Goal: Task Accomplishment & Management: Use online tool/utility

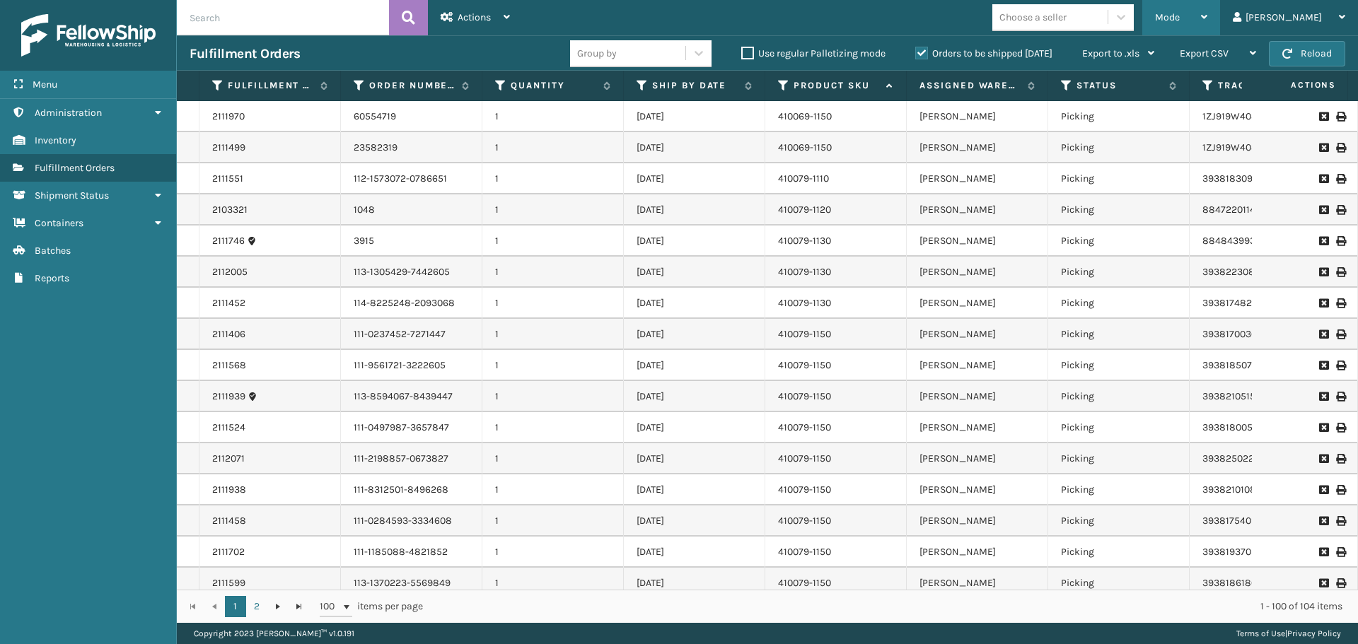
click at [1207, 24] on div "Mode" at bounding box center [1181, 17] width 52 height 35
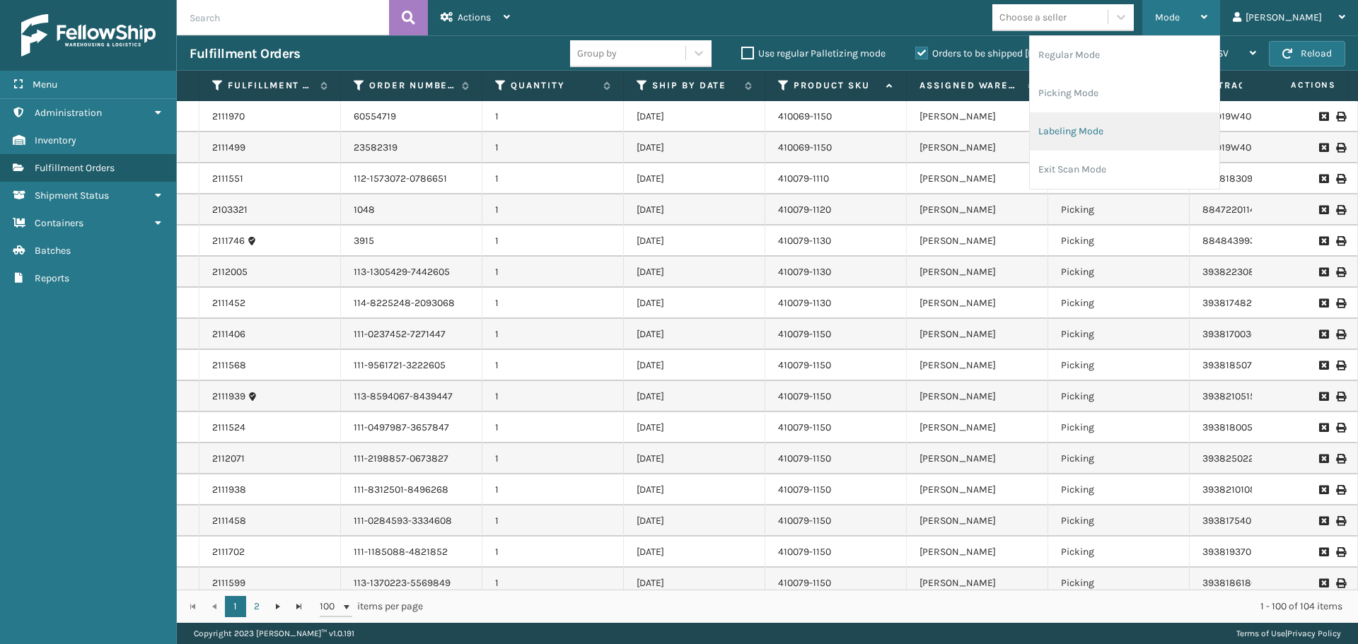
click at [1156, 121] on li "Labeling Mode" at bounding box center [1125, 131] width 190 height 38
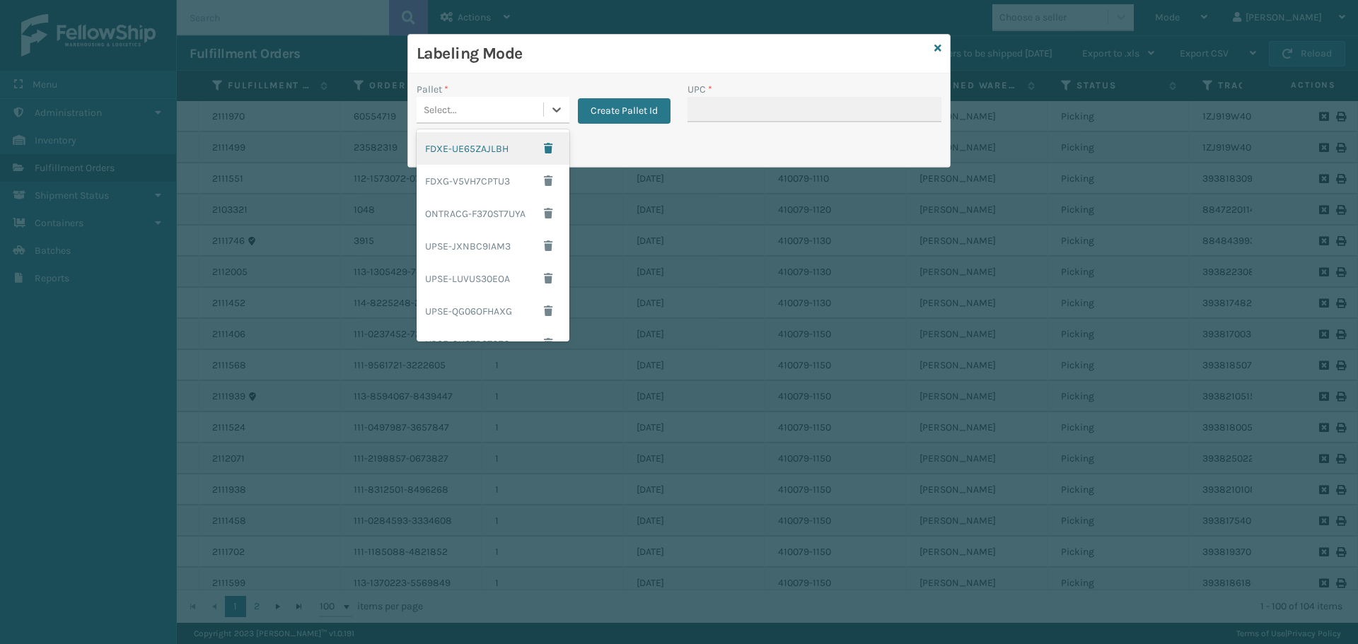
click at [532, 103] on div "Select..." at bounding box center [480, 109] width 127 height 23
click at [486, 185] on div "FDXG-V5VH7CPTU3" at bounding box center [493, 181] width 153 height 33
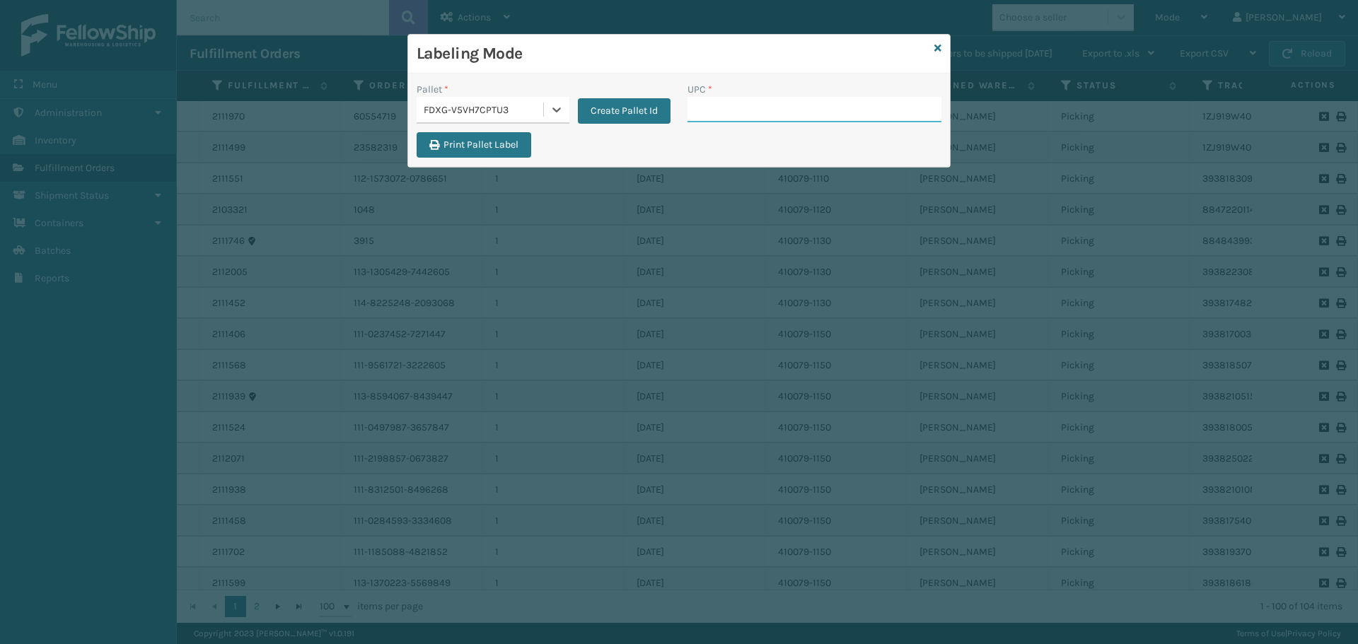
click at [742, 120] on input "UPC *" at bounding box center [814, 109] width 254 height 25
click at [455, 110] on div "FDXG-V5VH7CPTU3" at bounding box center [484, 110] width 121 height 15
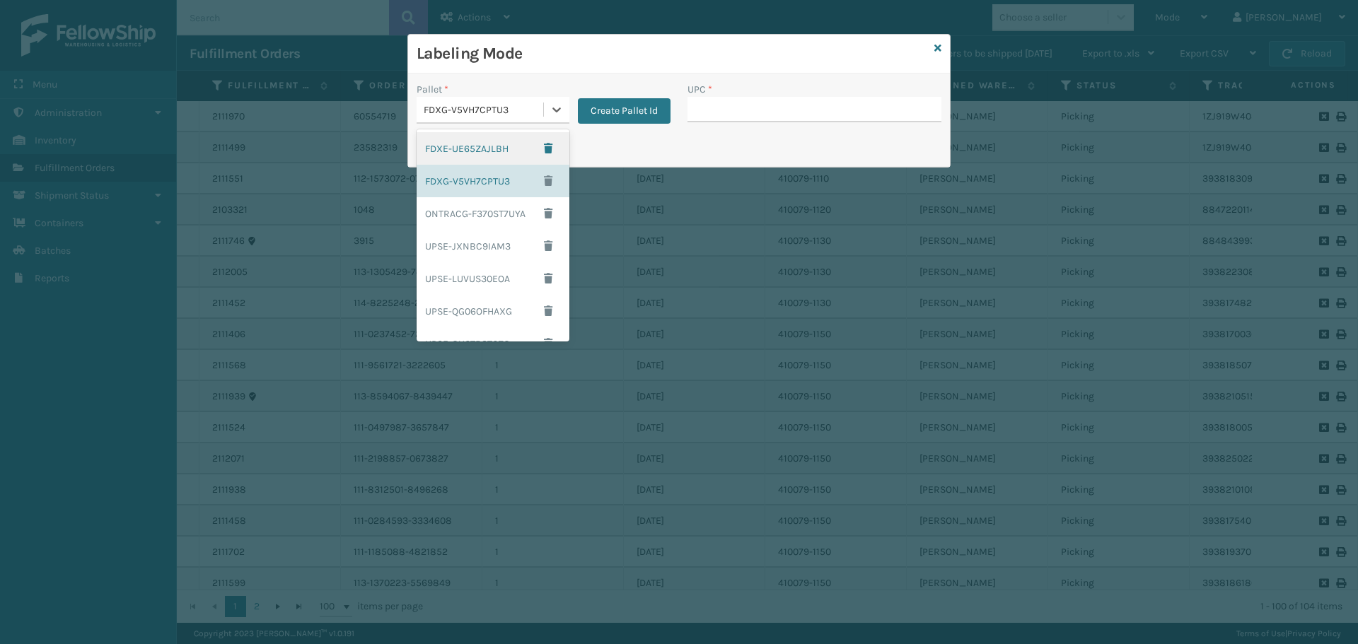
click at [463, 144] on div "FDXE-UE65ZAJLBH" at bounding box center [493, 148] width 153 height 33
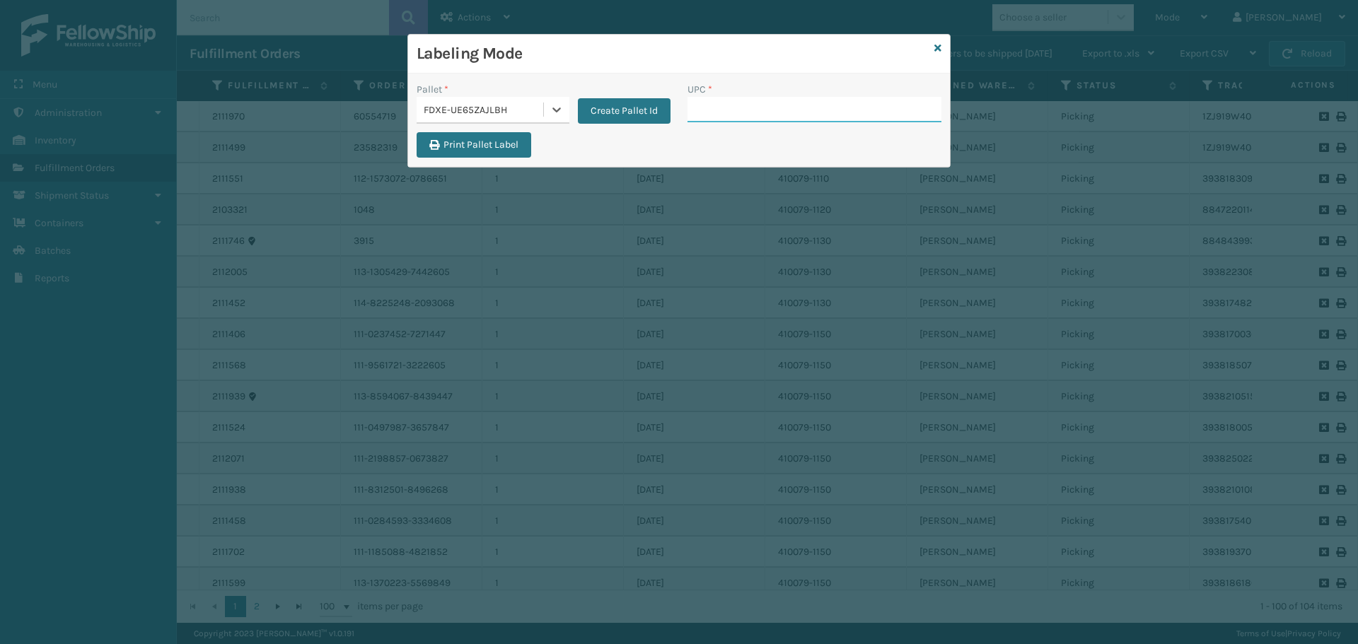
drag, startPoint x: 775, startPoint y: 106, endPoint x: 800, endPoint y: 52, distance: 59.2
click at [789, 95] on div "UPC *" at bounding box center [814, 102] width 254 height 40
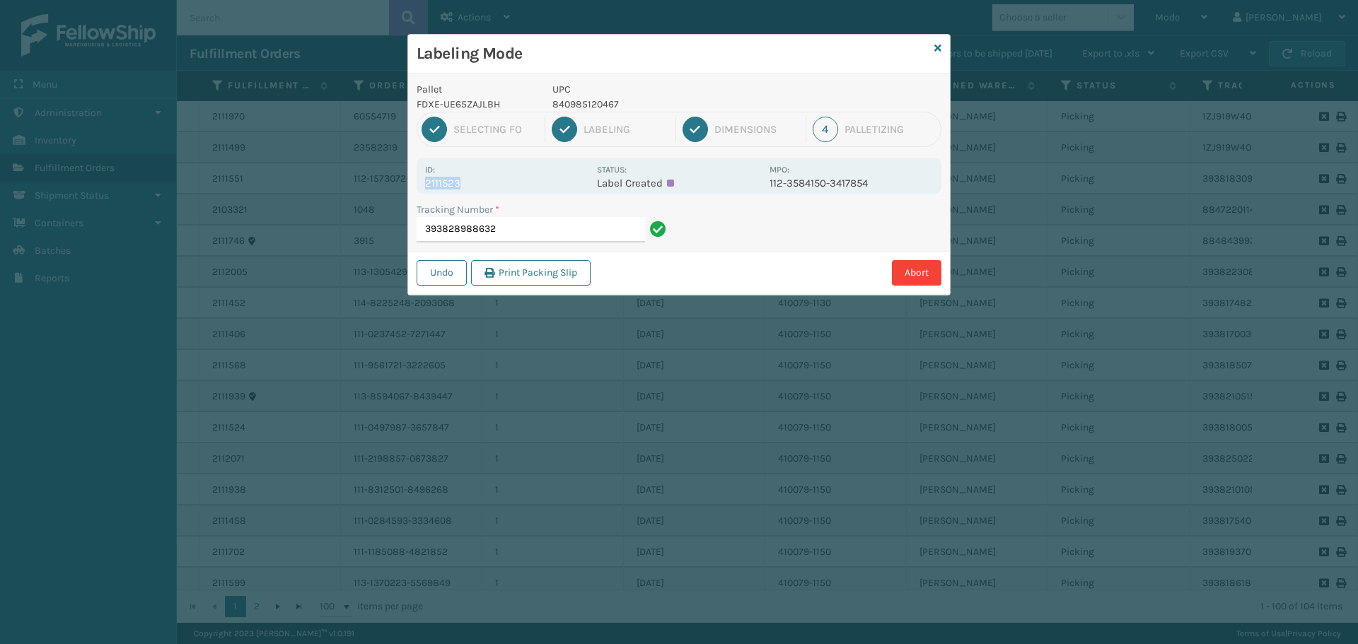
drag, startPoint x: 473, startPoint y: 179, endPoint x: 423, endPoint y: 182, distance: 50.3
click at [423, 182] on div "Id: 2111523 Status: Label Created MPO: 112-3584150-3417854" at bounding box center [679, 176] width 525 height 36
copy p "2111523"
click at [502, 227] on input "393828988632" at bounding box center [531, 229] width 228 height 25
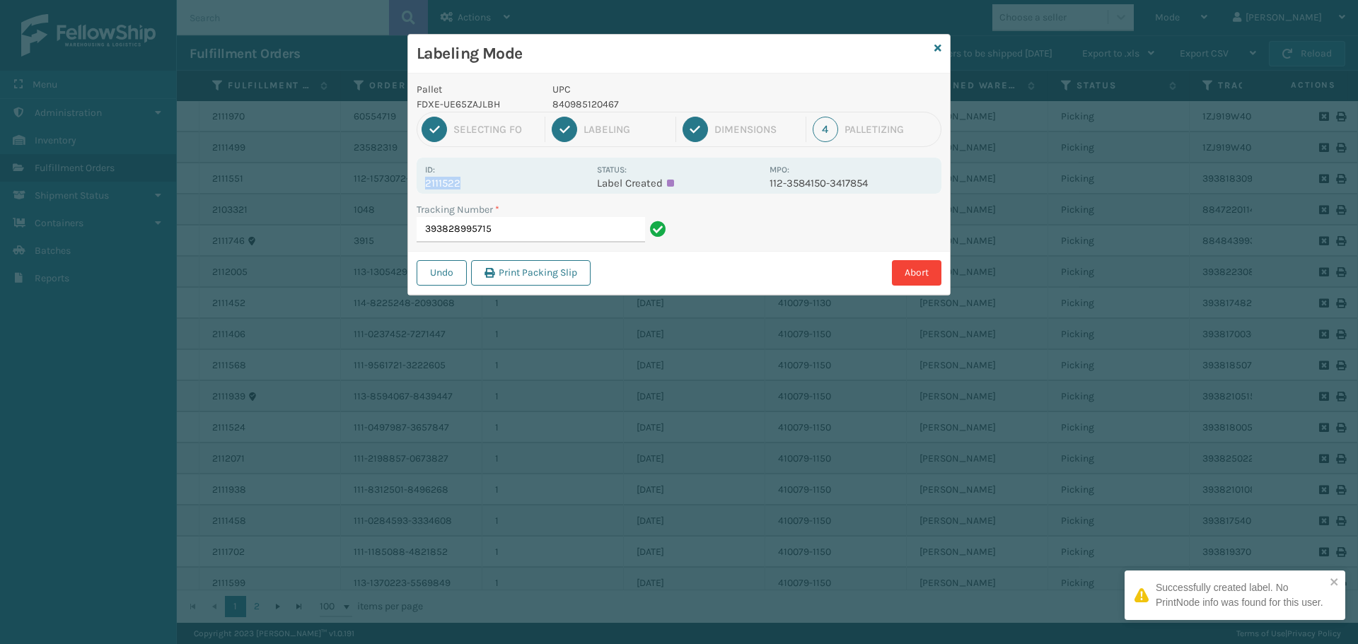
drag, startPoint x: 489, startPoint y: 186, endPoint x: 424, endPoint y: 191, distance: 65.2
click at [424, 191] on div "Id: 2111522 Status: Label Created MPO: 112-3584150-3417854" at bounding box center [679, 176] width 525 height 36
copy p "2111522"
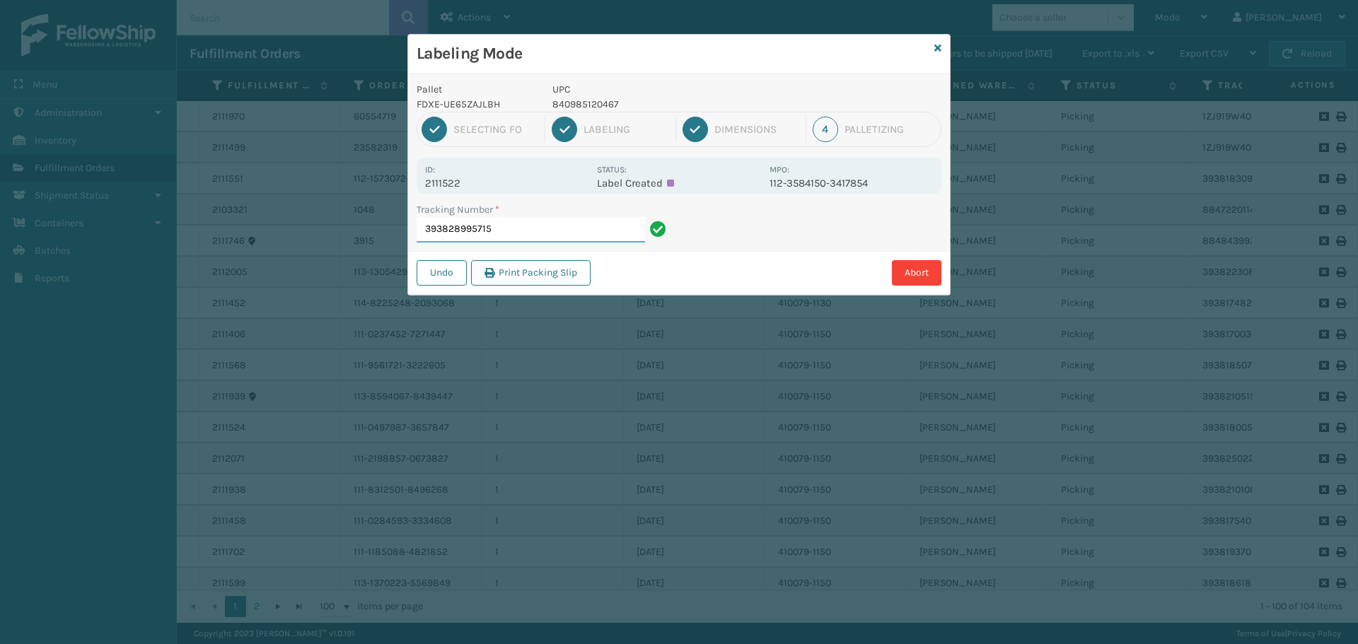
click at [509, 230] on input "393828995715" at bounding box center [531, 229] width 228 height 25
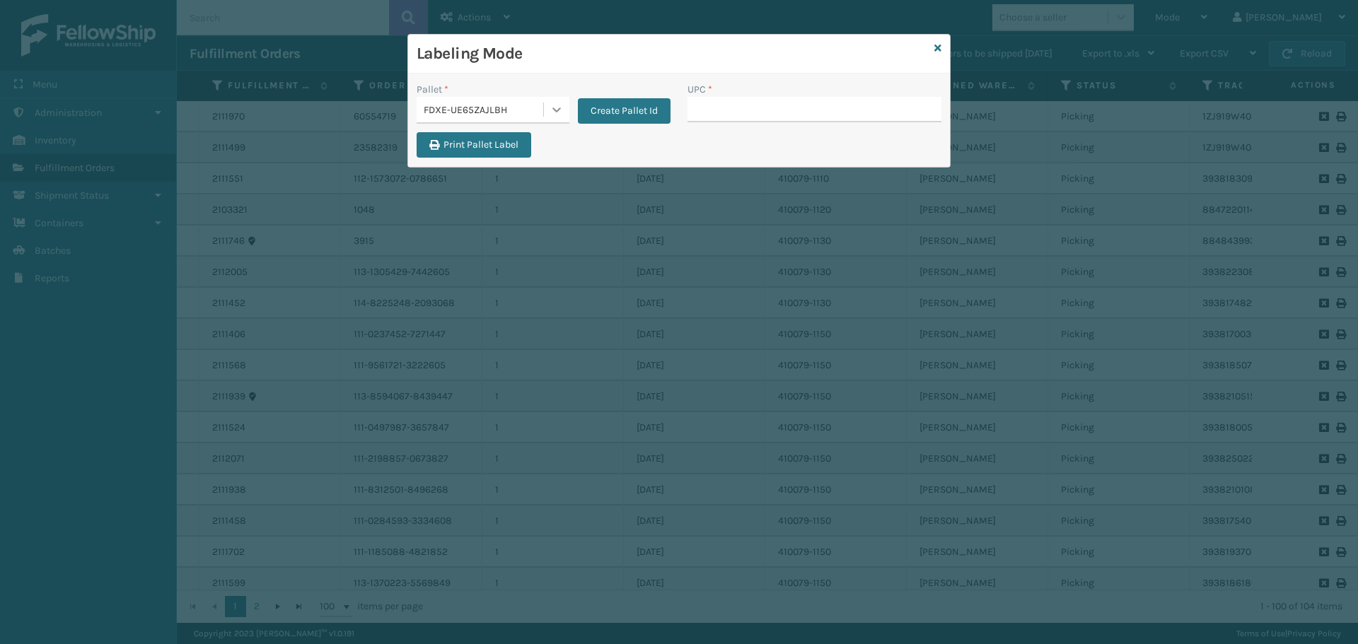
click at [547, 109] on div at bounding box center [556, 109] width 25 height 25
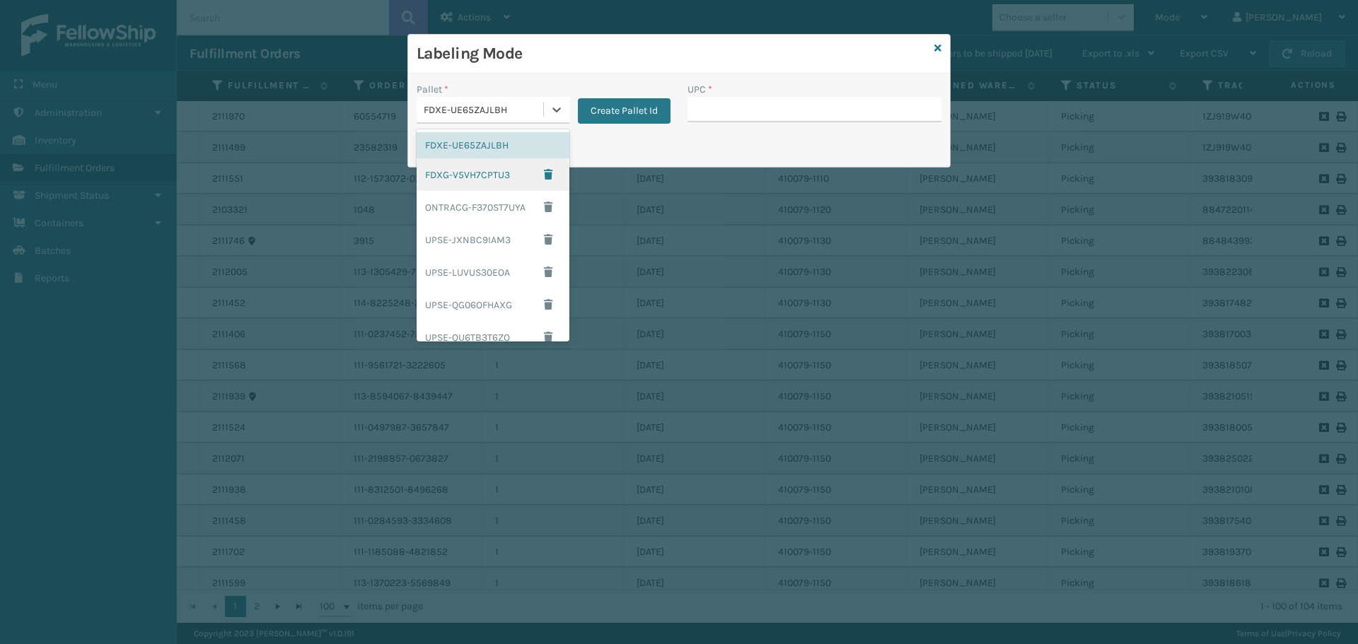
click at [497, 164] on div "FDXG-V5VH7CPTU3" at bounding box center [493, 174] width 153 height 33
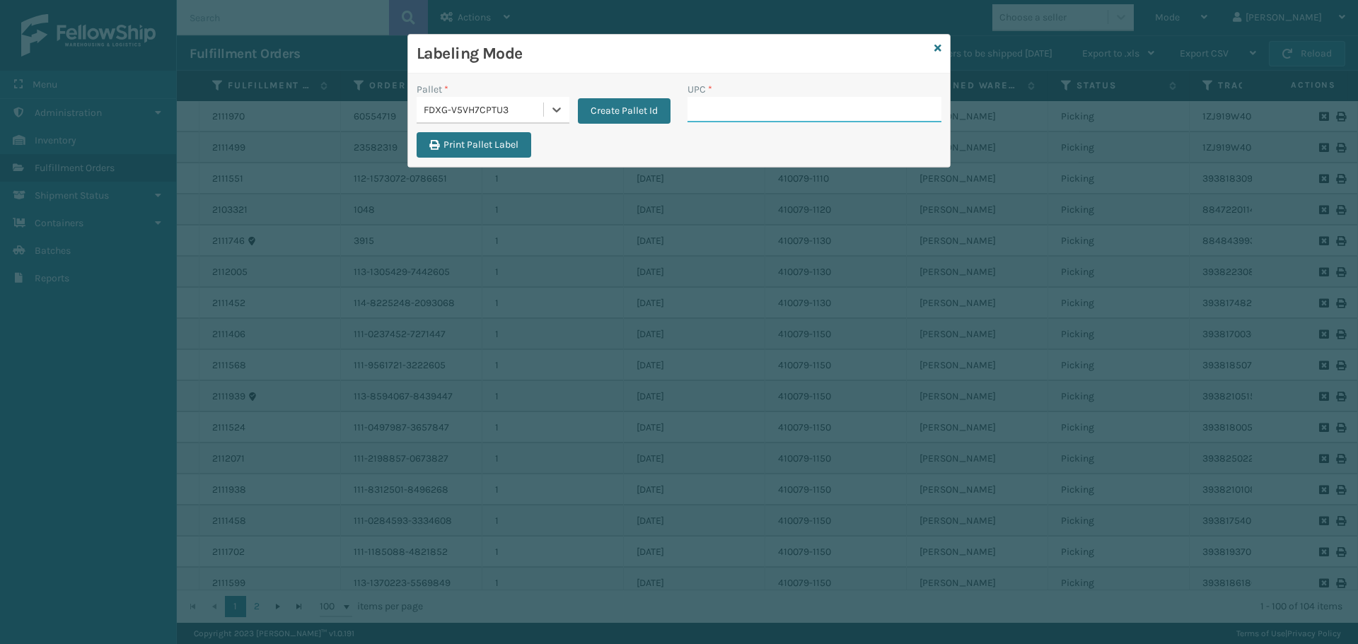
click at [693, 122] on input "UPC *" at bounding box center [814, 109] width 254 height 25
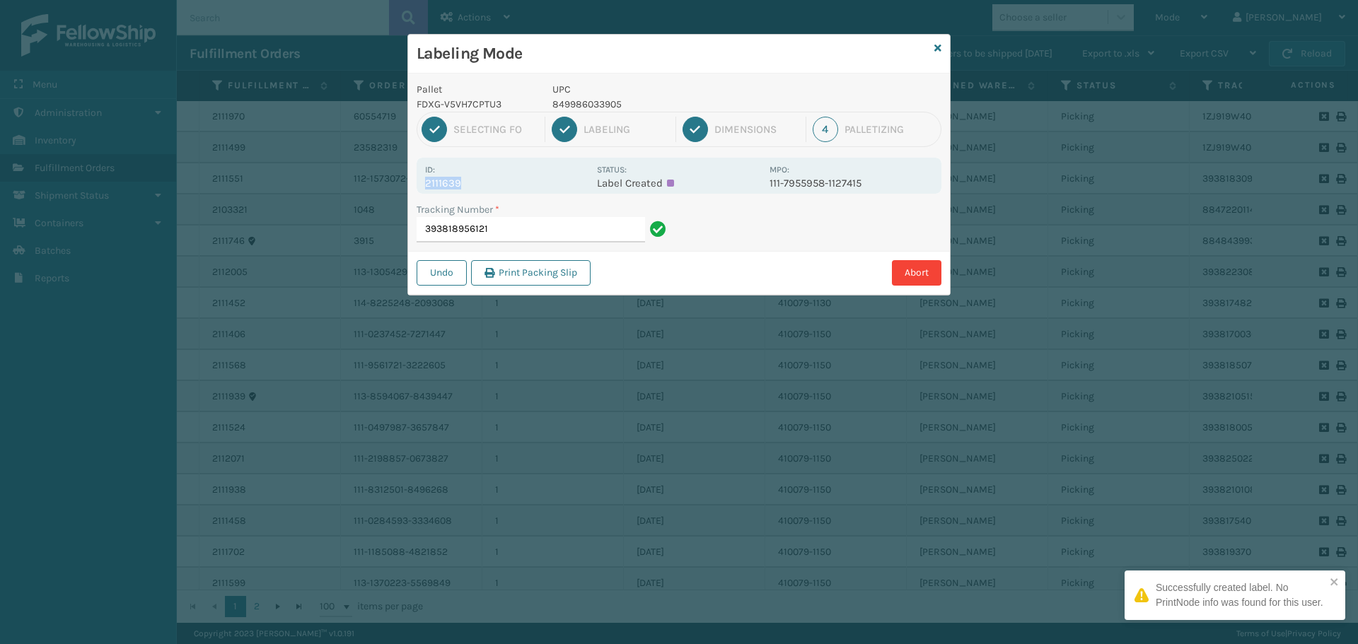
drag, startPoint x: 489, startPoint y: 176, endPoint x: 402, endPoint y: 185, distance: 88.2
click at [402, 185] on div "Labeling Mode Pallet FDXG-V5VH7CPTU3 UPC 849986033905 1 Selecting FO 2 Labeling…" at bounding box center [679, 322] width 1358 height 644
copy p "2111639"
click at [572, 227] on input "393818956121" at bounding box center [531, 229] width 228 height 25
drag, startPoint x: 466, startPoint y: 181, endPoint x: 420, endPoint y: 185, distance: 46.1
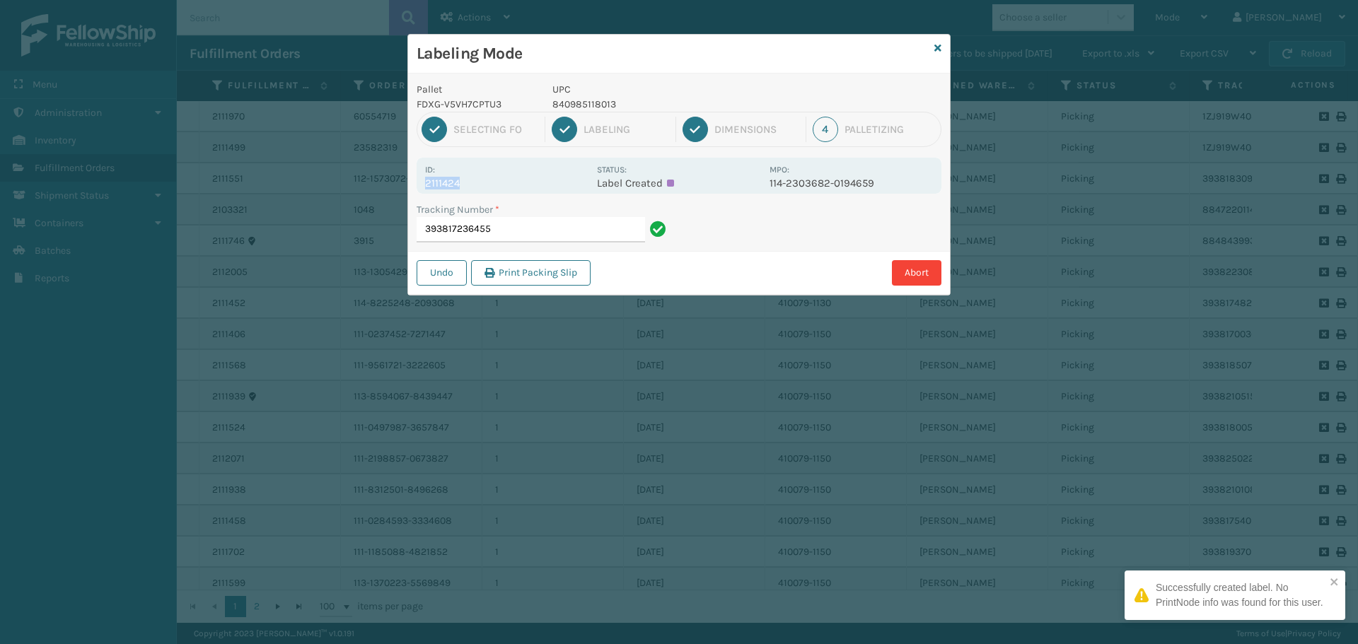
click at [420, 185] on div "Id: 2111424 Status: Label Created MPO: 114-2303682-0194659" at bounding box center [679, 176] width 525 height 36
copy p "2111424"
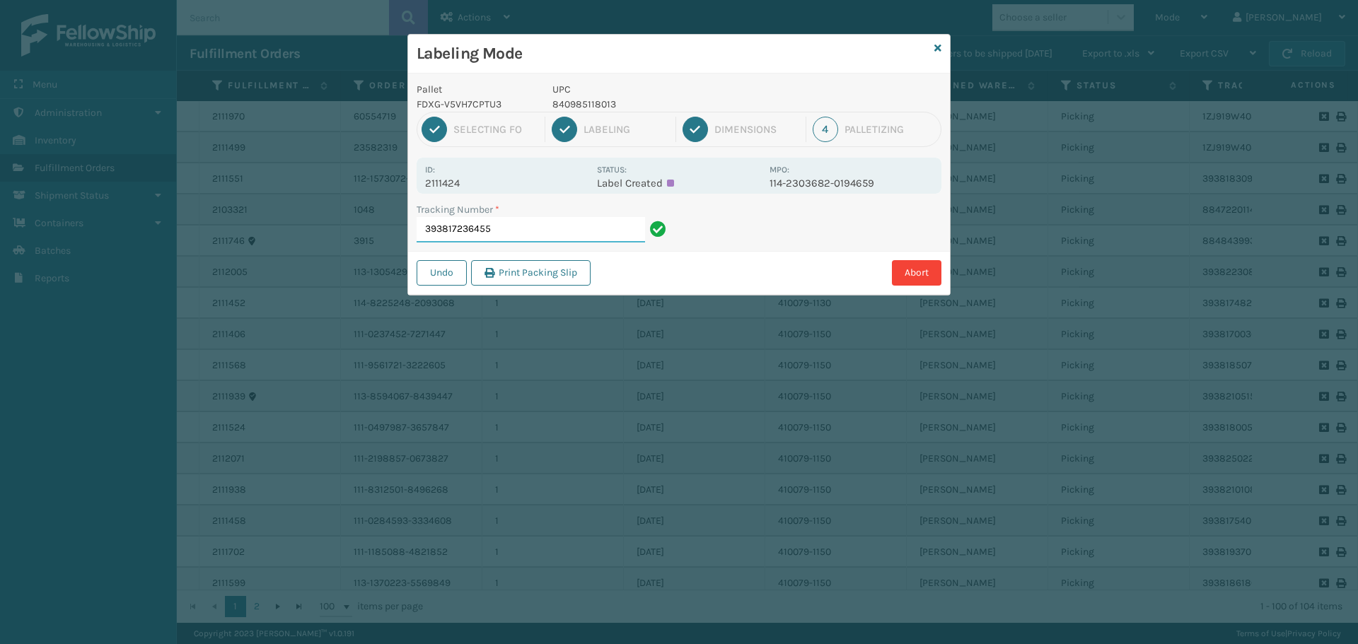
click at [509, 228] on input "393817236455" at bounding box center [531, 229] width 228 height 25
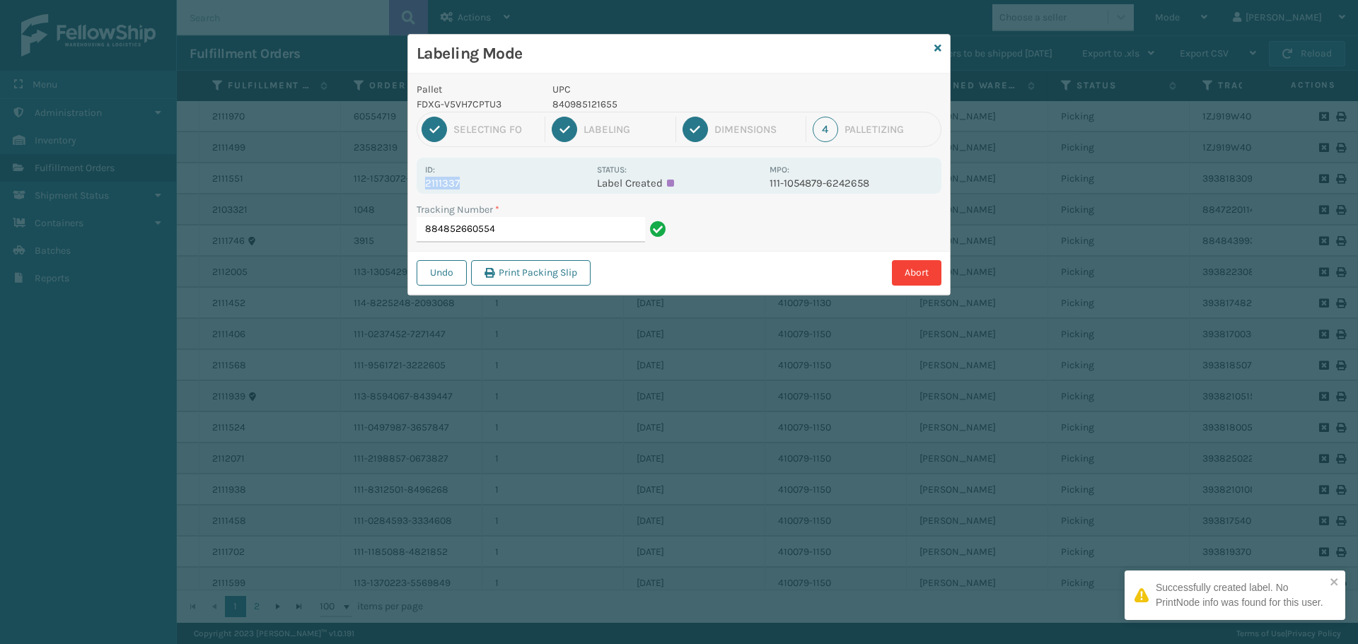
drag, startPoint x: 475, startPoint y: 187, endPoint x: 445, endPoint y: 176, distance: 32.4
click at [445, 176] on div "Id: 2111337" at bounding box center [506, 176] width 163 height 28
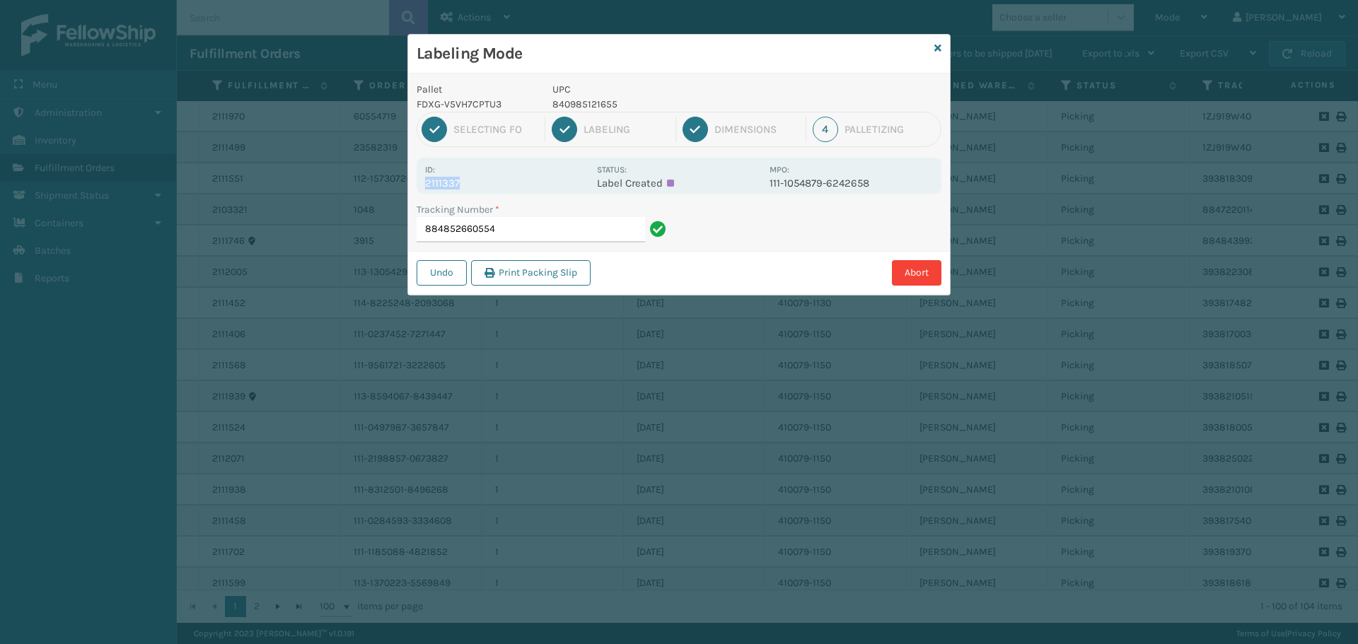
copy div "2111337"
click at [538, 224] on input "884852660554" at bounding box center [531, 229] width 228 height 25
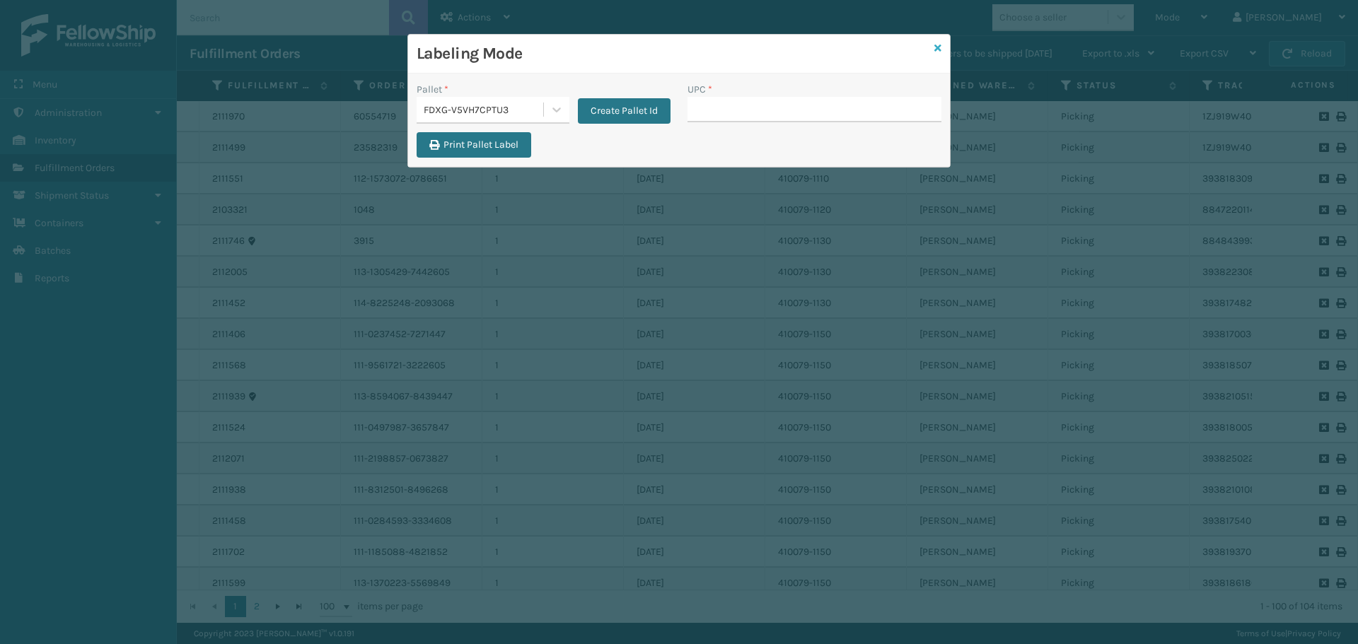
click at [936, 49] on icon at bounding box center [937, 48] width 7 height 10
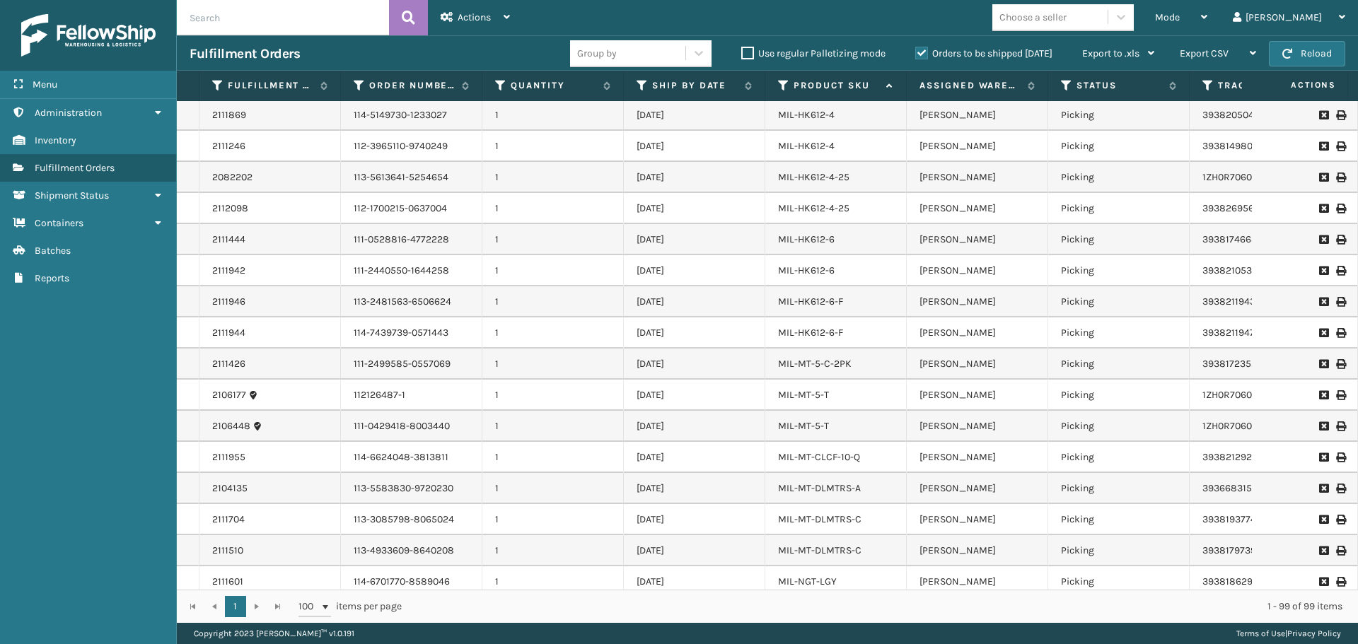
scroll to position [2025, 0]
click at [1192, 12] on div "Mode Regular Mode Picking Mode Labeling Mode Exit Scan Mode" at bounding box center [1181, 17] width 78 height 35
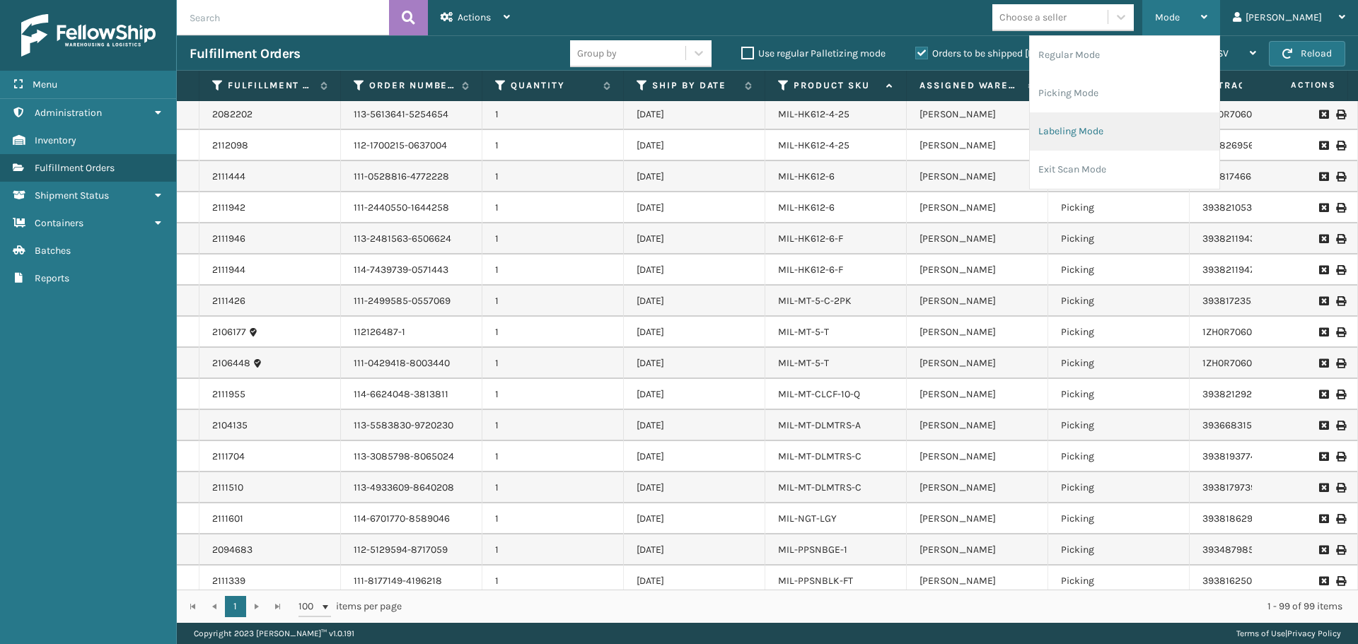
click at [1098, 139] on li "Labeling Mode" at bounding box center [1125, 131] width 190 height 38
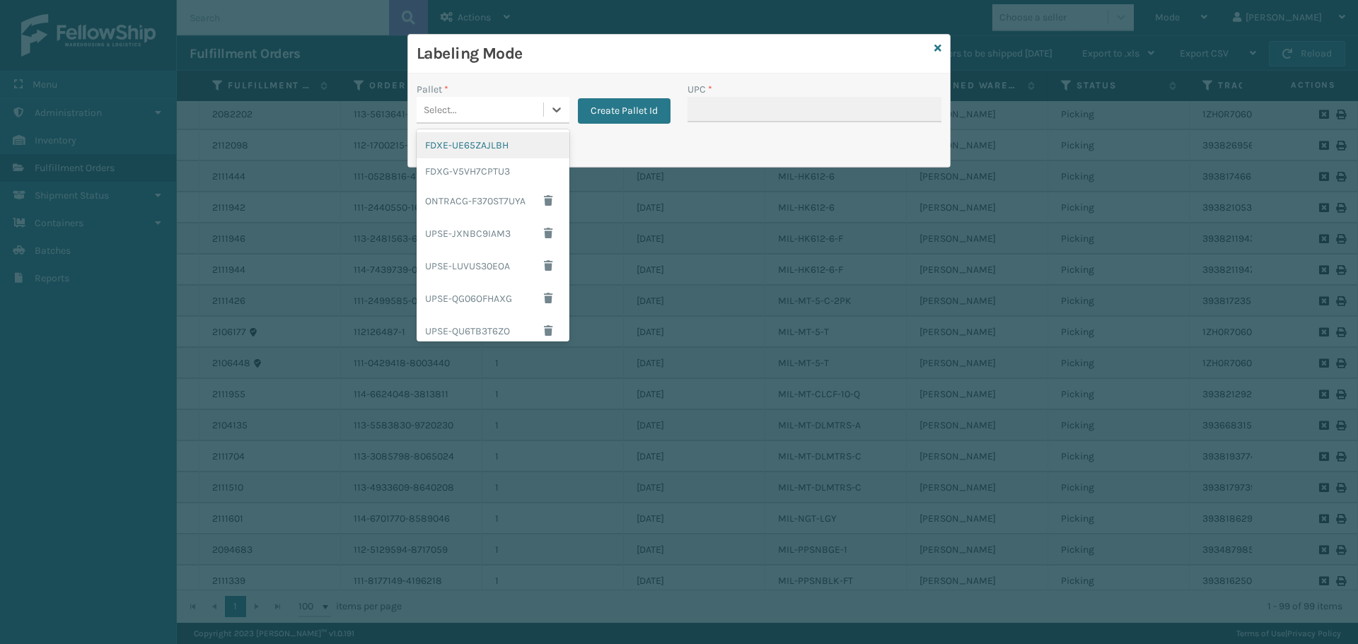
click at [472, 106] on div "Select..." at bounding box center [480, 109] width 127 height 23
click at [467, 174] on div "FDXG-V5VH7CPTU3" at bounding box center [493, 171] width 153 height 26
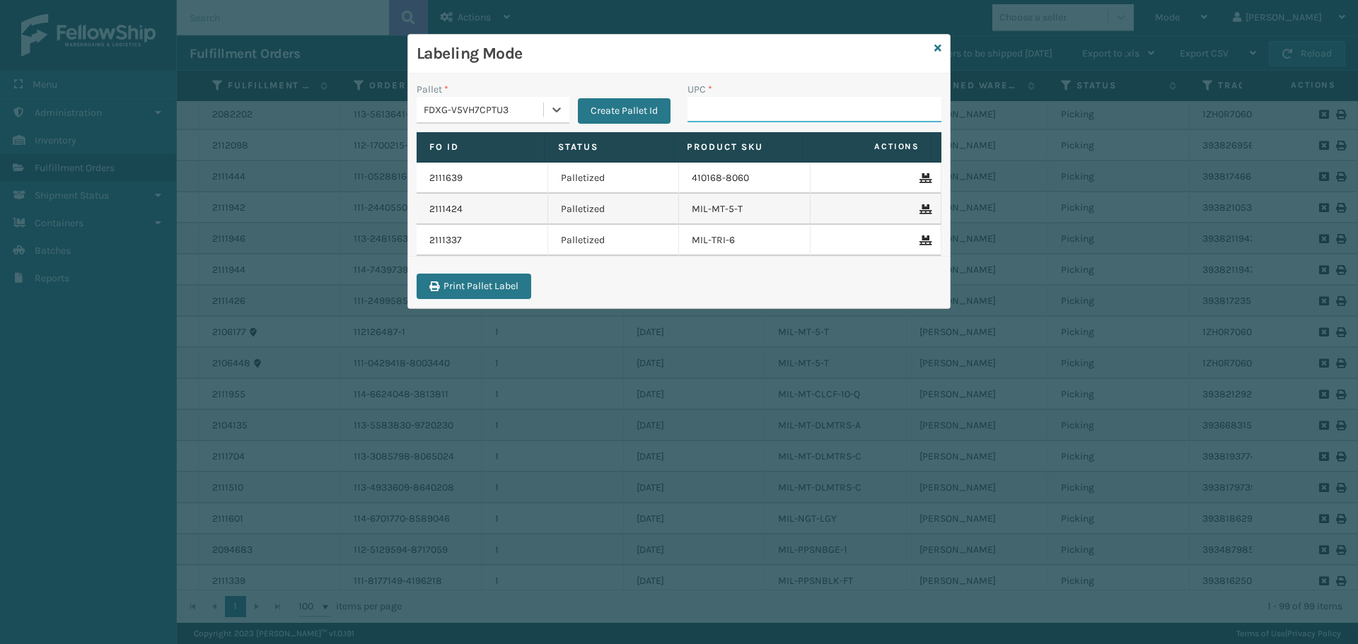
click at [745, 110] on input "UPC *" at bounding box center [814, 109] width 254 height 25
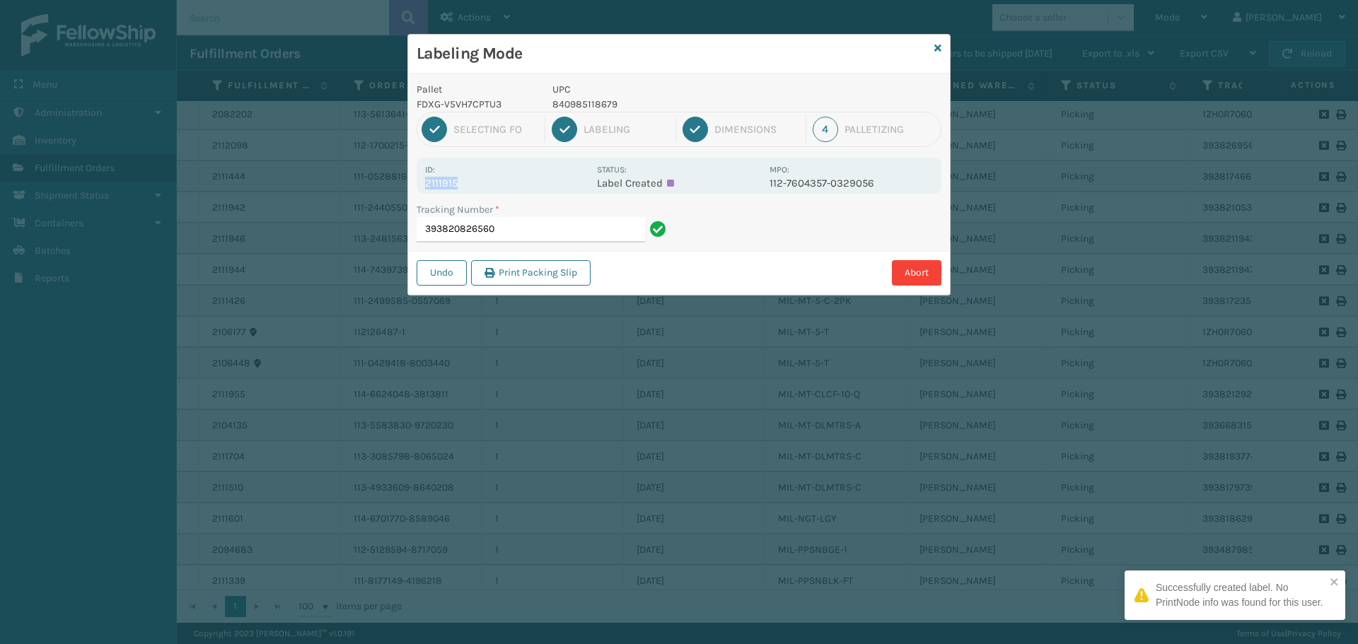
drag, startPoint x: 483, startPoint y: 178, endPoint x: 374, endPoint y: 190, distance: 109.6
click at [374, 190] on div "Labeling Mode Pallet FDXG-V5VH7CPTU3 UPC 840985118679 1 Selecting FO 2 Labeling…" at bounding box center [679, 322] width 1358 height 644
copy p "2111915"
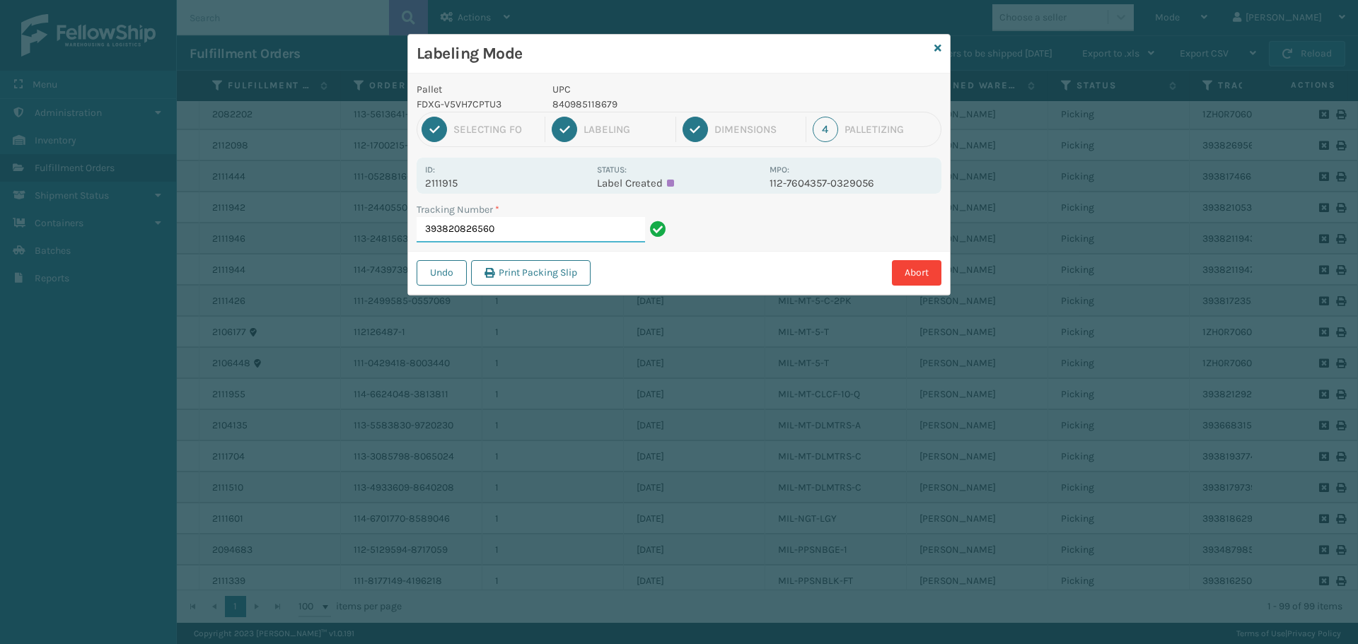
click at [512, 231] on input "393820826560" at bounding box center [531, 229] width 228 height 25
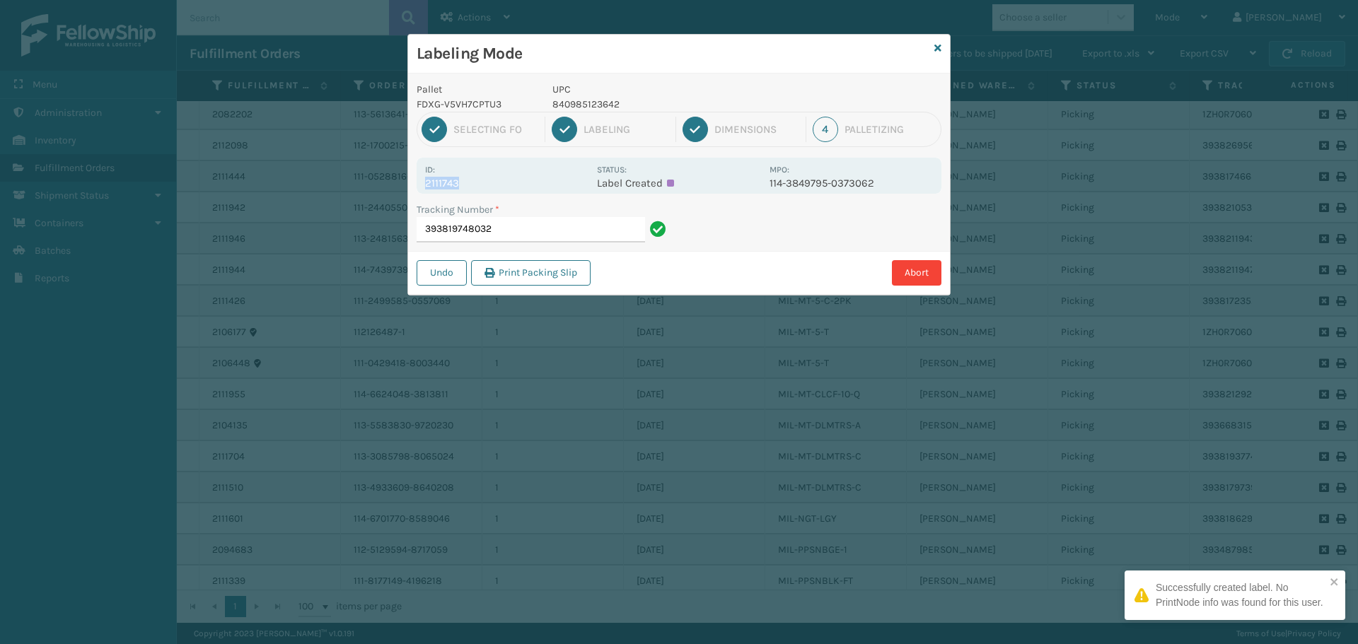
drag, startPoint x: 470, startPoint y: 182, endPoint x: 420, endPoint y: 182, distance: 50.2
click at [420, 182] on div "Id: 2111743 Status: Label Created MPO: 114-3849795-0373062" at bounding box center [679, 176] width 525 height 36
copy p "2111743"
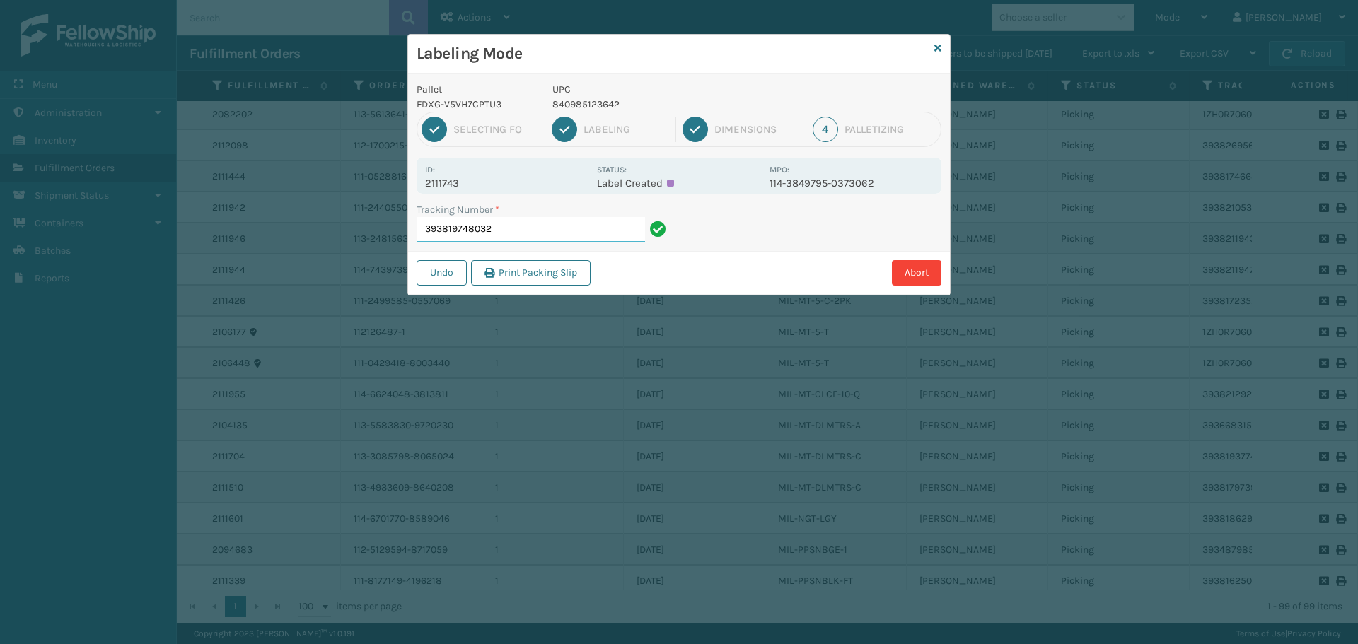
click at [508, 224] on input "393819748032" at bounding box center [531, 229] width 228 height 25
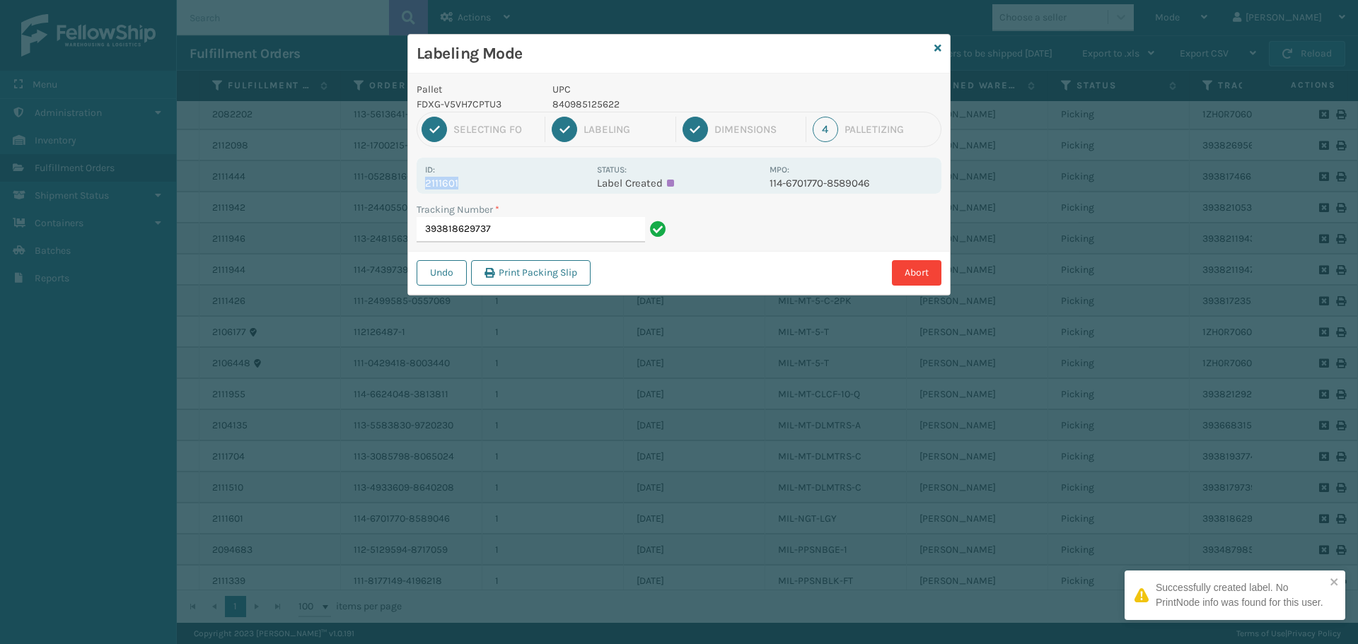
drag, startPoint x: 464, startPoint y: 185, endPoint x: 424, endPoint y: 184, distance: 39.6
click at [424, 184] on div "Id: 2111601 Status: Label Created MPO: 114-6701770-8589046" at bounding box center [679, 176] width 525 height 36
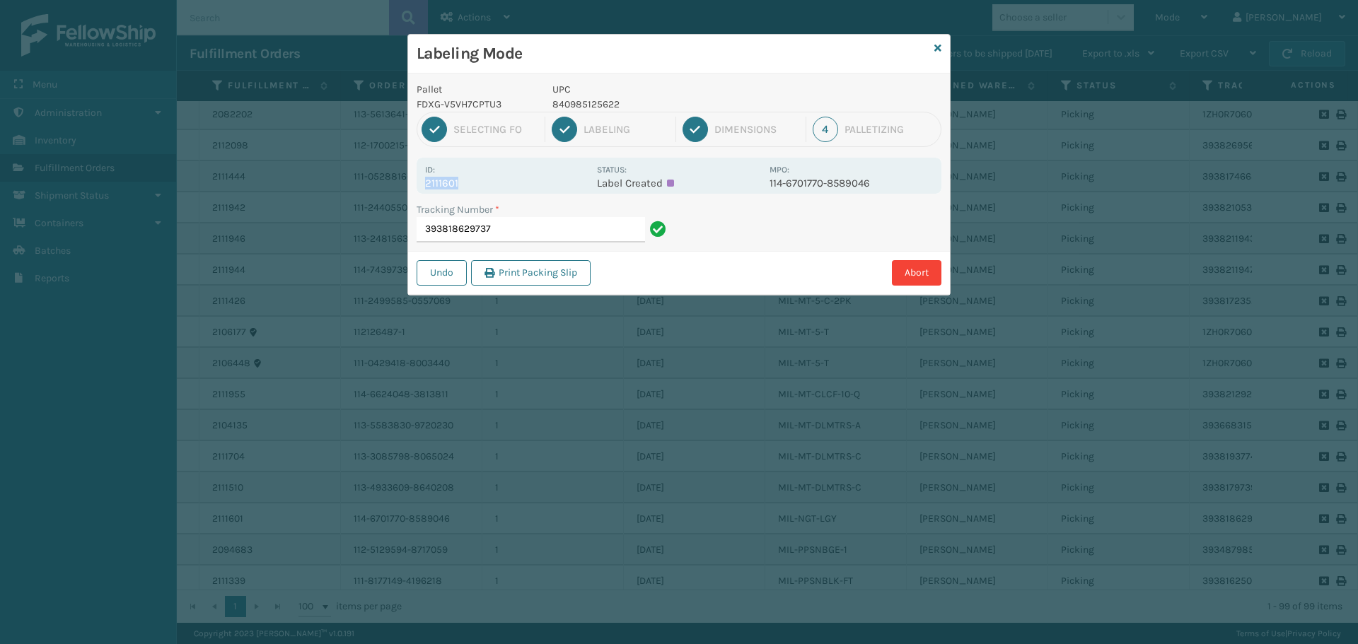
copy p "2111601"
click at [525, 236] on input "393818629737" at bounding box center [531, 229] width 228 height 25
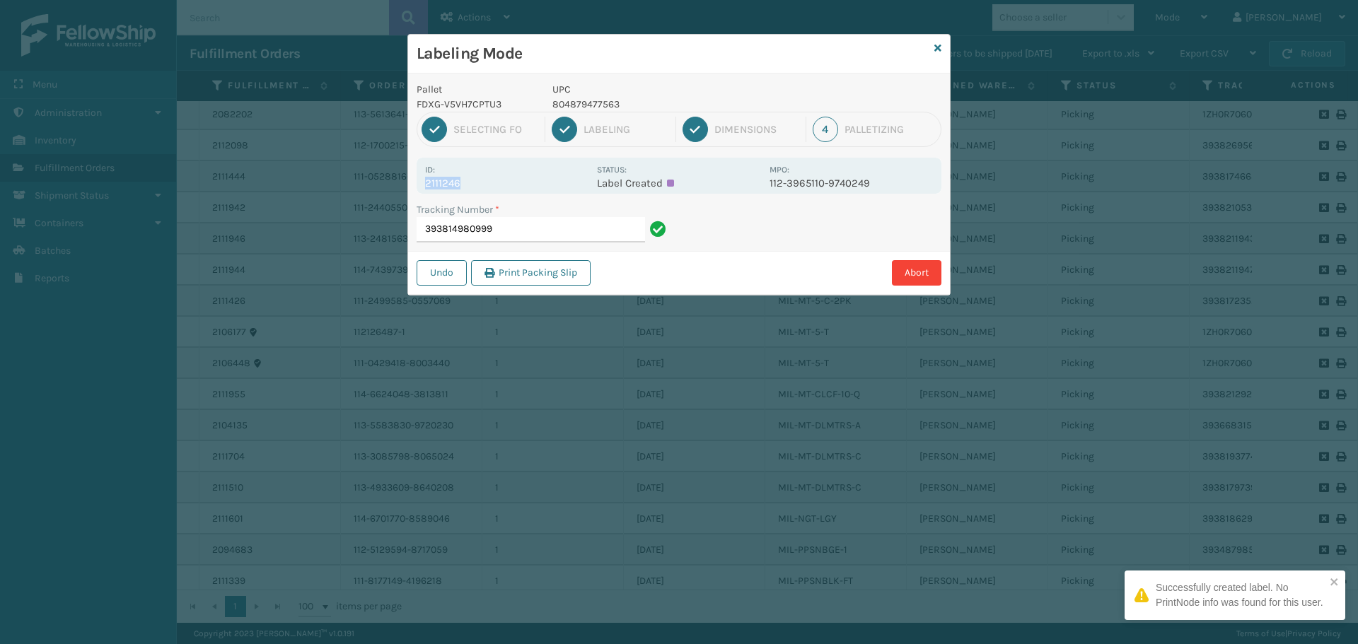
drag, startPoint x: 467, startPoint y: 179, endPoint x: 424, endPoint y: 183, distance: 43.3
click at [424, 182] on div "Id: 2111246 Status: Label Created MPO: 112-3965110-9740249" at bounding box center [679, 176] width 525 height 36
copy p "2111246"
click at [515, 216] on div "Tracking Number *" at bounding box center [544, 209] width 254 height 15
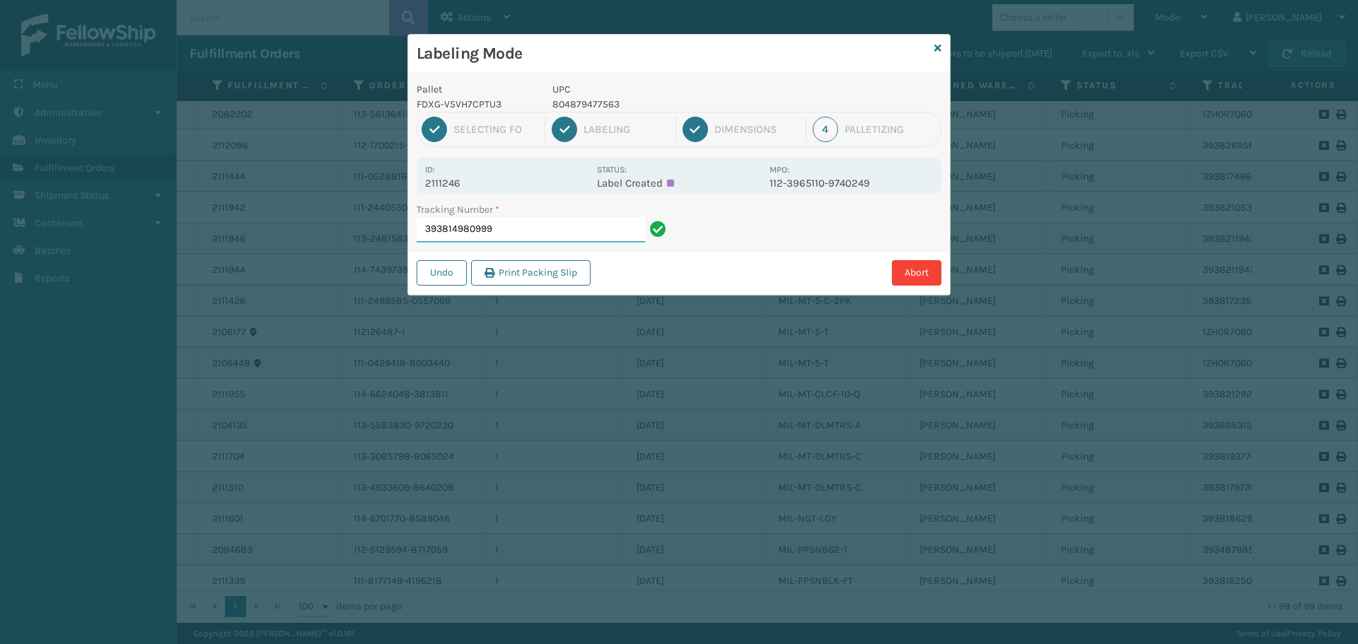
click at [520, 238] on input "393814980999" at bounding box center [531, 229] width 228 height 25
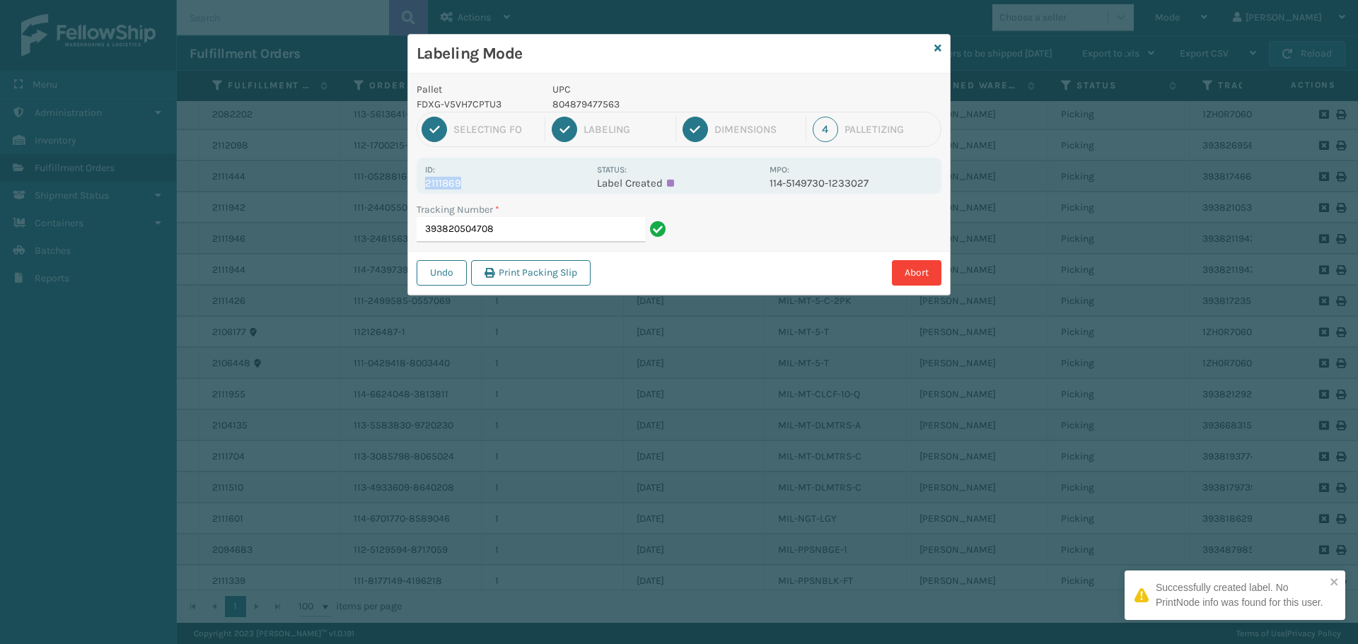
drag, startPoint x: 461, startPoint y: 173, endPoint x: 470, endPoint y: 190, distance: 19.0
click at [470, 190] on div "Id: 2111869 Status: Label Created MPO: 114-5149730-1233027" at bounding box center [679, 176] width 525 height 36
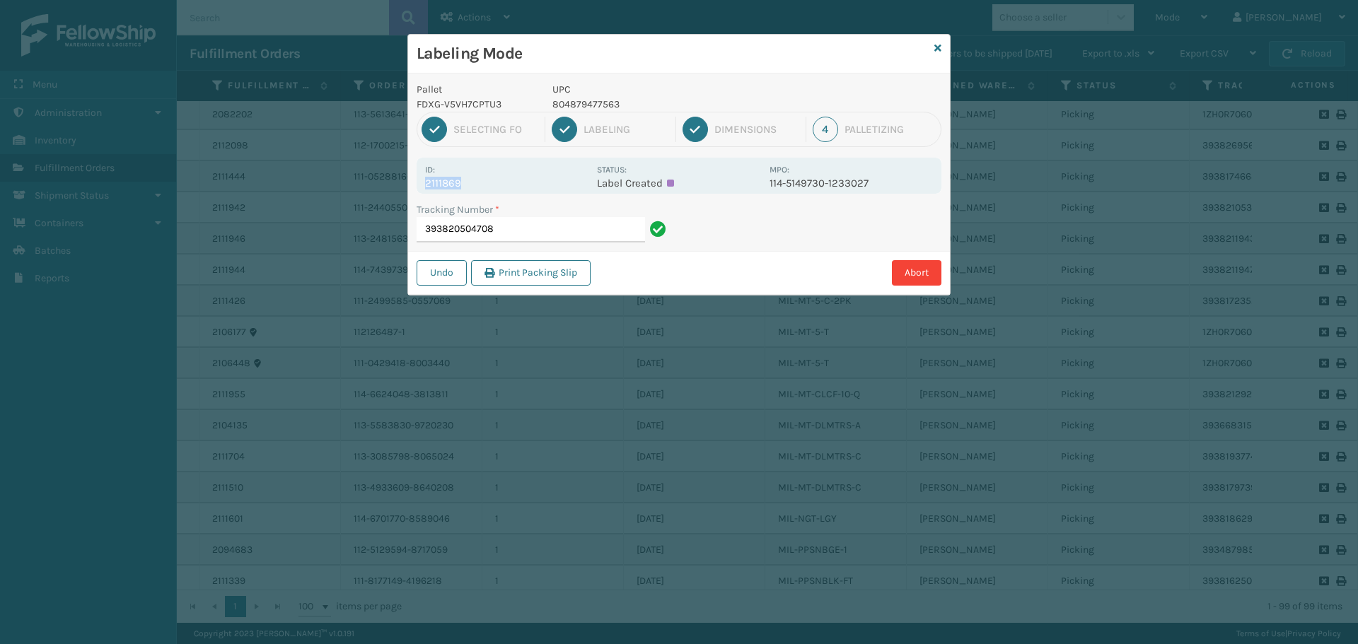
copy div "2111869"
click at [518, 224] on input "393820504708" at bounding box center [531, 229] width 228 height 25
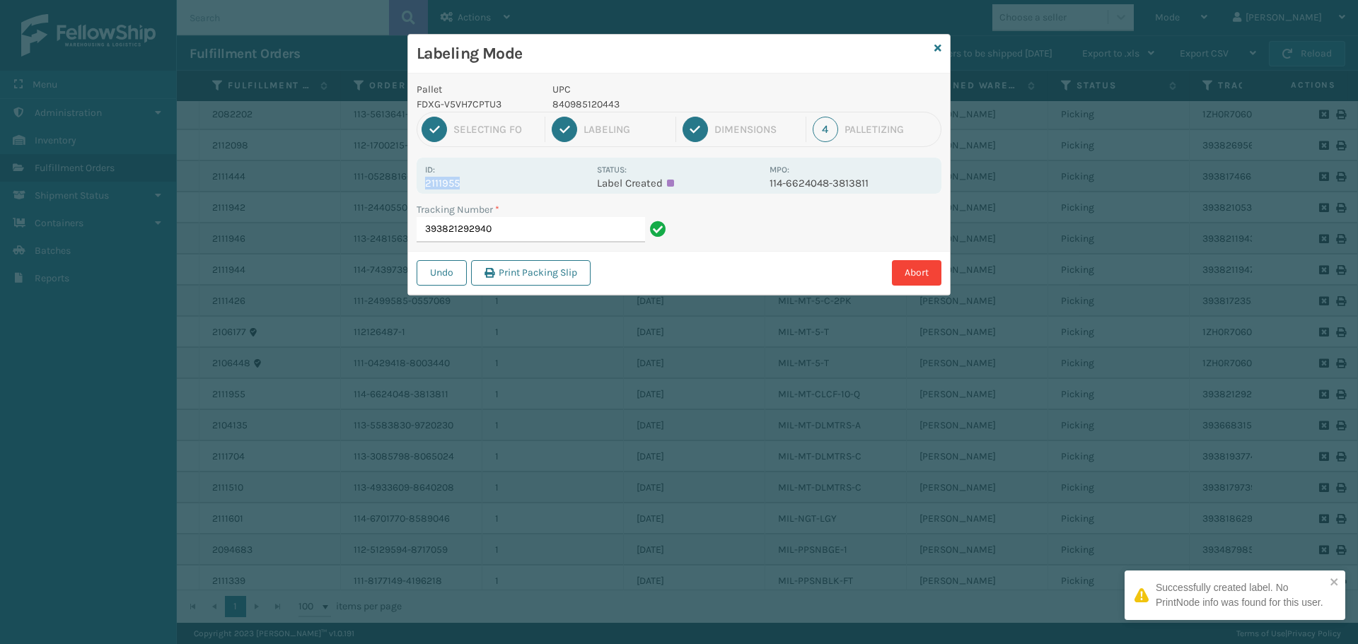
drag, startPoint x: 474, startPoint y: 180, endPoint x: 422, endPoint y: 187, distance: 52.2
click at [422, 187] on div "Id: 2111955 Status: Label Created MPO: 114-6624048-3813811" at bounding box center [679, 176] width 525 height 36
click at [560, 251] on div "Undo Print Packing Slip Abort" at bounding box center [679, 272] width 542 height 43
click at [569, 241] on input "393821292940" at bounding box center [531, 229] width 228 height 25
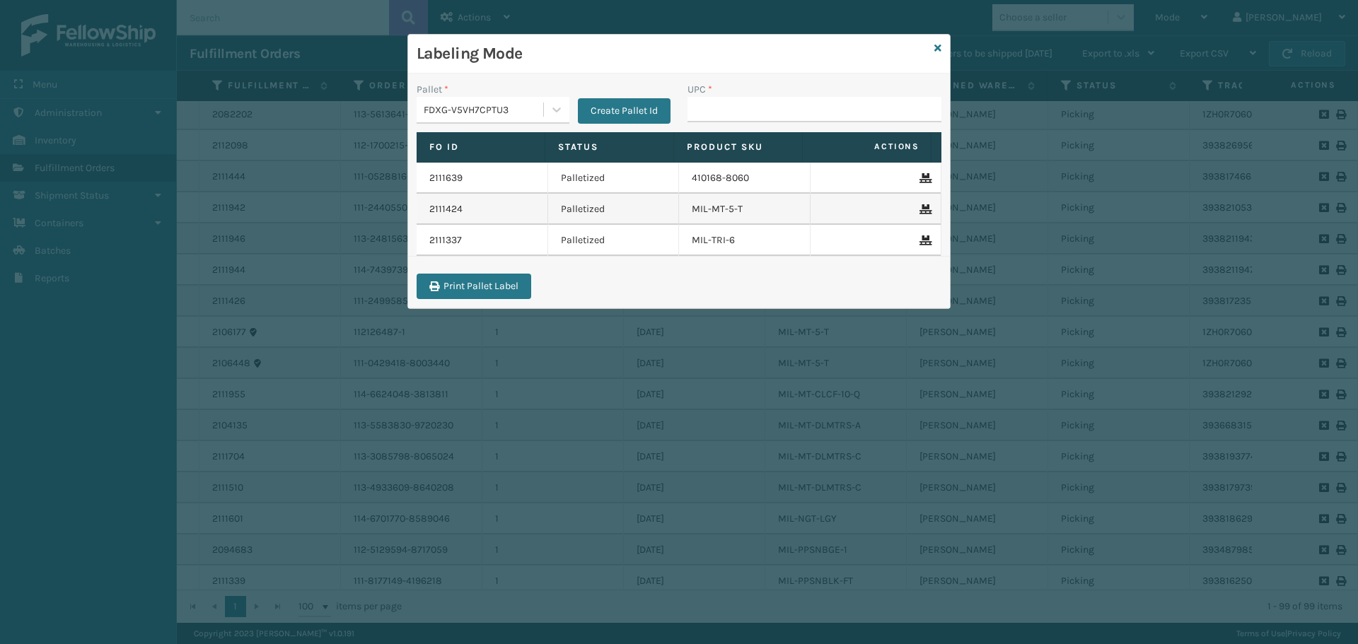
click at [480, 109] on div "FDXG-V5VH7CPTU3" at bounding box center [484, 110] width 121 height 15
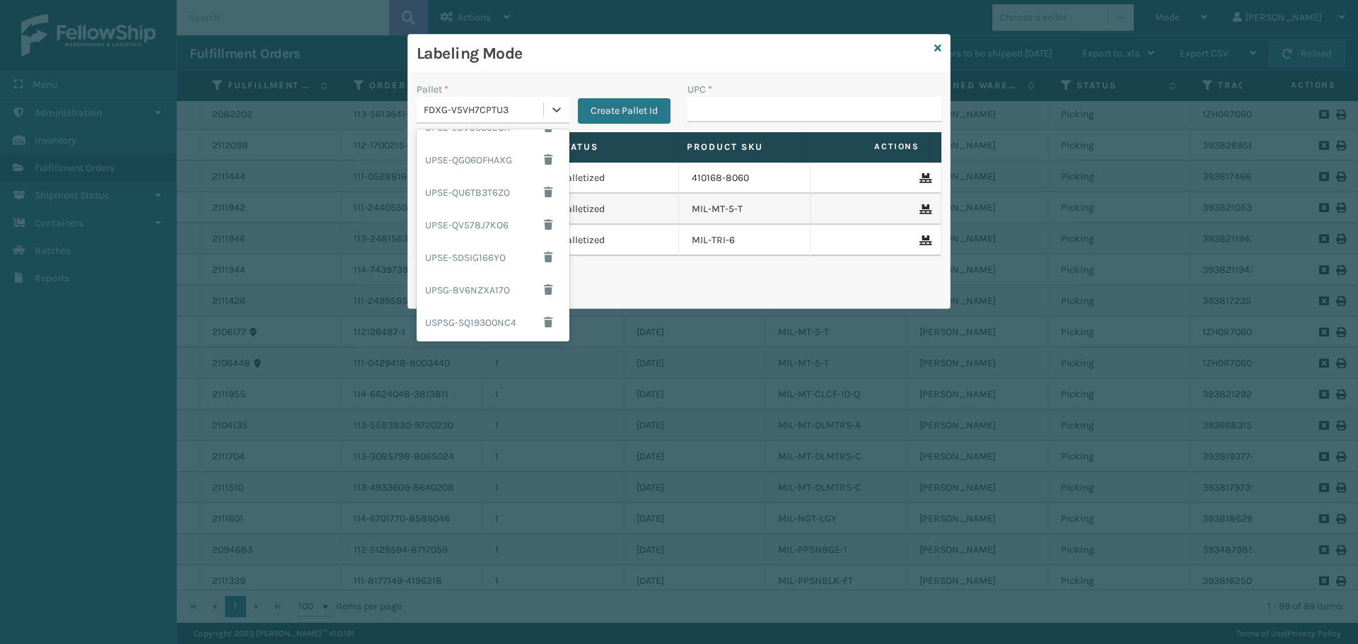
scroll to position [147, 0]
click at [463, 292] on div "UPSG-8V6NZXA17O" at bounding box center [493, 290] width 153 height 33
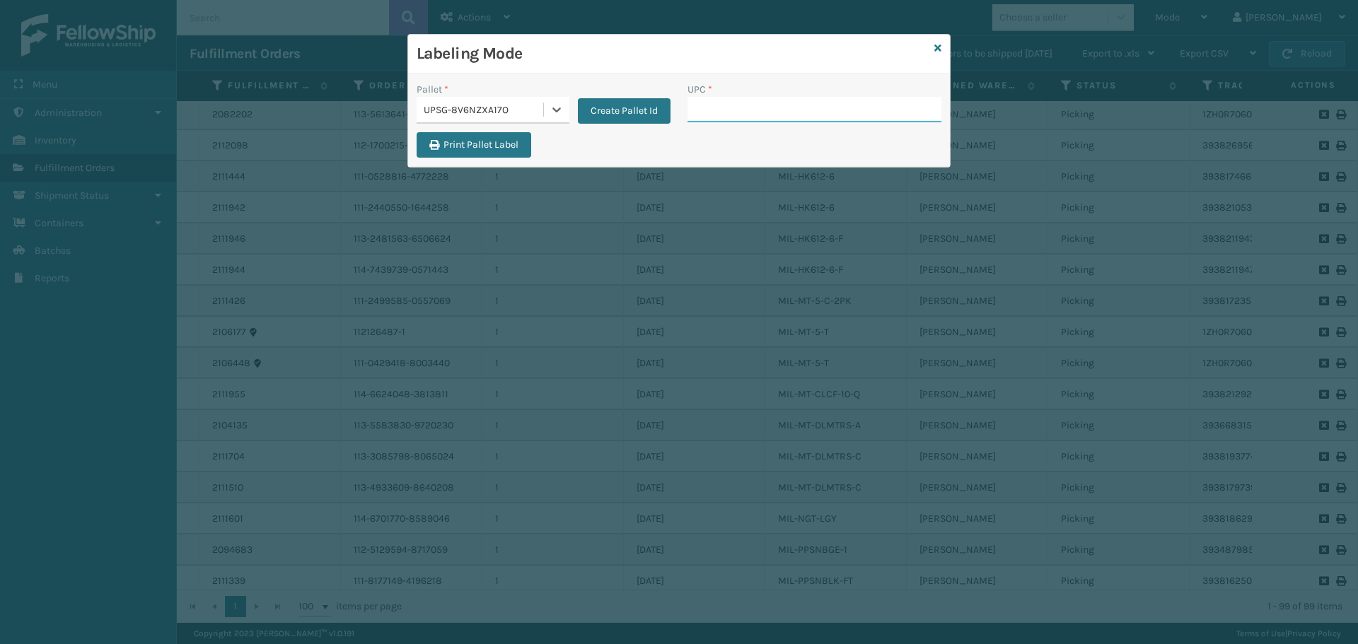
click at [702, 107] on input "UPC *" at bounding box center [814, 109] width 254 height 25
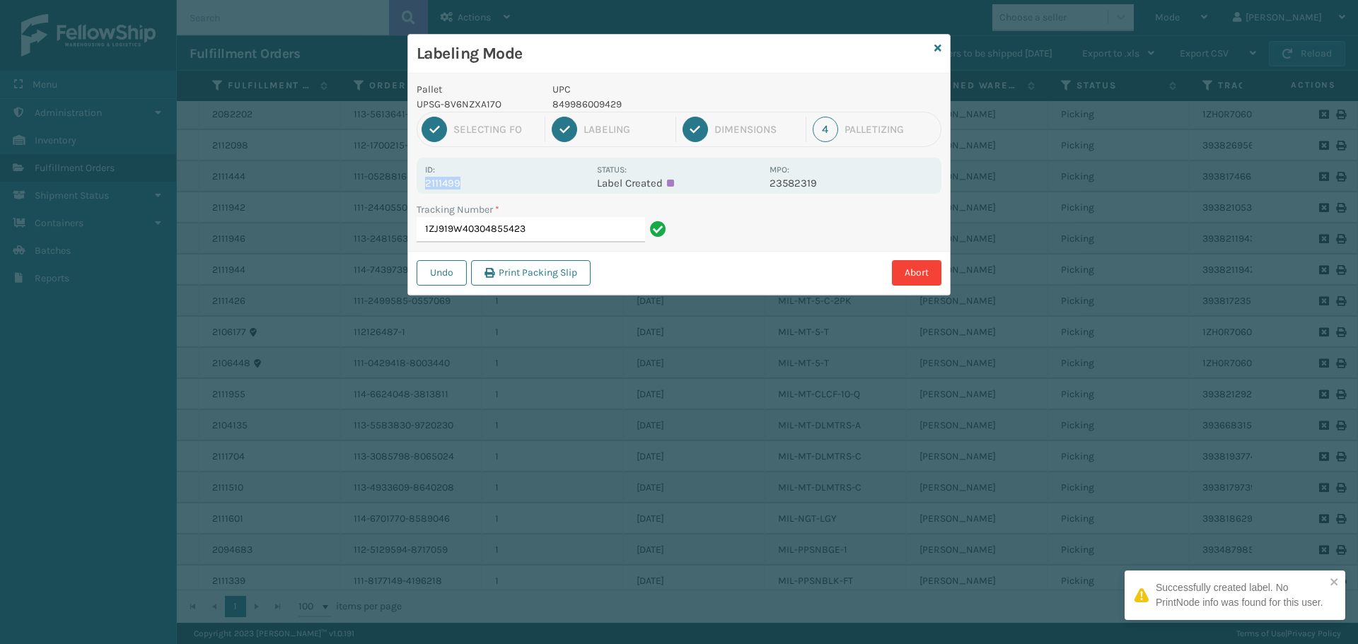
drag, startPoint x: 466, startPoint y: 183, endPoint x: 405, endPoint y: 180, distance: 60.9
click at [405, 180] on div "Labeling Mode Pallet UPSG-8V6NZXA17O UPC 849986009429 1 Selecting FO 2 Labeling…" at bounding box center [679, 322] width 1358 height 644
click at [584, 238] on input "1ZJ919W40304855423" at bounding box center [531, 229] width 228 height 25
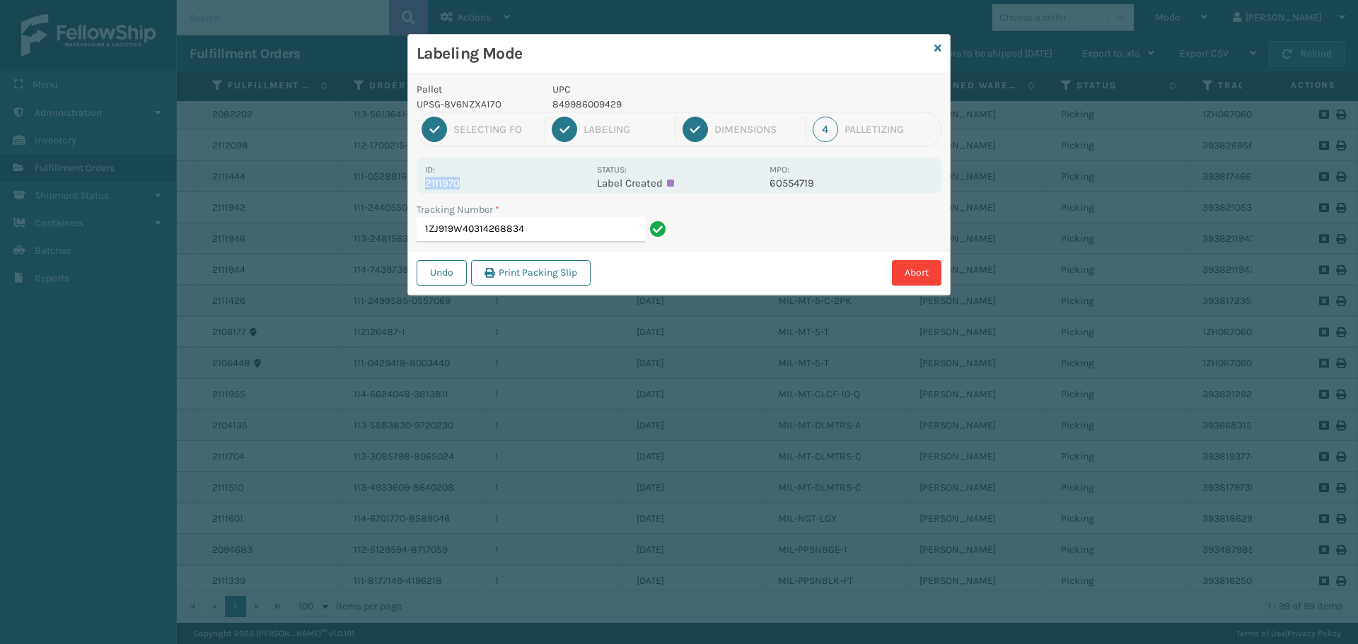
drag, startPoint x: 467, startPoint y: 180, endPoint x: 419, endPoint y: 186, distance: 48.4
click at [419, 186] on div "Id: 2111970 Status: Label Created MPO: 60554719" at bounding box center [679, 176] width 525 height 36
click at [537, 226] on input "1ZJ919W40314268834" at bounding box center [531, 229] width 228 height 25
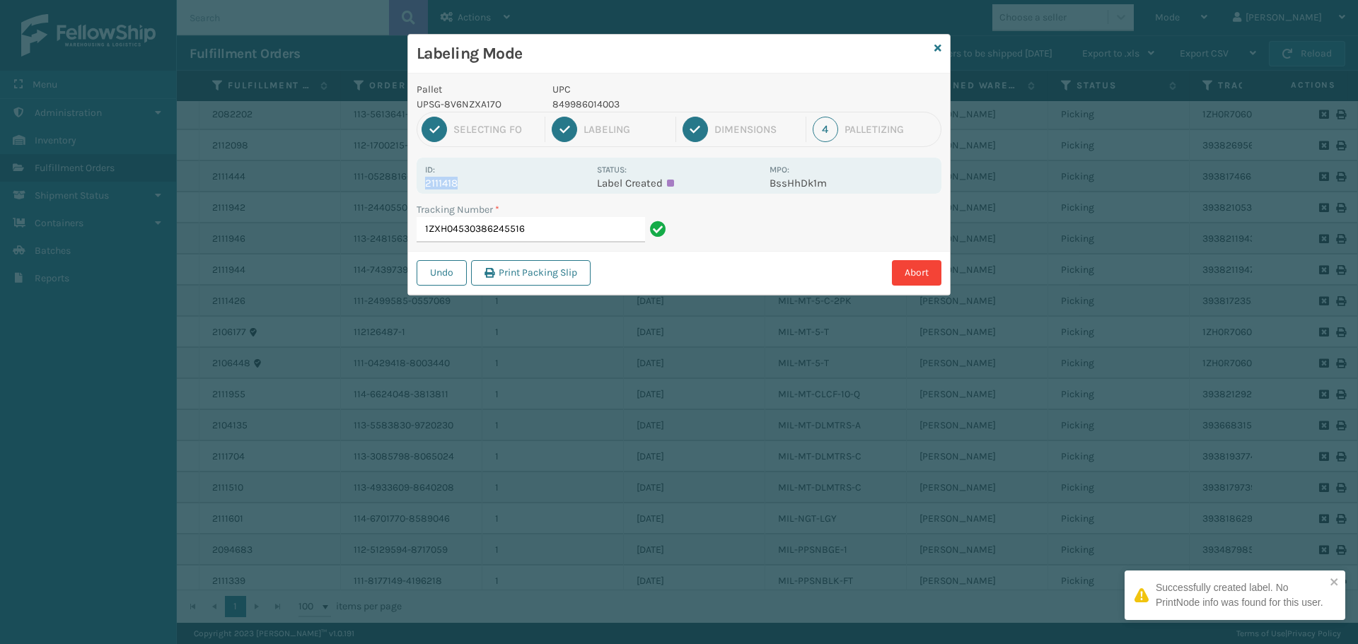
drag, startPoint x: 463, startPoint y: 175, endPoint x: 481, endPoint y: 180, distance: 18.6
click at [481, 180] on div "Id: 2111418" at bounding box center [506, 176] width 163 height 28
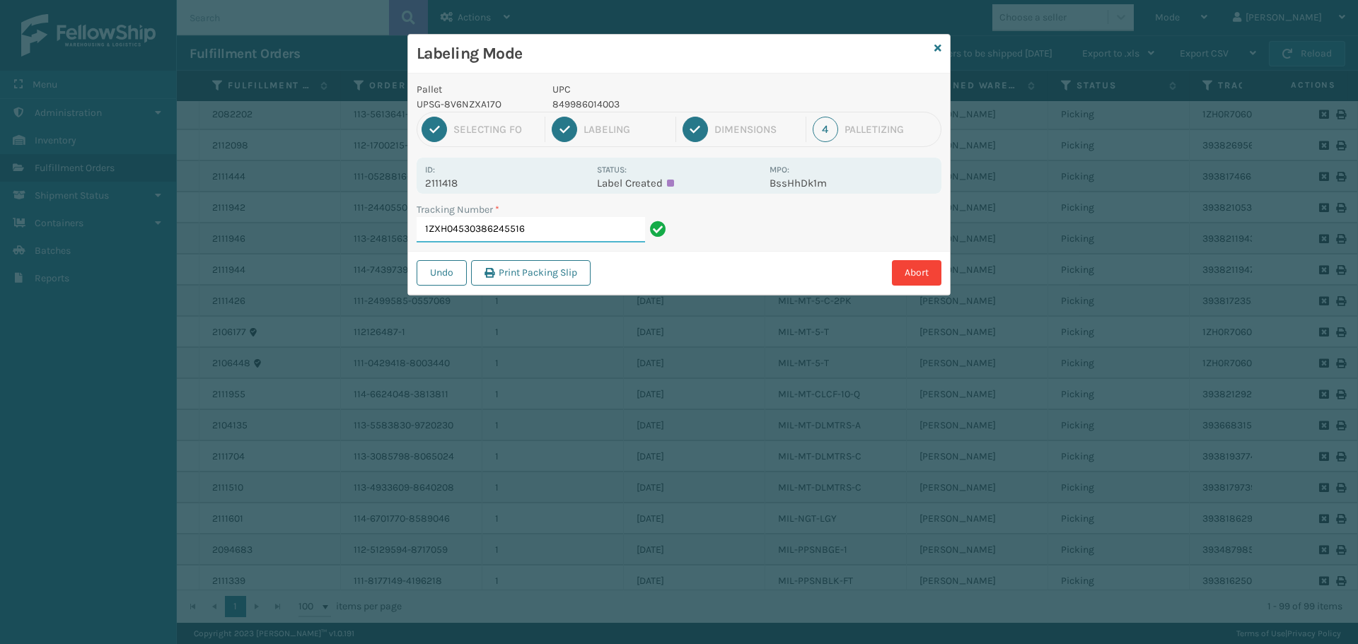
click at [542, 229] on input "1ZXH04530386245516" at bounding box center [531, 229] width 228 height 25
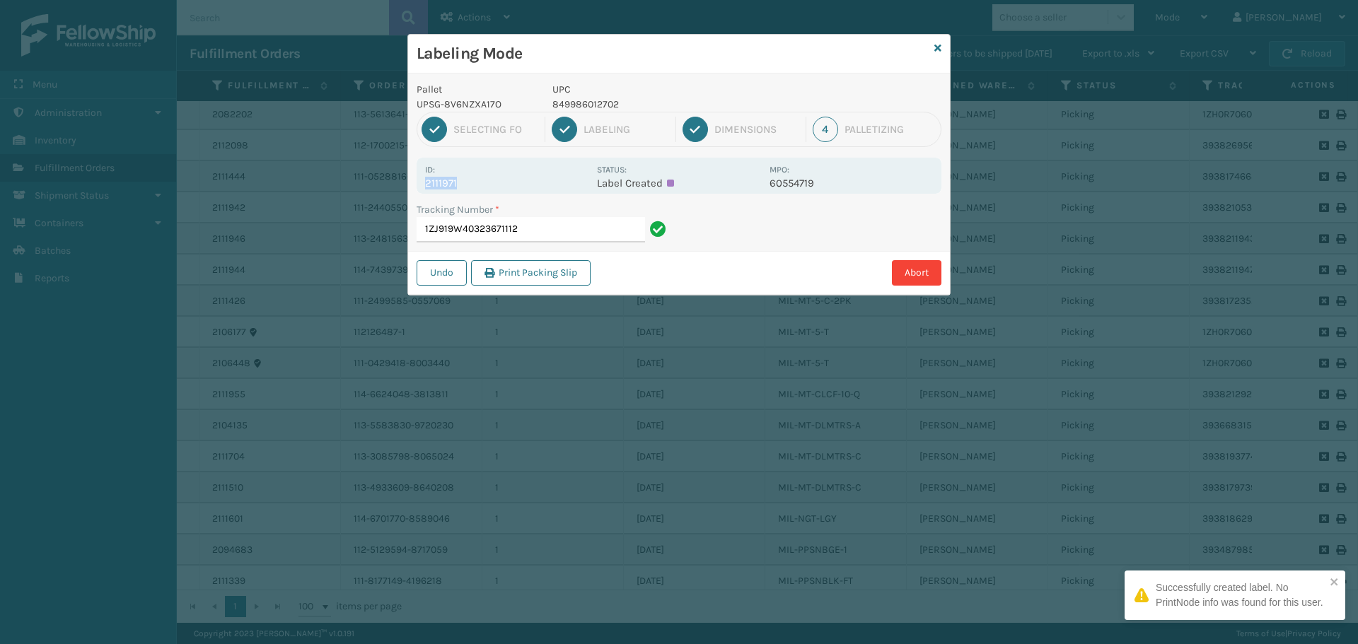
drag, startPoint x: 467, startPoint y: 184, endPoint x: 417, endPoint y: 183, distance: 50.2
click at [417, 182] on div "Id: 2111971 Status: Label Created MPO: 60554719" at bounding box center [679, 176] width 525 height 36
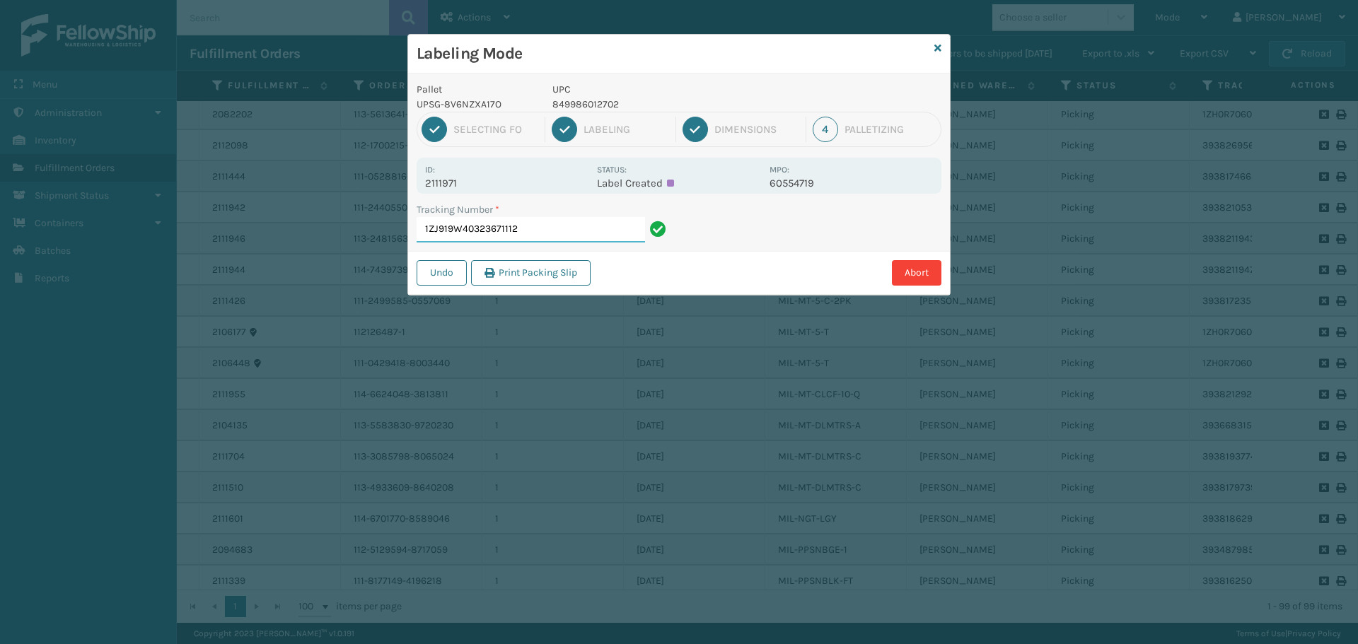
click at [517, 232] on input "1ZJ919W40323671112" at bounding box center [531, 229] width 228 height 25
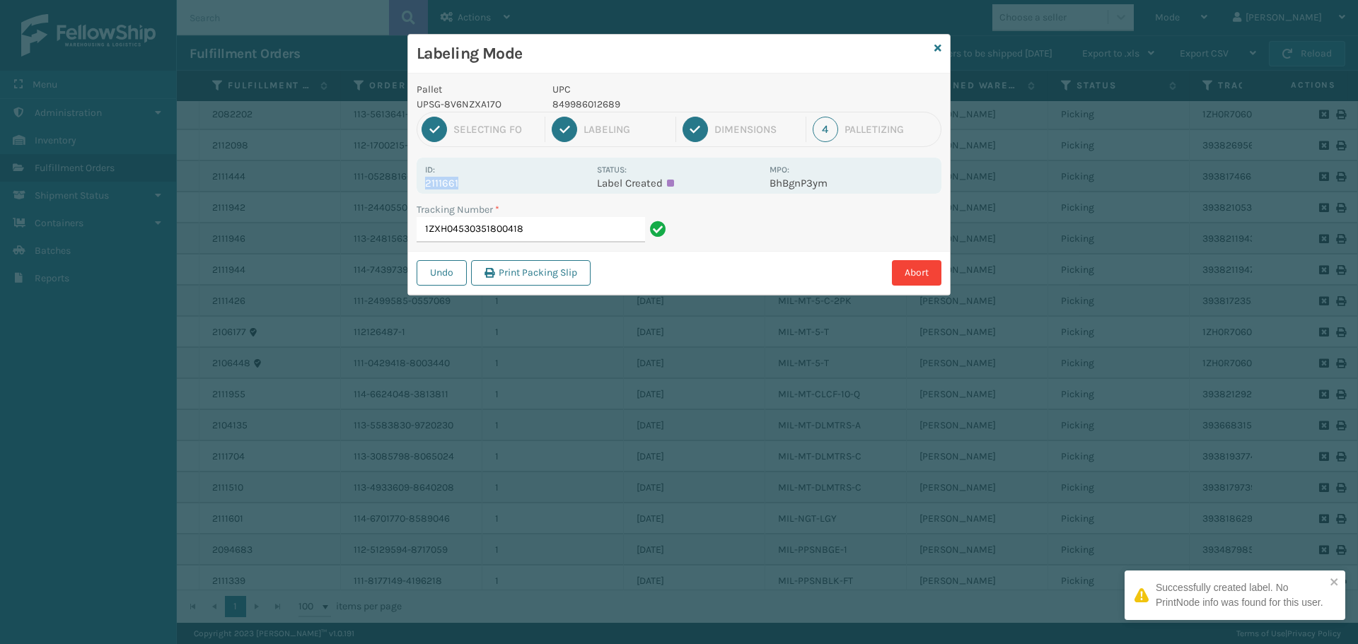
drag, startPoint x: 467, startPoint y: 180, endPoint x: 390, endPoint y: 190, distance: 77.7
click at [390, 190] on div "Labeling Mode Pallet UPSG-8V6NZXA17O UPC 849986012689 1 Selecting FO 2 Labeling…" at bounding box center [679, 322] width 1358 height 644
click at [593, 233] on input "1ZXH04530351800418" at bounding box center [531, 229] width 228 height 25
drag, startPoint x: 468, startPoint y: 181, endPoint x: 412, endPoint y: 185, distance: 56.7
click at [412, 185] on div "Pallet UPSG-8V6NZXA17O UPC 840985120788 1 Selecting FO 2 Labeling 3 Dimensions …" at bounding box center [679, 184] width 542 height 221
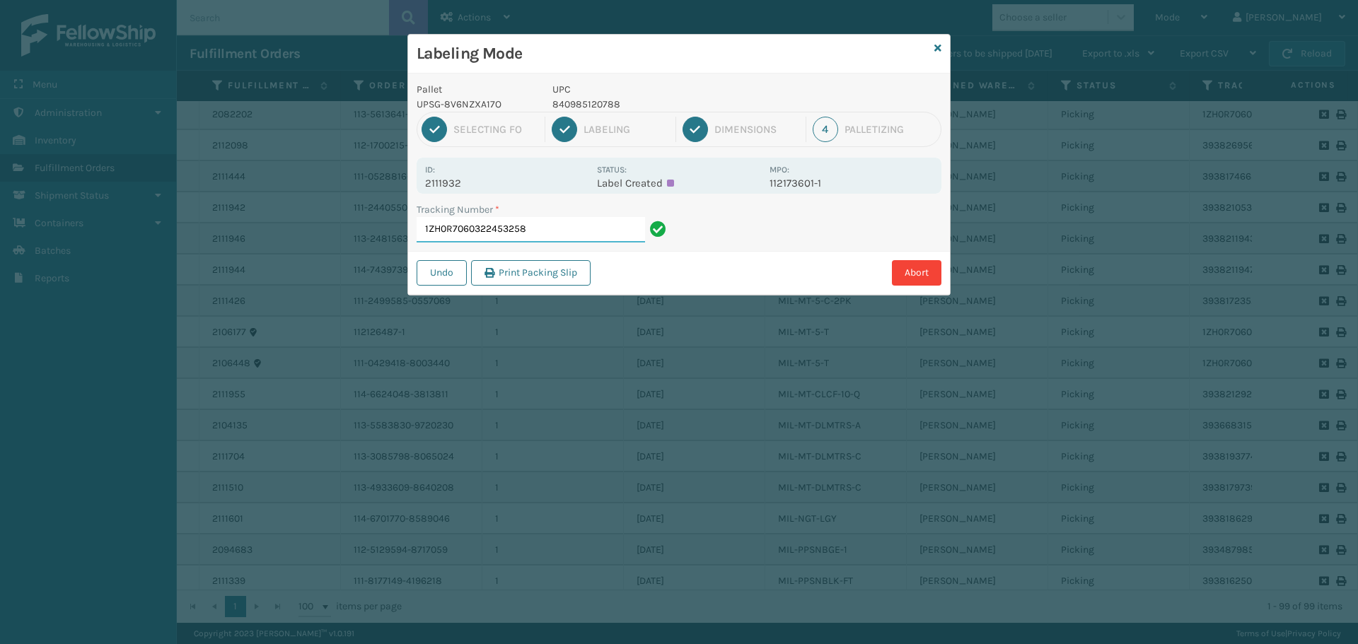
click at [539, 223] on input "1ZH0R7060322453258" at bounding box center [531, 229] width 228 height 25
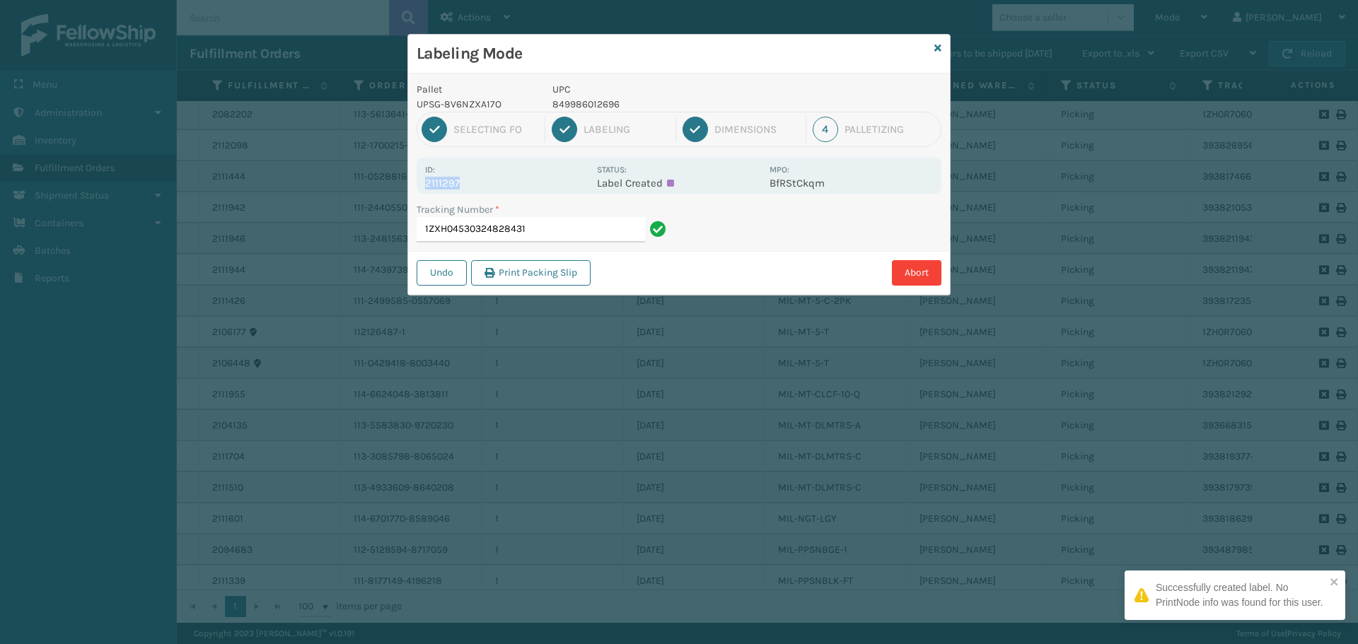
drag, startPoint x: 477, startPoint y: 184, endPoint x: 410, endPoint y: 185, distance: 67.2
click at [410, 185] on div "Pallet UPSG-8V6NZXA17O UPC 849986012696 1 Selecting FO 2 Labeling 3 Dimensions …" at bounding box center [679, 184] width 542 height 221
click at [537, 228] on input "1ZXH04530324828431" at bounding box center [531, 229] width 228 height 25
drag, startPoint x: 457, startPoint y: 183, endPoint x: 411, endPoint y: 186, distance: 46.1
click at [411, 185] on div "Pallet UPSG-8V6NZXA17O UPC 849986012689 1 Selecting FO 2 Labeling 3 Dimensions …" at bounding box center [679, 184] width 542 height 221
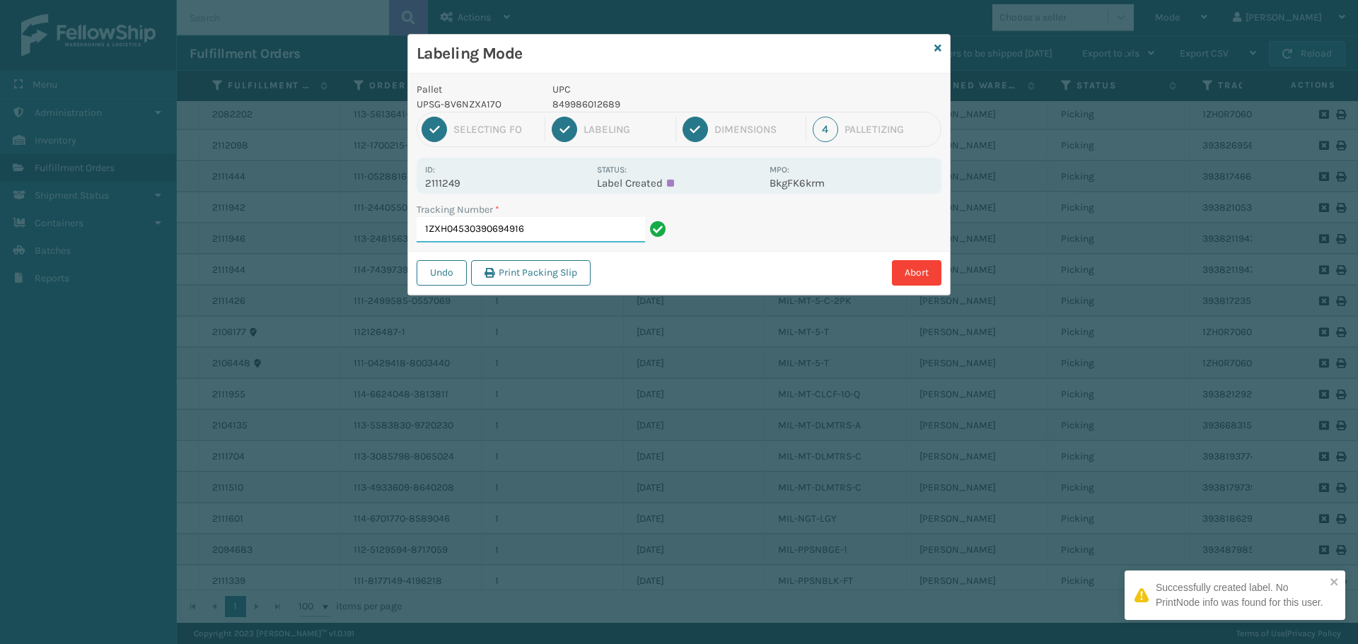
click at [573, 231] on input "1ZXH04530390694916" at bounding box center [531, 229] width 228 height 25
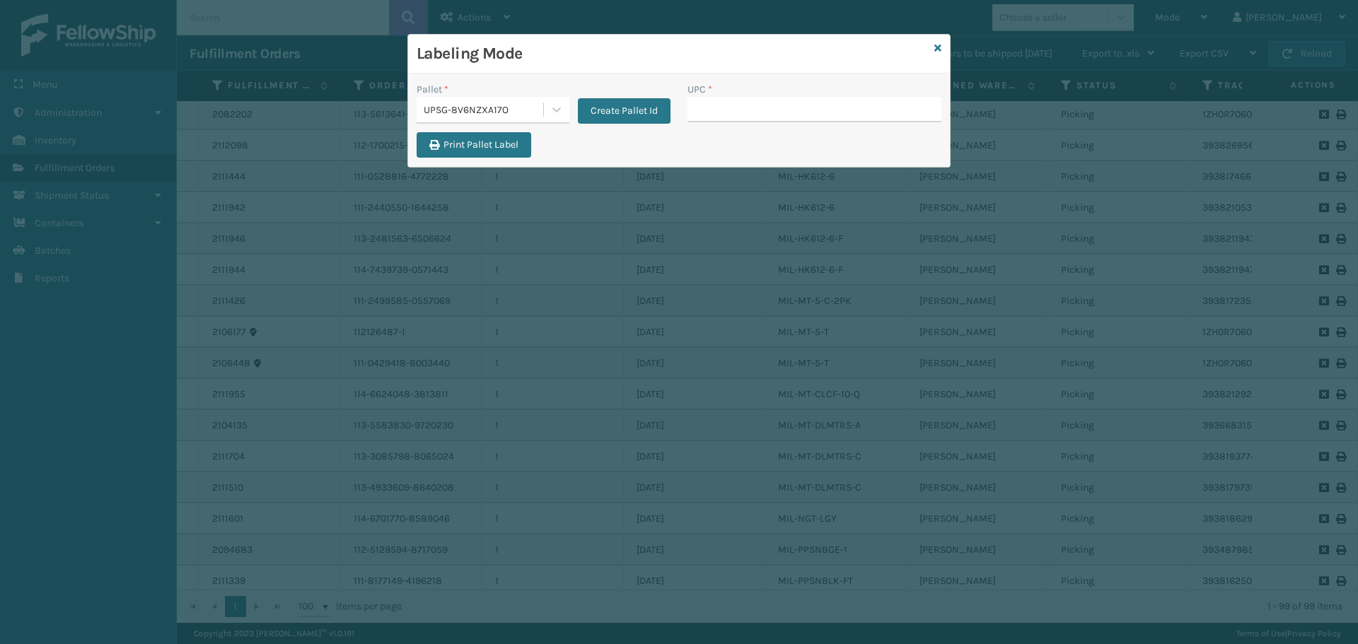
click at [504, 109] on div "UPSG-8V6NZXA17O" at bounding box center [484, 110] width 121 height 15
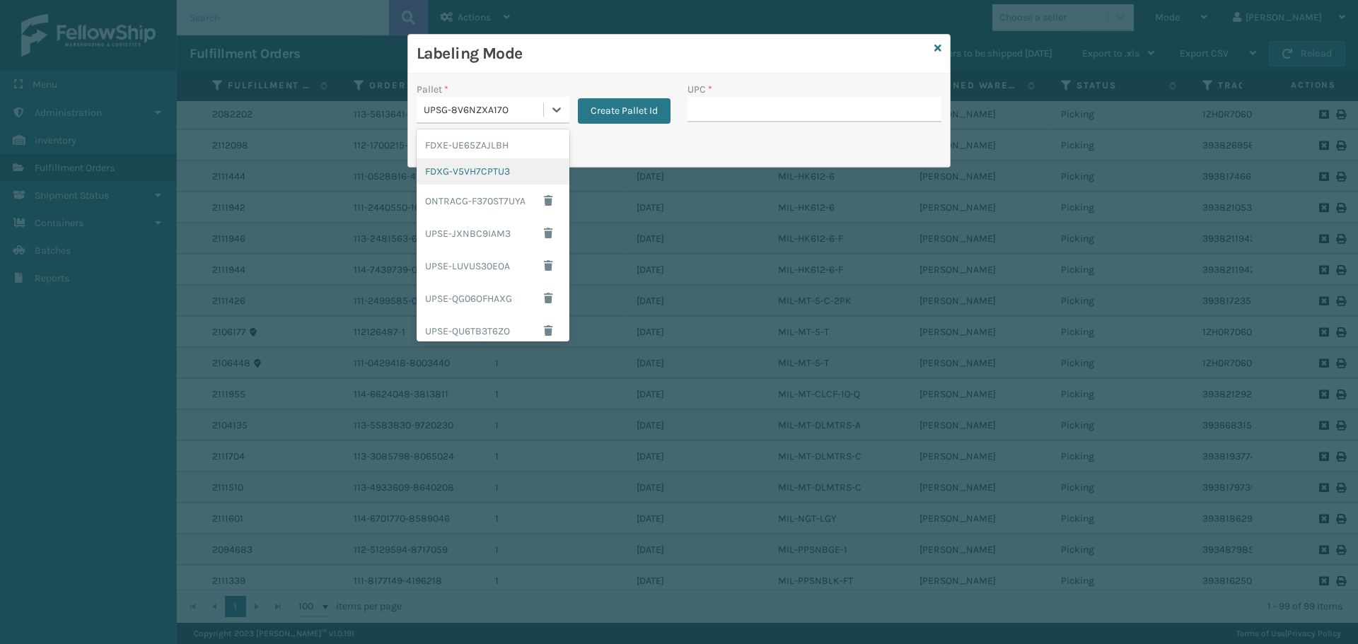
click at [508, 161] on div "FDXG-V5VH7CPTU3" at bounding box center [493, 171] width 153 height 26
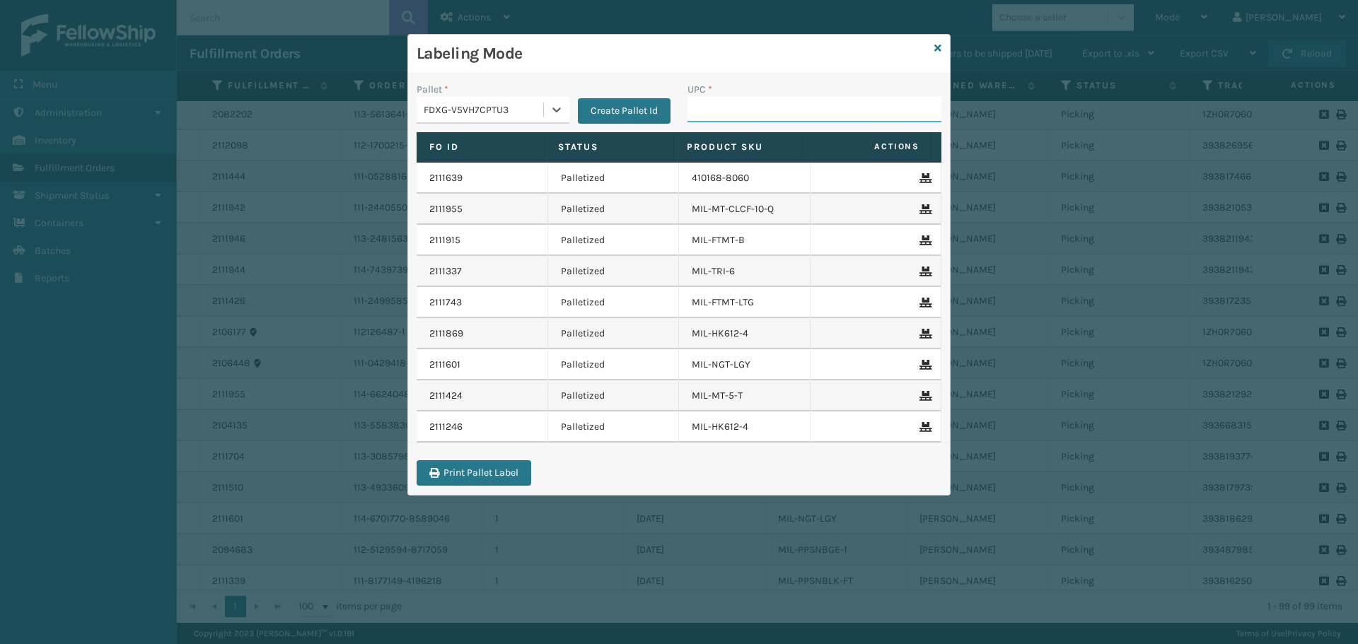
click at [752, 115] on input "UPC *" at bounding box center [814, 109] width 254 height 25
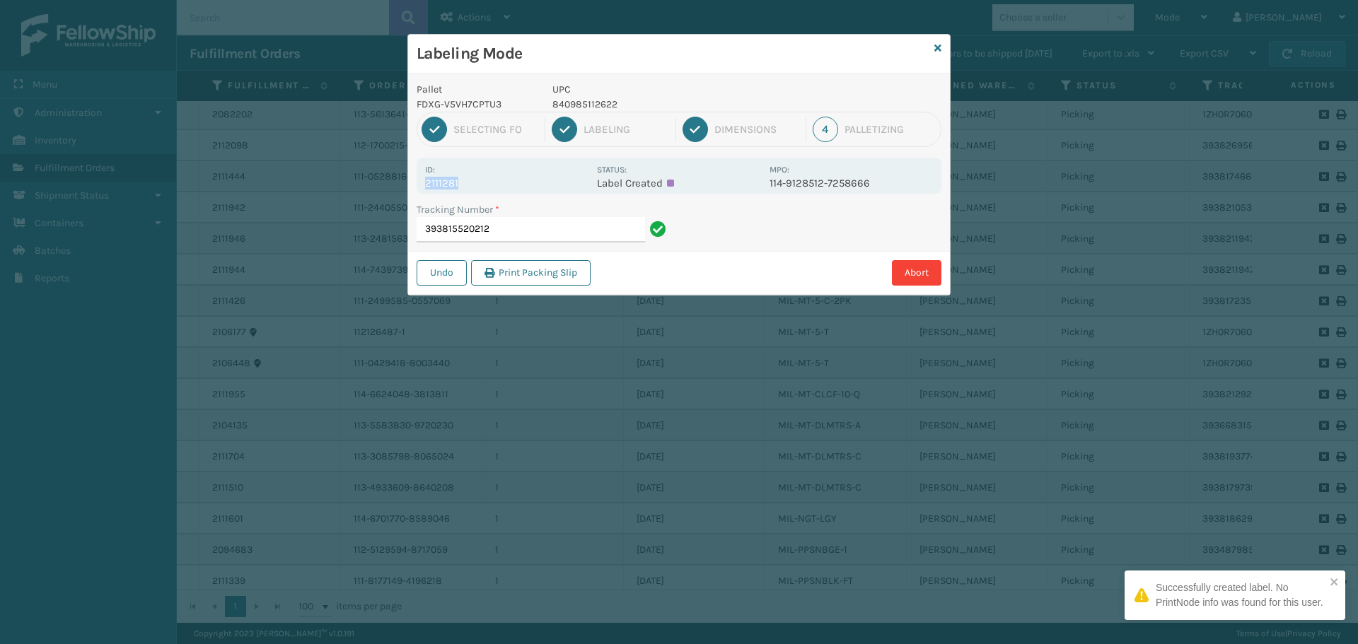
drag, startPoint x: 472, startPoint y: 182, endPoint x: 421, endPoint y: 182, distance: 50.9
click at [421, 182] on div "Id: 2111281 Status: Label Created MPO: 114-9128512-7258666" at bounding box center [679, 176] width 525 height 36
click at [569, 226] on input "393815520212" at bounding box center [531, 229] width 228 height 25
drag, startPoint x: 464, startPoint y: 186, endPoint x: 417, endPoint y: 187, distance: 46.7
click at [417, 187] on div "Id: 2111945 Status: Label Created MPO: 114-7206939-8530639" at bounding box center [679, 176] width 525 height 36
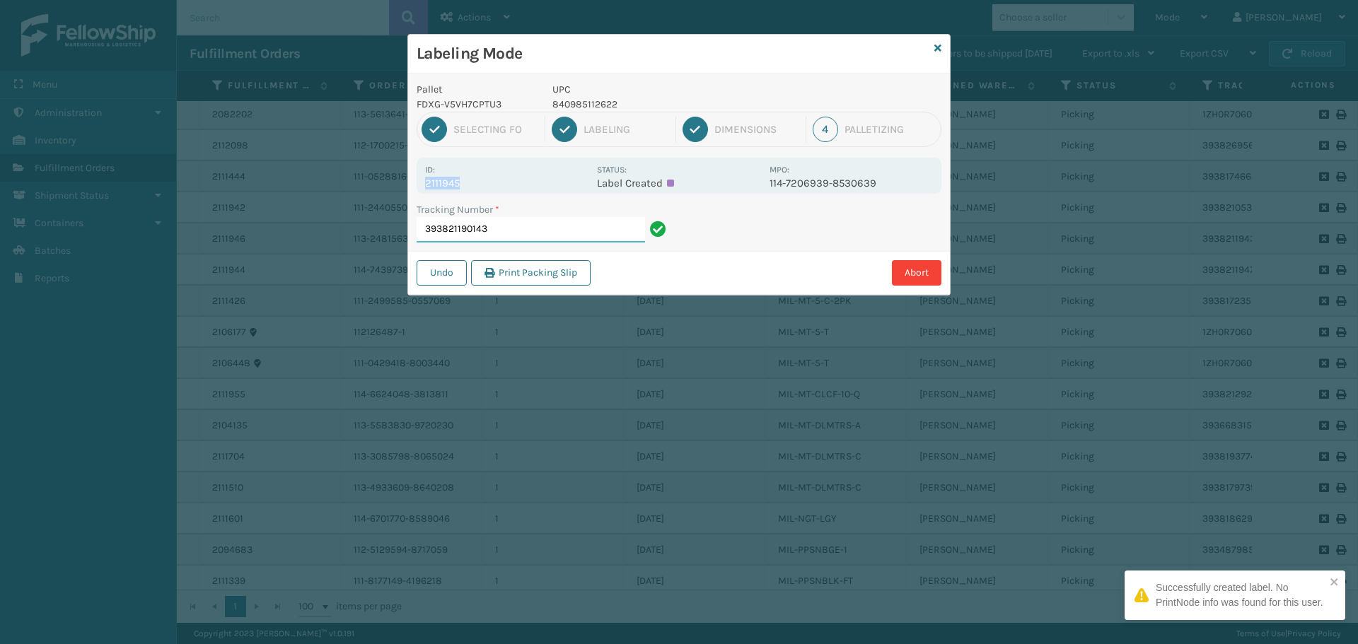
click at [533, 231] on input "393821190143" at bounding box center [531, 229] width 228 height 25
drag, startPoint x: 497, startPoint y: 187, endPoint x: 418, endPoint y: 193, distance: 79.4
click at [418, 193] on div "Pallet FDXG-V5VH7CPTU3 UPC 840985112622 1 Selecting FO 2 Labeling 3 Dimensions …" at bounding box center [679, 184] width 542 height 221
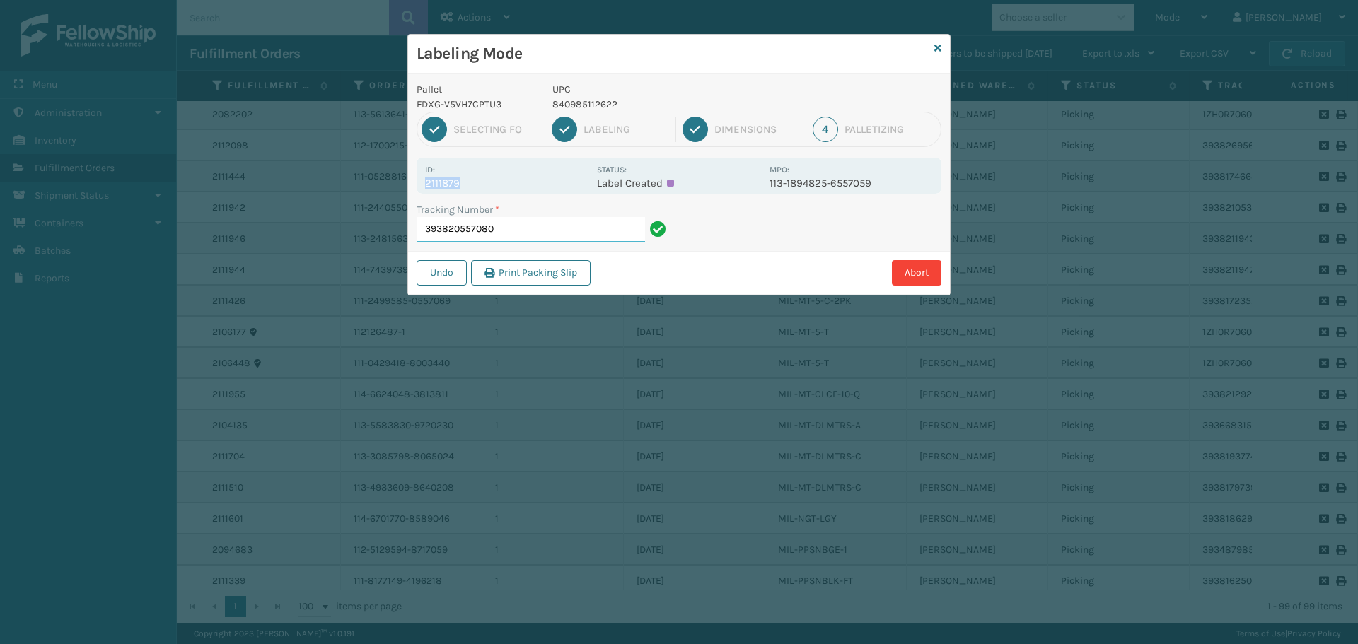
click at [540, 231] on input "393820557080" at bounding box center [531, 229] width 228 height 25
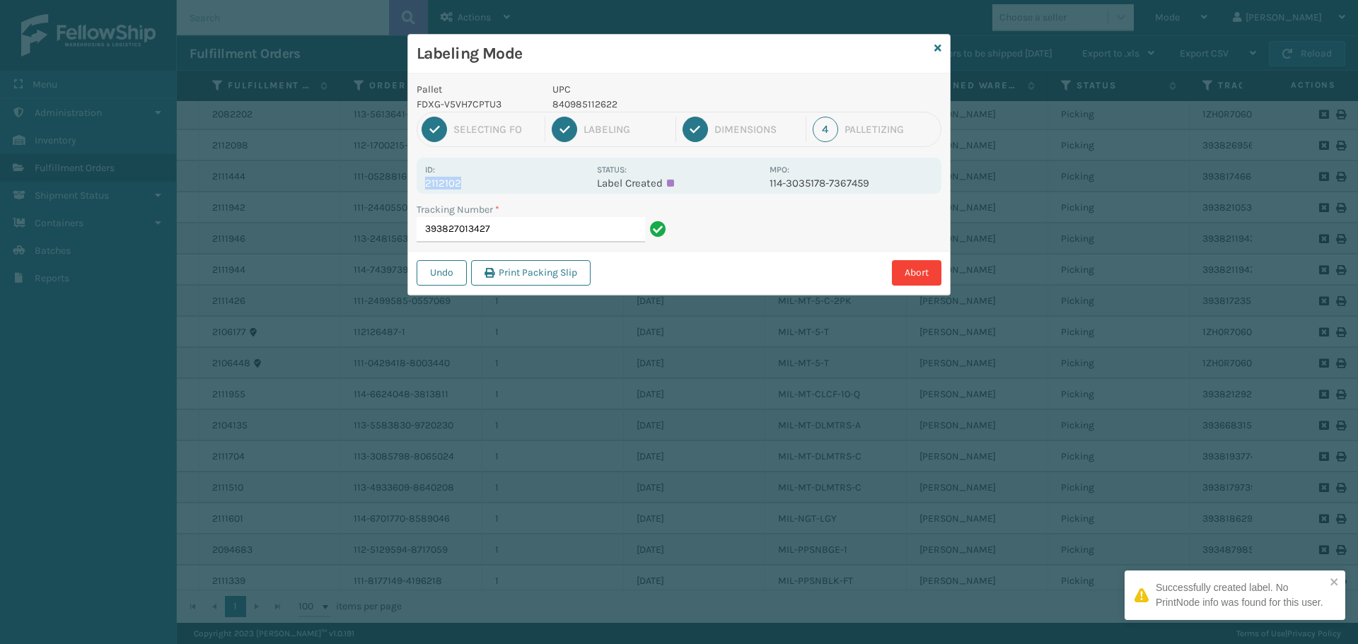
drag, startPoint x: 470, startPoint y: 182, endPoint x: 509, endPoint y: 177, distance: 40.0
click at [509, 177] on div "Id: 2112102" at bounding box center [506, 176] width 163 height 28
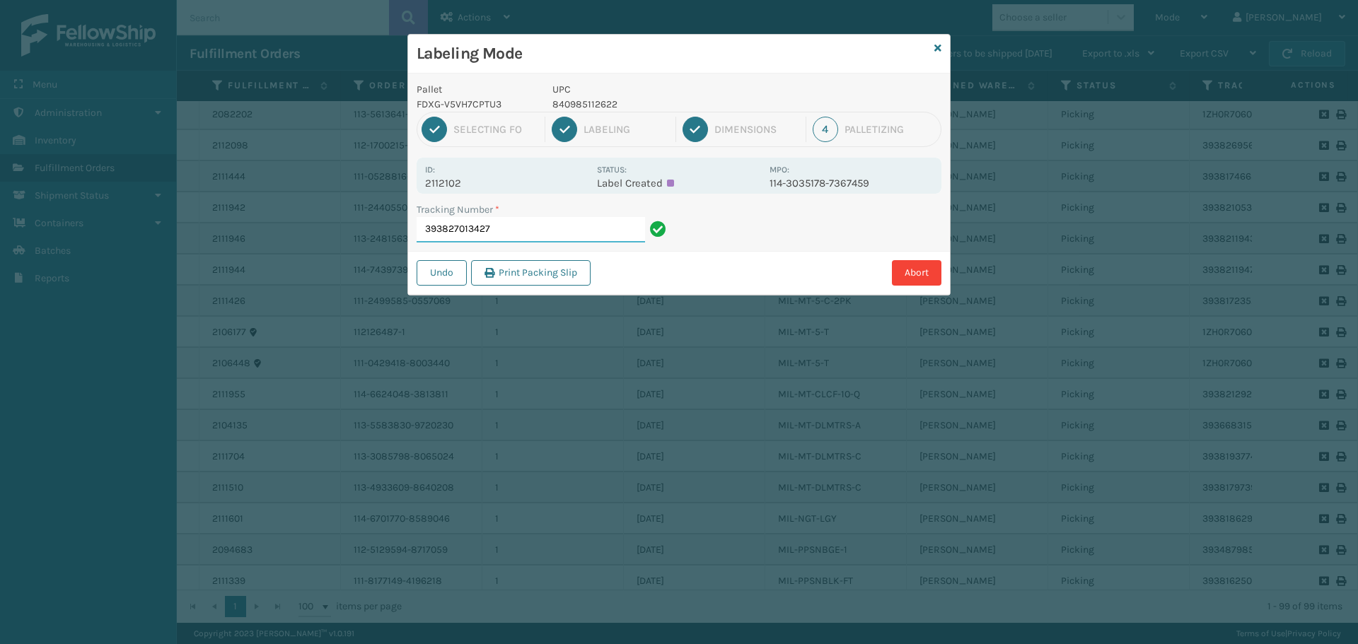
click at [584, 235] on input "393827013427" at bounding box center [531, 229] width 228 height 25
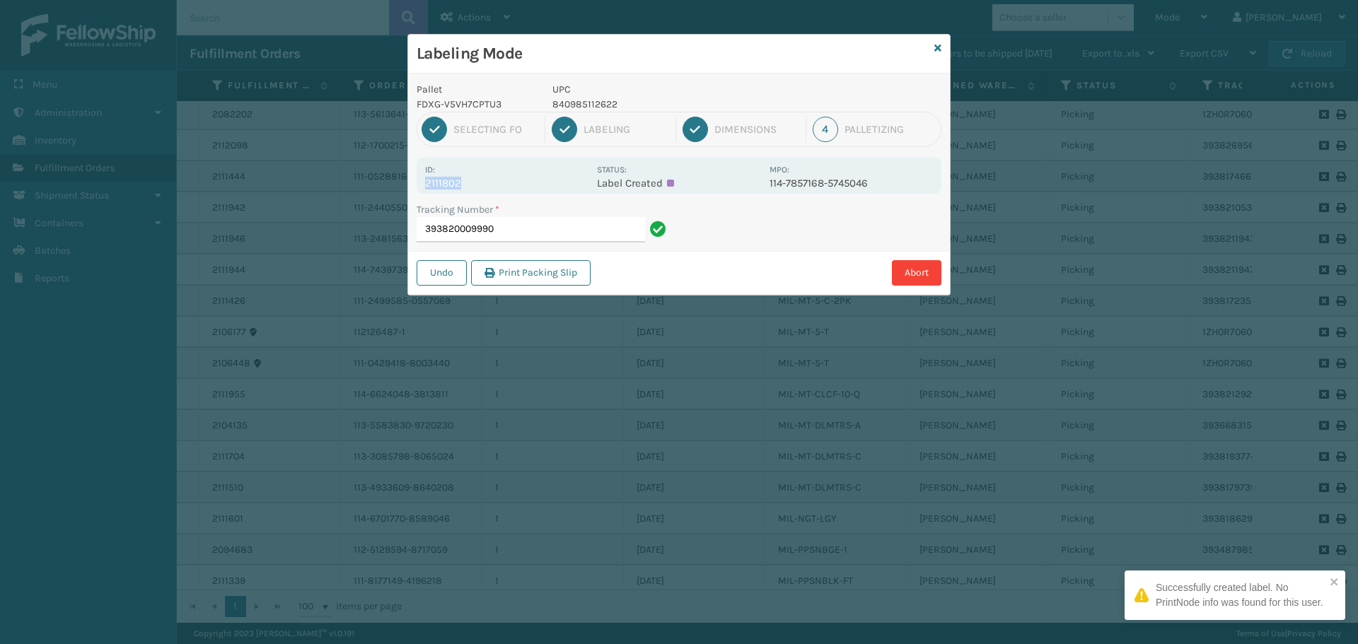
drag, startPoint x: 479, startPoint y: 180, endPoint x: 396, endPoint y: 189, distance: 83.9
click at [396, 189] on div "Labeling Mode Pallet FDXG-V5VH7CPTU3 UPC 840985112622 1 Selecting FO 2 Labeling…" at bounding box center [679, 322] width 1358 height 644
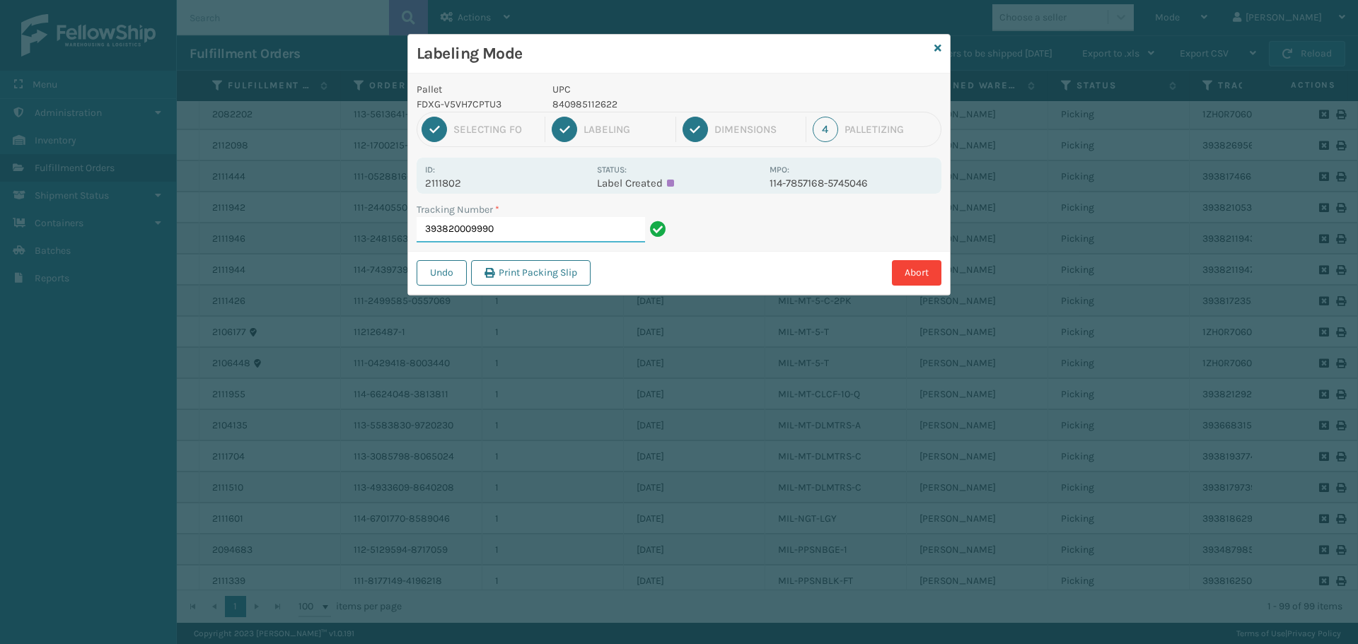
click at [538, 231] on input "393820009990" at bounding box center [531, 229] width 228 height 25
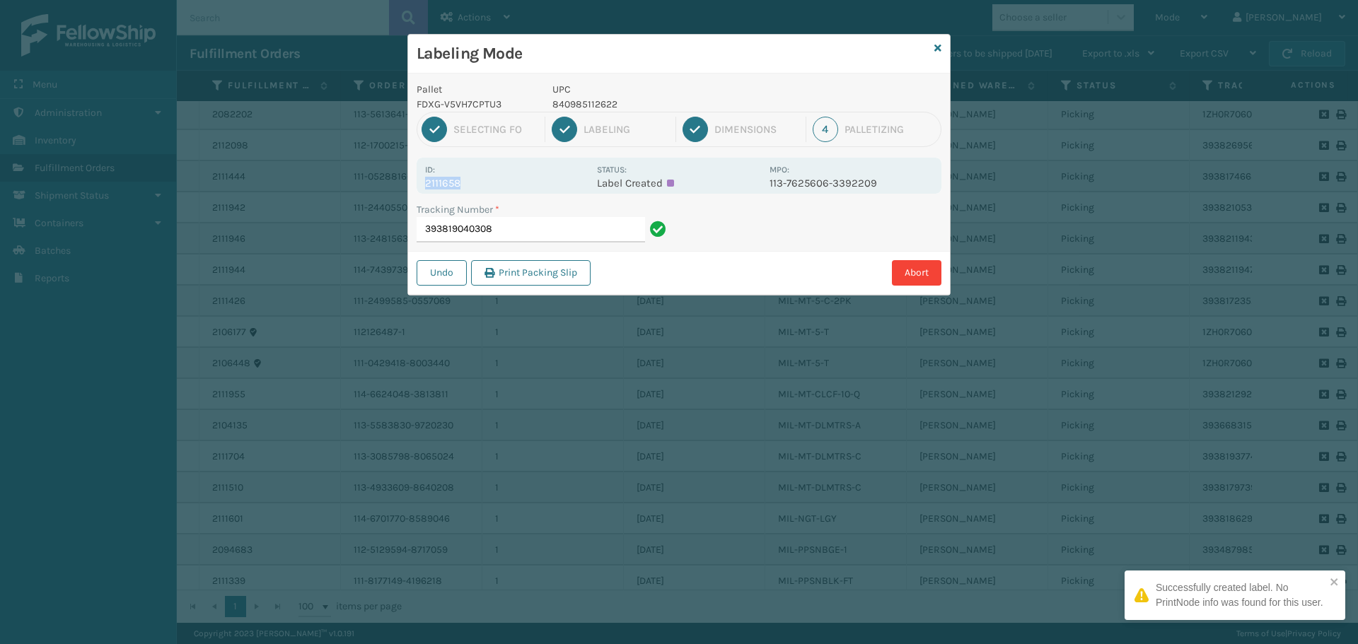
drag, startPoint x: 467, startPoint y: 182, endPoint x: 418, endPoint y: 178, distance: 49.0
click at [418, 178] on div "Id: 2111658 Status: Label Created MPO: 113-7625606-3392209" at bounding box center [679, 176] width 525 height 36
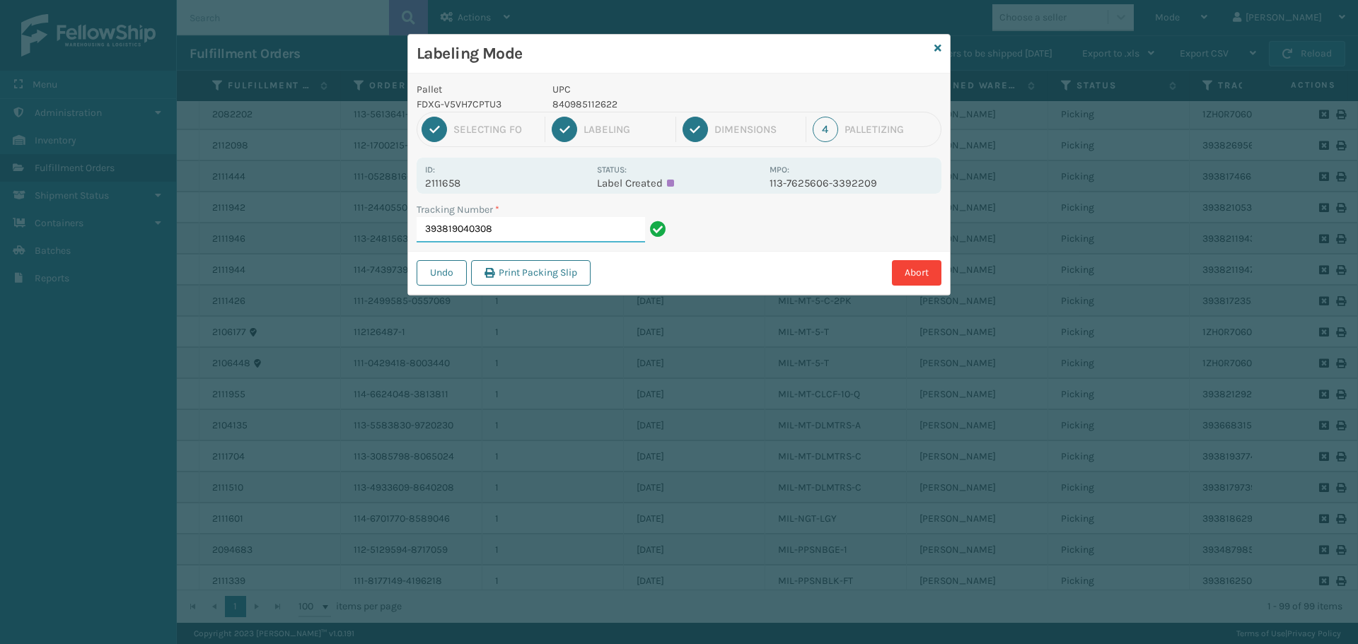
click at [518, 226] on input "393819040308" at bounding box center [531, 229] width 228 height 25
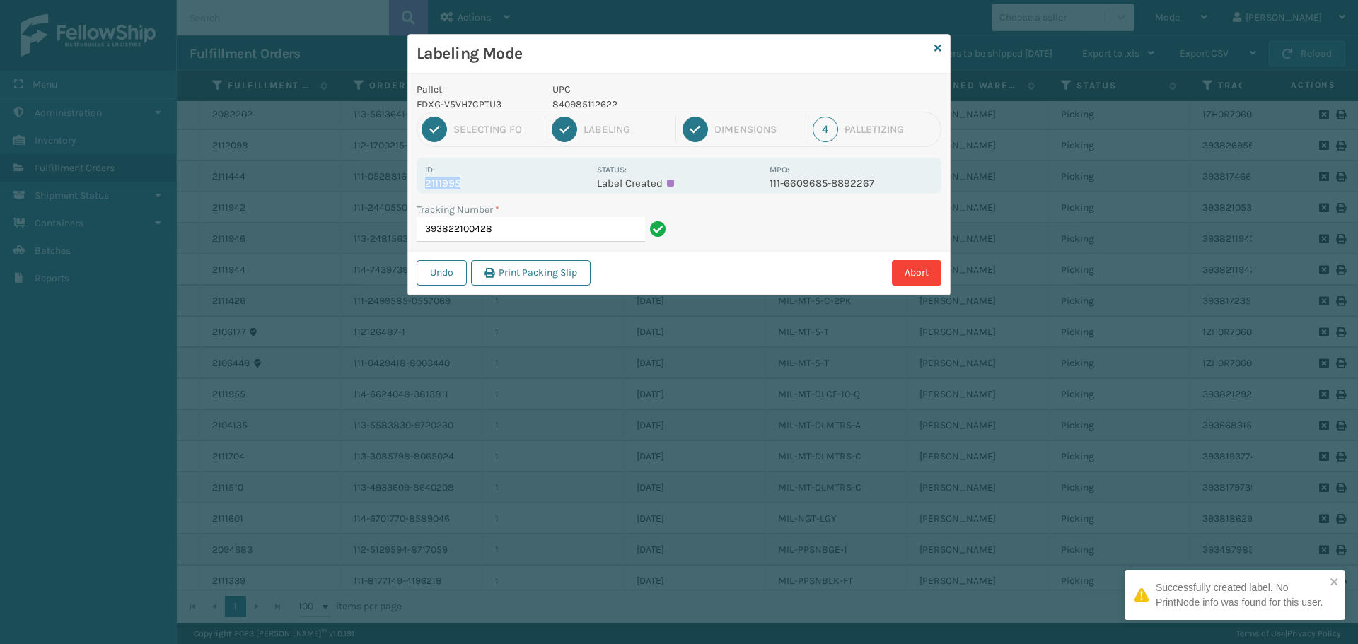
drag, startPoint x: 498, startPoint y: 176, endPoint x: 469, endPoint y: 180, distance: 29.3
click at [469, 181] on div "Id: 2111995" at bounding box center [506, 176] width 163 height 28
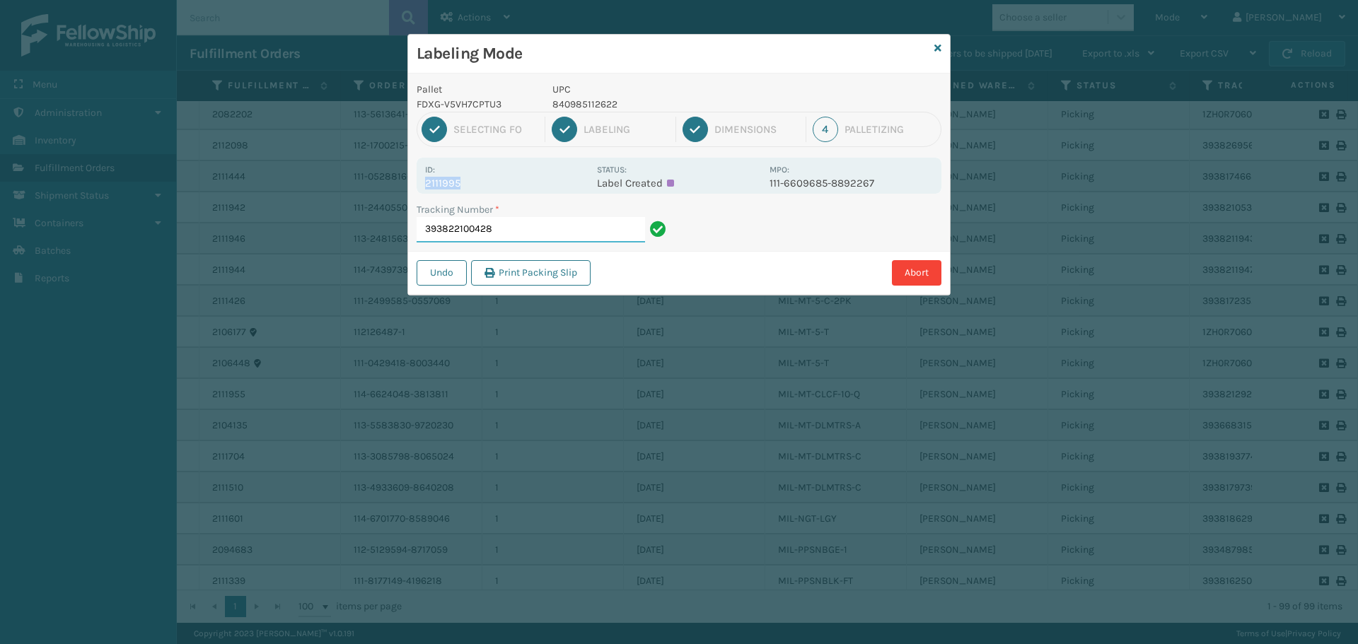
click at [510, 220] on input "393822100428" at bounding box center [531, 229] width 228 height 25
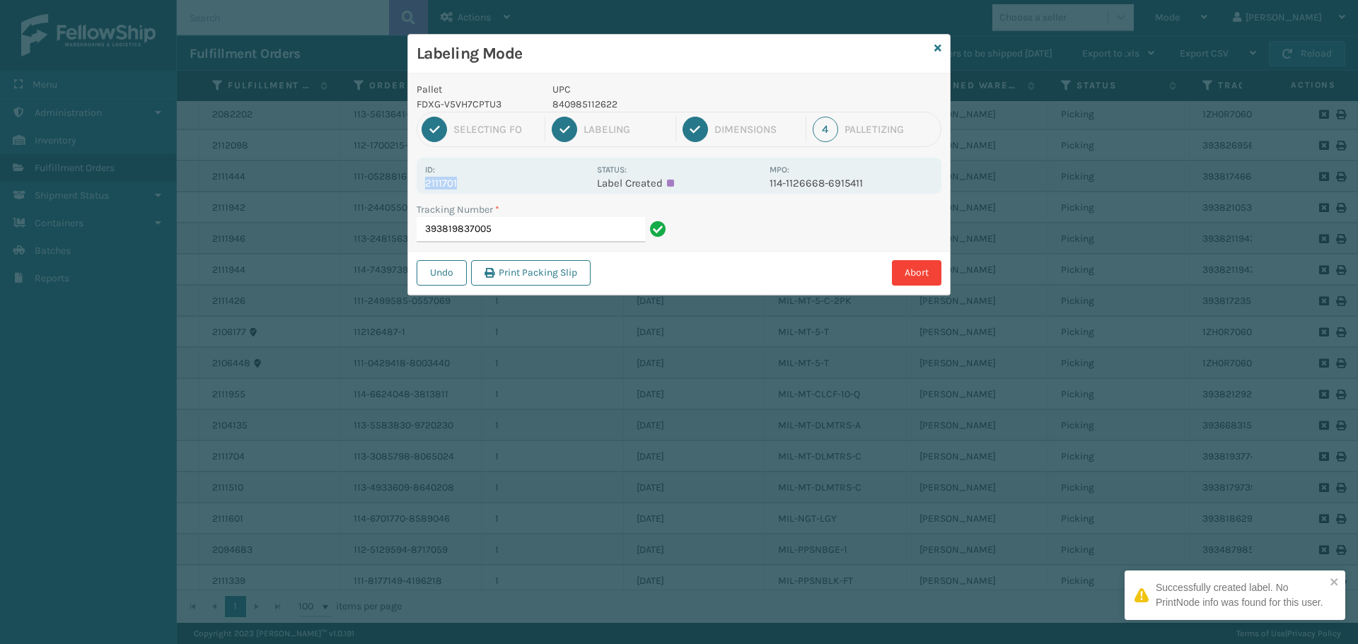
drag, startPoint x: 462, startPoint y: 180, endPoint x: 424, endPoint y: 188, distance: 39.0
click at [424, 187] on div "Id: 2111701 Status: Label Created MPO: 114-1126668-6915411" at bounding box center [679, 176] width 525 height 36
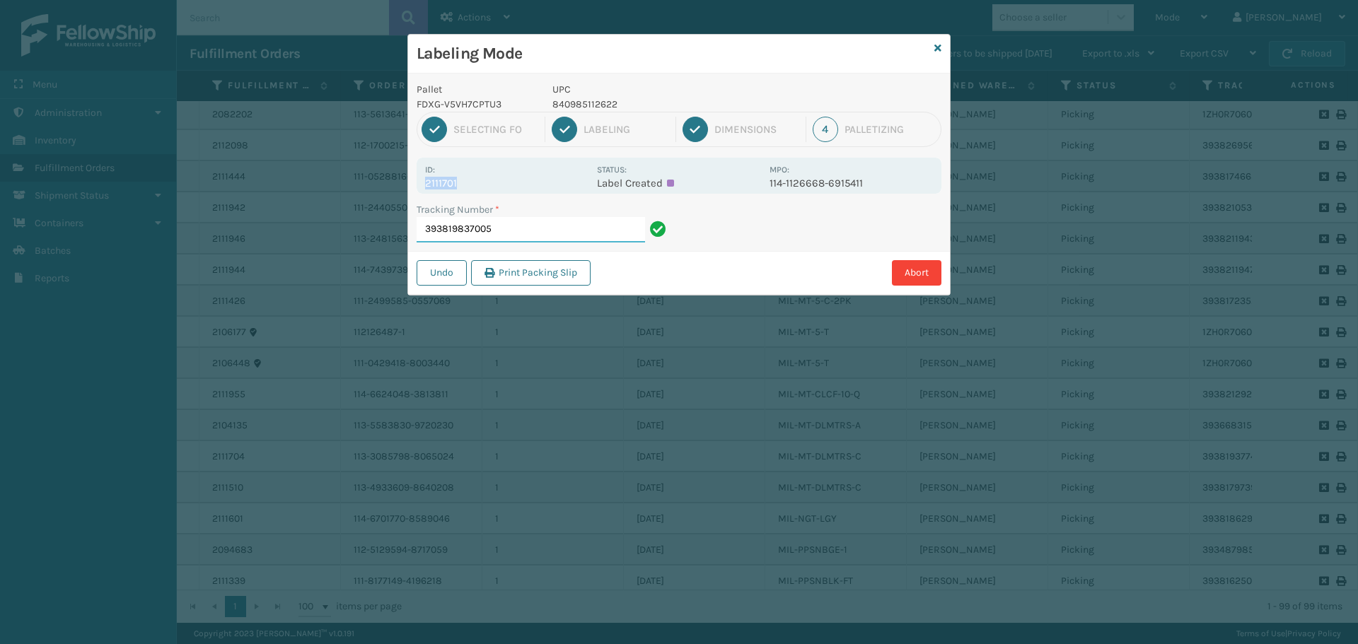
click at [518, 221] on input "393819837005" at bounding box center [531, 229] width 228 height 25
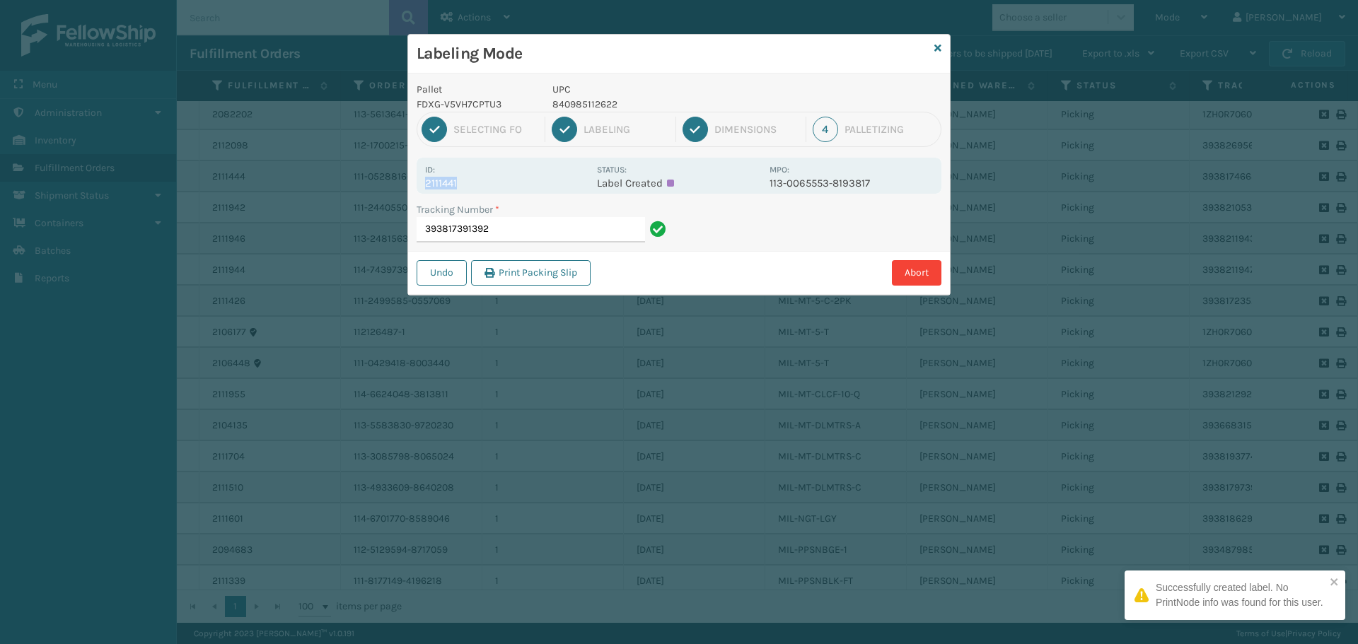
drag, startPoint x: 469, startPoint y: 186, endPoint x: 393, endPoint y: 190, distance: 75.8
click at [393, 190] on div "Labeling Mode Pallet FDXG-V5VH7CPTU3 UPC 840985112622 1 Selecting FO 2 Labeling…" at bounding box center [679, 322] width 1358 height 644
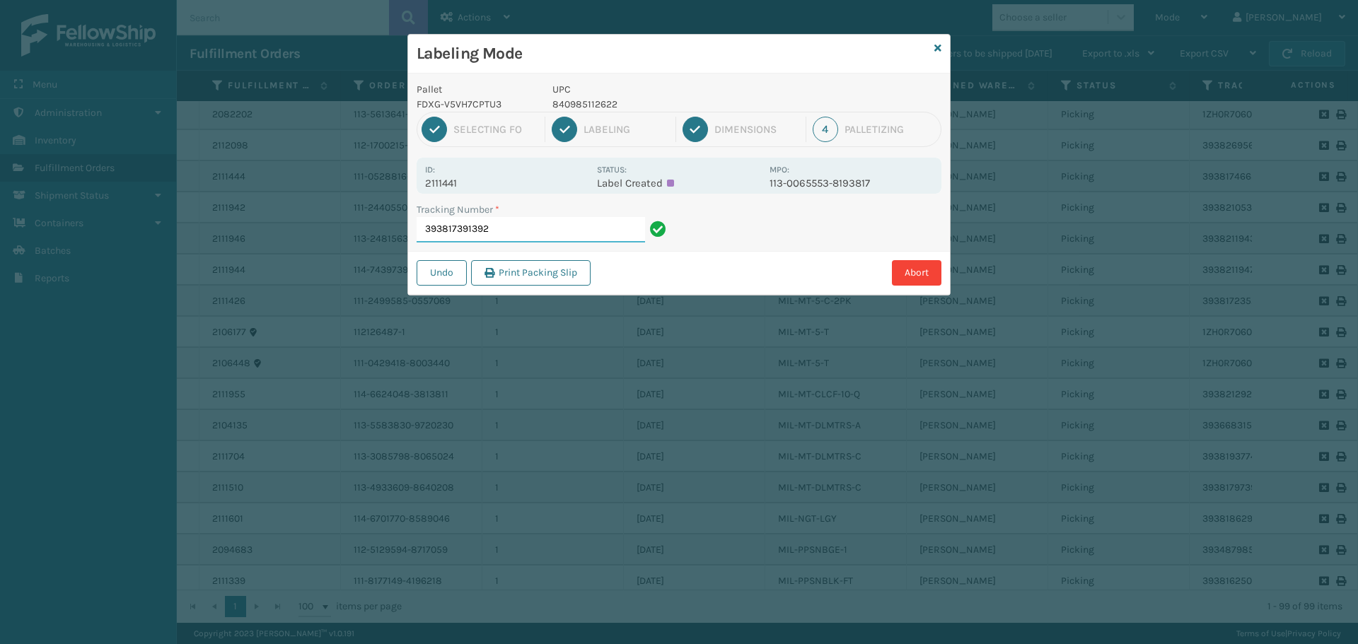
click at [547, 233] on input "393817391392" at bounding box center [531, 229] width 228 height 25
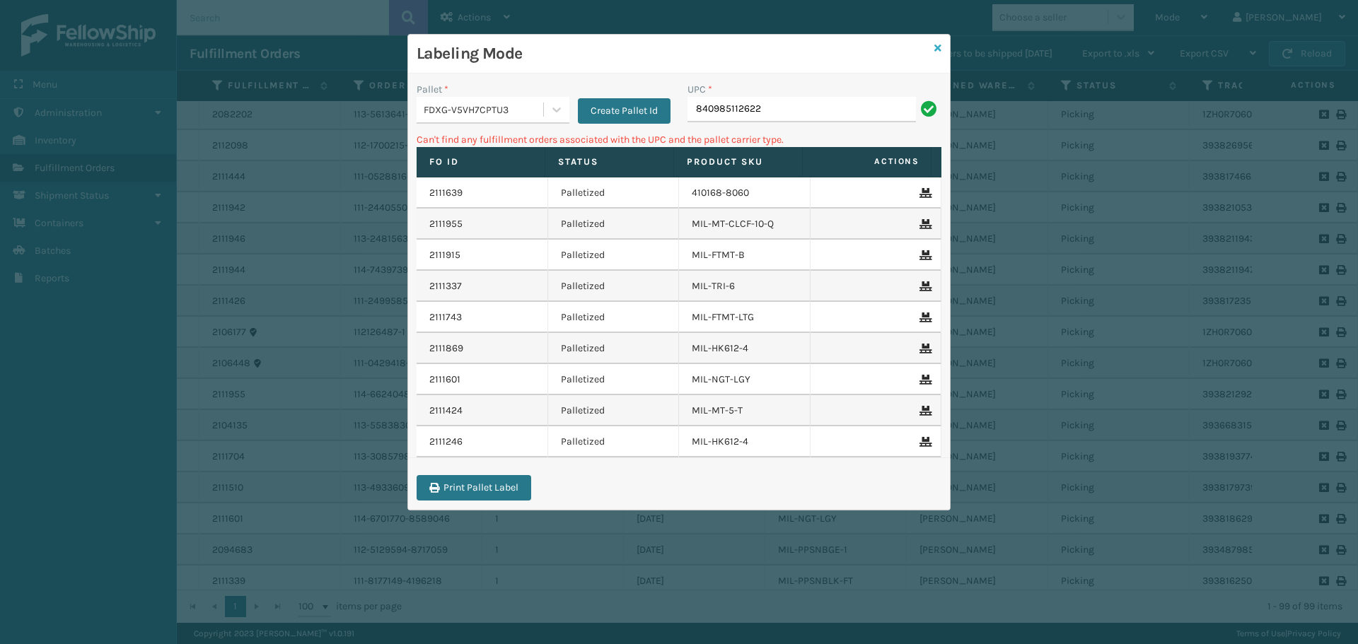
click at [938, 46] on icon at bounding box center [937, 48] width 7 height 10
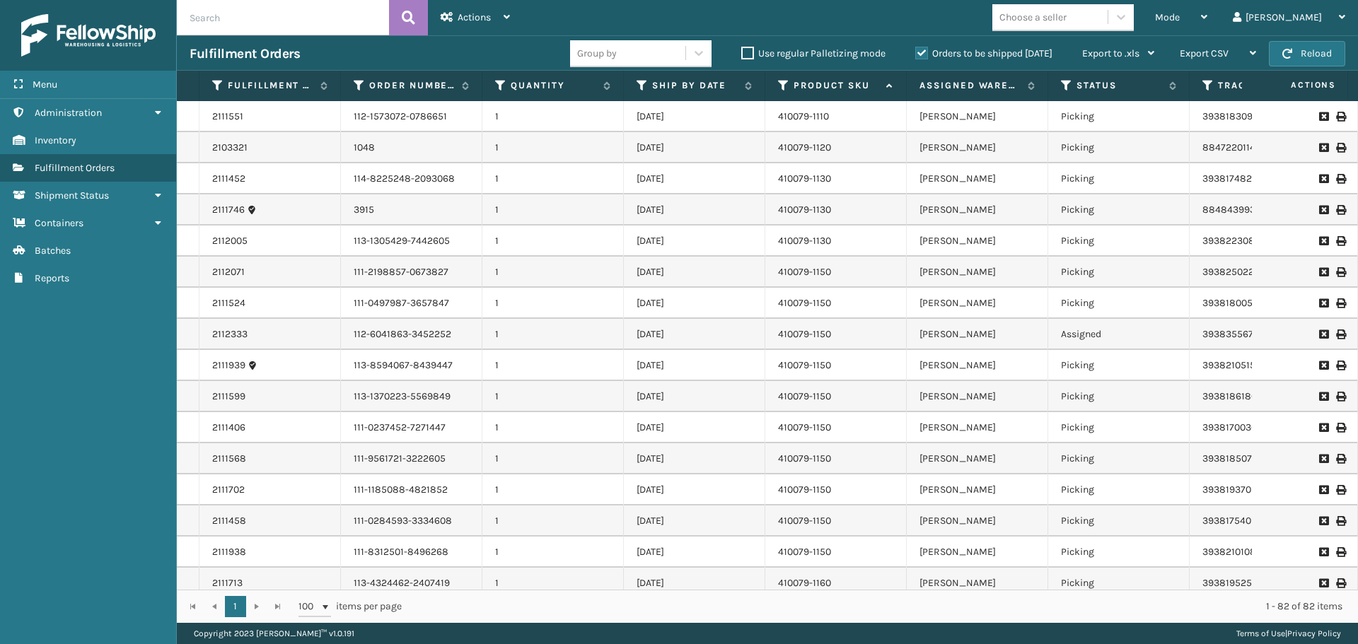
click at [1008, 45] on div "Orders to be shipped [DATE]" at bounding box center [985, 53] width 167 height 17
click at [846, 59] on div "Use regular Palletizing mode" at bounding box center [815, 53] width 174 height 17
click at [921, 54] on label "Orders to be shipped [DATE]" at bounding box center [983, 53] width 137 height 12
click at [916, 54] on input "Orders to be shipped [DATE]" at bounding box center [915, 49] width 1 height 9
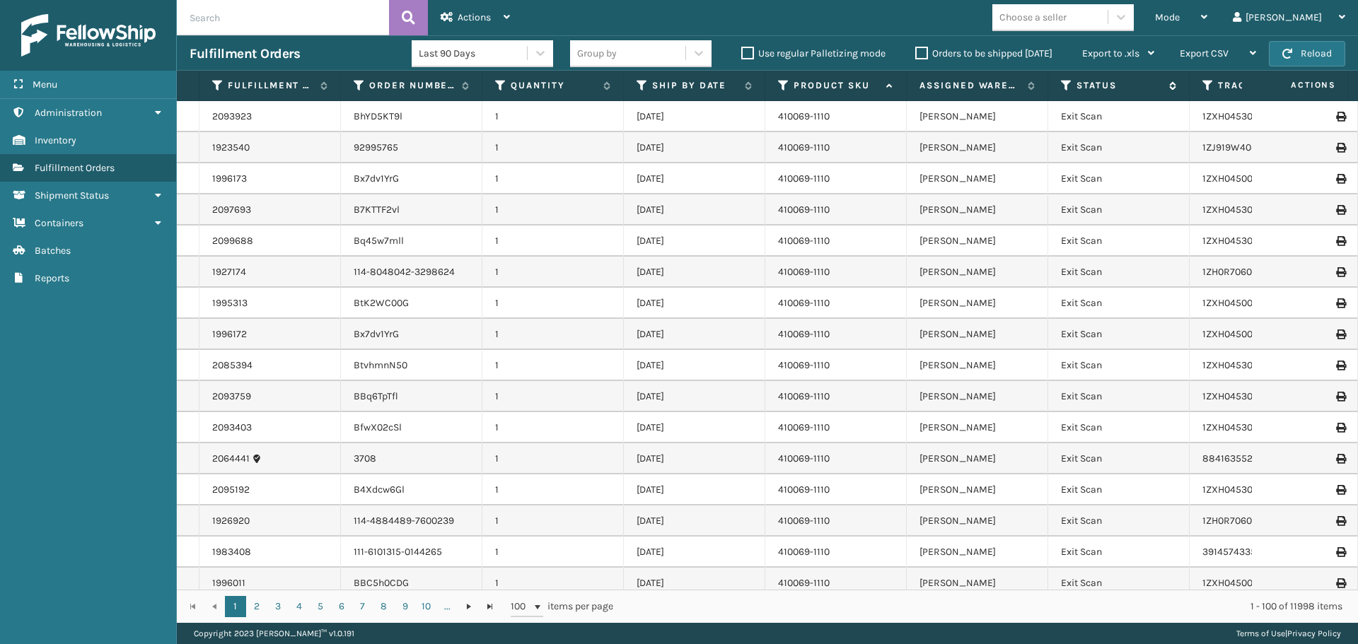
click at [1062, 81] on icon at bounding box center [1066, 85] width 11 height 13
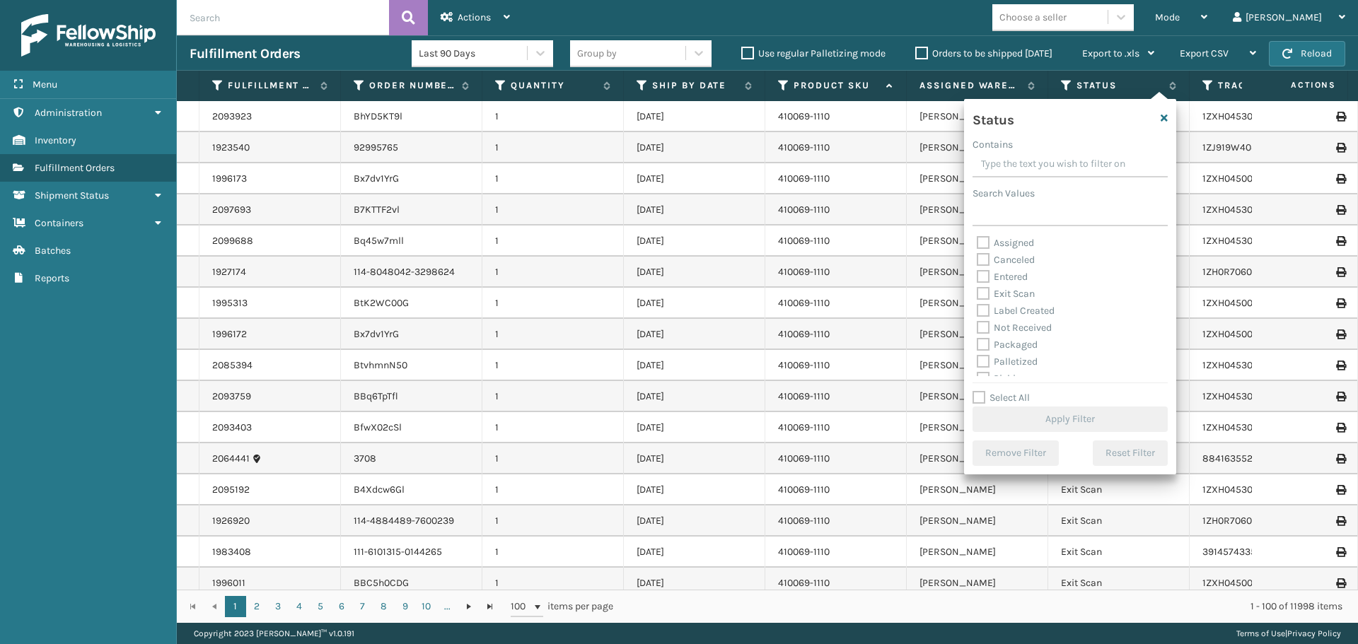
click at [1019, 366] on label "Palletized" at bounding box center [1007, 362] width 61 height 12
click at [977, 363] on input "Palletized" at bounding box center [977, 358] width 1 height 9
checkbox input "true"
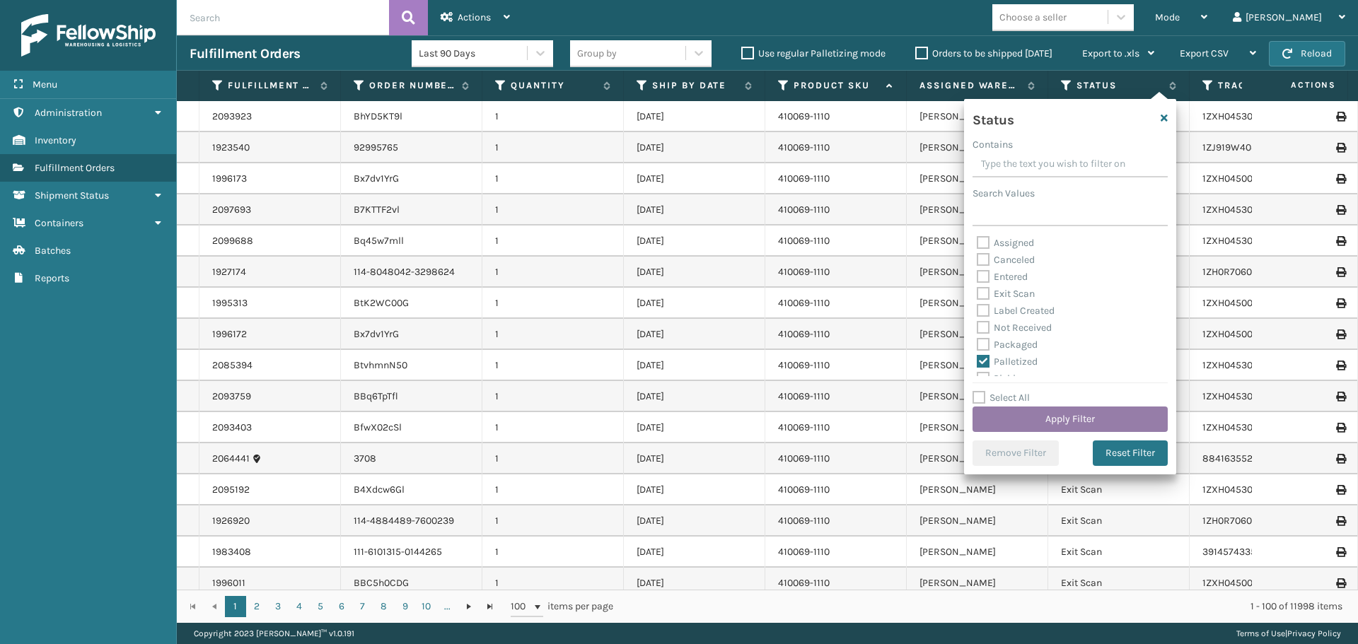
click at [1069, 417] on button "Apply Filter" at bounding box center [1069, 419] width 195 height 25
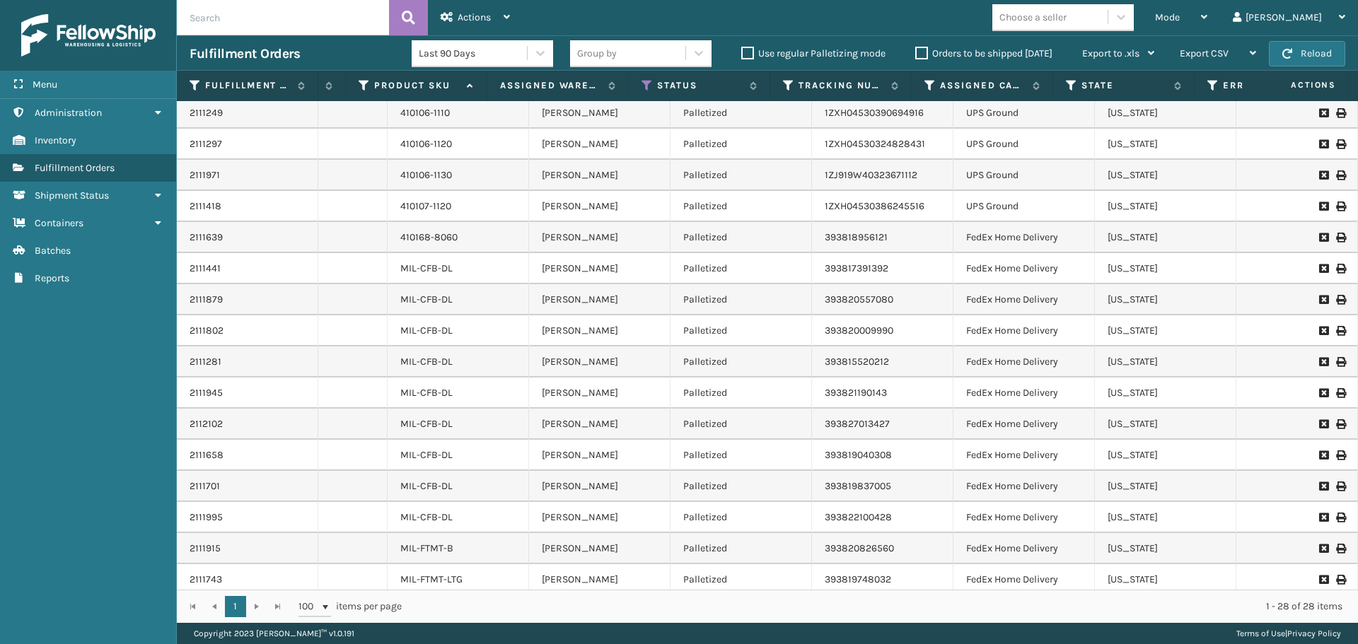
scroll to position [0, 378]
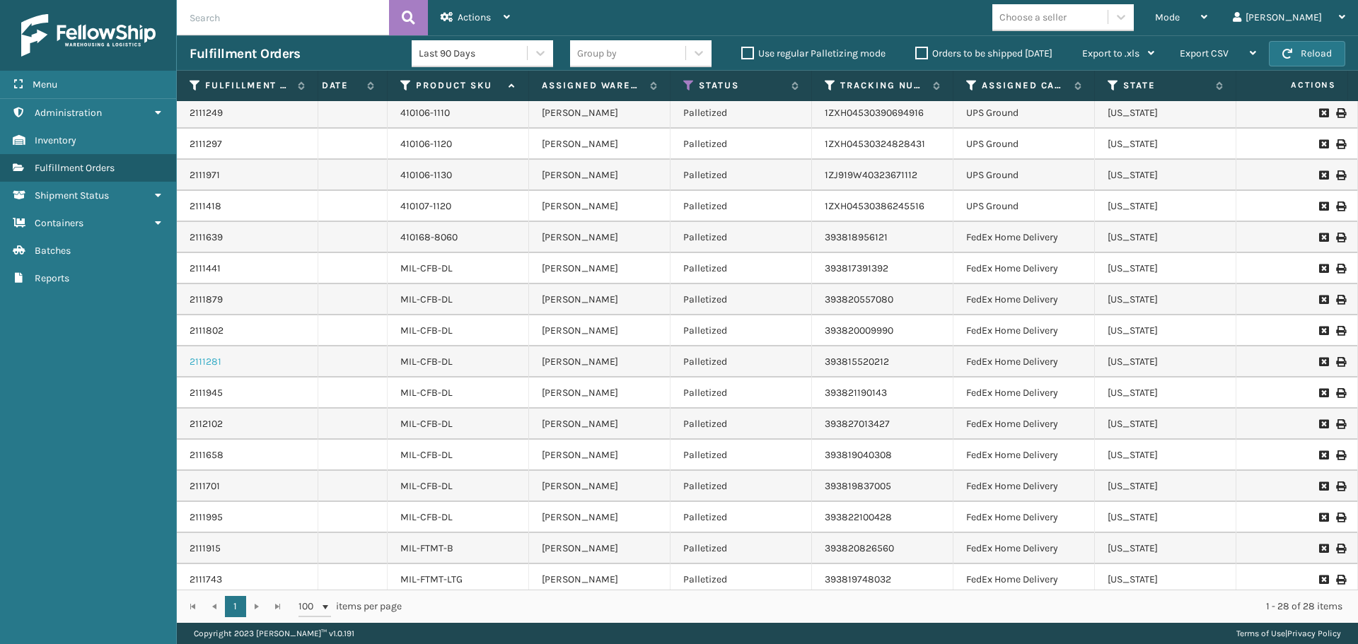
click at [199, 366] on link "2111281" at bounding box center [206, 362] width 32 height 14
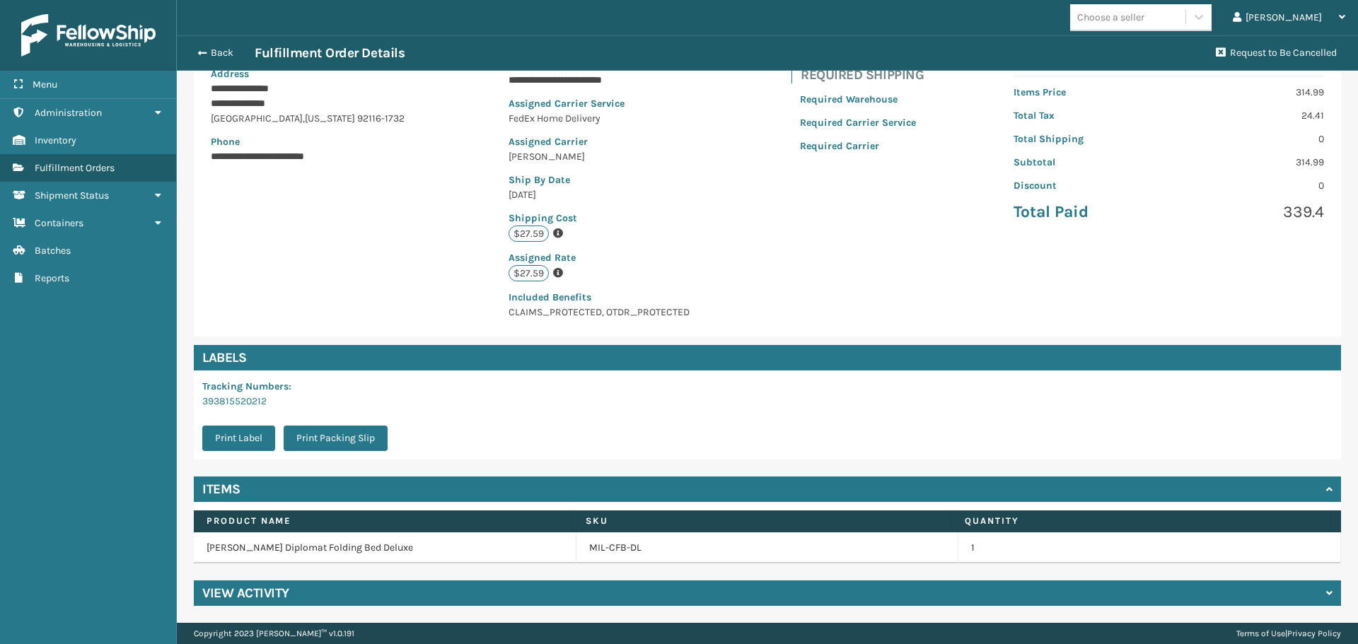
scroll to position [206, 0]
click at [224, 441] on button "Print Label" at bounding box center [238, 438] width 73 height 25
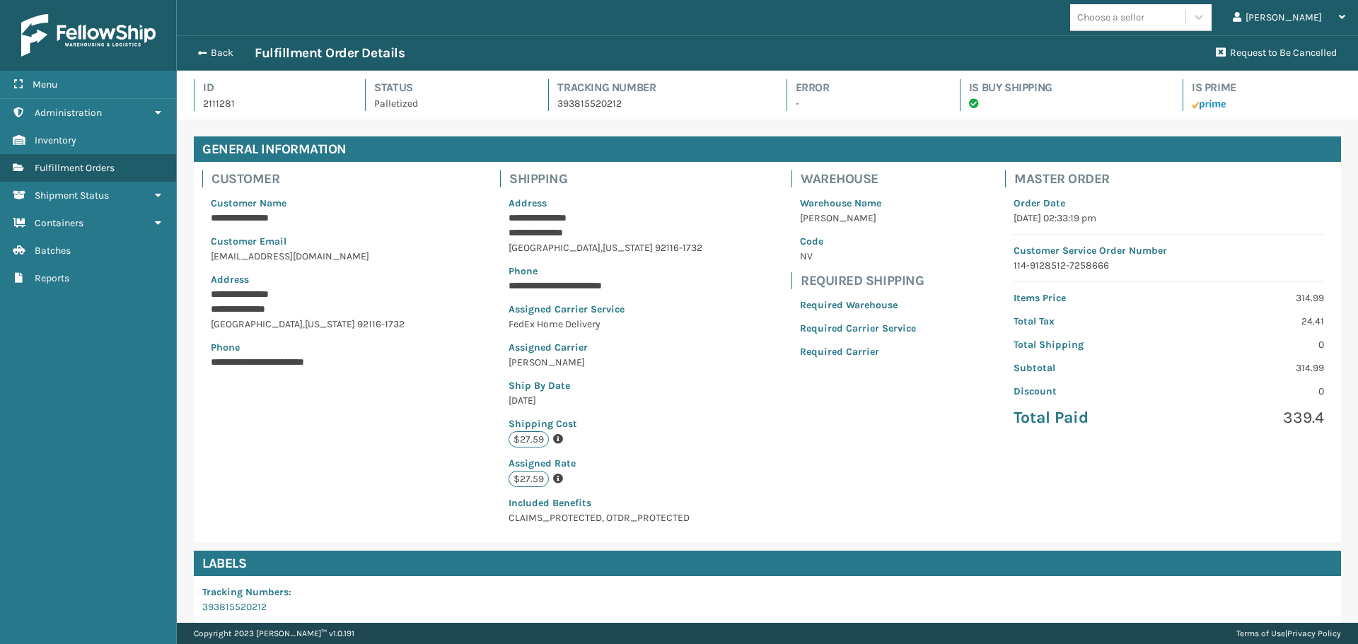
scroll to position [34, 1181]
click at [228, 53] on button "Back" at bounding box center [222, 53] width 65 height 13
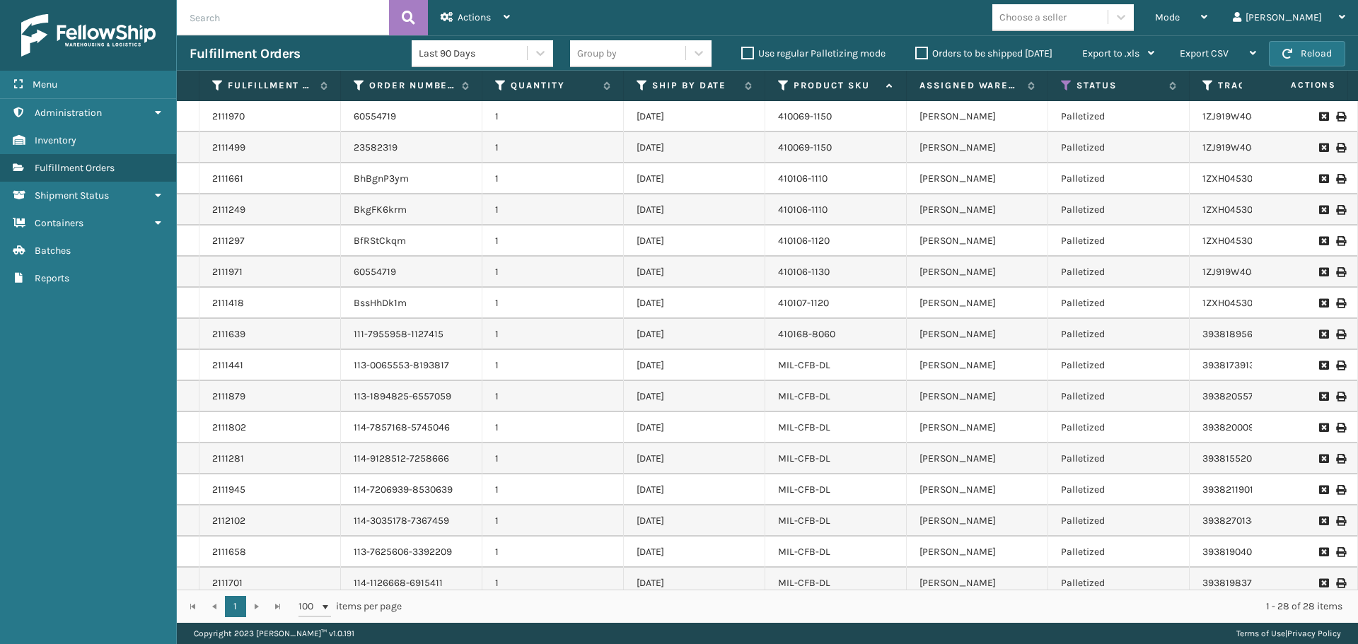
click at [921, 52] on label "Orders to be shipped [DATE]" at bounding box center [983, 53] width 137 height 12
click at [916, 52] on input "Orders to be shipped [DATE]" at bounding box center [915, 49] width 1 height 9
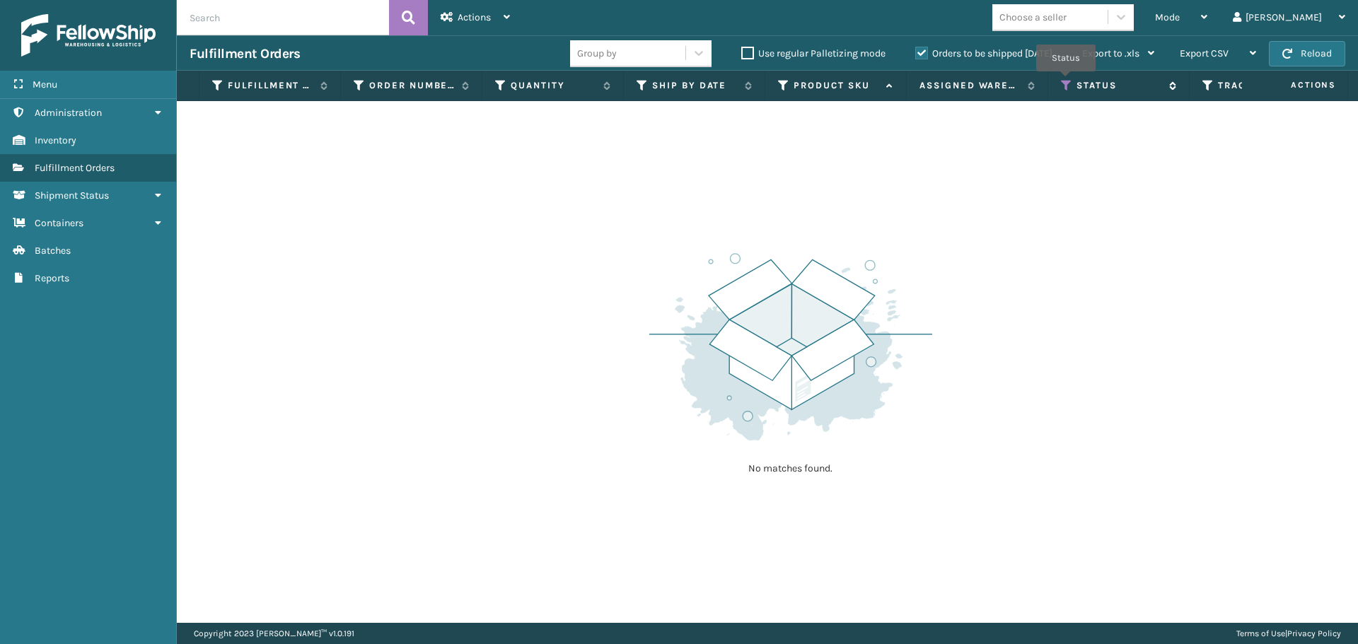
click at [1066, 81] on icon at bounding box center [1066, 85] width 11 height 13
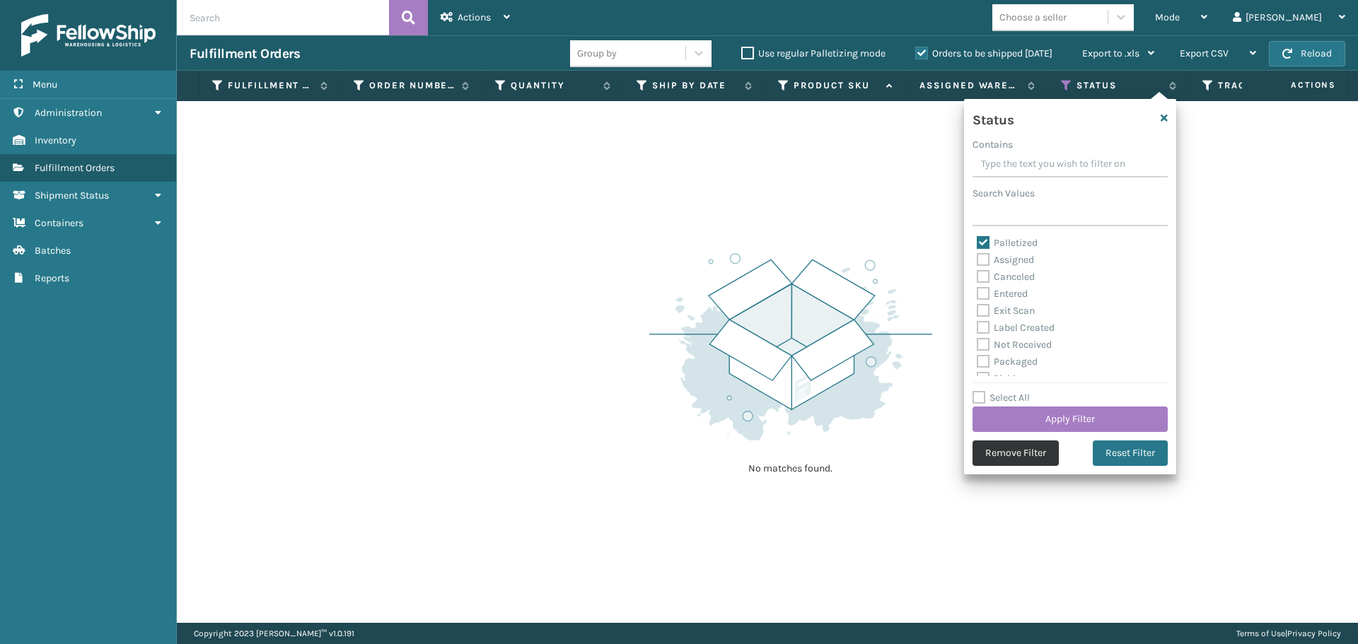
click at [1006, 452] on button "Remove Filter" at bounding box center [1015, 453] width 86 height 25
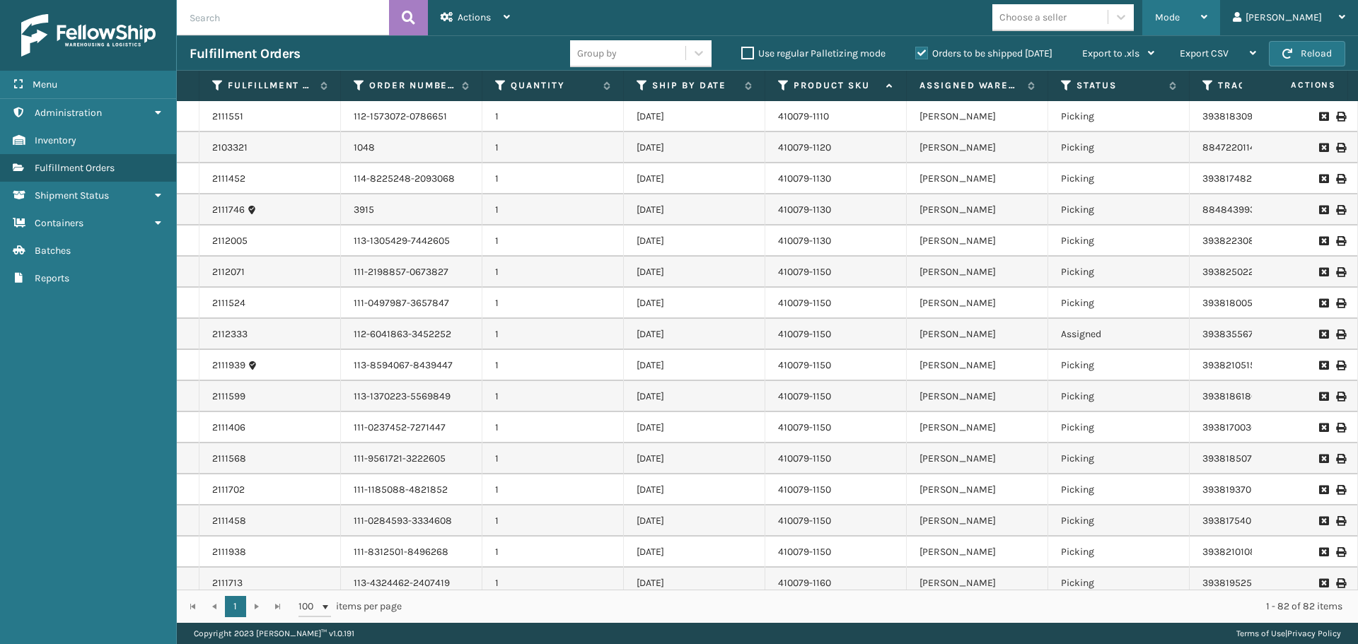
click at [1180, 13] on span "Mode" at bounding box center [1167, 17] width 25 height 12
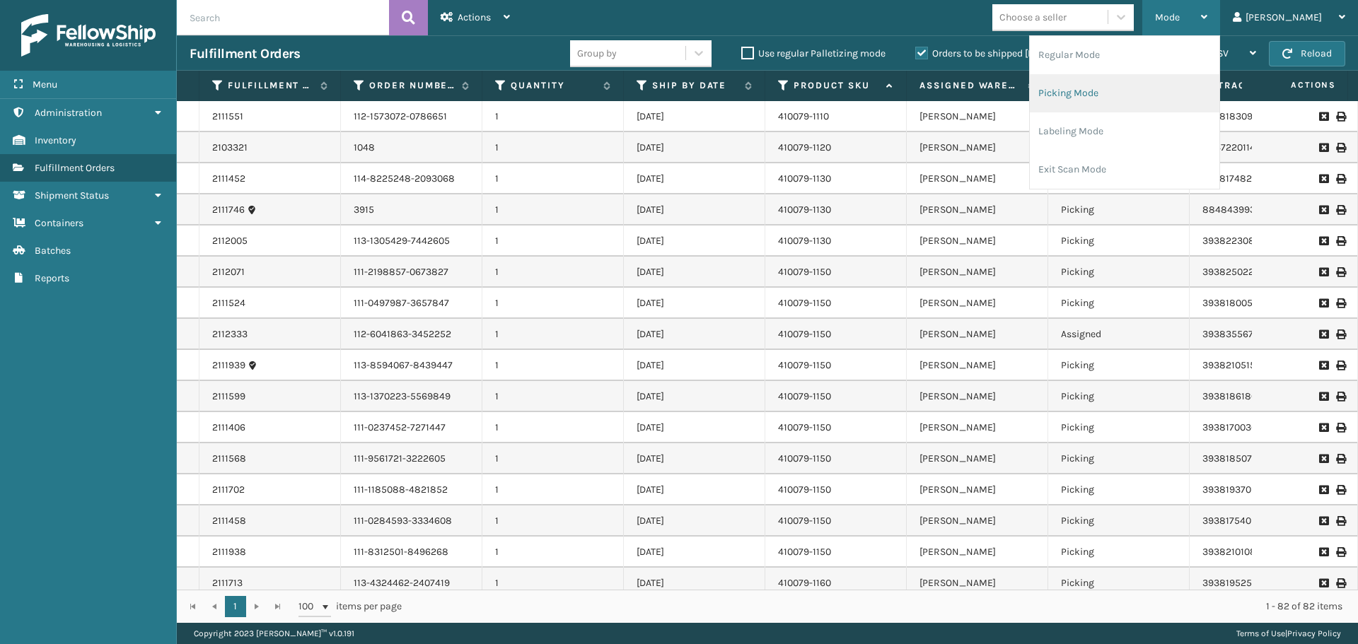
click at [1130, 85] on li "Picking Mode" at bounding box center [1125, 93] width 190 height 38
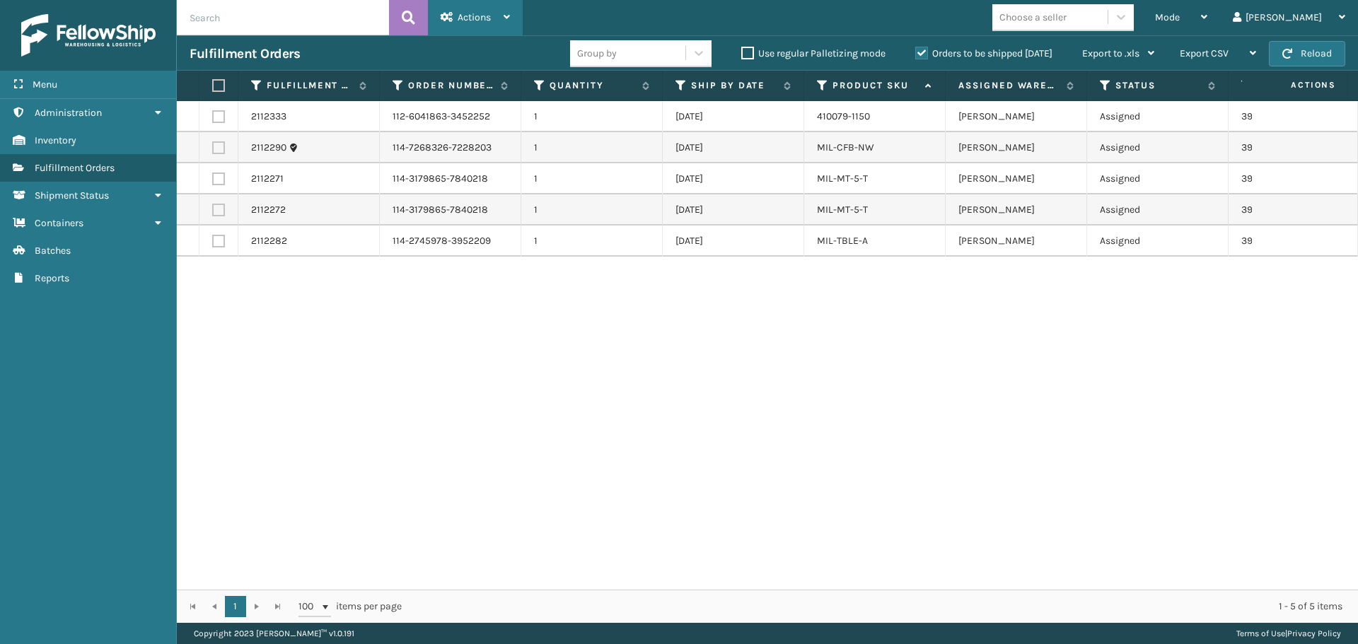
click at [468, 21] on span "Actions" at bounding box center [474, 17] width 33 height 12
drag, startPoint x: 547, startPoint y: 349, endPoint x: 693, endPoint y: 291, distance: 156.5
click at [549, 345] on div "2112333 112-6041863-3452252 1 [DATE] 410079-1150 [PERSON_NAME] Assigned 3938355…" at bounding box center [767, 345] width 1181 height 489
drag, startPoint x: 1223, startPoint y: 12, endPoint x: 1173, endPoint y: 58, distance: 68.1
click at [1207, 12] on div "Mode" at bounding box center [1181, 17] width 52 height 35
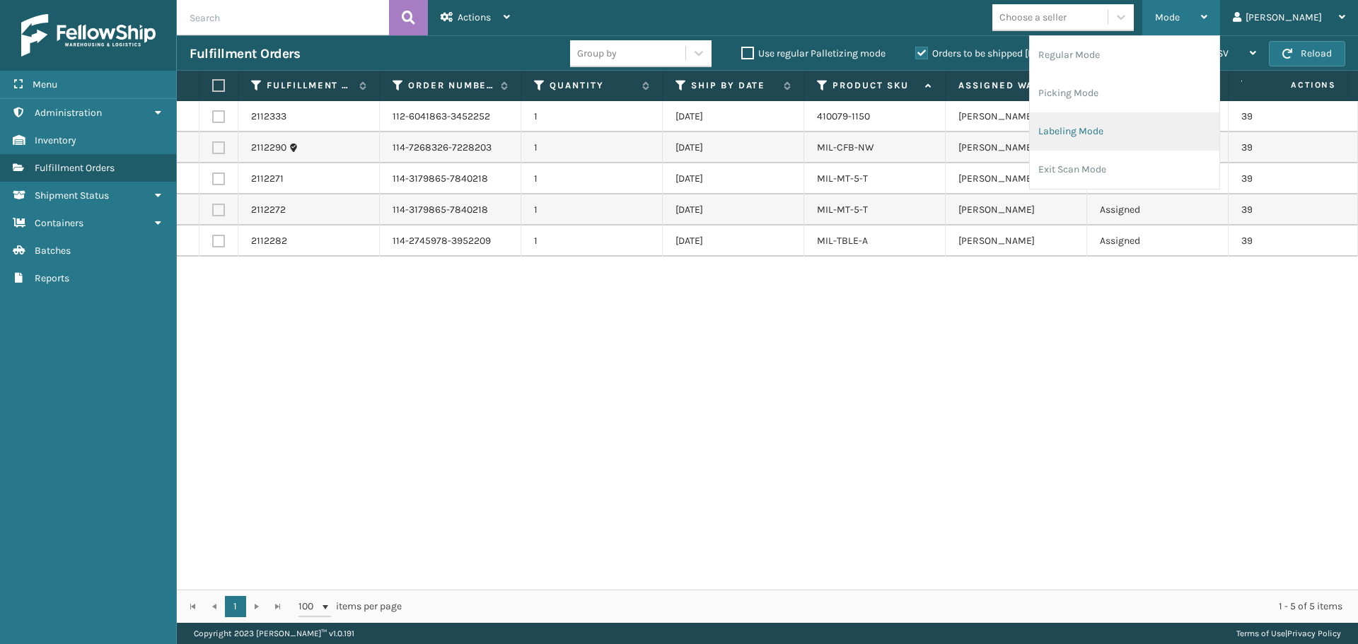
click at [1108, 139] on li "Labeling Mode" at bounding box center [1125, 131] width 190 height 38
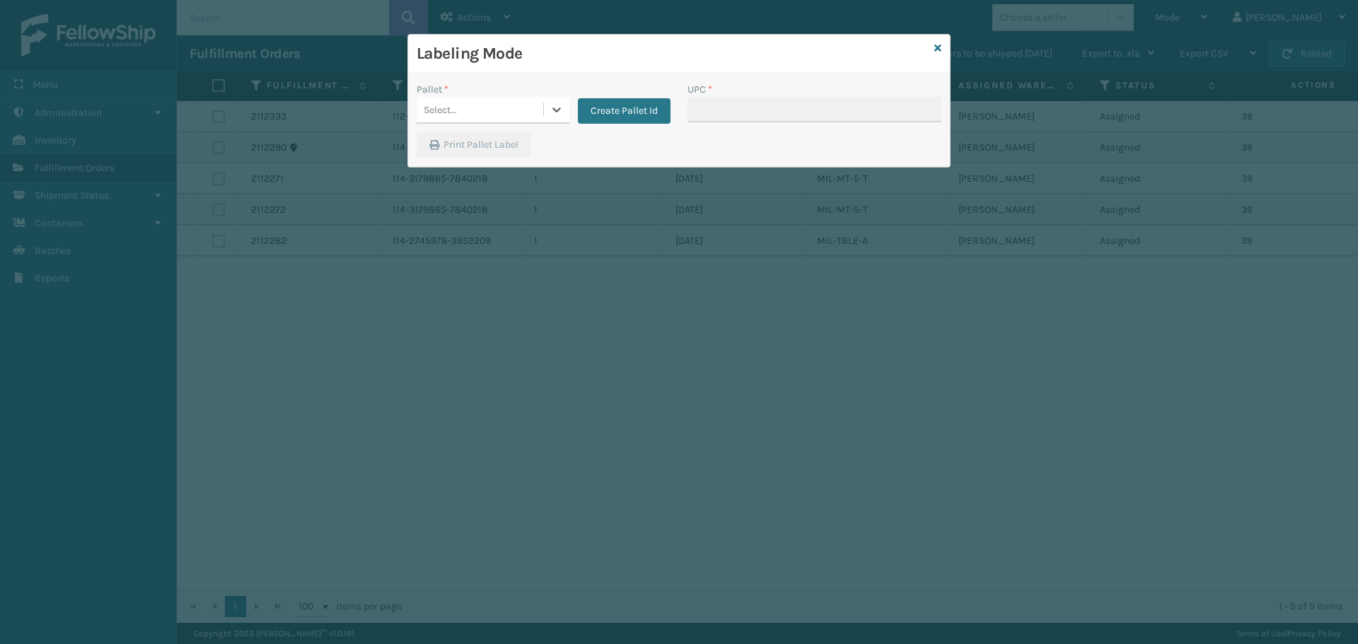
click at [525, 115] on div "Select..." at bounding box center [480, 109] width 127 height 23
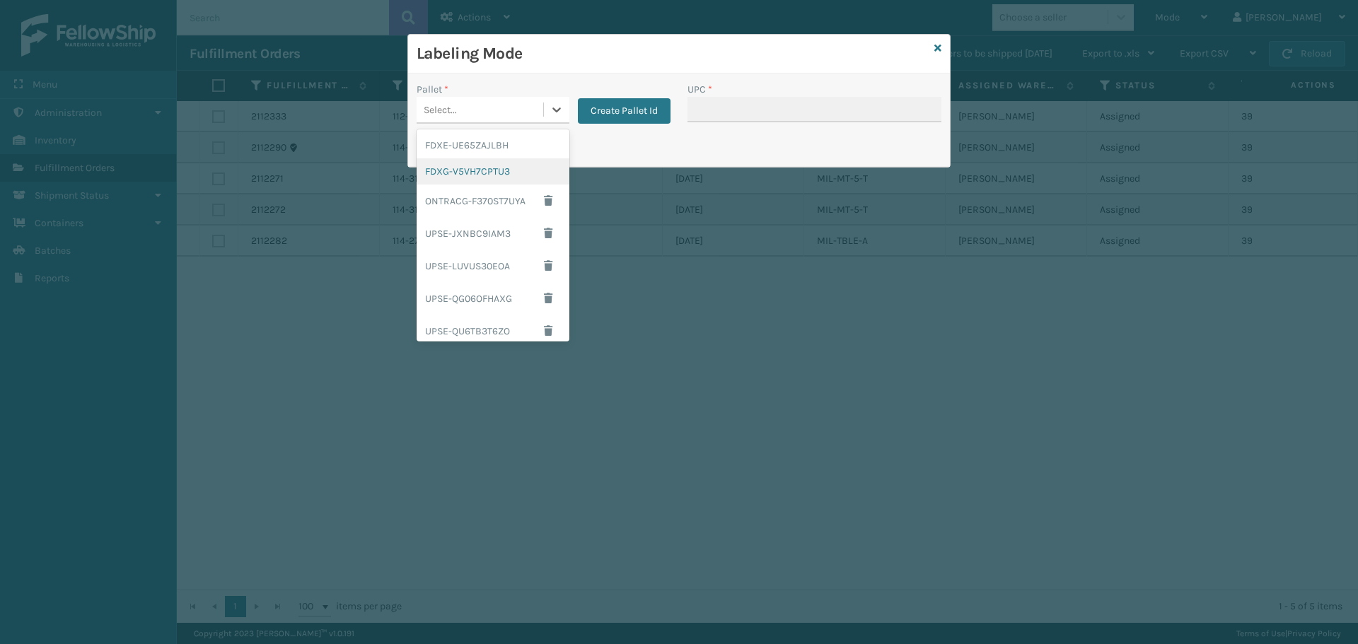
click at [493, 172] on div "FDXG-V5VH7CPTU3" at bounding box center [493, 171] width 153 height 26
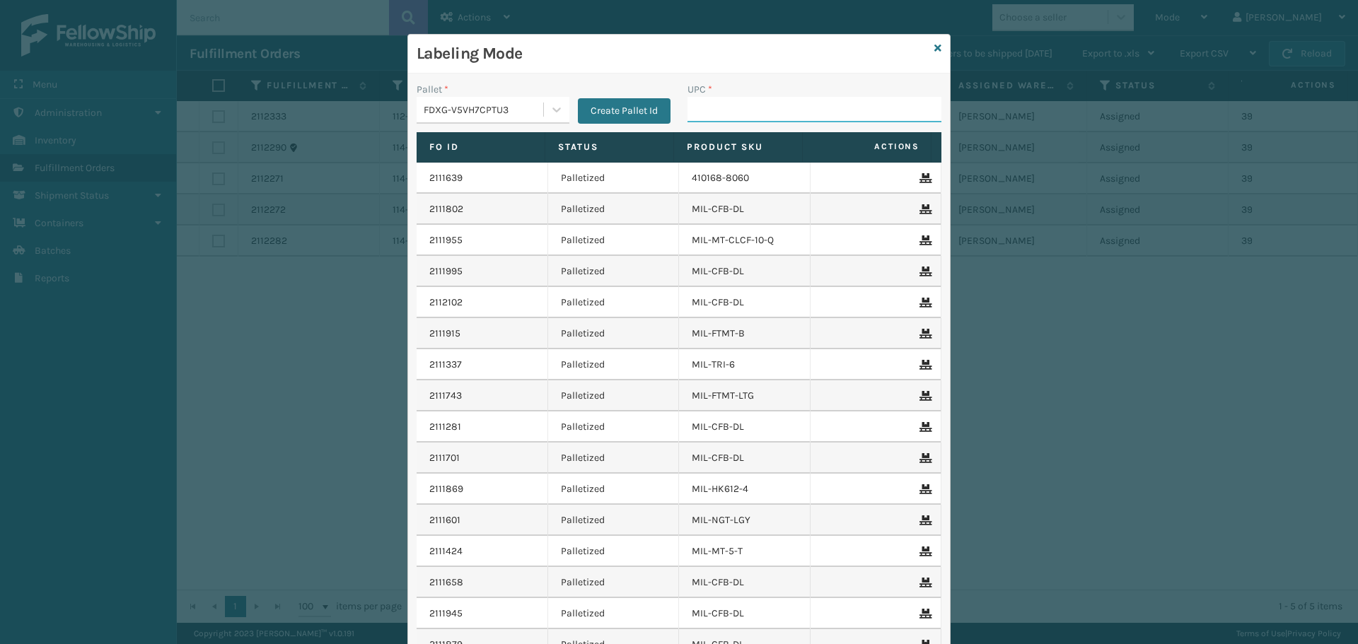
click at [704, 103] on input "UPC *" at bounding box center [814, 109] width 254 height 25
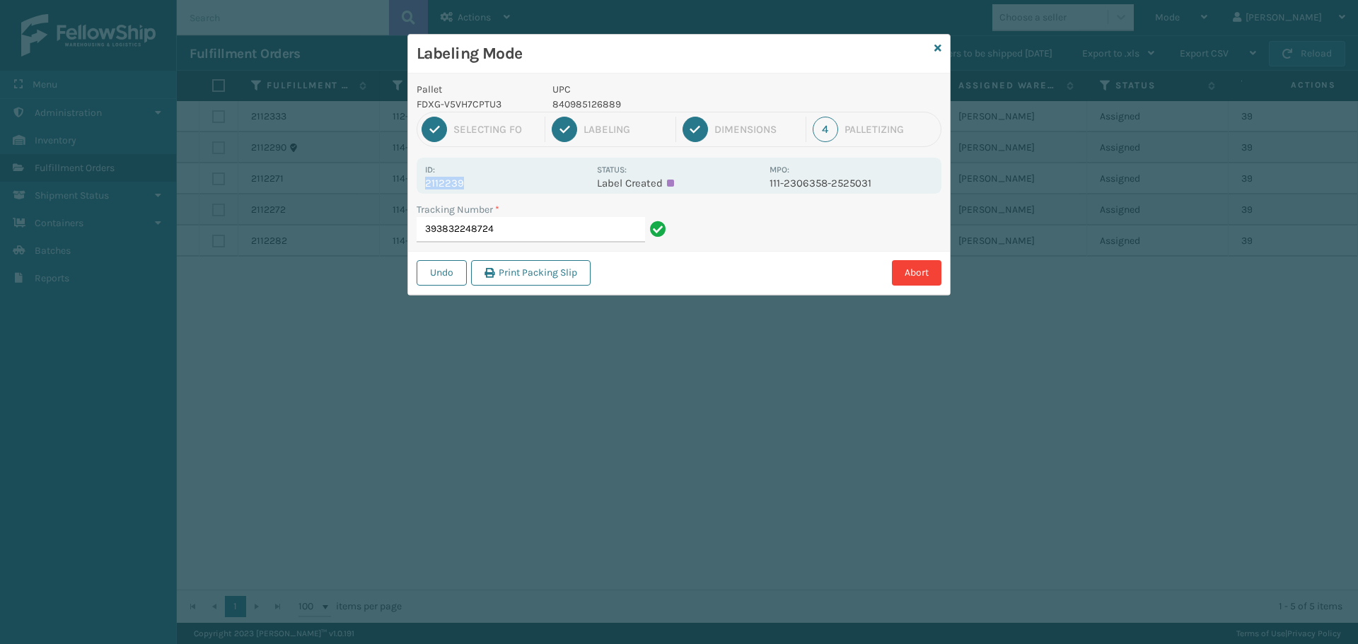
drag, startPoint x: 465, startPoint y: 178, endPoint x: 504, endPoint y: 183, distance: 39.2
click at [504, 183] on div "Id: 2112239" at bounding box center [506, 176] width 163 height 28
click at [533, 235] on input "393832248724" at bounding box center [531, 229] width 228 height 25
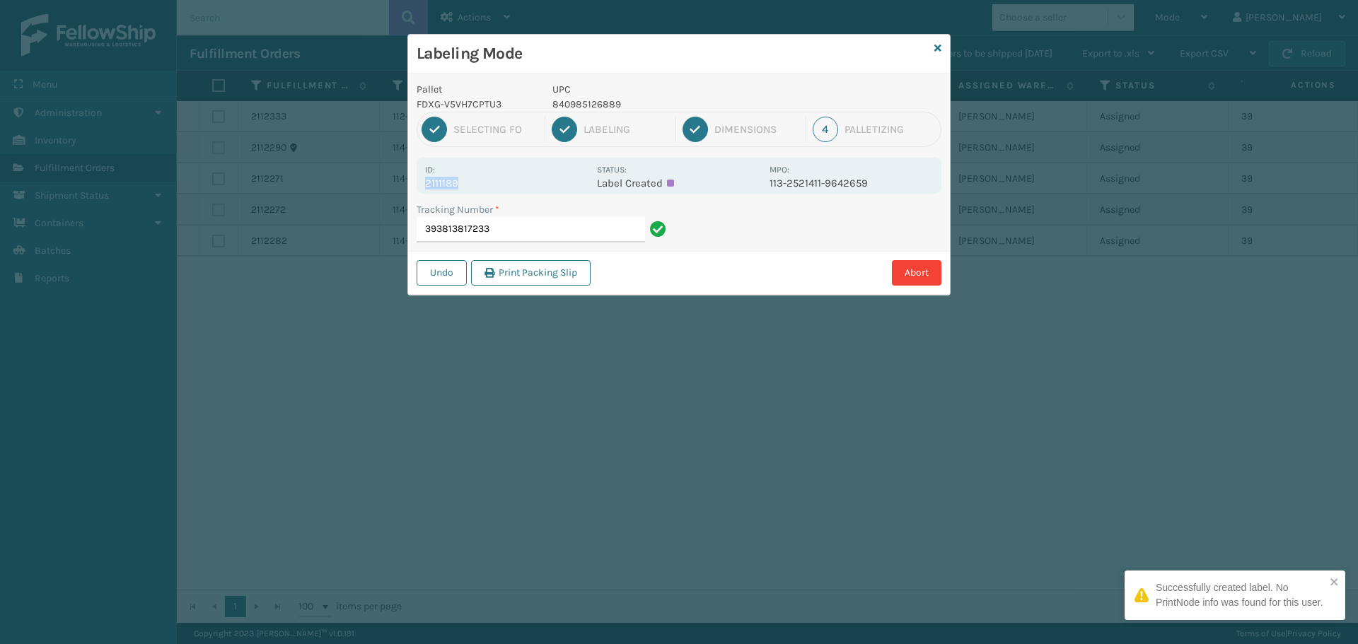
drag, startPoint x: 482, startPoint y: 180, endPoint x: 413, endPoint y: 188, distance: 69.1
click at [413, 188] on div "Pallet FDXG-V5VH7CPTU3 UPC 840985126889 1 Selecting FO 2 Labeling 3 Dimensions …" at bounding box center [679, 184] width 542 height 221
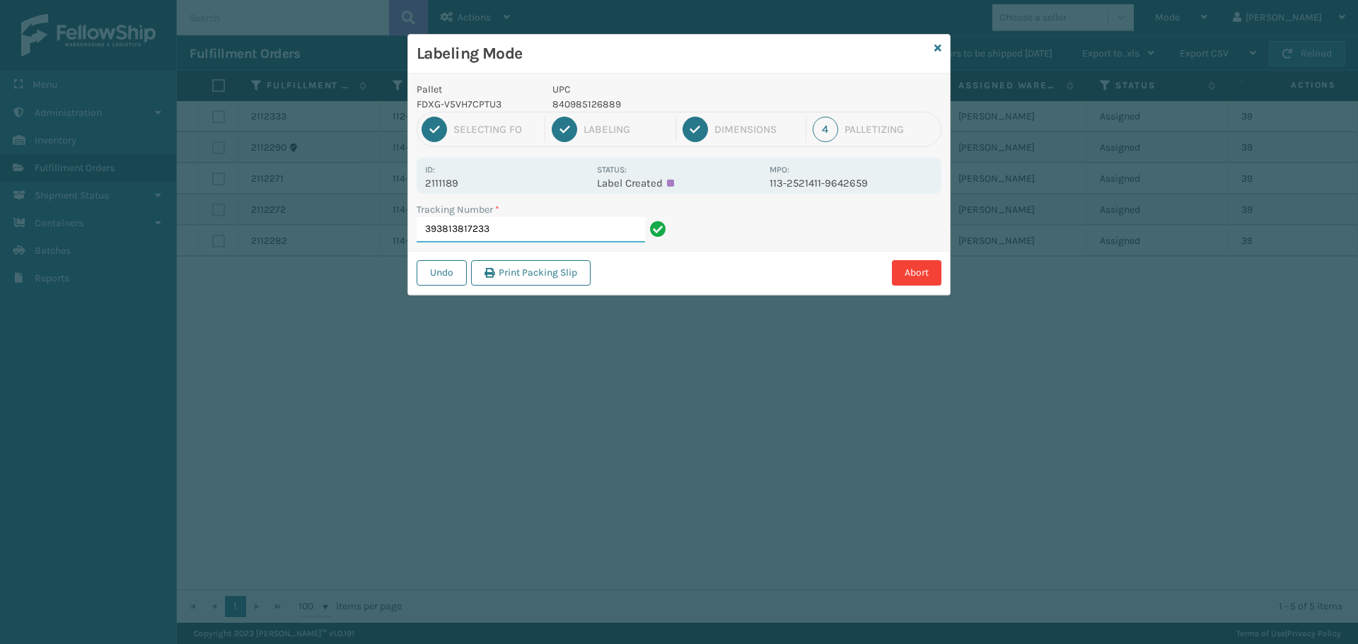
click at [545, 217] on input "393813817233" at bounding box center [531, 229] width 228 height 25
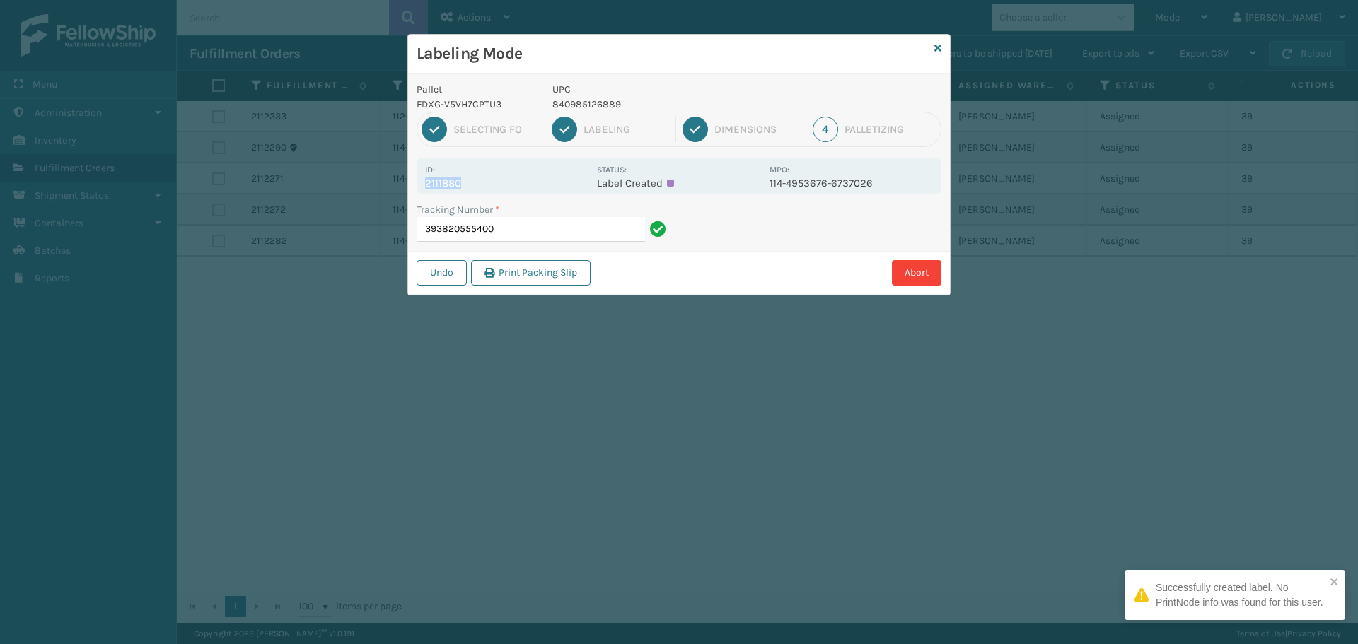
drag, startPoint x: 478, startPoint y: 185, endPoint x: 417, endPoint y: 183, distance: 61.5
click at [417, 183] on div "Id: 2111880 Status: Label Created MPO: 114-4953676-6737026" at bounding box center [679, 176] width 525 height 36
click at [514, 229] on input "393820555400" at bounding box center [531, 229] width 228 height 25
drag, startPoint x: 470, startPoint y: 178, endPoint x: 421, endPoint y: 183, distance: 49.0
click at [421, 183] on div "Id: 2112241 Status: Label Created MPO: 111-9551445-1357038" at bounding box center [679, 176] width 525 height 36
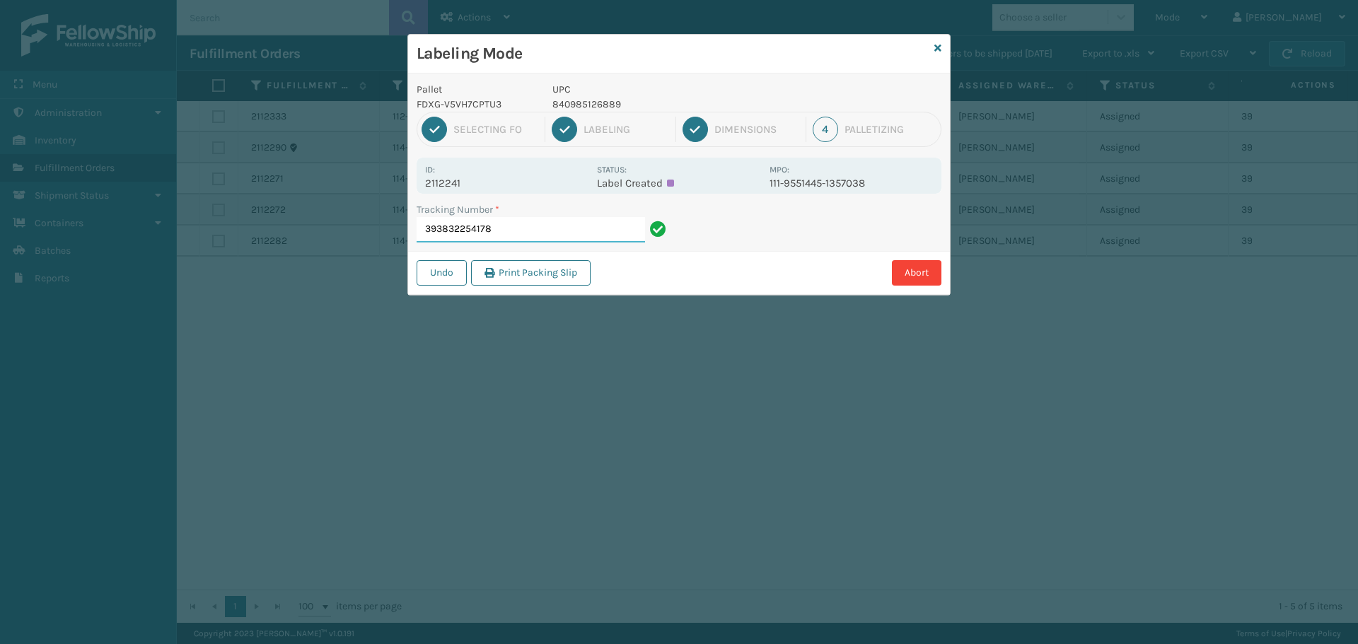
click at [536, 235] on input "393832254178" at bounding box center [531, 229] width 228 height 25
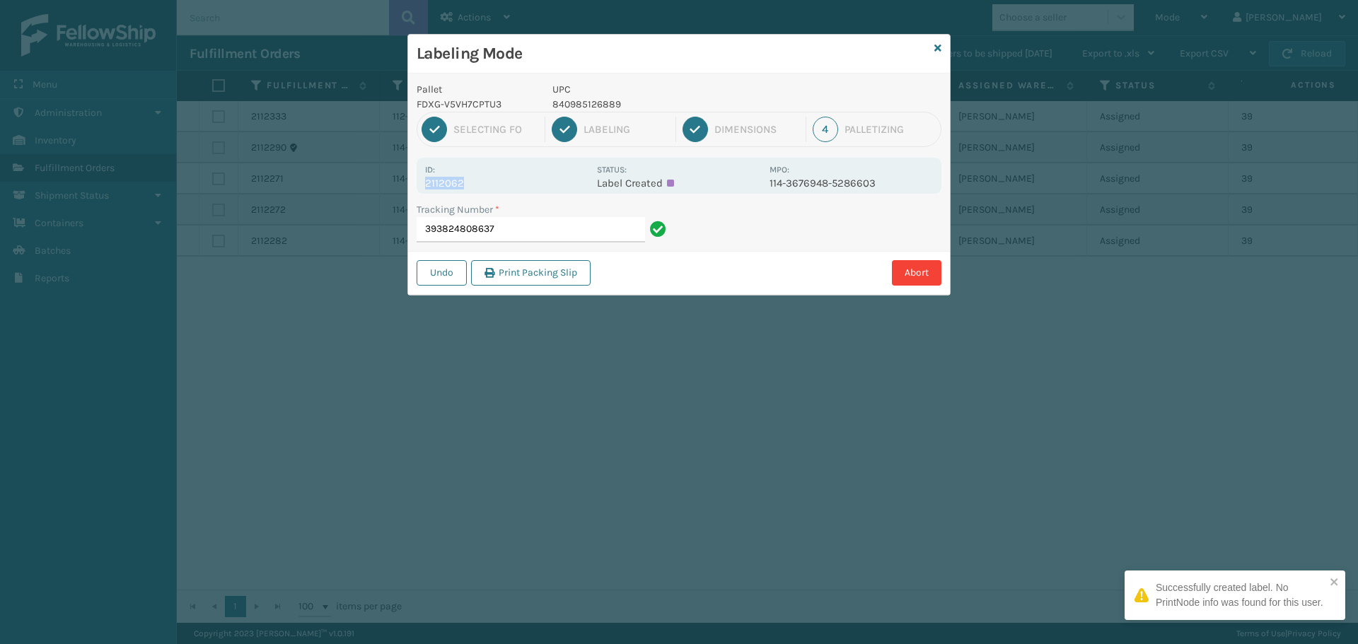
drag, startPoint x: 465, startPoint y: 182, endPoint x: 417, endPoint y: 183, distance: 48.1
click at [417, 183] on div "Id: 2112062 Status: Label Created MPO: 114-3676948-5286603" at bounding box center [679, 176] width 525 height 36
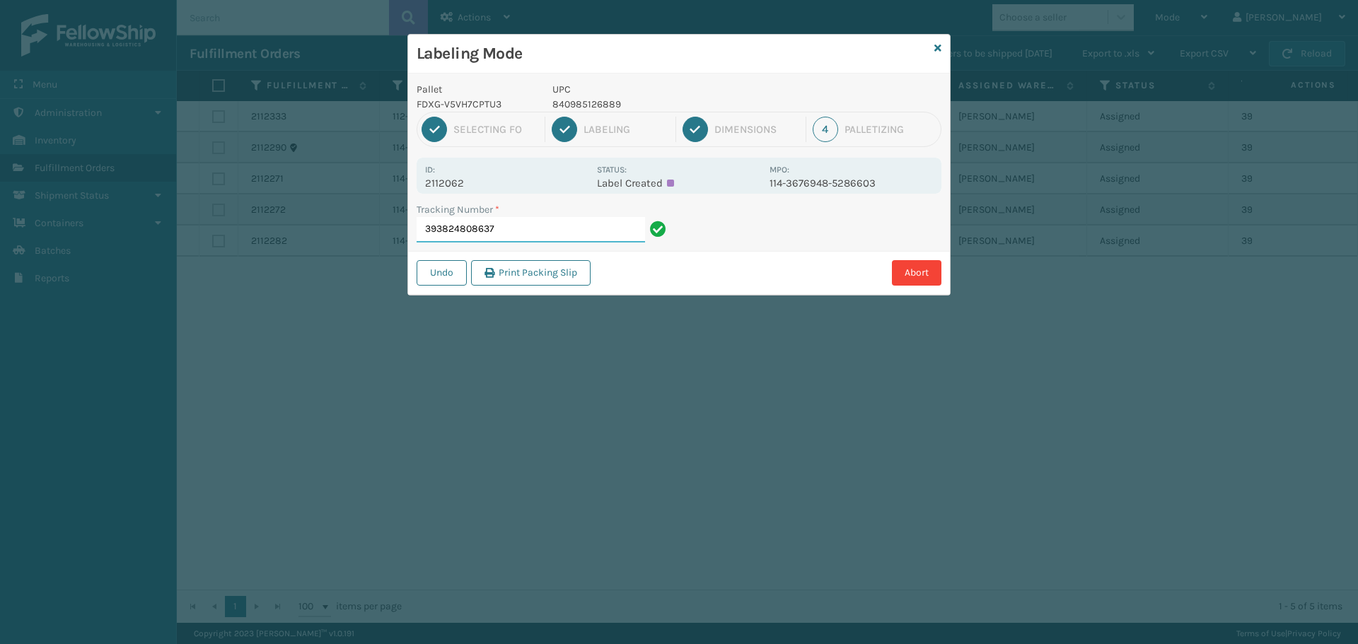
click at [598, 226] on input "393824808637" at bounding box center [531, 229] width 228 height 25
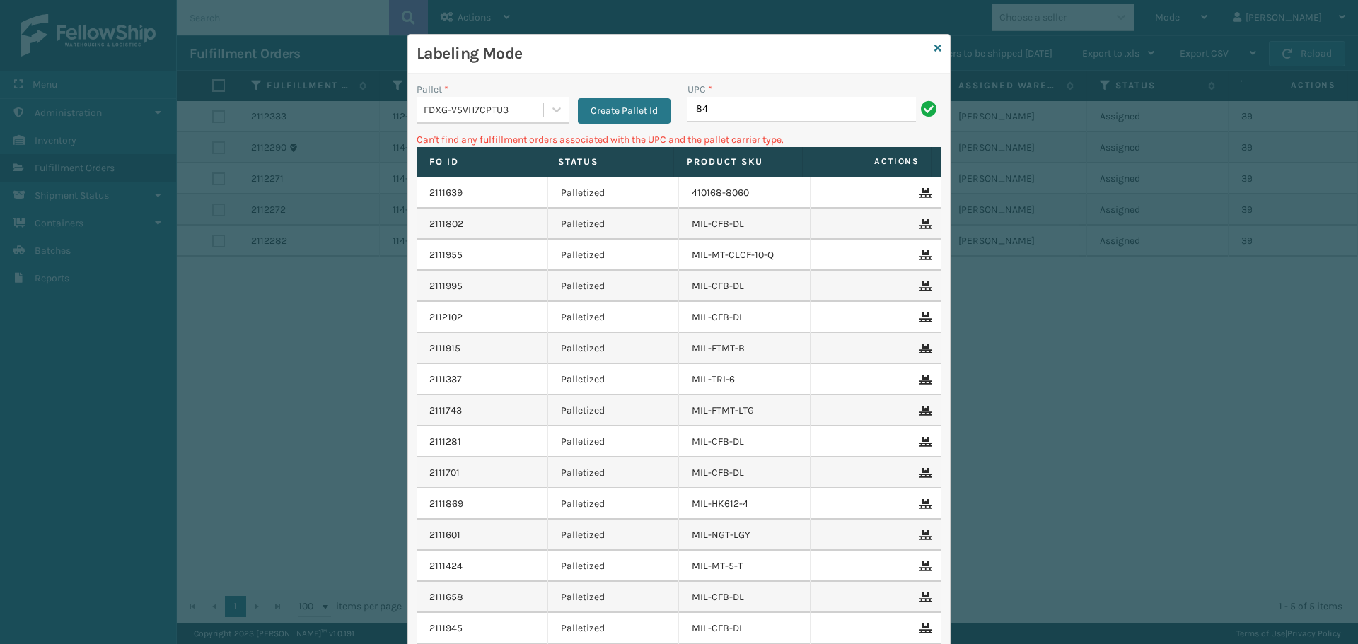
type input "8"
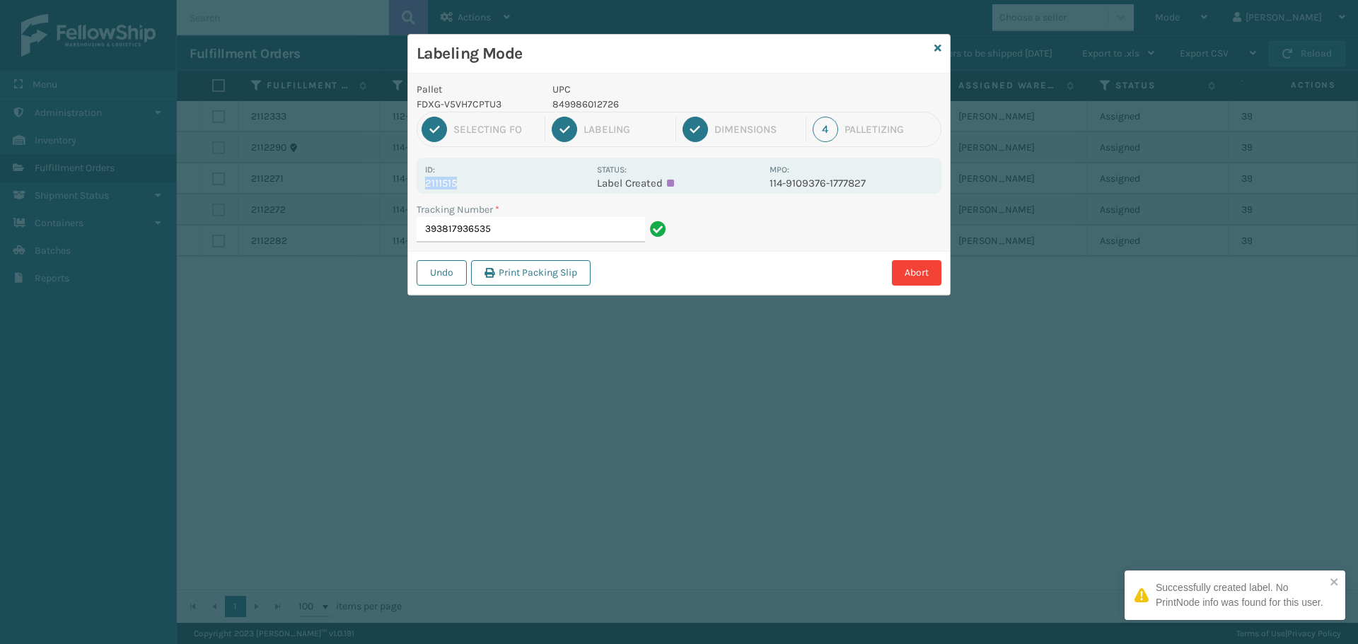
drag, startPoint x: 455, startPoint y: 179, endPoint x: 417, endPoint y: 178, distance: 38.2
click at [417, 178] on div "Id: 2111515 Status: Label Created MPO: 114-9109376-1777827" at bounding box center [679, 176] width 525 height 36
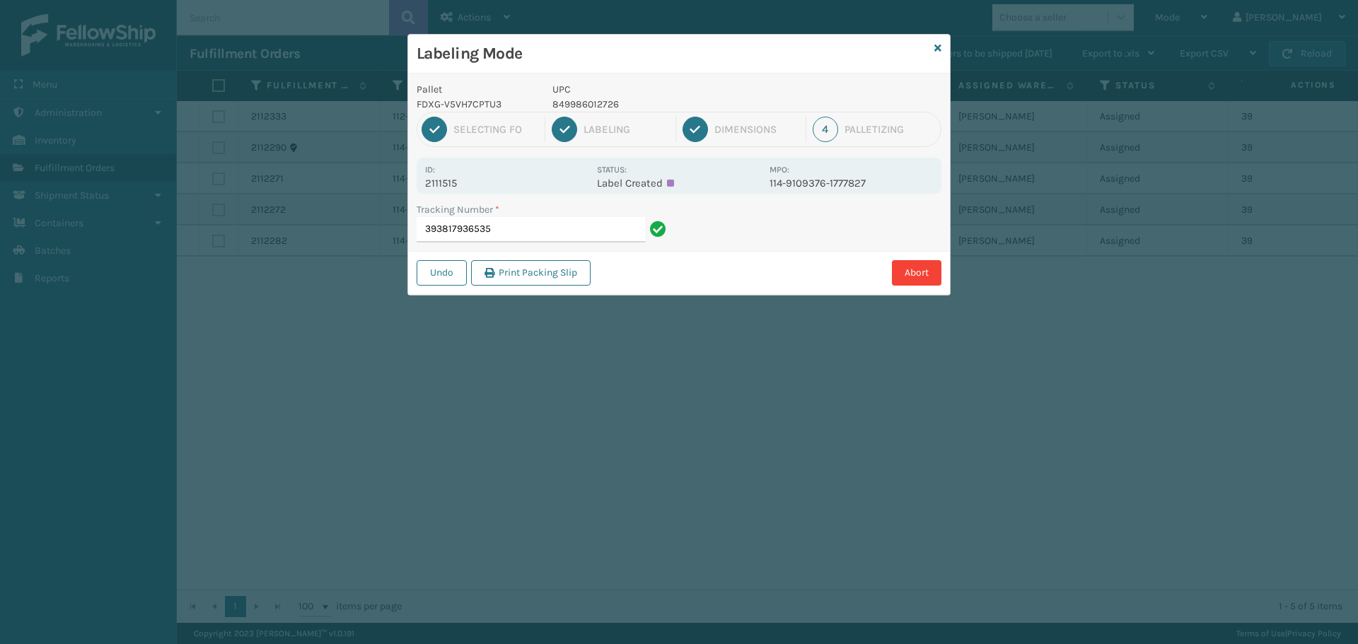
click at [522, 243] on div "Tracking Number * 393817936535" at bounding box center [543, 226] width 271 height 49
click at [522, 229] on input "393817936535" at bounding box center [531, 229] width 228 height 25
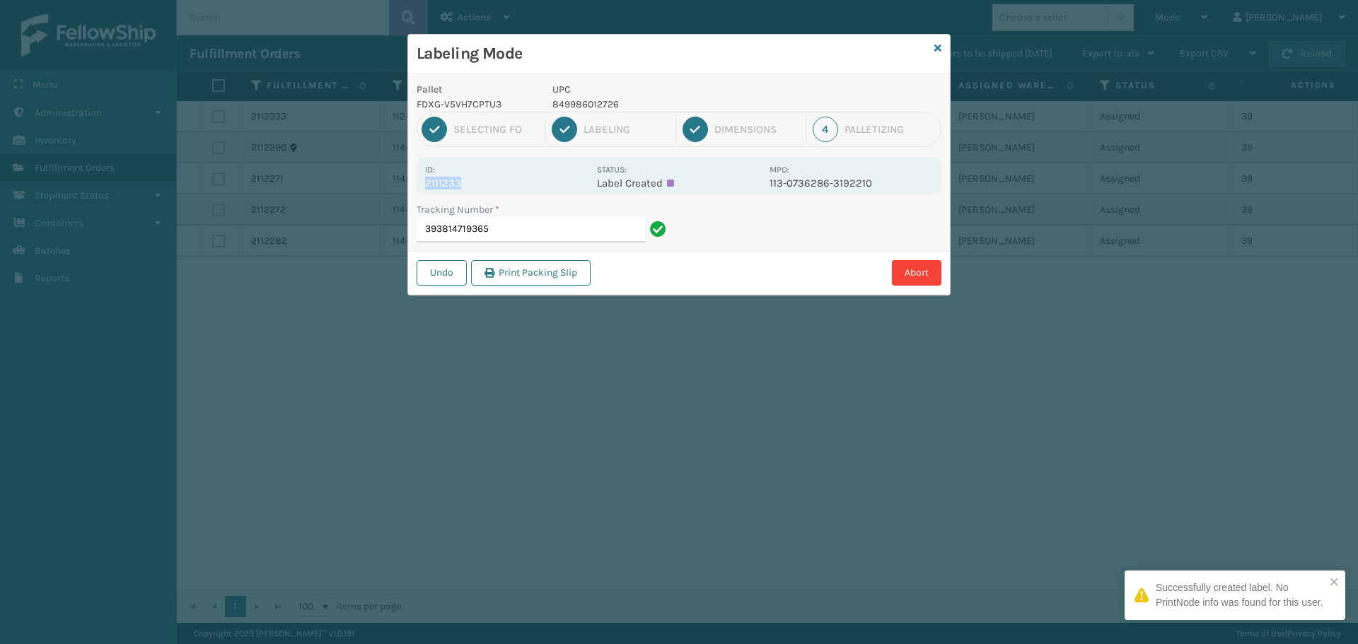
drag, startPoint x: 462, startPoint y: 176, endPoint x: 474, endPoint y: 177, distance: 12.0
click at [474, 177] on div "Id: 2111233" at bounding box center [506, 176] width 163 height 28
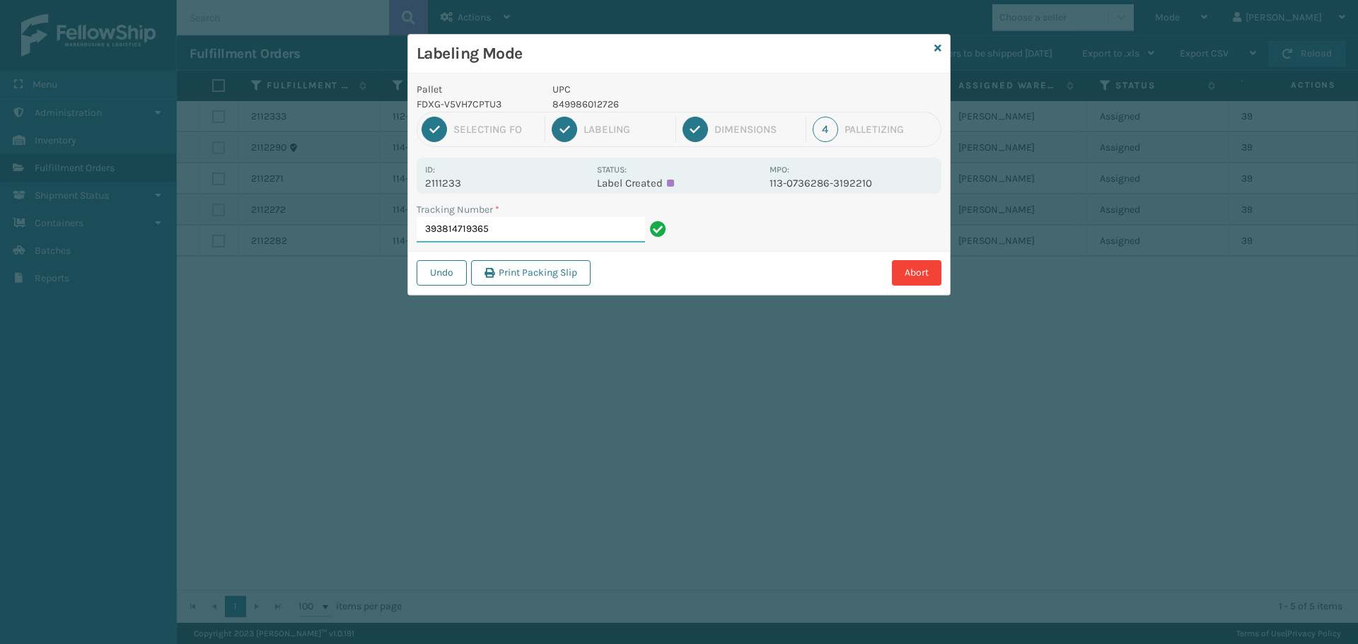
click at [537, 225] on input "393814719365" at bounding box center [531, 229] width 228 height 25
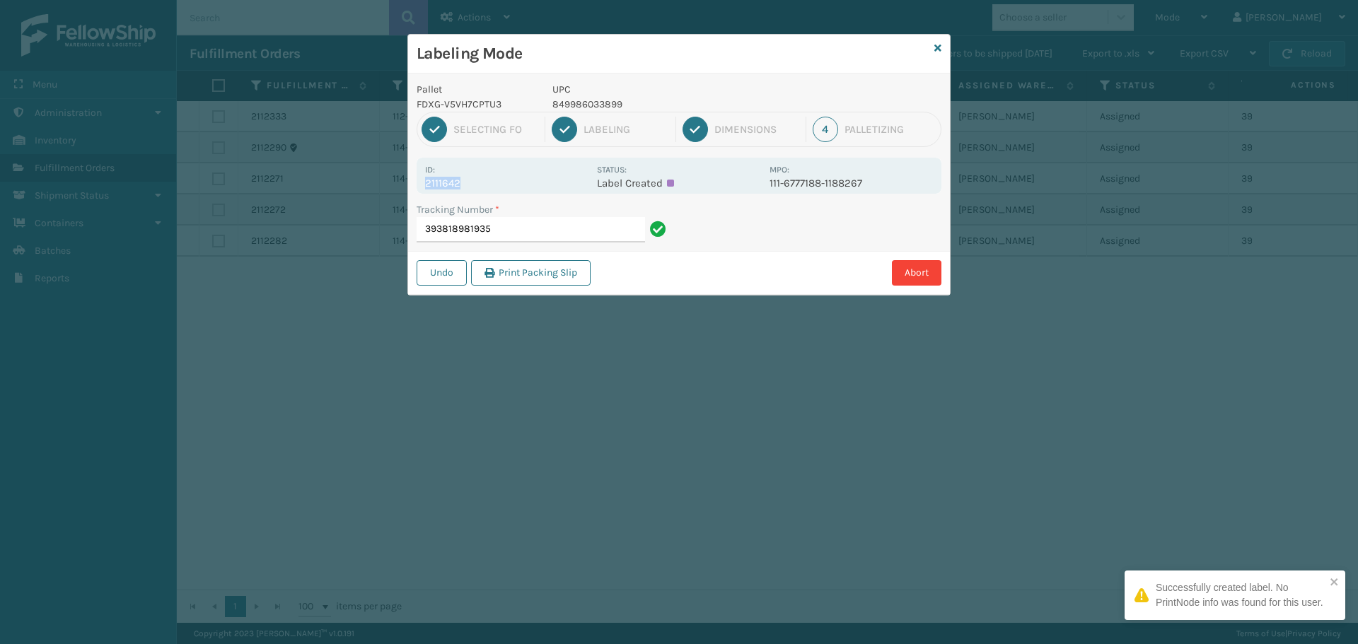
drag, startPoint x: 482, startPoint y: 180, endPoint x: 409, endPoint y: 182, distance: 72.9
click at [409, 182] on div "Pallet FDXG-V5VH7CPTU3 UPC 849986033899 1 Selecting FO 2 Labeling 3 Dimensions …" at bounding box center [679, 184] width 542 height 221
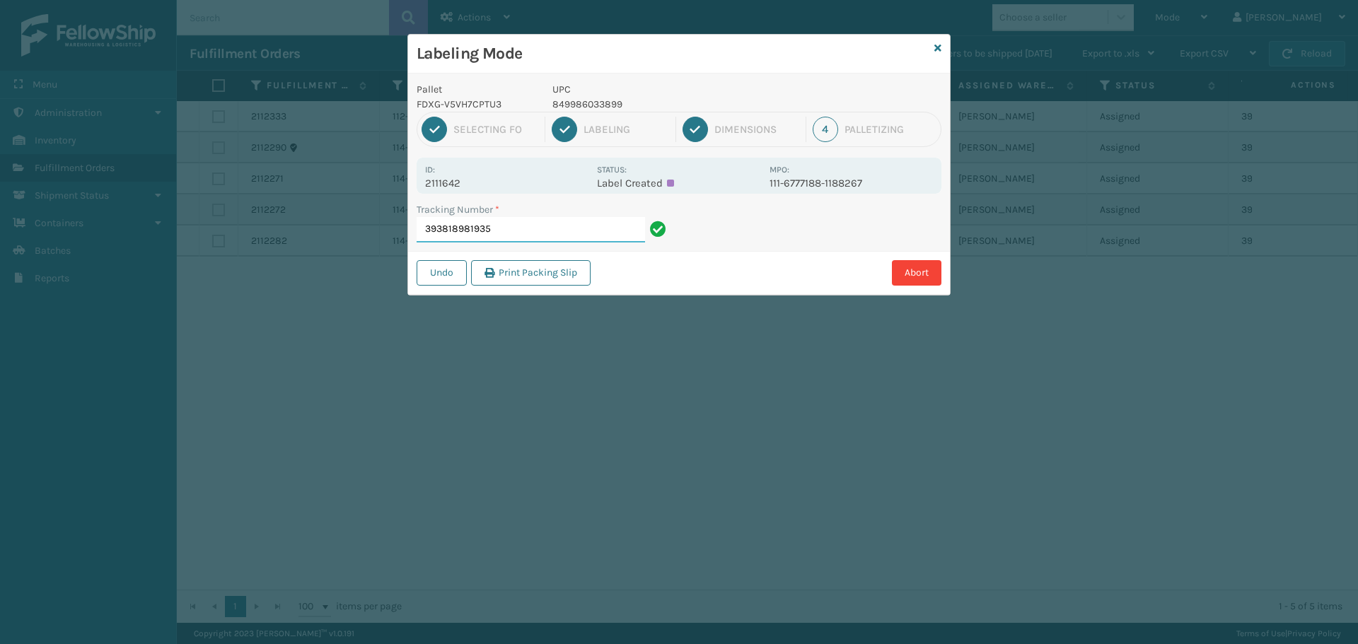
click at [521, 223] on input "393818981935" at bounding box center [531, 229] width 228 height 25
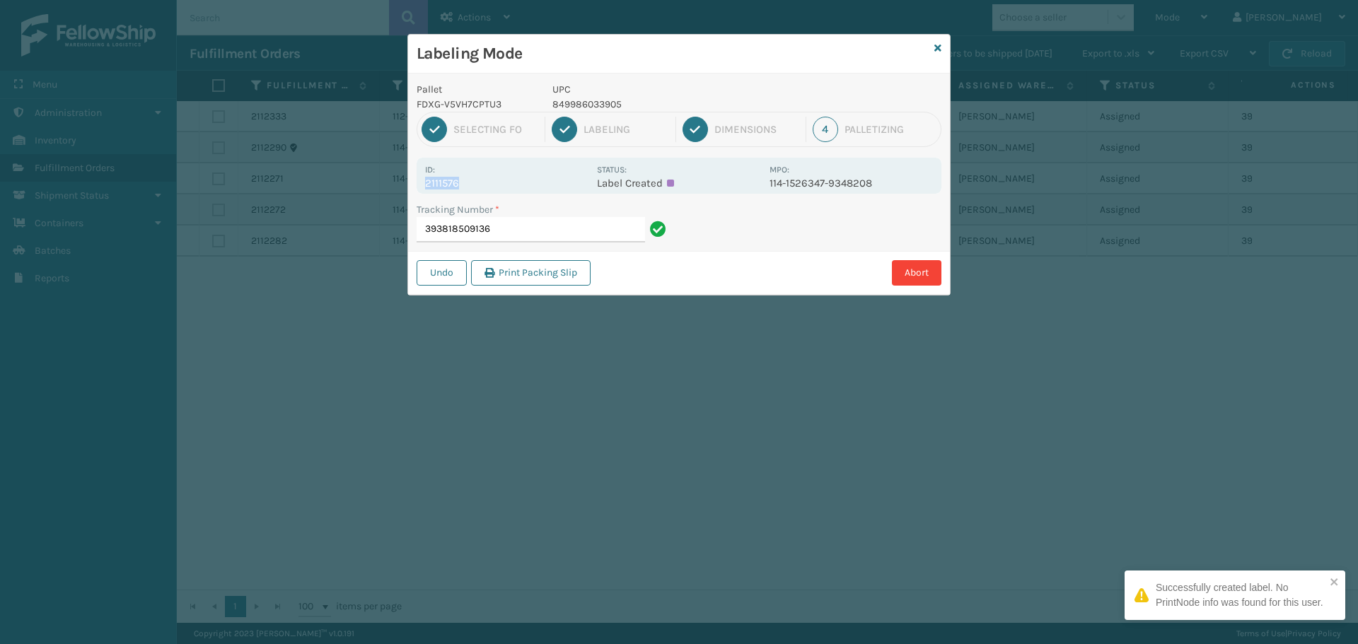
drag, startPoint x: 477, startPoint y: 178, endPoint x: 424, endPoint y: 185, distance: 53.5
click at [424, 185] on div "Id: 2111576 Status: Label Created MPO: 114-1526347-9348208" at bounding box center [679, 176] width 525 height 36
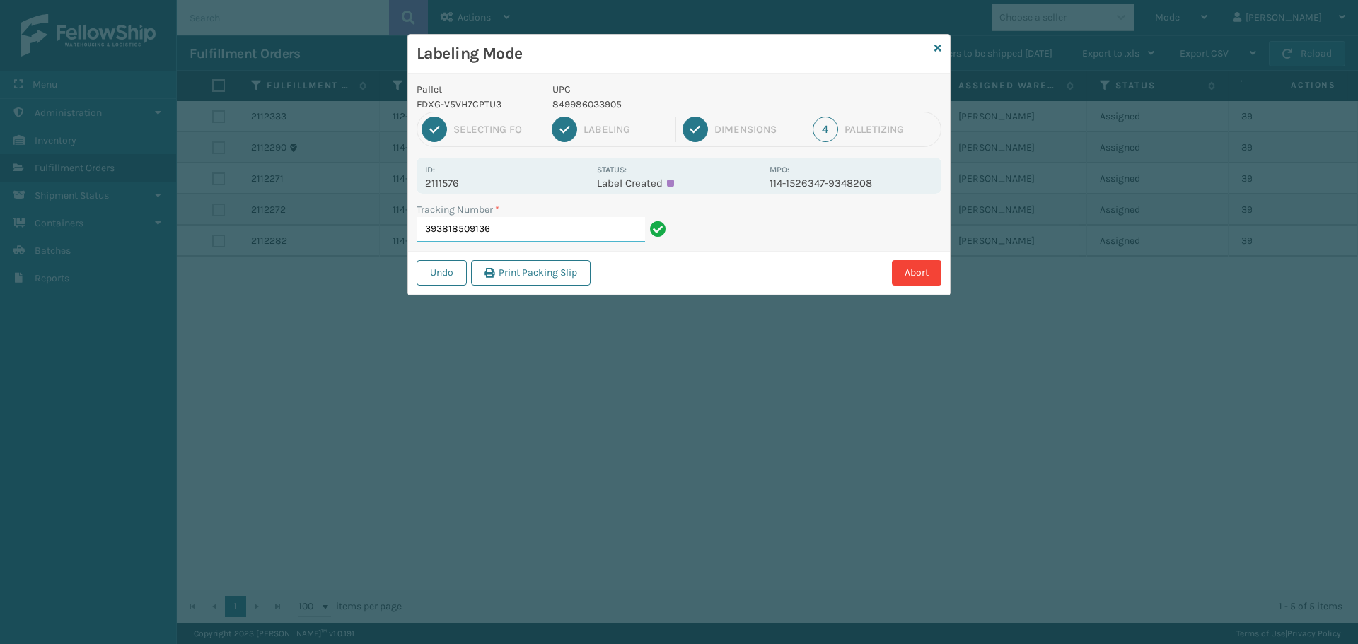
click at [525, 223] on input "393818509136" at bounding box center [531, 229] width 228 height 25
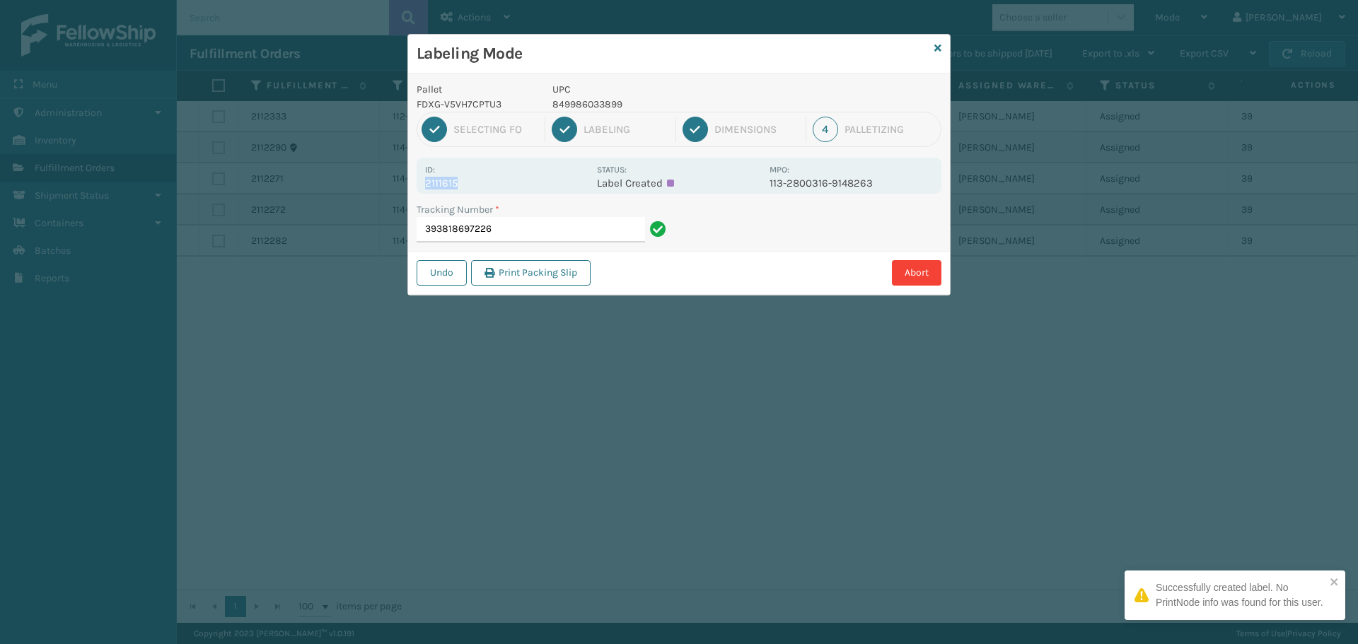
drag, startPoint x: 462, startPoint y: 190, endPoint x: 422, endPoint y: 186, distance: 39.8
click at [422, 186] on div "Id: 2111615 Status: Label Created MPO: 113-2800316-9148263" at bounding box center [679, 176] width 525 height 36
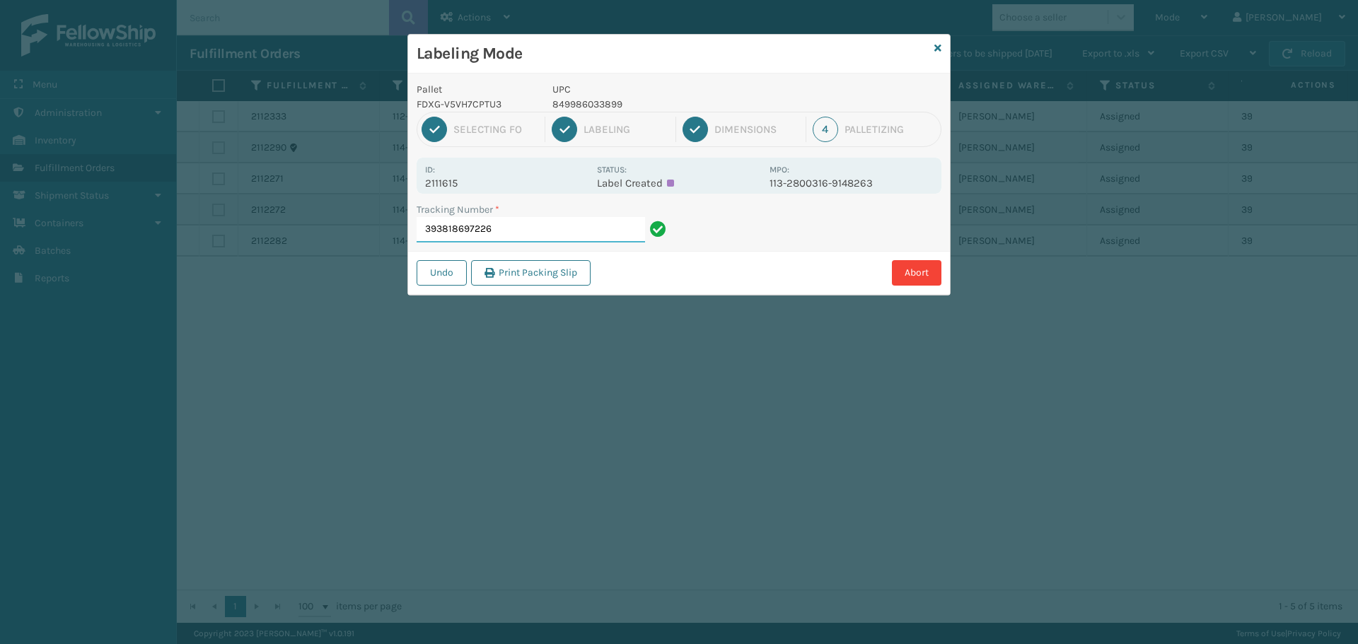
click at [513, 232] on input "393818697226" at bounding box center [531, 229] width 228 height 25
drag, startPoint x: 465, startPoint y: 184, endPoint x: 414, endPoint y: 190, distance: 50.5
click at [414, 190] on div "Pallet FDXG-V5VH7CPTU3 UPC 849986033899 1 Selecting FO 2 Labeling 3 Dimensions …" at bounding box center [679, 184] width 542 height 221
click at [521, 228] on input "393820559520" at bounding box center [531, 229] width 228 height 25
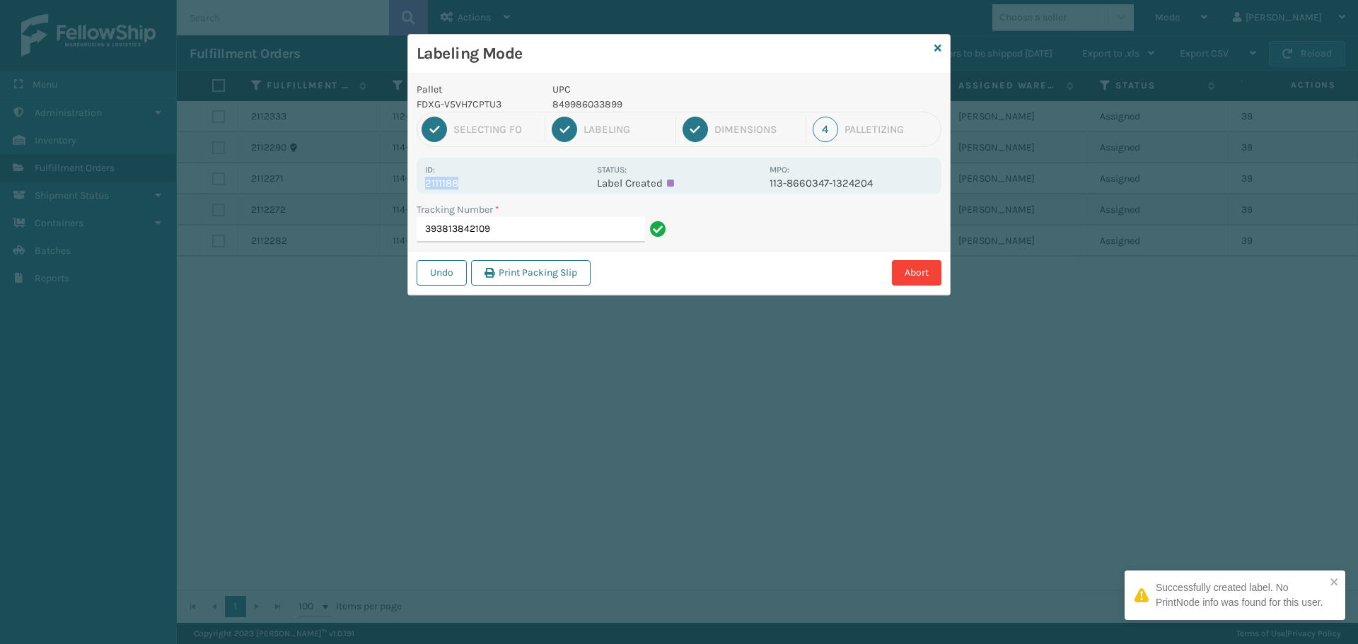
drag, startPoint x: 472, startPoint y: 187, endPoint x: 398, endPoint y: 183, distance: 73.6
click at [398, 183] on div "Labeling Mode Pallet FDXG-V5VH7CPTU3 UPC 849986033899 1 Selecting FO 2 Labeling…" at bounding box center [679, 322] width 1358 height 644
click at [569, 237] on input "393813842109" at bounding box center [531, 229] width 228 height 25
drag, startPoint x: 473, startPoint y: 185, endPoint x: 410, endPoint y: 183, distance: 63.0
click at [416, 187] on div "Pallet FDXG-V5VH7CPTU3 UPC 849986033899 1 Selecting FO 2 Labeling 3 Dimensions …" at bounding box center [679, 184] width 542 height 221
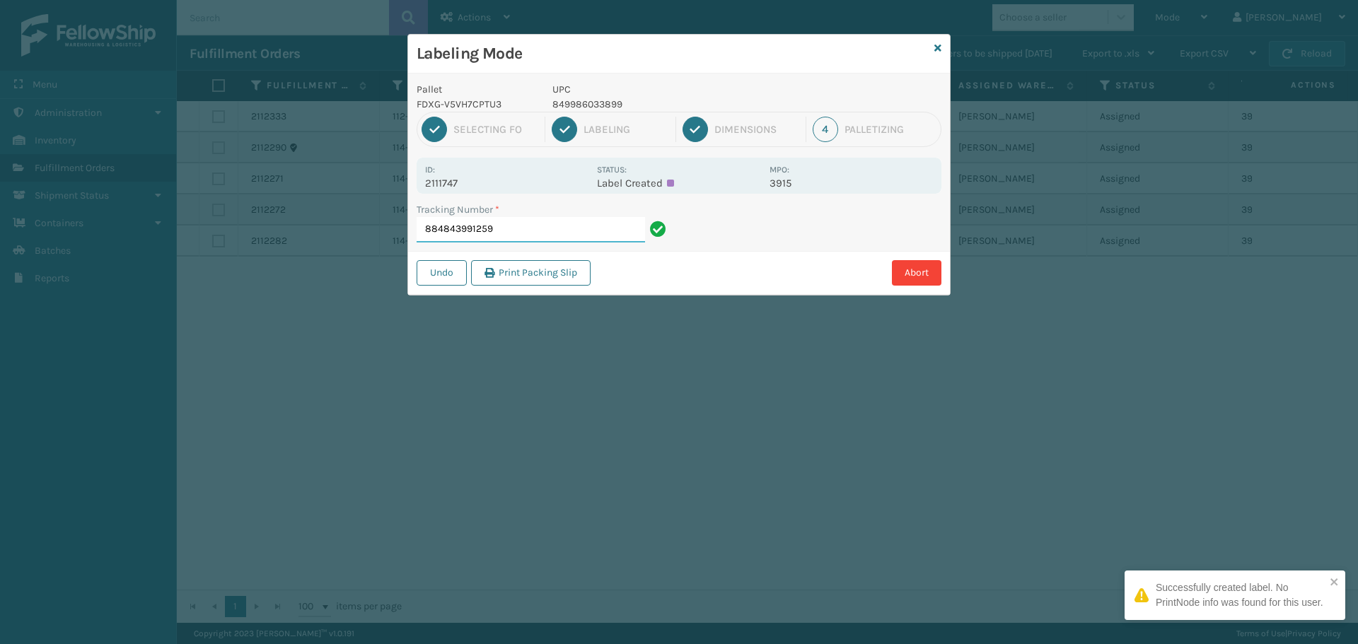
click at [511, 228] on input "884843991259" at bounding box center [531, 229] width 228 height 25
drag, startPoint x: 459, startPoint y: 176, endPoint x: 482, endPoint y: 187, distance: 25.0
click at [482, 187] on div "Id: 2111568" at bounding box center [506, 176] width 163 height 28
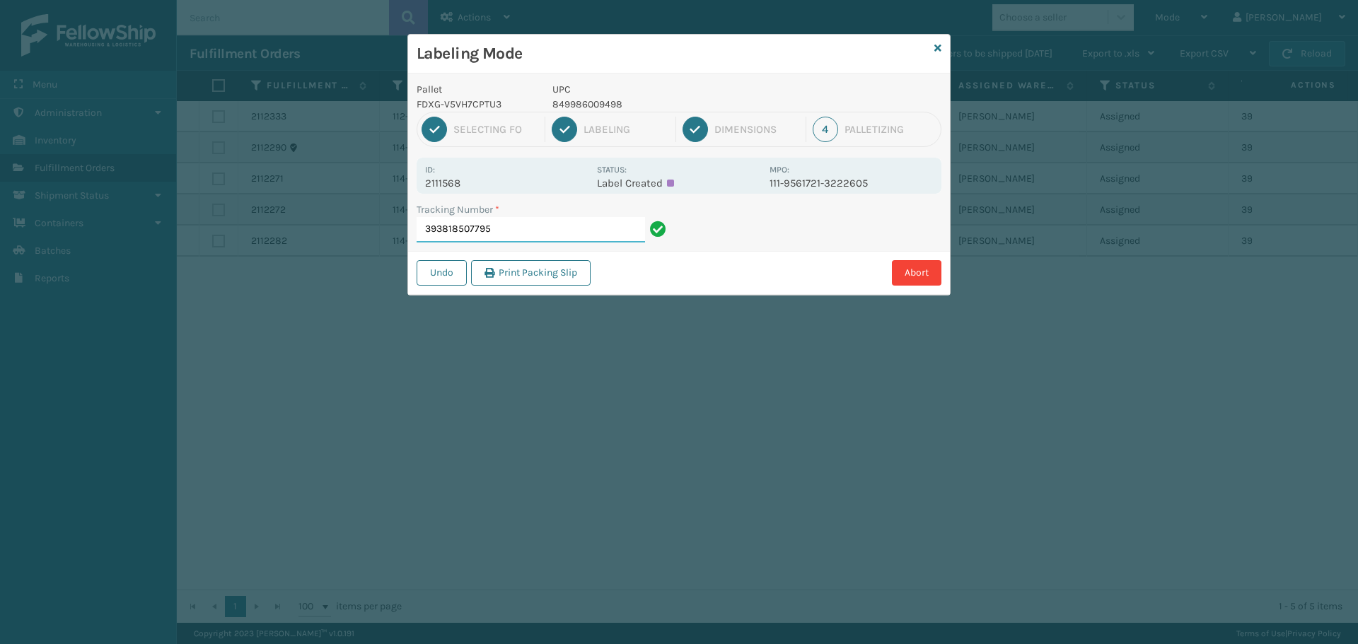
click at [545, 230] on input "393818507795" at bounding box center [531, 229] width 228 height 25
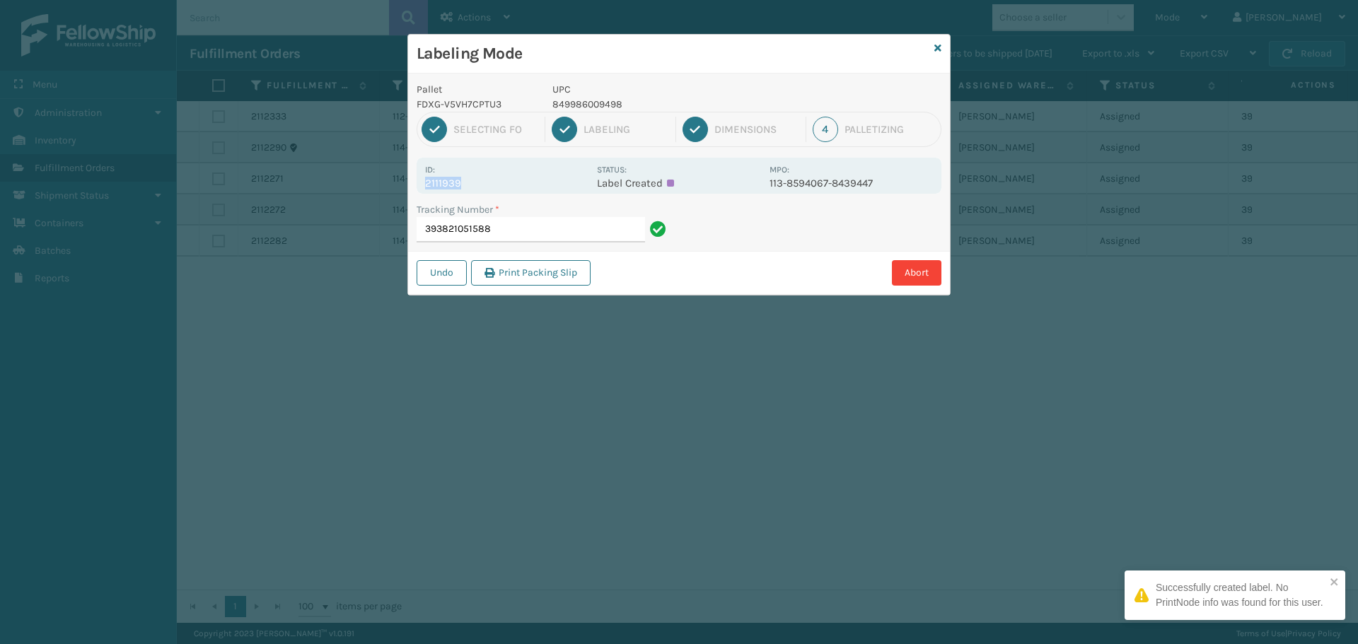
drag, startPoint x: 477, startPoint y: 181, endPoint x: 413, endPoint y: 192, distance: 65.2
click at [413, 192] on div "Pallet FDXG-V5VH7CPTU3 UPC 849986009498 1 Selecting FO 2 Labeling 3 Dimensions …" at bounding box center [679, 184] width 542 height 221
click at [515, 224] on input "393821051588" at bounding box center [531, 229] width 228 height 25
drag, startPoint x: 472, startPoint y: 195, endPoint x: 426, endPoint y: 179, distance: 49.4
click at [426, 179] on div "Pallet FDXG-V5VH7CPTU3 UPC 849986009498 1 Selecting FO 2 Labeling 3 Dimensions …" at bounding box center [679, 184] width 542 height 221
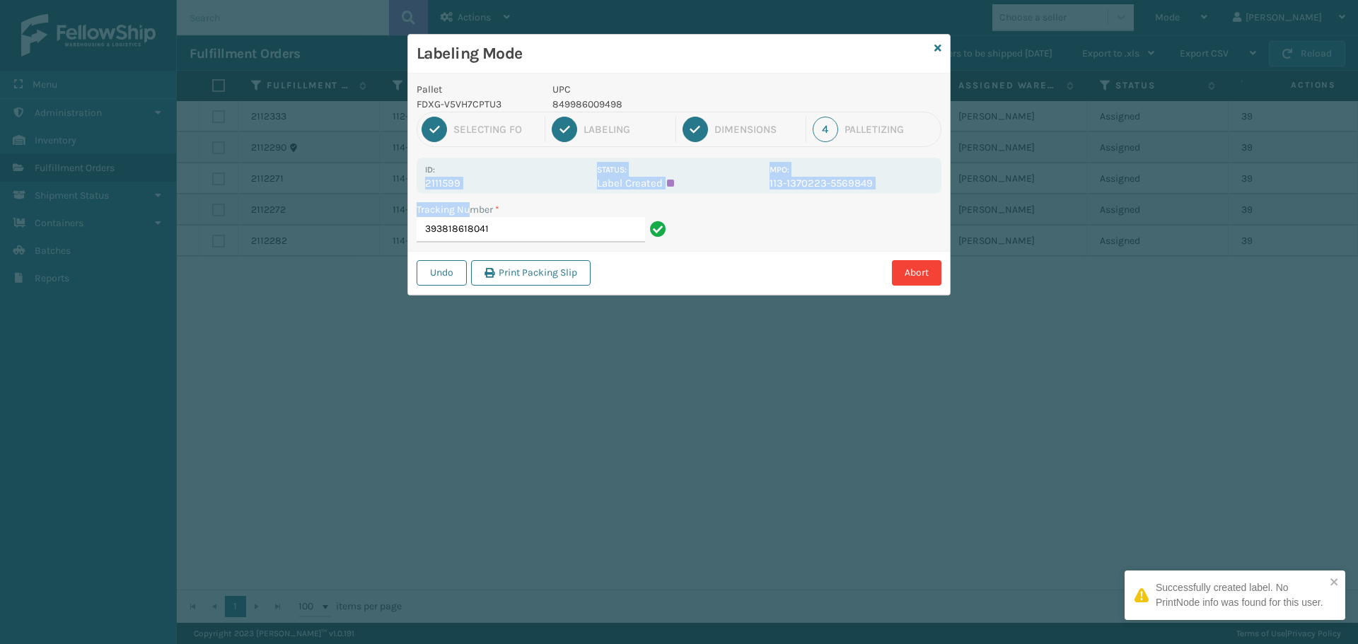
click at [490, 178] on p "2111599" at bounding box center [506, 183] width 163 height 13
click at [486, 179] on p "2111599" at bounding box center [506, 183] width 163 height 13
click at [488, 179] on p "2111599" at bounding box center [506, 183] width 163 height 13
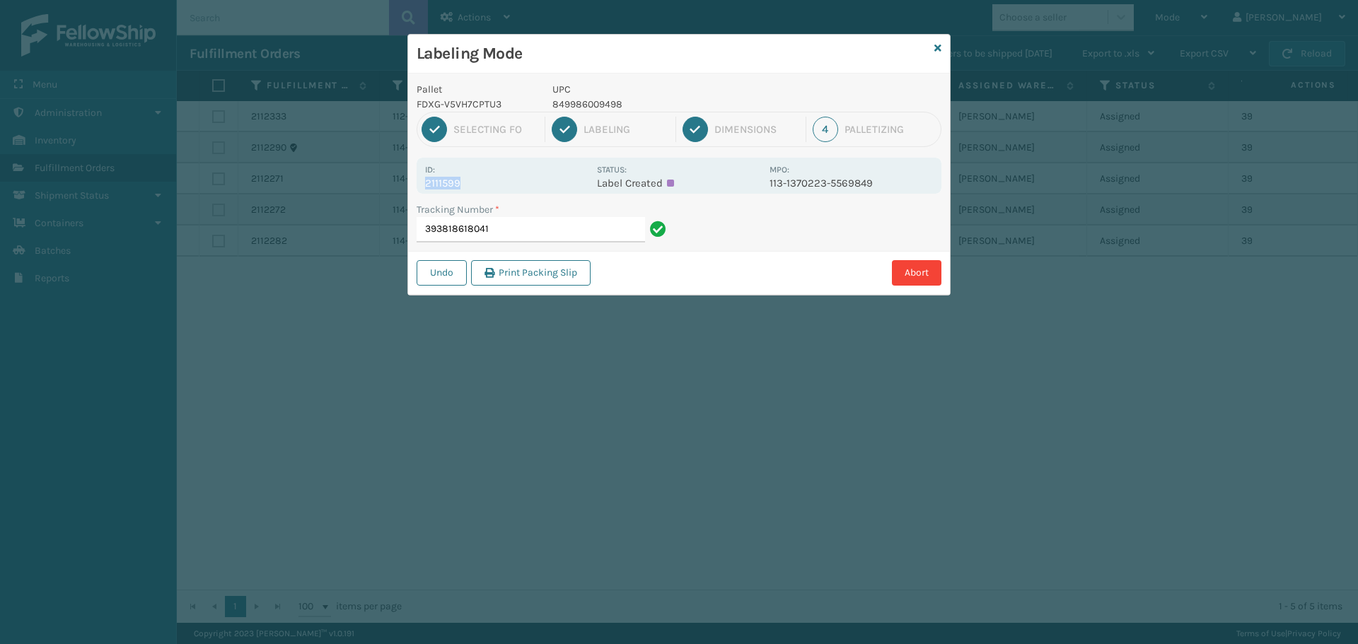
drag, startPoint x: 426, startPoint y: 182, endPoint x: 489, endPoint y: 180, distance: 62.3
click at [489, 180] on p "2111599" at bounding box center [506, 183] width 163 height 13
click at [561, 243] on div "Tracking Number * 393818618041" at bounding box center [543, 226] width 271 height 49
click at [562, 232] on input "393818618041" at bounding box center [531, 229] width 228 height 25
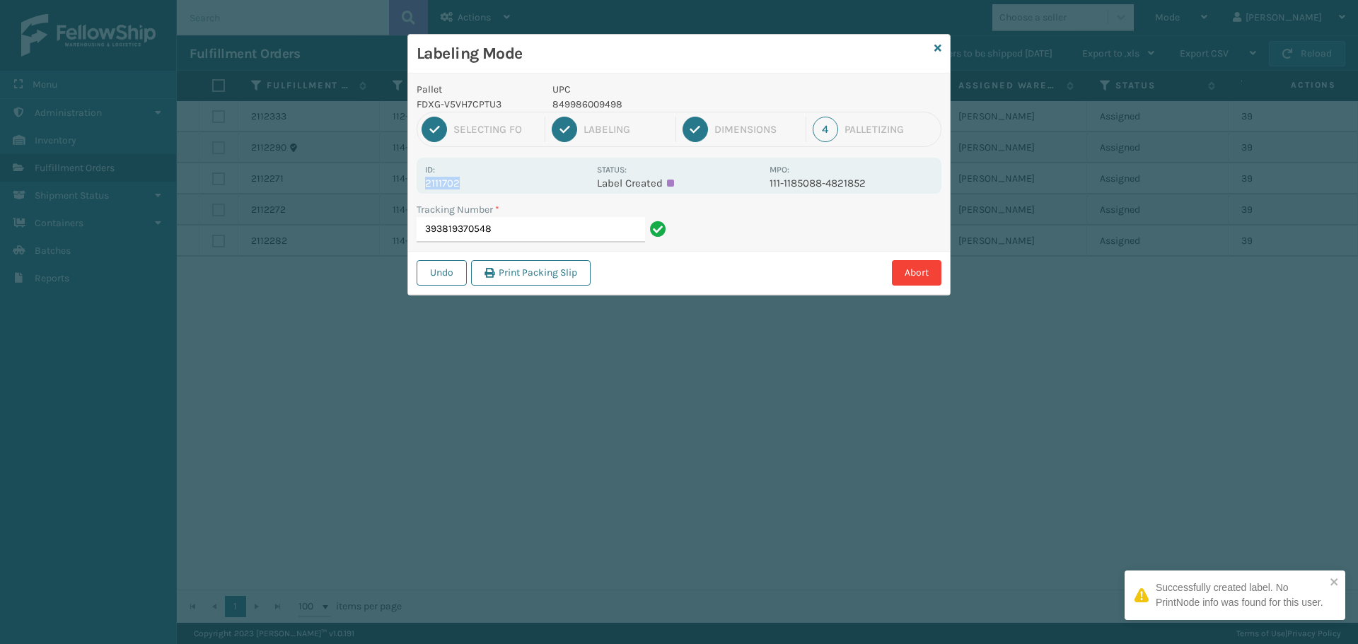
drag, startPoint x: 465, startPoint y: 180, endPoint x: 411, endPoint y: 182, distance: 53.8
click at [411, 182] on div "Pallet FDXG-V5VH7CPTU3 UPC 849986009498 1 Selecting FO 2 Labeling 3 Dimensions …" at bounding box center [679, 184] width 542 height 221
click at [520, 236] on input "393819370548" at bounding box center [531, 229] width 228 height 25
drag, startPoint x: 471, startPoint y: 185, endPoint x: 421, endPoint y: 187, distance: 50.3
click at [421, 187] on div "Id: 2111406 Status: Label Created MPO: 111-0237452-7271447" at bounding box center [679, 176] width 525 height 36
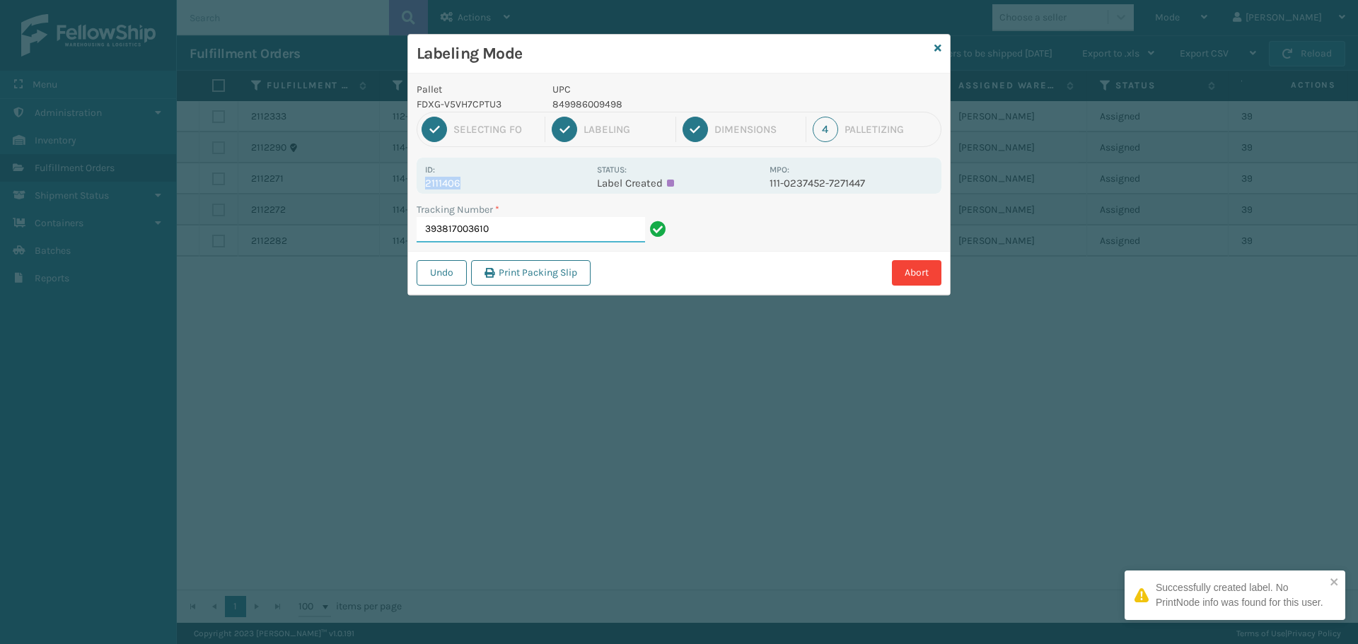
click at [490, 226] on input "393817003610" at bounding box center [531, 229] width 228 height 25
drag, startPoint x: 475, startPoint y: 185, endPoint x: 414, endPoint y: 185, distance: 61.5
click at [414, 185] on div "Pallet FDXG-V5VH7CPTU3 UPC 849986009498 1 Selecting FO 2 Labeling 3 Dimensions …" at bounding box center [679, 184] width 542 height 221
click at [579, 231] on input "393818005961" at bounding box center [531, 229] width 228 height 25
drag, startPoint x: 465, startPoint y: 174, endPoint x: 469, endPoint y: 189, distance: 15.3
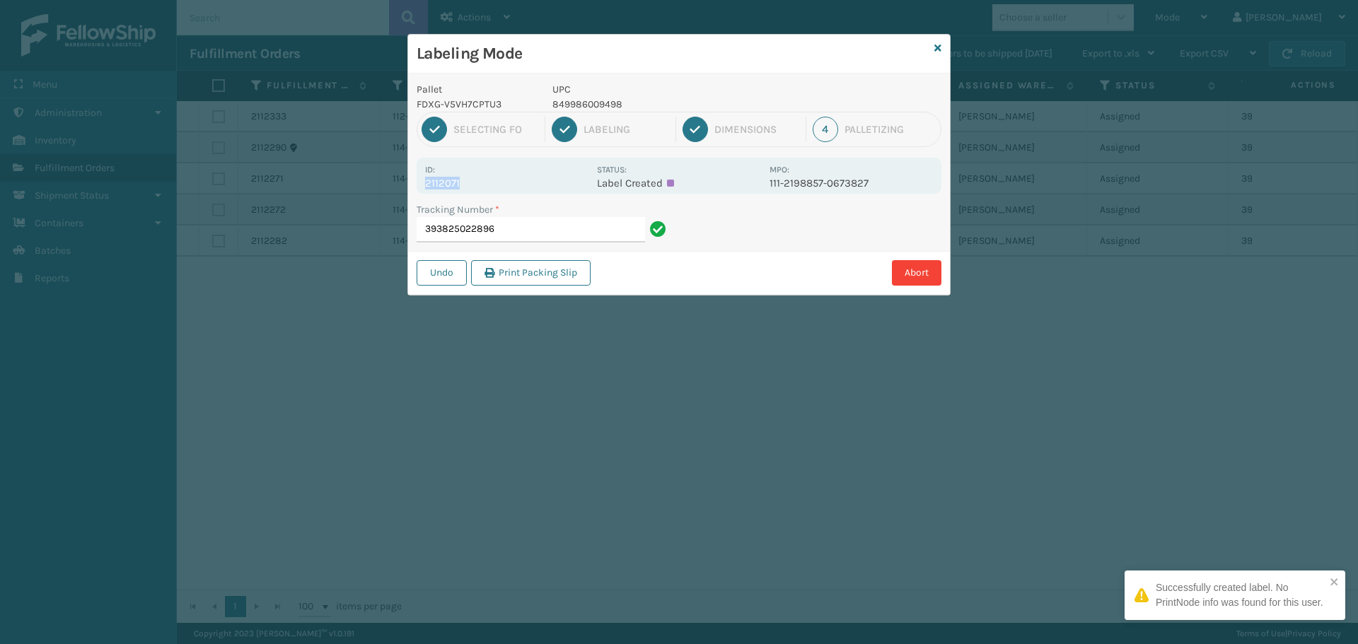
click at [469, 189] on div "Id: 2112071" at bounding box center [506, 176] width 163 height 28
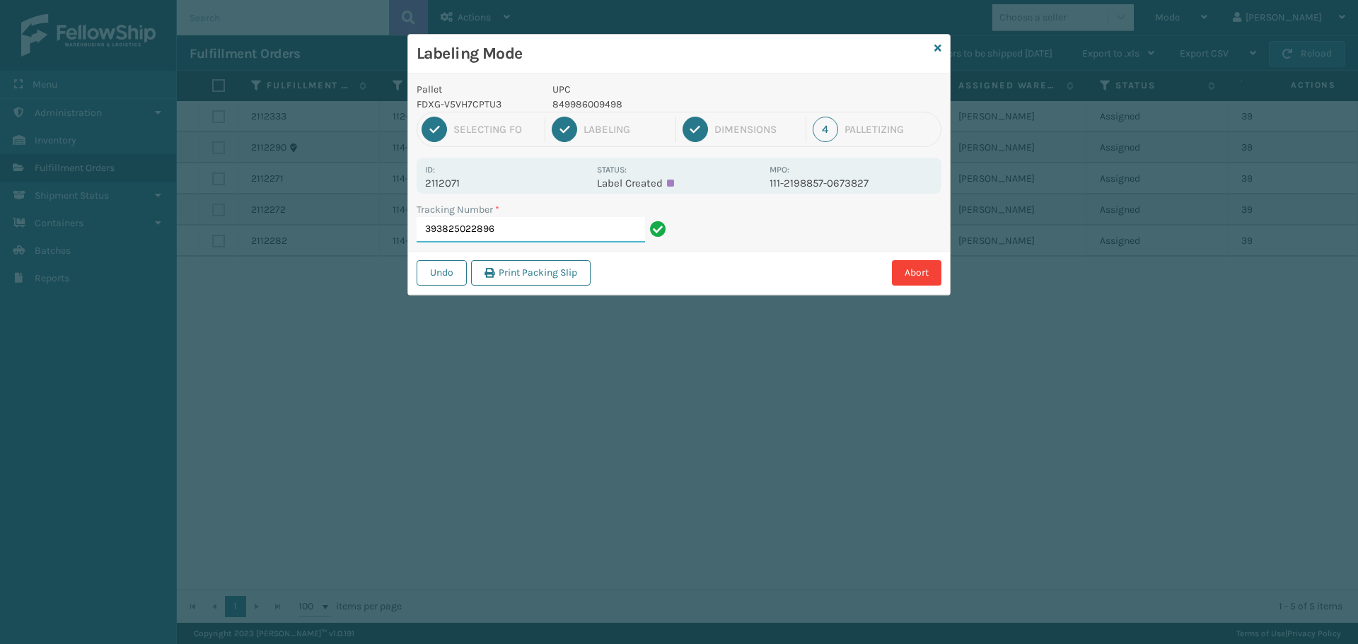
click at [511, 224] on input "393825022896" at bounding box center [531, 229] width 228 height 25
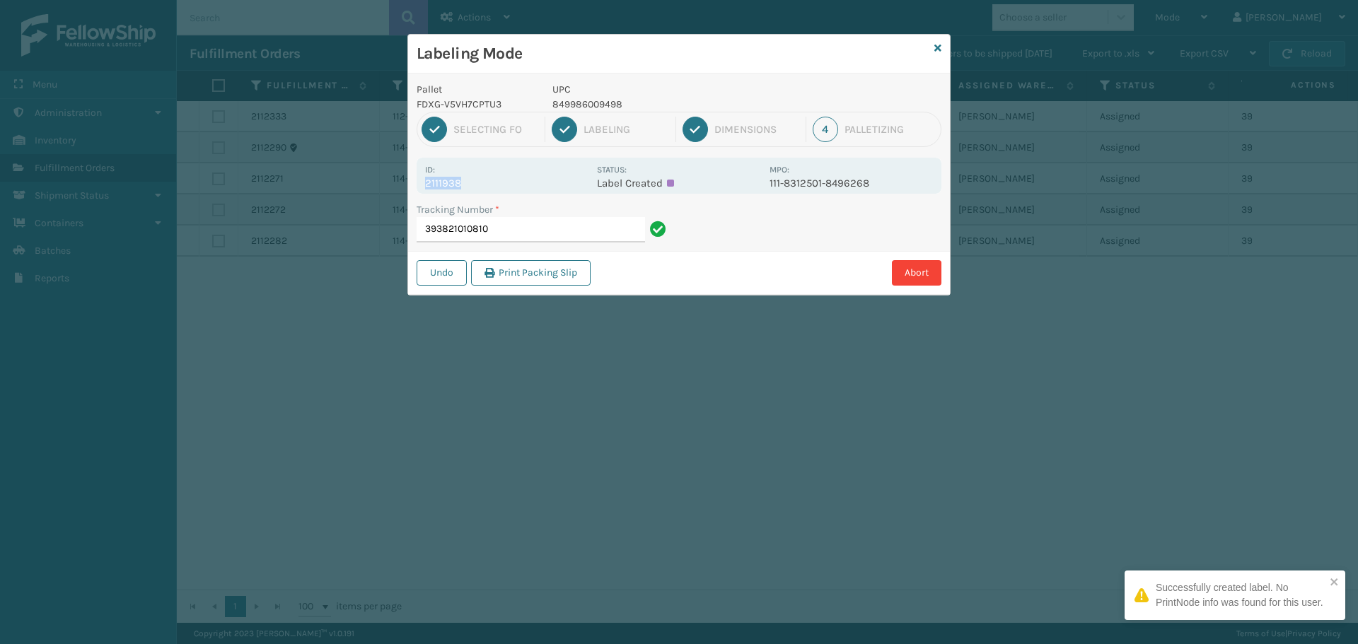
drag, startPoint x: 473, startPoint y: 180, endPoint x: 418, endPoint y: 184, distance: 55.3
click at [418, 184] on div "Id: 2111938 Status: Label Created MPO: 111-8312501-8496268" at bounding box center [679, 176] width 525 height 36
click at [500, 226] on input "393821010810" at bounding box center [531, 229] width 228 height 25
drag, startPoint x: 489, startPoint y: 183, endPoint x: 419, endPoint y: 185, distance: 69.3
click at [419, 185] on div "Id: 2111426 Status: Label Created MPO: 111-2499585-0557069" at bounding box center [679, 176] width 525 height 36
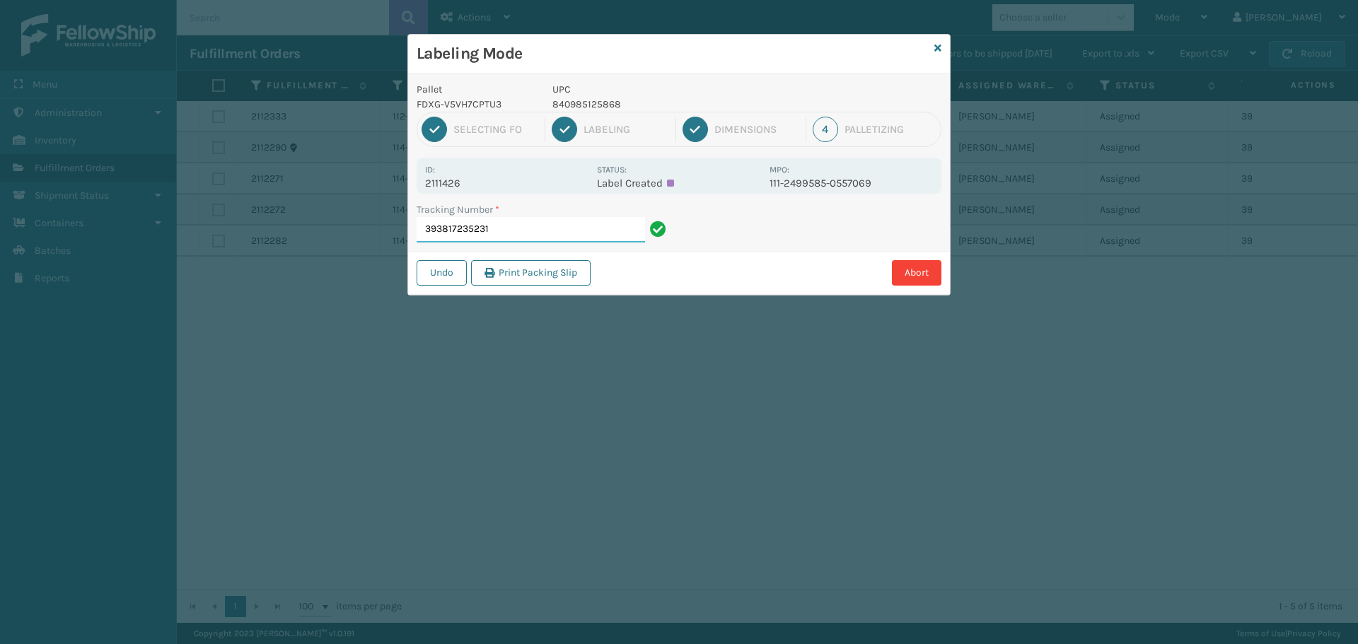
click at [564, 229] on input "393817235231" at bounding box center [531, 229] width 228 height 25
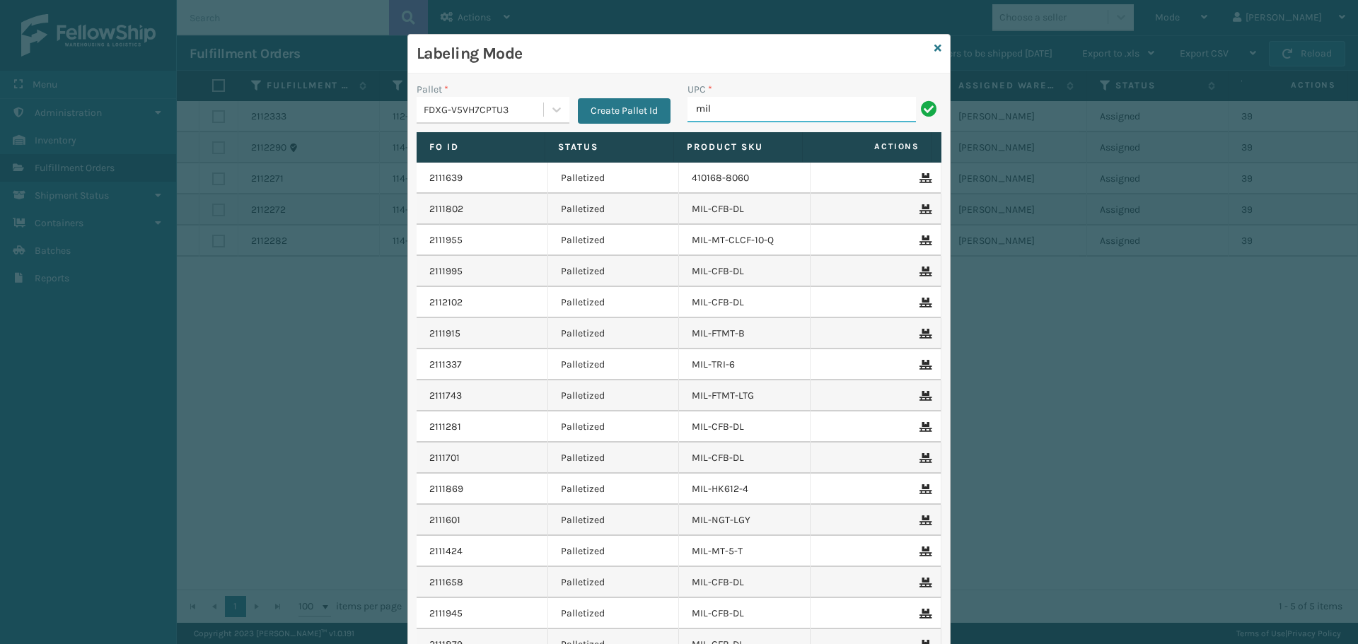
type input "MIL-HK612-6"
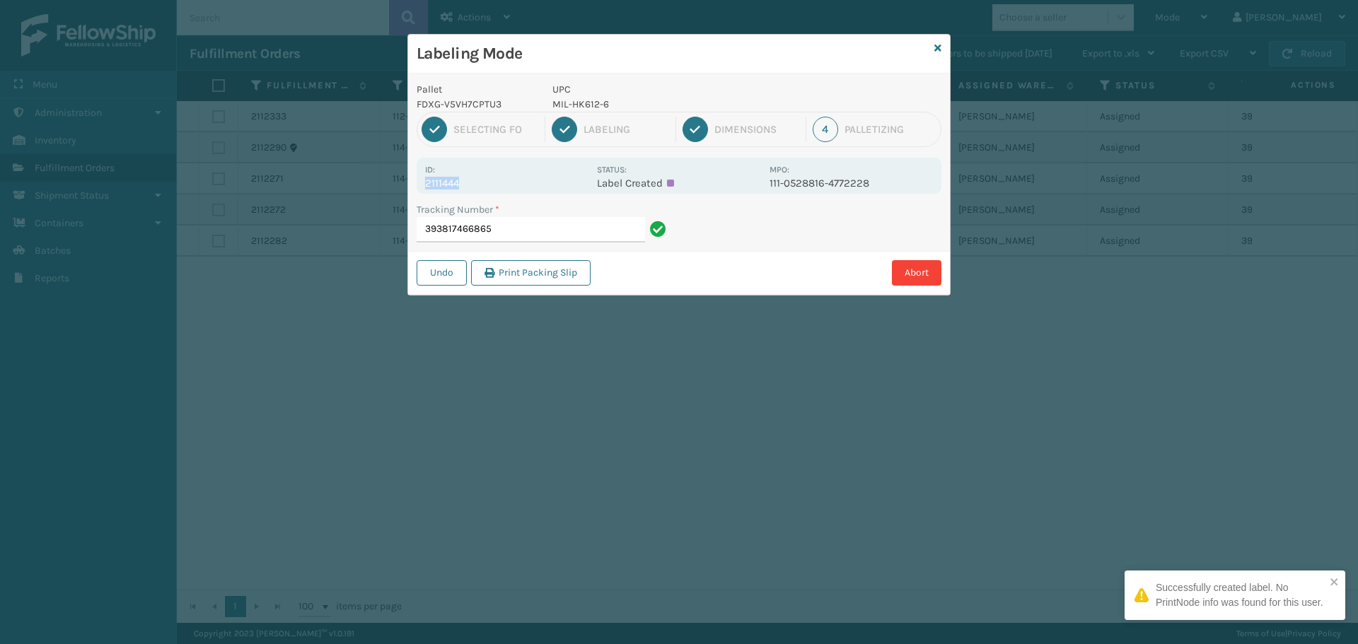
drag, startPoint x: 461, startPoint y: 179, endPoint x: 414, endPoint y: 188, distance: 47.6
click at [414, 188] on div "Pallet FDXG-V5VH7CPTU3 UPC MIL-HK612-6 1 Selecting FO 2 Labeling 3 Dimensions 4…" at bounding box center [679, 184] width 542 height 221
click at [515, 219] on input "393817466865" at bounding box center [531, 229] width 228 height 25
click at [404, 177] on div "Labeling Mode Pallet FDXG-V5VH7CPTU3 UPC 804879486305 1 Selecting FO 2 Labeling…" at bounding box center [679, 322] width 1358 height 644
click at [491, 226] on input "393821194322" at bounding box center [531, 229] width 228 height 25
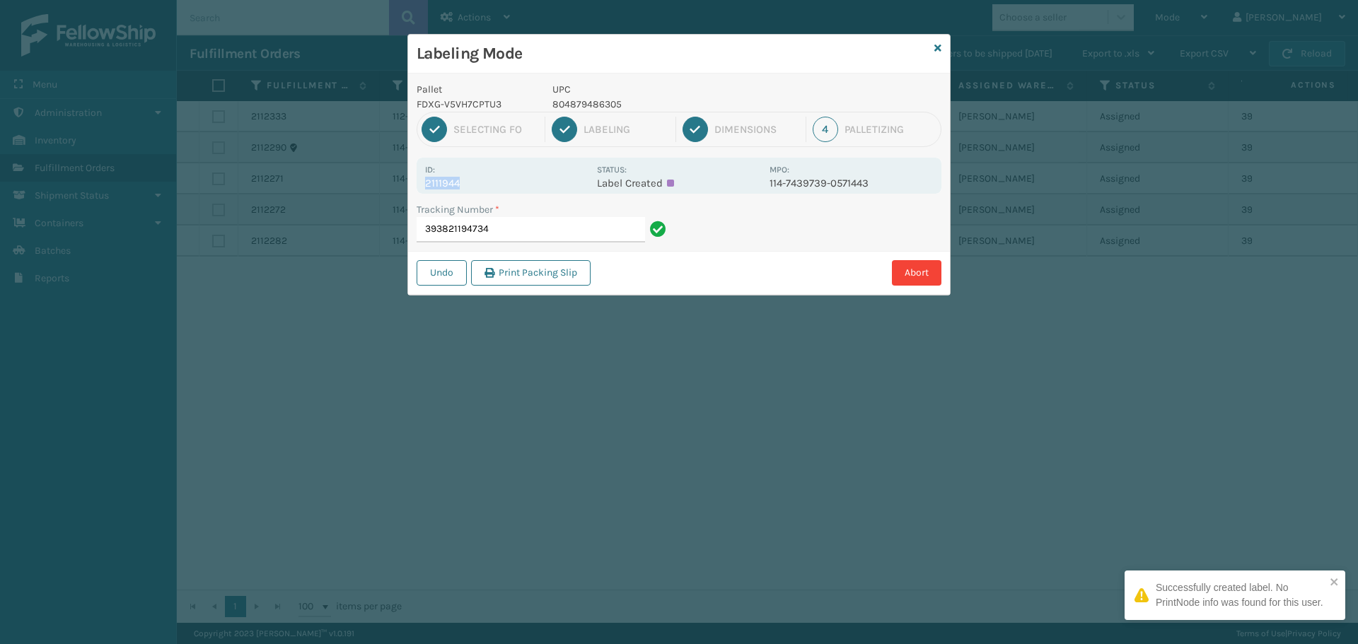
drag, startPoint x: 457, startPoint y: 182, endPoint x: 419, endPoint y: 180, distance: 37.5
click at [419, 180] on div "Id: 2111944 Status: Label Created MPO: 114-7439739-0571443" at bounding box center [679, 176] width 525 height 36
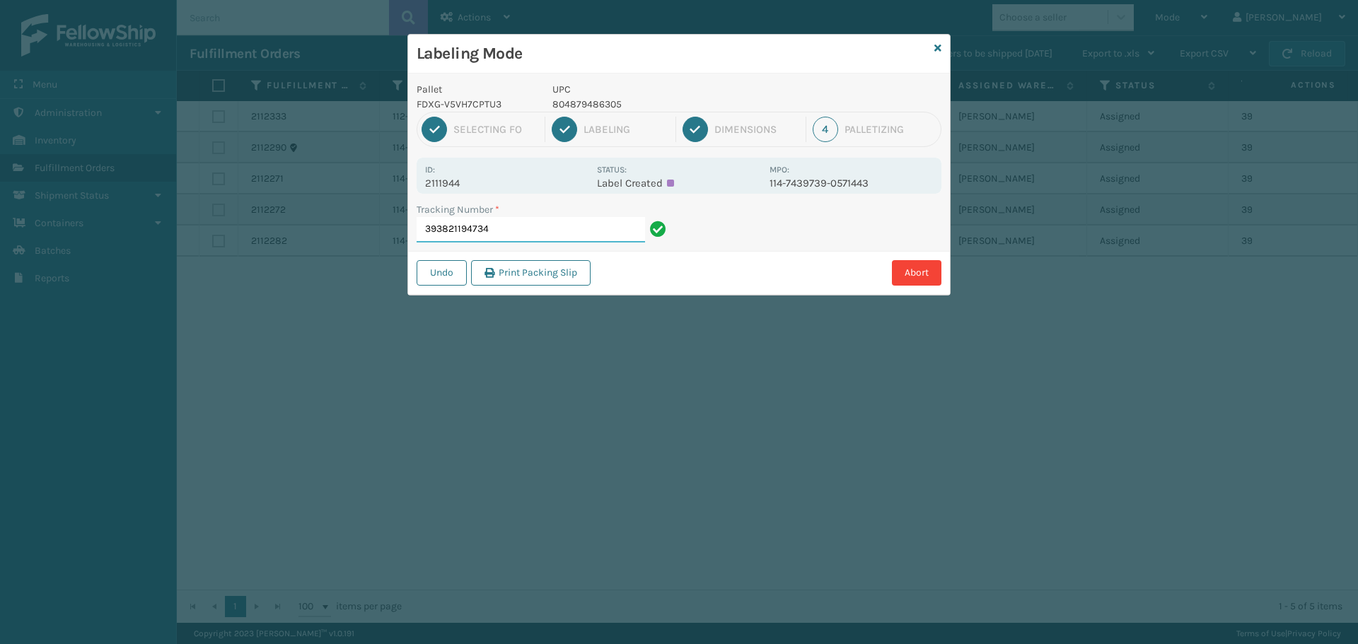
click at [508, 221] on input "393821194734" at bounding box center [531, 229] width 228 height 25
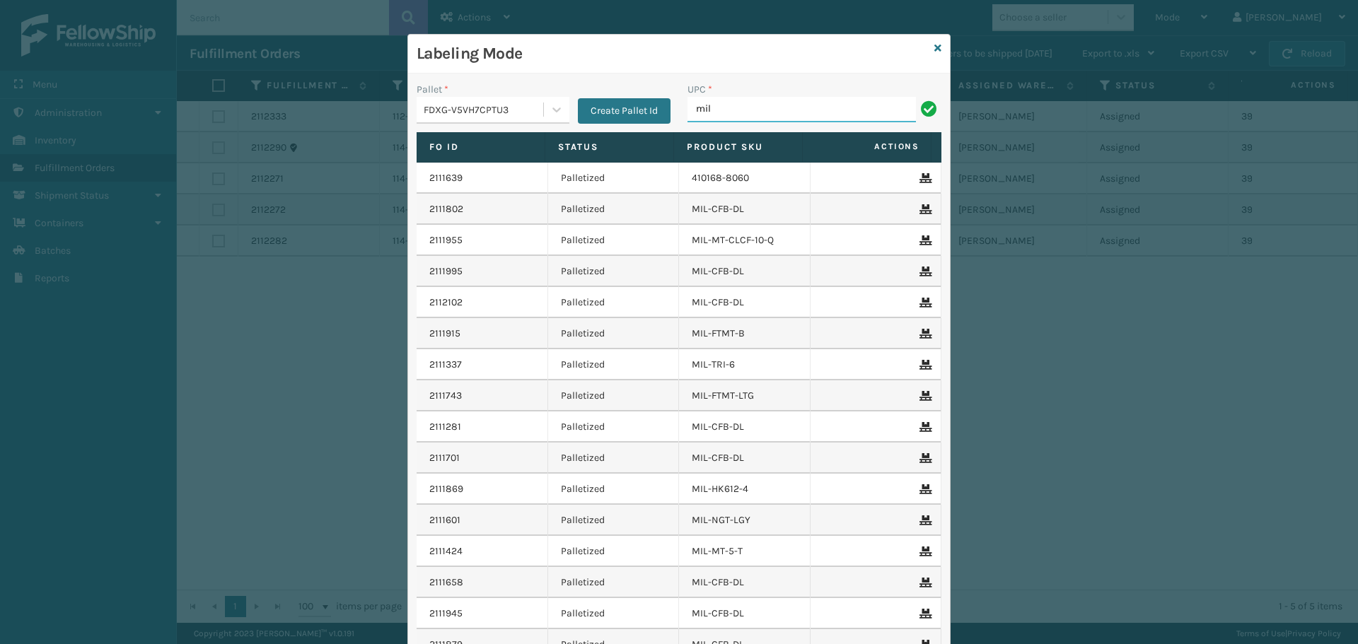
type input "MIL-HK612-6"
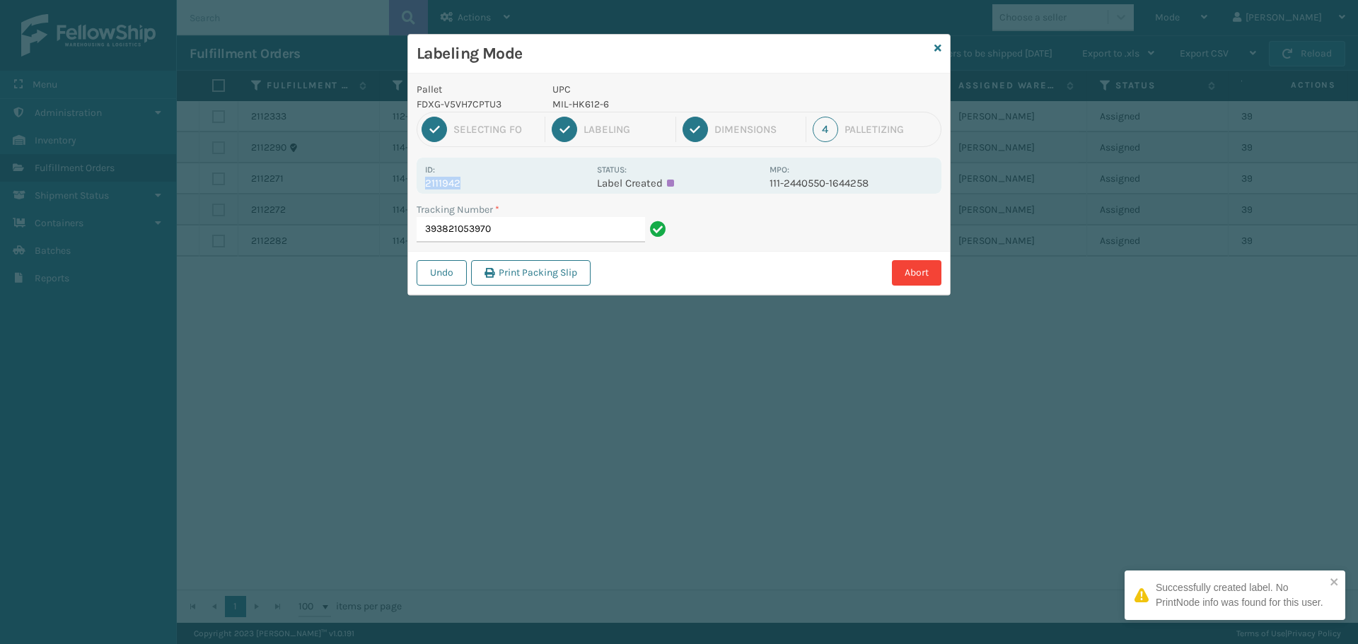
drag, startPoint x: 472, startPoint y: 183, endPoint x: 401, endPoint y: 191, distance: 71.8
click at [401, 191] on div "Labeling Mode Pallet FDXG-V5VH7CPTU3 UPC MIL-HK612-6 1 Selecting FO 2 Labeling …" at bounding box center [679, 322] width 1358 height 644
click at [526, 237] on input "393821053970" at bounding box center [531, 229] width 228 height 25
drag, startPoint x: 467, startPoint y: 185, endPoint x: 421, endPoint y: 182, distance: 46.0
click at [421, 182] on div "Id: 2111237 Status: Label Created MPO: 114-4894272-1922652" at bounding box center [679, 176] width 525 height 36
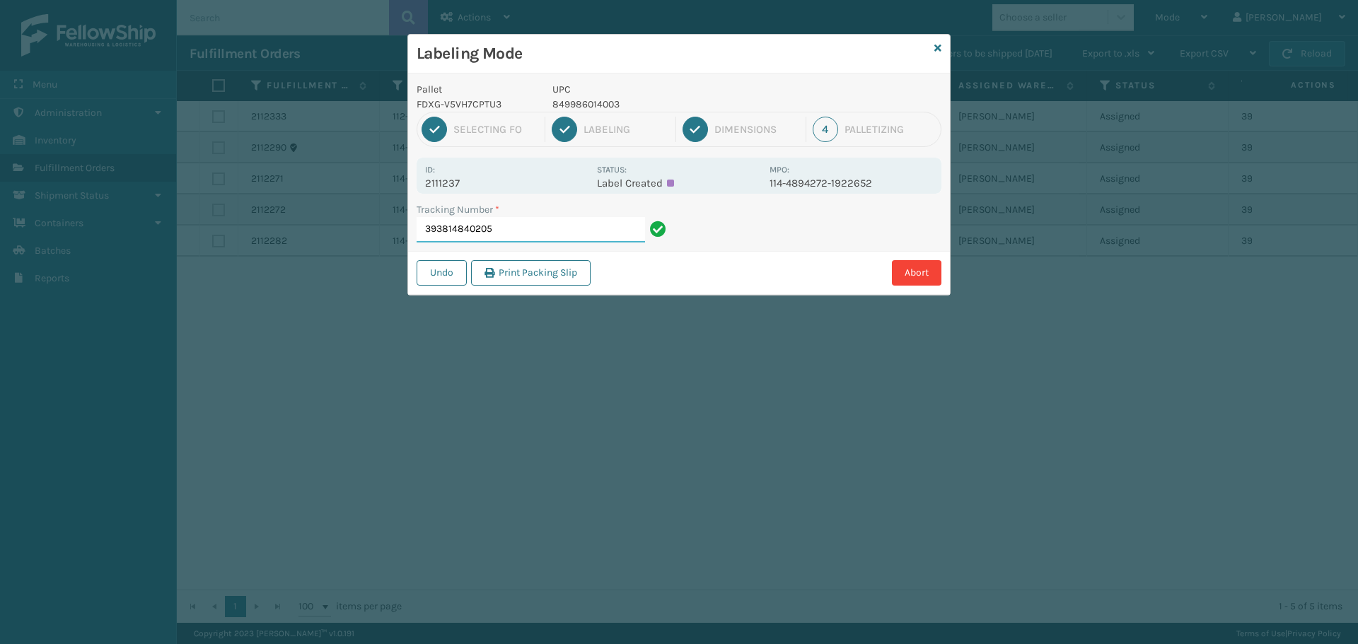
click at [503, 225] on input "393814840205" at bounding box center [531, 229] width 228 height 25
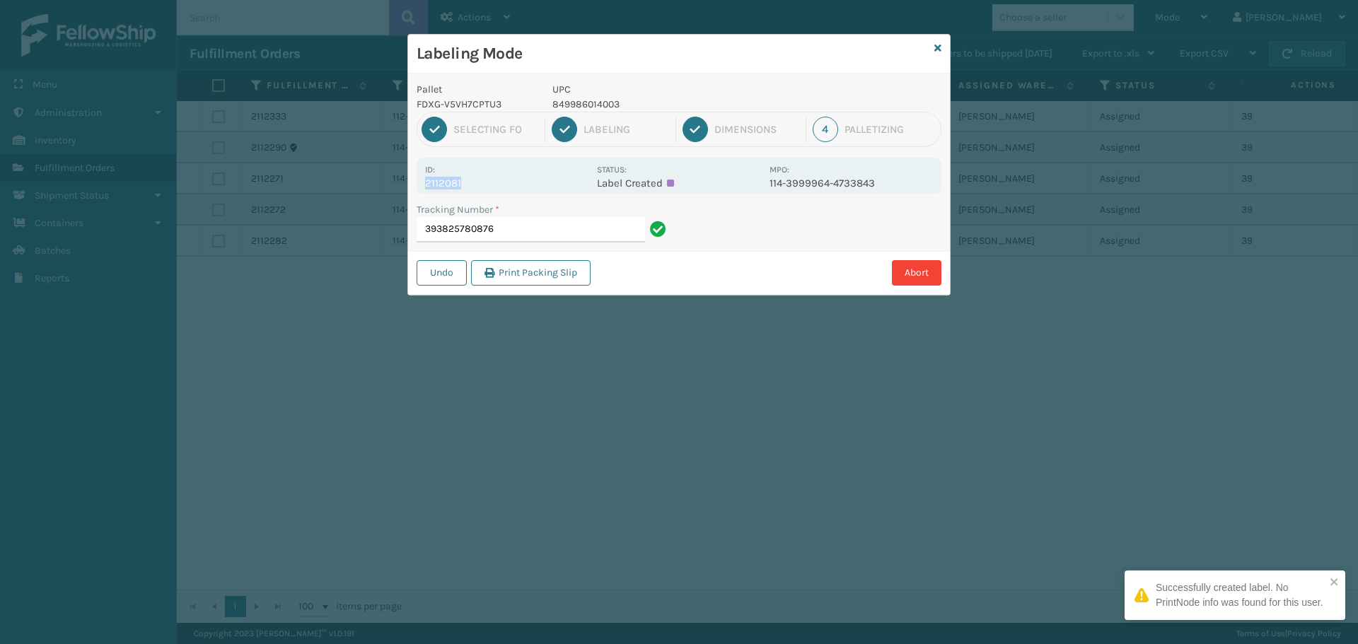
drag, startPoint x: 472, startPoint y: 183, endPoint x: 424, endPoint y: 185, distance: 48.1
click at [424, 185] on div "Id: 2112081 Status: Label Created MPO: 114-3999964-4733843" at bounding box center [679, 176] width 525 height 36
click at [510, 235] on input "393825780876" at bounding box center [531, 229] width 228 height 25
drag, startPoint x: 472, startPoint y: 183, endPoint x: 429, endPoint y: 186, distance: 42.5
click at [429, 187] on p "2111551" at bounding box center [506, 183] width 163 height 13
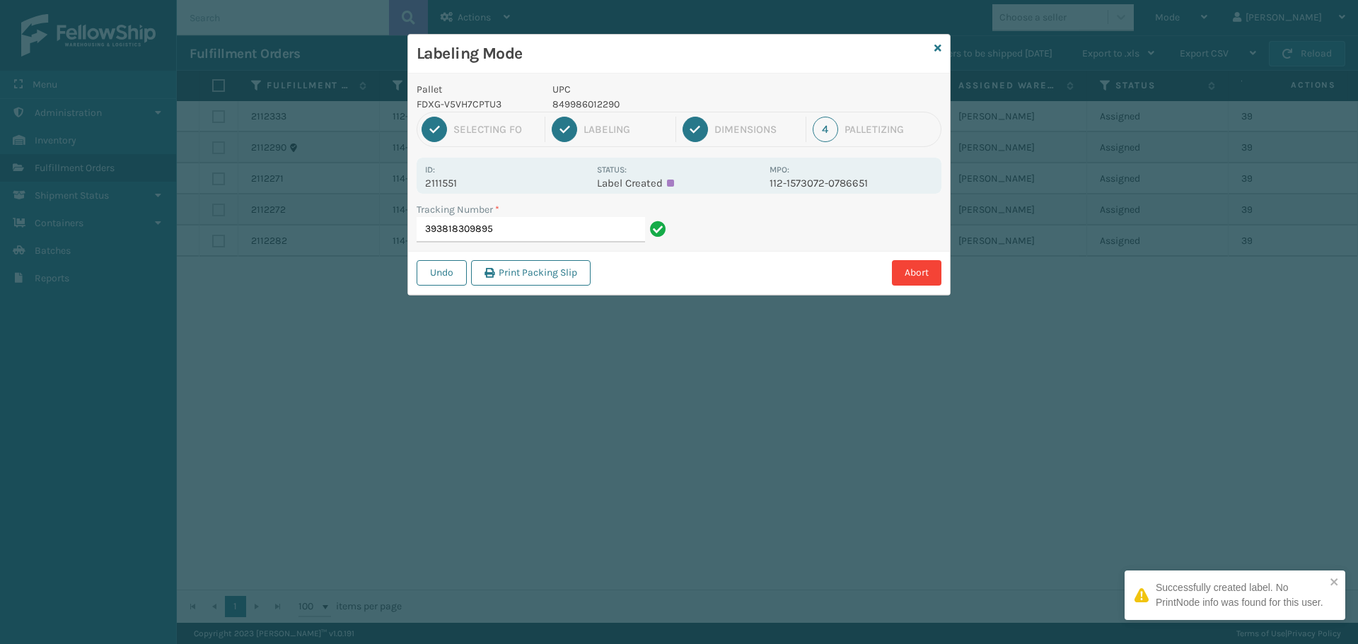
click at [458, 175] on div "Id: 2111551" at bounding box center [506, 176] width 163 height 28
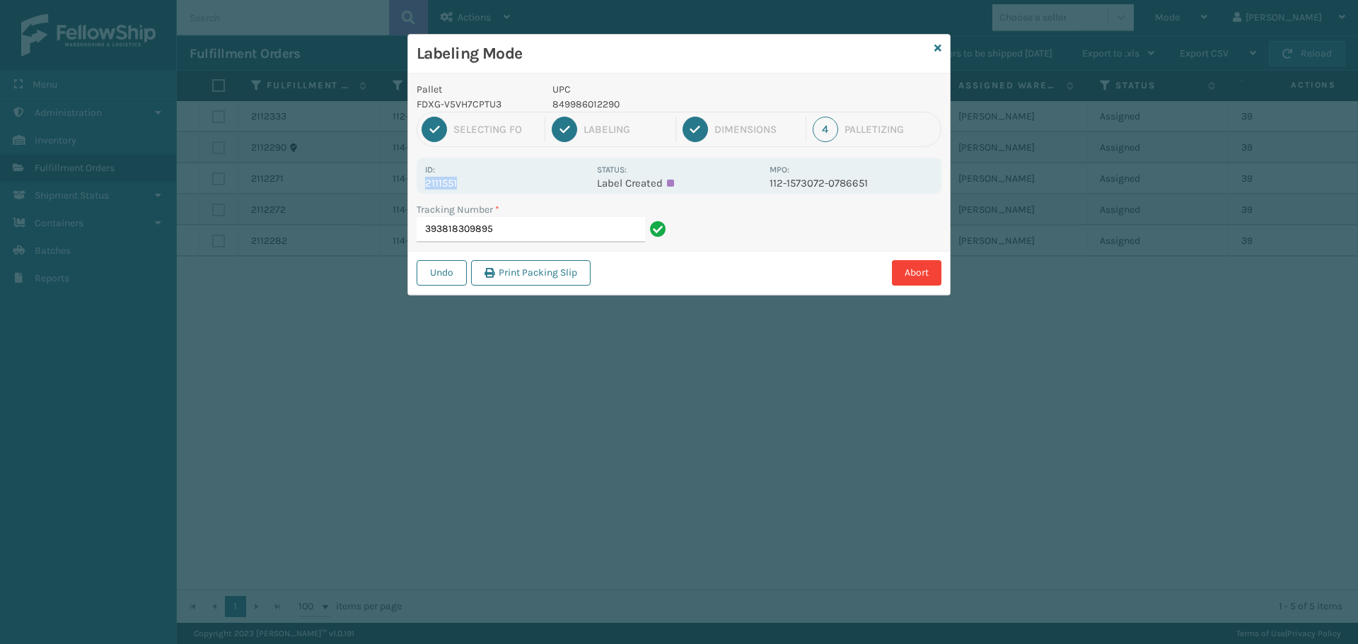
drag, startPoint x: 464, startPoint y: 185, endPoint x: 424, endPoint y: 186, distance: 39.6
click at [424, 186] on div "Id: 2111551 Status: Label Created MPO: 112-1573072-0786651" at bounding box center [679, 176] width 525 height 36
click at [526, 223] on input "393818309895" at bounding box center [531, 229] width 228 height 25
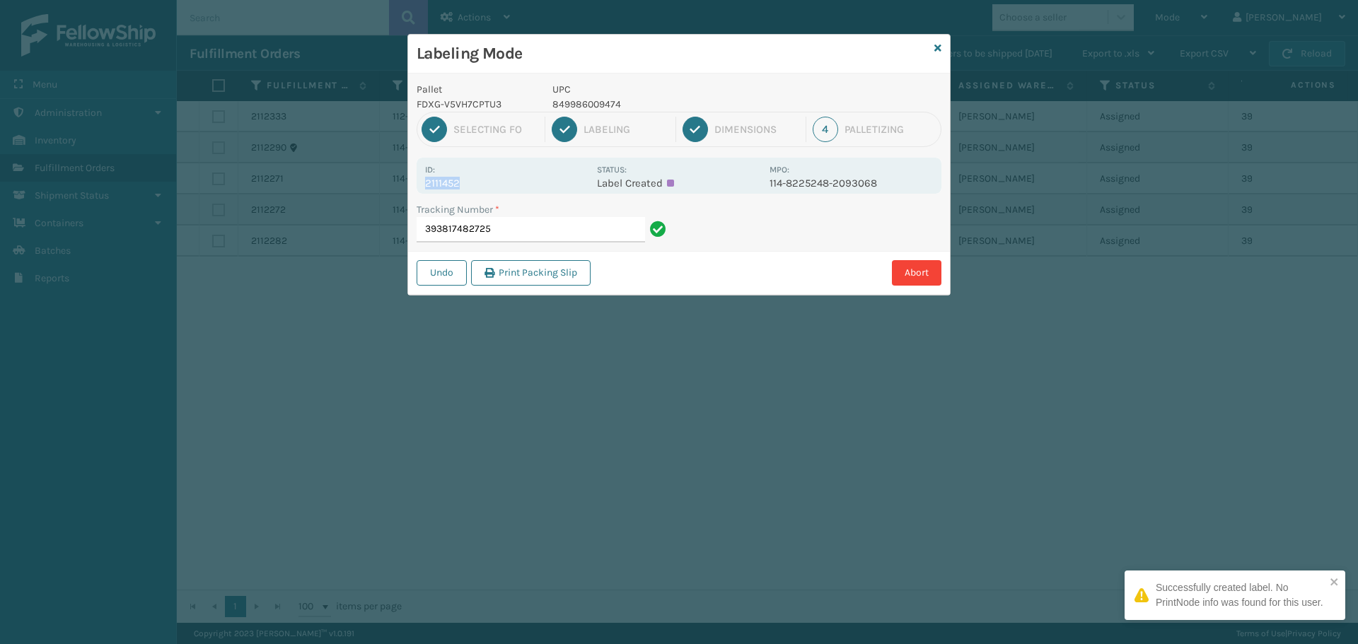
drag, startPoint x: 464, startPoint y: 190, endPoint x: 426, endPoint y: 187, distance: 37.5
click at [426, 187] on p "2111452" at bounding box center [506, 183] width 163 height 13
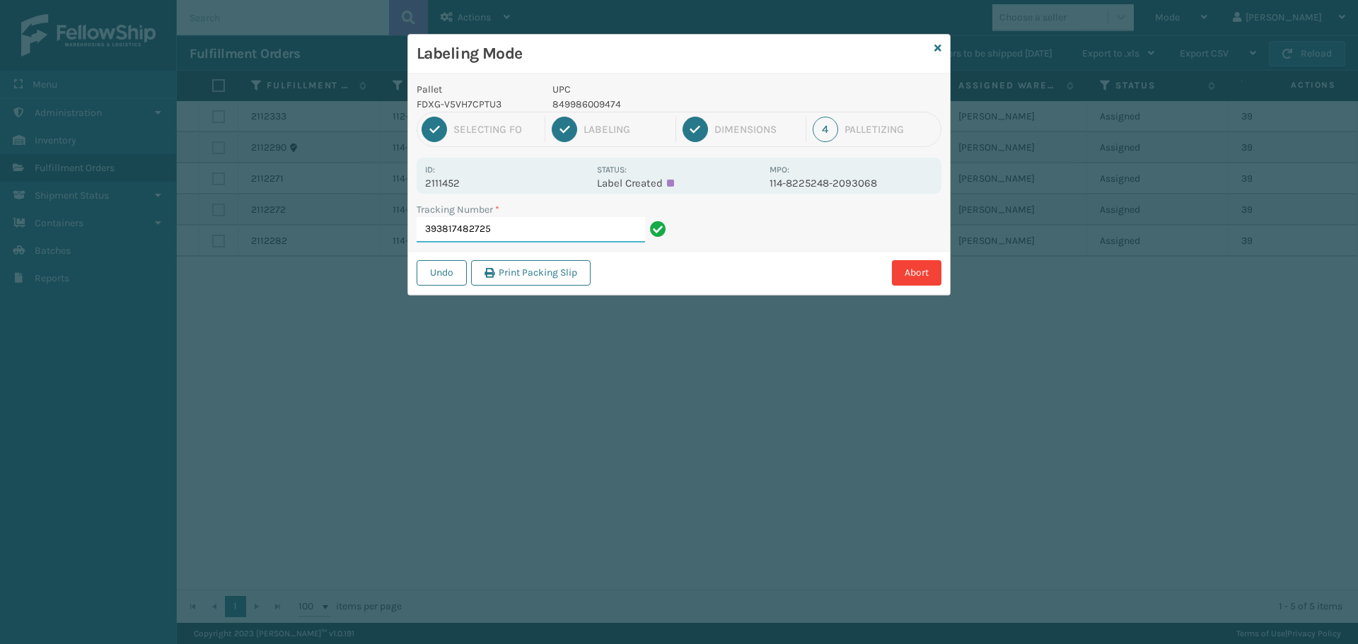
click at [520, 241] on input "393817482725" at bounding box center [531, 229] width 228 height 25
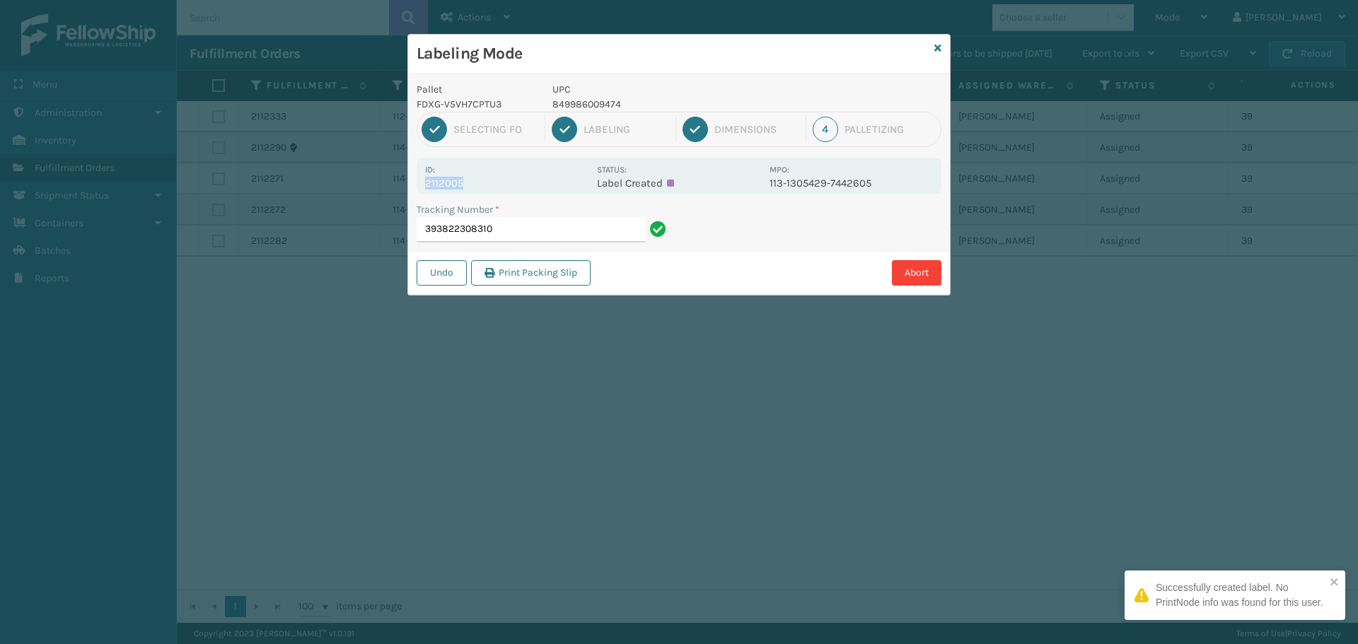
drag, startPoint x: 466, startPoint y: 180, endPoint x: 412, endPoint y: 188, distance: 55.0
click at [412, 188] on div "Pallet FDXG-V5VH7CPTU3 UPC 849986009474 1 Selecting FO 2 Labeling 3 Dimensions …" at bounding box center [679, 184] width 542 height 221
click at [523, 227] on input "393822308310" at bounding box center [531, 229] width 228 height 25
drag, startPoint x: 475, startPoint y: 178, endPoint x: 421, endPoint y: 192, distance: 54.9
click at [421, 192] on div "Id: 2111746 Status: Label Created MPO: 3915" at bounding box center [679, 176] width 525 height 36
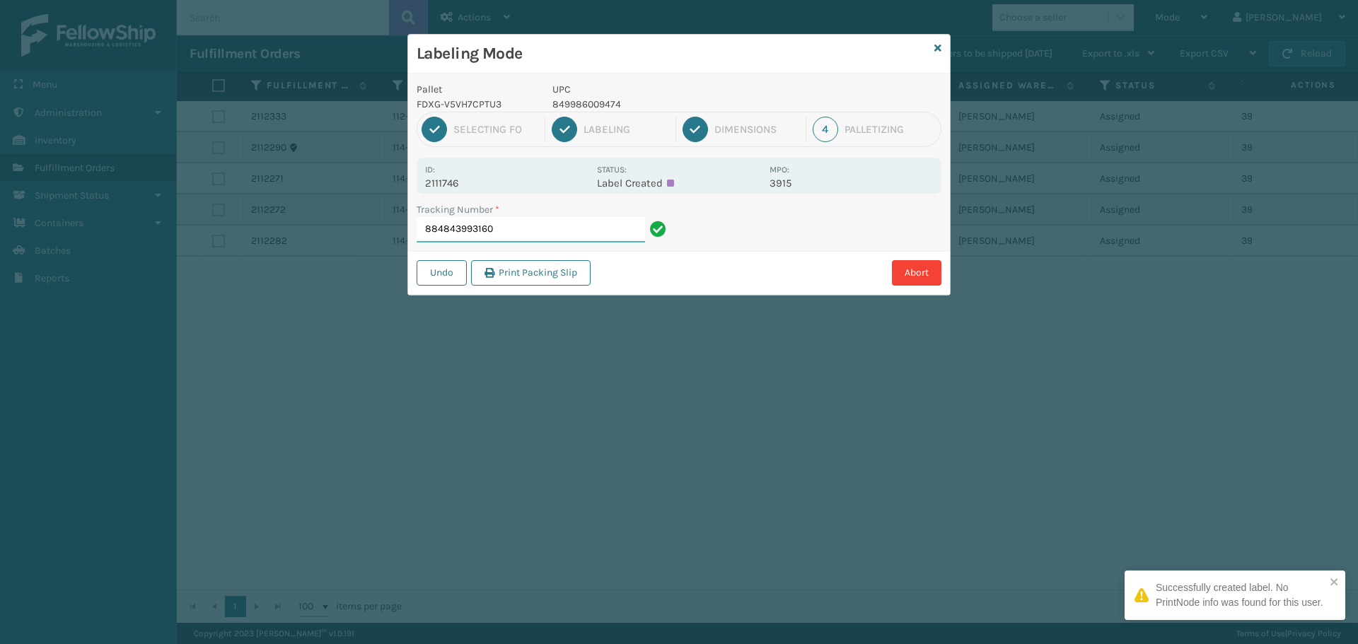
click at [530, 223] on input "884843993160" at bounding box center [531, 229] width 228 height 25
drag, startPoint x: 463, startPoint y: 191, endPoint x: 410, endPoint y: 187, distance: 53.2
click at [410, 187] on div "Pallet FDXG-V5VH7CPTU3 UPC 849986013990 1 Selecting FO 2 Labeling 3 Dimensions …" at bounding box center [679, 184] width 542 height 221
click at [501, 233] on input "393817388672" at bounding box center [531, 229] width 228 height 25
drag, startPoint x: 478, startPoint y: 175, endPoint x: 513, endPoint y: 186, distance: 36.2
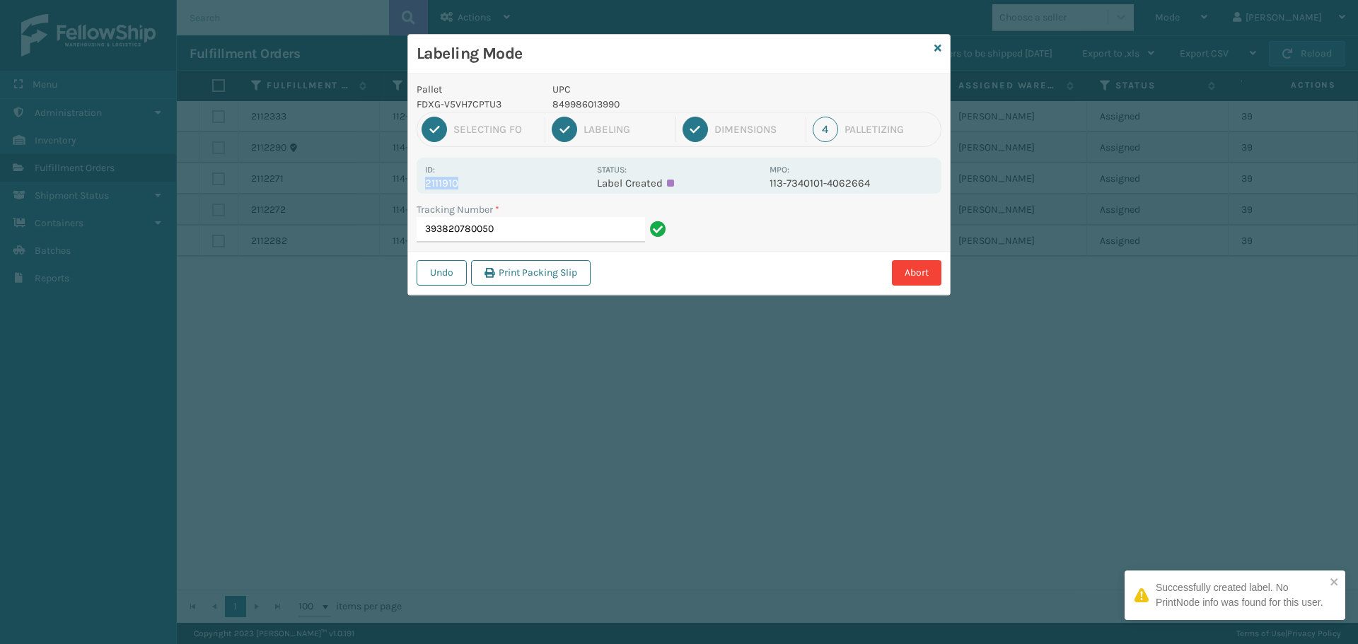
click at [513, 186] on div "Id: 2111910" at bounding box center [506, 176] width 163 height 28
click at [545, 240] on input "393820780050" at bounding box center [531, 229] width 228 height 25
drag, startPoint x: 483, startPoint y: 185, endPoint x: 422, endPoint y: 190, distance: 61.0
click at [422, 190] on div "Id: 2111636 Status: Label Created MPO: 113-5834331-0021037" at bounding box center [679, 176] width 525 height 36
click at [525, 221] on input "393818959922" at bounding box center [531, 229] width 228 height 25
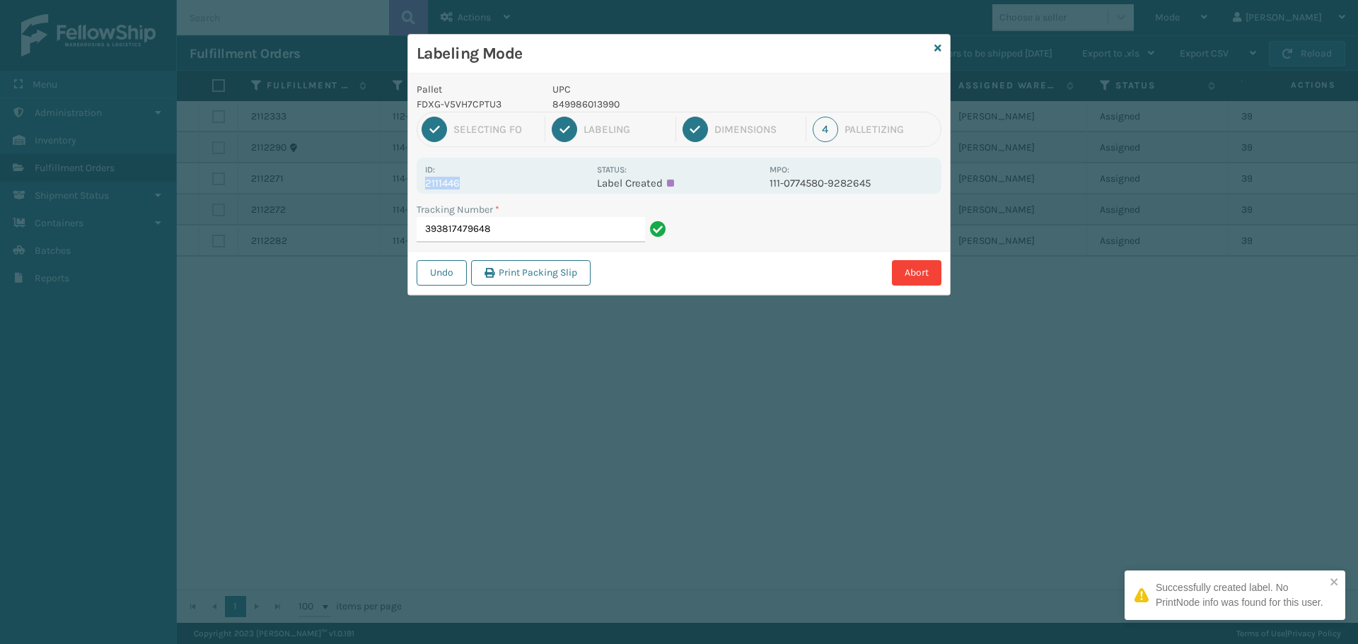
drag, startPoint x: 472, startPoint y: 175, endPoint x: 505, endPoint y: 178, distance: 33.4
click at [505, 178] on div "Id: 2111446" at bounding box center [506, 176] width 163 height 28
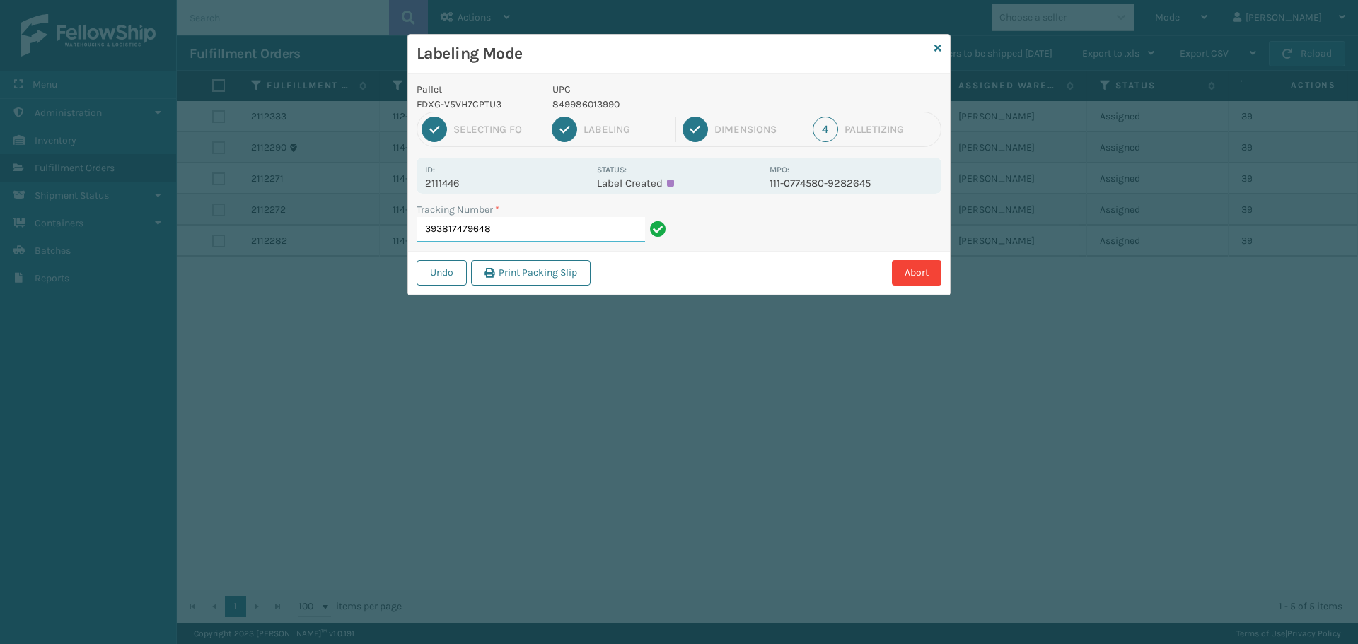
click at [537, 226] on input "393817479648" at bounding box center [531, 229] width 228 height 25
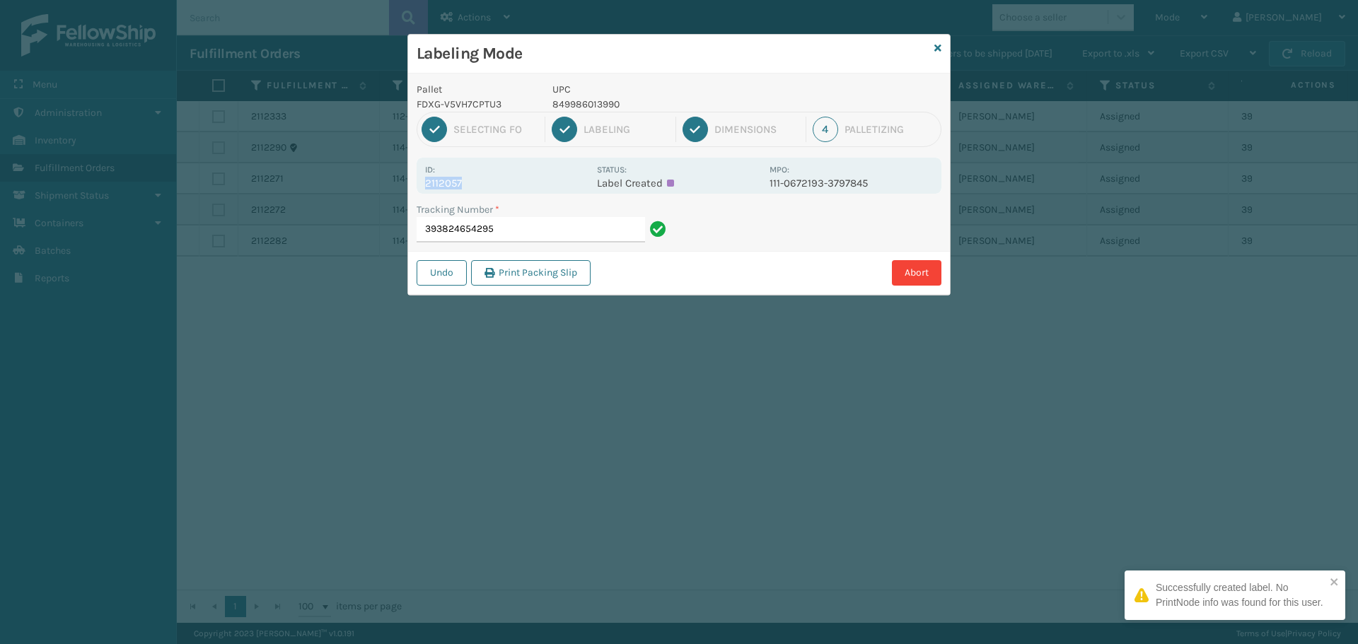
drag, startPoint x: 479, startPoint y: 180, endPoint x: 406, endPoint y: 193, distance: 74.6
click at [406, 192] on div "Labeling Mode Pallet FDXG-V5VH7CPTU3 UPC 849986013990 1 Selecting FO 2 Labeling…" at bounding box center [679, 322] width 1358 height 644
click at [514, 233] on input "393824654295" at bounding box center [531, 229] width 228 height 25
drag, startPoint x: 462, startPoint y: 181, endPoint x: 396, endPoint y: 184, distance: 65.8
click at [396, 184] on div "Labeling Mode Pallet FDXG-V5VH7CPTU3 UPC 849986009504 1 Selecting FO 2 Labeling…" at bounding box center [679, 322] width 1358 height 644
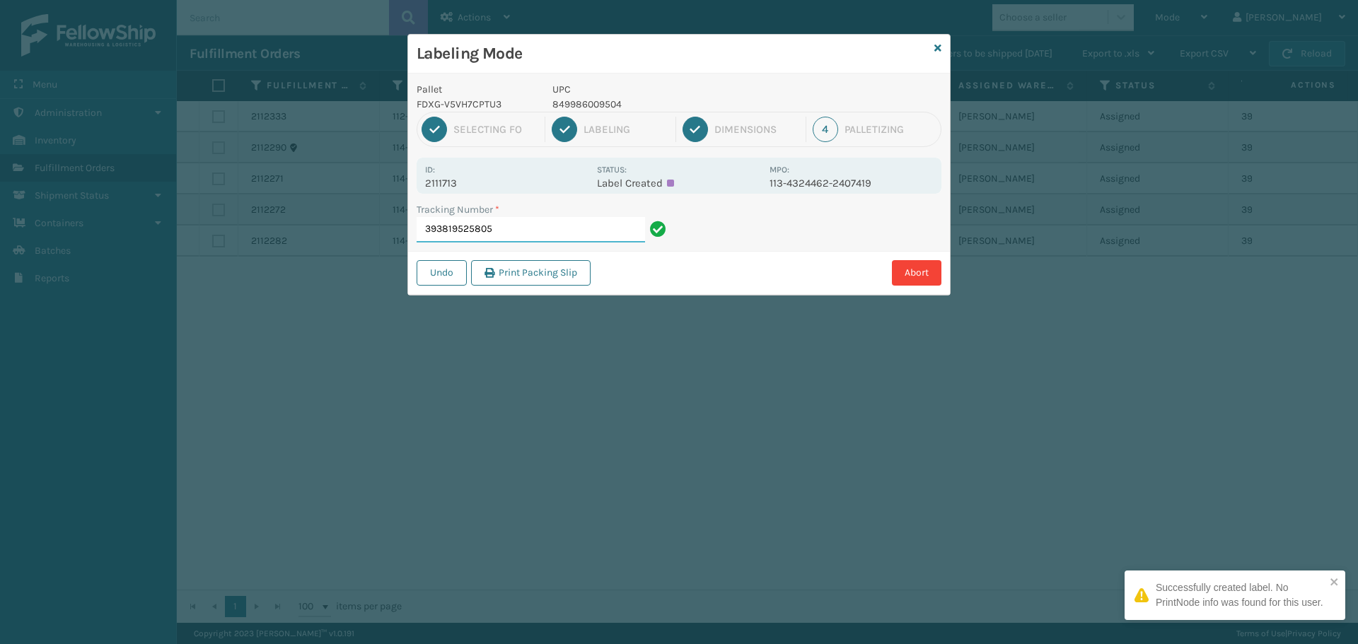
click at [531, 230] on input "393819525805" at bounding box center [531, 229] width 228 height 25
drag, startPoint x: 446, startPoint y: 183, endPoint x: 420, endPoint y: 182, distance: 26.2
click at [420, 182] on div "Id: 2111712 Status: Label Created MPO: 113-4324462-2407419" at bounding box center [679, 176] width 525 height 36
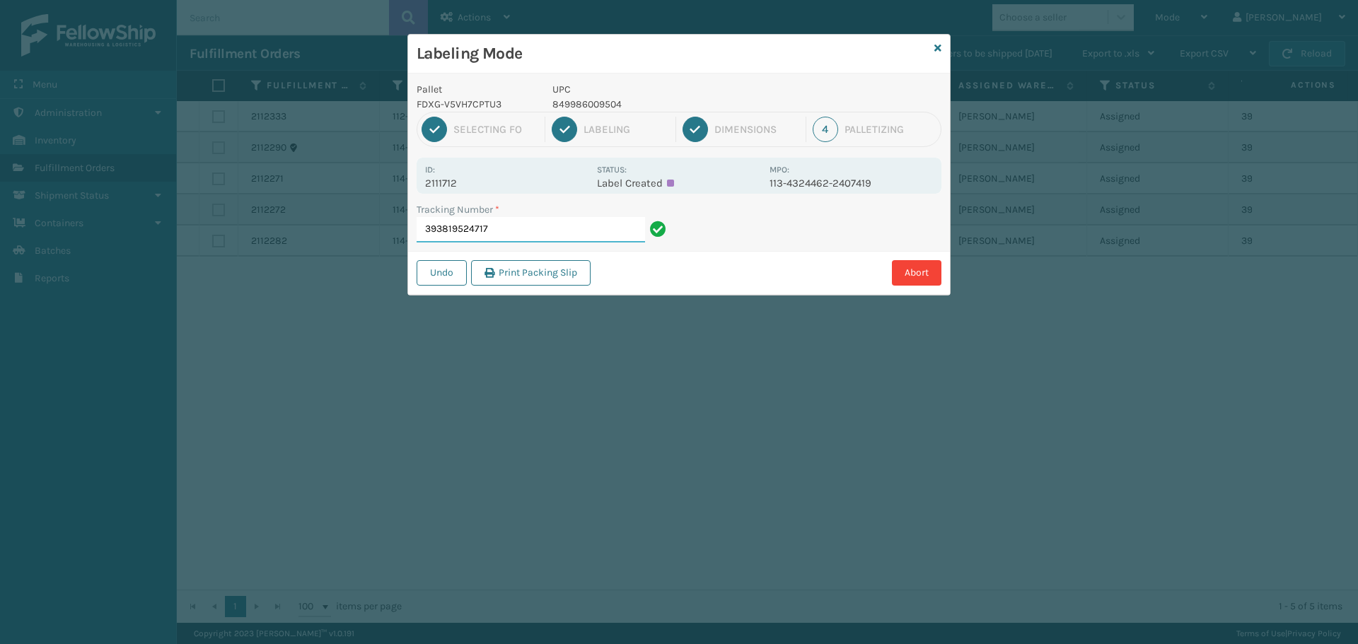
click at [509, 229] on input "393819524717" at bounding box center [531, 229] width 228 height 25
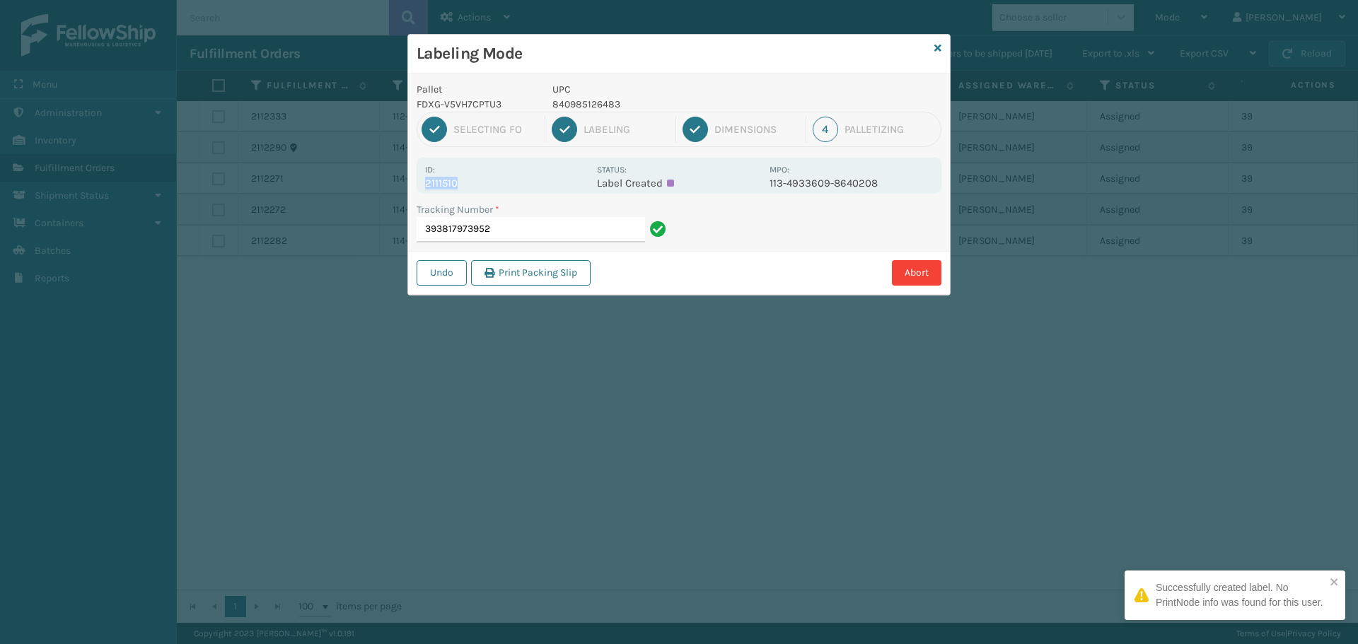
drag, startPoint x: 472, startPoint y: 180, endPoint x: 405, endPoint y: 189, distance: 67.7
click at [405, 189] on div "Labeling Mode Pallet FDXG-V5VH7CPTU3 UPC 840985126483 1 Selecting FO 2 Labeling…" at bounding box center [679, 322] width 1358 height 644
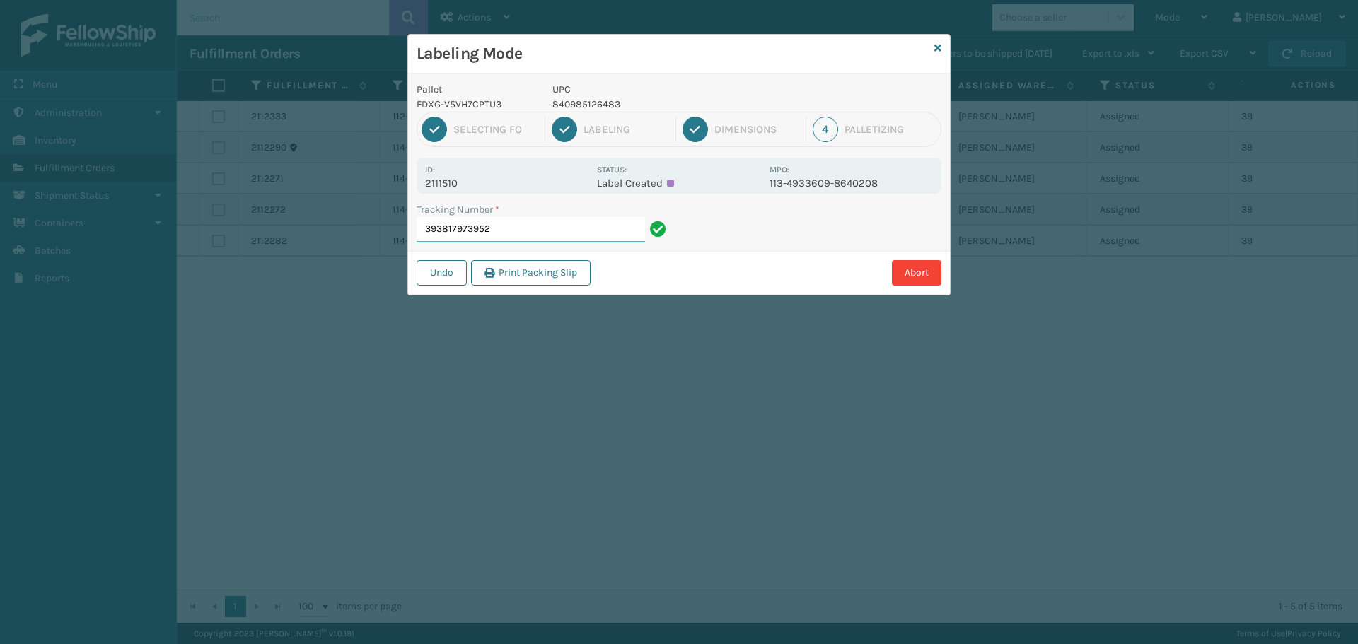
click at [621, 223] on input "393817973952" at bounding box center [531, 229] width 228 height 25
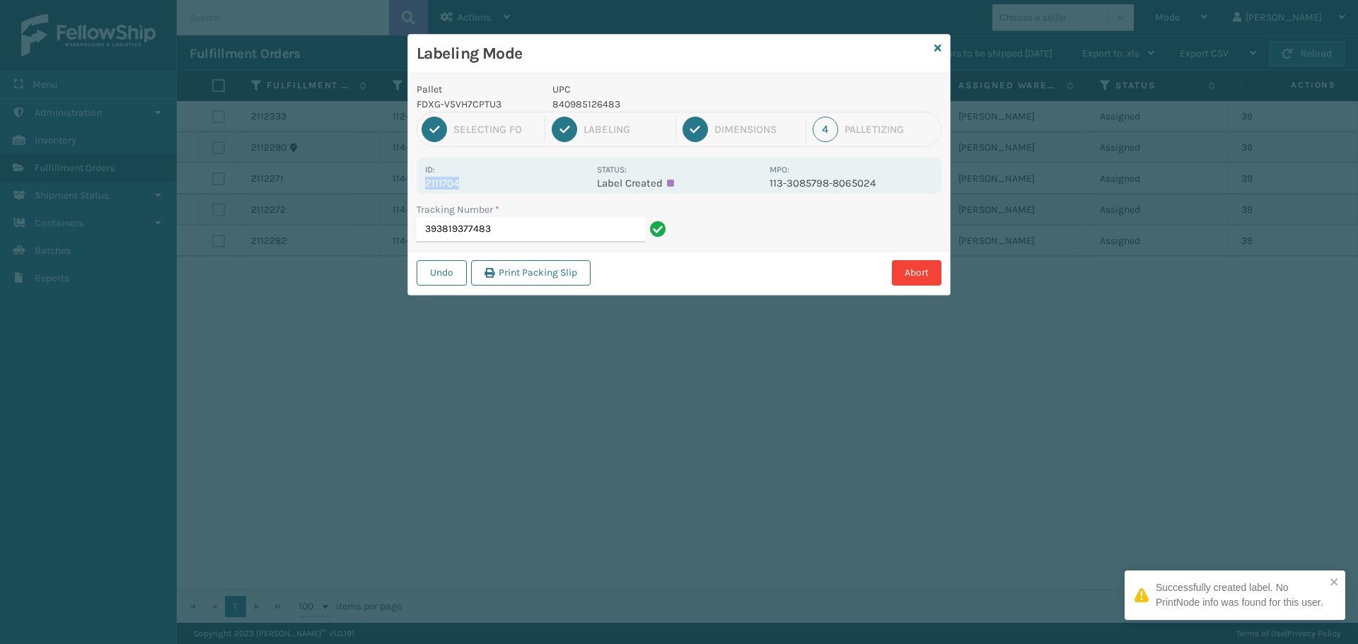
drag, startPoint x: 476, startPoint y: 185, endPoint x: 411, endPoint y: 181, distance: 65.2
click at [411, 181] on div "Pallet FDXG-V5VH7CPTU3 UPC 840985126483 1 Selecting FO 2 Labeling 3 Dimensions …" at bounding box center [679, 184] width 542 height 221
click at [499, 226] on input "393819377483" at bounding box center [531, 229] width 228 height 25
drag, startPoint x: 471, startPoint y: 180, endPoint x: 417, endPoint y: 187, distance: 54.9
click at [417, 187] on div "Id: 2111463 Status: Label Created MPO: 113-8662845-4477061" at bounding box center [679, 176] width 525 height 36
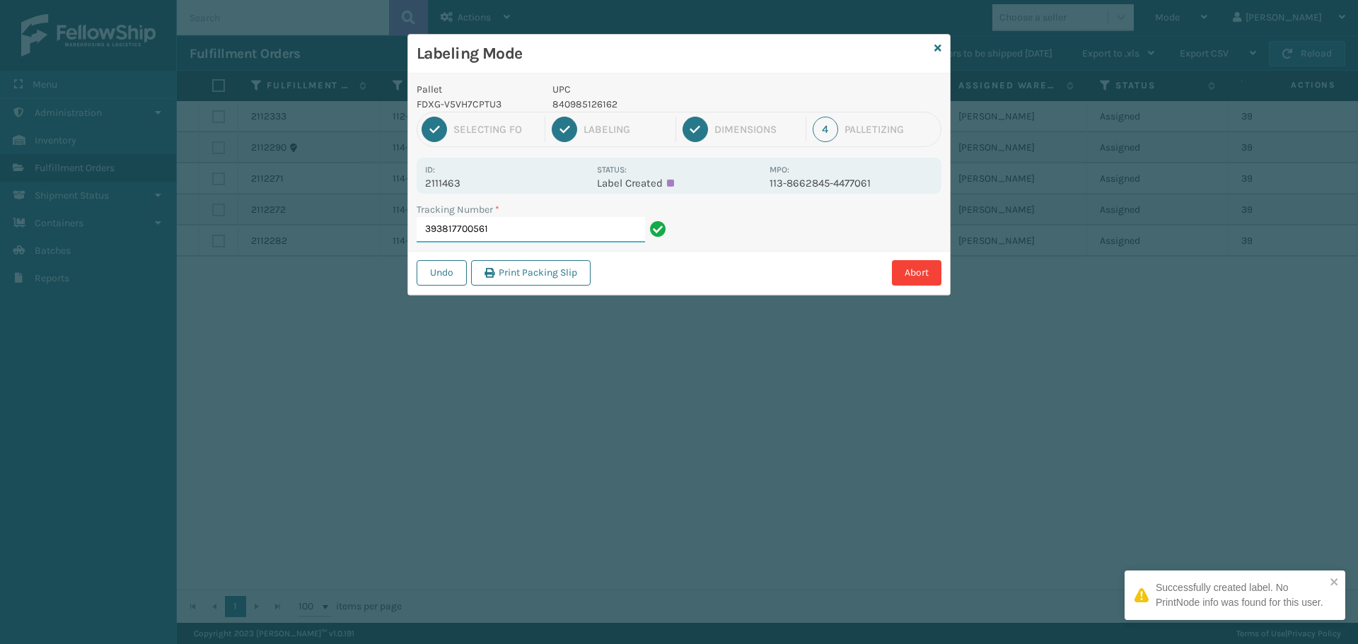
click at [504, 227] on input "393817700561" at bounding box center [531, 229] width 228 height 25
drag, startPoint x: 481, startPoint y: 170, endPoint x: 469, endPoint y: 190, distance: 23.2
click at [469, 190] on div "Id: 2112098 Status: Label Created MPO: 112-1700215-0637004" at bounding box center [679, 176] width 525 height 36
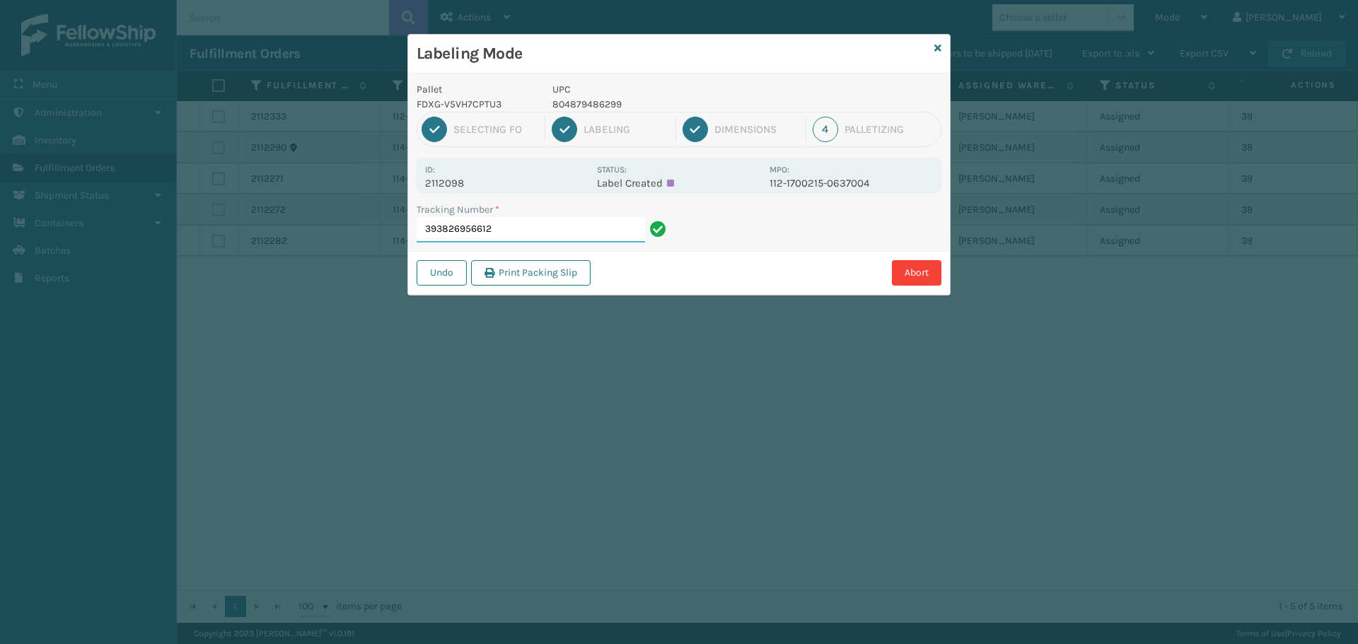
click at [539, 230] on input "393826956612" at bounding box center [531, 229] width 228 height 25
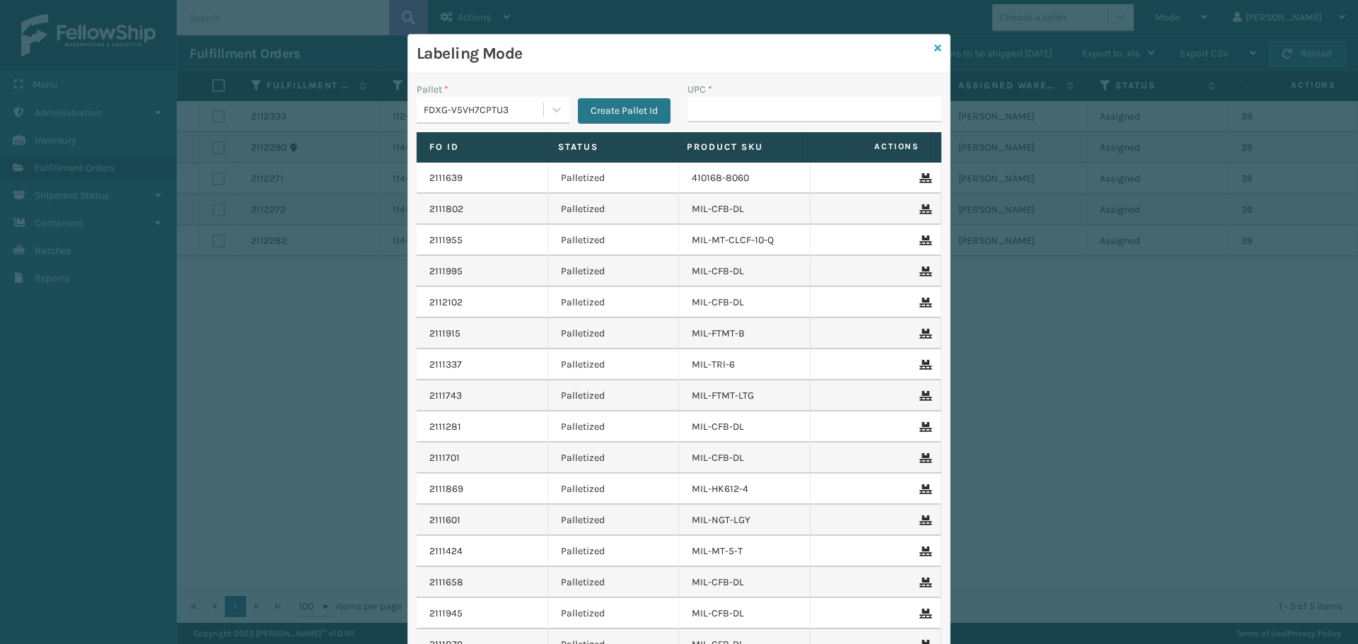
click at [934, 48] on icon at bounding box center [937, 48] width 7 height 10
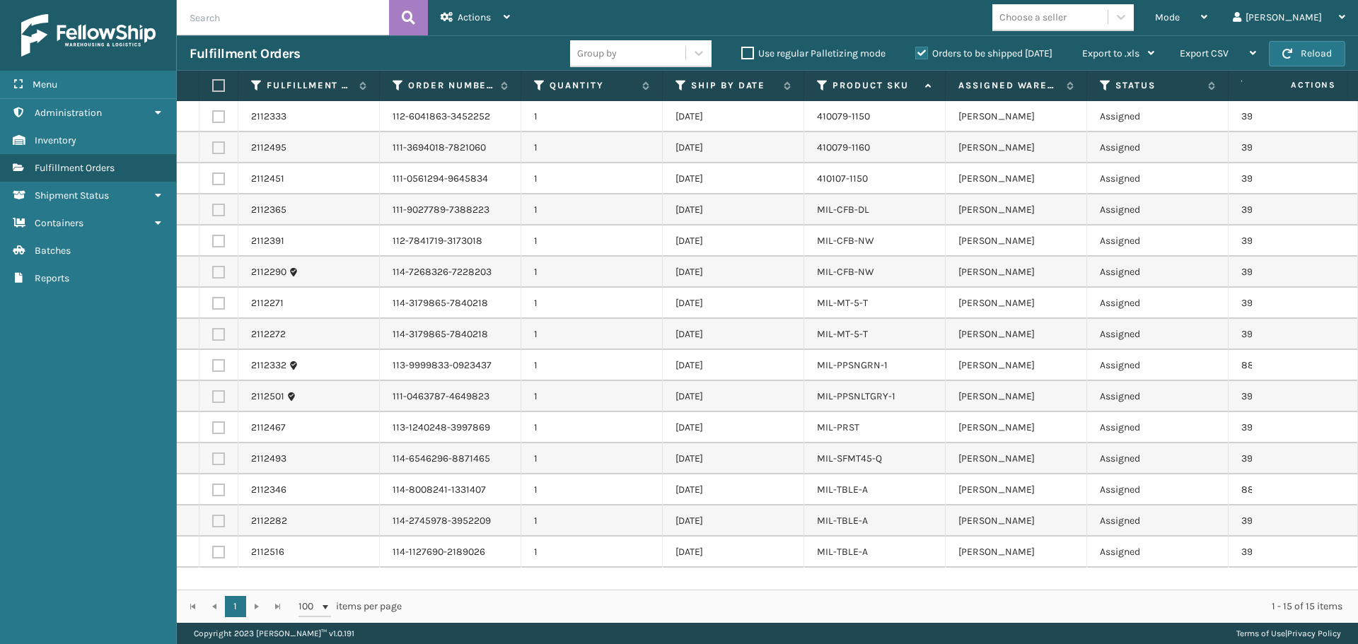
click at [221, 90] on label at bounding box center [216, 85] width 8 height 13
click at [213, 90] on input "checkbox" at bounding box center [212, 85] width 1 height 9
checkbox input "true"
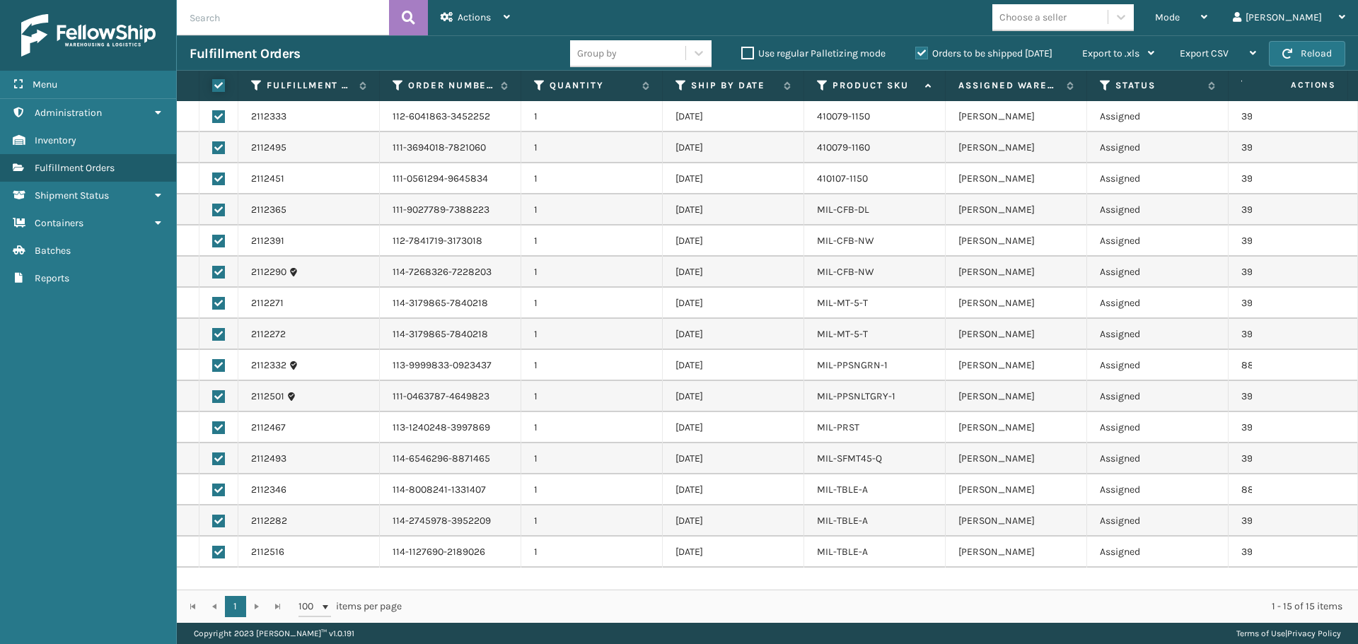
checkbox input "true"
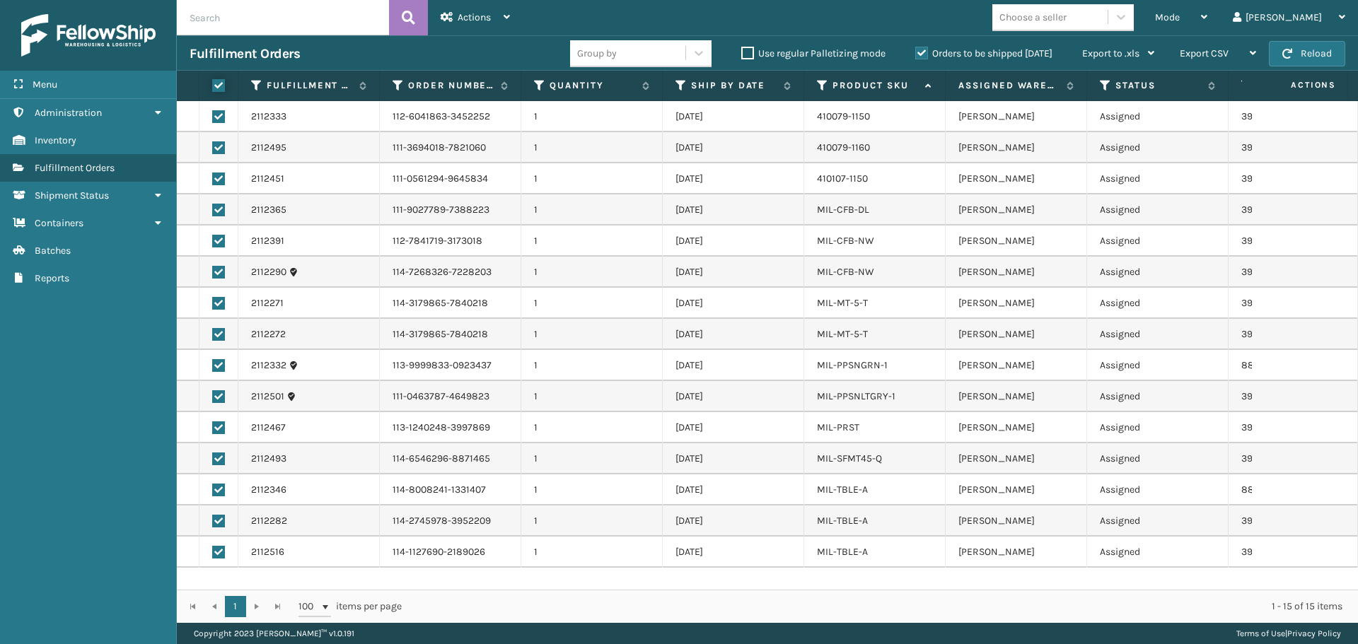
checkbox input "true"
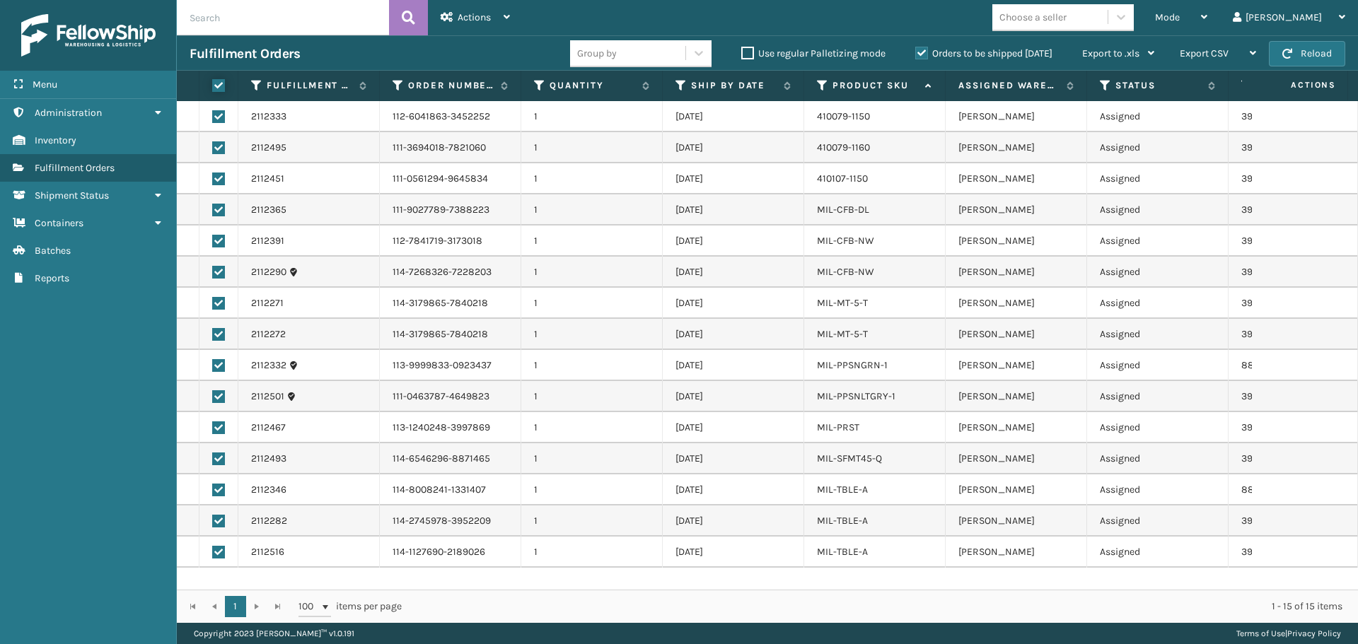
checkbox input "true"
click at [483, 18] on span "Actions" at bounding box center [474, 17] width 33 height 12
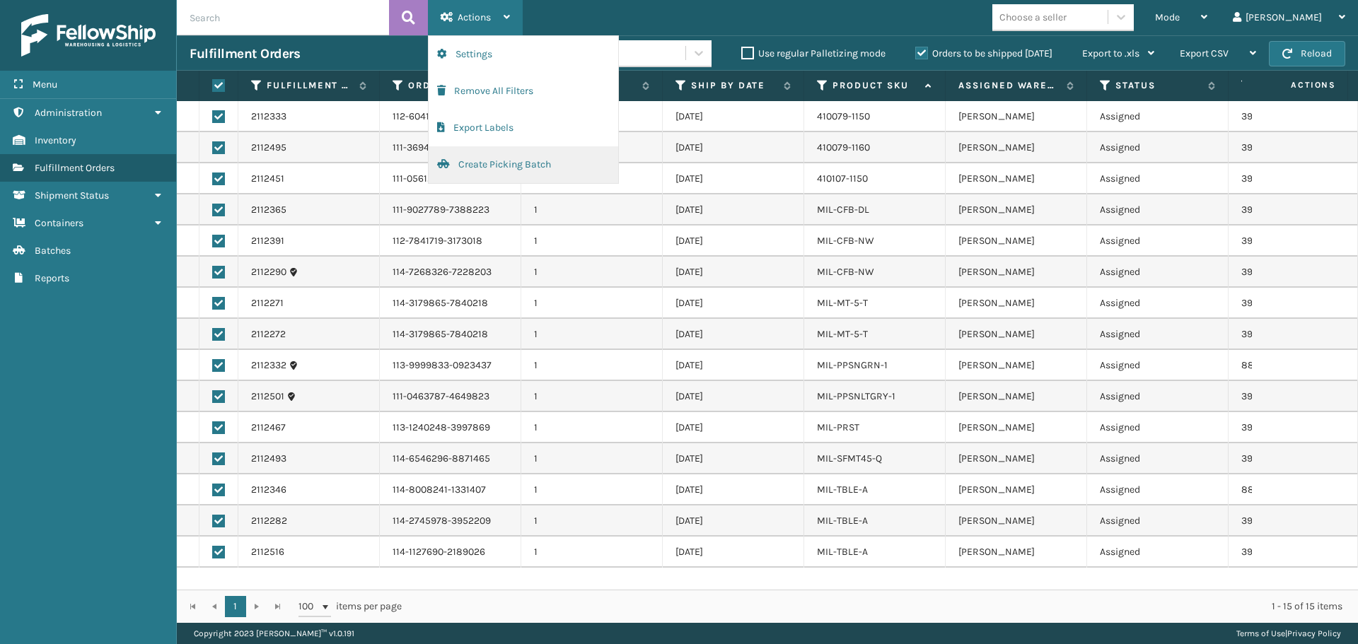
click at [520, 165] on button "Create Picking Batch" at bounding box center [524, 164] width 190 height 37
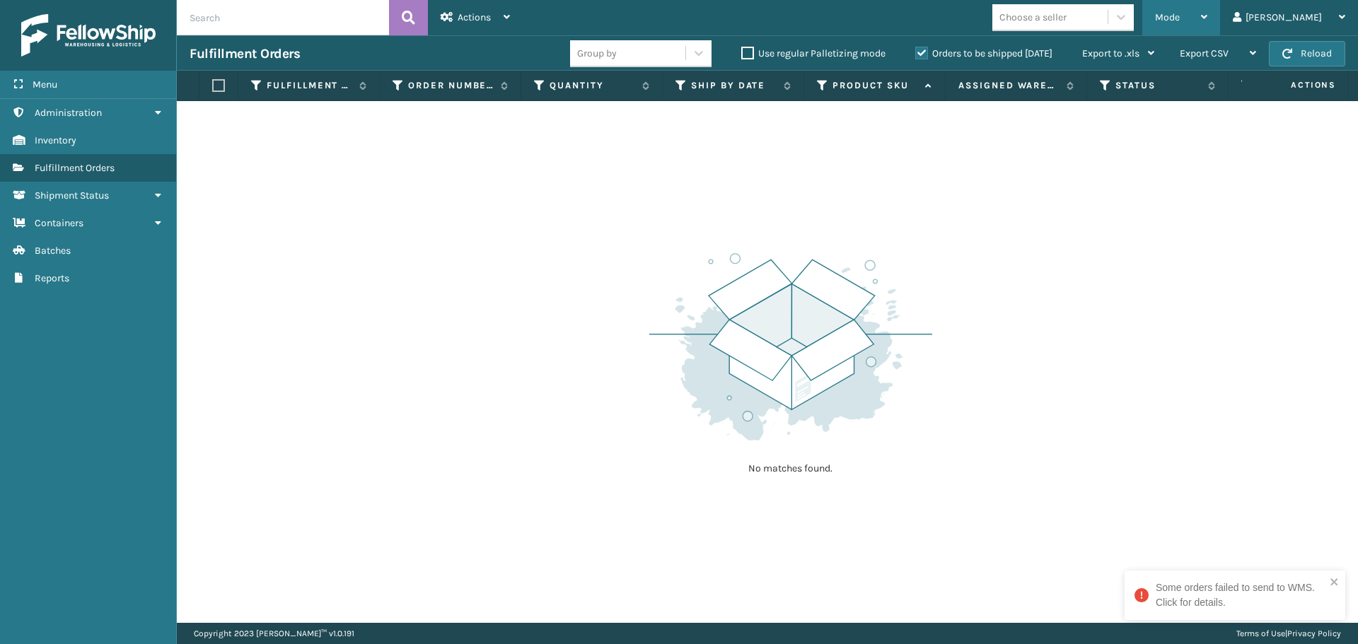
click at [1180, 18] on span "Mode" at bounding box center [1167, 17] width 25 height 12
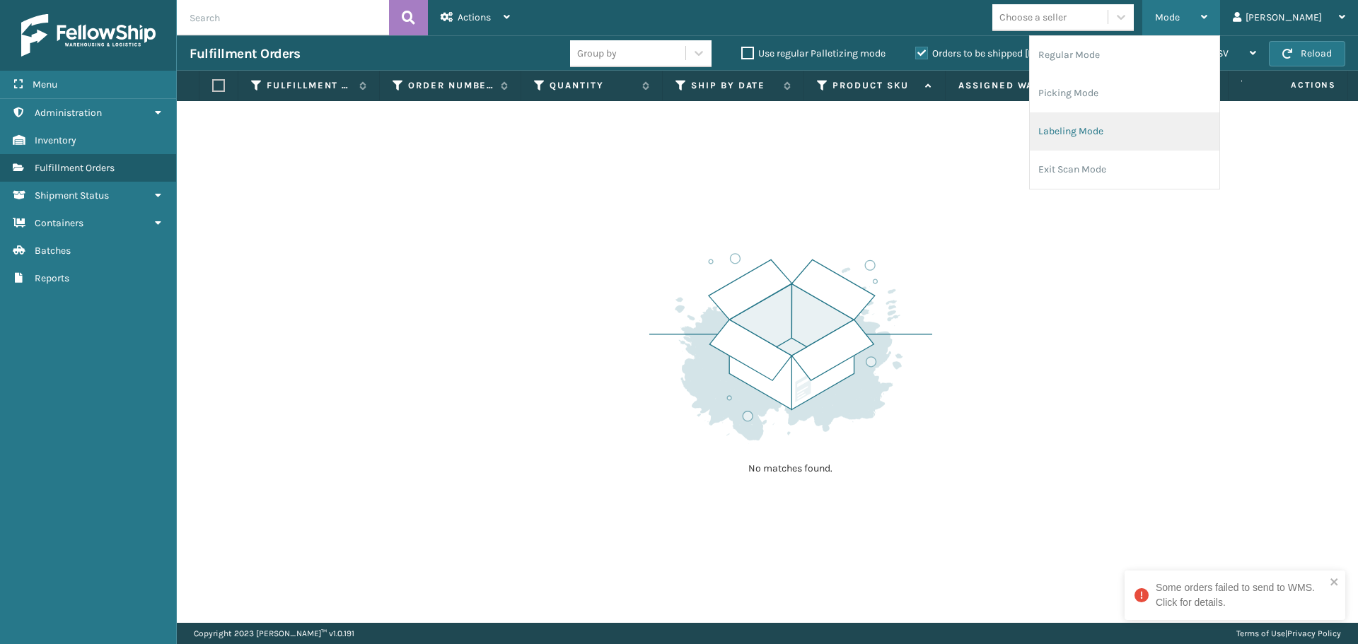
click at [1110, 140] on li "Labeling Mode" at bounding box center [1125, 131] width 190 height 38
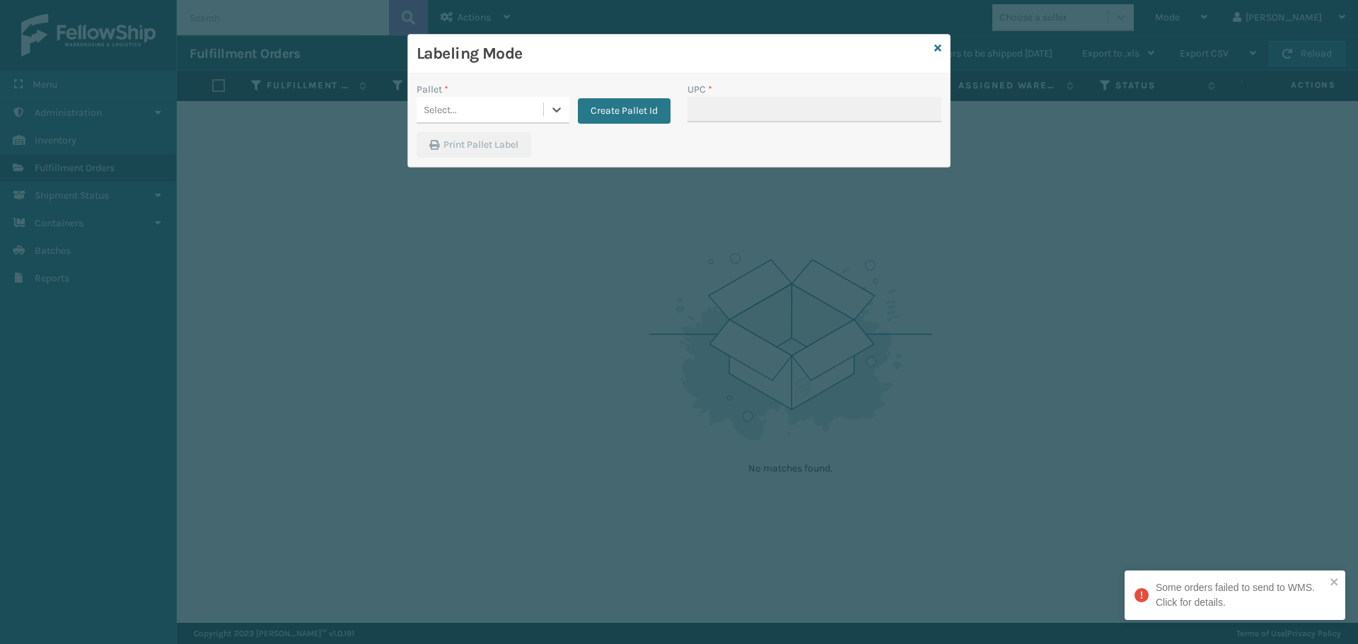
click at [526, 113] on div "Select..." at bounding box center [480, 109] width 127 height 23
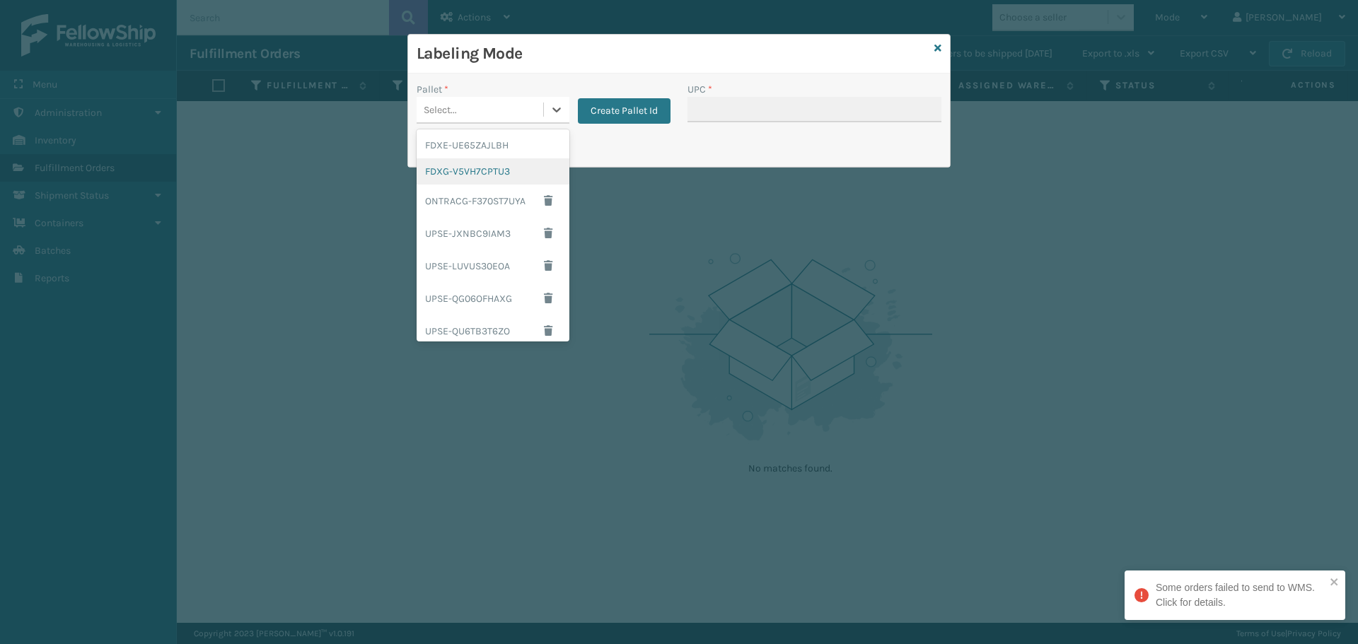
click at [506, 172] on div "FDXG-V5VH7CPTU3" at bounding box center [493, 171] width 153 height 26
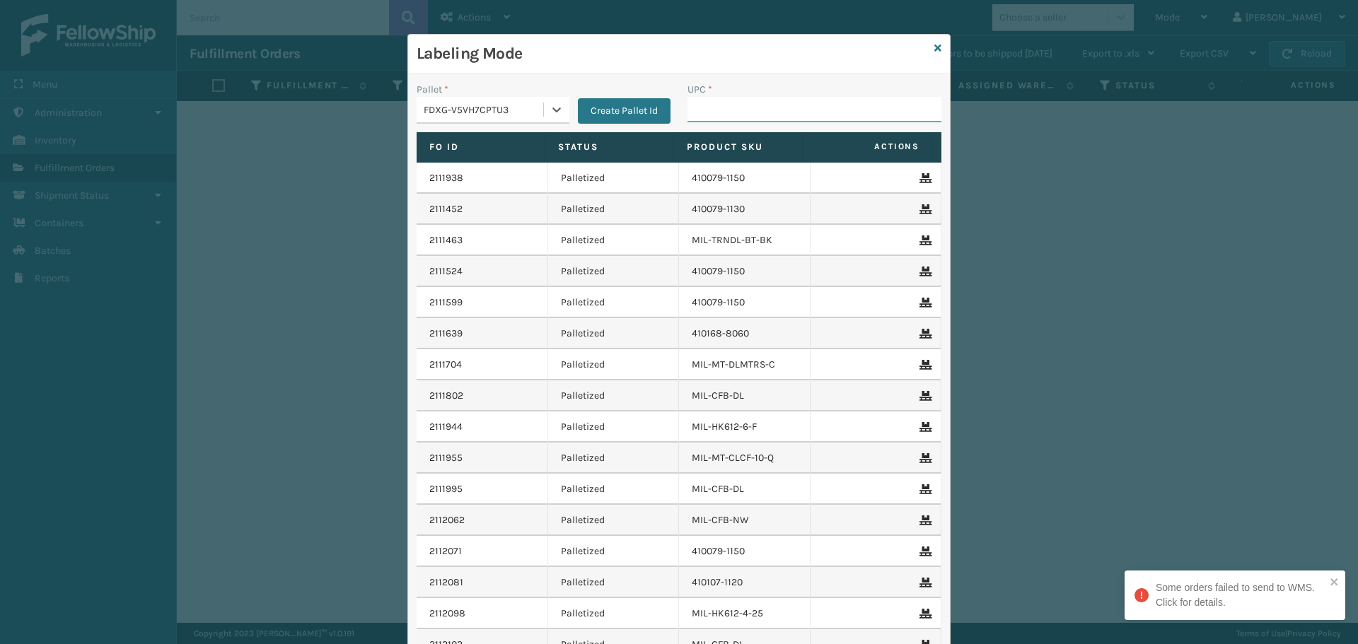
click at [726, 110] on input "UPC *" at bounding box center [814, 109] width 254 height 25
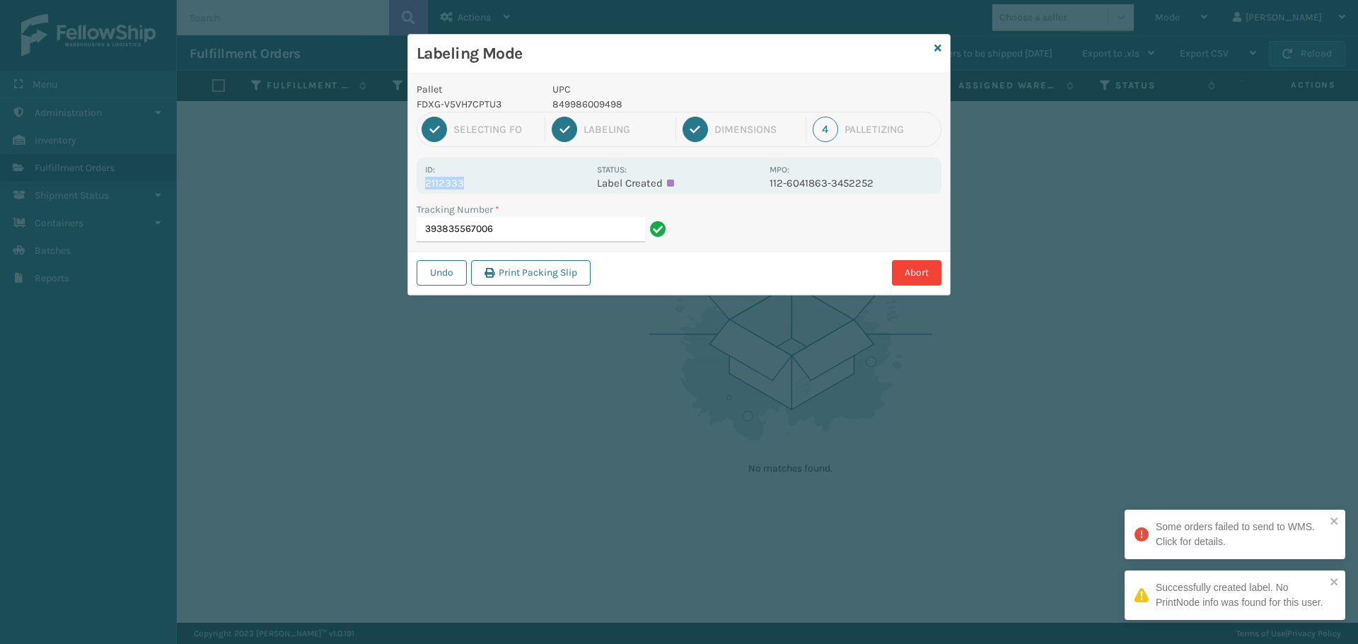
drag, startPoint x: 474, startPoint y: 181, endPoint x: 424, endPoint y: 185, distance: 50.4
click at [424, 185] on div "Id: 2112333 Status: Label Created MPO: 112-6041863-3452252" at bounding box center [679, 176] width 525 height 36
click at [525, 237] on input "393835567006" at bounding box center [531, 229] width 228 height 25
drag, startPoint x: 499, startPoint y: 197, endPoint x: 426, endPoint y: 185, distance: 73.8
click at [426, 185] on div "Pallet FDXG-V5VH7CPTU3 UPC 849986033875 1 Selecting FO 2 Labeling 3 Dimensions …" at bounding box center [679, 184] width 542 height 221
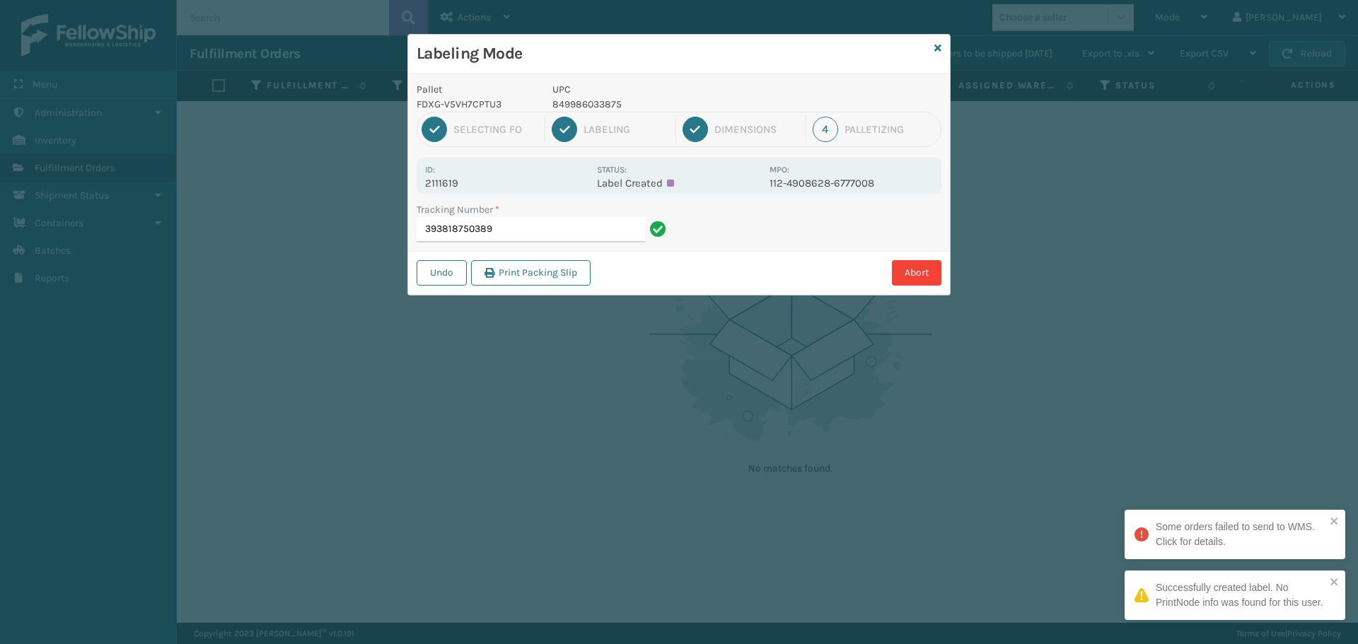
click at [494, 168] on div "Id: 2111619" at bounding box center [506, 176] width 163 height 28
drag, startPoint x: 494, startPoint y: 168, endPoint x: 473, endPoint y: 182, distance: 24.9
click at [493, 168] on div "Id: 2111619" at bounding box center [506, 176] width 163 height 28
drag, startPoint x: 469, startPoint y: 185, endPoint x: 424, endPoint y: 188, distance: 45.4
click at [424, 188] on div "Id: 2111619 Status: Label Created MPO: 112-4908628-6777008" at bounding box center [679, 176] width 525 height 36
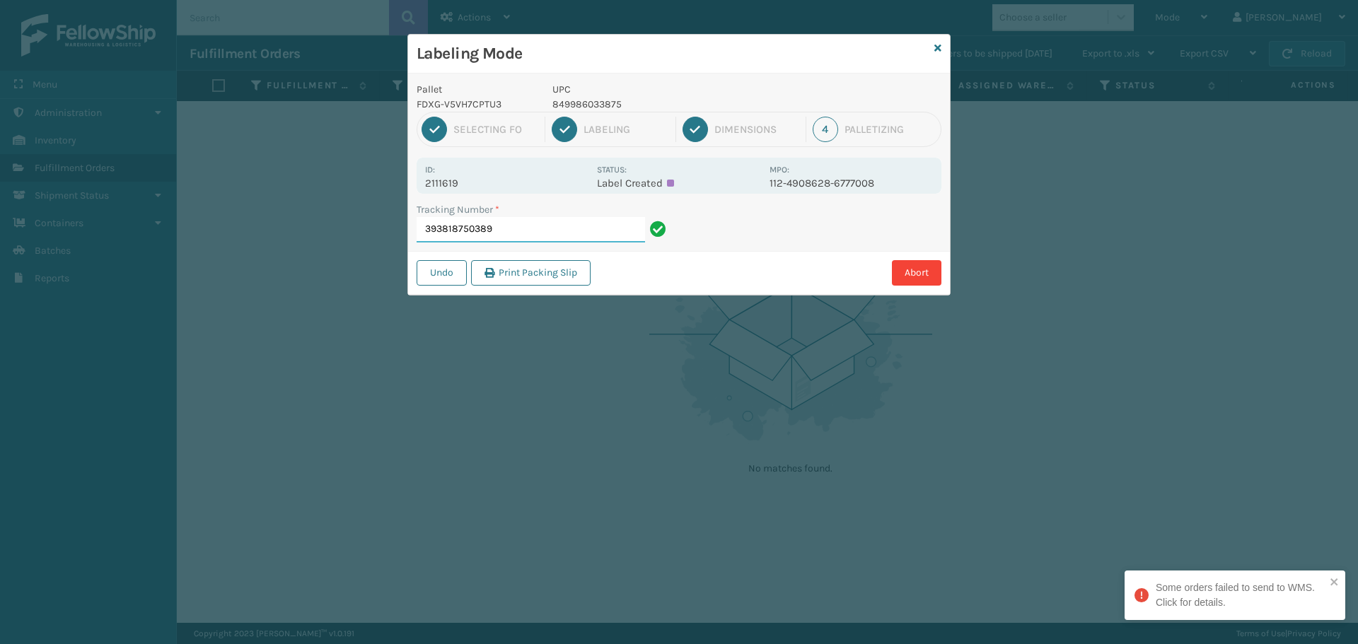
click at [511, 231] on input "393818750389" at bounding box center [531, 229] width 228 height 25
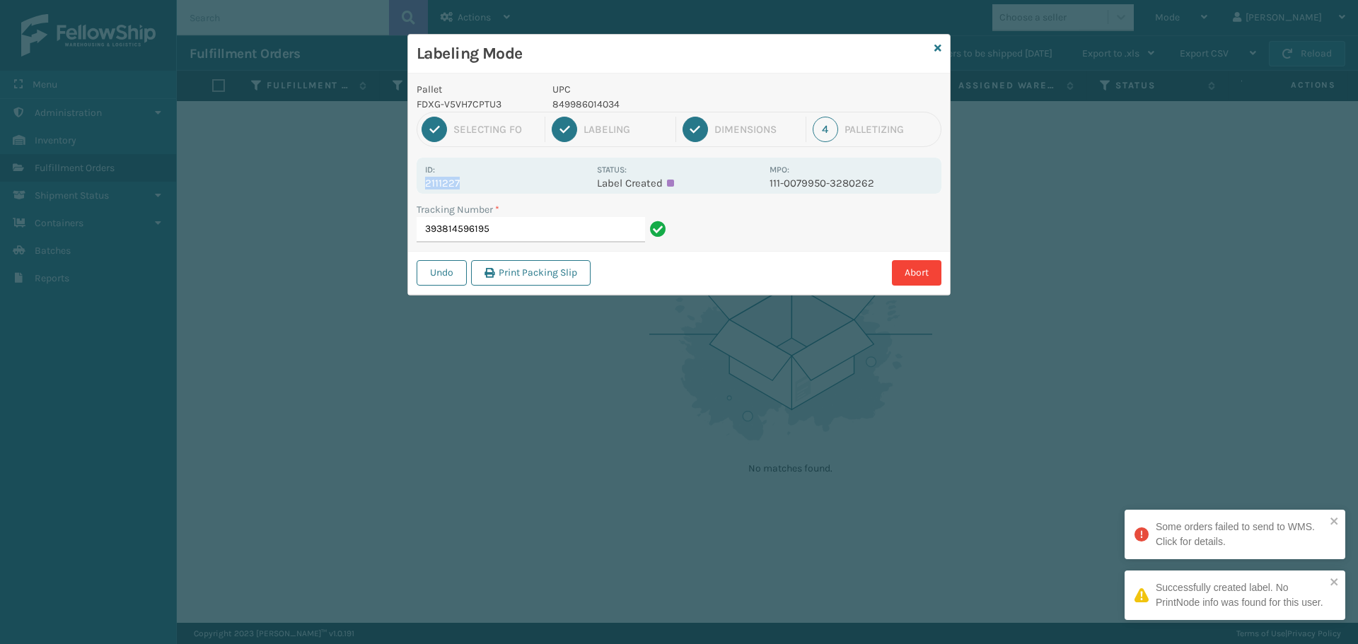
drag, startPoint x: 481, startPoint y: 172, endPoint x: 472, endPoint y: 187, distance: 17.5
click at [472, 187] on div "Id: 2111227" at bounding box center [506, 176] width 163 height 28
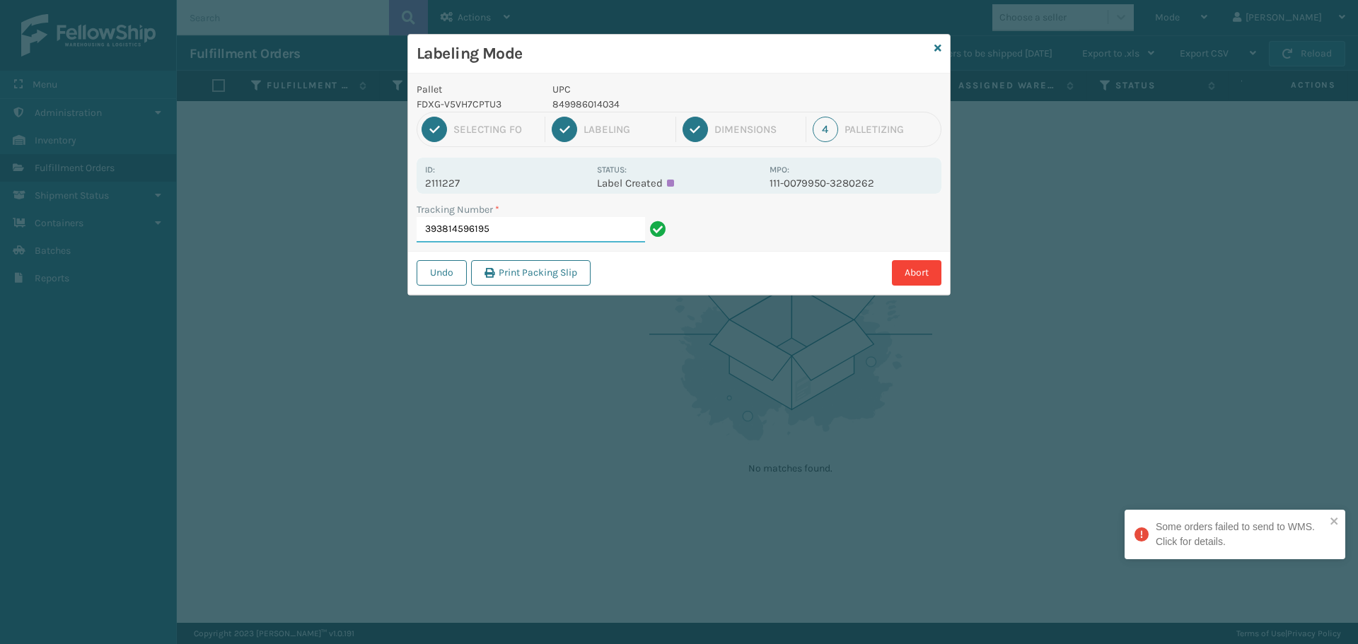
click at [544, 235] on input "393814596195" at bounding box center [531, 229] width 228 height 25
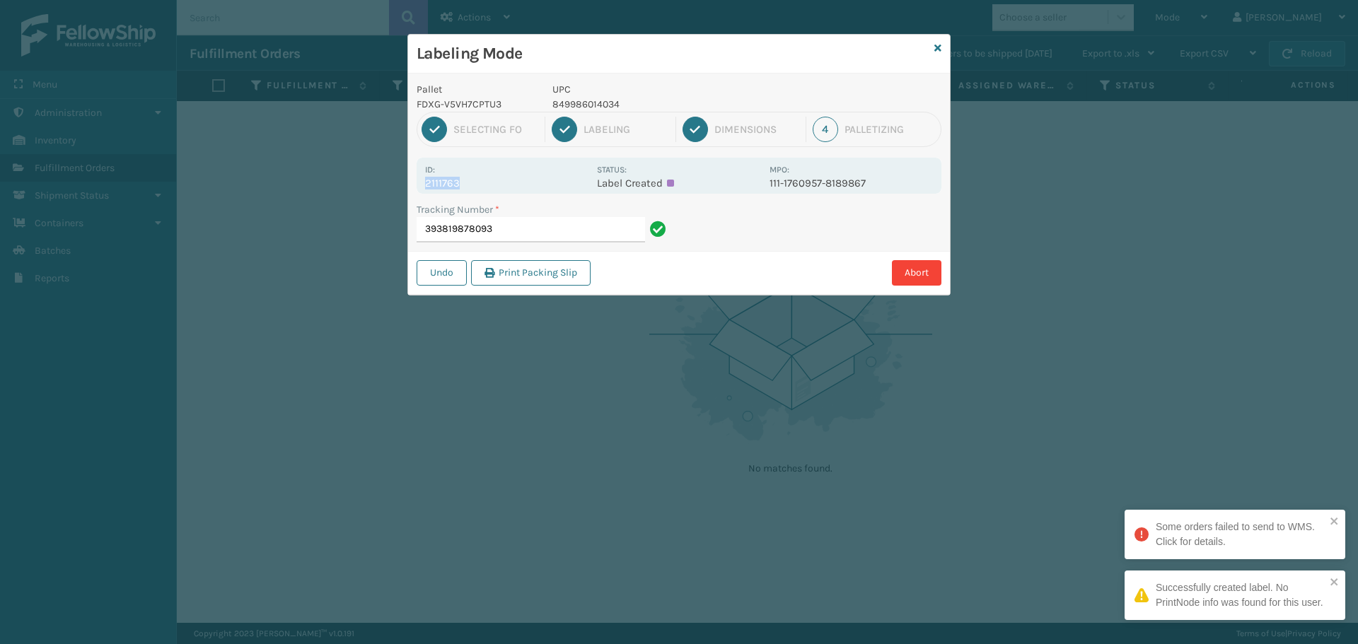
drag, startPoint x: 483, startPoint y: 188, endPoint x: 412, endPoint y: 181, distance: 71.1
click at [412, 181] on div "Pallet FDXG-V5VH7CPTU3 UPC 849986014034 1 Selecting FO 2 Labeling 3 Dimensions …" at bounding box center [679, 184] width 542 height 221
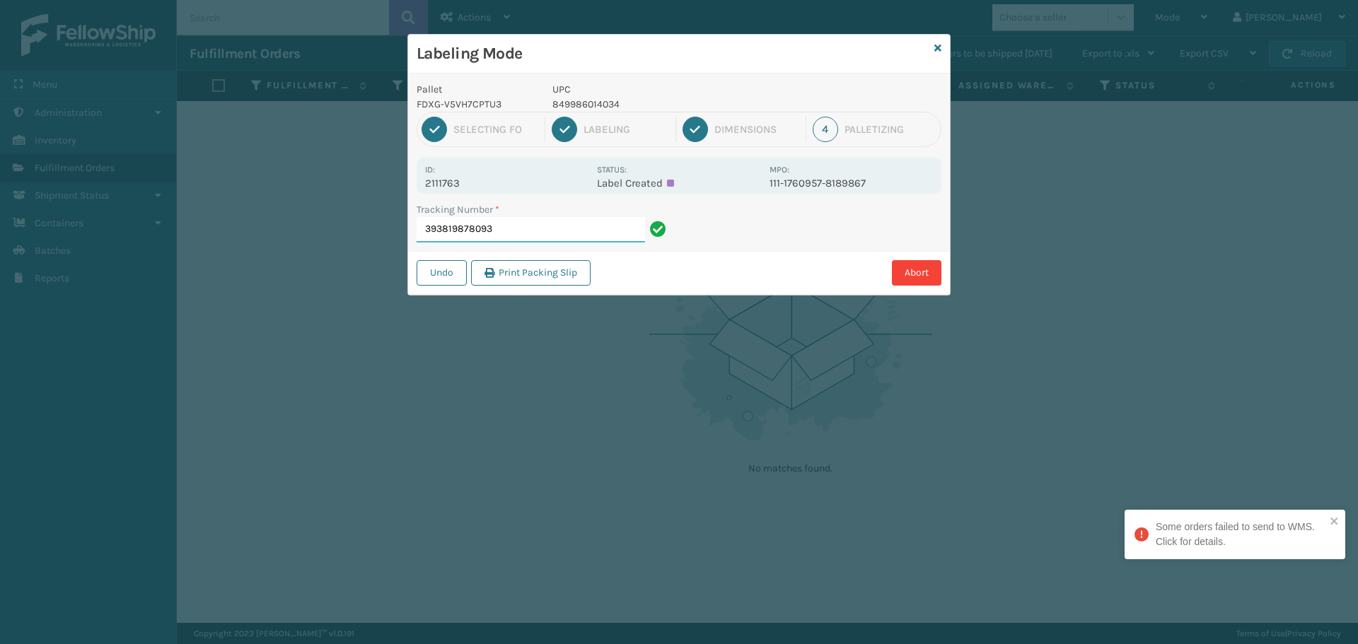
click at [522, 225] on input "393819878093" at bounding box center [531, 229] width 228 height 25
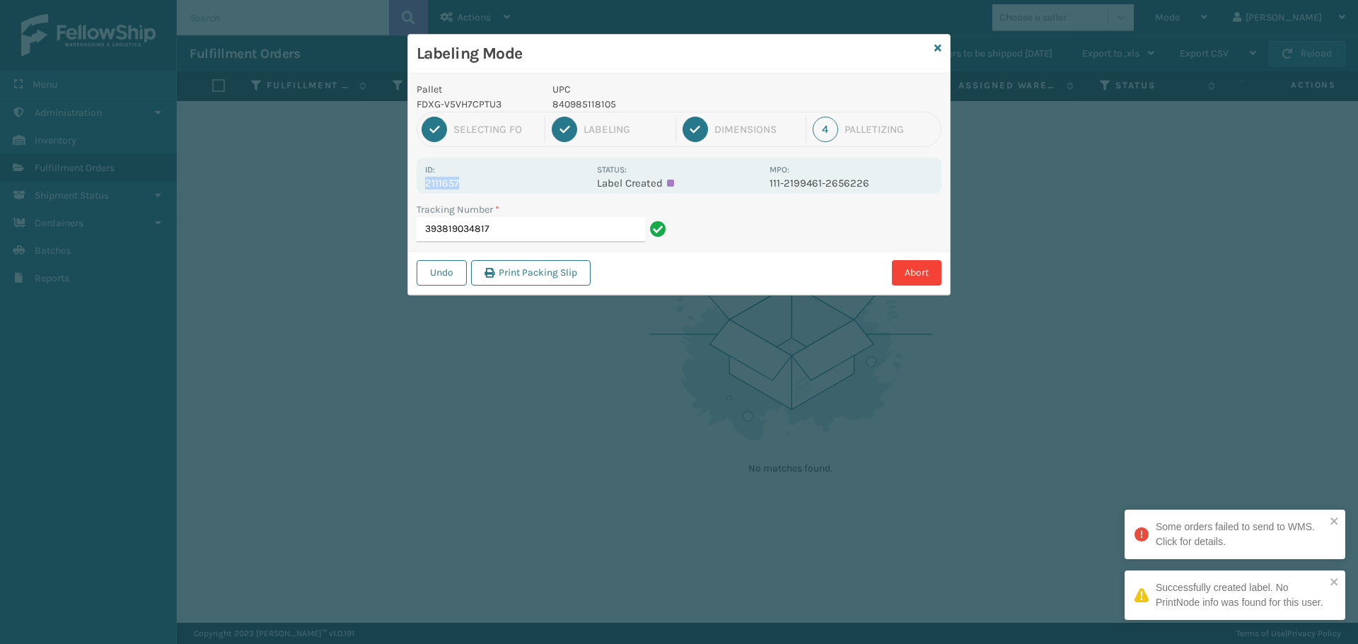
drag, startPoint x: 503, startPoint y: 185, endPoint x: 419, endPoint y: 189, distance: 83.5
click at [419, 189] on div "Id: 2111657 Status: Label Created MPO: 111-2199461-2656226" at bounding box center [679, 176] width 525 height 36
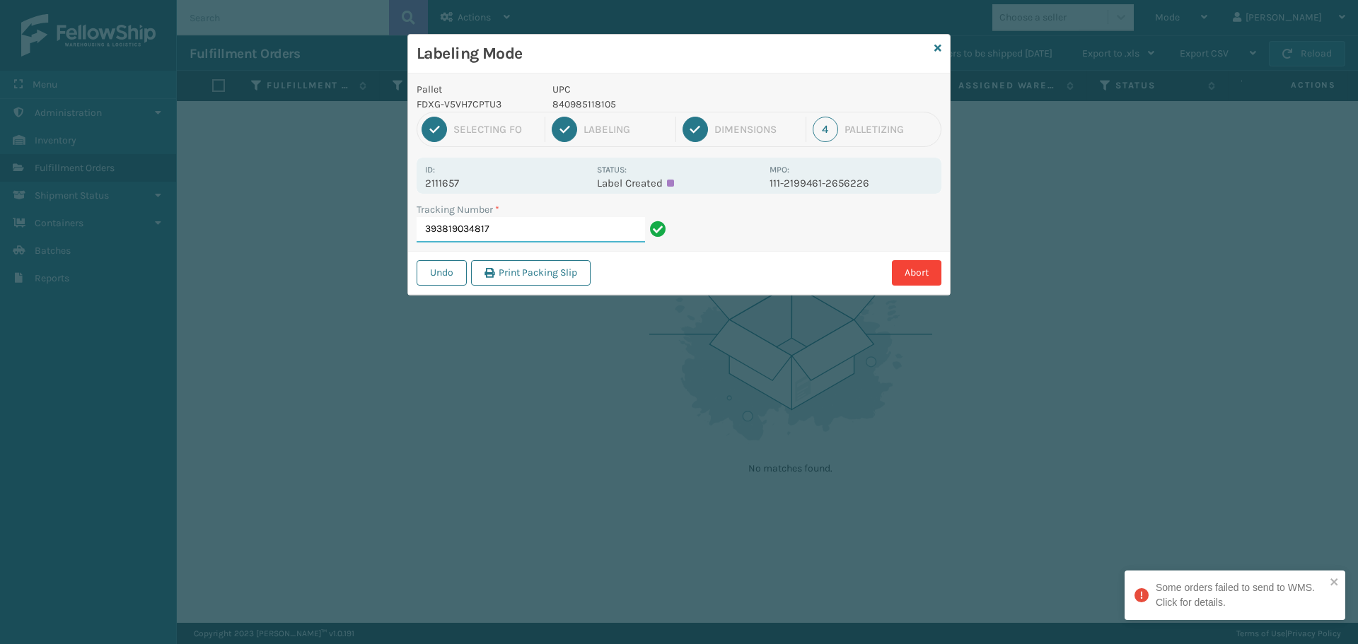
click at [542, 225] on input "393819034817" at bounding box center [531, 229] width 228 height 25
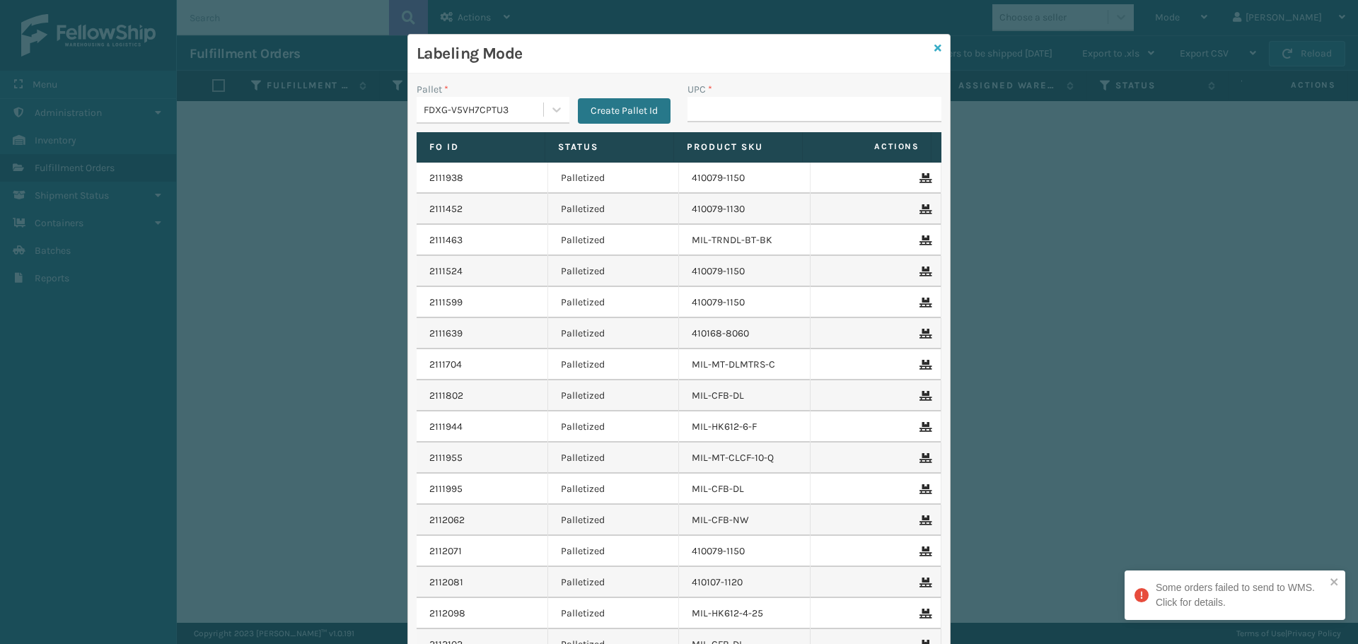
click at [934, 45] on icon at bounding box center [937, 48] width 7 height 10
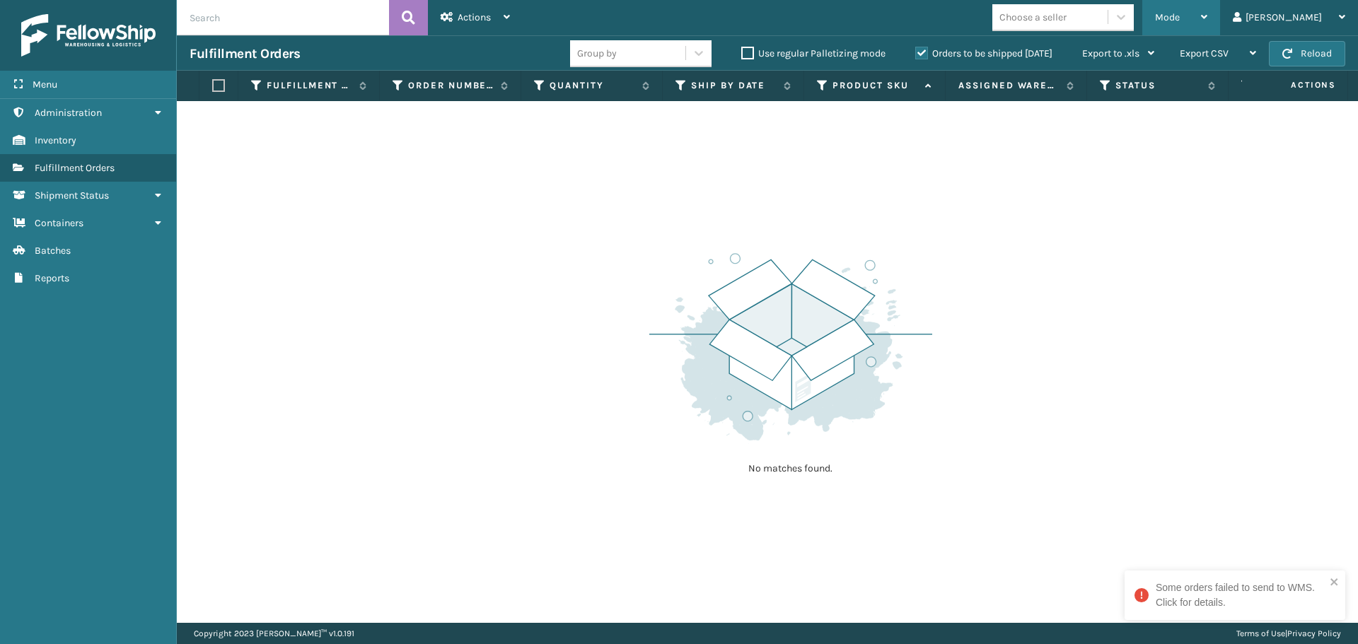
click at [1180, 11] on span "Mode" at bounding box center [1167, 17] width 25 height 12
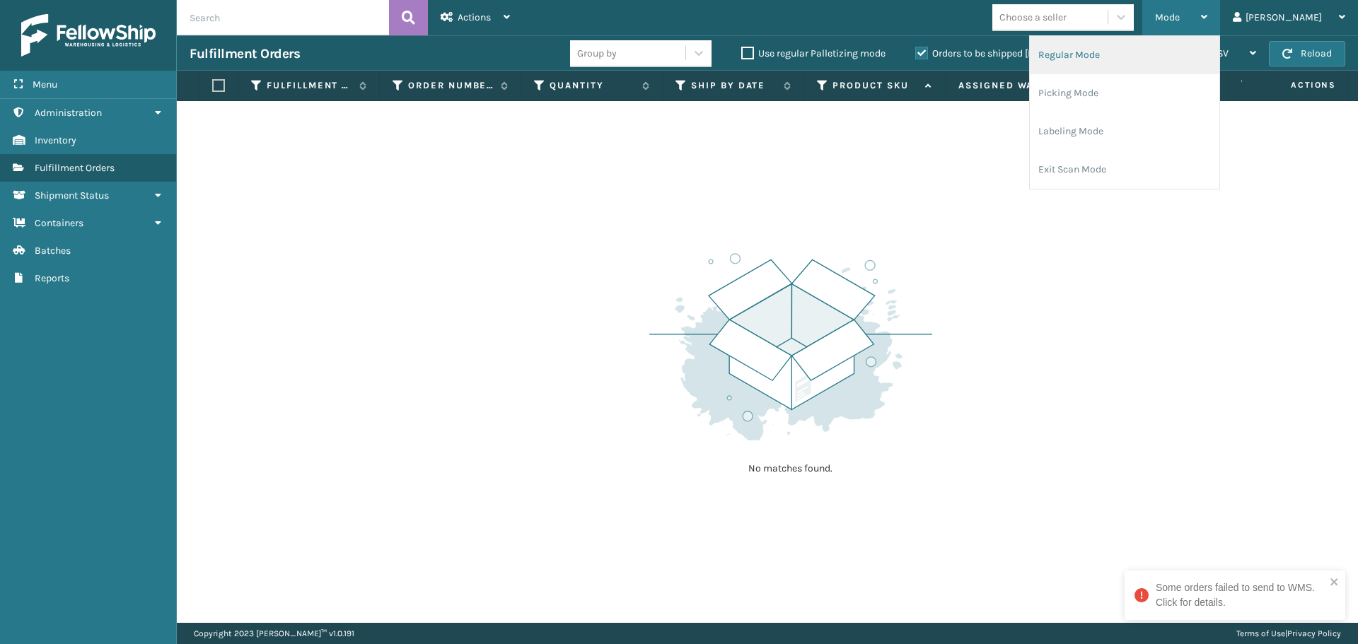
click at [1179, 51] on li "Regular Mode" at bounding box center [1125, 55] width 190 height 38
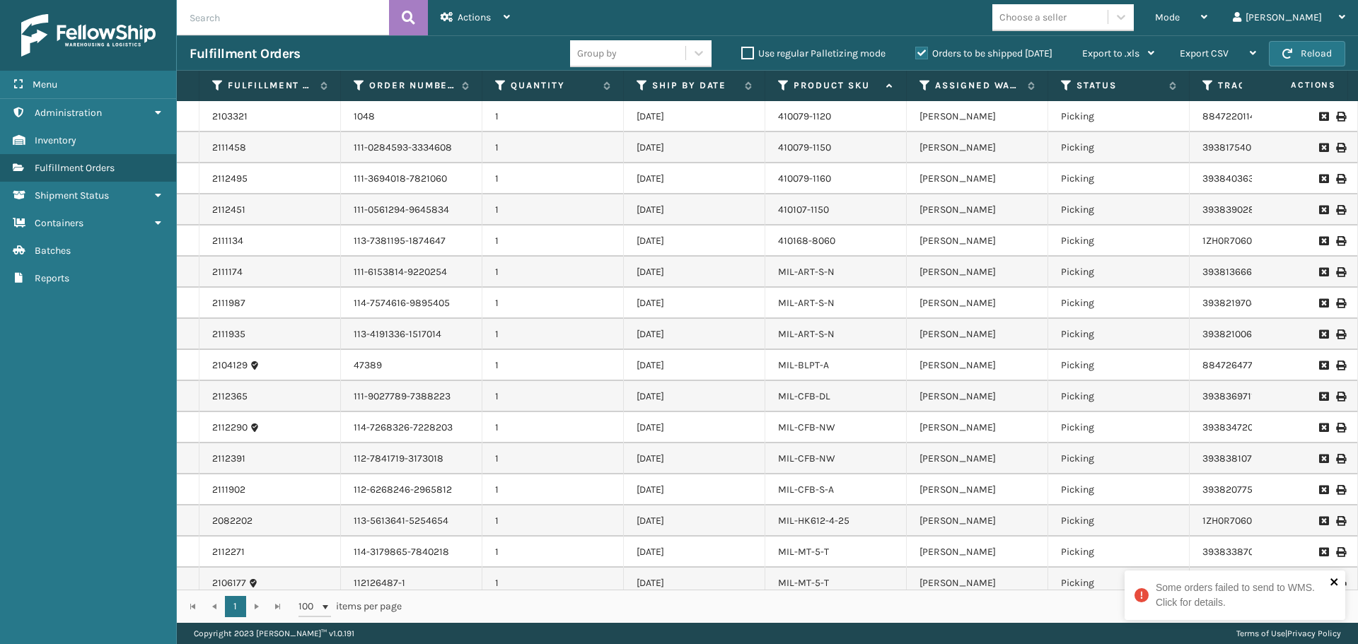
click at [1334, 583] on icon "close" at bounding box center [1334, 581] width 10 height 11
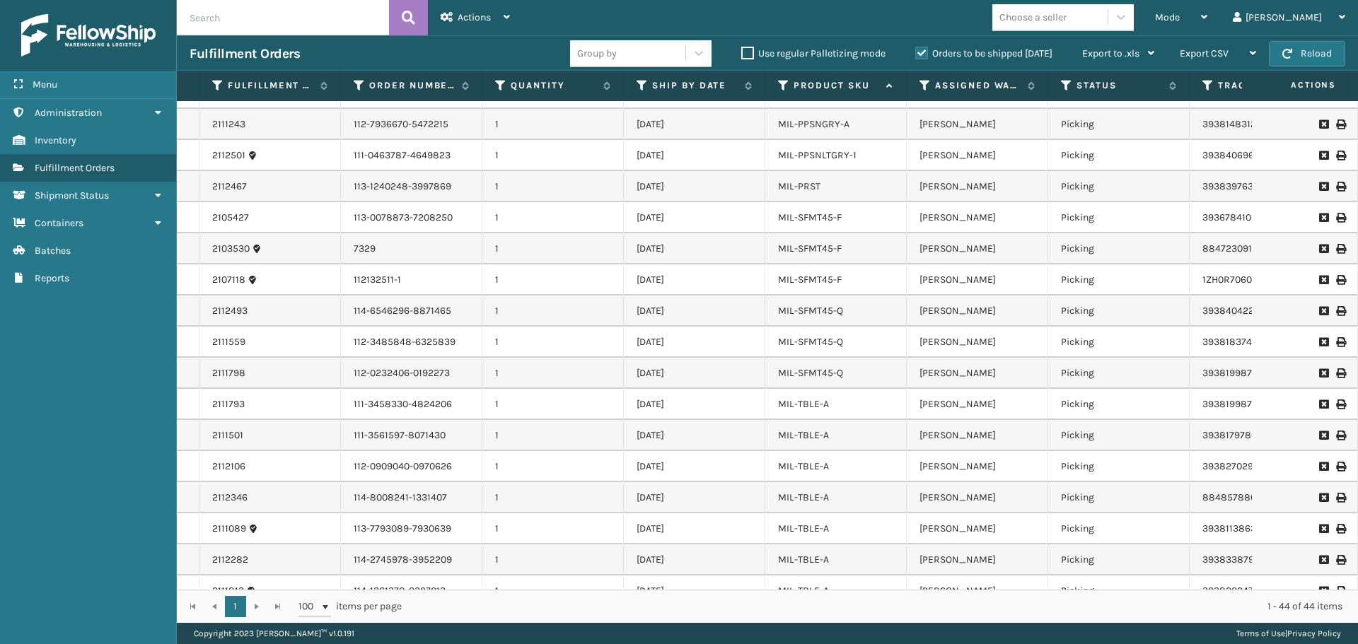
scroll to position [758, 0]
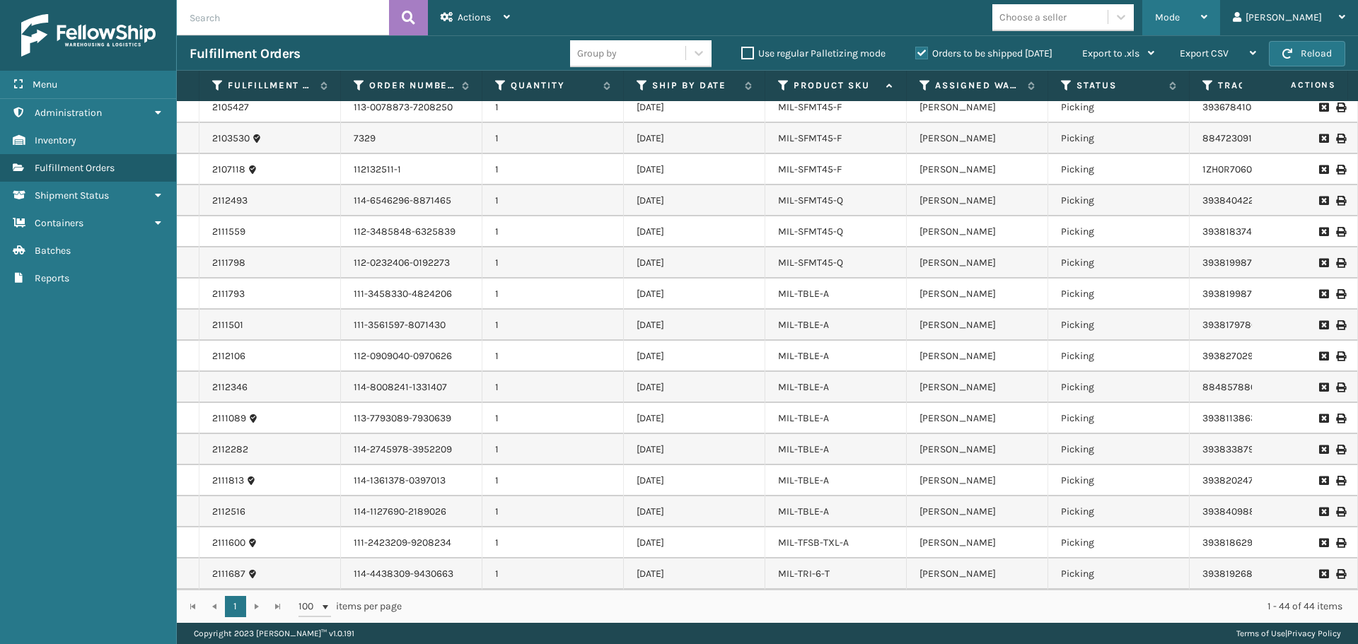
click at [1192, 4] on div "Mode Regular Mode Picking Mode Labeling Mode Exit Scan Mode" at bounding box center [1181, 17] width 78 height 35
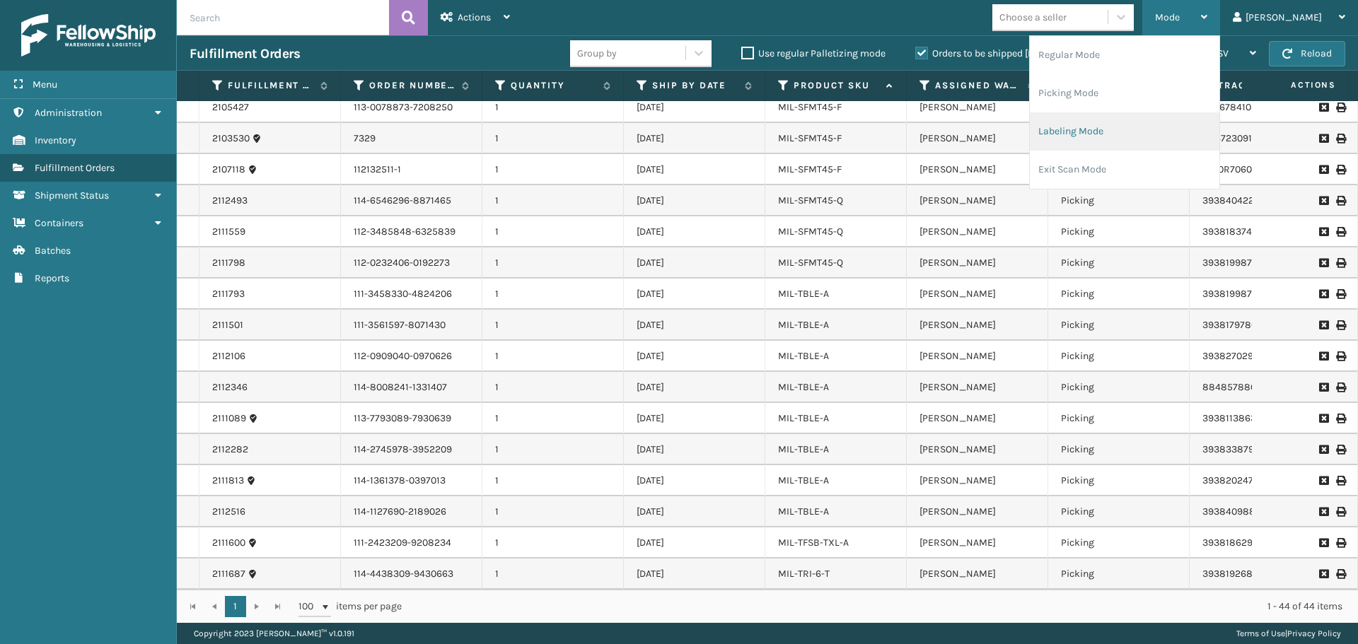
click at [1116, 117] on li "Labeling Mode" at bounding box center [1125, 131] width 190 height 38
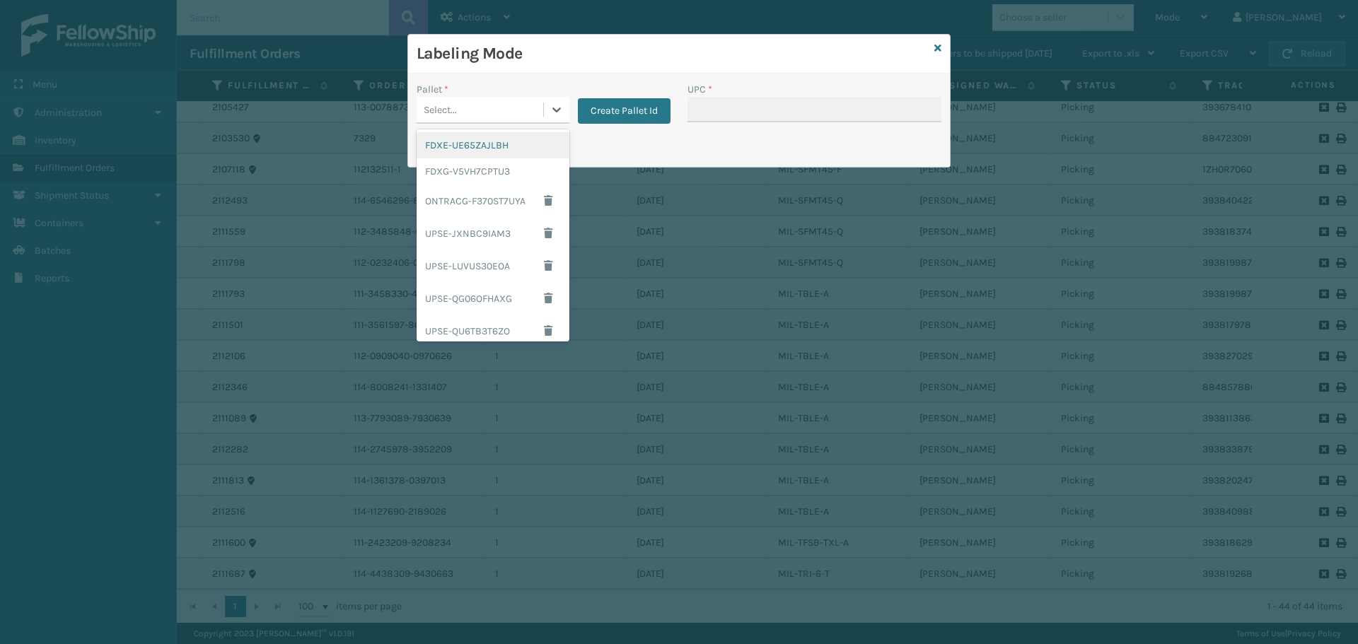
click at [524, 100] on div "Select..." at bounding box center [480, 109] width 127 height 23
click at [504, 175] on div "FDXG-V5VH7CPTU3" at bounding box center [493, 171] width 153 height 26
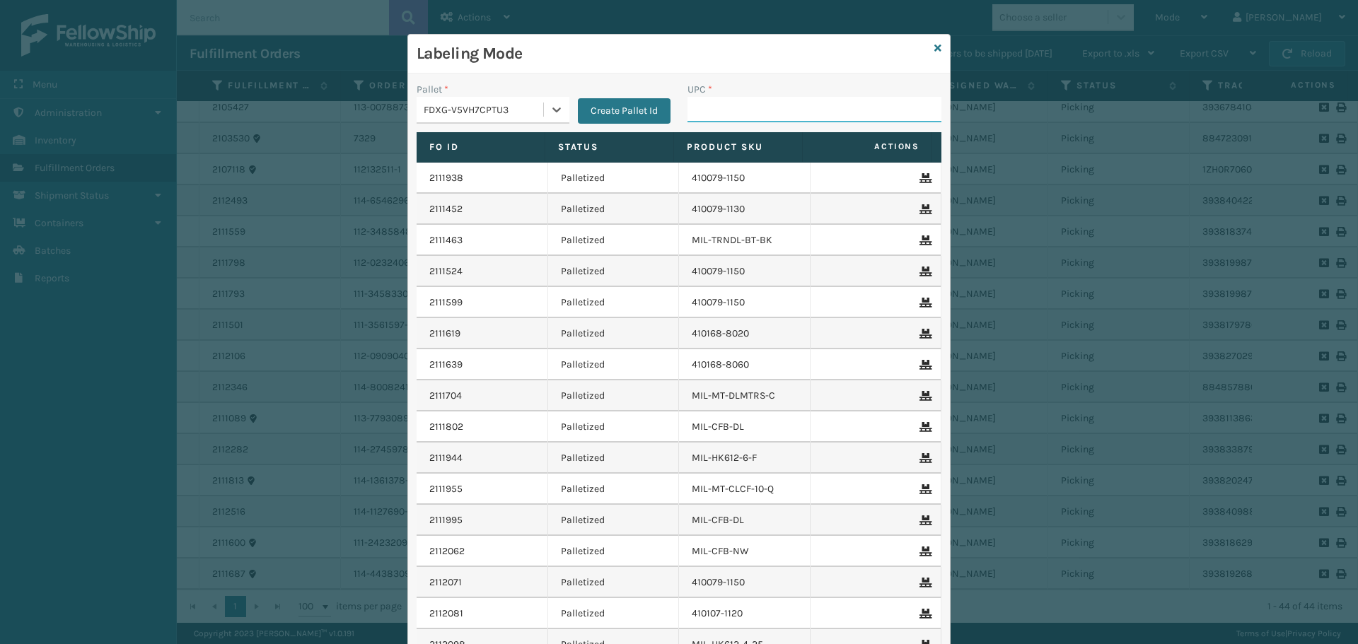
click at [778, 121] on input "UPC *" at bounding box center [814, 109] width 254 height 25
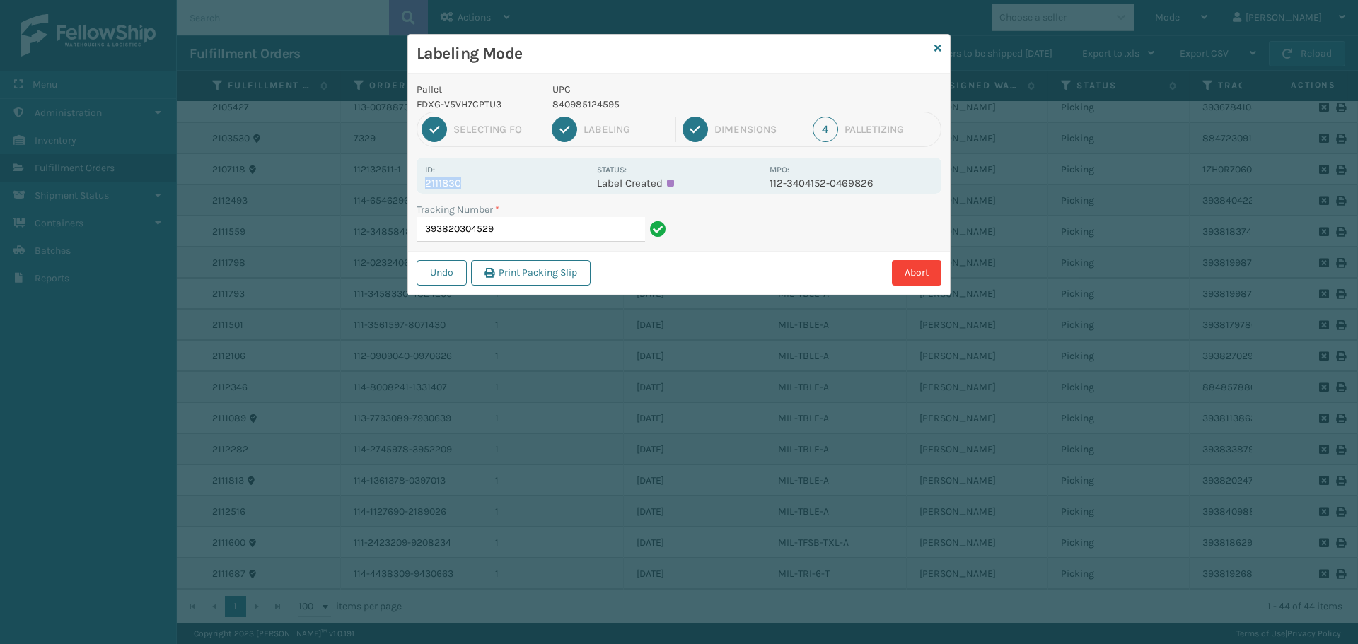
drag, startPoint x: 446, startPoint y: 186, endPoint x: 409, endPoint y: 189, distance: 36.9
click at [409, 189] on div "Pallet FDXG-V5VH7CPTU3 UPC 840985124595 1 Selecting FO 2 Labeling 3 Dimensions …" at bounding box center [679, 184] width 542 height 221
click at [562, 237] on input "393820304529" at bounding box center [531, 229] width 228 height 25
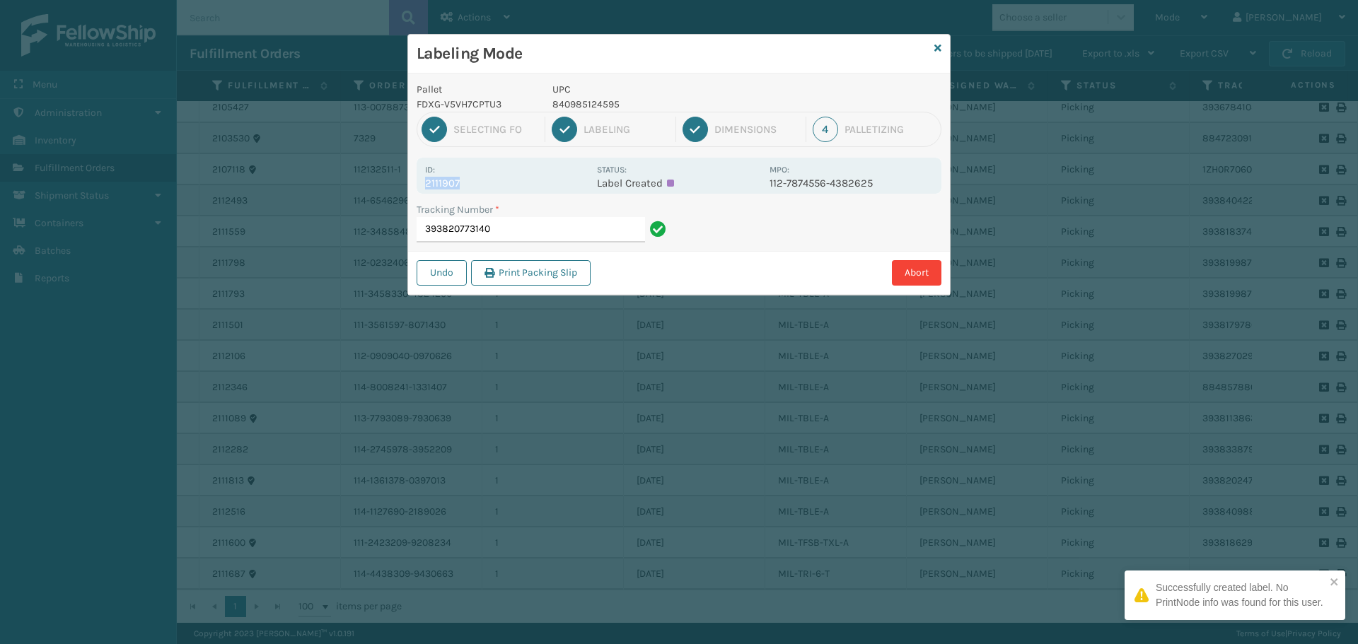
drag, startPoint x: 474, startPoint y: 176, endPoint x: 484, endPoint y: 180, distance: 11.4
click at [484, 180] on div "Id: 2111907" at bounding box center [506, 176] width 163 height 28
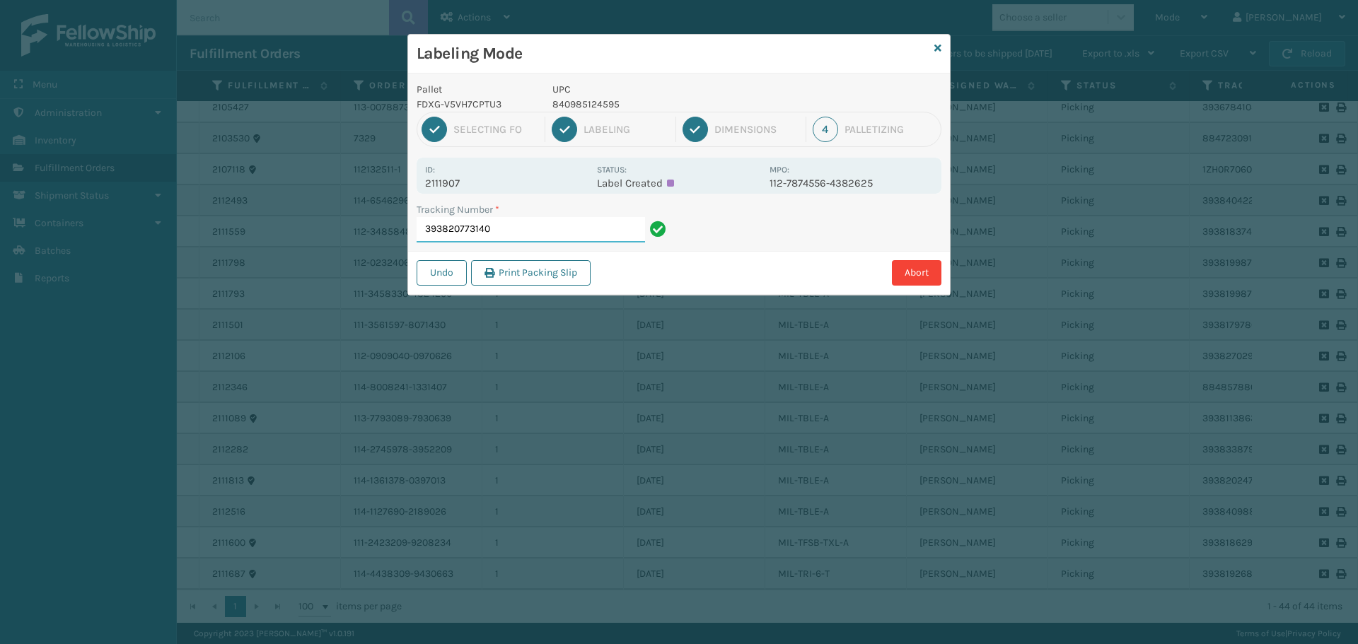
click at [507, 219] on input "393820773140" at bounding box center [531, 229] width 228 height 25
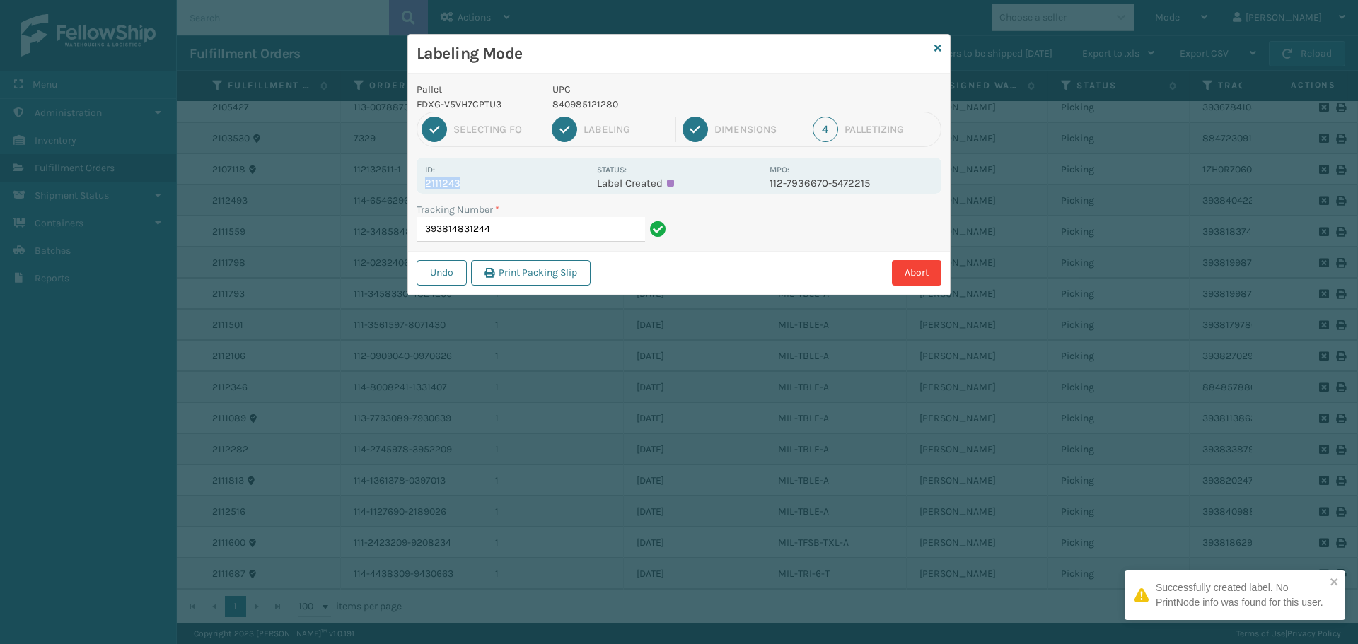
drag, startPoint x: 461, startPoint y: 182, endPoint x: 414, endPoint y: 191, distance: 48.1
click at [414, 191] on div "Pallet FDXG-V5VH7CPTU3 UPC 840985121280 1 Selecting FO 2 Labeling 3 Dimensions …" at bounding box center [679, 184] width 542 height 221
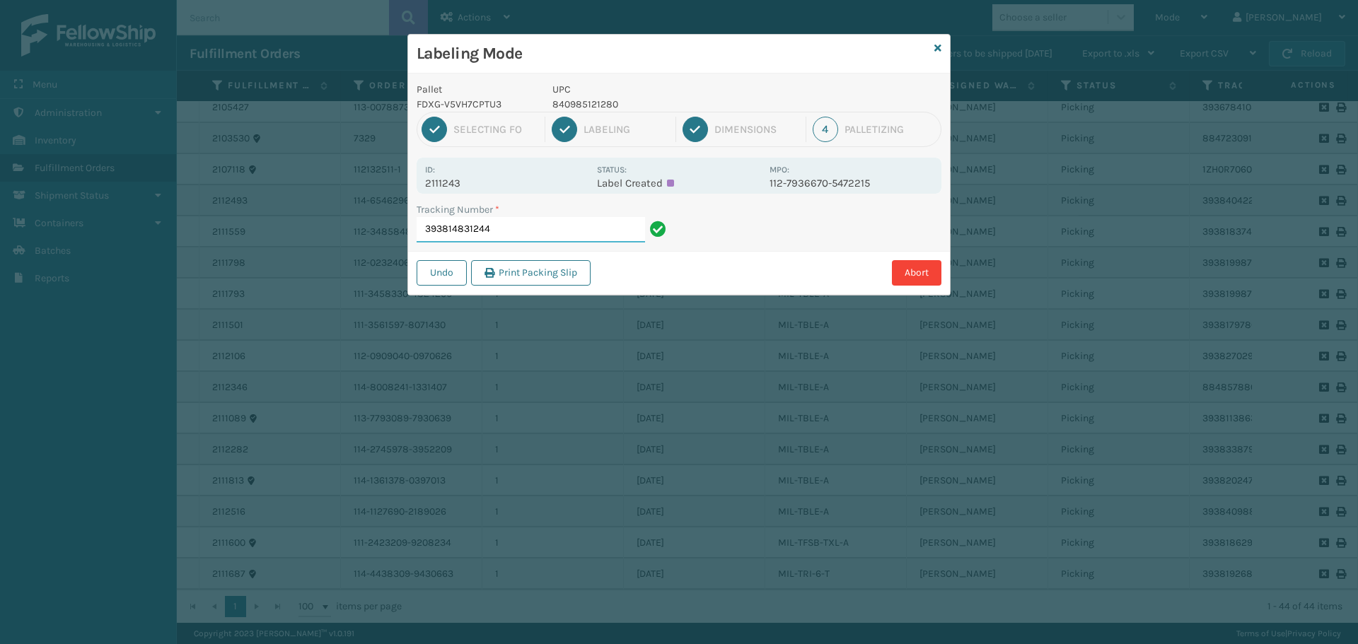
click at [522, 231] on input "393814831244" at bounding box center [531, 229] width 228 height 25
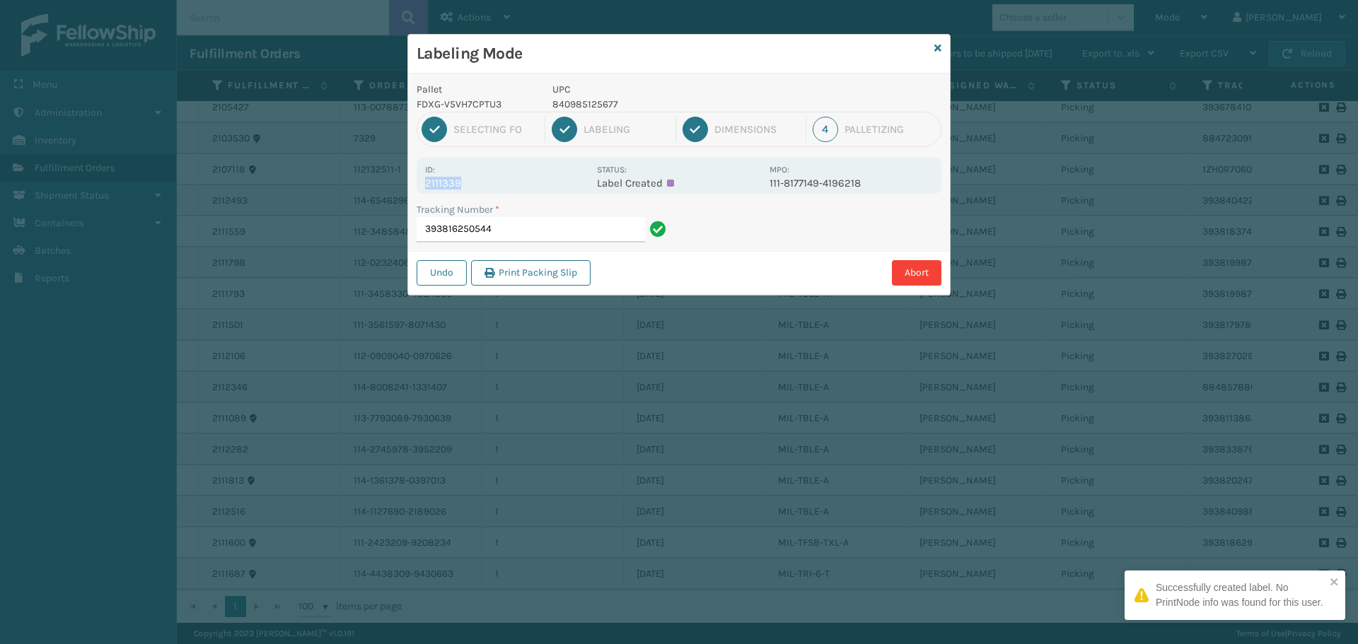
drag, startPoint x: 469, startPoint y: 186, endPoint x: 395, endPoint y: 181, distance: 74.4
click at [395, 181] on div "Labeling Mode Pallet FDXG-V5VH7CPTU3 UPC 840985125677 1 Selecting FO 2 Labeling…" at bounding box center [679, 322] width 1358 height 644
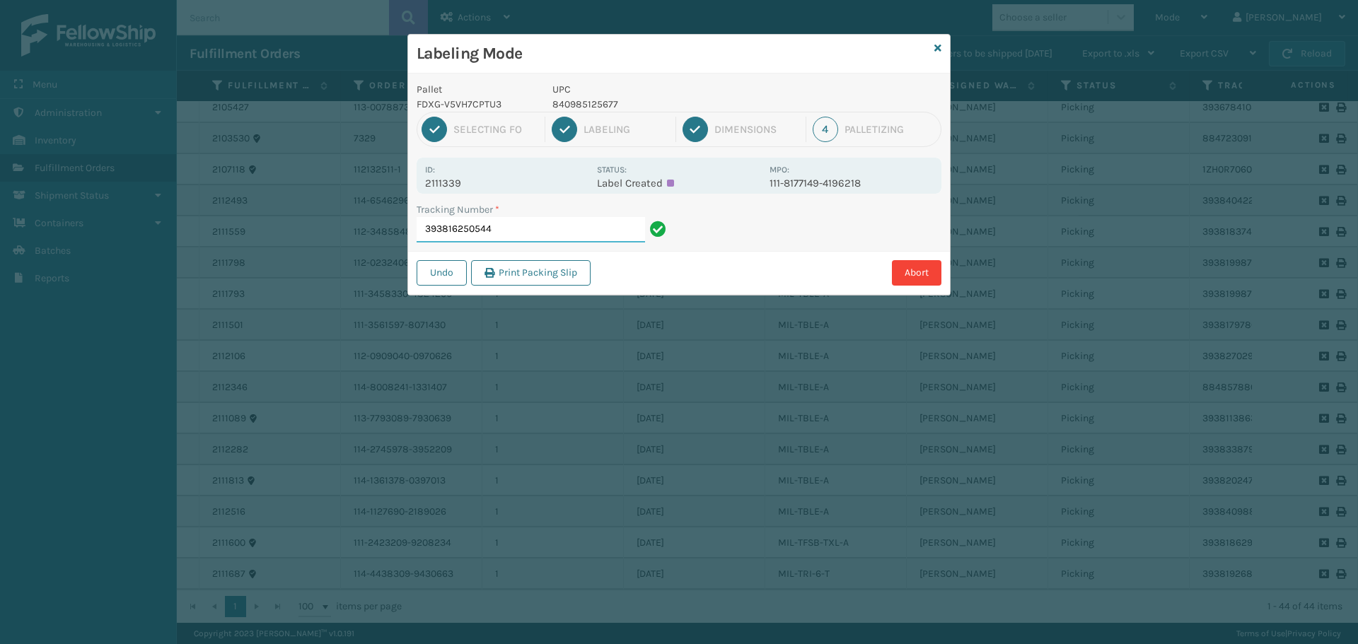
click at [576, 234] on input "393816250544" at bounding box center [531, 229] width 228 height 25
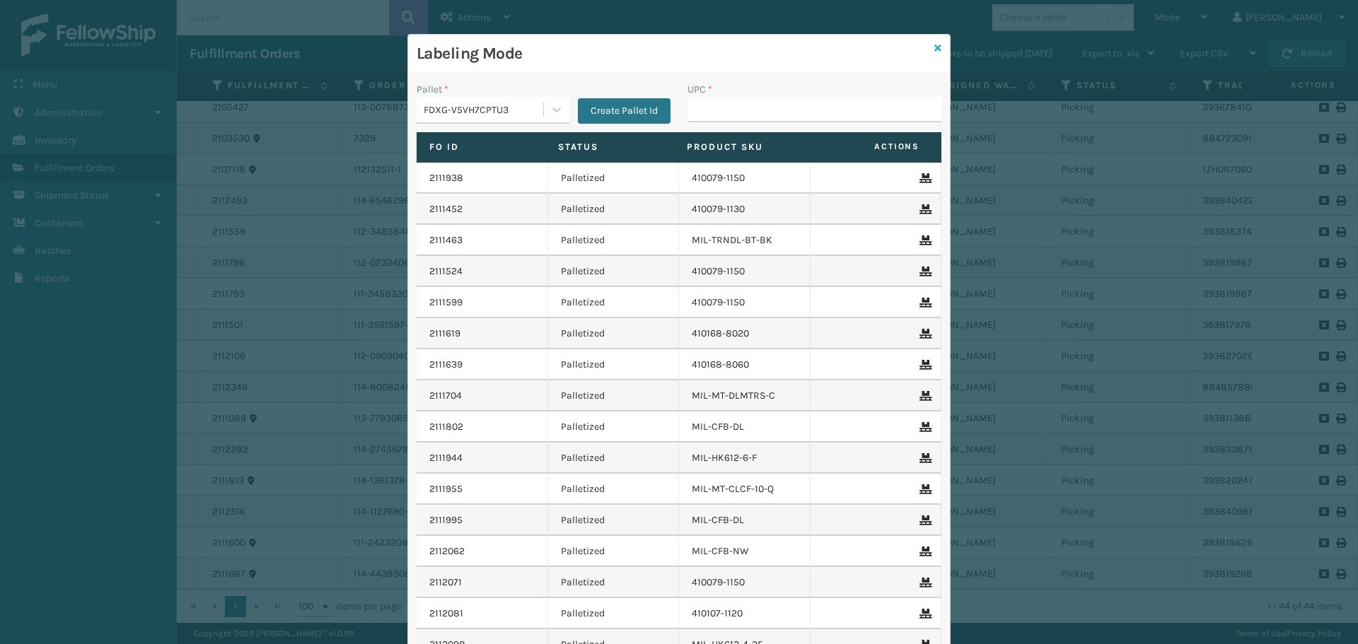
click at [934, 45] on icon at bounding box center [937, 48] width 7 height 10
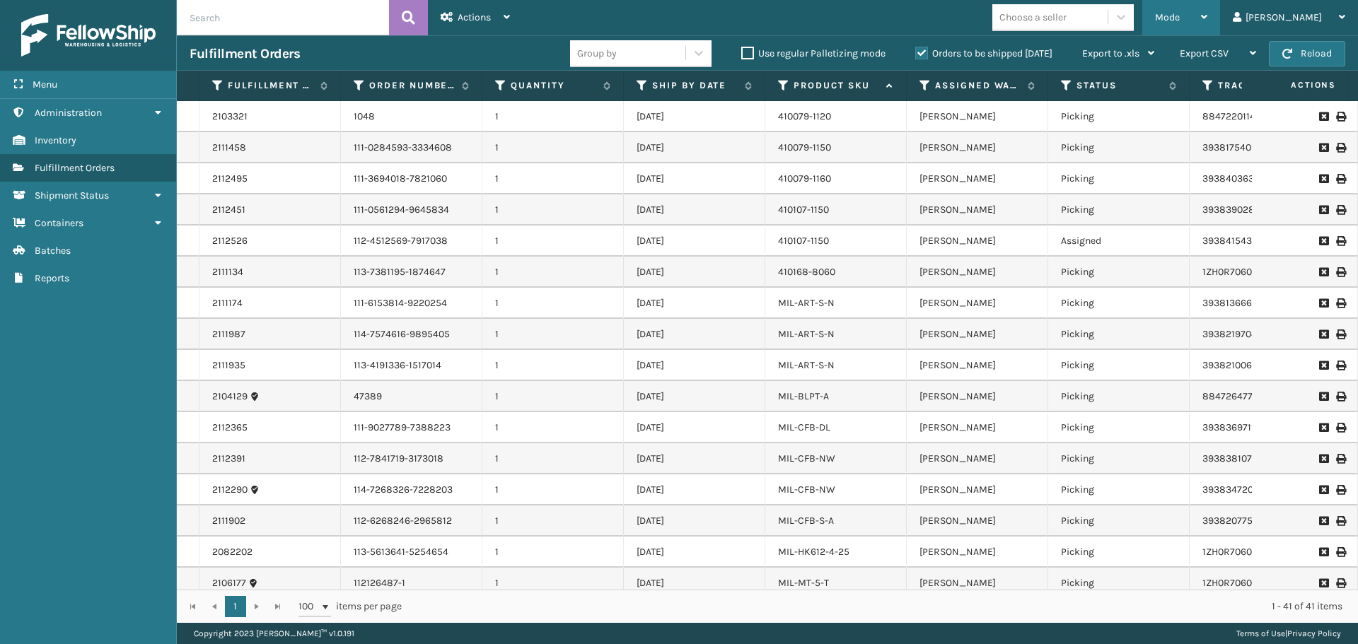
click at [1180, 18] on span "Mode" at bounding box center [1167, 17] width 25 height 12
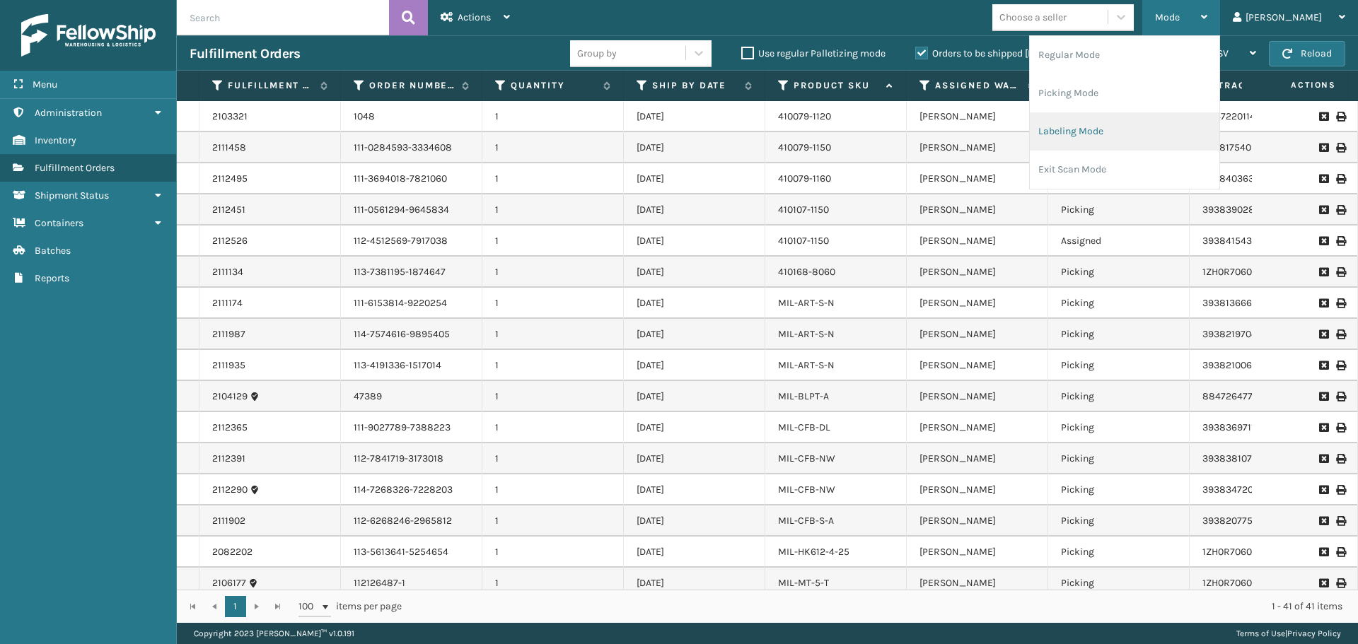
click at [1151, 139] on li "Labeling Mode" at bounding box center [1125, 131] width 190 height 38
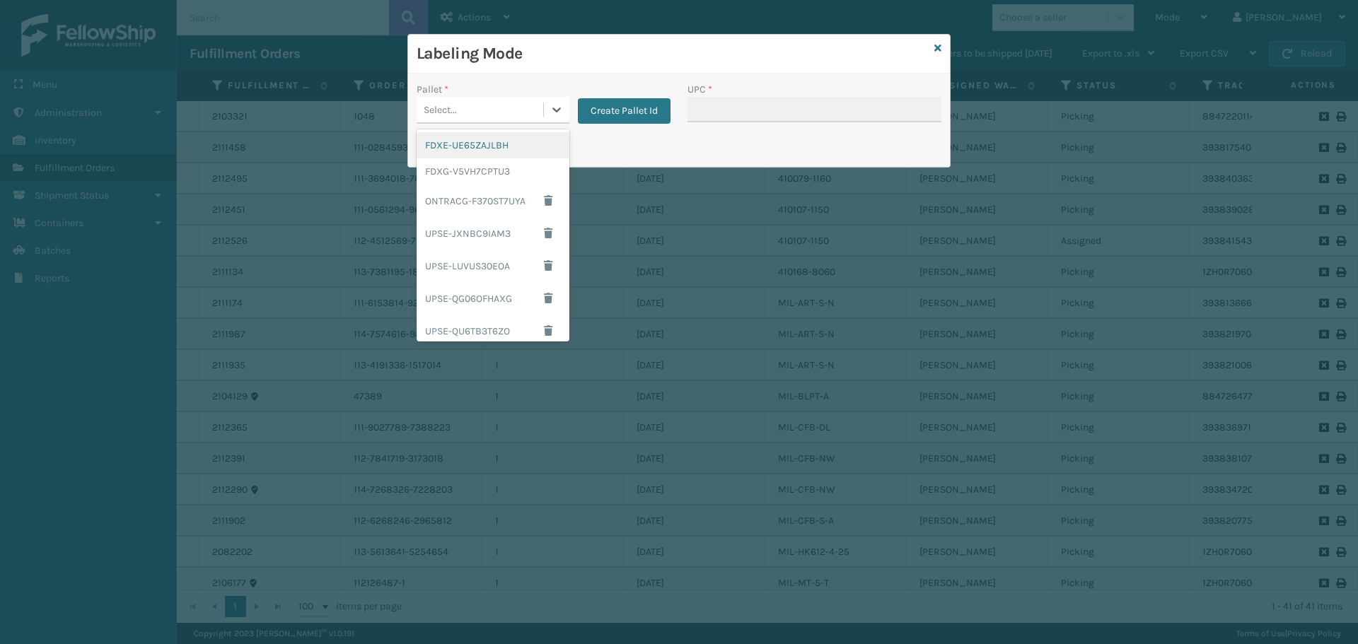
click at [499, 104] on div "Select..." at bounding box center [480, 109] width 127 height 23
click at [506, 164] on div "FDXG-V5VH7CPTU3" at bounding box center [493, 171] width 153 height 26
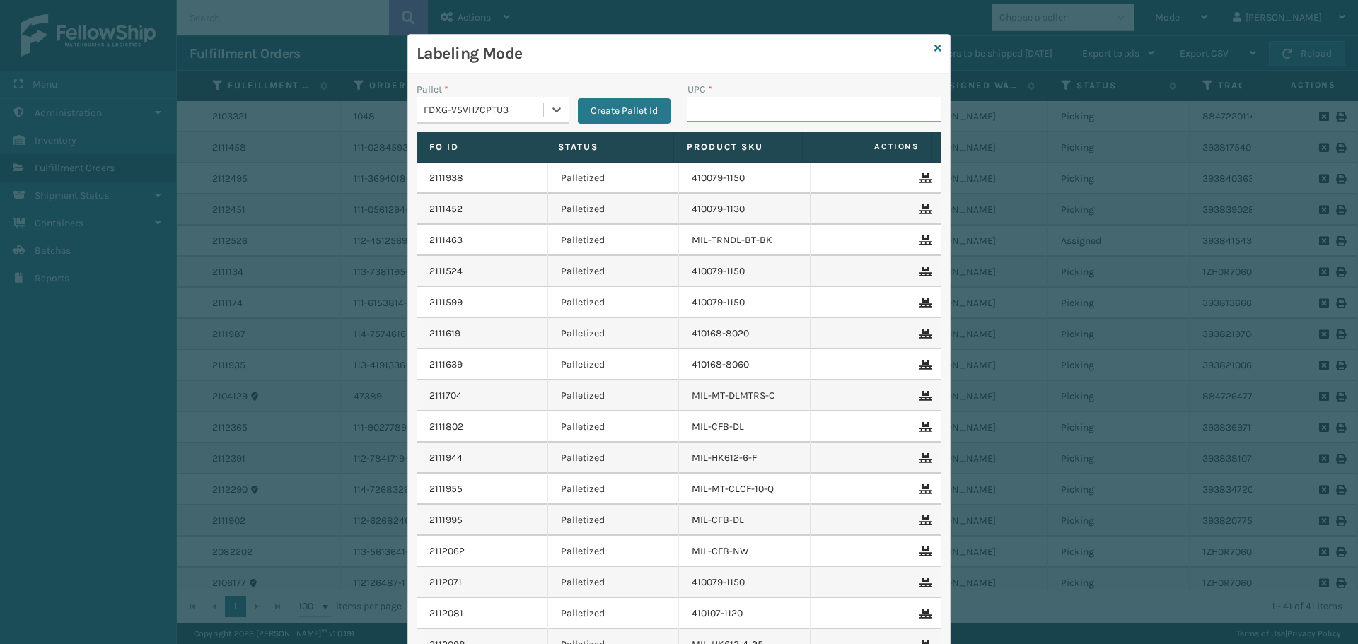
click at [772, 114] on input "UPC *" at bounding box center [814, 109] width 254 height 25
click at [707, 62] on h3 "Labeling Mode" at bounding box center [673, 53] width 512 height 21
click at [714, 115] on input "UPC *" at bounding box center [814, 109] width 254 height 25
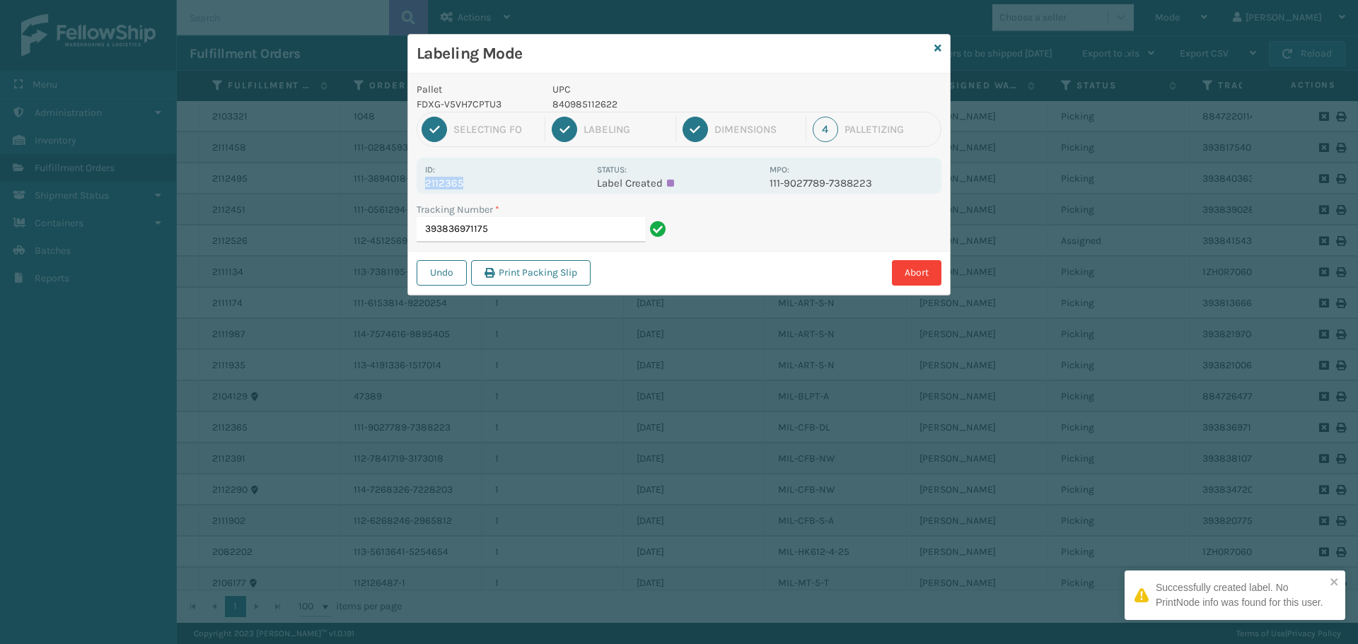
drag, startPoint x: 465, startPoint y: 186, endPoint x: 419, endPoint y: 192, distance: 46.3
click at [419, 192] on div "Id: 2112365 Status: Label Created MPO: 111-9027789-7388223" at bounding box center [679, 176] width 525 height 36
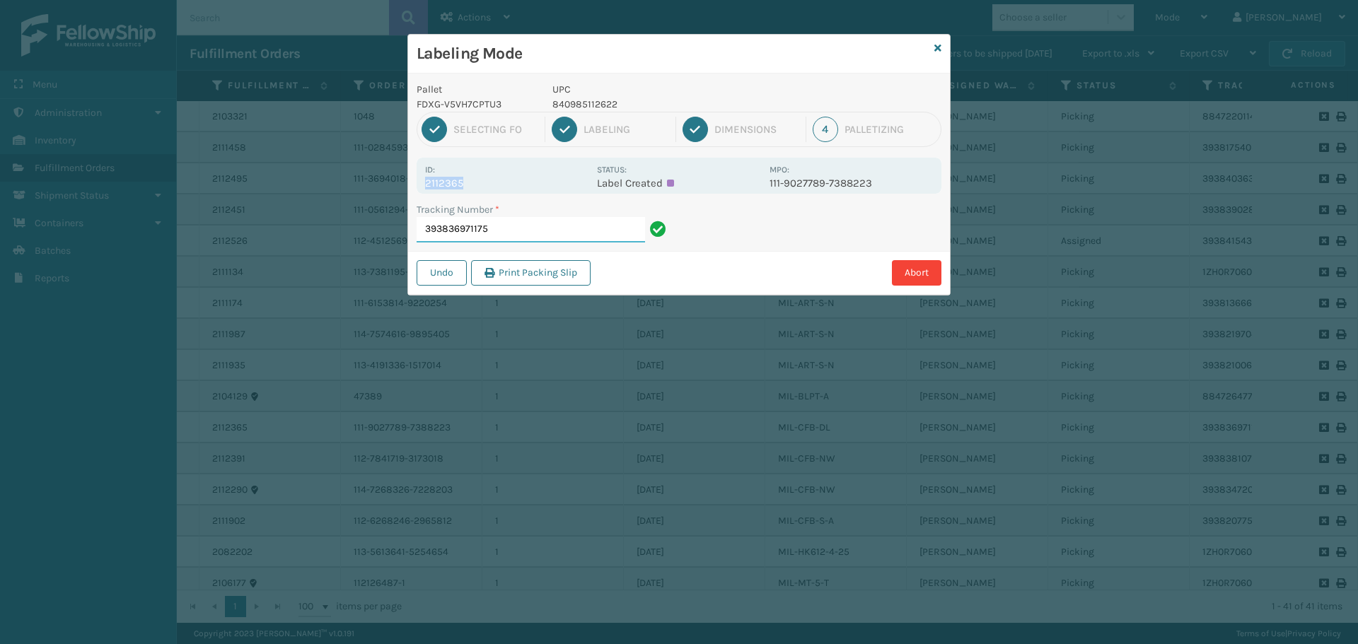
click at [550, 231] on input "393836971175" at bounding box center [531, 229] width 228 height 25
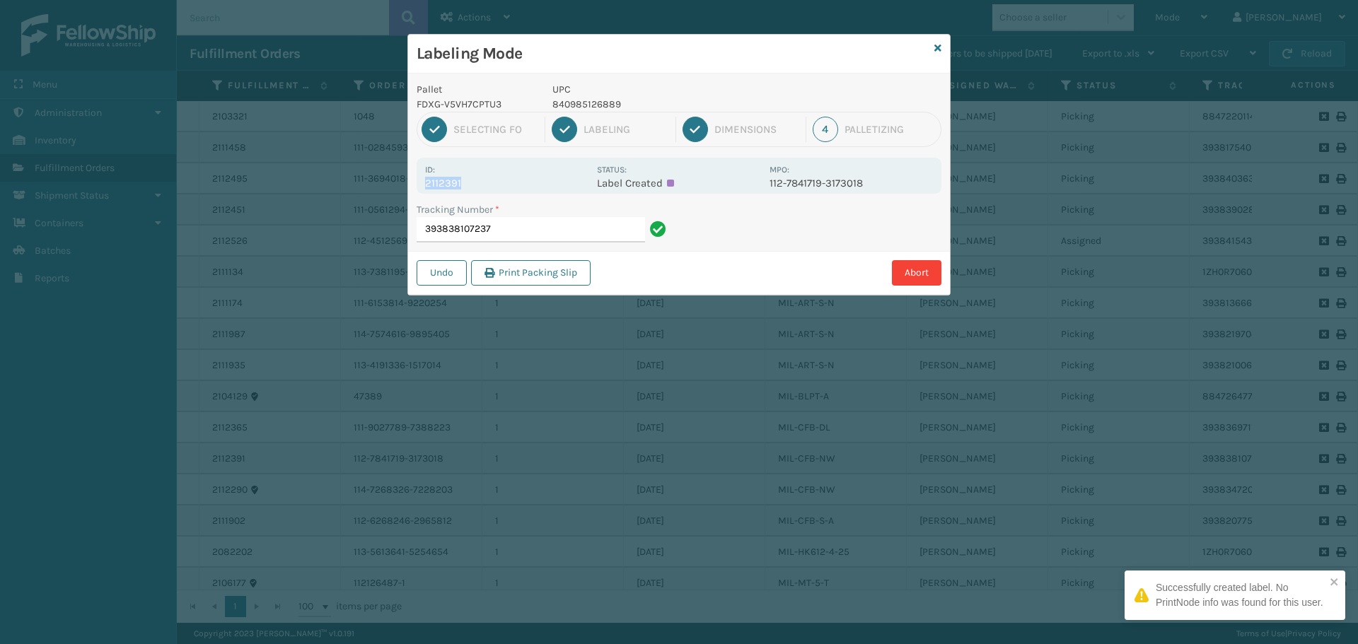
drag, startPoint x: 470, startPoint y: 186, endPoint x: 417, endPoint y: 193, distance: 53.5
click at [417, 193] on div "Pallet FDXG-V5VH7CPTU3 UPC 840985126889 1 Selecting FO 2 Labeling 3 Dimensions …" at bounding box center [679, 184] width 542 height 221
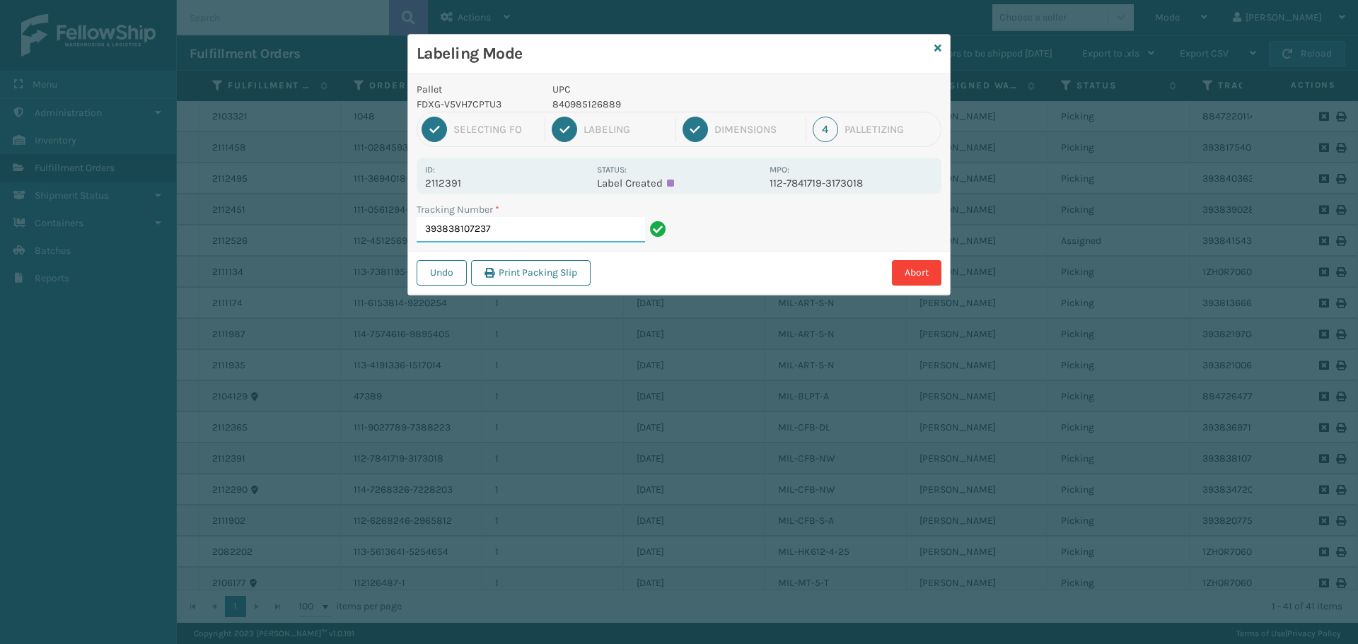
click at [522, 234] on input "393838107237" at bounding box center [531, 229] width 228 height 25
drag, startPoint x: 471, startPoint y: 178, endPoint x: 421, endPoint y: 186, distance: 50.8
click at [421, 186] on div "Id: 2112290 Status: Label Created MPO: 114-7268326-7228203" at bounding box center [679, 176] width 525 height 36
click at [561, 240] on input "393834720522" at bounding box center [531, 229] width 228 height 25
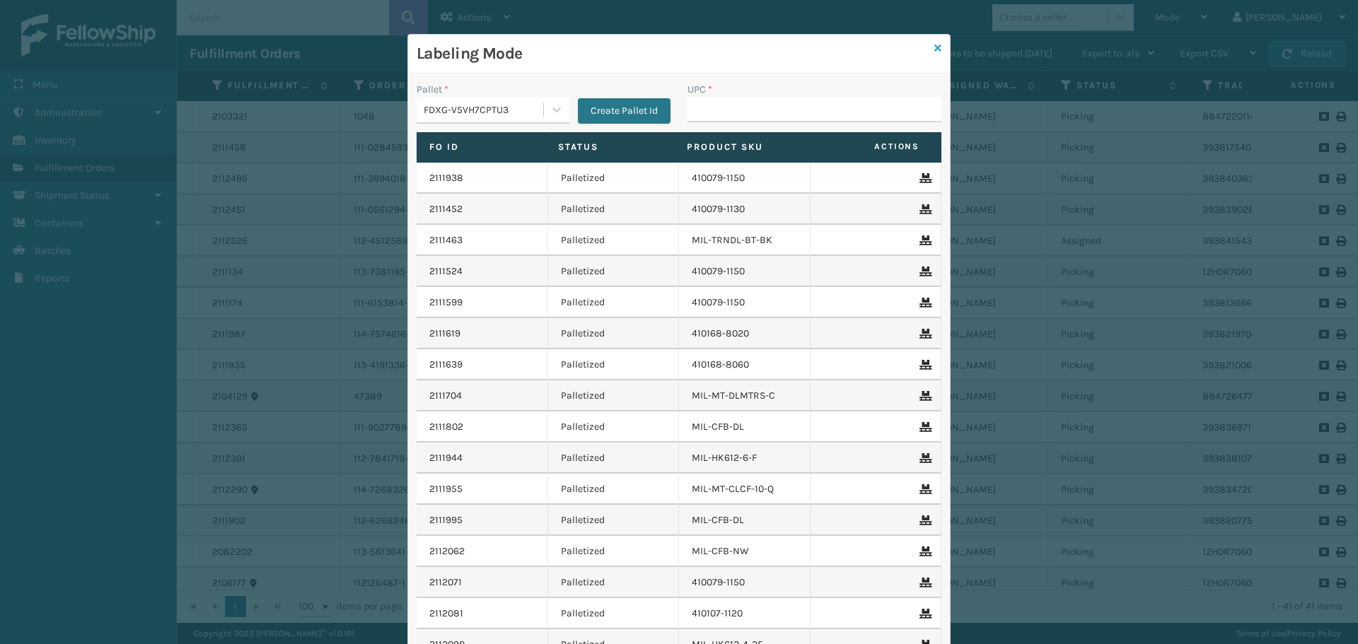
click at [934, 54] on link at bounding box center [937, 48] width 7 height 15
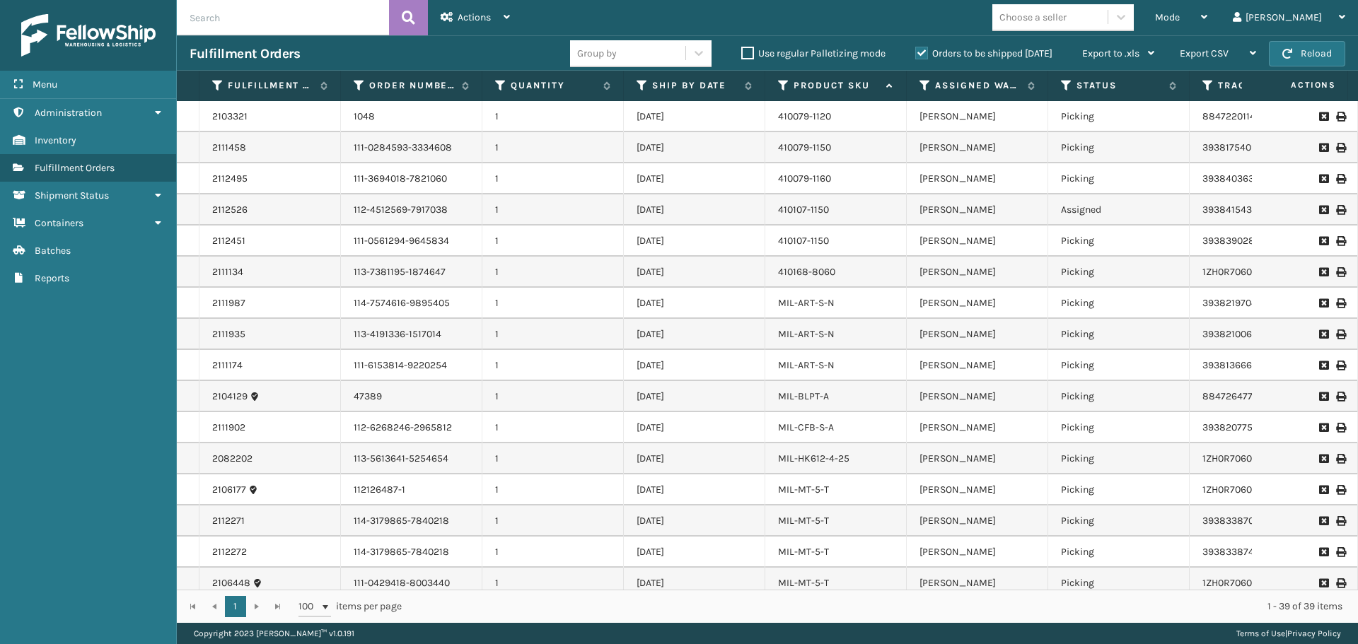
click at [929, 49] on label "Orders to be shipped [DATE]" at bounding box center [983, 53] width 137 height 12
click at [916, 49] on input "Orders to be shipped [DATE]" at bounding box center [915, 49] width 1 height 9
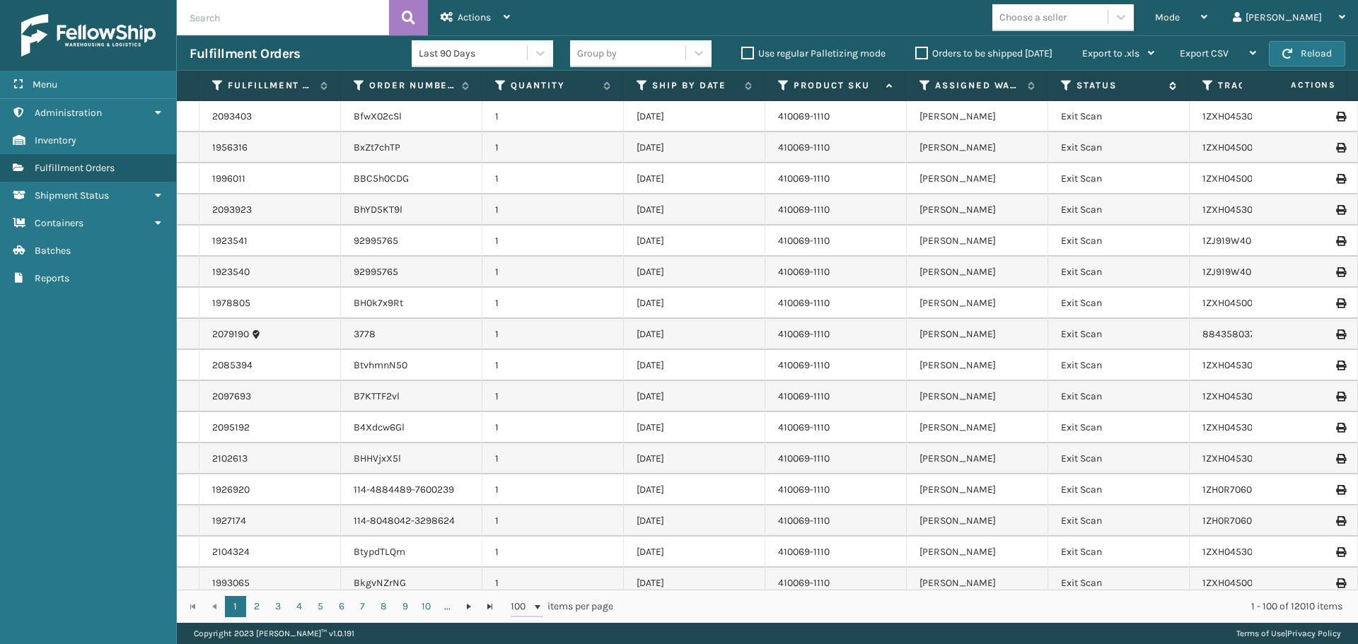
click at [1069, 86] on icon at bounding box center [1066, 85] width 11 height 13
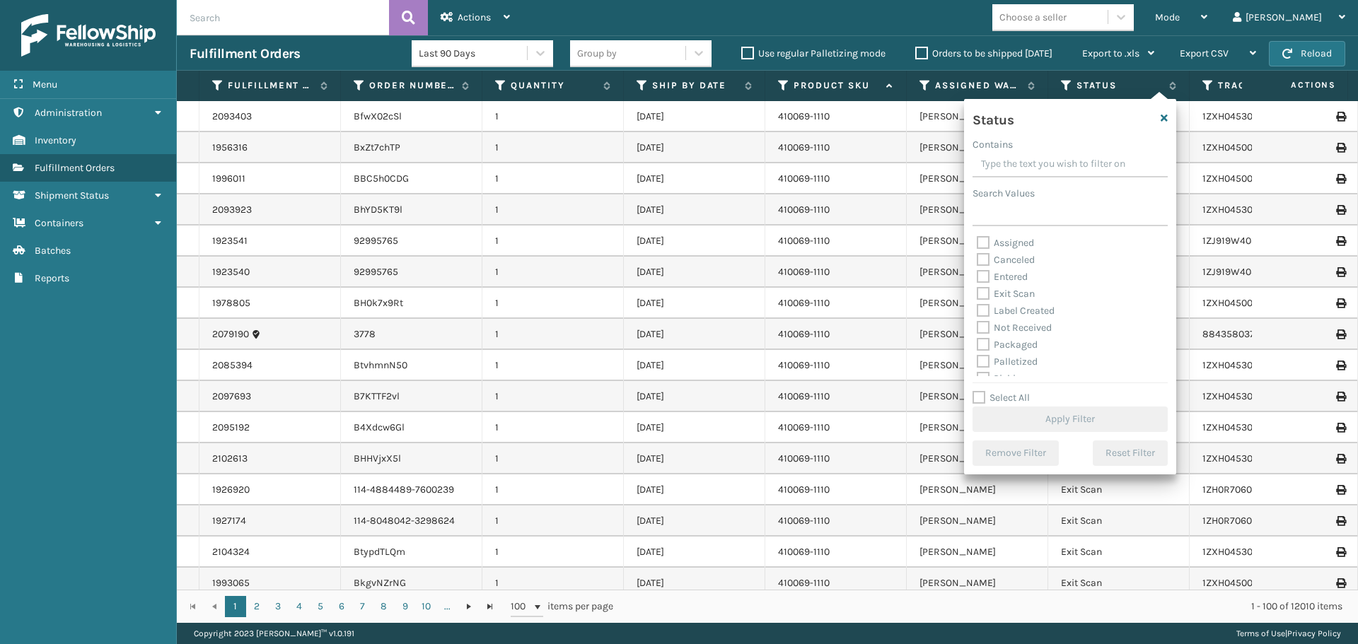
click at [1013, 359] on label "Palletized" at bounding box center [1007, 362] width 61 height 12
click at [977, 359] on input "Palletized" at bounding box center [977, 358] width 1 height 9
checkbox input "true"
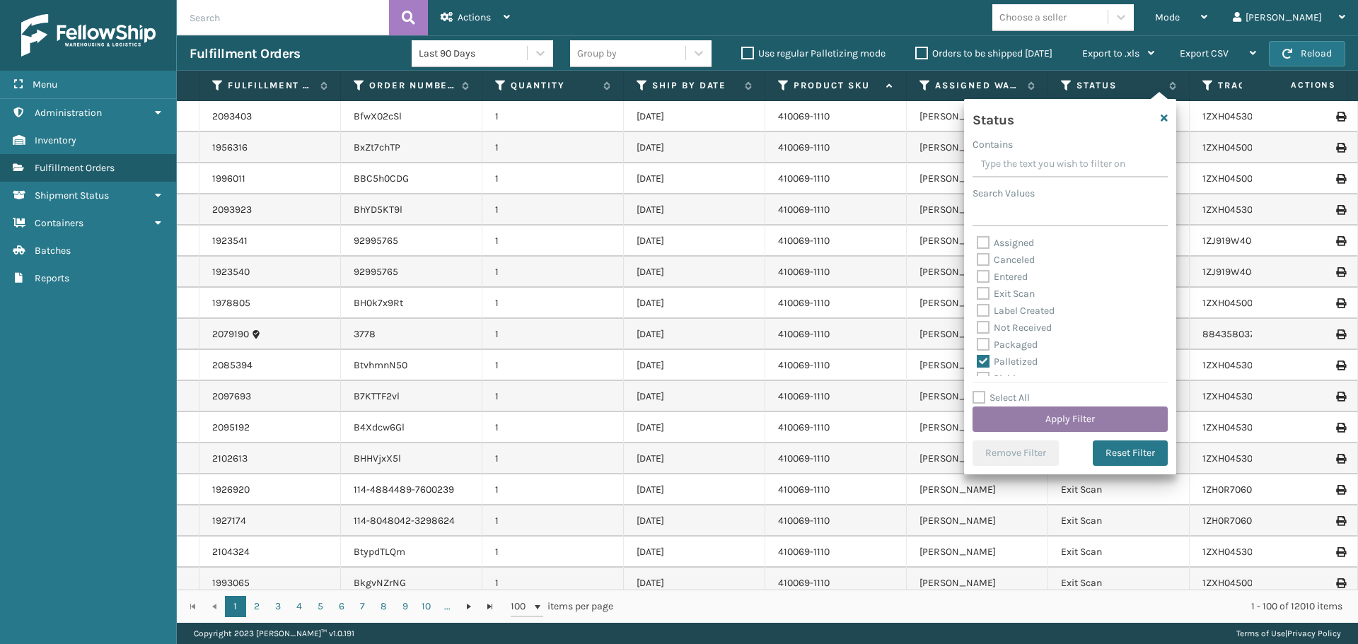
click at [1059, 410] on button "Apply Filter" at bounding box center [1069, 419] width 195 height 25
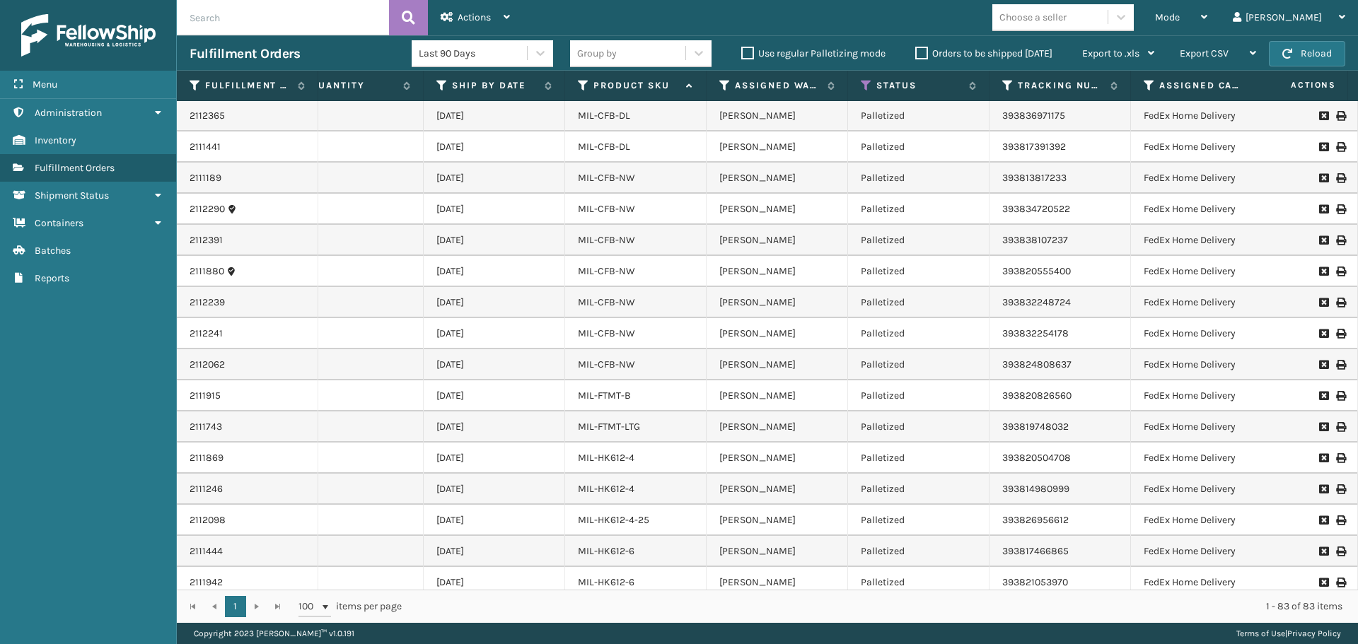
scroll to position [0, 203]
click at [204, 209] on link "2112290" at bounding box center [207, 209] width 35 height 14
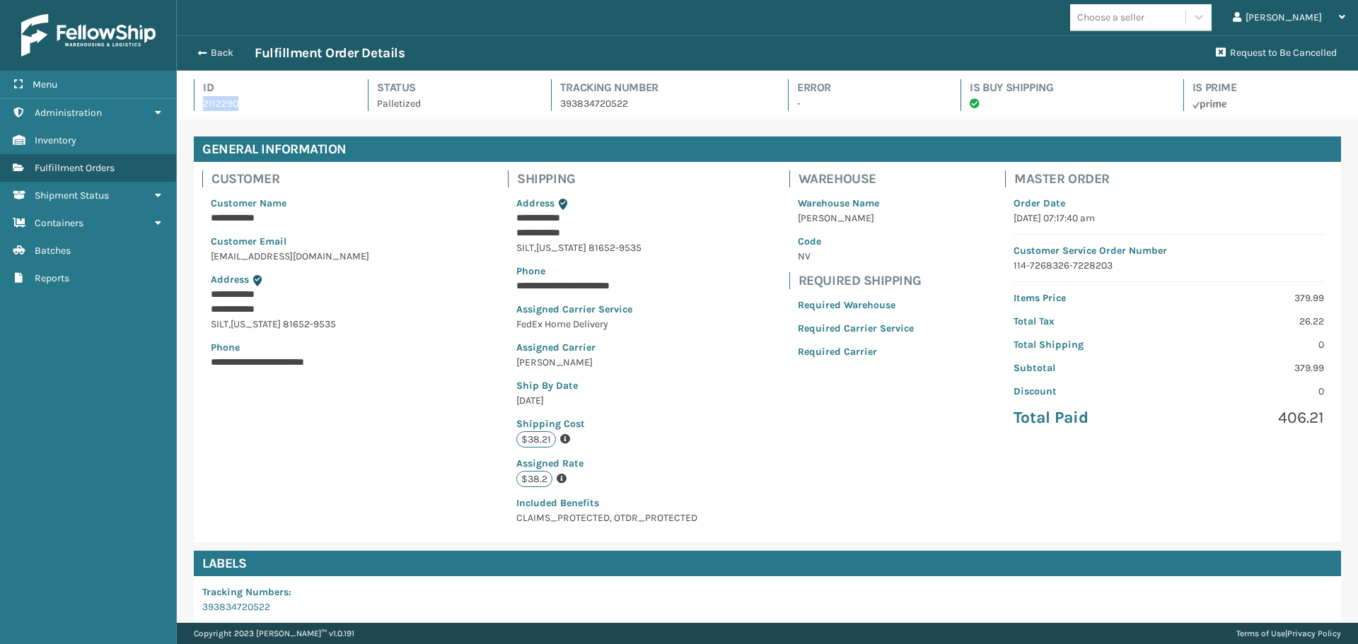
drag, startPoint x: 247, startPoint y: 103, endPoint x: 197, endPoint y: 106, distance: 50.3
click at [197, 106] on div "Id 2112290" at bounding box center [268, 95] width 149 height 32
click at [352, 414] on div "**********" at bounding box center [767, 352] width 1147 height 380
click at [223, 51] on button "Back" at bounding box center [222, 53] width 65 height 13
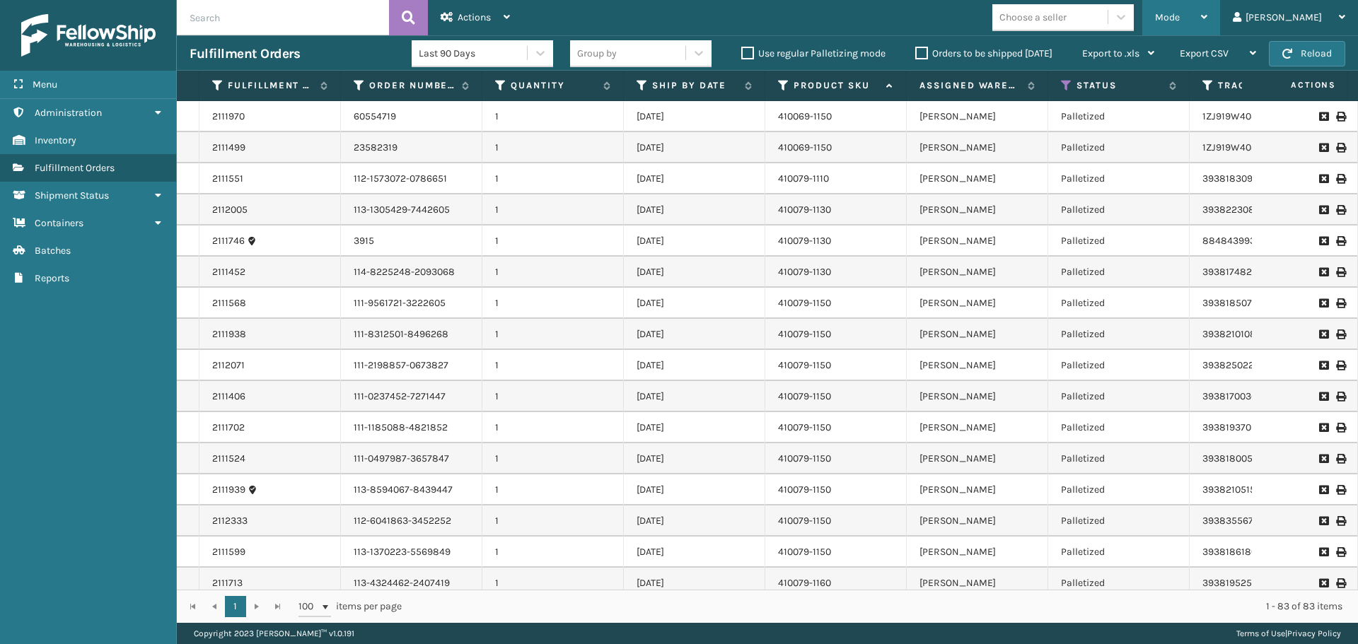
click at [1207, 11] on div "Mode" at bounding box center [1181, 17] width 52 height 35
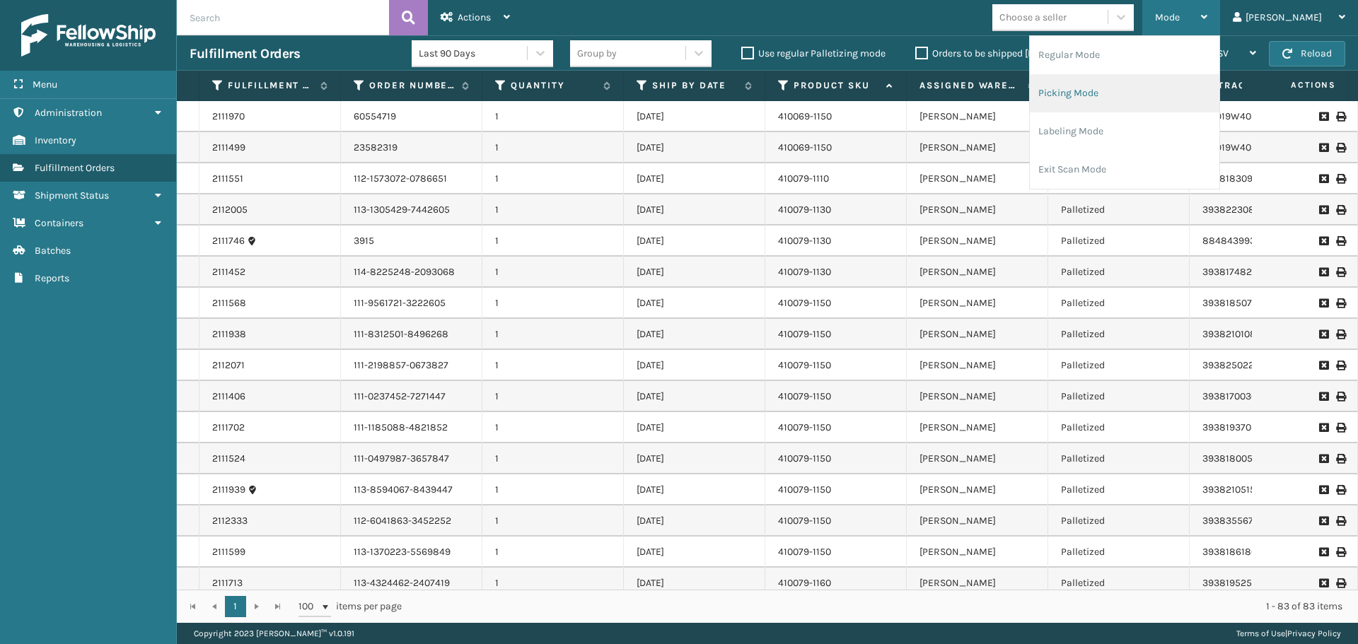
click at [1177, 96] on li "Picking Mode" at bounding box center [1125, 93] width 190 height 38
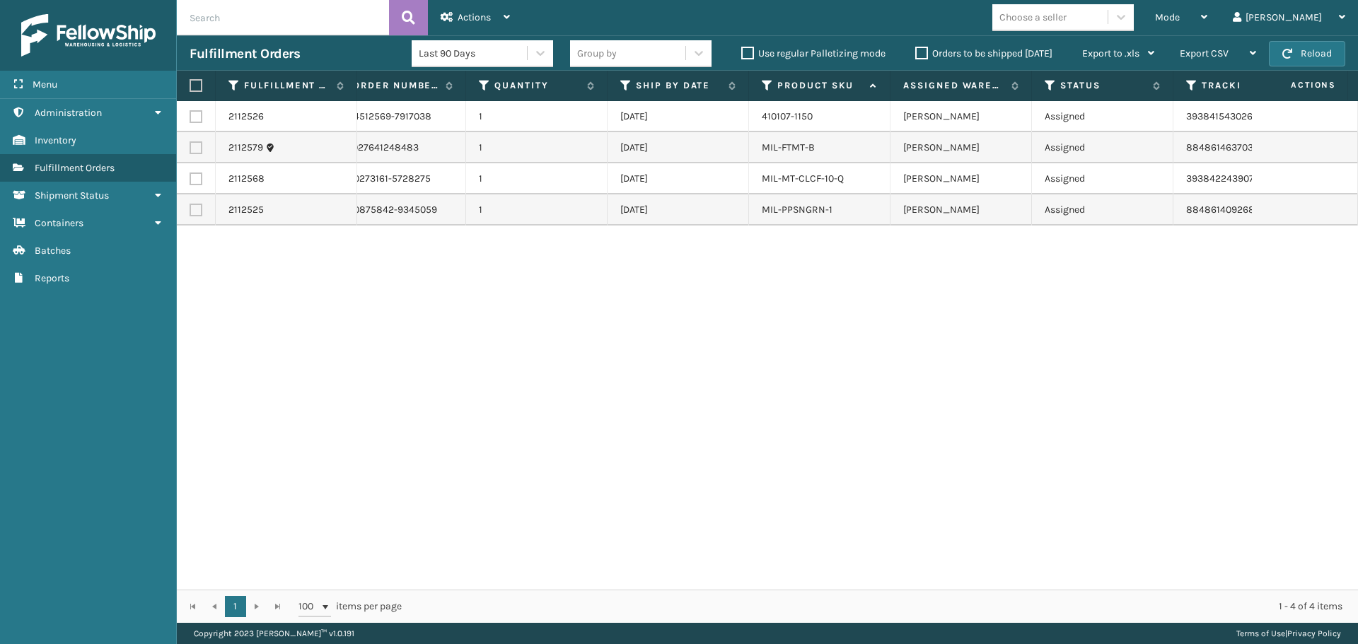
scroll to position [0, 21]
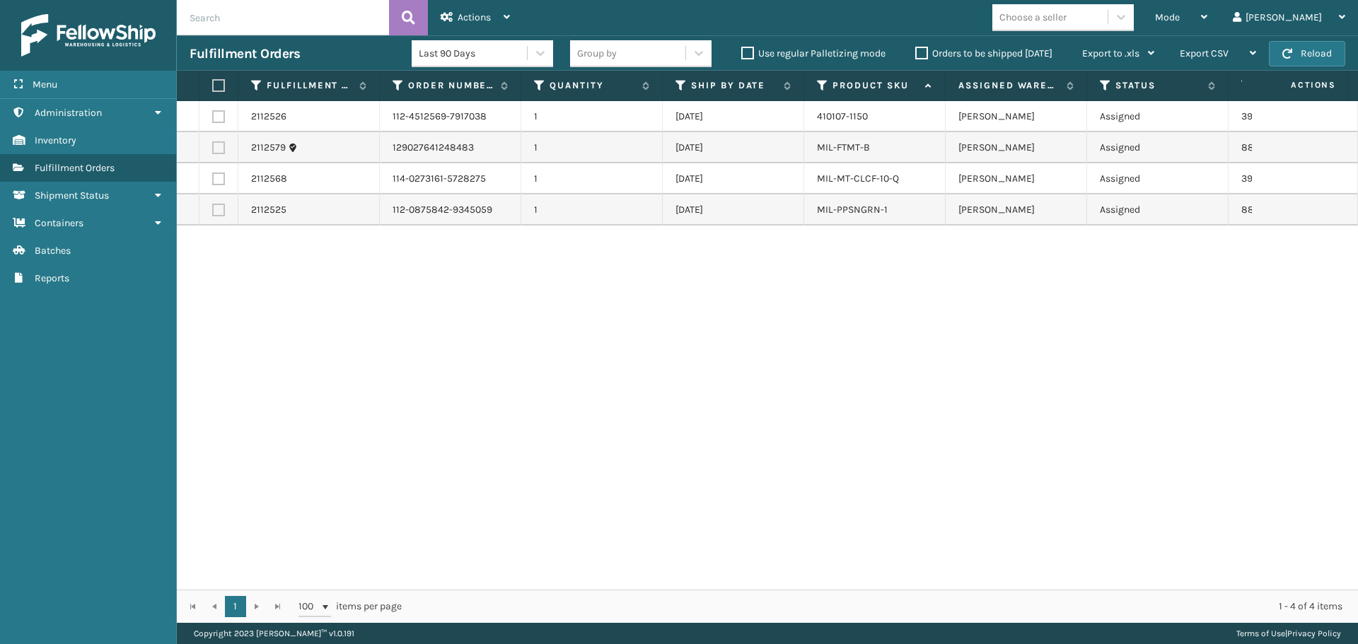
click at [217, 86] on label at bounding box center [216, 85] width 8 height 13
click at [213, 86] on input "checkbox" at bounding box center [212, 85] width 1 height 9
checkbox input "true"
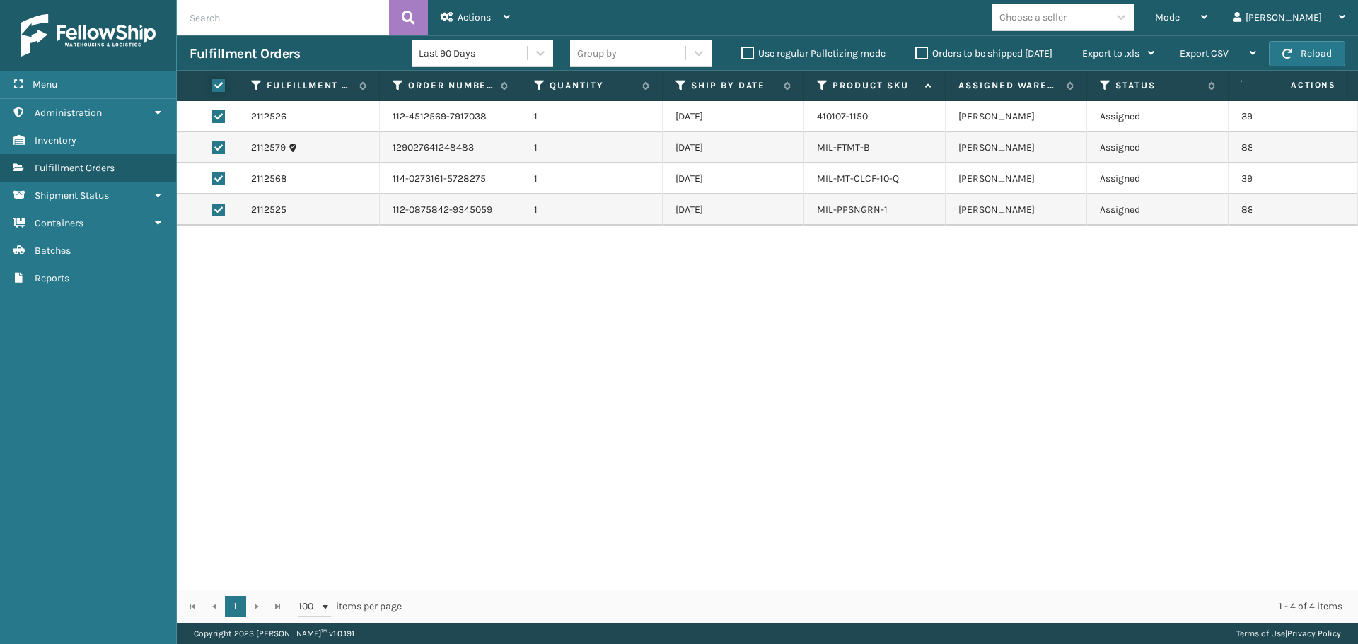
checkbox input "true"
click at [477, 16] on span "Actions" at bounding box center [474, 17] width 33 height 12
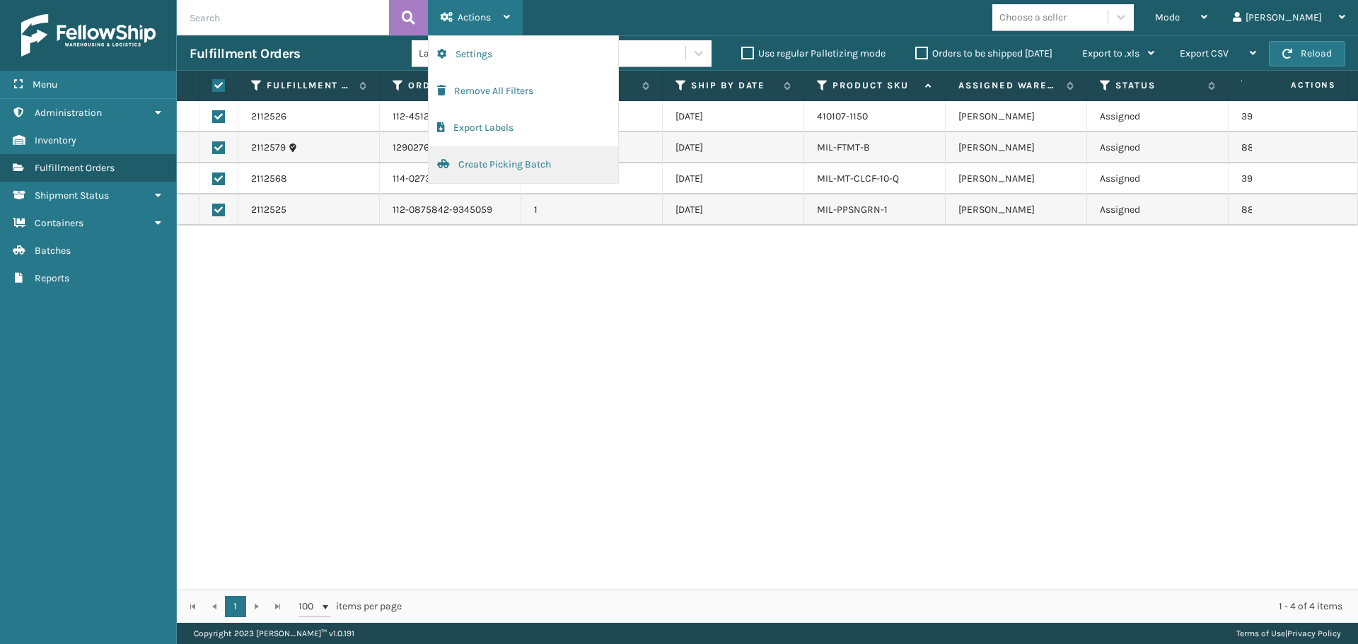
click at [535, 153] on button "Create Picking Batch" at bounding box center [524, 164] width 190 height 37
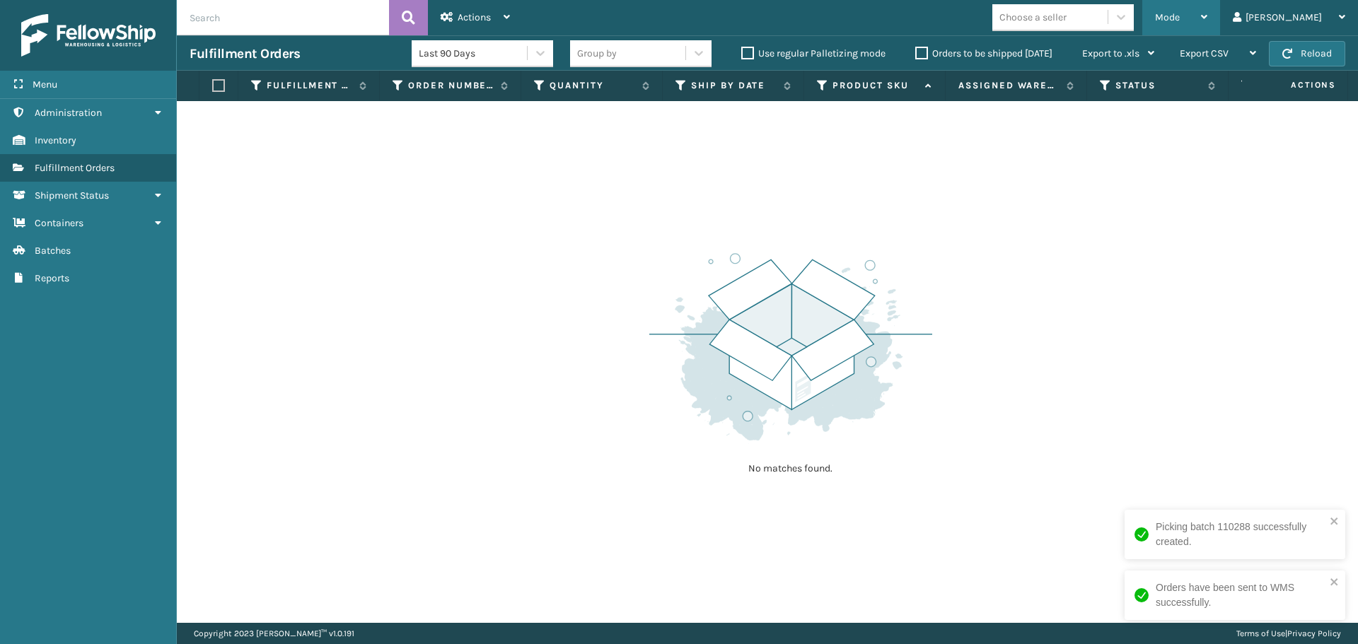
click at [1207, 11] on div "Mode" at bounding box center [1181, 17] width 52 height 35
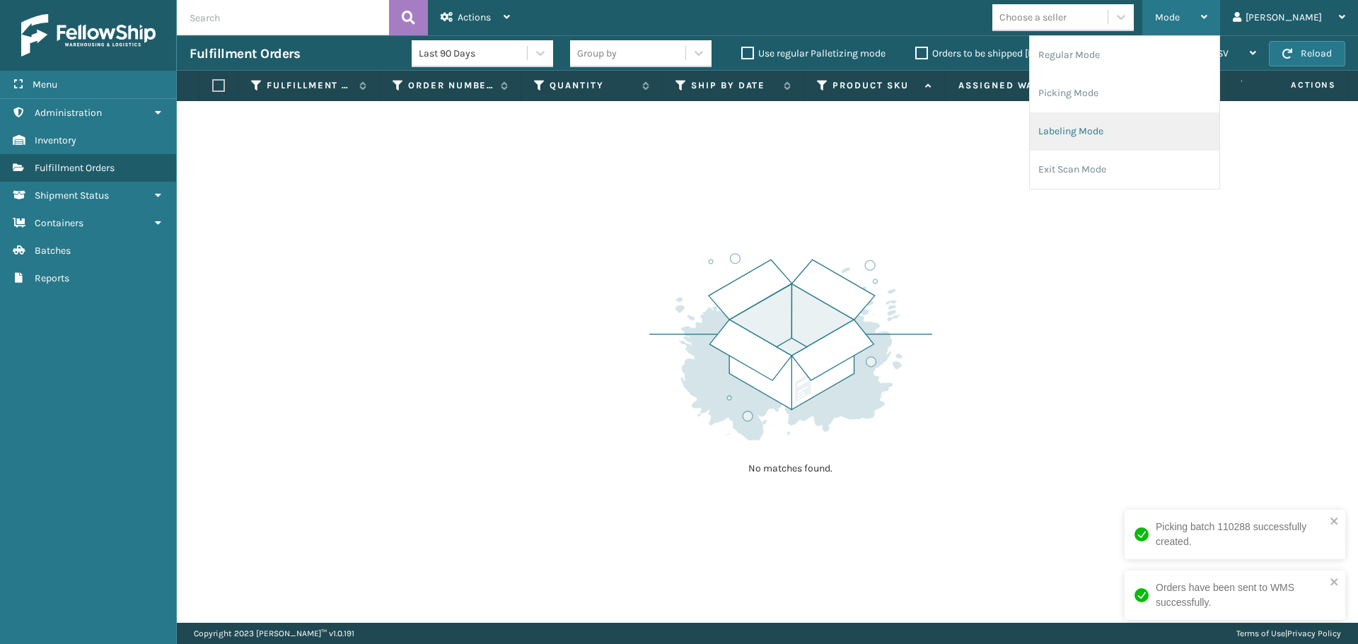
click at [1163, 131] on li "Labeling Mode" at bounding box center [1125, 131] width 190 height 38
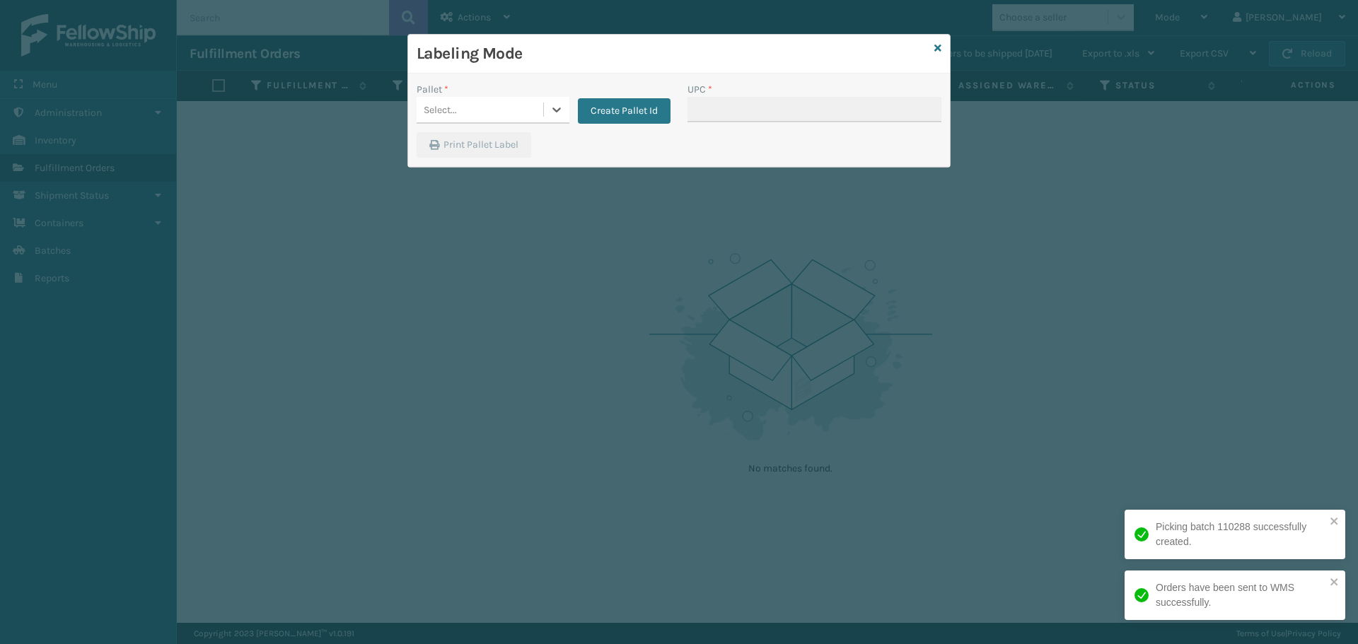
click at [487, 113] on div "Select..." at bounding box center [480, 109] width 127 height 23
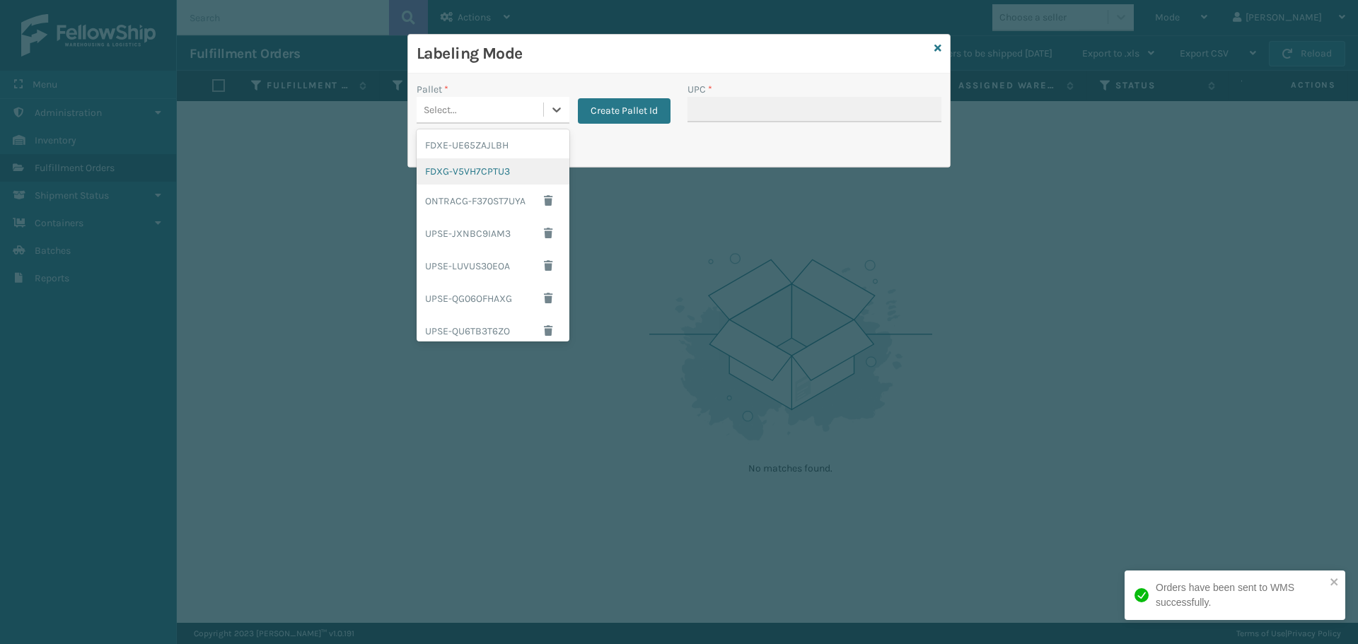
click at [494, 177] on div "FDXG-V5VH7CPTU3" at bounding box center [493, 171] width 153 height 26
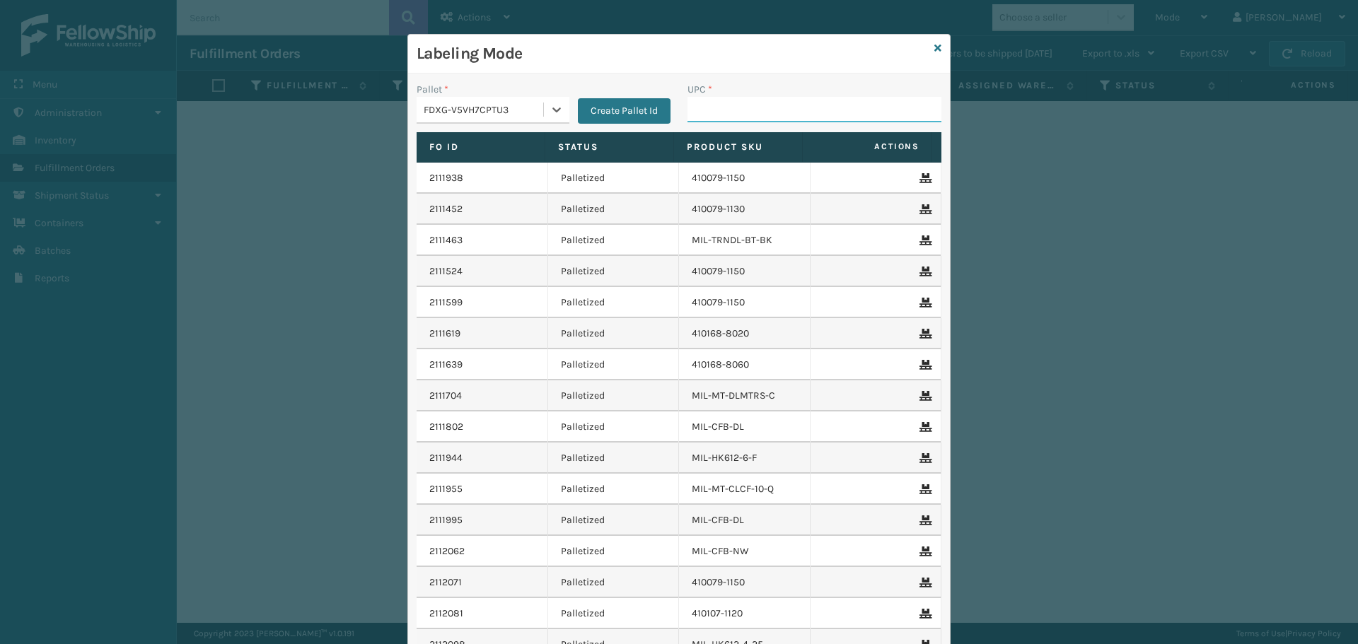
click at [752, 117] on input "UPC *" at bounding box center [814, 109] width 254 height 25
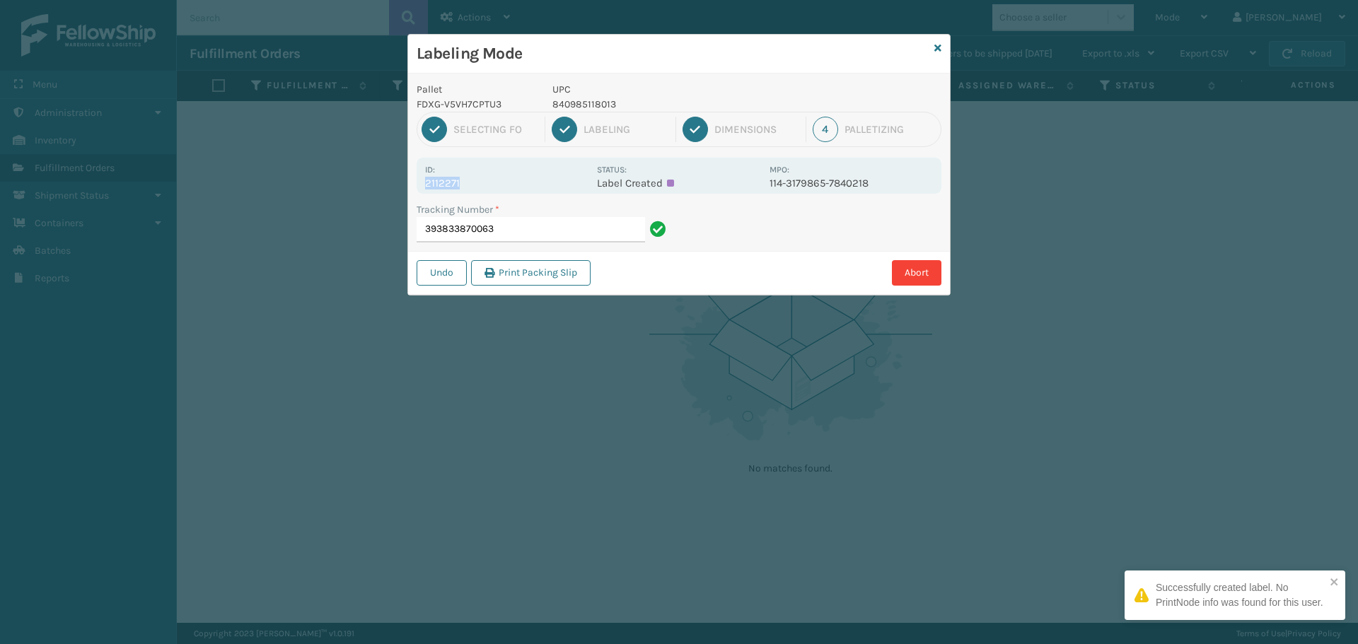
drag, startPoint x: 456, startPoint y: 182, endPoint x: 396, endPoint y: 186, distance: 60.2
click at [396, 186] on div "Labeling Mode Pallet FDXG-V5VH7CPTU3 UPC 840985118013 1 Selecting FO 2 Labeling…" at bounding box center [679, 322] width 1358 height 644
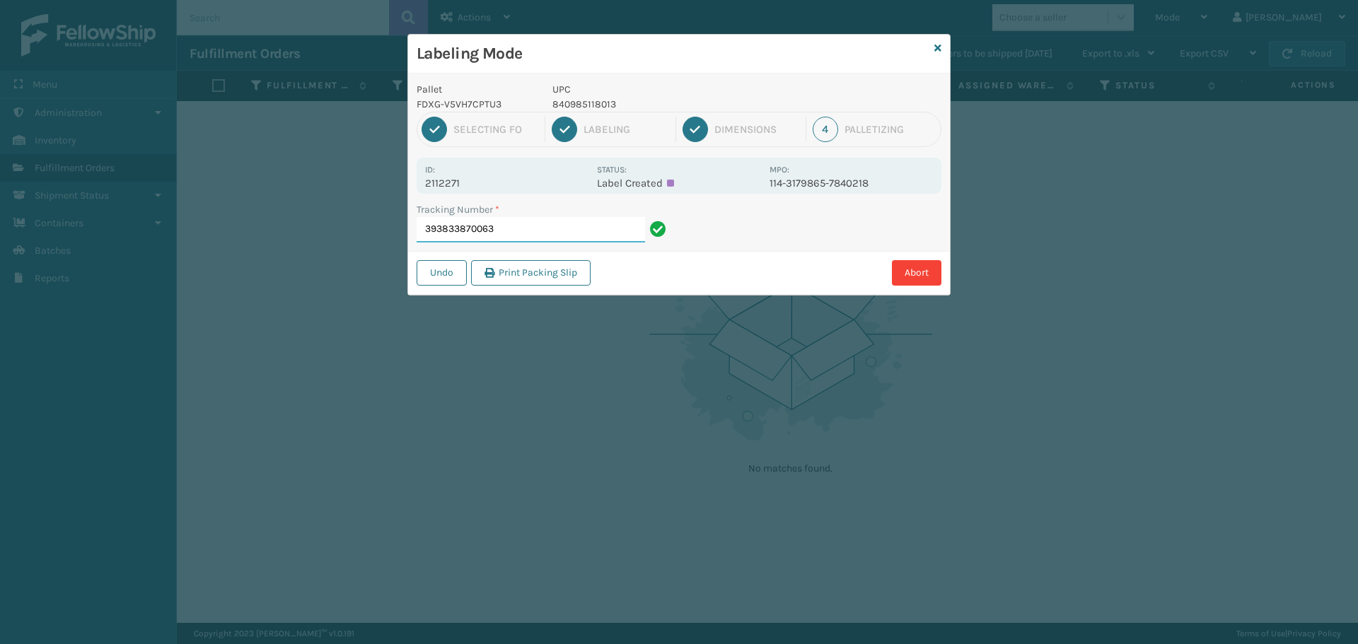
click at [620, 230] on input "393833870063" at bounding box center [531, 229] width 228 height 25
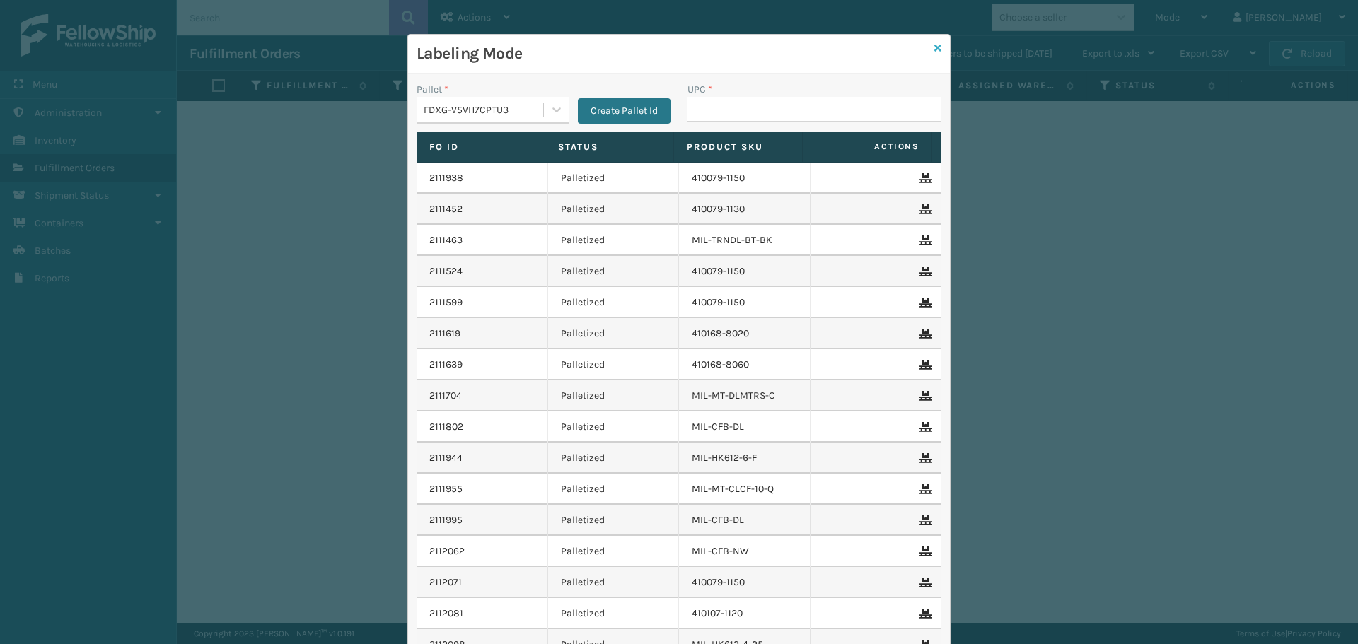
click at [936, 44] on icon at bounding box center [937, 48] width 7 height 10
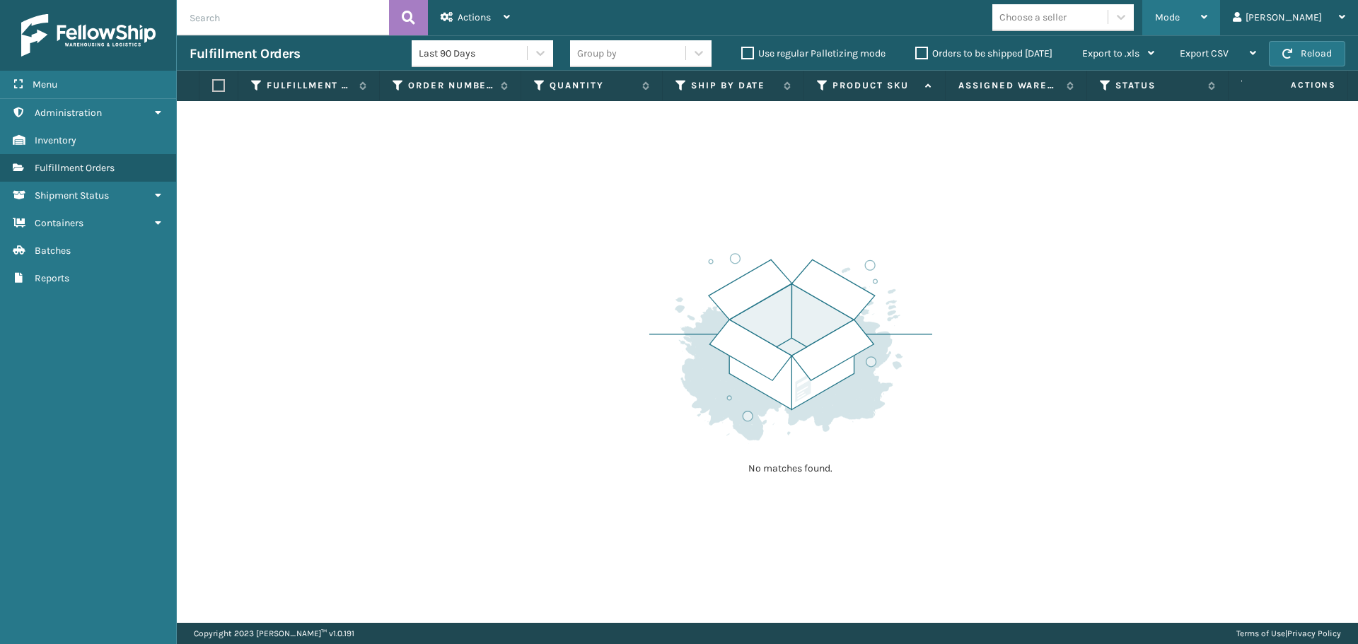
click at [1180, 18] on span "Mode" at bounding box center [1167, 17] width 25 height 12
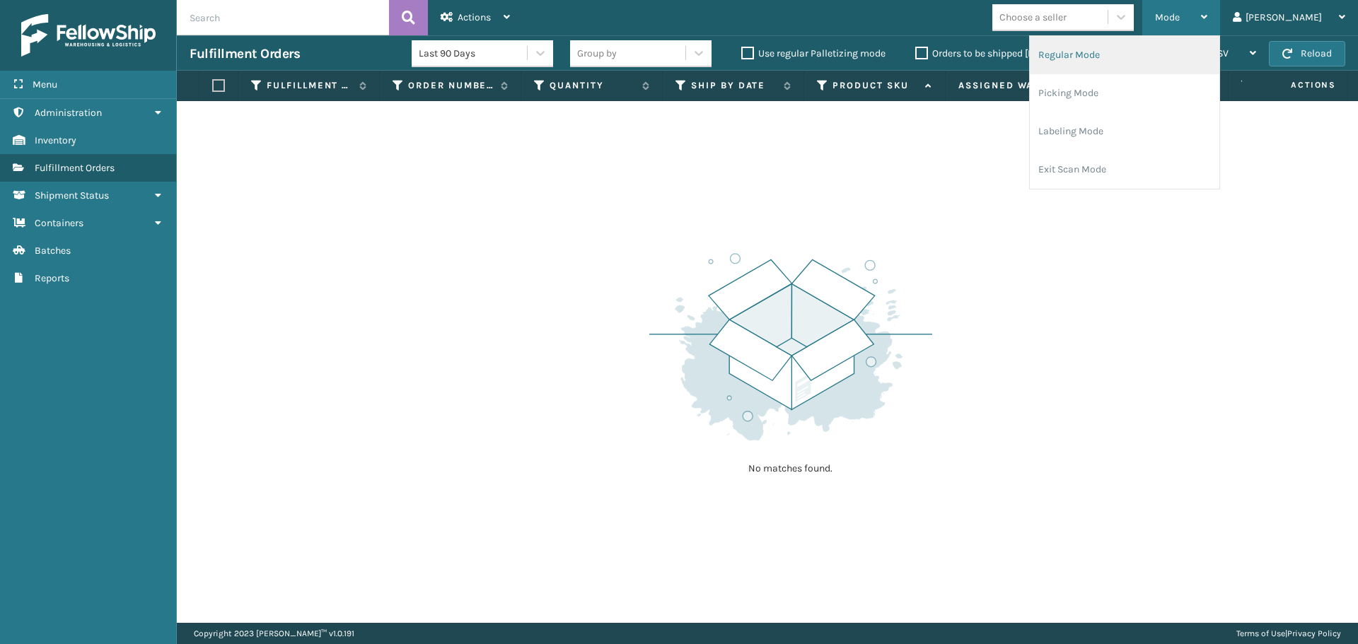
click at [1158, 64] on li "Regular Mode" at bounding box center [1125, 55] width 190 height 38
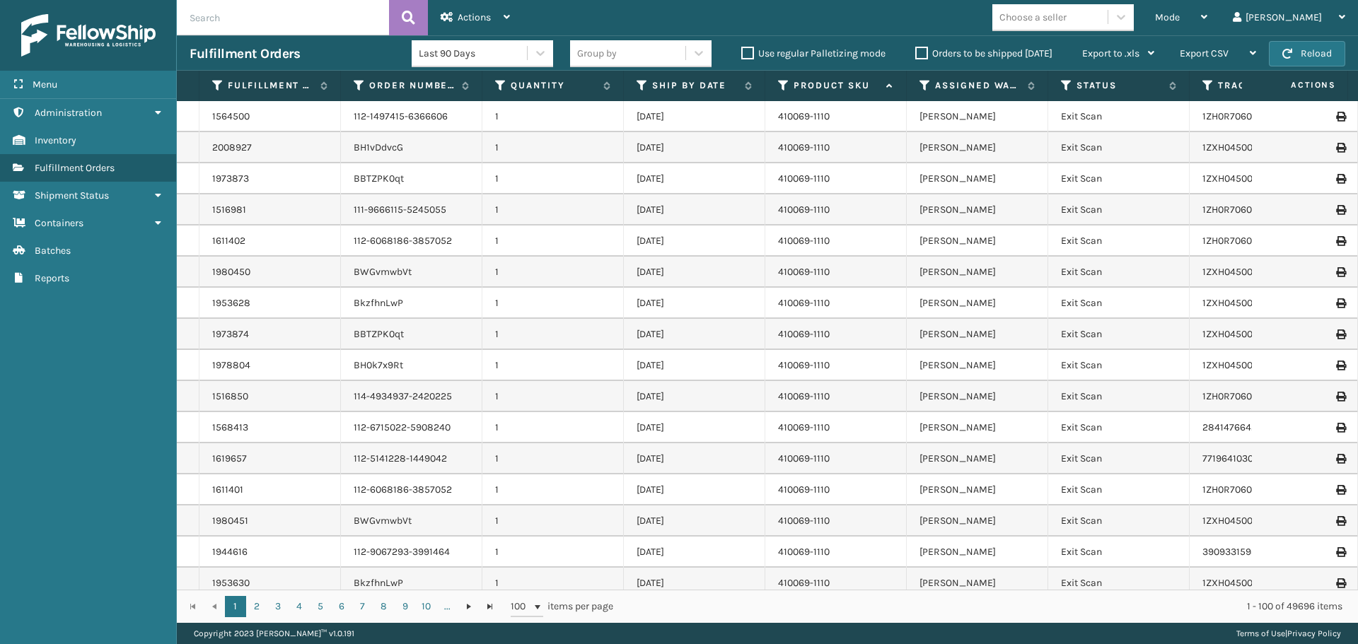
click at [304, 16] on input "text" at bounding box center [283, 17] width 212 height 35
type input "2112290"
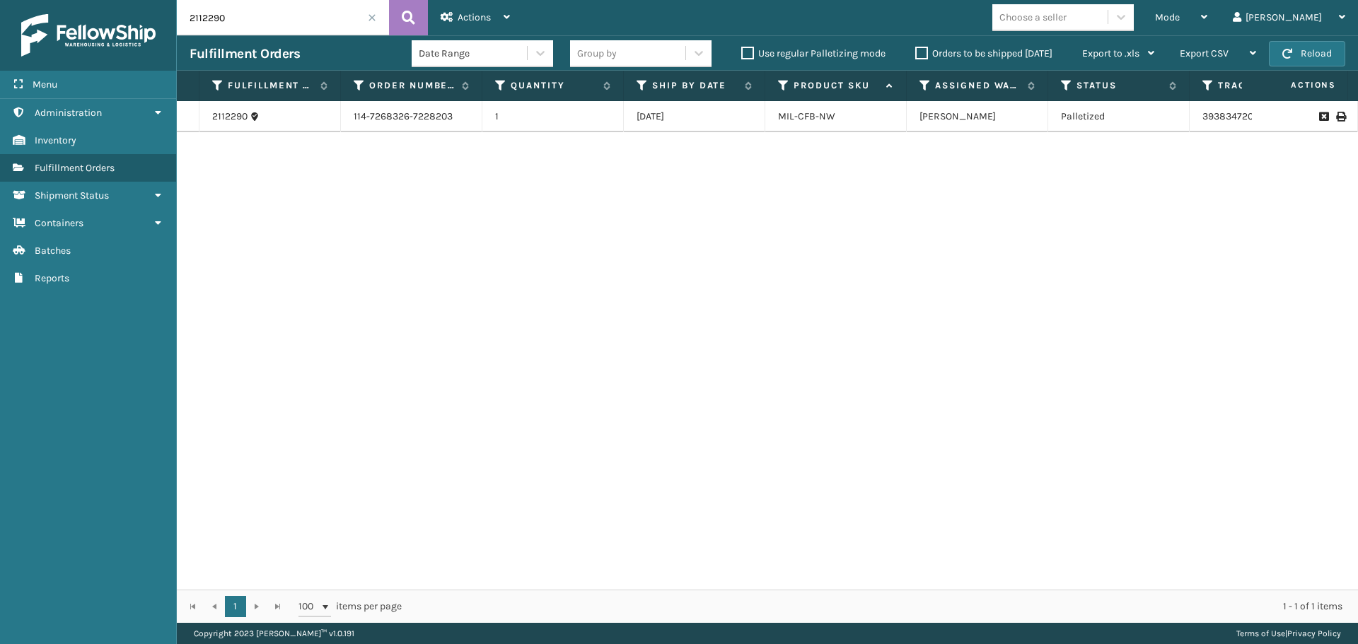
click at [370, 11] on input "2112290" at bounding box center [283, 17] width 212 height 35
click at [373, 19] on span at bounding box center [372, 17] width 8 height 8
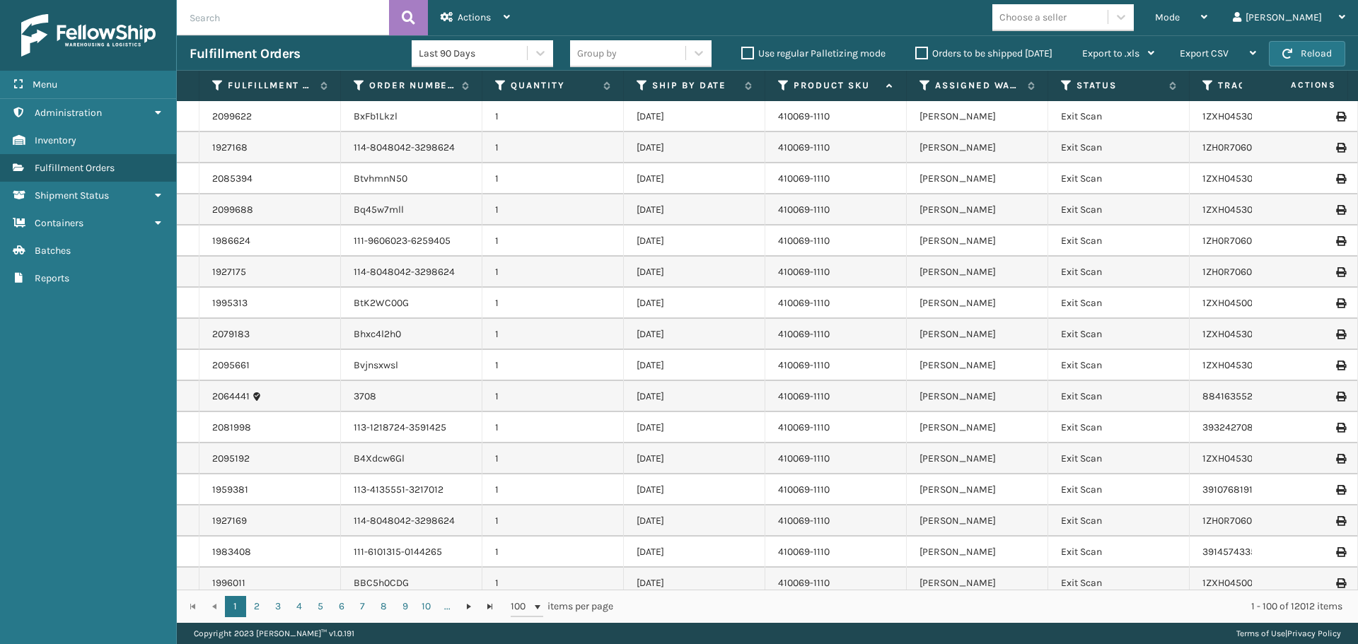
click at [922, 50] on label "Orders to be shipped [DATE]" at bounding box center [983, 53] width 137 height 12
click at [916, 50] on input "Orders to be shipped [DATE]" at bounding box center [915, 49] width 1 height 9
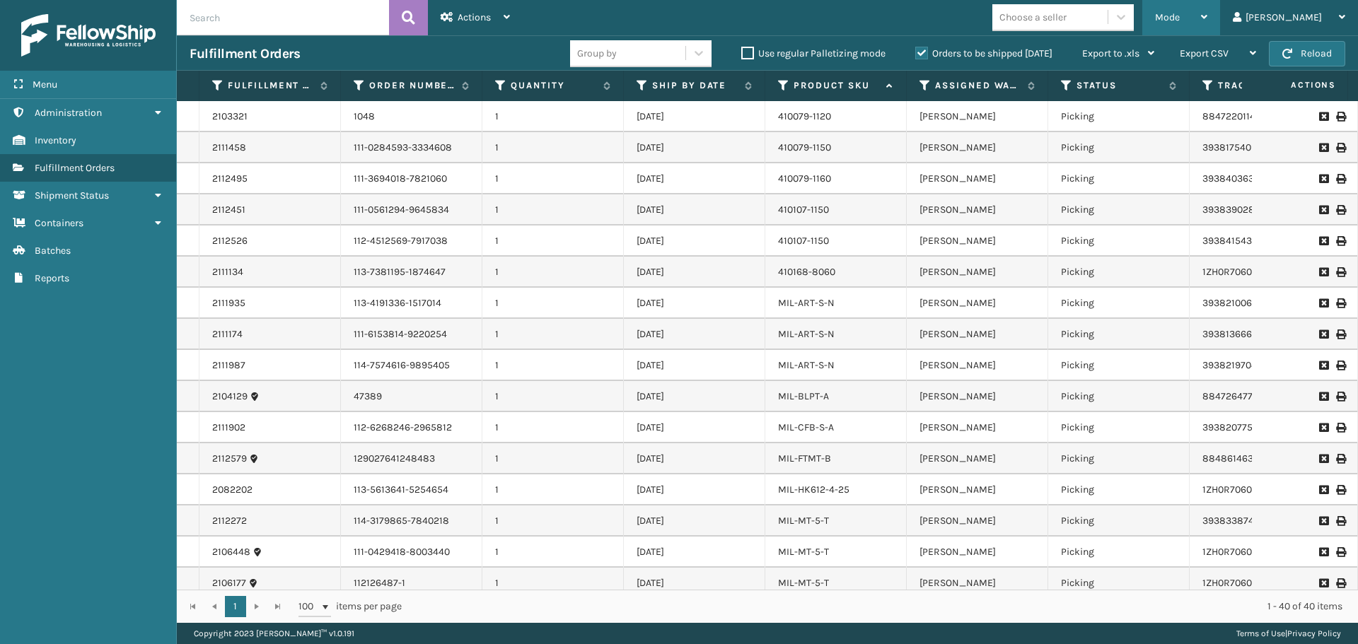
click at [1180, 20] on span "Mode" at bounding box center [1167, 17] width 25 height 12
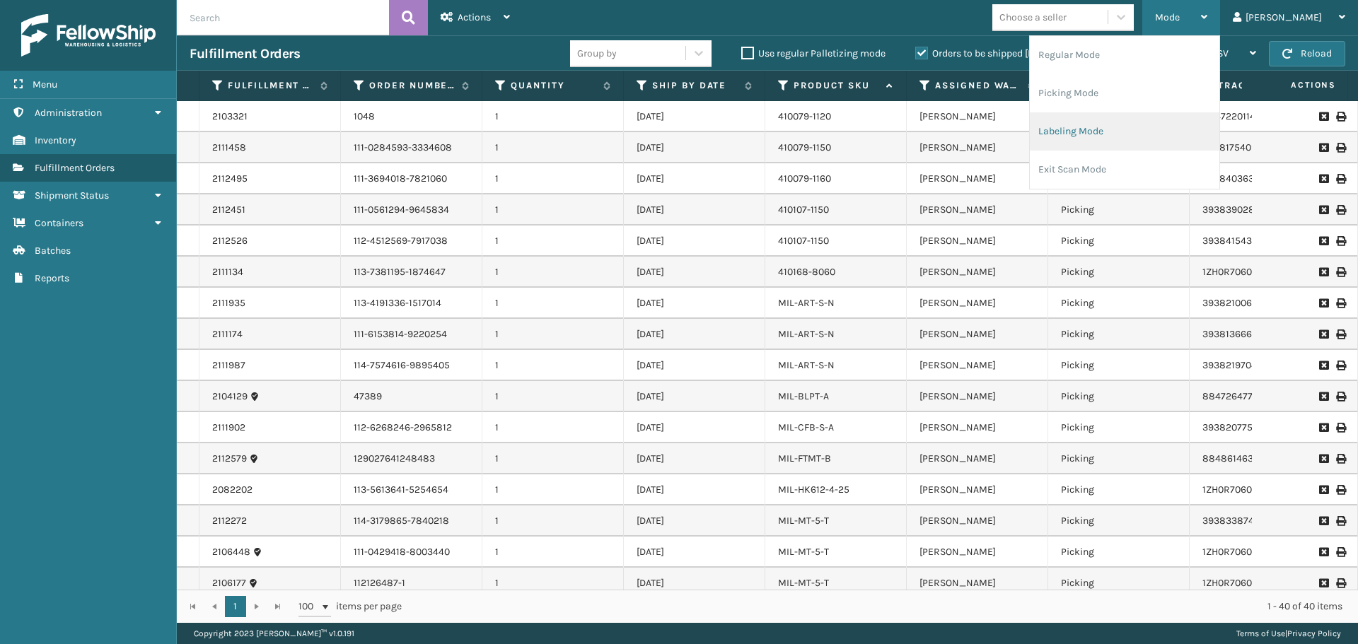
click at [1160, 139] on li "Labeling Mode" at bounding box center [1125, 131] width 190 height 38
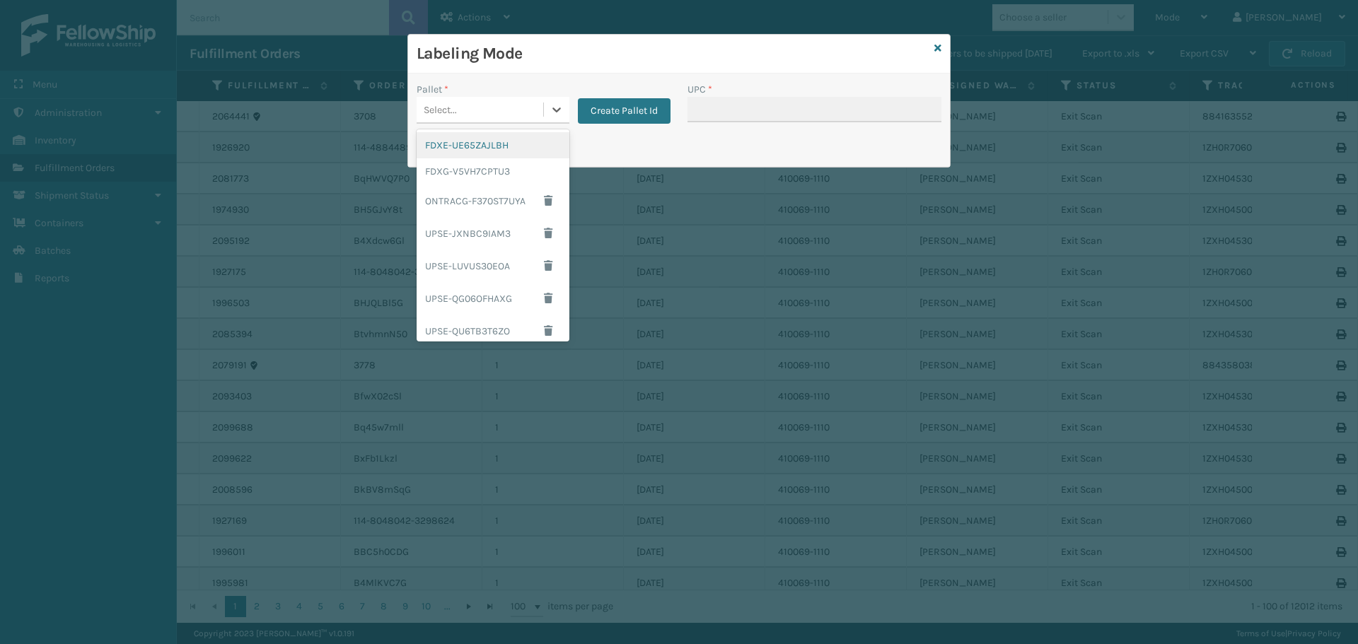
click at [506, 107] on div "Select..." at bounding box center [480, 109] width 127 height 23
click at [502, 169] on div "FDXG-V5VH7CPTU3" at bounding box center [493, 171] width 153 height 26
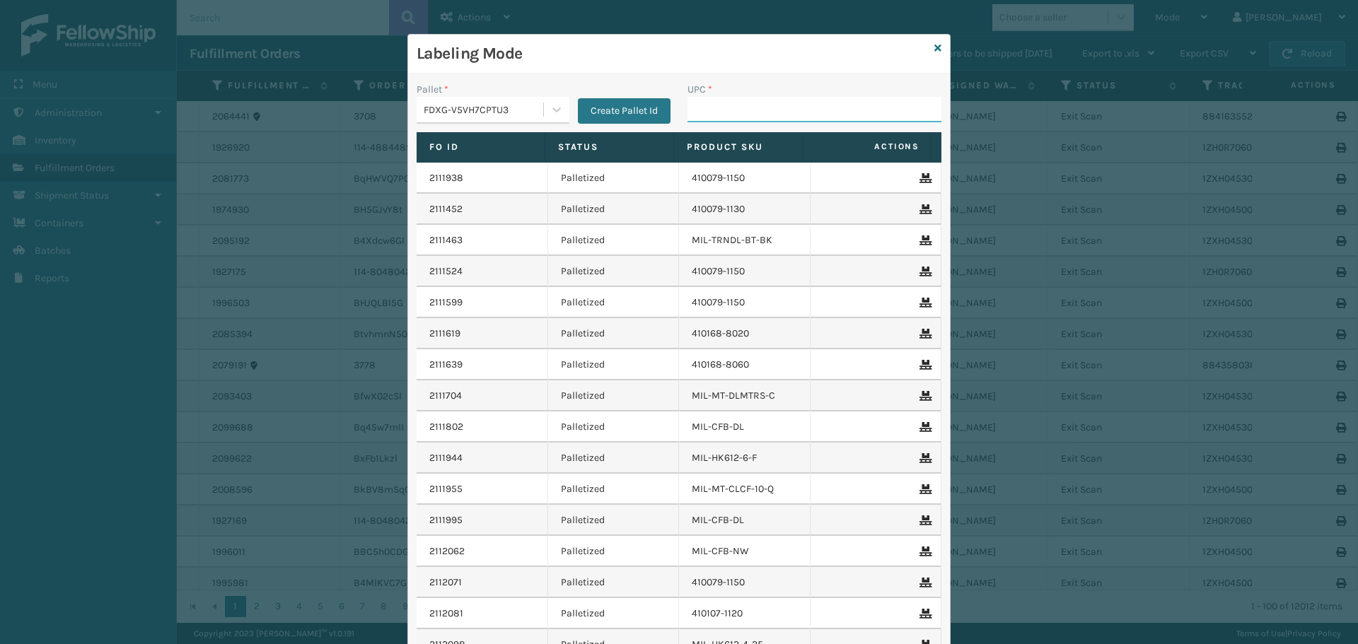
click at [841, 115] on input "UPC *" at bounding box center [814, 109] width 254 height 25
click at [934, 51] on icon at bounding box center [937, 48] width 7 height 10
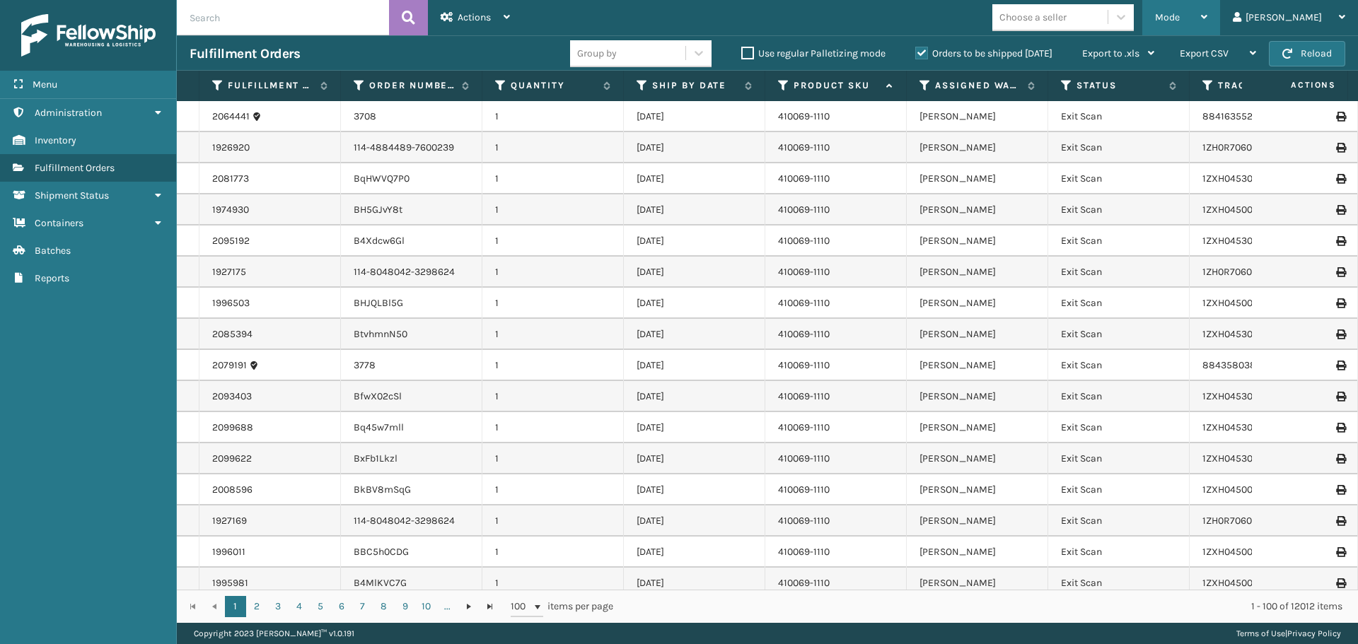
click at [1189, 9] on div "Mode Regular Mode Picking Mode Labeling Mode Exit Scan Mode" at bounding box center [1181, 17] width 78 height 35
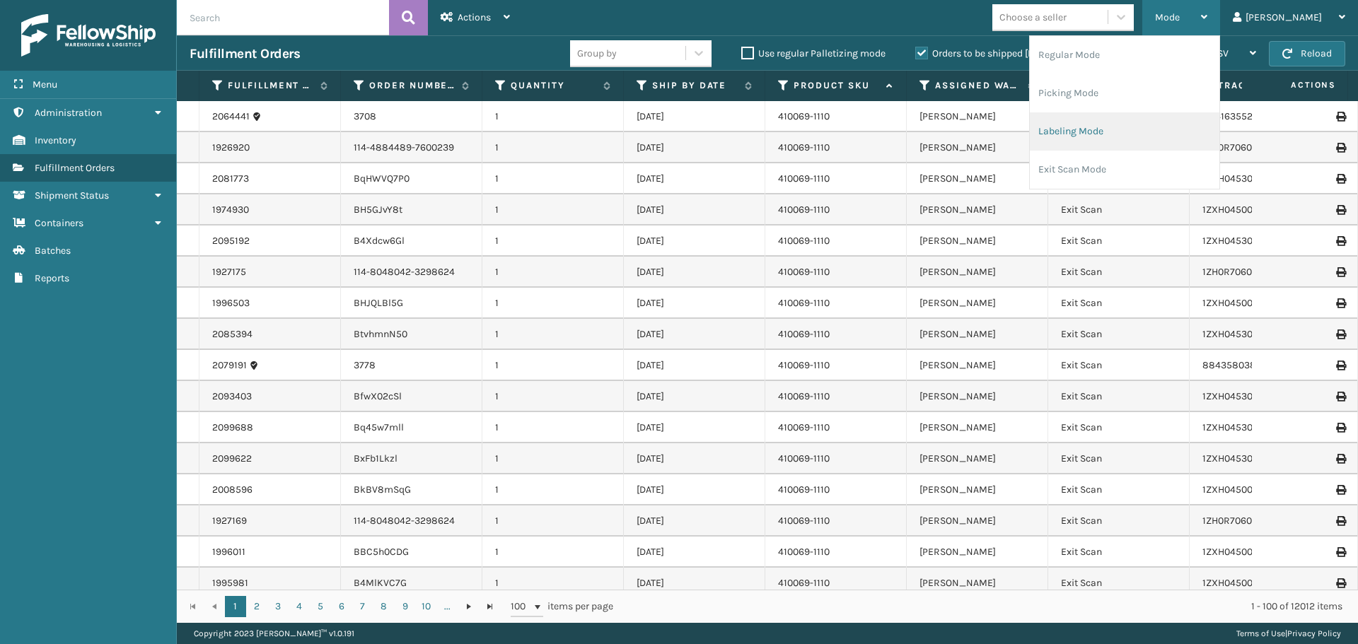
click at [1122, 131] on li "Labeling Mode" at bounding box center [1125, 131] width 190 height 38
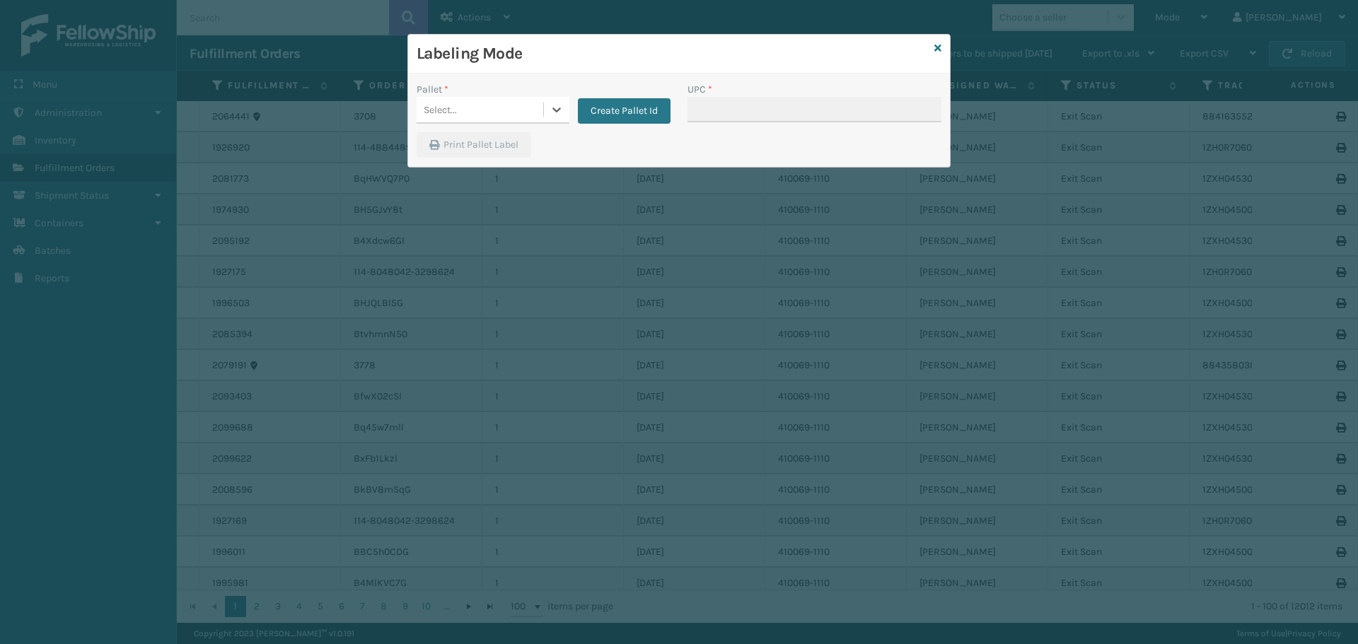
drag, startPoint x: 541, startPoint y: 122, endPoint x: 542, endPoint y: 107, distance: 14.2
click at [542, 107] on div "Select..." at bounding box center [493, 110] width 153 height 27
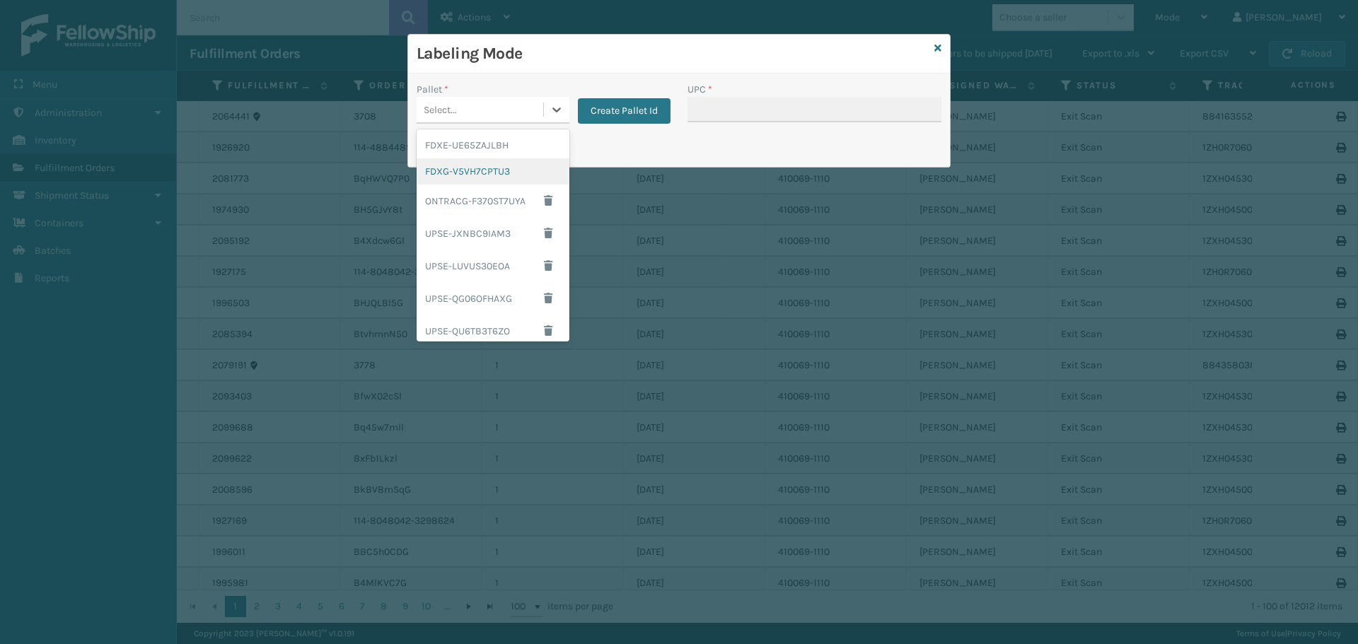
click at [499, 170] on div "FDXG-V5VH7CPTU3" at bounding box center [493, 171] width 153 height 26
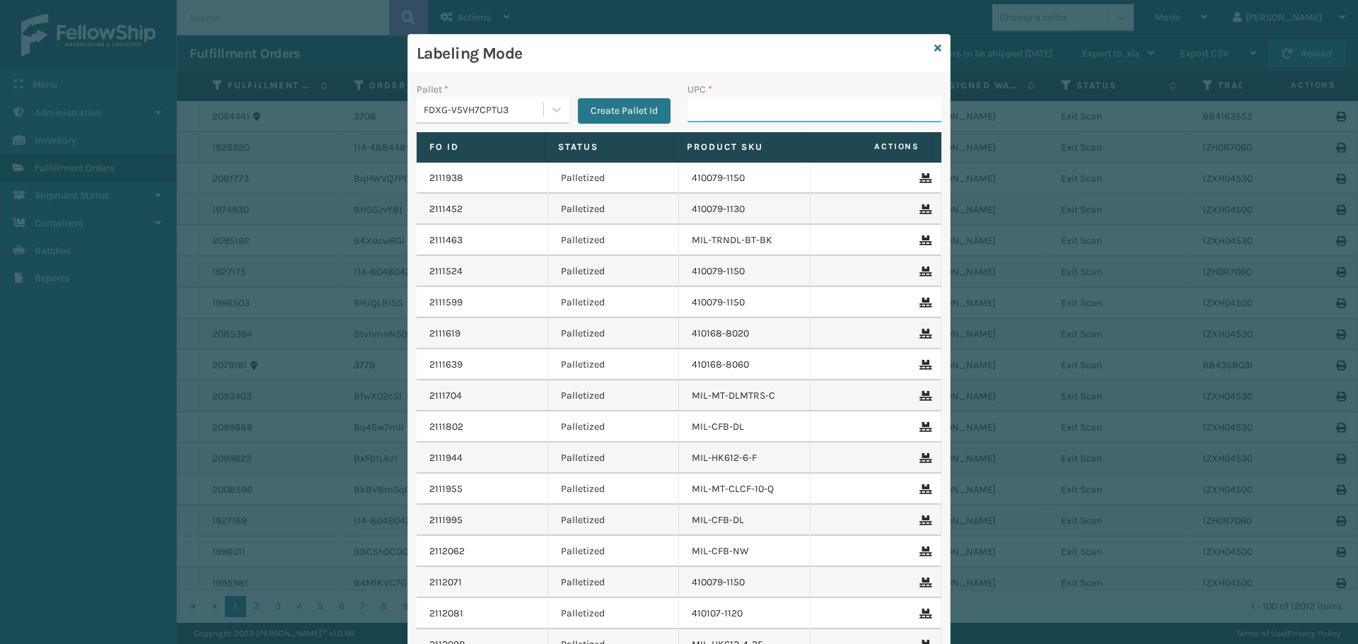
click at [741, 112] on input "UPC *" at bounding box center [814, 109] width 254 height 25
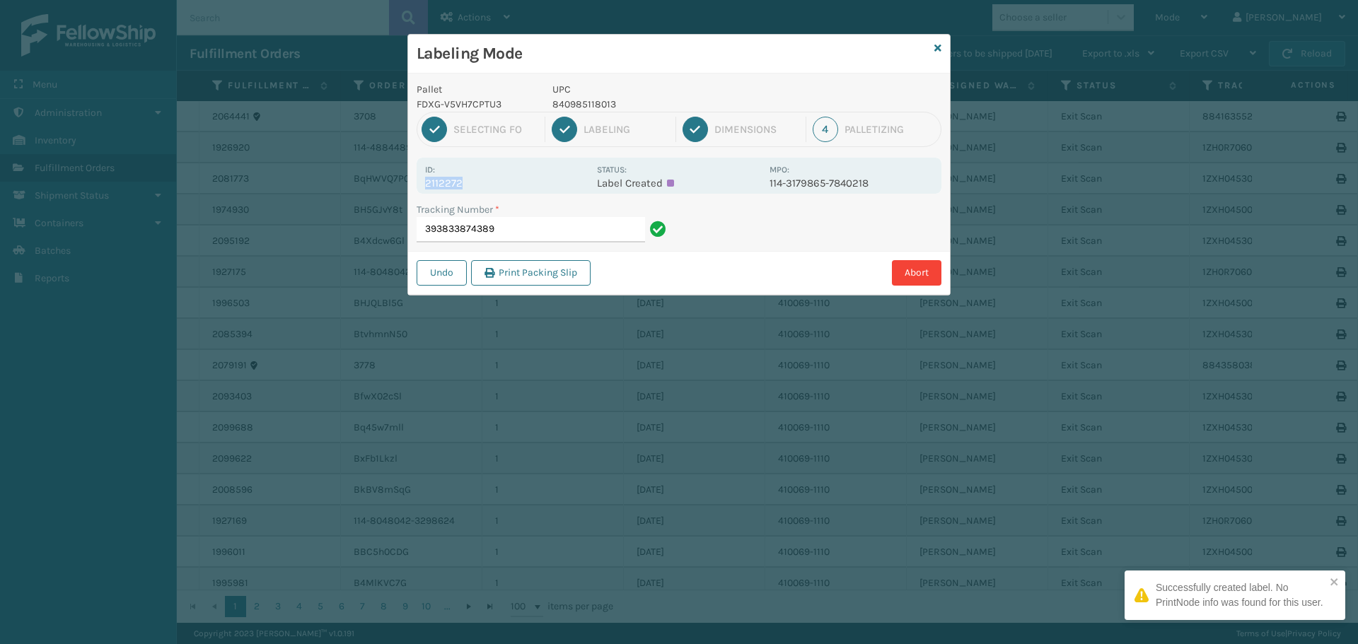
drag, startPoint x: 472, startPoint y: 180, endPoint x: 400, endPoint y: 190, distance: 72.1
click at [400, 190] on div "Labeling Mode Pallet FDXG-V5VH7CPTU3 UPC 840985118013 1 Selecting FO 2 Labeling…" at bounding box center [679, 322] width 1358 height 644
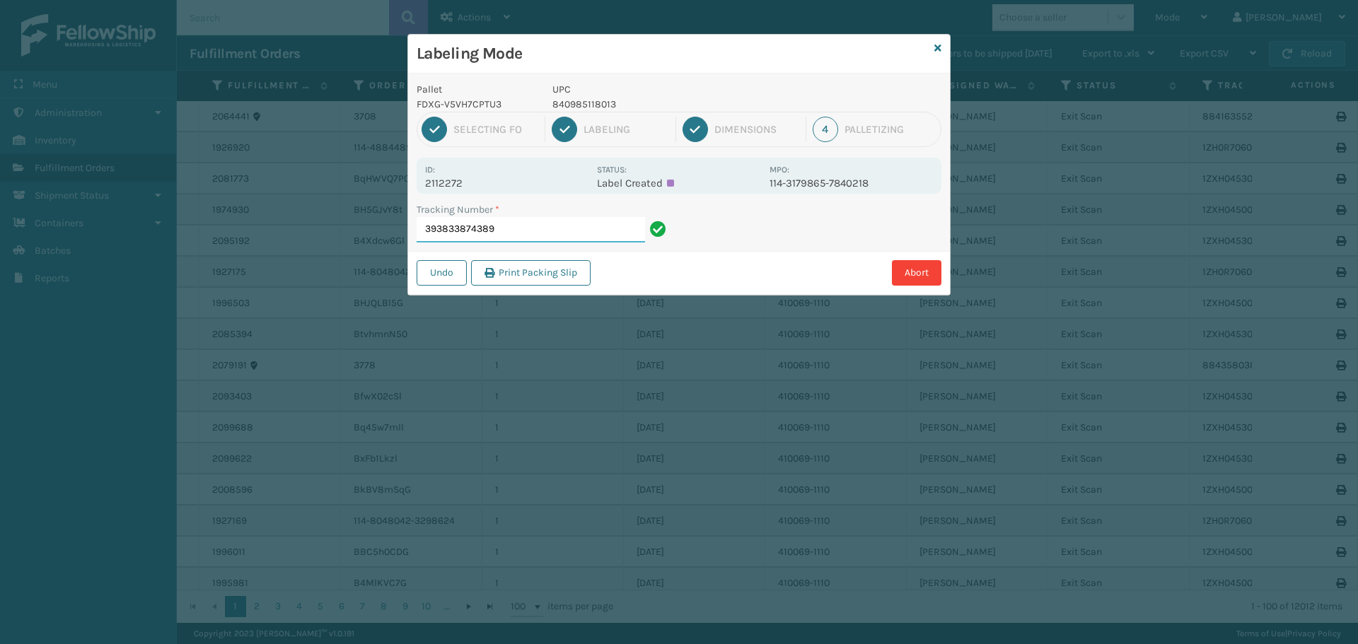
click at [552, 237] on input "393833874389" at bounding box center [531, 229] width 228 height 25
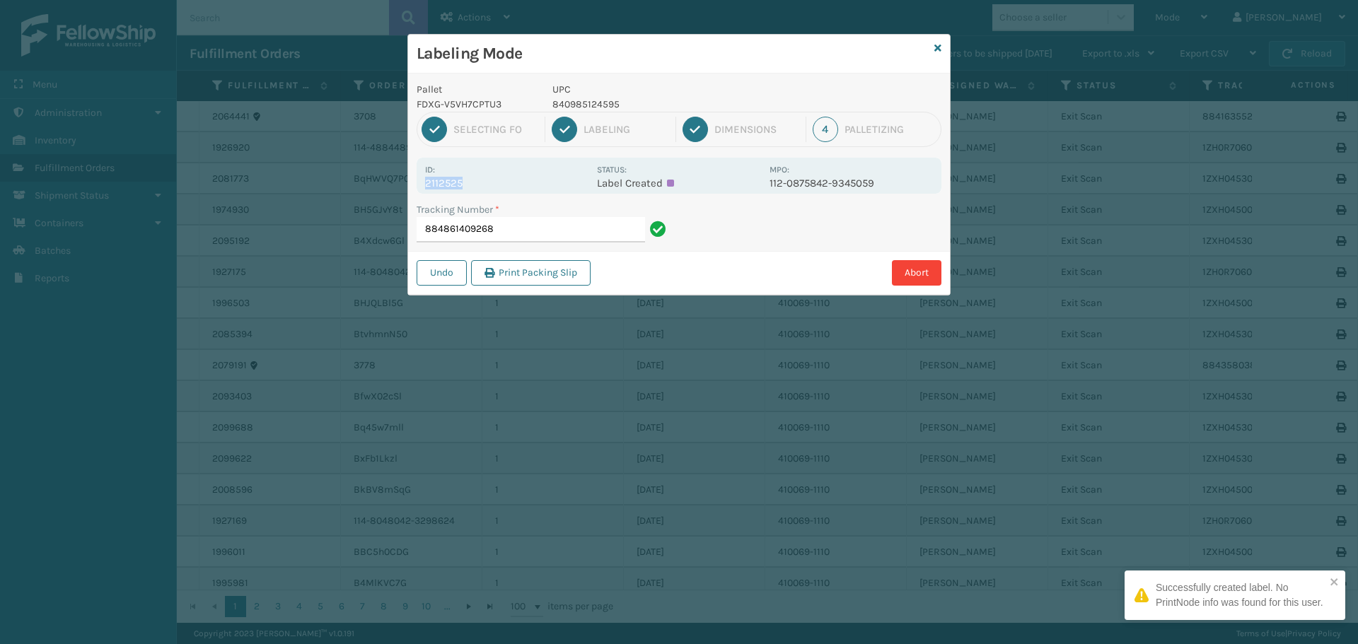
drag, startPoint x: 465, startPoint y: 180, endPoint x: 423, endPoint y: 183, distance: 41.9
click at [423, 183] on div "Id: 2112525 Status: Label Created MPO: 112-0875842-9345059" at bounding box center [679, 176] width 525 height 36
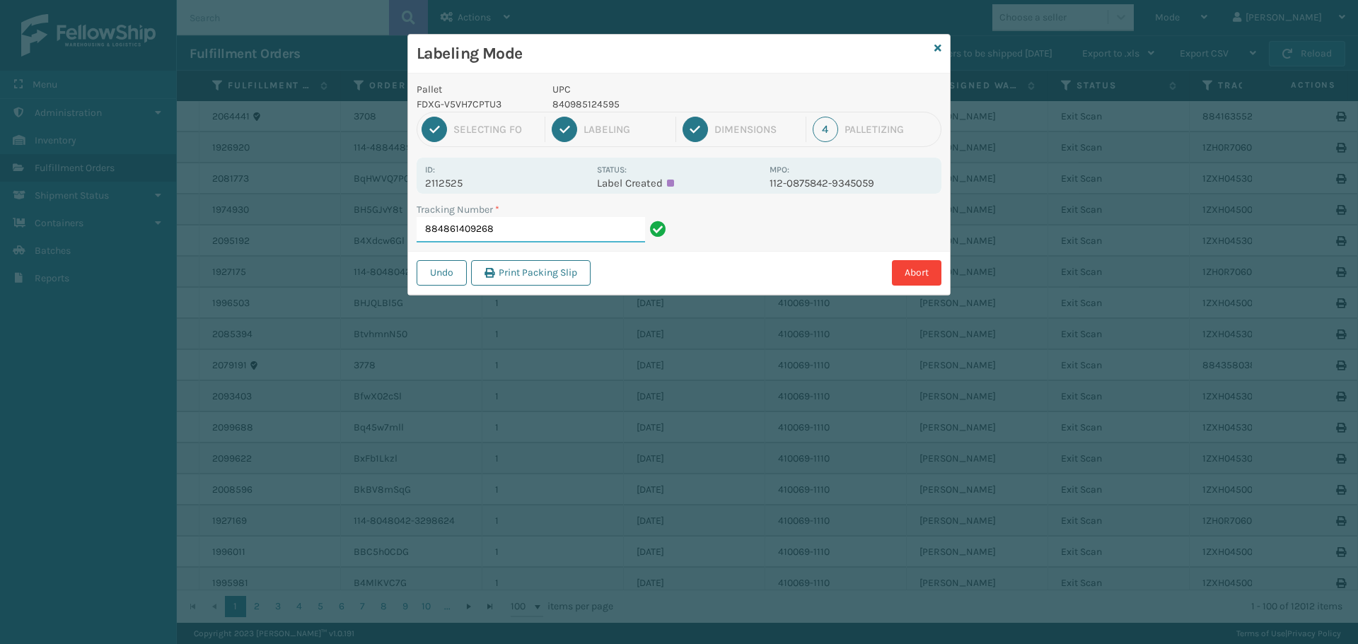
click at [528, 230] on input "884861409268" at bounding box center [531, 229] width 228 height 25
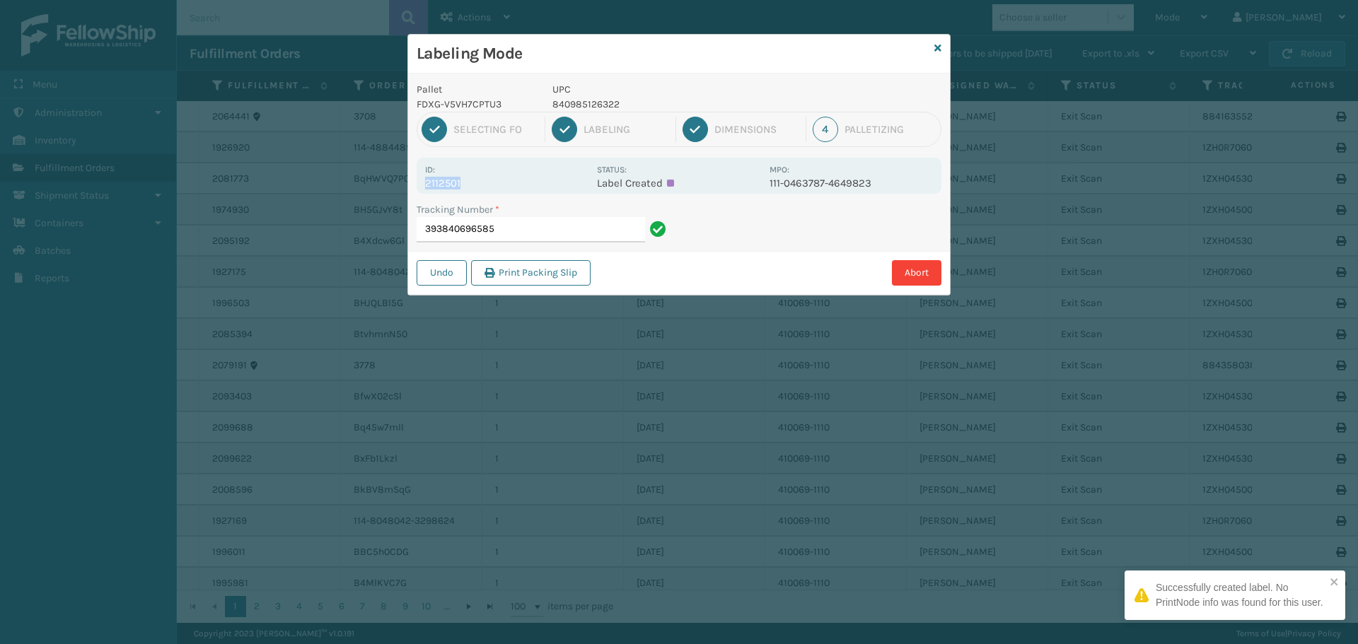
drag, startPoint x: 460, startPoint y: 182, endPoint x: 414, endPoint y: 184, distance: 46.7
click at [414, 184] on div "Pallet FDXG-V5VH7CPTU3 UPC 840985126322 1 Selecting FO 2 Labeling 3 Dimensions …" at bounding box center [679, 184] width 542 height 221
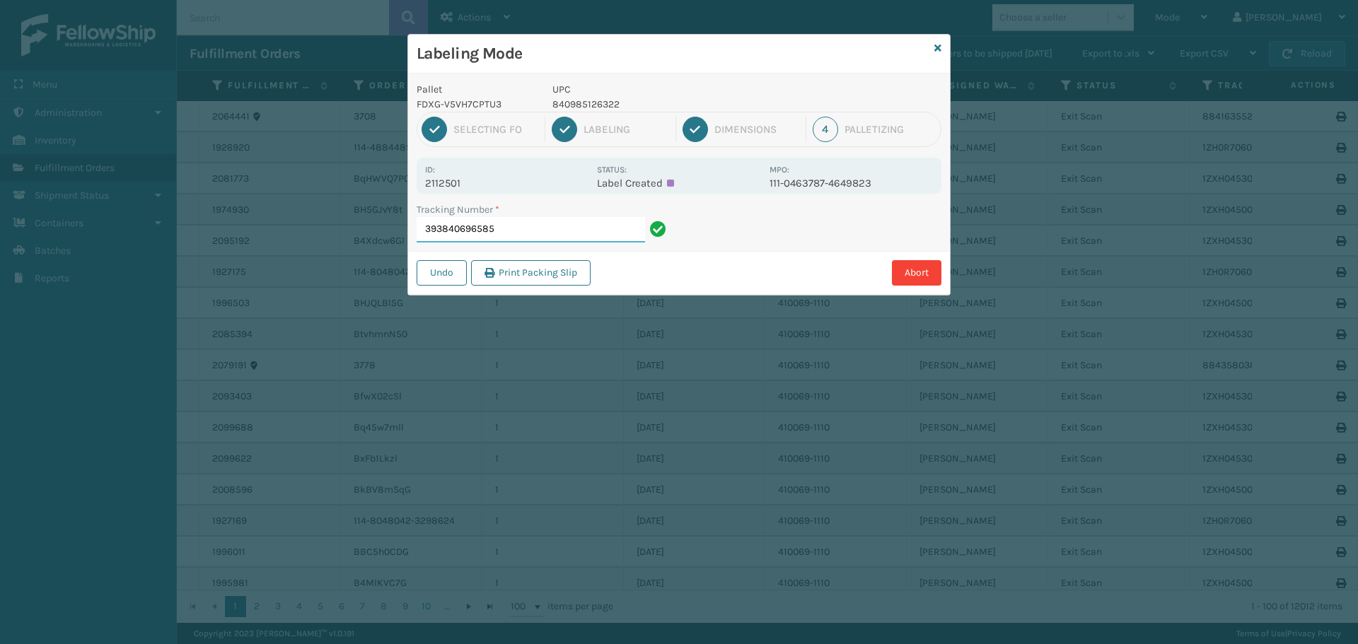
click at [549, 228] on input "393840696585" at bounding box center [531, 229] width 228 height 25
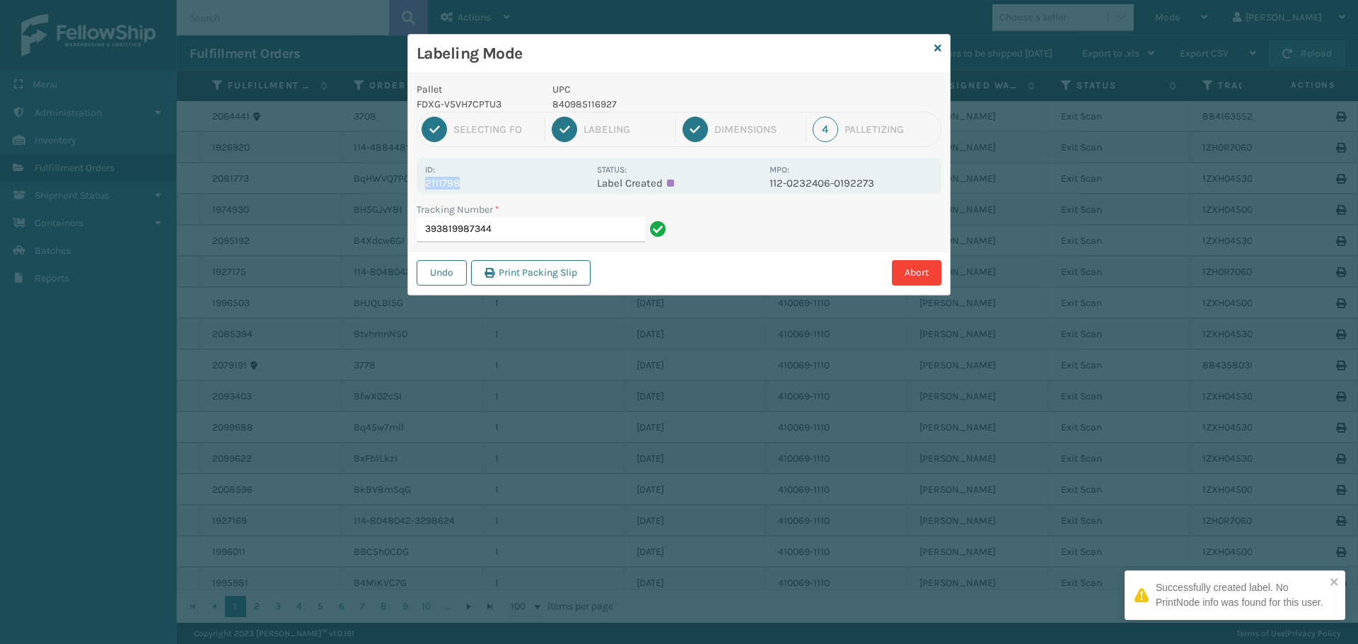
drag, startPoint x: 471, startPoint y: 173, endPoint x: 478, endPoint y: 178, distance: 8.2
click at [477, 178] on div "Id: 2111798" at bounding box center [506, 176] width 163 height 28
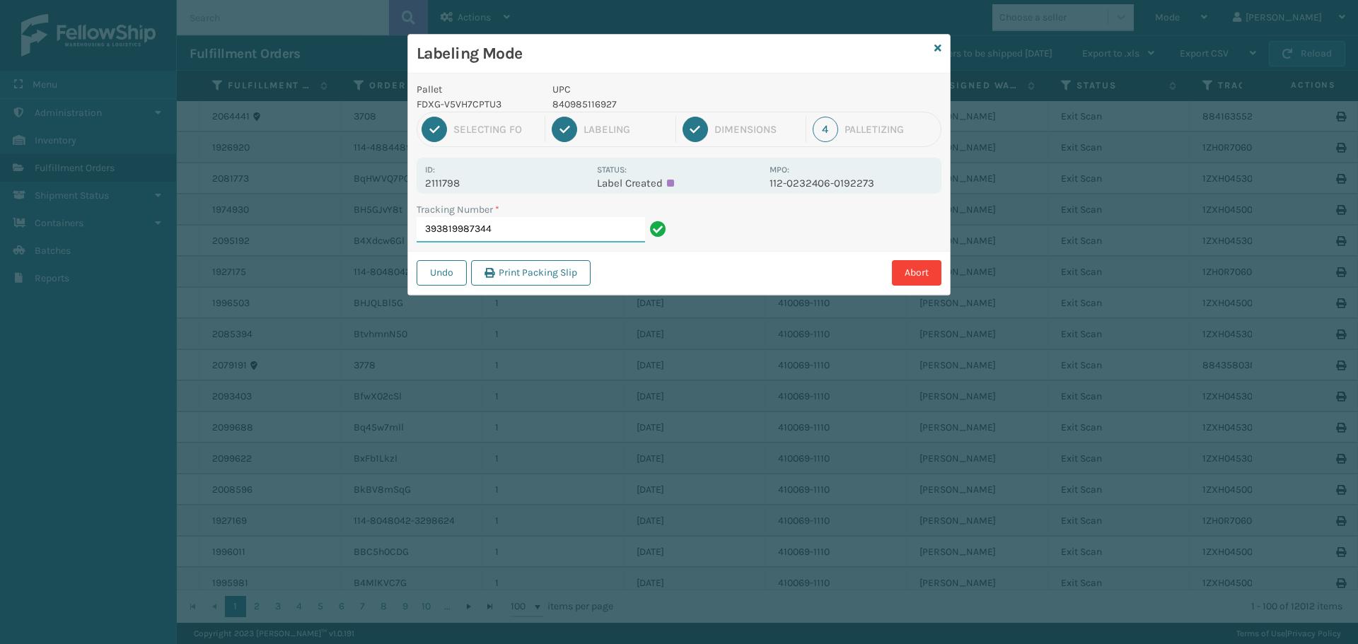
click at [530, 235] on input "393819987344" at bounding box center [531, 229] width 228 height 25
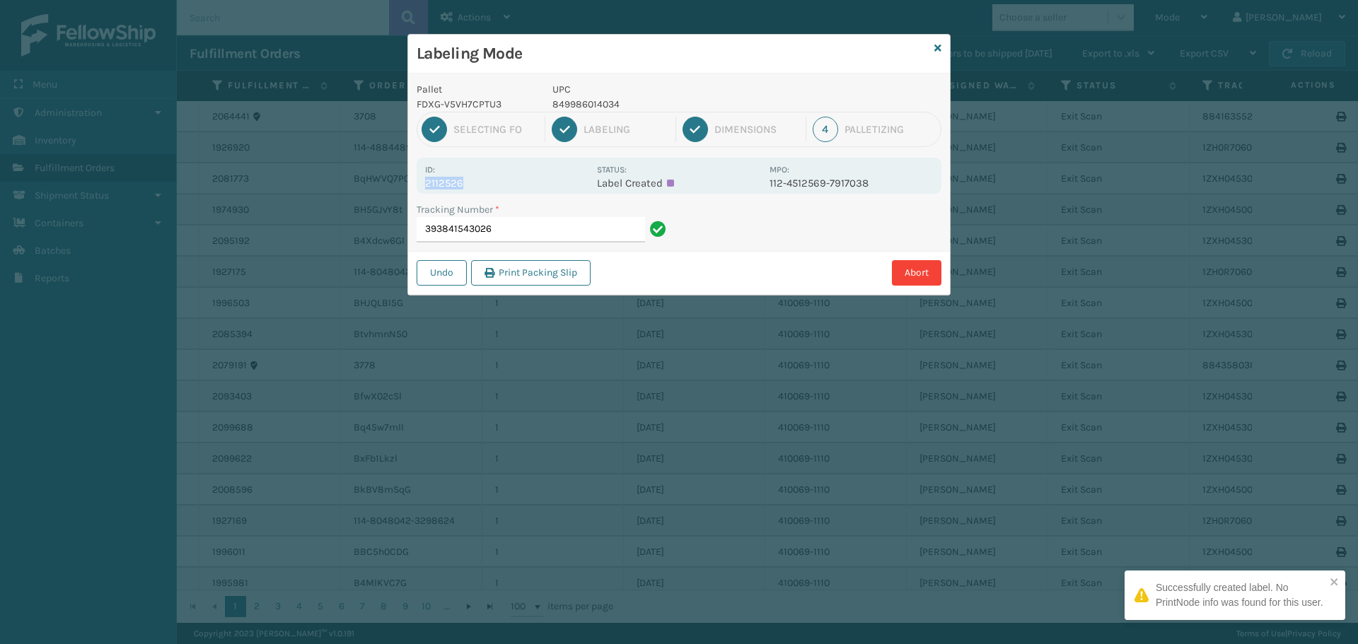
drag, startPoint x: 467, startPoint y: 182, endPoint x: 402, endPoint y: 192, distance: 66.5
click at [402, 192] on div "Labeling Mode Pallet FDXG-V5VH7CPTU3 UPC 849986014034 1 Selecting FO 2 Labeling…" at bounding box center [679, 322] width 1358 height 644
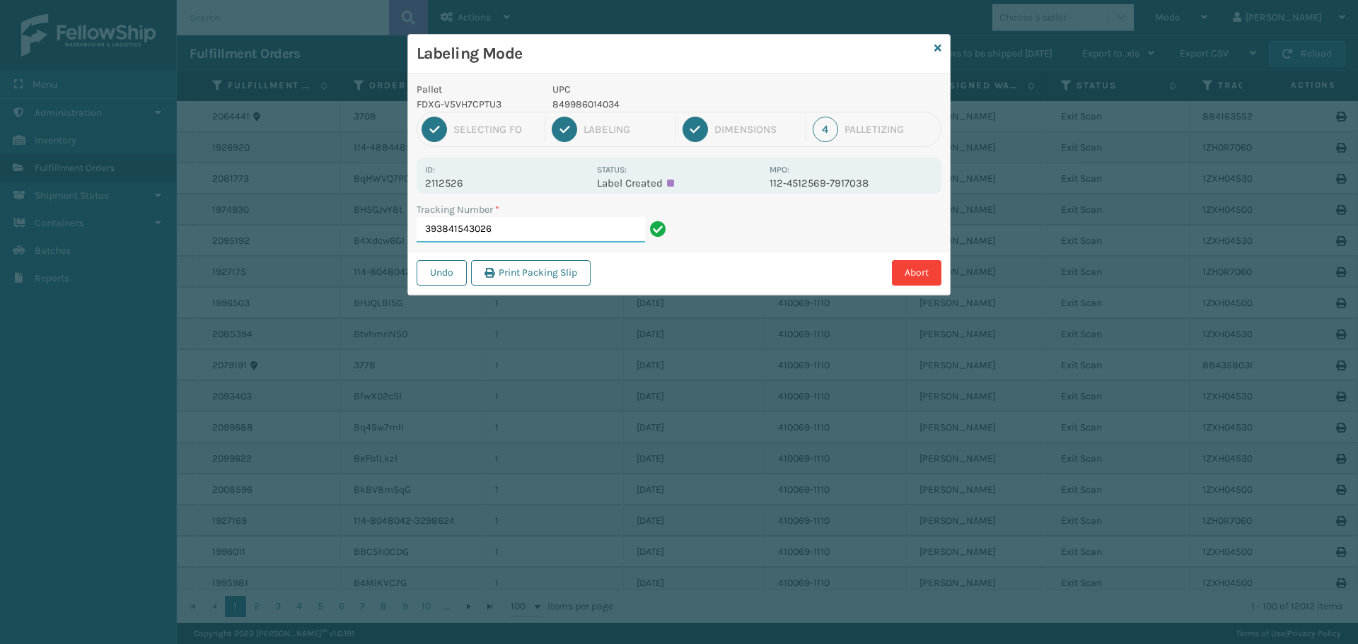
click at [562, 221] on input "393841543026" at bounding box center [531, 229] width 228 height 25
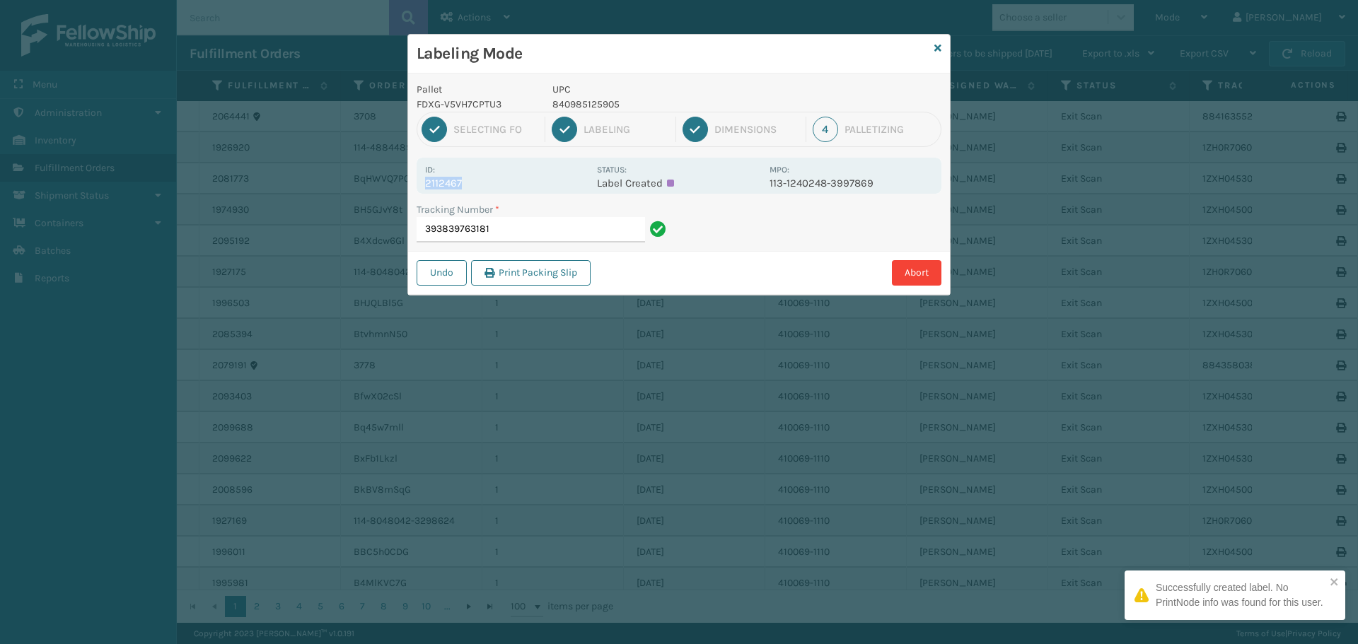
drag, startPoint x: 473, startPoint y: 179, endPoint x: 394, endPoint y: 187, distance: 79.6
click at [394, 187] on div "Labeling Mode Pallet FDXG-V5VH7CPTU3 UPC 840985125905 1 Selecting FO 2 Labeling…" at bounding box center [679, 322] width 1358 height 644
click at [550, 243] on div "Tracking Number * 393839763181" at bounding box center [543, 226] width 271 height 49
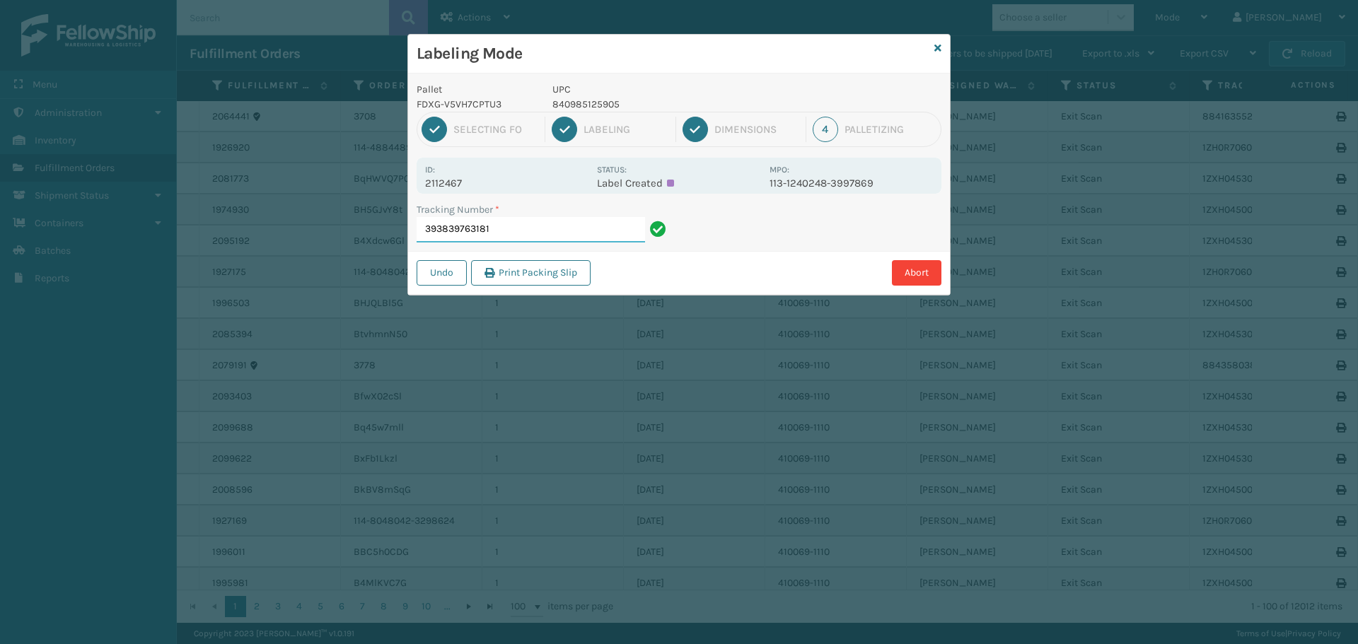
click at [586, 239] on input "393839763181" at bounding box center [531, 229] width 228 height 25
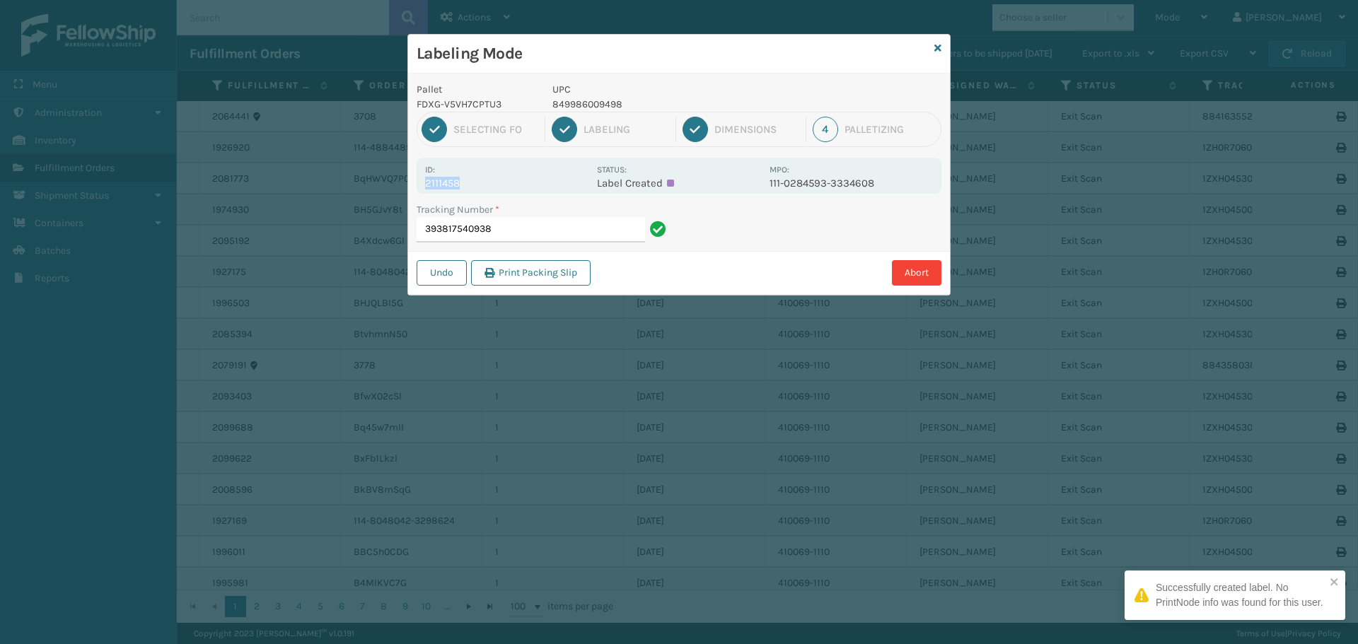
drag, startPoint x: 467, startPoint y: 182, endPoint x: 419, endPoint y: 189, distance: 47.9
click at [419, 188] on div "Id: 2111458 Status: Label Created MPO: 111-0284593-3334608" at bounding box center [679, 176] width 525 height 36
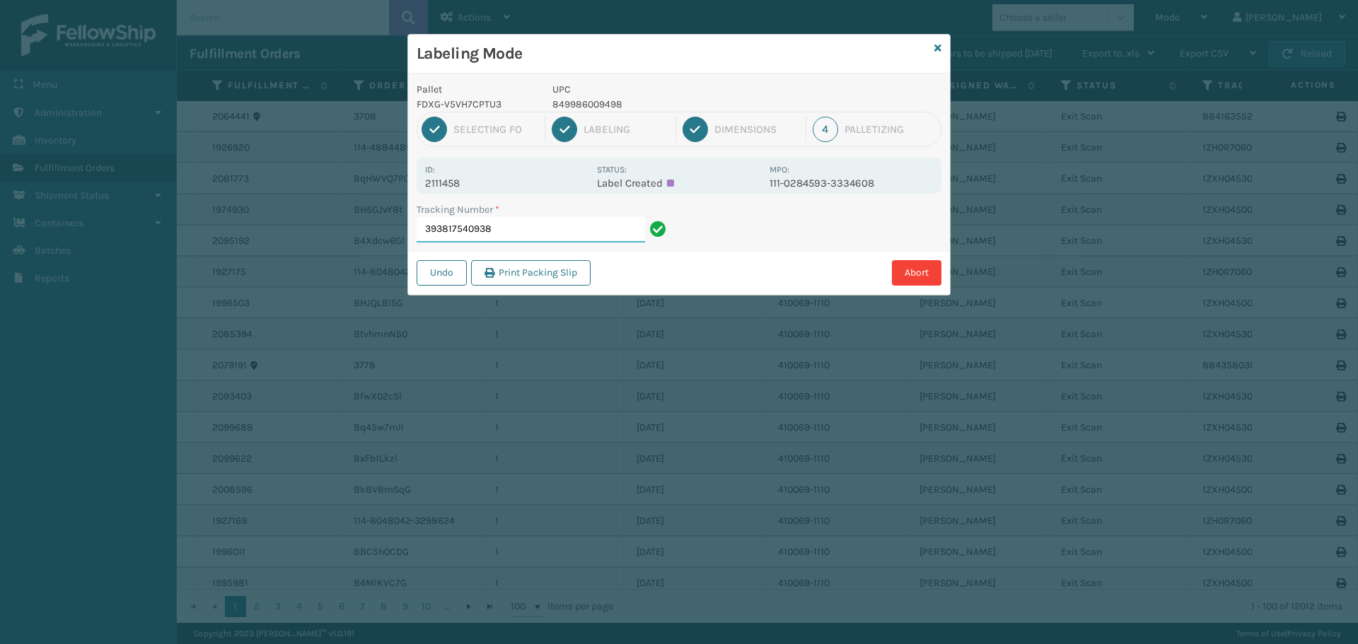
click at [514, 233] on input "393817540938" at bounding box center [531, 229] width 228 height 25
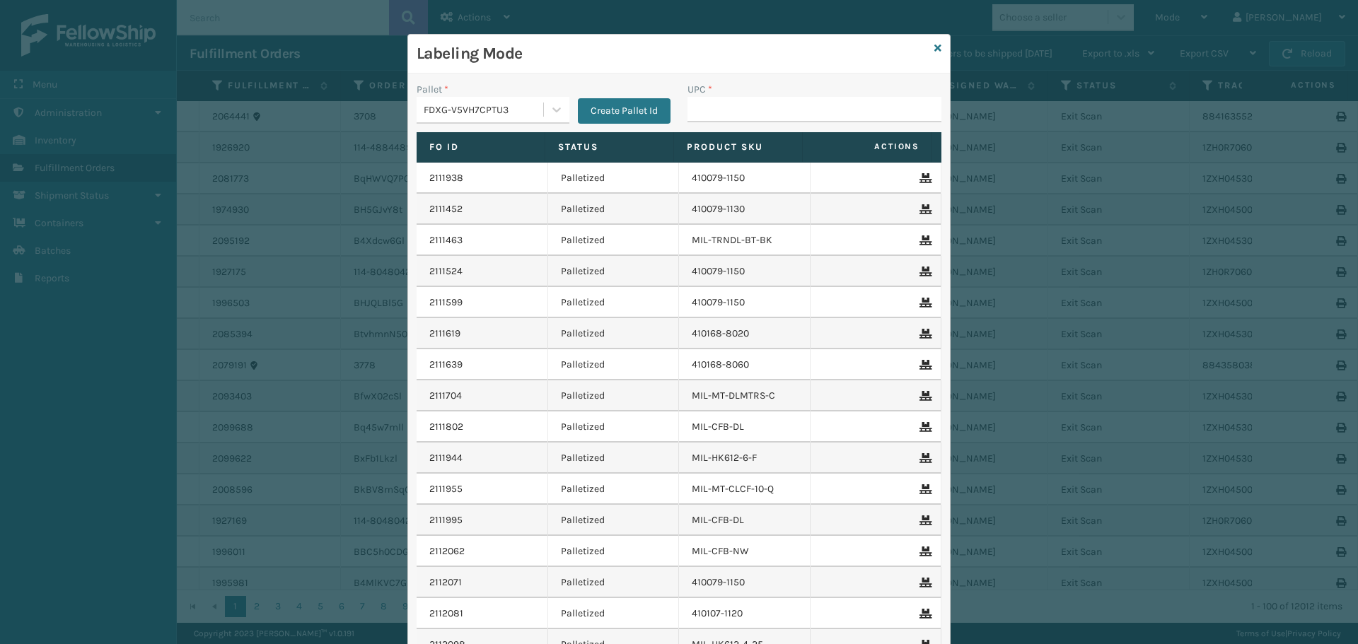
click at [927, 49] on div "Labeling Mode" at bounding box center [679, 54] width 542 height 39
click at [934, 46] on icon at bounding box center [937, 48] width 7 height 10
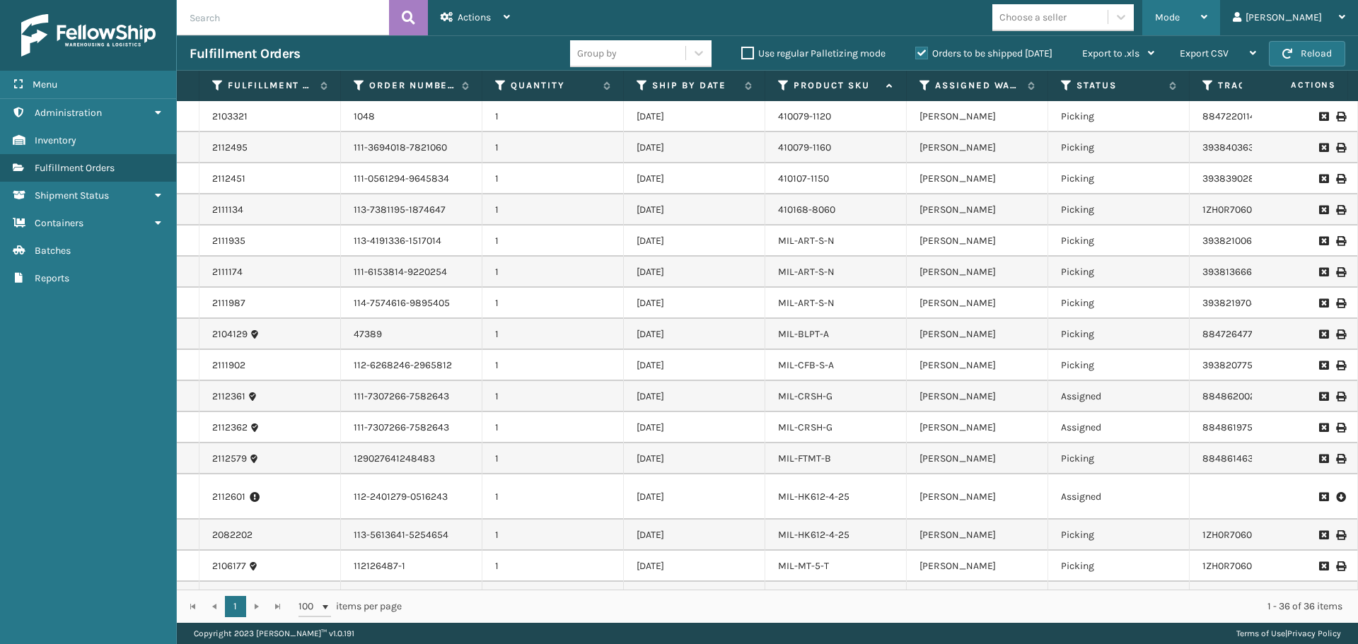
click at [1207, 32] on div "Mode" at bounding box center [1181, 17] width 52 height 35
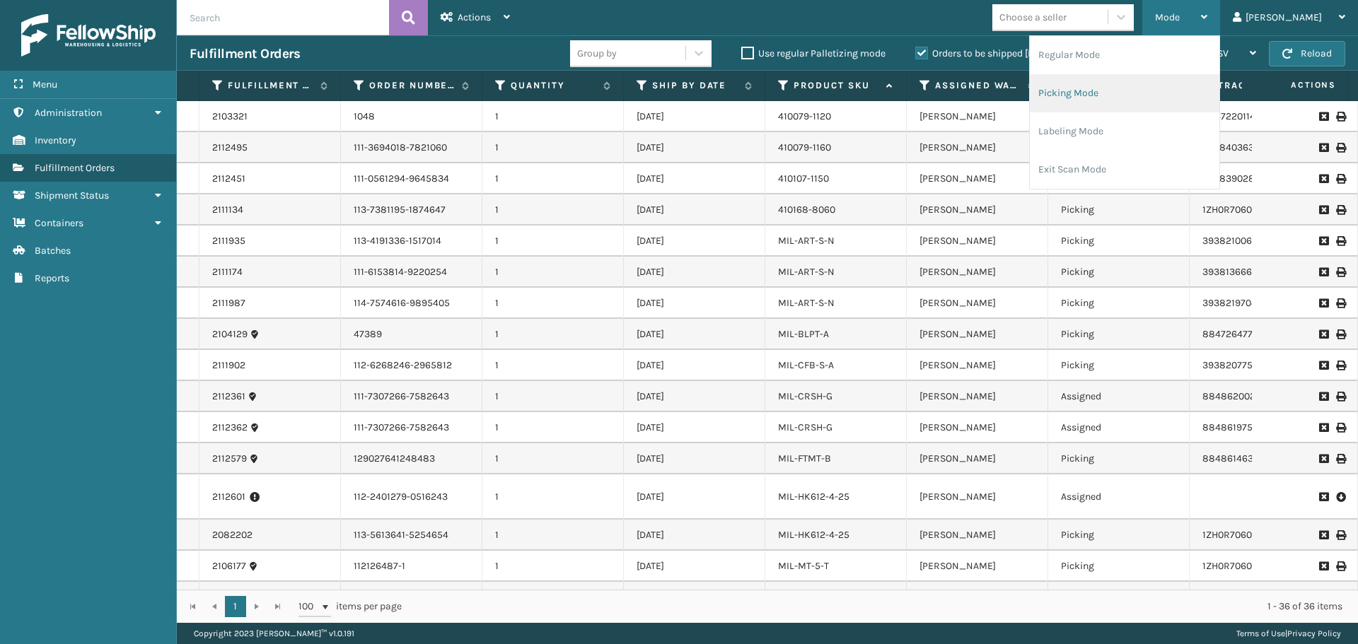
click at [1165, 96] on li "Picking Mode" at bounding box center [1125, 93] width 190 height 38
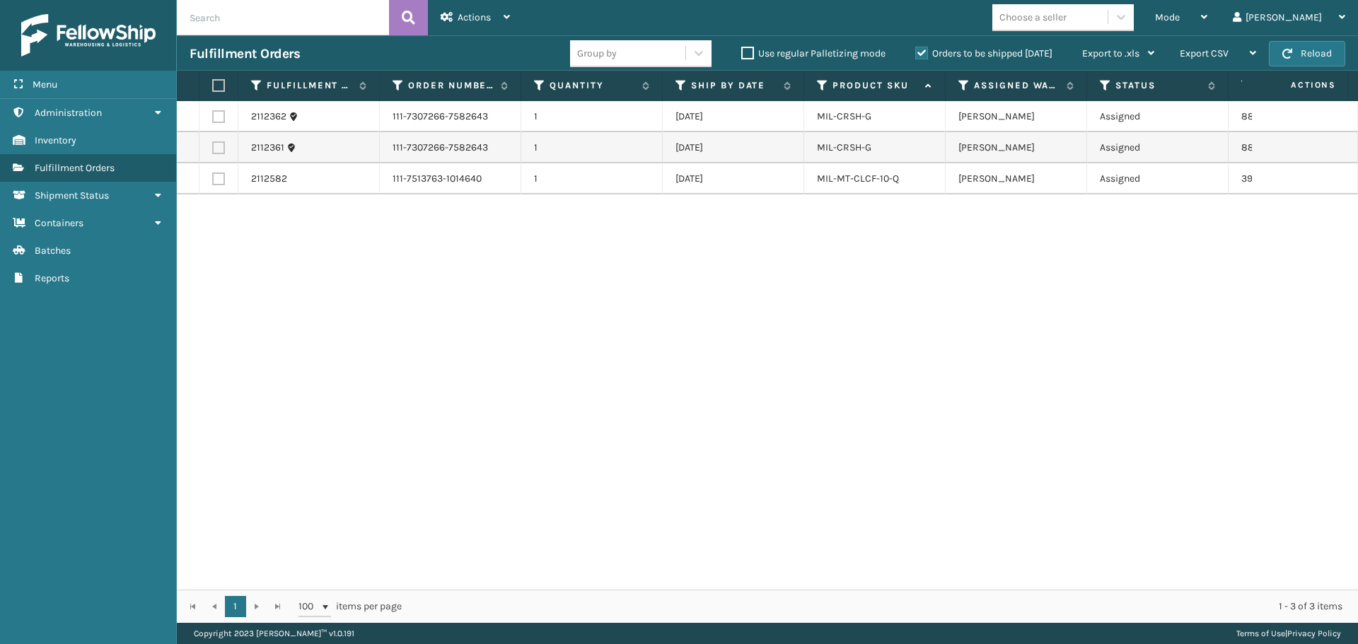
click at [216, 89] on label at bounding box center [216, 85] width 8 height 13
click at [213, 89] on input "checkbox" at bounding box center [212, 85] width 1 height 9
checkbox input "true"
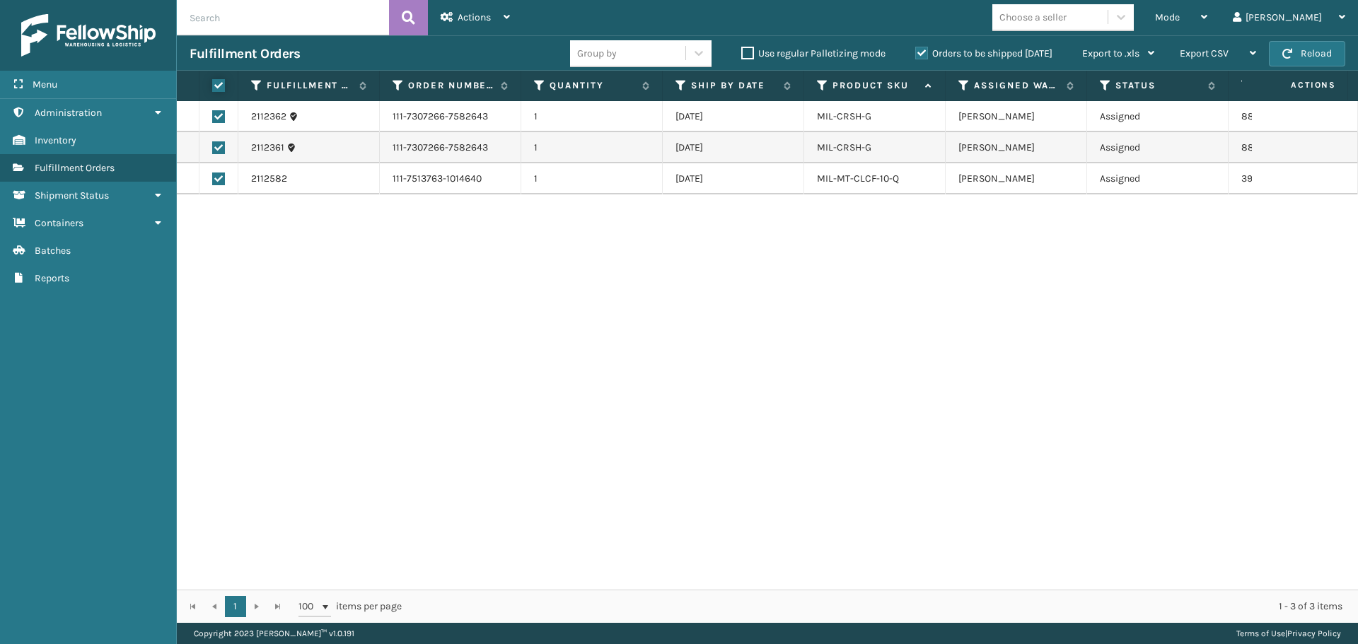
checkbox input "true"
click at [477, 29] on div "Actions" at bounding box center [475, 17] width 69 height 35
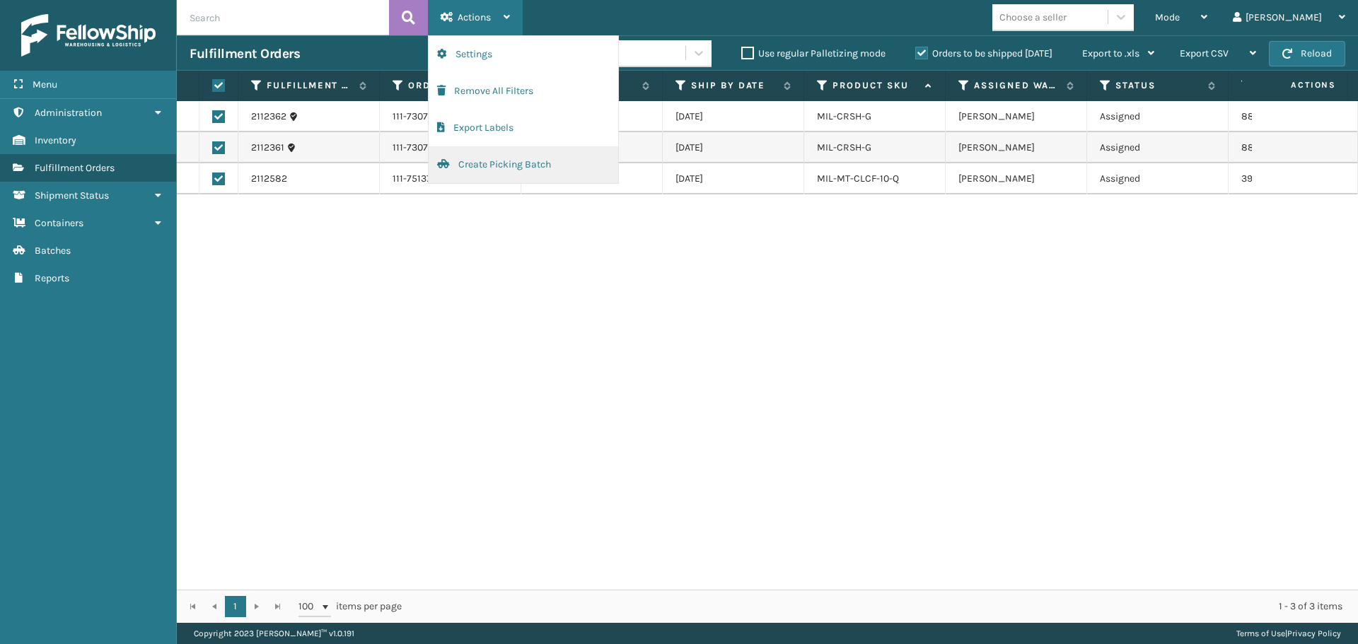
click at [504, 162] on button "Create Picking Batch" at bounding box center [524, 164] width 190 height 37
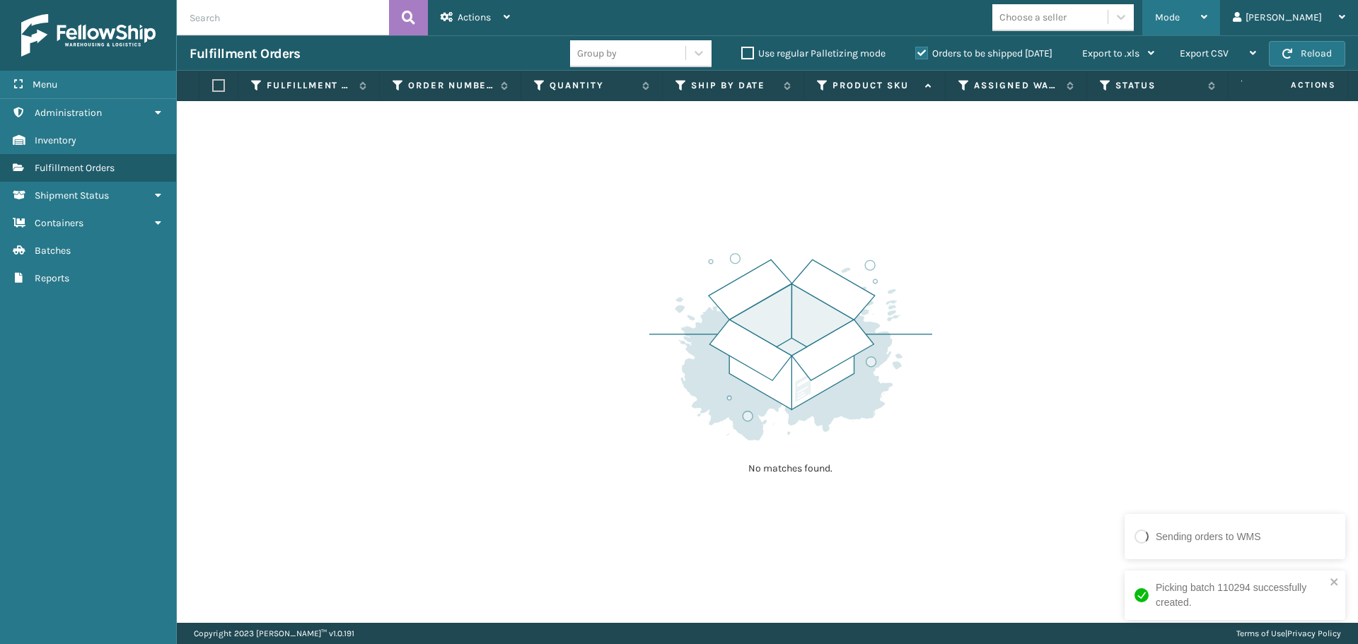
click at [1207, 11] on div "Mode" at bounding box center [1181, 17] width 52 height 35
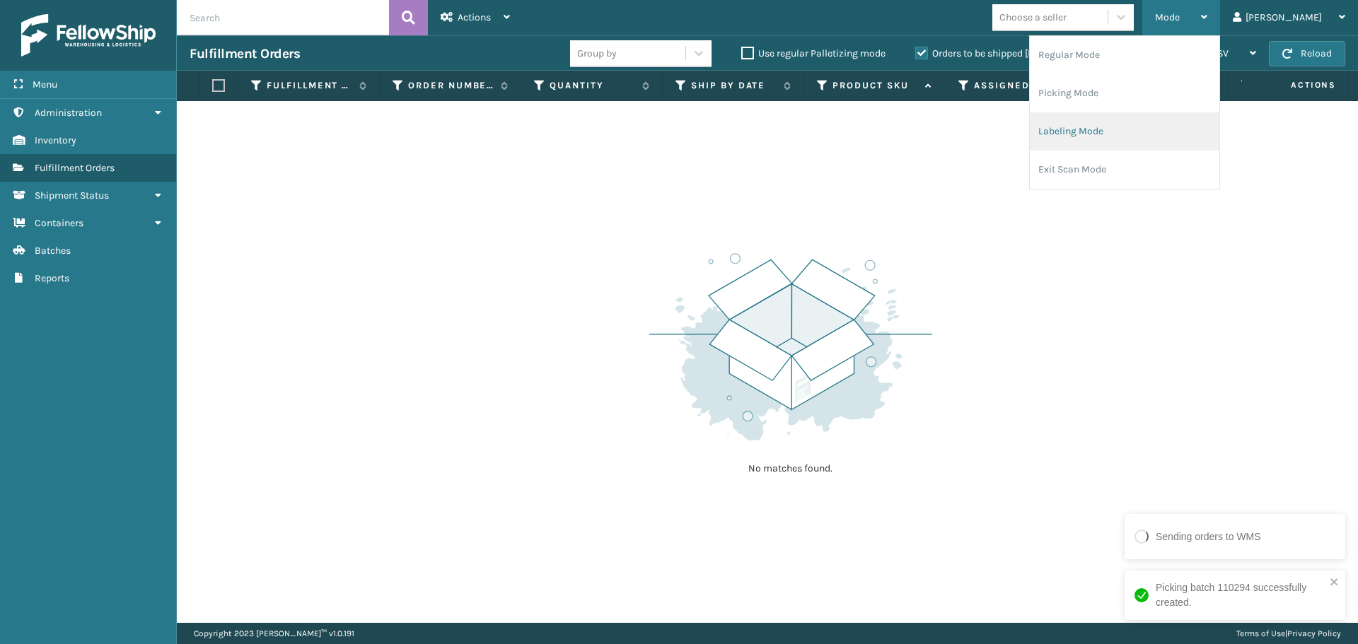
click at [1153, 118] on li "Labeling Mode" at bounding box center [1125, 131] width 190 height 38
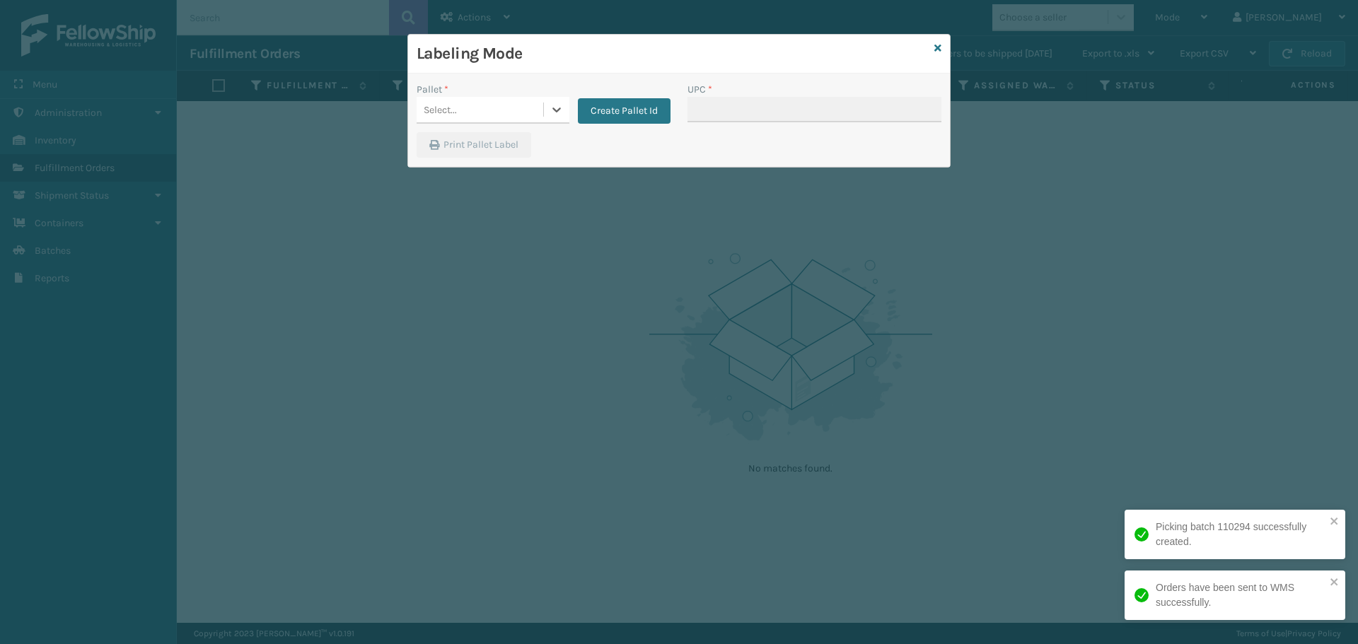
click at [466, 117] on div "Select..." at bounding box center [480, 109] width 127 height 23
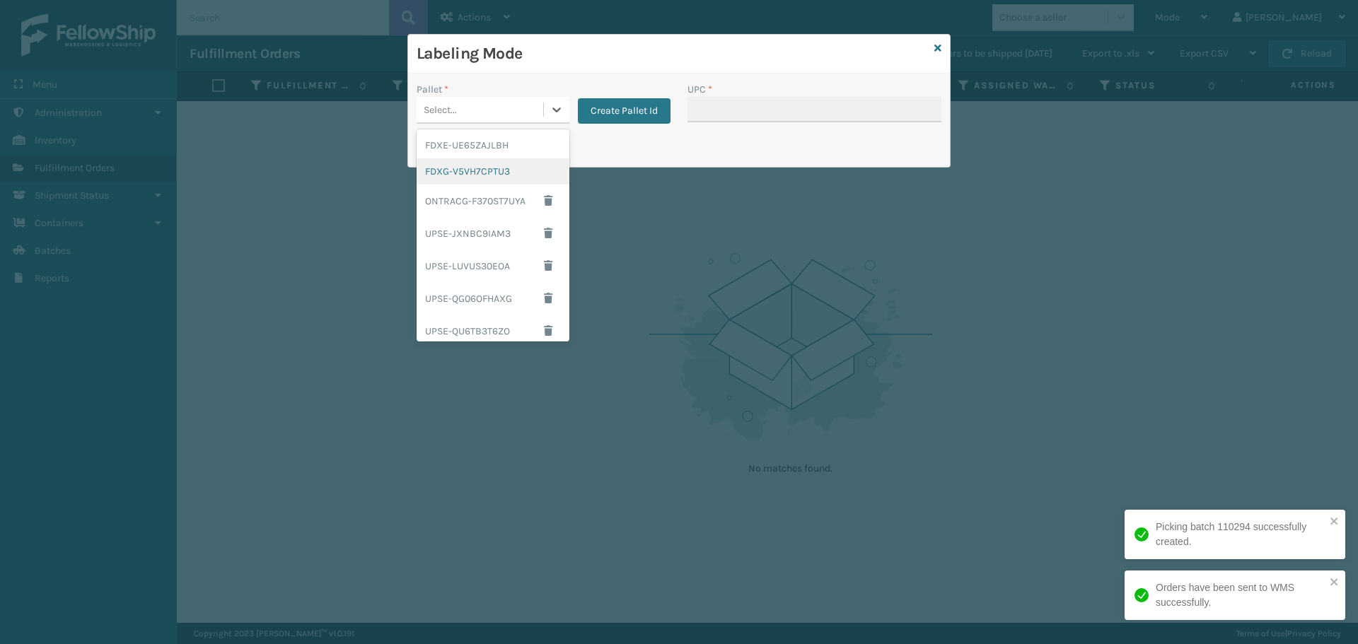
click at [480, 168] on div "FDXG-V5VH7CPTU3" at bounding box center [493, 171] width 153 height 26
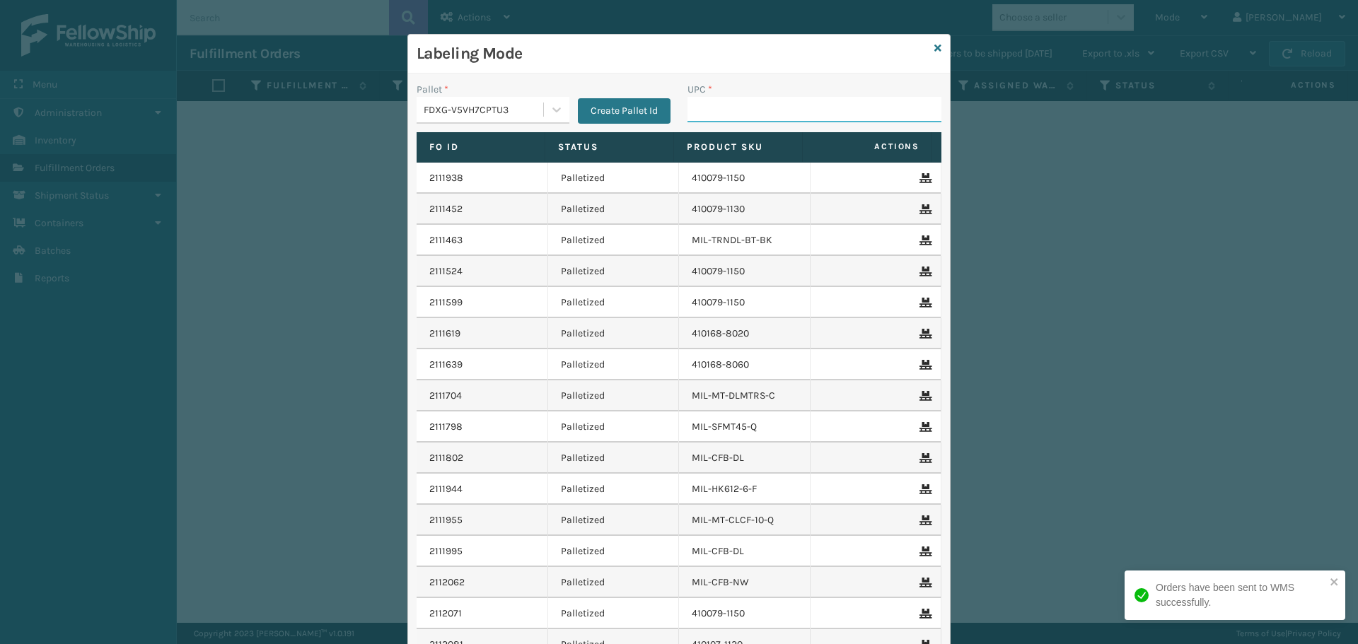
click at [771, 113] on input "UPC *" at bounding box center [814, 109] width 254 height 25
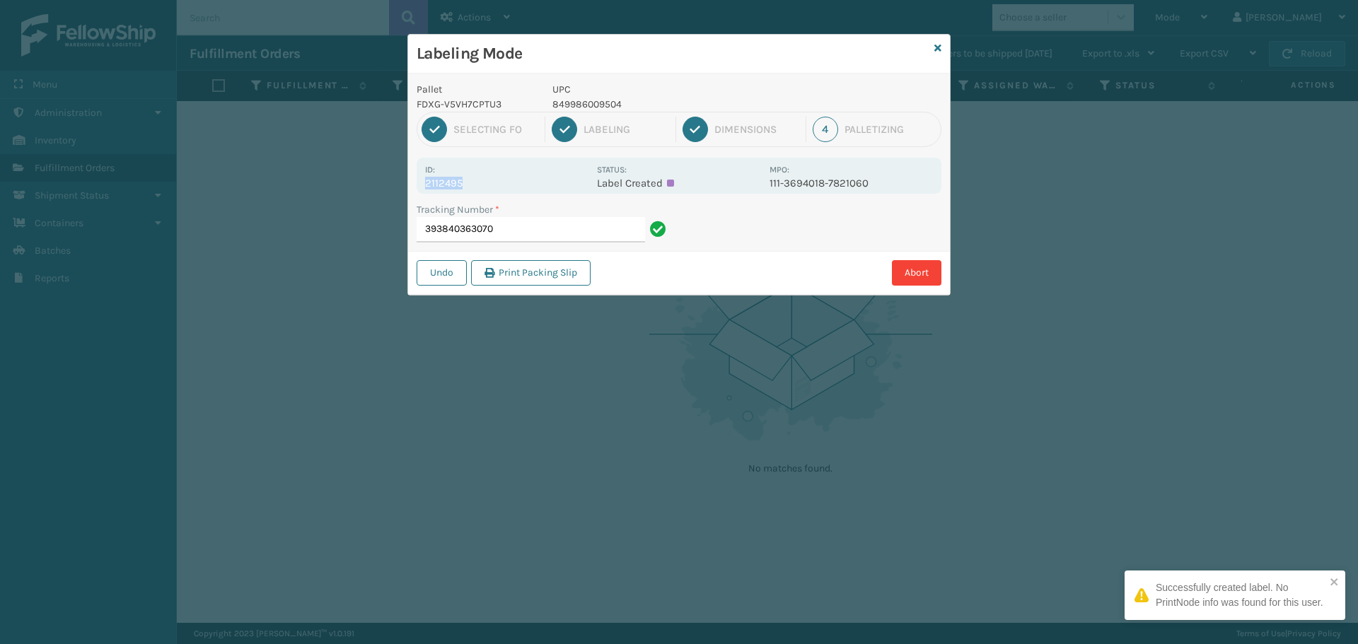
drag, startPoint x: 463, startPoint y: 178, endPoint x: 476, endPoint y: 187, distance: 15.3
click at [476, 187] on div "Id: 2112495" at bounding box center [506, 176] width 163 height 28
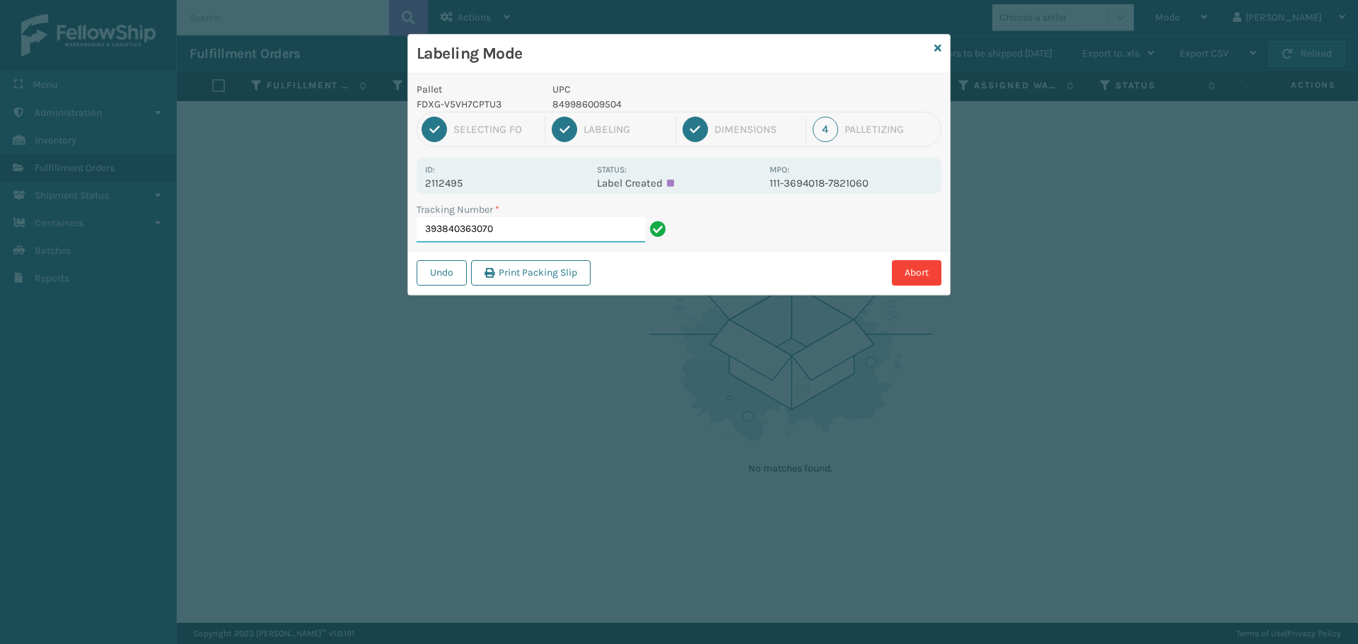
click at [546, 227] on input "393840363070" at bounding box center [531, 229] width 228 height 25
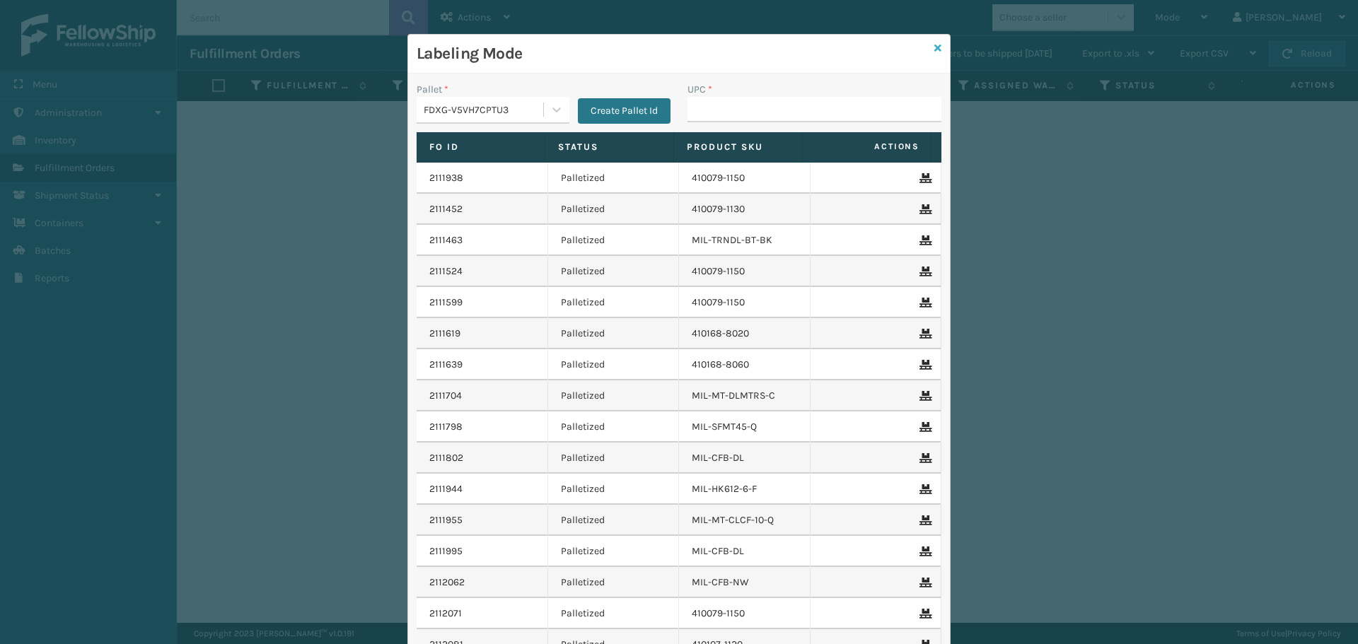
click at [934, 52] on icon at bounding box center [937, 48] width 7 height 10
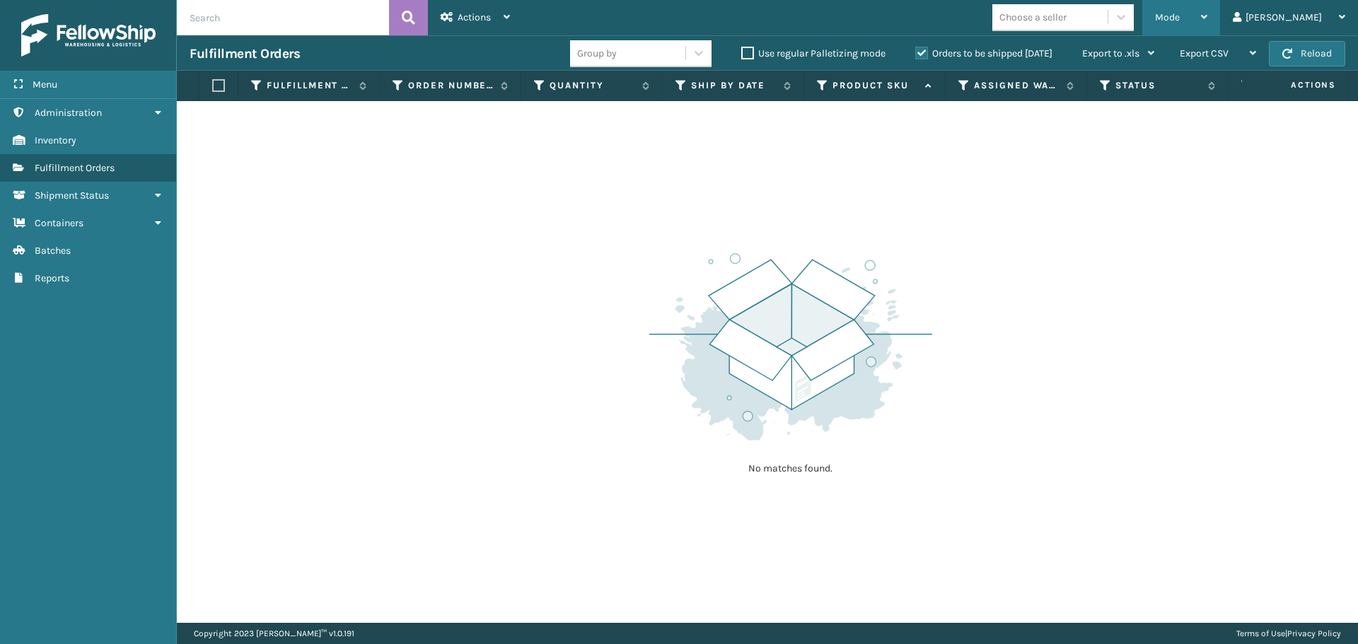
click at [1180, 18] on span "Mode" at bounding box center [1167, 17] width 25 height 12
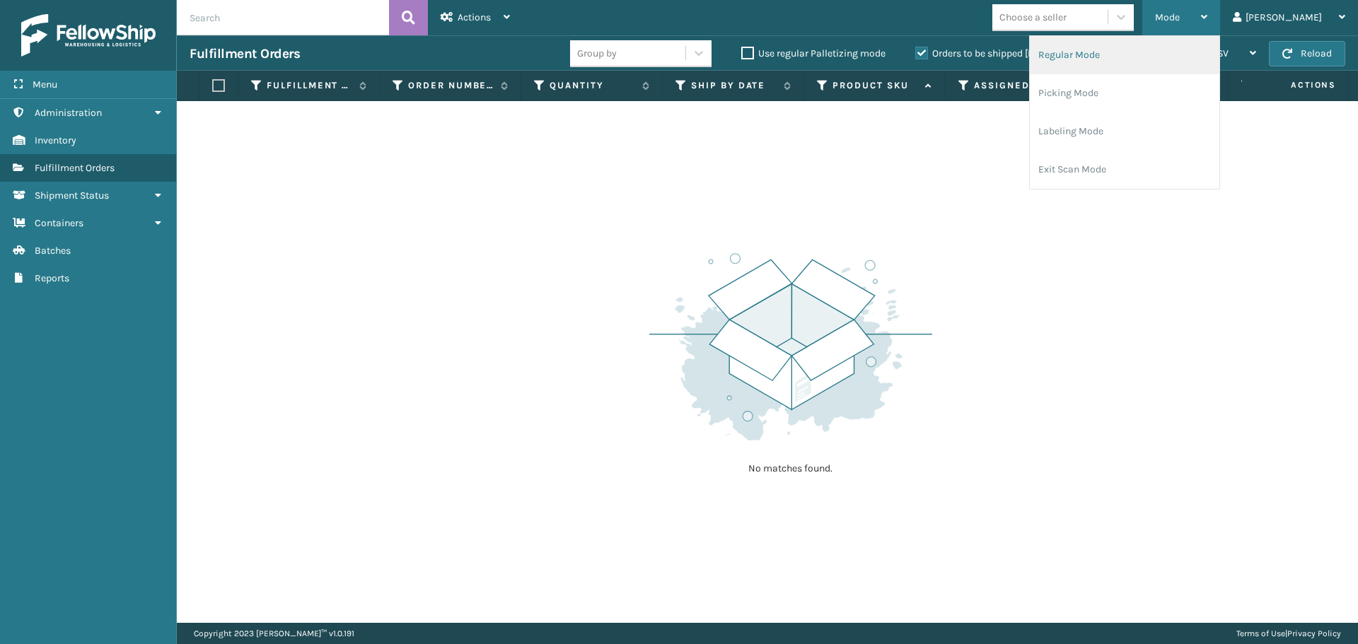
click at [1160, 51] on li "Regular Mode" at bounding box center [1125, 55] width 190 height 38
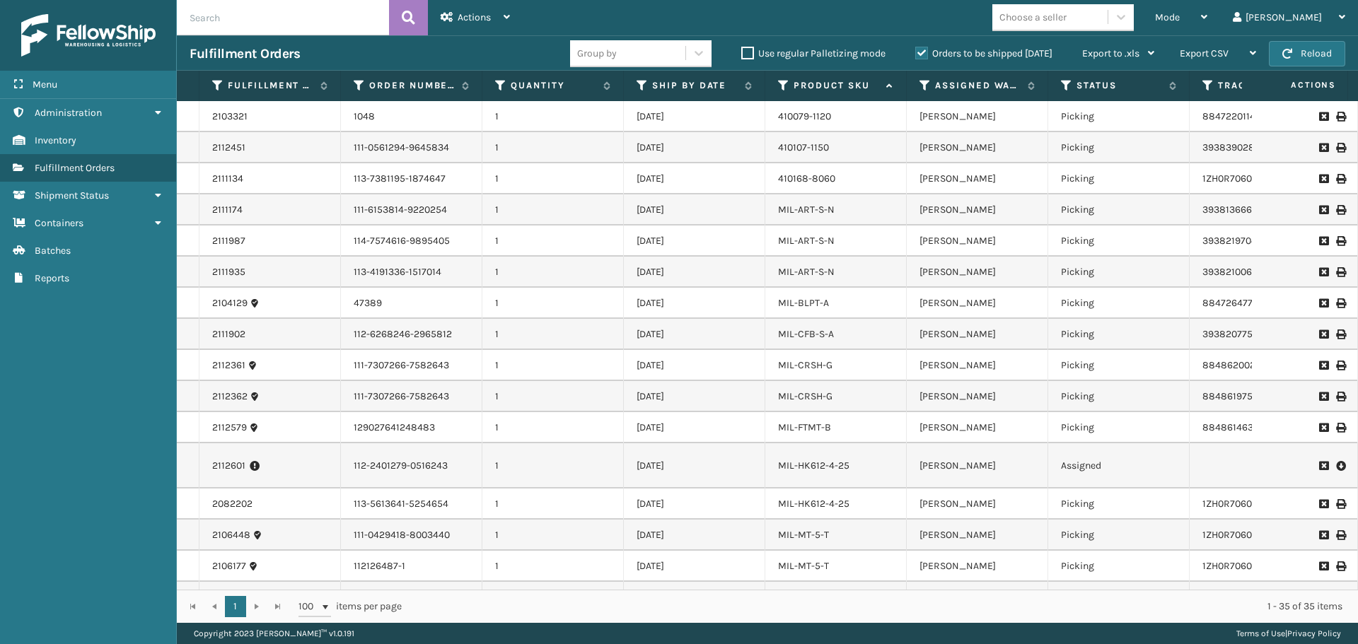
click at [921, 55] on label "Orders to be shipped [DATE]" at bounding box center [983, 53] width 137 height 12
click at [916, 54] on input "Orders to be shipped [DATE]" at bounding box center [915, 49] width 1 height 9
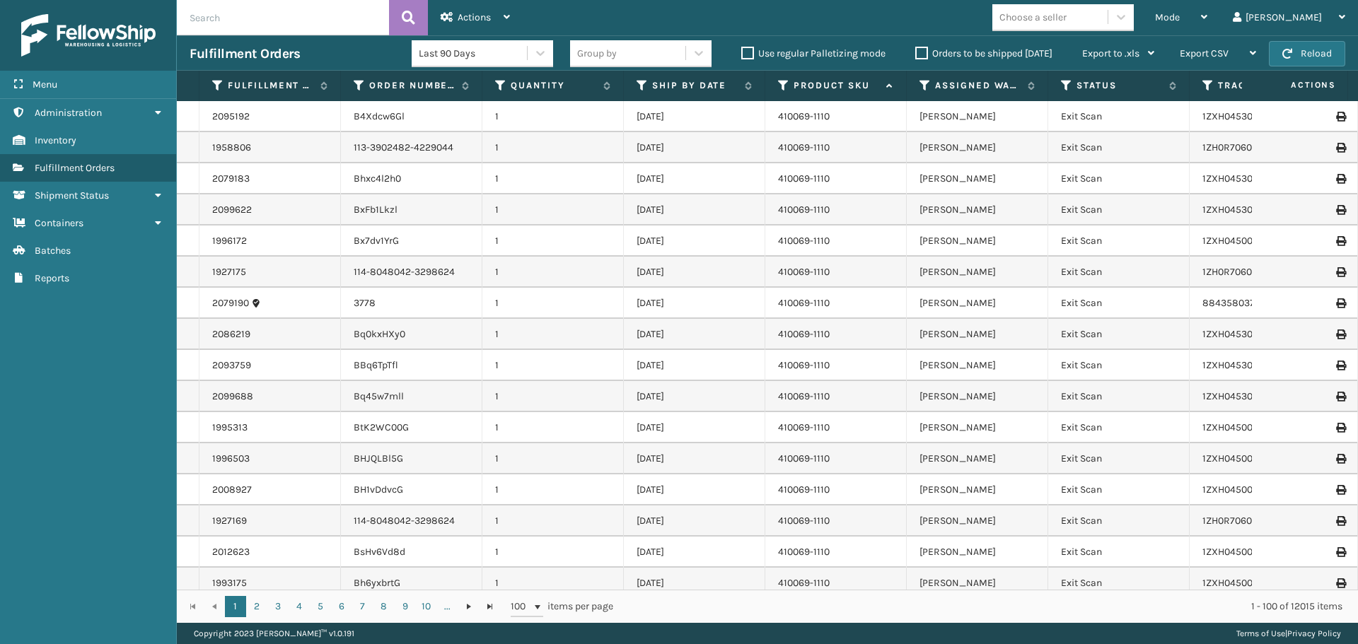
click at [346, 8] on input "text" at bounding box center [283, 17] width 212 height 35
paste input "2112495"
type input "2112495"
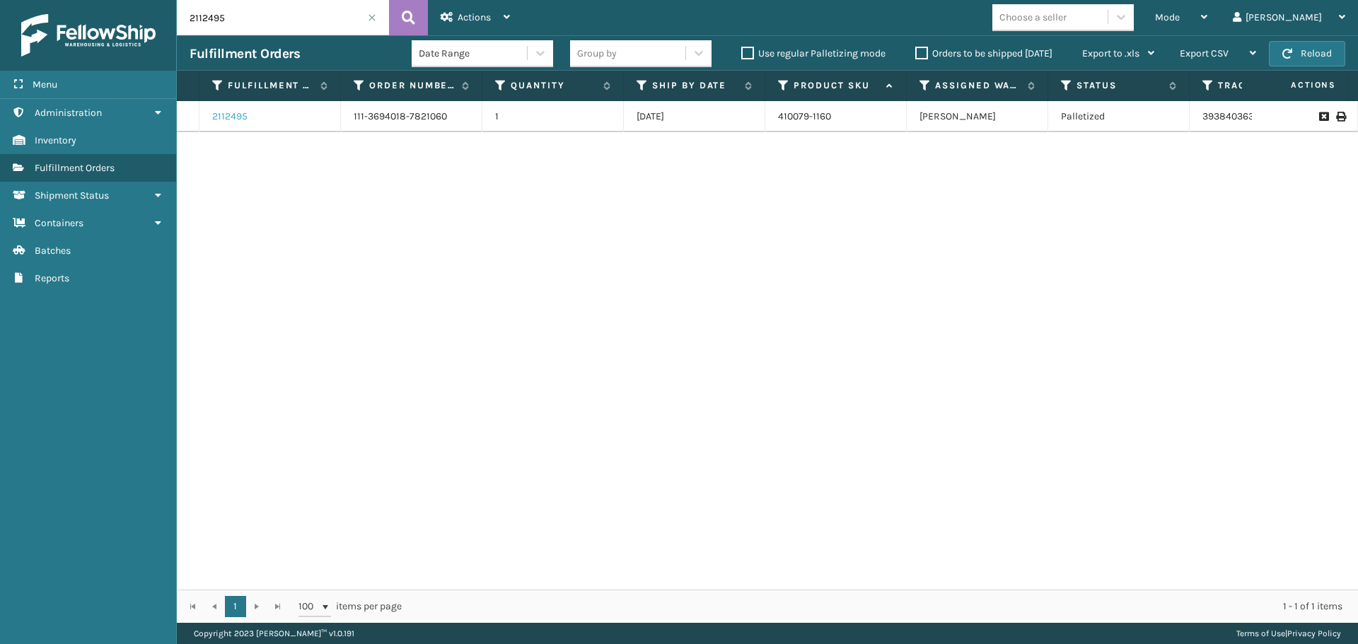
click at [232, 115] on link "2112495" at bounding box center [229, 117] width 35 height 14
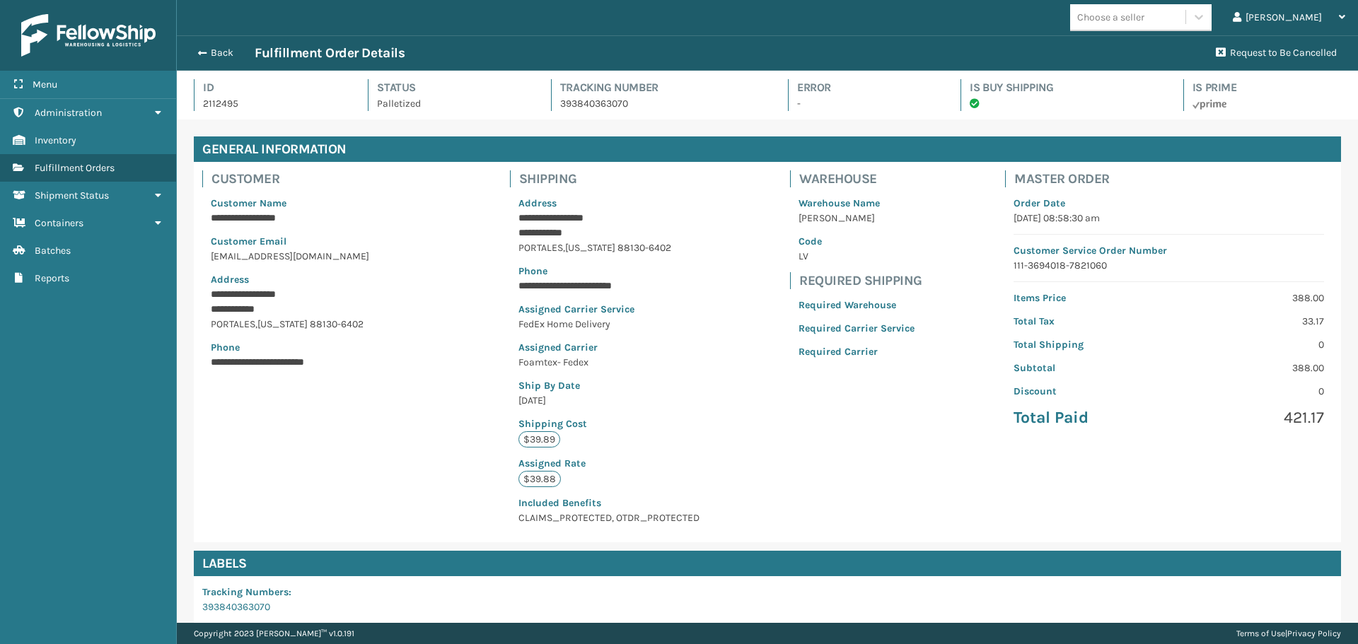
scroll to position [34, 1181]
click at [223, 53] on button "Back" at bounding box center [222, 53] width 65 height 13
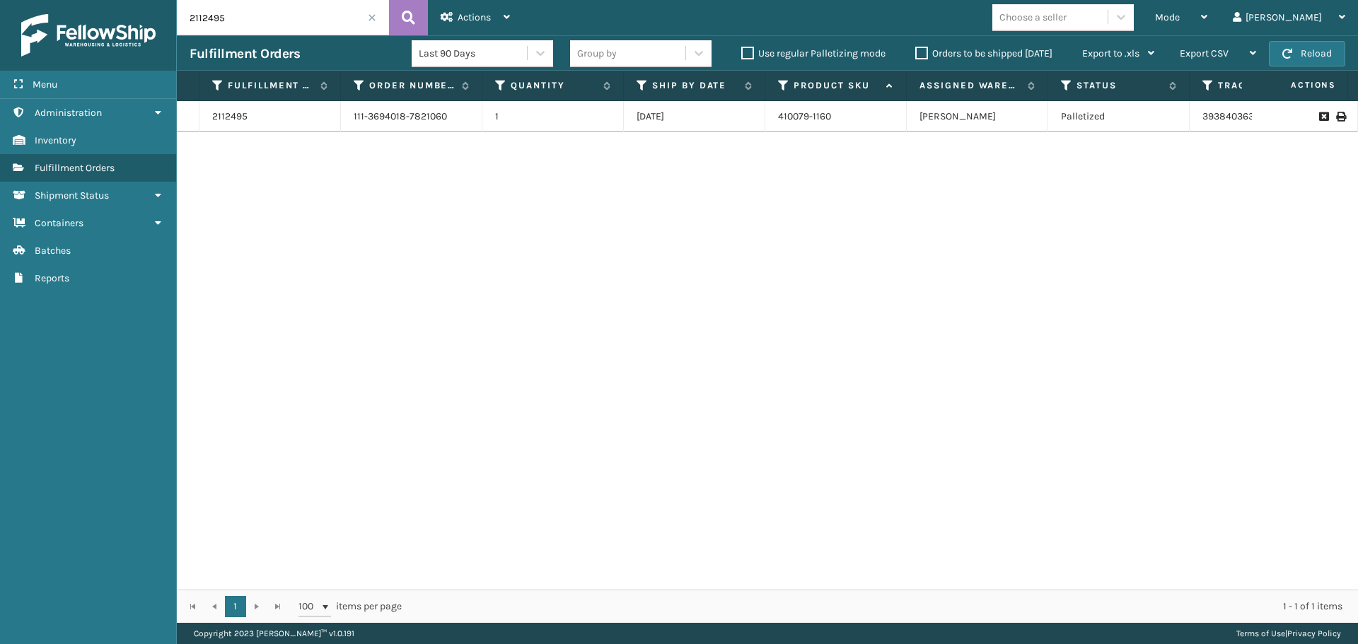
click at [922, 57] on label "Orders to be shipped [DATE]" at bounding box center [983, 53] width 137 height 12
click at [916, 54] on input "Orders to be shipped [DATE]" at bounding box center [915, 49] width 1 height 9
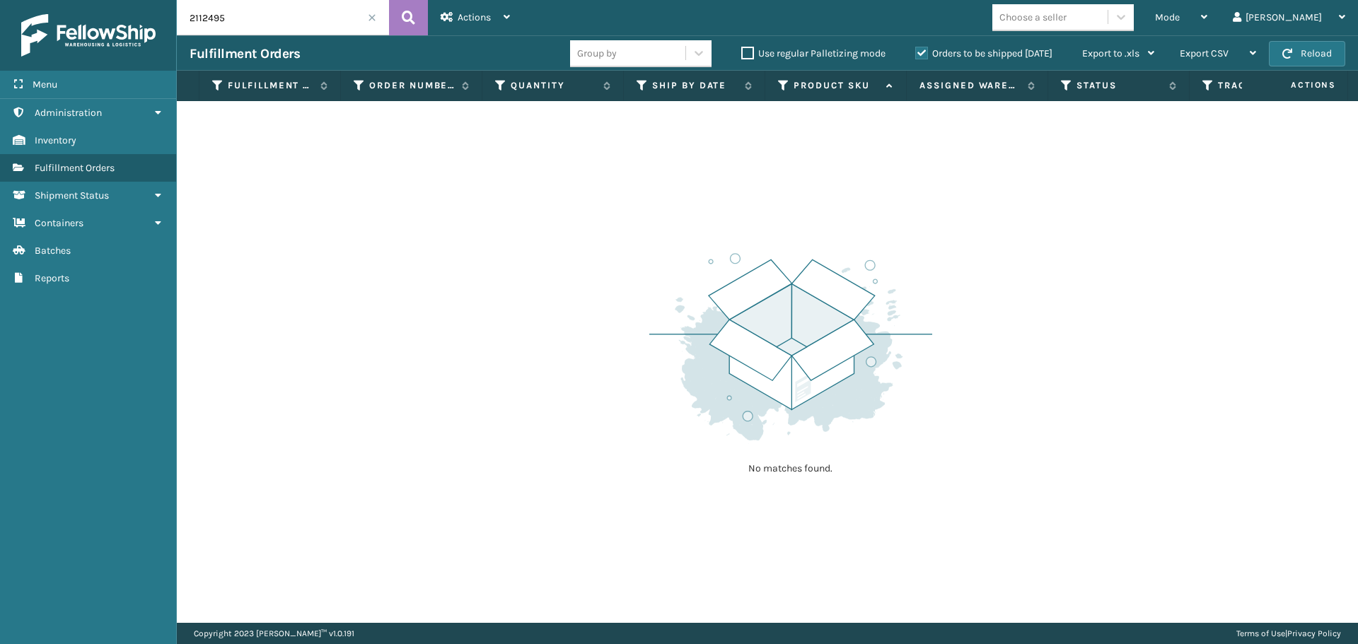
click at [373, 16] on span at bounding box center [372, 17] width 8 height 8
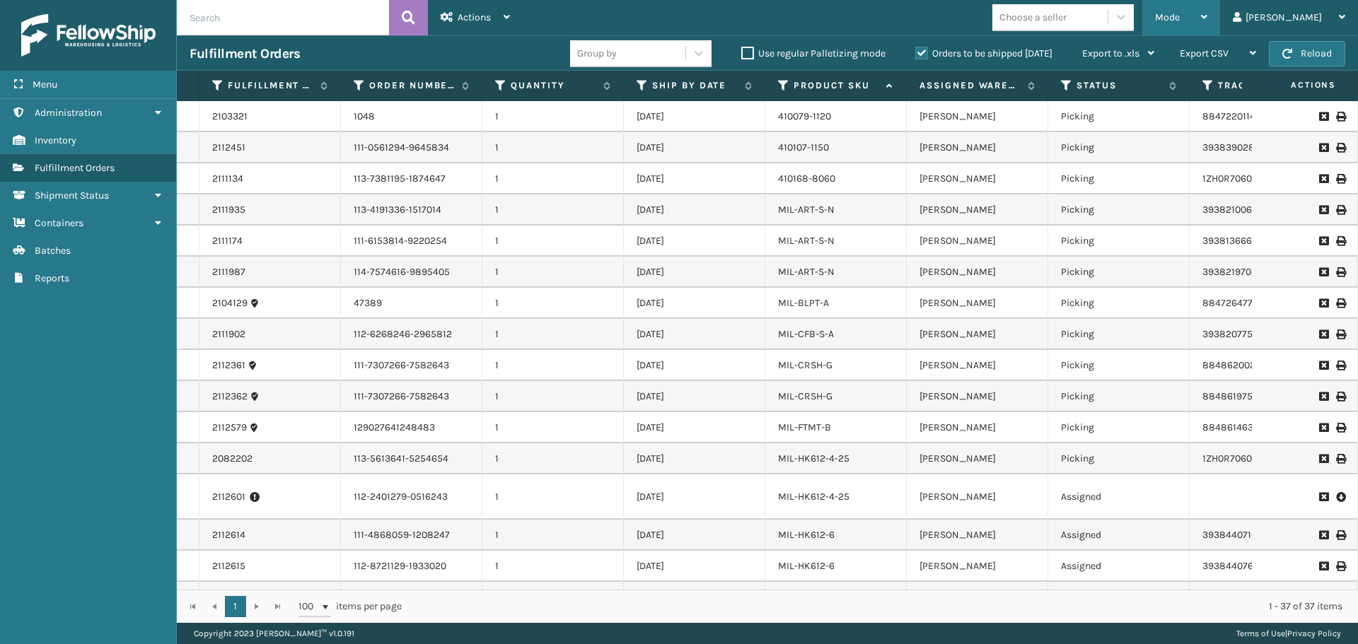
click at [1205, 23] on div "Mode" at bounding box center [1181, 17] width 52 height 35
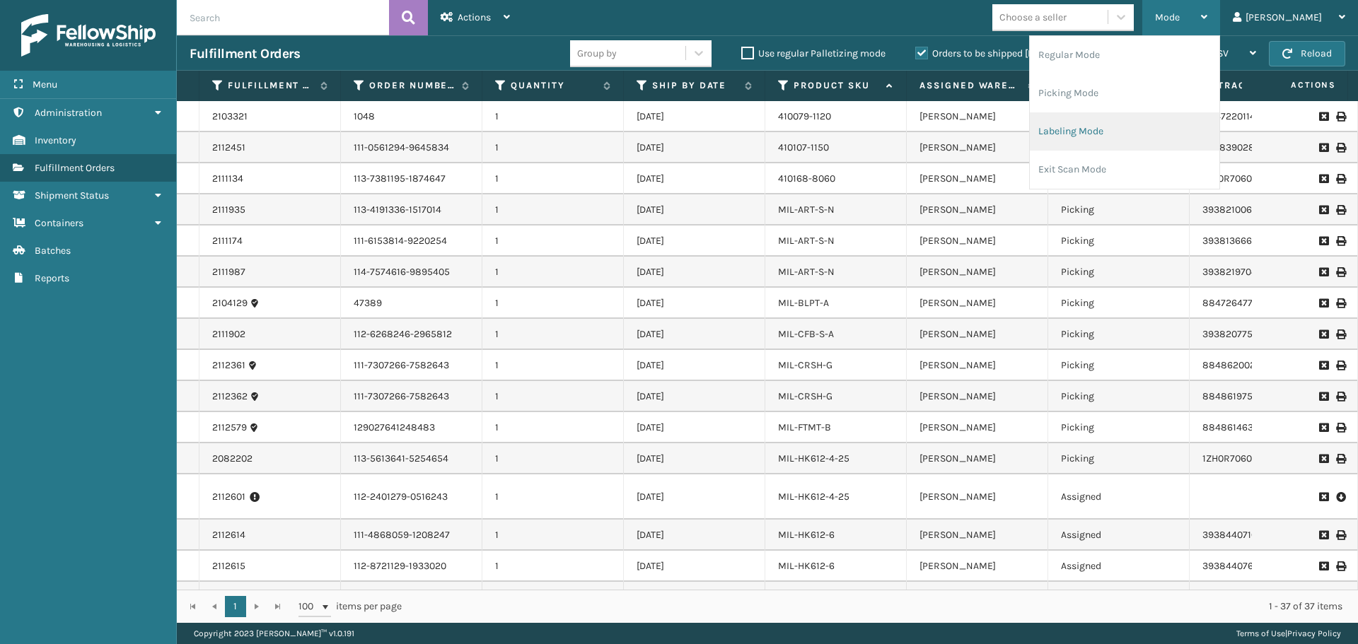
click at [1184, 133] on li "Labeling Mode" at bounding box center [1125, 131] width 190 height 38
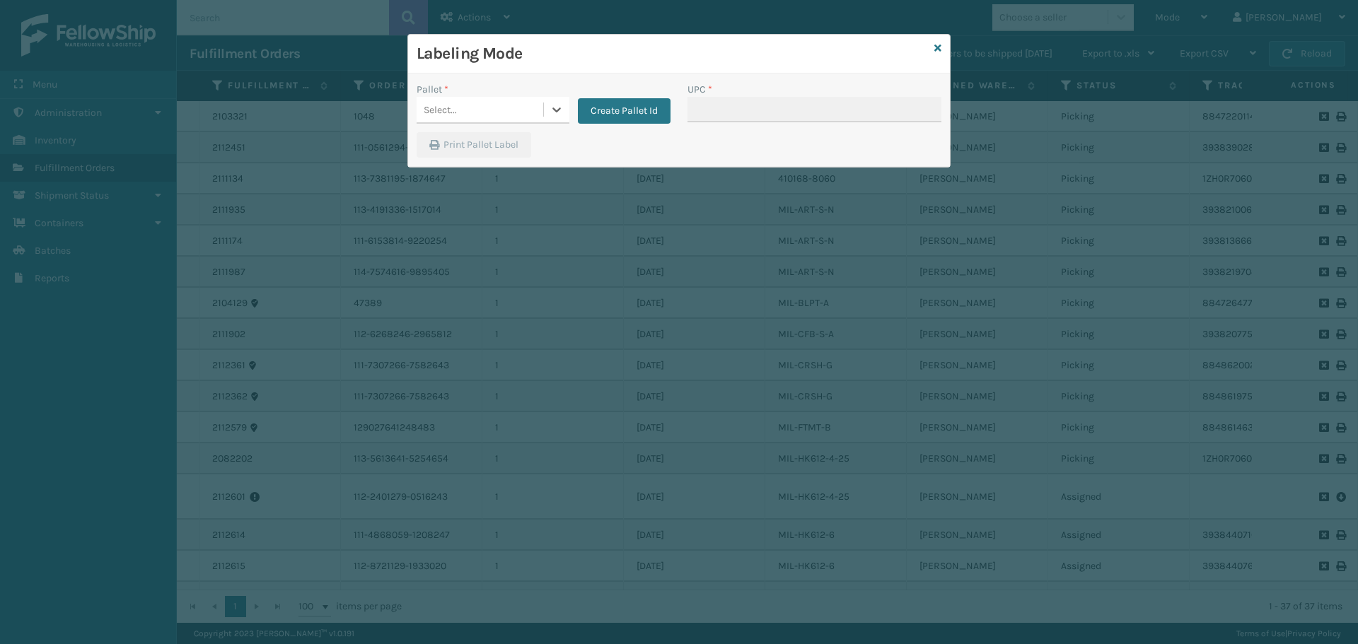
click at [528, 107] on div "Select..." at bounding box center [480, 109] width 127 height 23
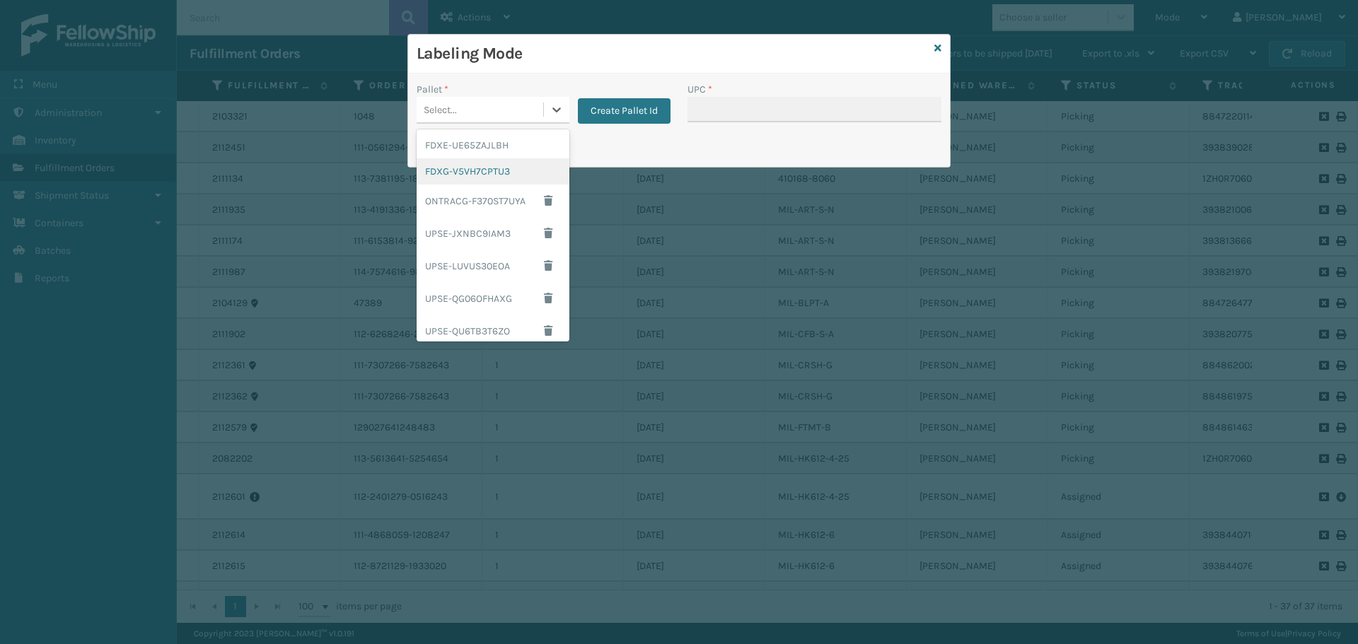
click at [500, 172] on div "FDXG-V5VH7CPTU3" at bounding box center [493, 171] width 153 height 26
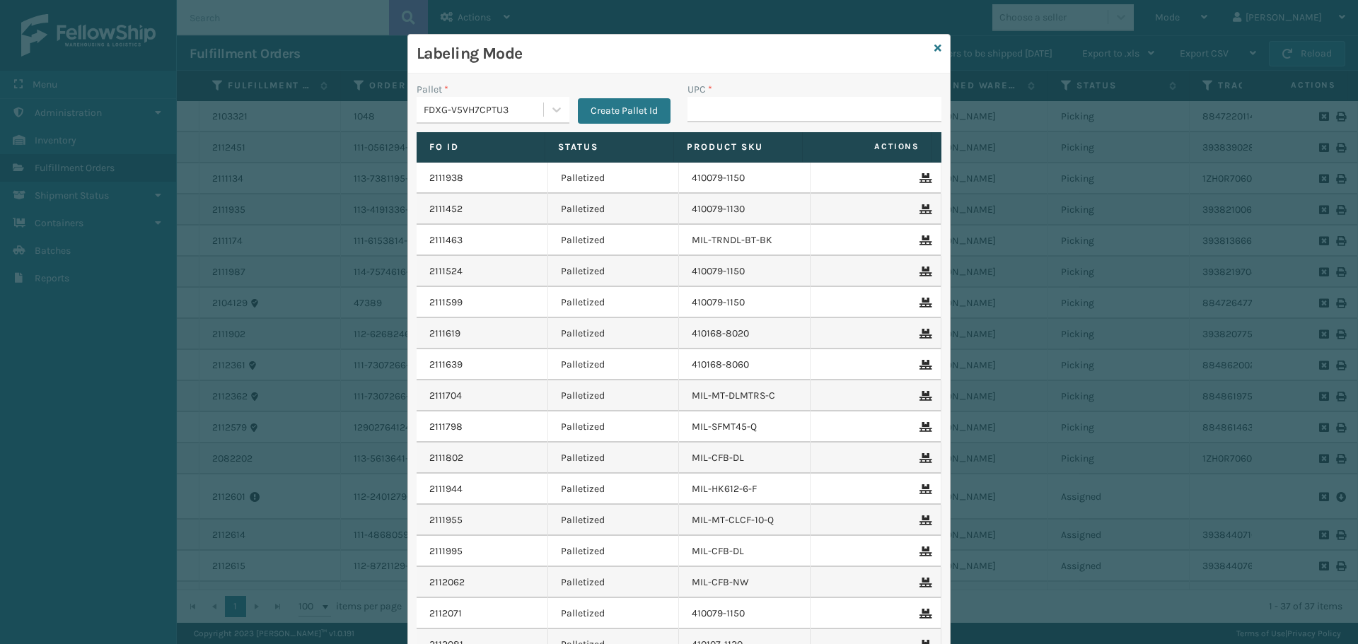
click at [817, 127] on div "UPC *" at bounding box center [814, 107] width 271 height 50
click at [820, 107] on input "UPC *" at bounding box center [814, 109] width 254 height 25
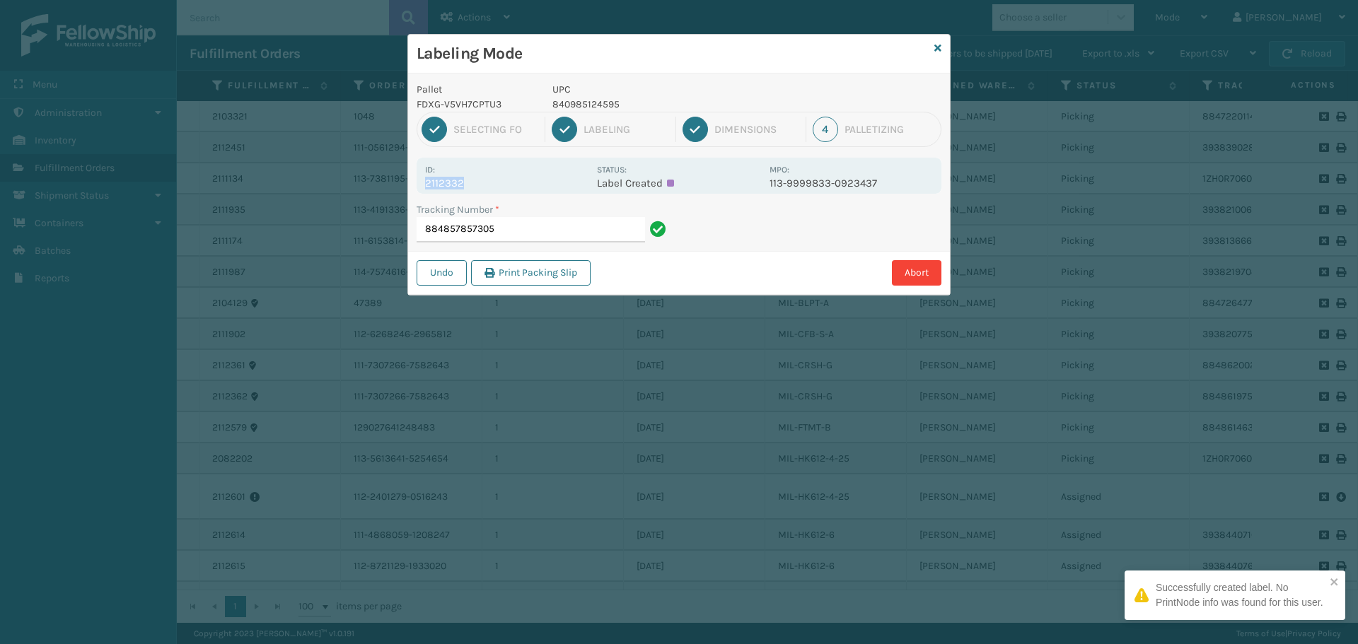
drag, startPoint x: 474, startPoint y: 180, endPoint x: 427, endPoint y: 180, distance: 46.7
click at [427, 180] on p "2112332" at bounding box center [506, 183] width 163 height 13
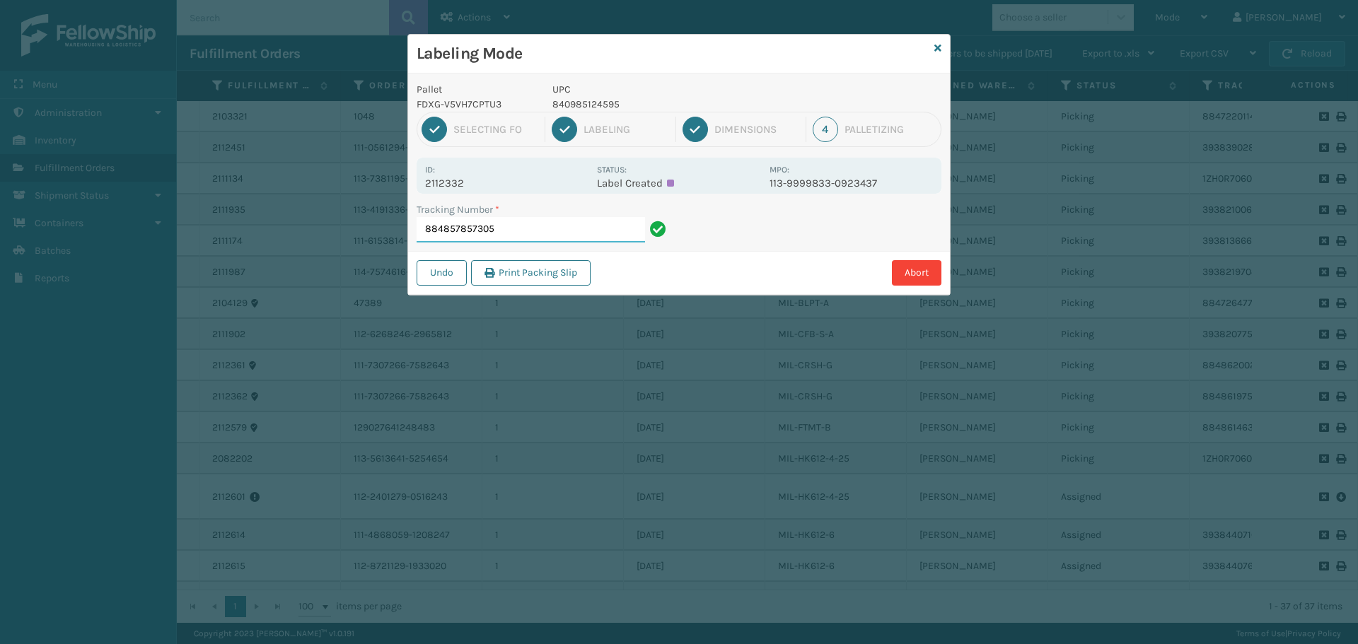
click at [505, 232] on input "884857857305" at bounding box center [531, 229] width 228 height 25
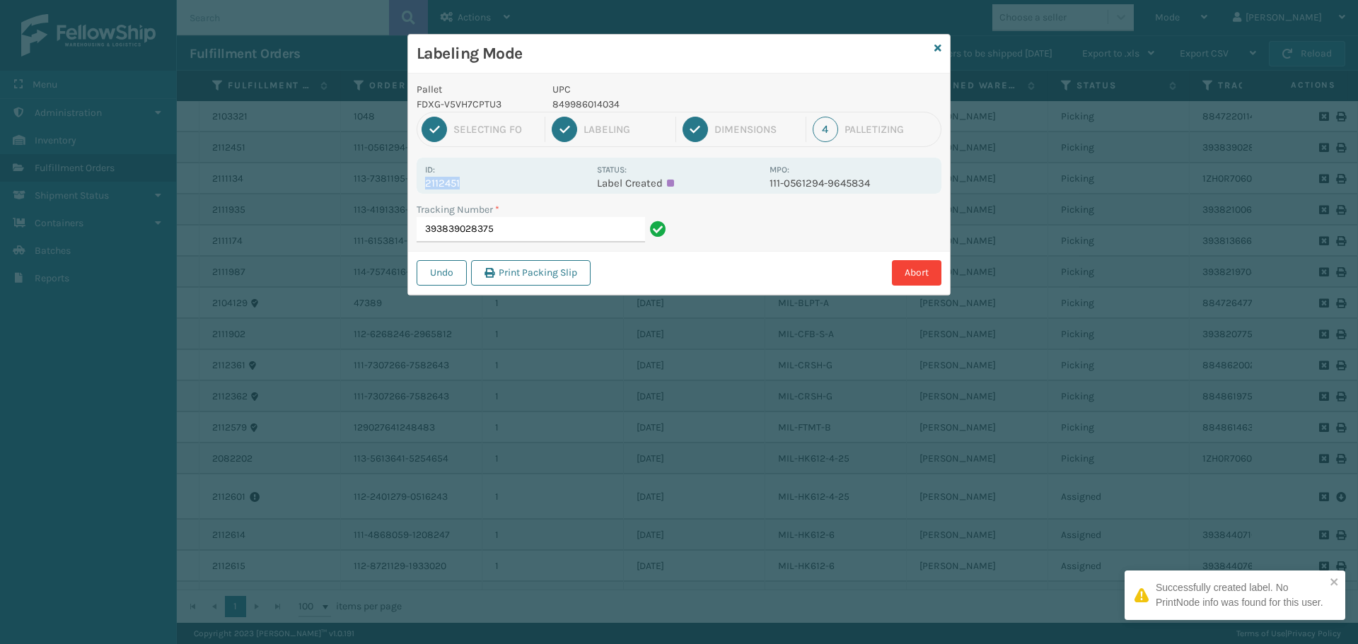
drag, startPoint x: 484, startPoint y: 180, endPoint x: 426, endPoint y: 185, distance: 58.1
click at [426, 185] on p "2112451" at bounding box center [506, 183] width 163 height 13
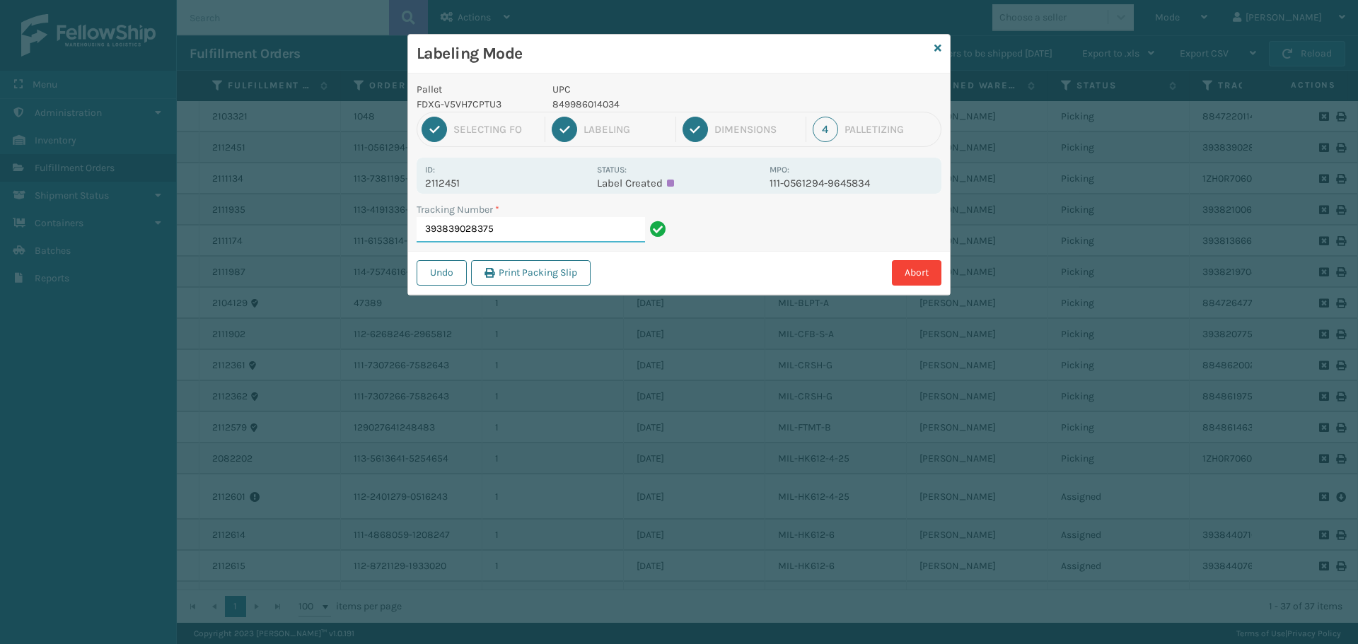
click at [527, 226] on input "393839028375" at bounding box center [531, 229] width 228 height 25
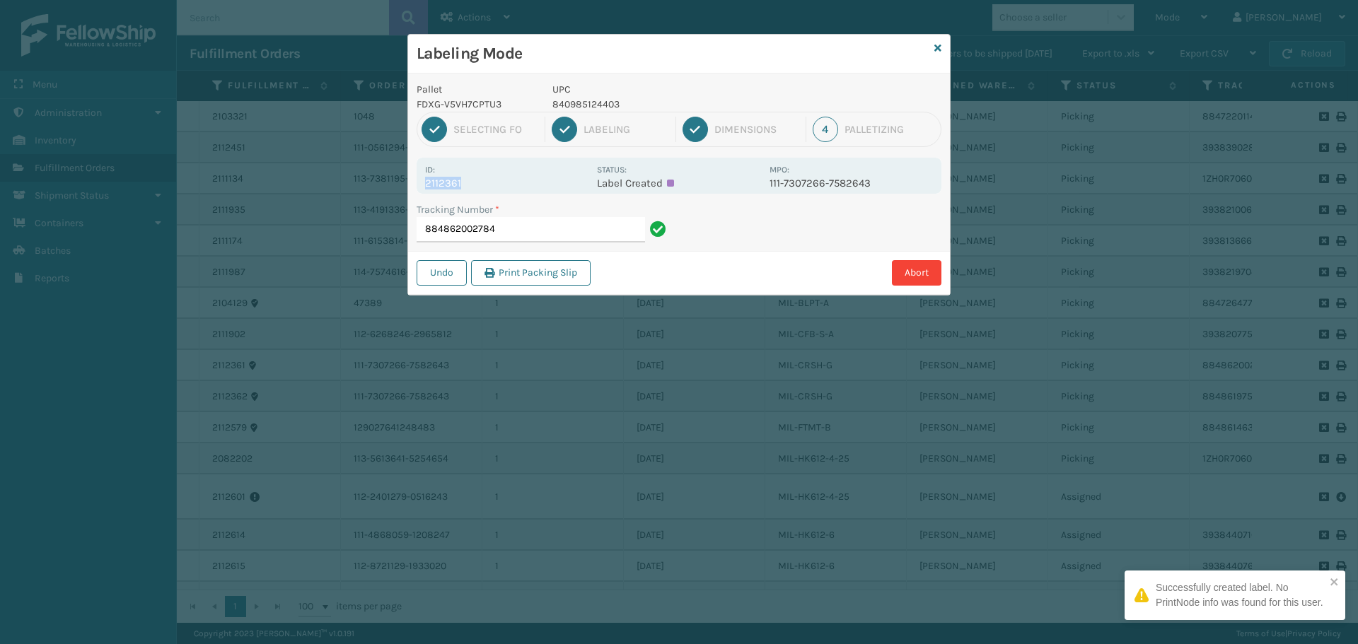
drag, startPoint x: 479, startPoint y: 180, endPoint x: 421, endPoint y: 187, distance: 57.8
click at [421, 187] on div "Id: 2112361 Status: Label Created MPO: 111-7307266-7582643" at bounding box center [679, 176] width 525 height 36
click at [533, 238] on input "884862002784" at bounding box center [531, 229] width 228 height 25
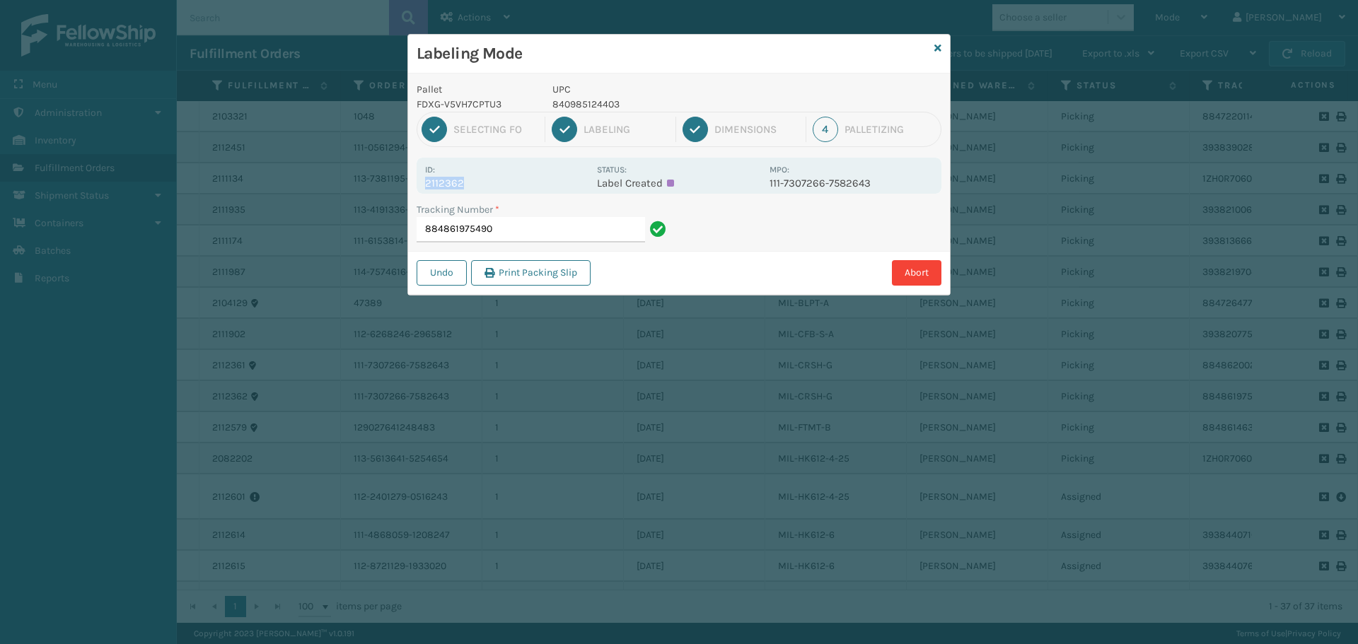
drag, startPoint x: 428, startPoint y: 186, endPoint x: 394, endPoint y: 189, distance: 34.1
click at [394, 188] on div "Labeling Mode Pallet FDXG-V5VH7CPTU3 UPC 840985124403 1 Selecting FO 2 Labeling…" at bounding box center [679, 322] width 1358 height 644
click at [501, 231] on input "884861975490" at bounding box center [531, 229] width 228 height 25
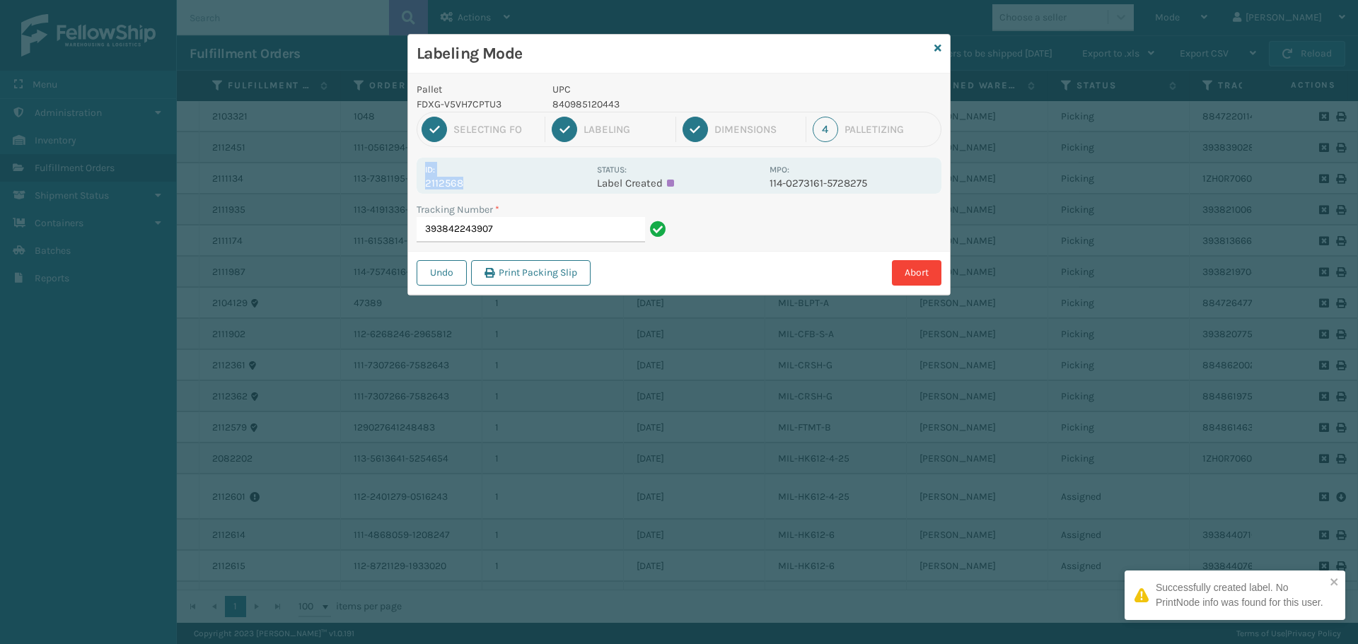
drag, startPoint x: 482, startPoint y: 183, endPoint x: 414, endPoint y: 176, distance: 68.3
click at [414, 176] on div "Pallet FDXG-V5VH7CPTU3 UPC 840985120443 1 Selecting FO 2 Labeling 3 Dimensions …" at bounding box center [679, 184] width 542 height 221
click at [490, 172] on div "Id: 2112568" at bounding box center [506, 176] width 163 height 28
click at [489, 172] on div "Id: 2112568" at bounding box center [506, 176] width 163 height 28
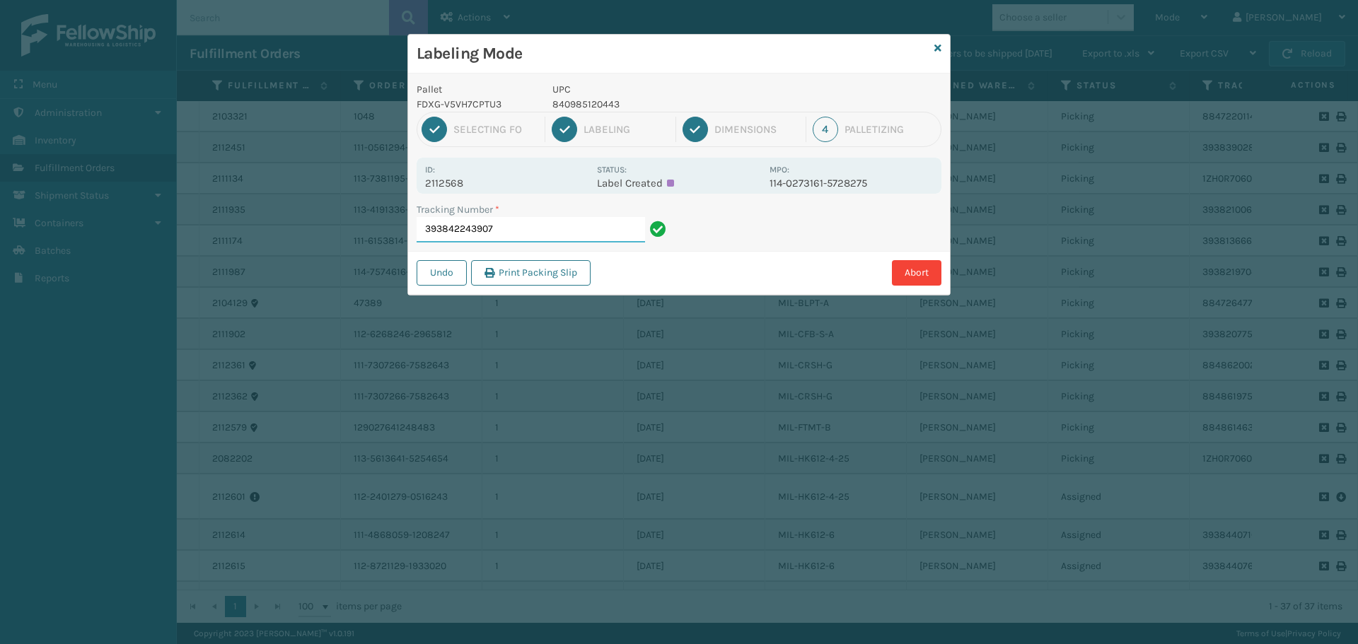
click at [579, 239] on input "393842243907" at bounding box center [531, 229] width 228 height 25
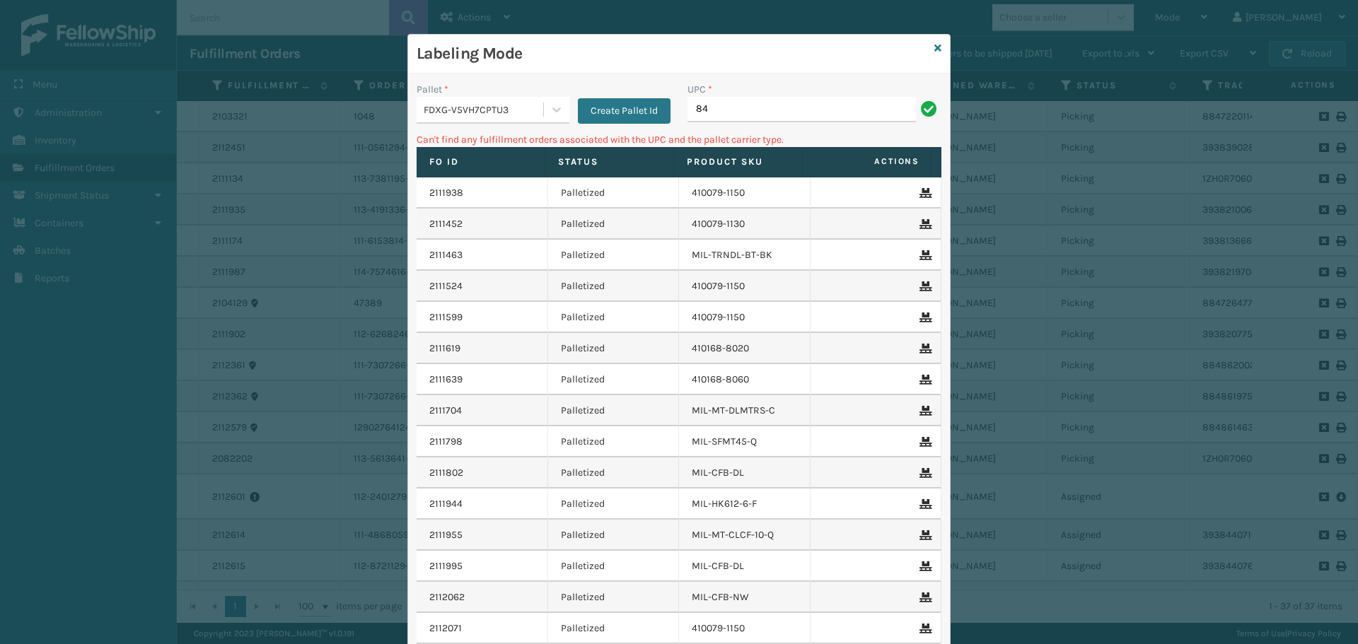
type input "8"
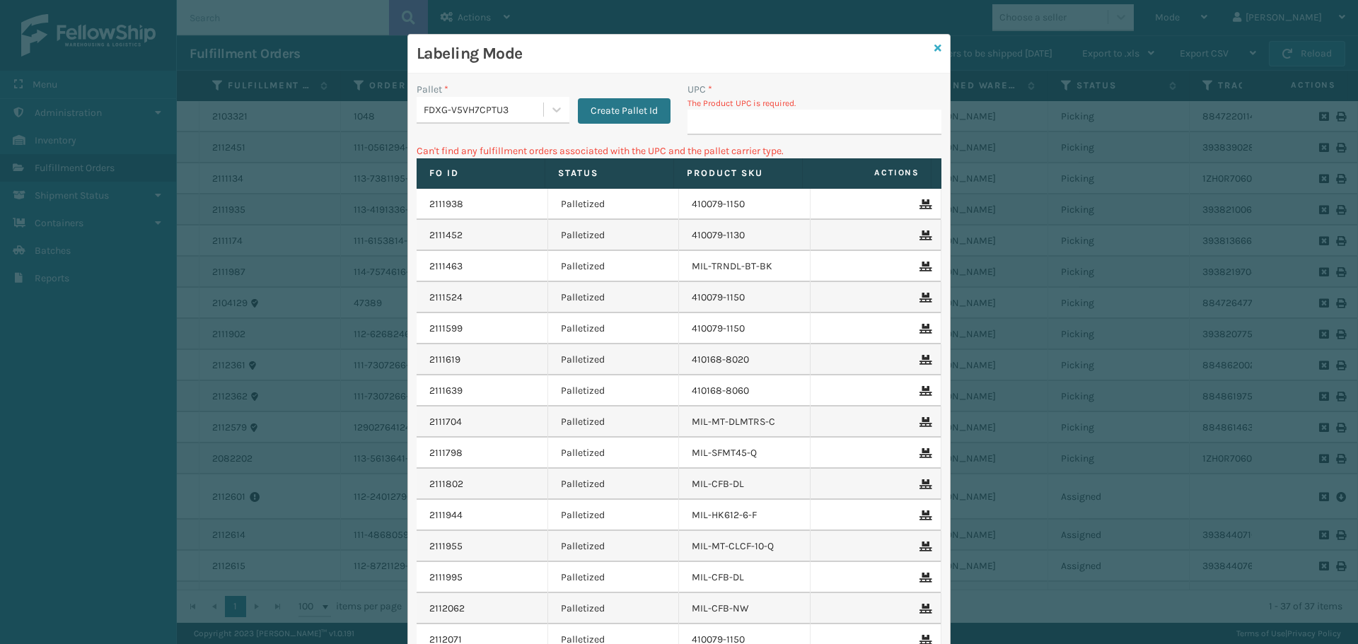
click at [934, 52] on icon at bounding box center [937, 48] width 7 height 10
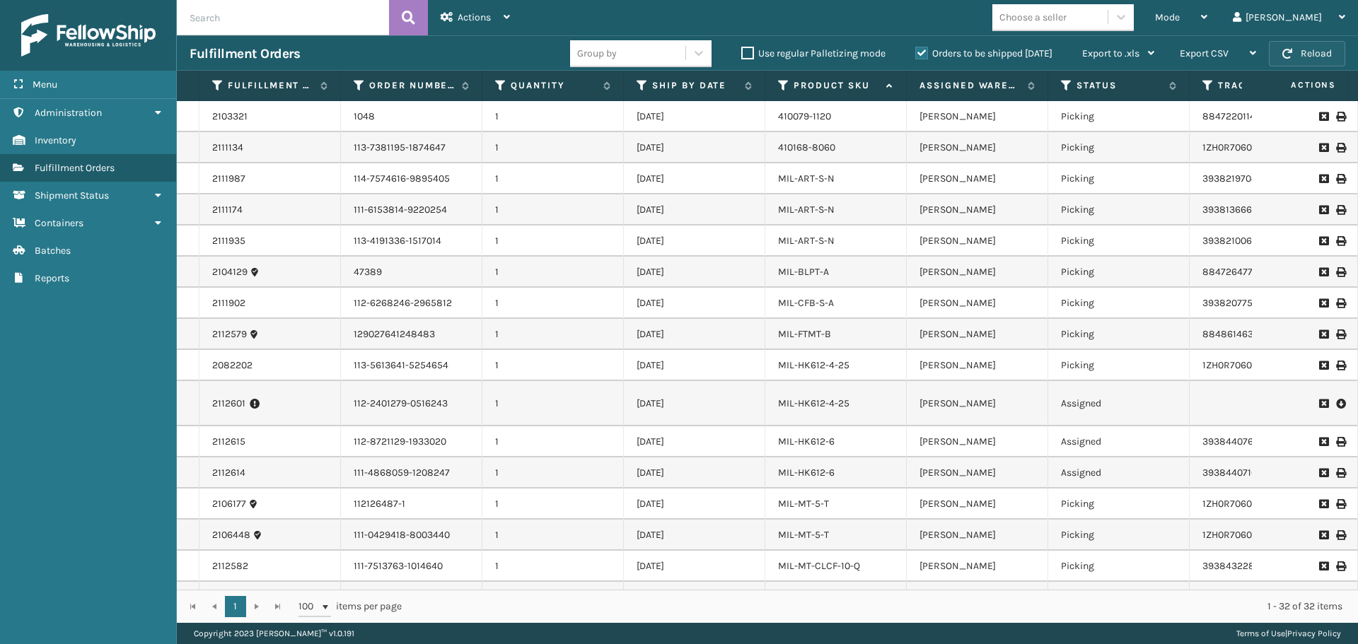
click at [1308, 54] on button "Reload" at bounding box center [1307, 53] width 76 height 25
click at [1207, 13] on div "Mode" at bounding box center [1181, 17] width 52 height 35
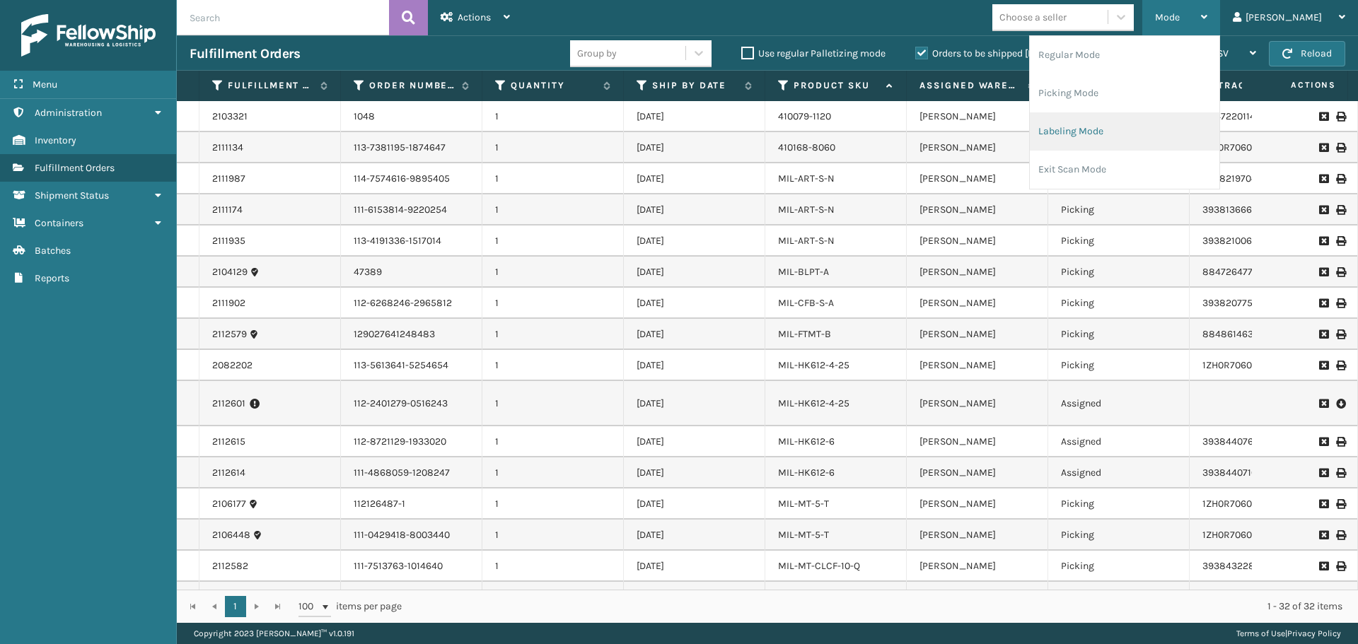
click at [1159, 130] on li "Labeling Mode" at bounding box center [1125, 131] width 190 height 38
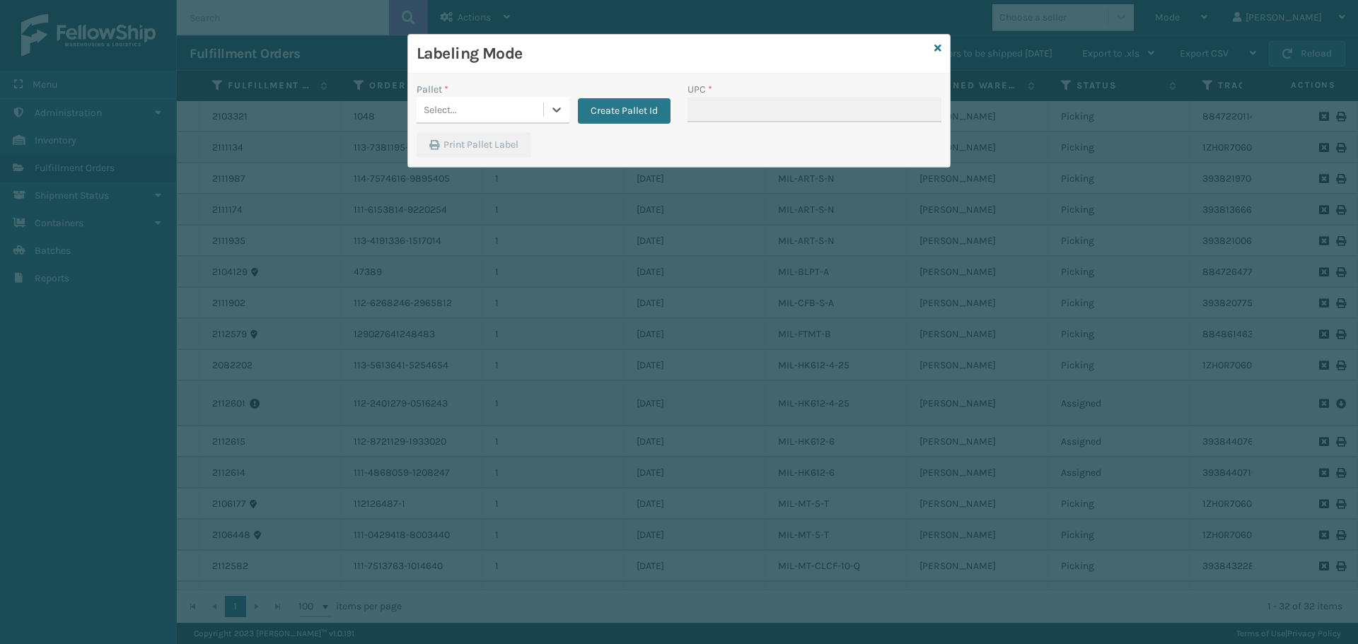
click at [473, 119] on div "Select..." at bounding box center [480, 109] width 127 height 23
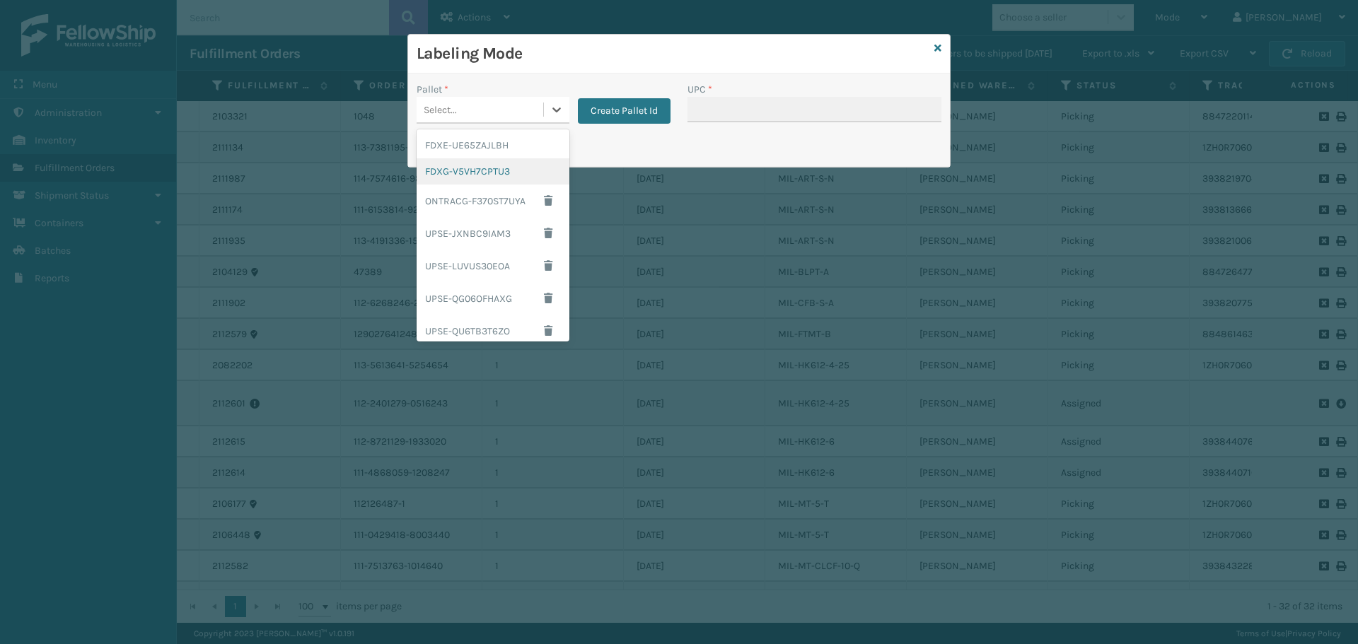
click at [516, 167] on div "FDXG-V5VH7CPTU3" at bounding box center [493, 171] width 153 height 26
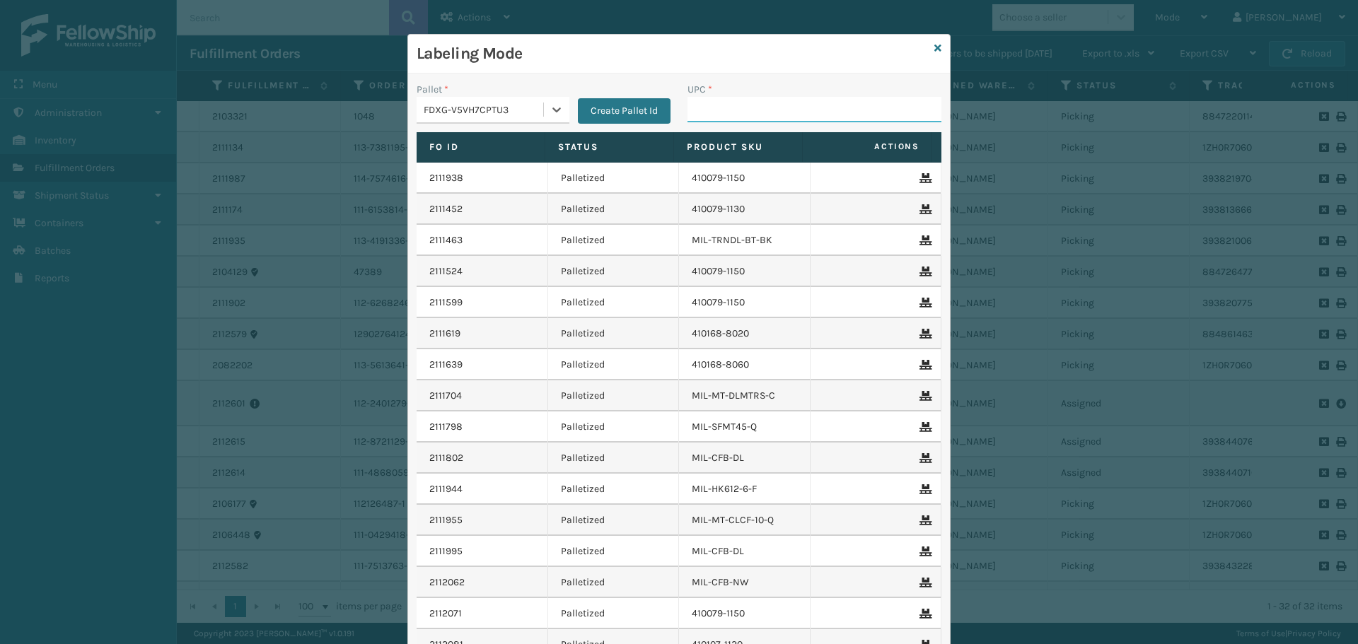
click at [716, 99] on input "UPC *" at bounding box center [814, 109] width 254 height 25
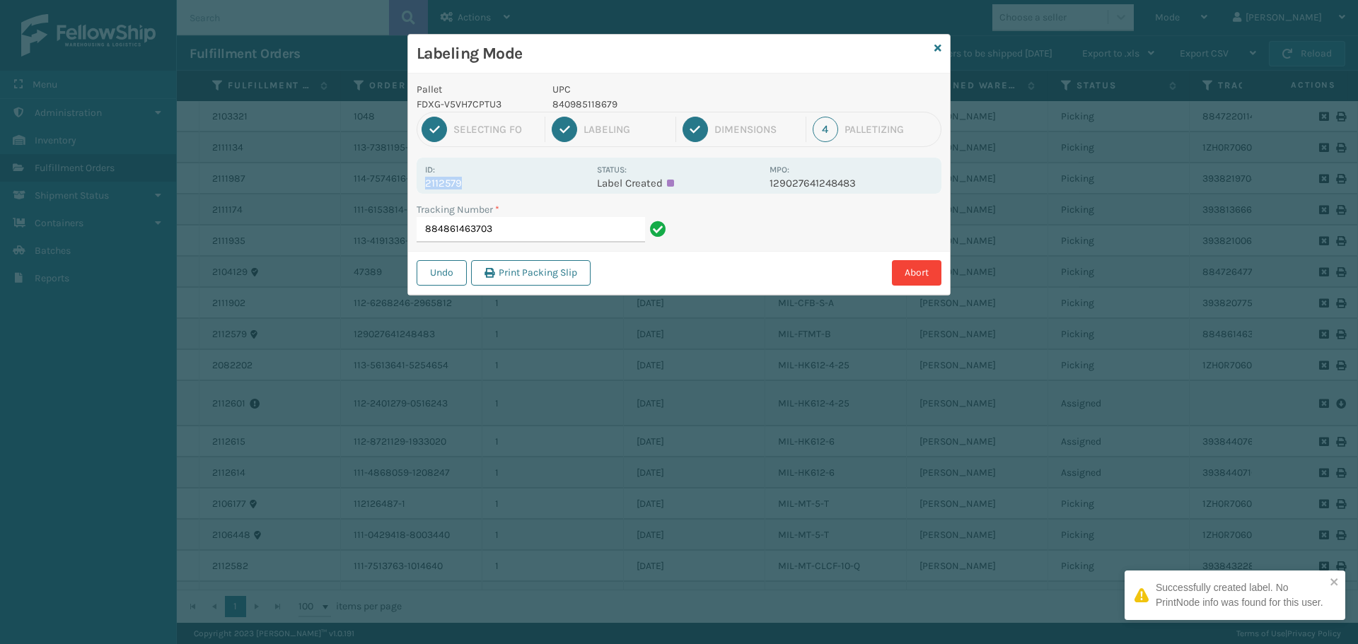
drag, startPoint x: 484, startPoint y: 180, endPoint x: 425, endPoint y: 185, distance: 58.9
click at [425, 185] on p "2112579" at bounding box center [506, 183] width 163 height 13
click at [530, 231] on input "884861463703" at bounding box center [531, 229] width 228 height 25
drag, startPoint x: 479, startPoint y: 182, endPoint x: 421, endPoint y: 190, distance: 57.8
click at [421, 190] on div "Id: 2111600 Status: Label Created MPO: 111-2423209-9208234" at bounding box center [679, 176] width 525 height 36
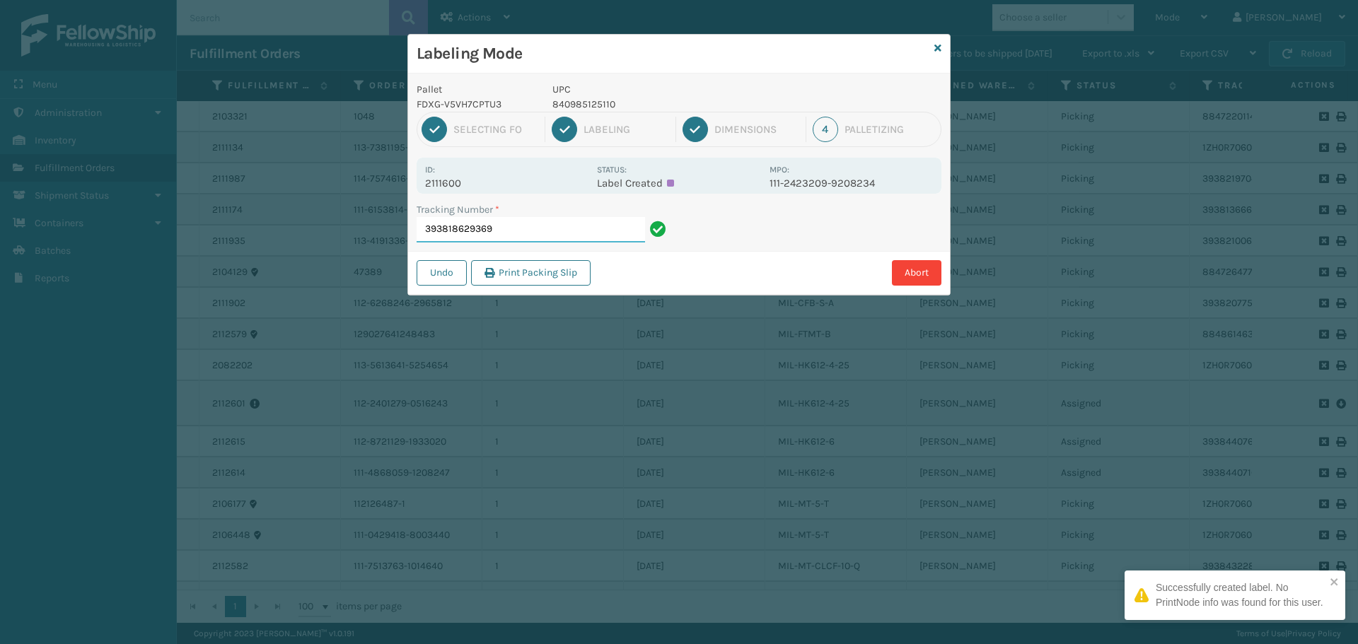
click at [514, 230] on input "393818629369" at bounding box center [531, 229] width 228 height 25
drag, startPoint x: 486, startPoint y: 187, endPoint x: 419, endPoint y: 190, distance: 67.3
click at [419, 190] on div "Id: 2111559 Status: Label Created MPO: 112-3485848-6325839" at bounding box center [679, 176] width 525 height 36
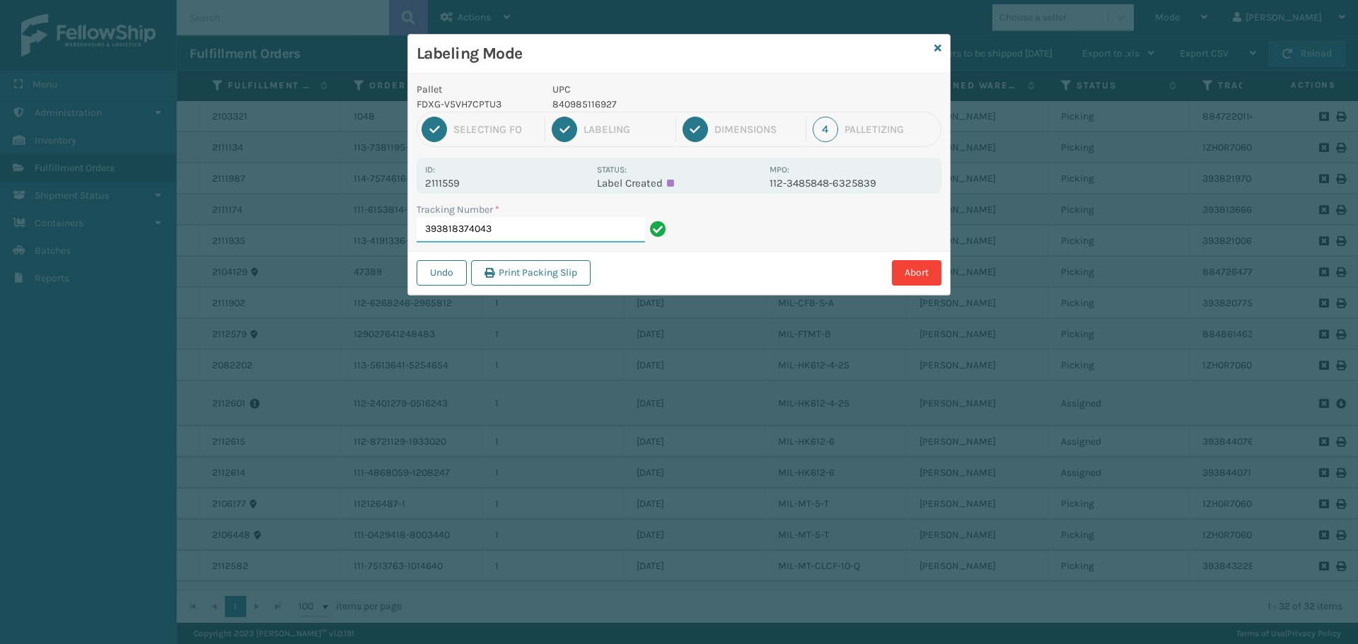
click at [527, 229] on input "393818374043" at bounding box center [531, 229] width 228 height 25
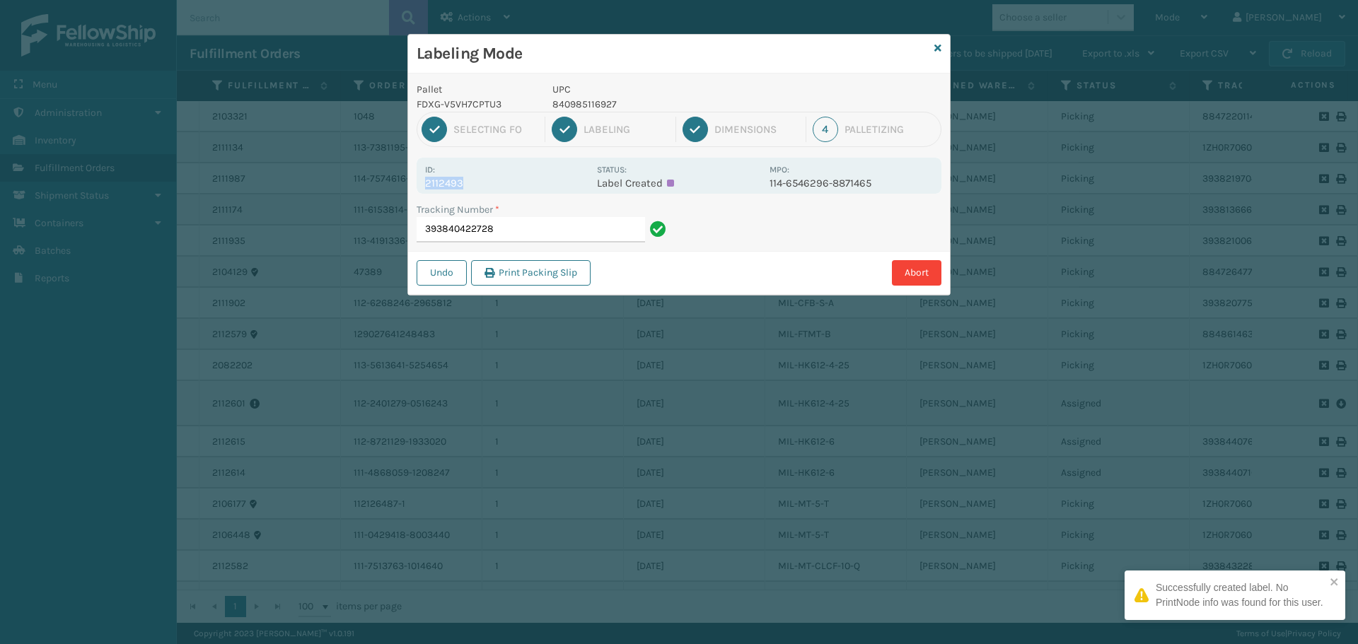
drag, startPoint x: 467, startPoint y: 183, endPoint x: 403, endPoint y: 192, distance: 65.0
click at [403, 192] on div "Labeling Mode Pallet FDXG-V5VH7CPTU3 UPC 840985116927 1 Selecting FO 2 Labeling…" at bounding box center [679, 322] width 1358 height 644
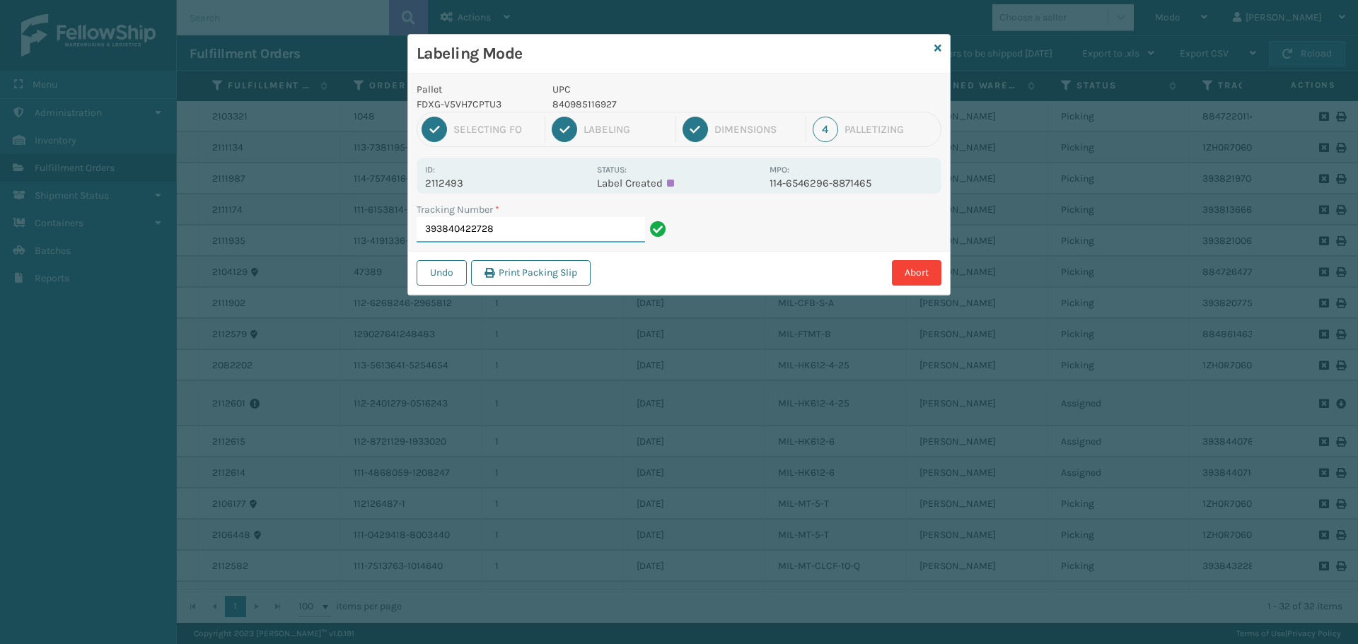
click at [545, 231] on input "393840422728" at bounding box center [531, 229] width 228 height 25
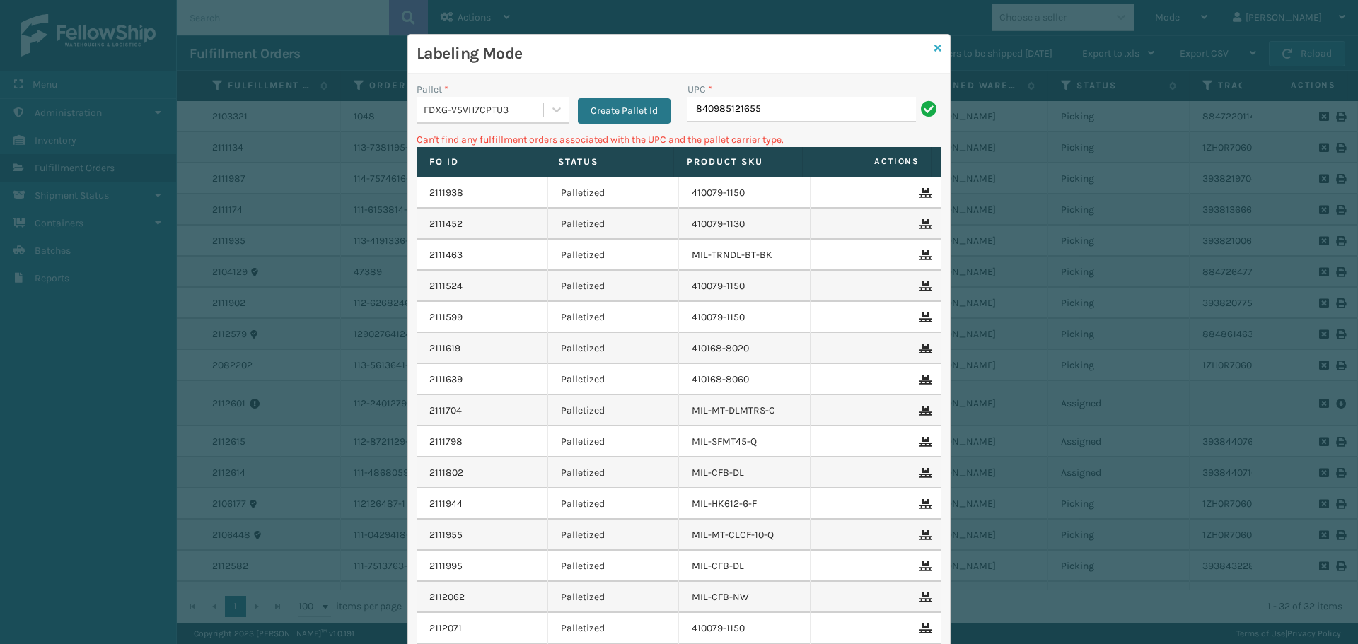
click at [934, 50] on icon at bounding box center [937, 48] width 7 height 10
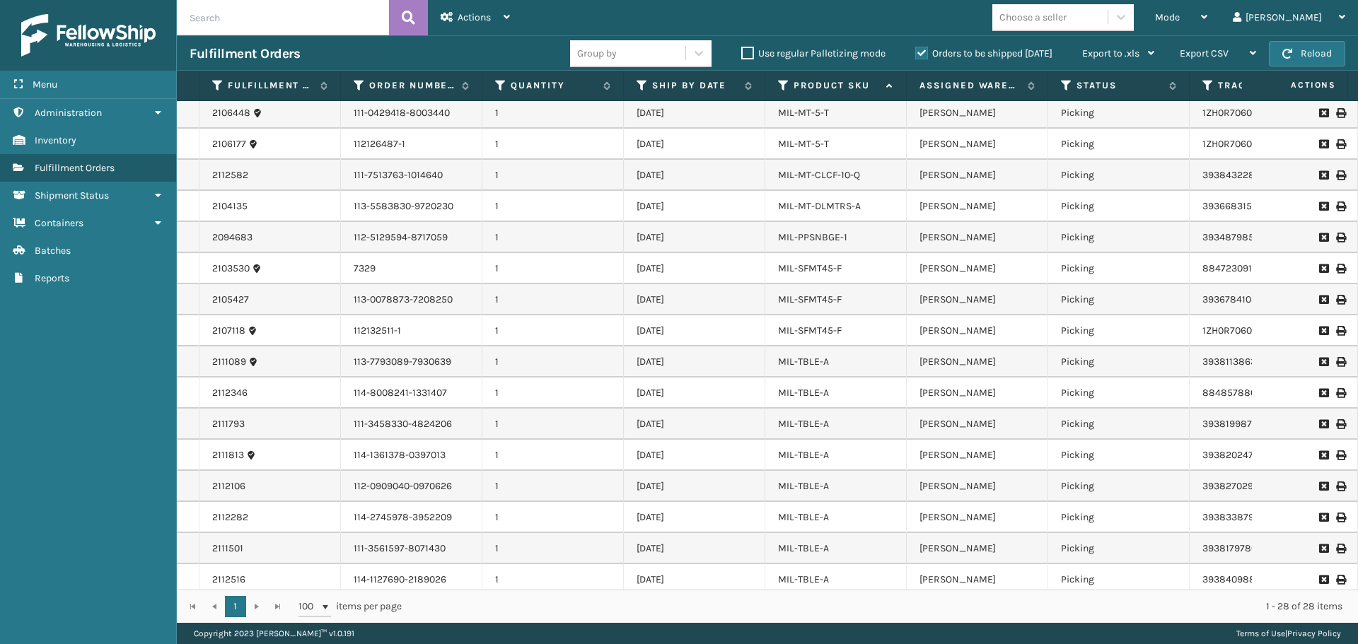
scroll to position [407, 0]
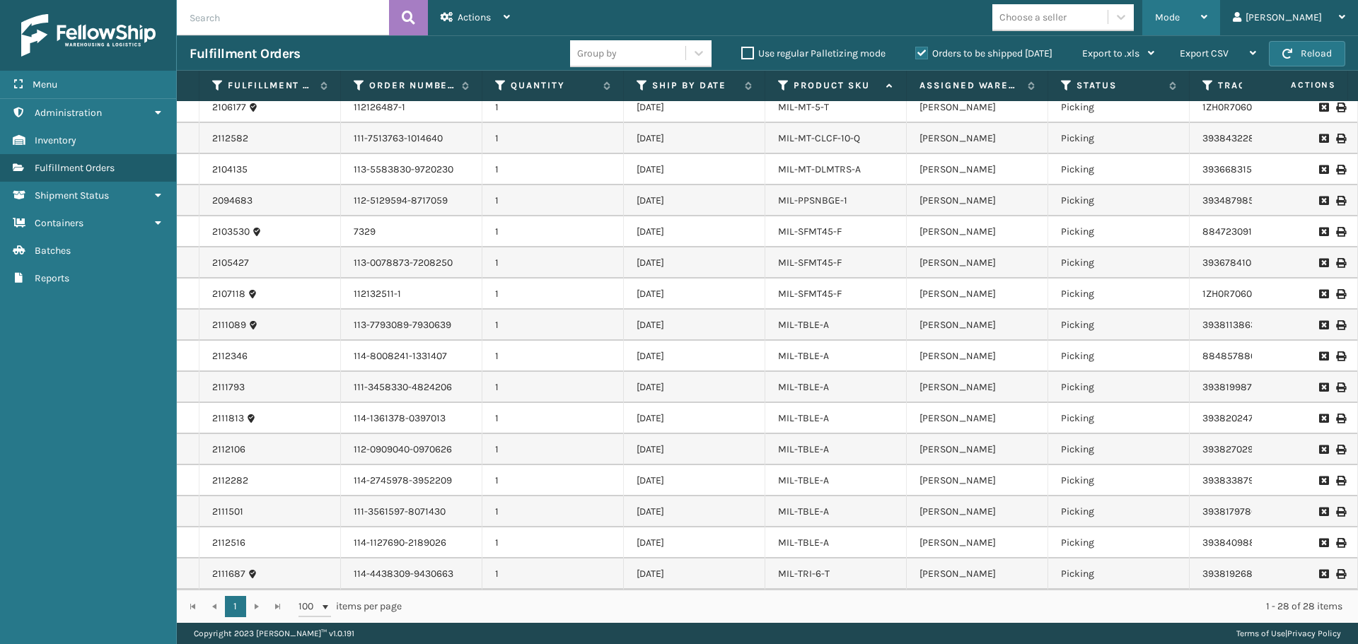
click at [1207, 5] on div "Mode" at bounding box center [1181, 17] width 52 height 35
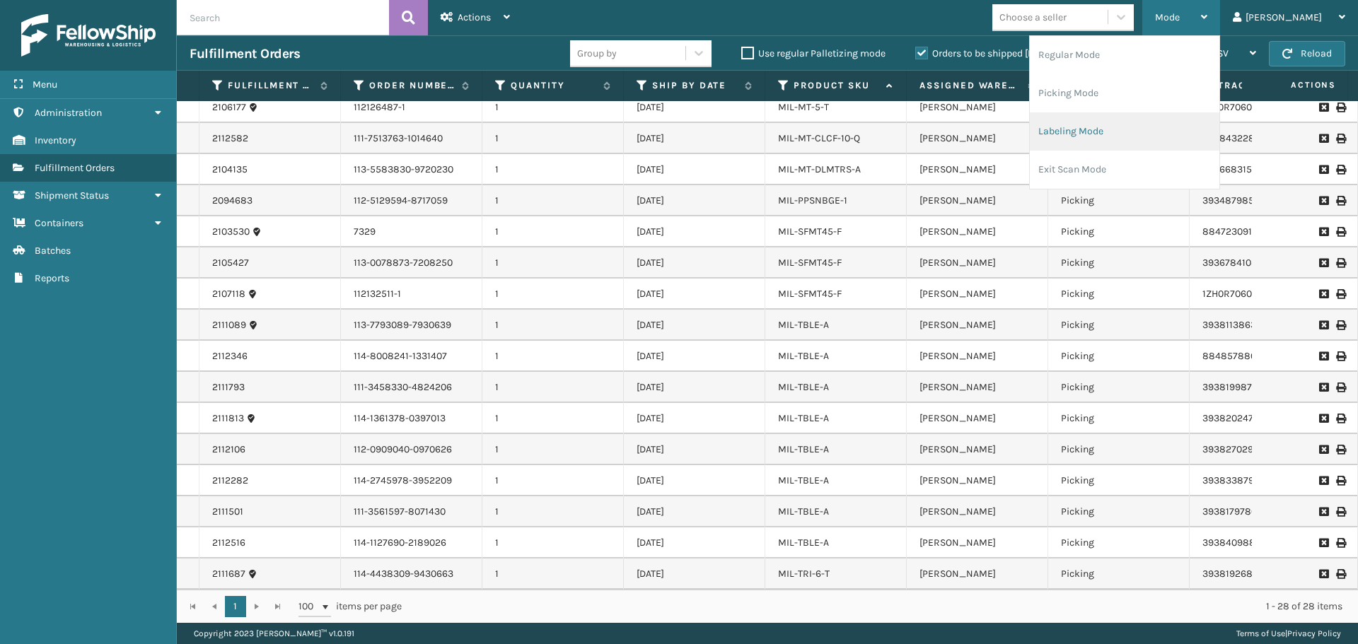
click at [1142, 127] on li "Labeling Mode" at bounding box center [1125, 131] width 190 height 38
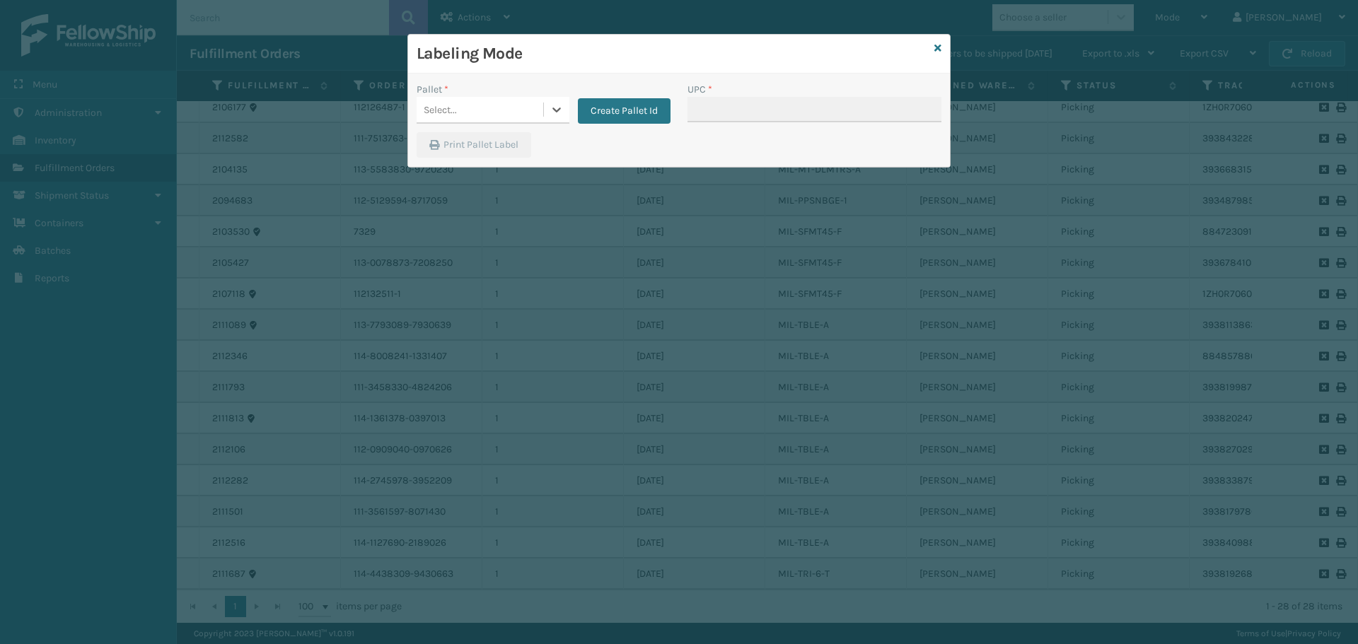
click at [490, 112] on div "Select..." at bounding box center [480, 109] width 127 height 23
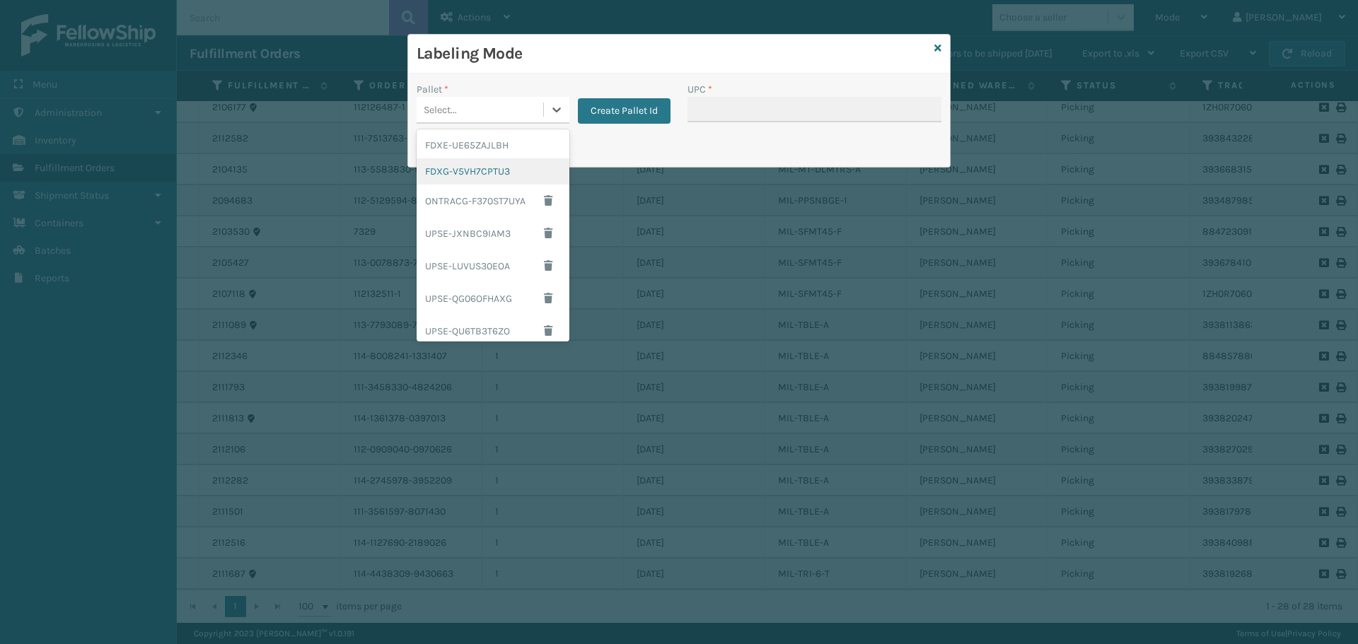
click at [499, 178] on div "FDXG-V5VH7CPTU3" at bounding box center [493, 171] width 153 height 26
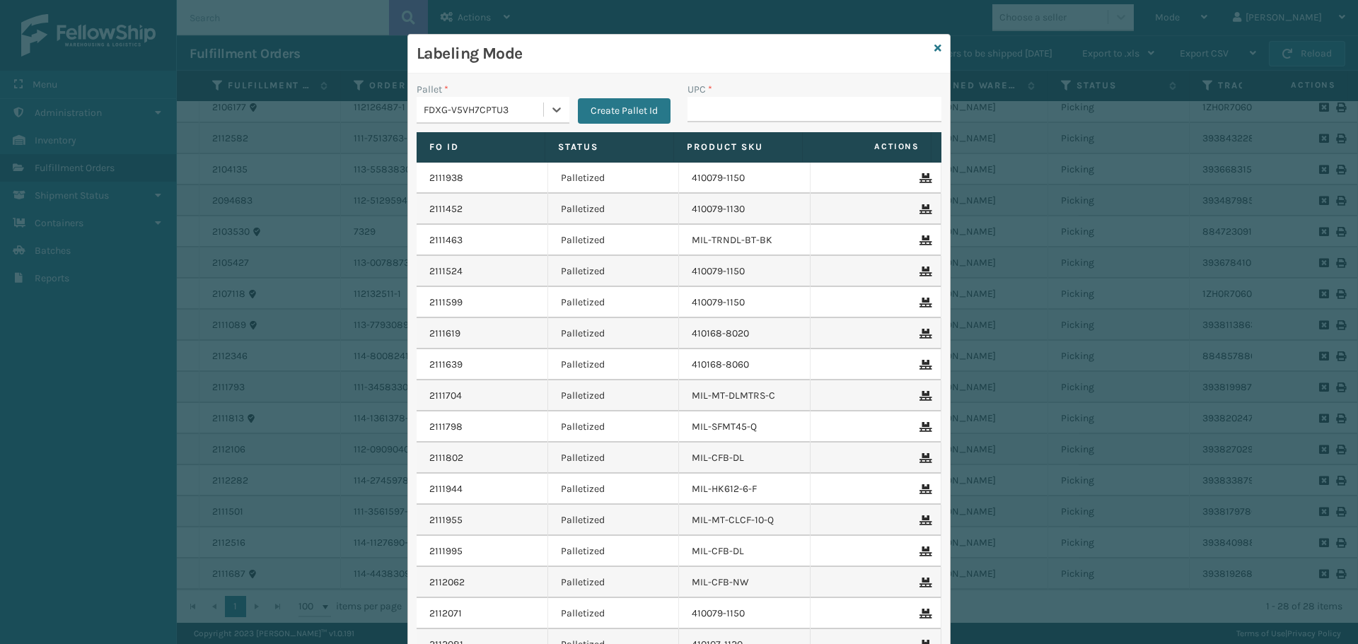
click at [802, 128] on div "UPC *" at bounding box center [814, 107] width 271 height 50
click at [787, 101] on input "UPC *" at bounding box center [814, 109] width 254 height 25
type input "MIL-TRI-6-T"
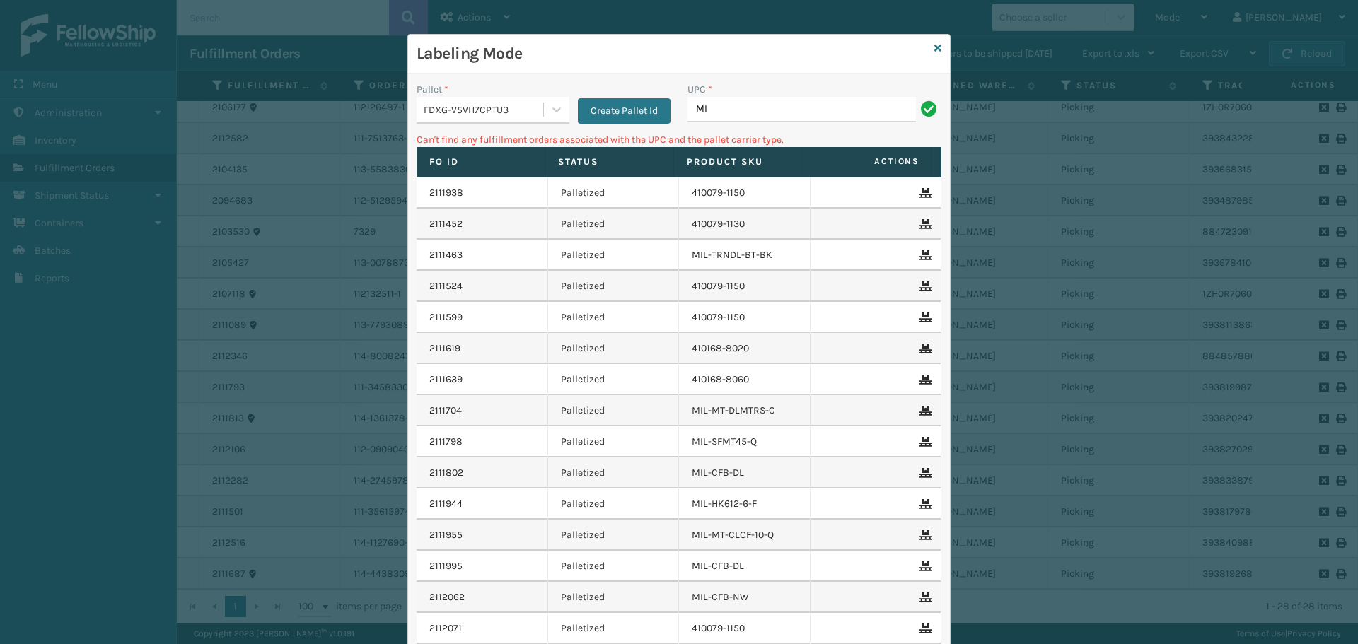
type input "M"
type input "MIL-TRI-6-T"
click at [494, 106] on div "FDXG-V5VH7CPTU3" at bounding box center [484, 110] width 121 height 15
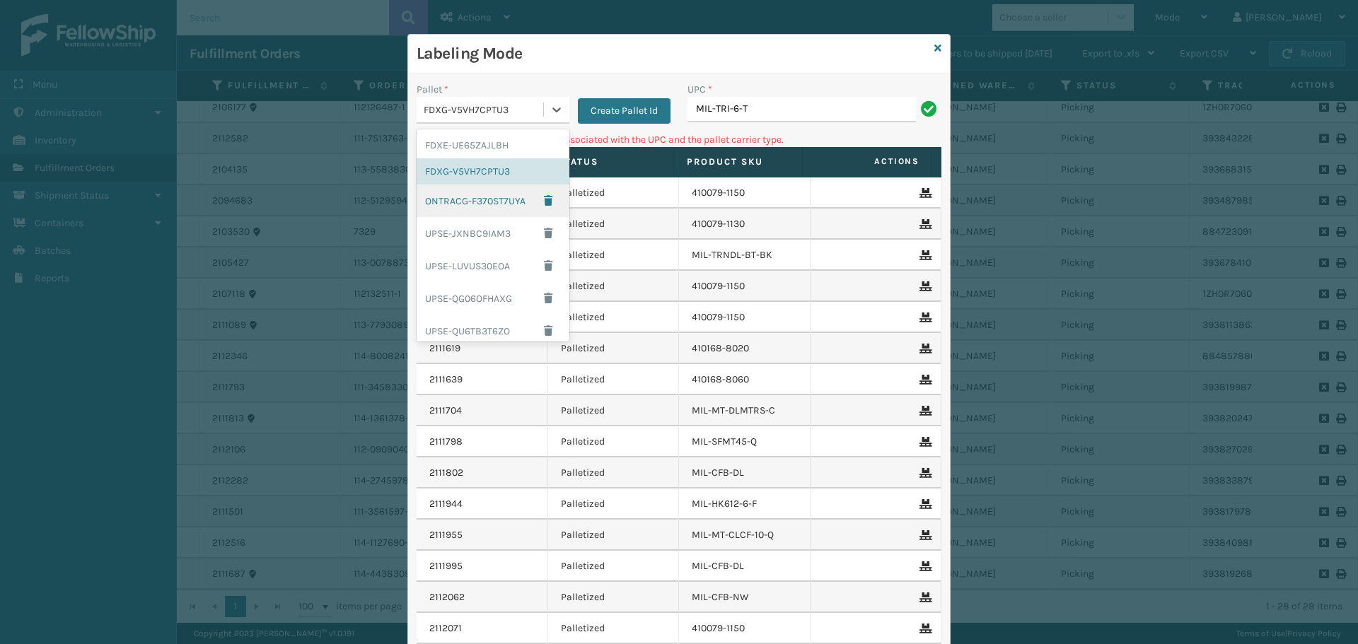
scroll to position [141, 0]
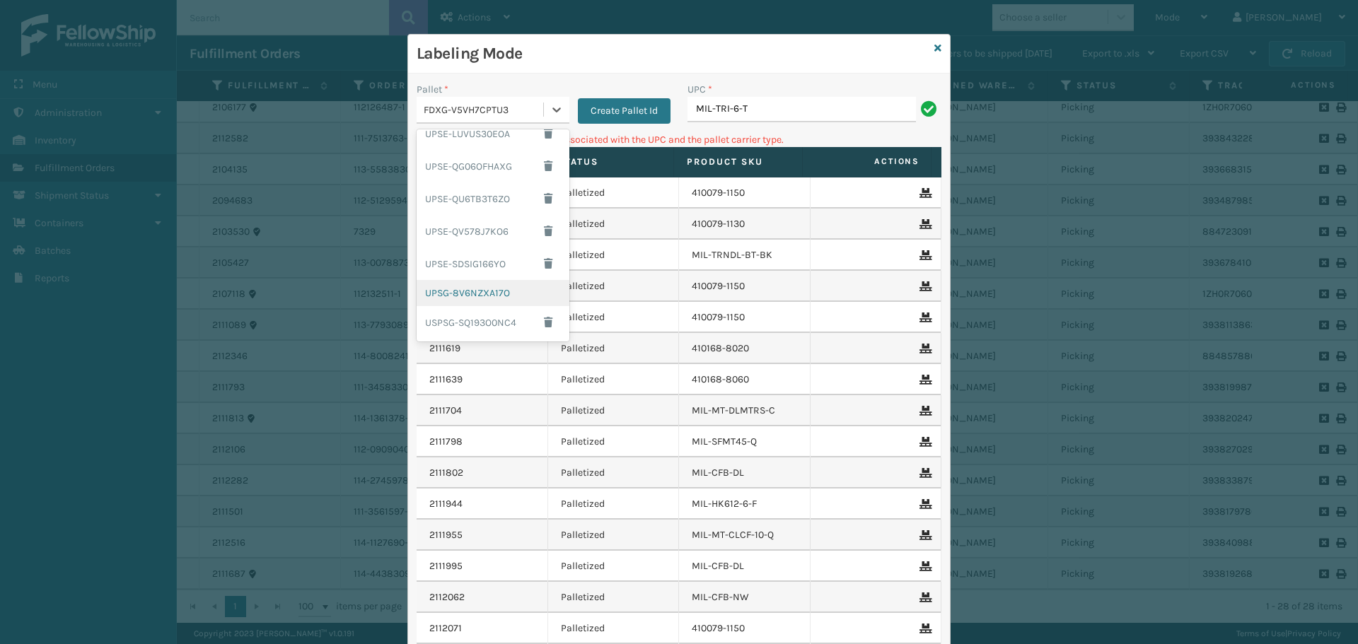
click at [468, 294] on div "UPSG-8V6NZXA17O" at bounding box center [493, 293] width 153 height 26
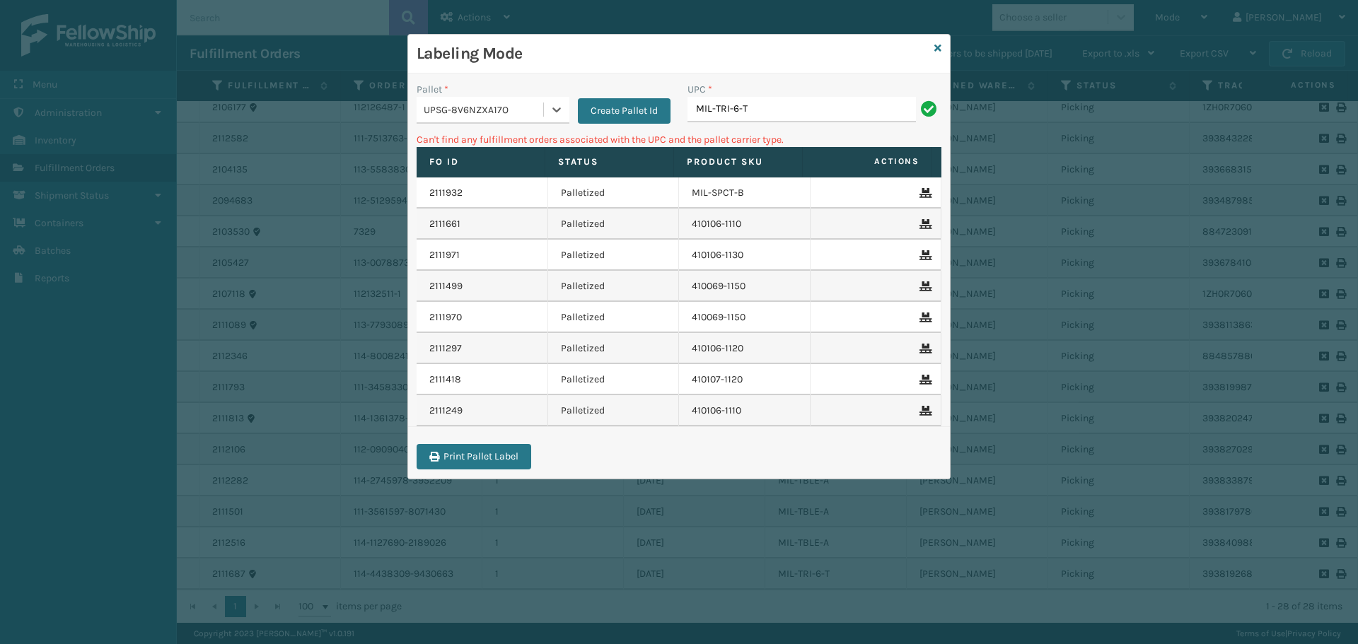
click at [846, 93] on div "UPC *" at bounding box center [814, 89] width 254 height 15
click at [844, 98] on input "MIL-TRI-6-T" at bounding box center [801, 109] width 228 height 25
click at [941, 46] on icon at bounding box center [937, 48] width 7 height 10
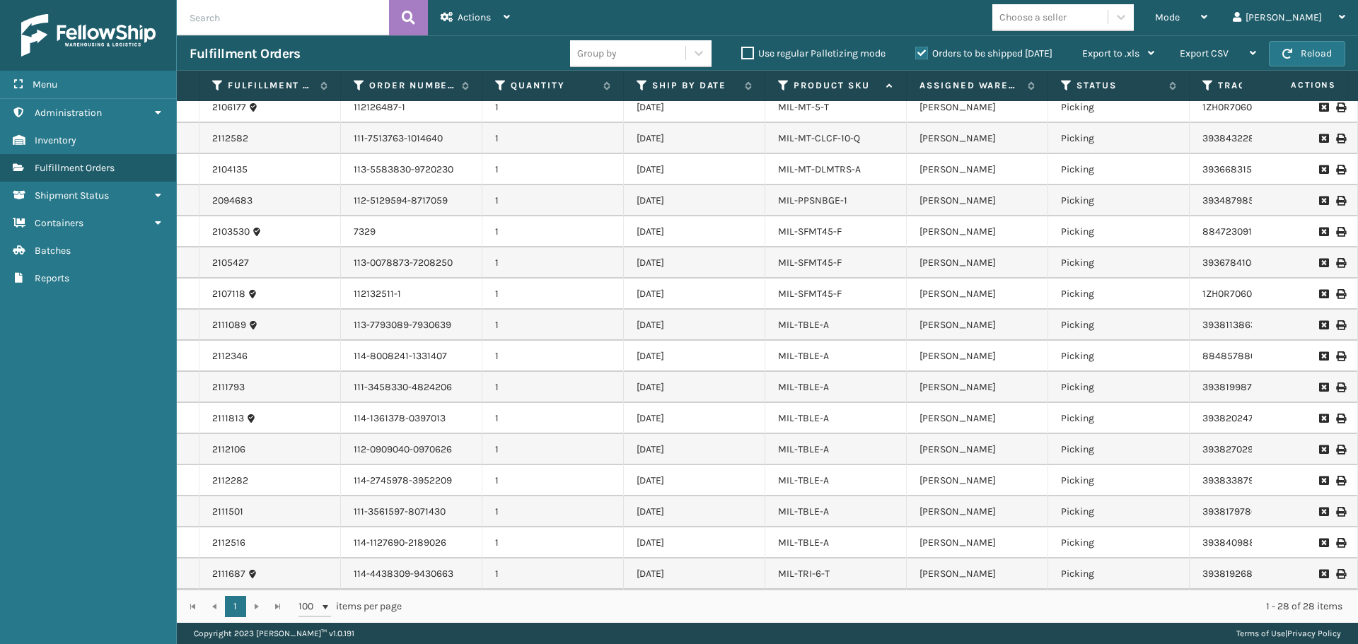
drag, startPoint x: 962, startPoint y: 593, endPoint x: 1029, endPoint y: 598, distance: 67.3
click at [1029, 598] on div "1 1 100 items per page 1 - 28 of 28 items" at bounding box center [767, 606] width 1181 height 33
drag, startPoint x: 970, startPoint y: 578, endPoint x: 1016, endPoint y: 595, distance: 49.0
click at [1016, 595] on div "Fulfillment Order Id Order Number Quantity Ship By Date Product SKU Assigned Wa…" at bounding box center [767, 347] width 1181 height 552
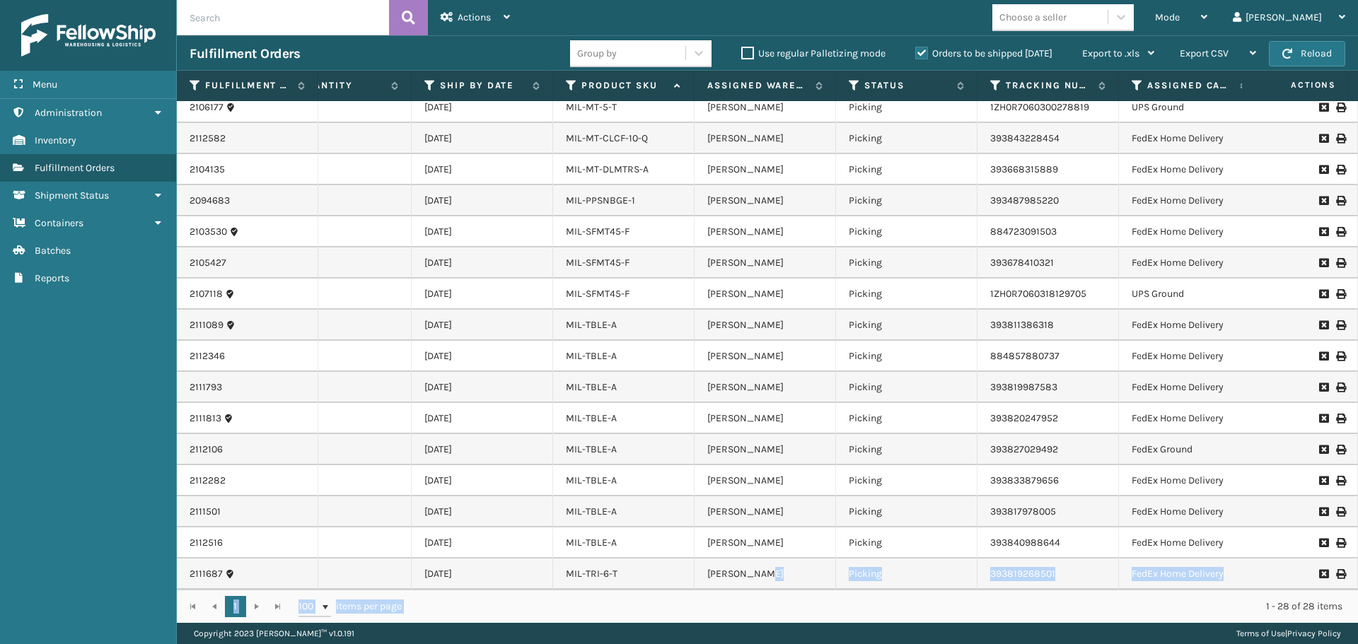
scroll to position [0, 0]
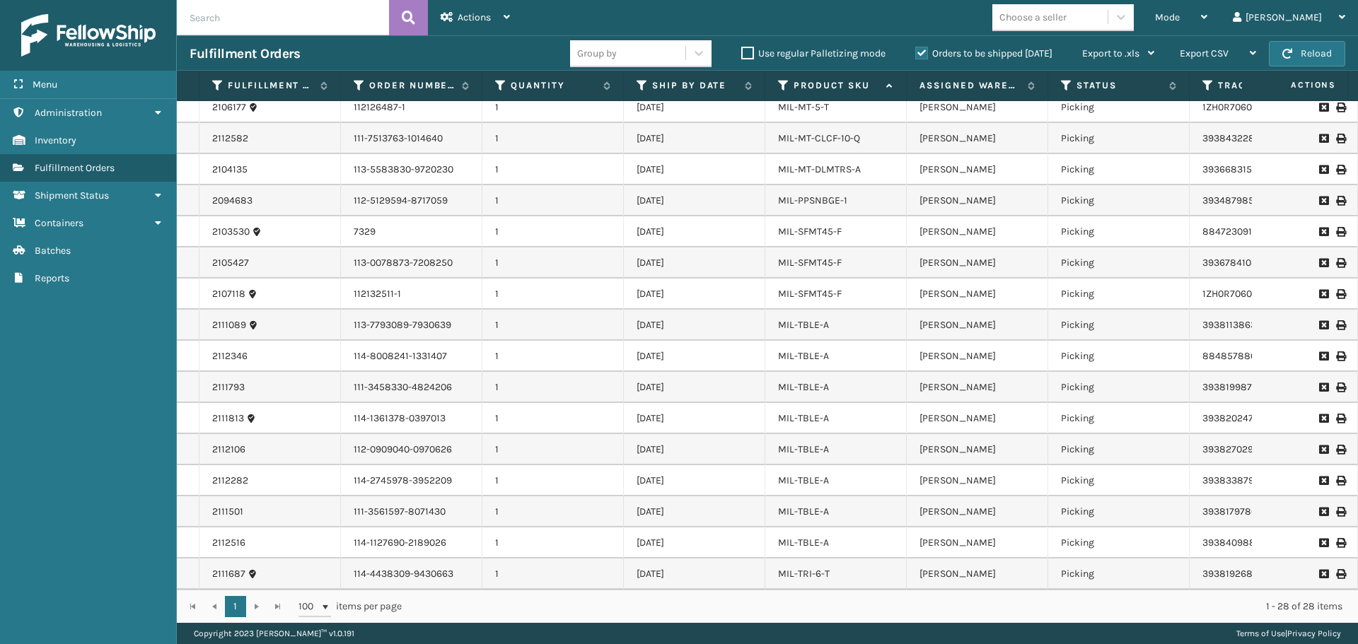
click at [815, 570] on li "MIL-TRI-6-T" at bounding box center [804, 574] width 52 height 14
click at [817, 568] on link "MIL-TRI-6-T" at bounding box center [804, 574] width 52 height 12
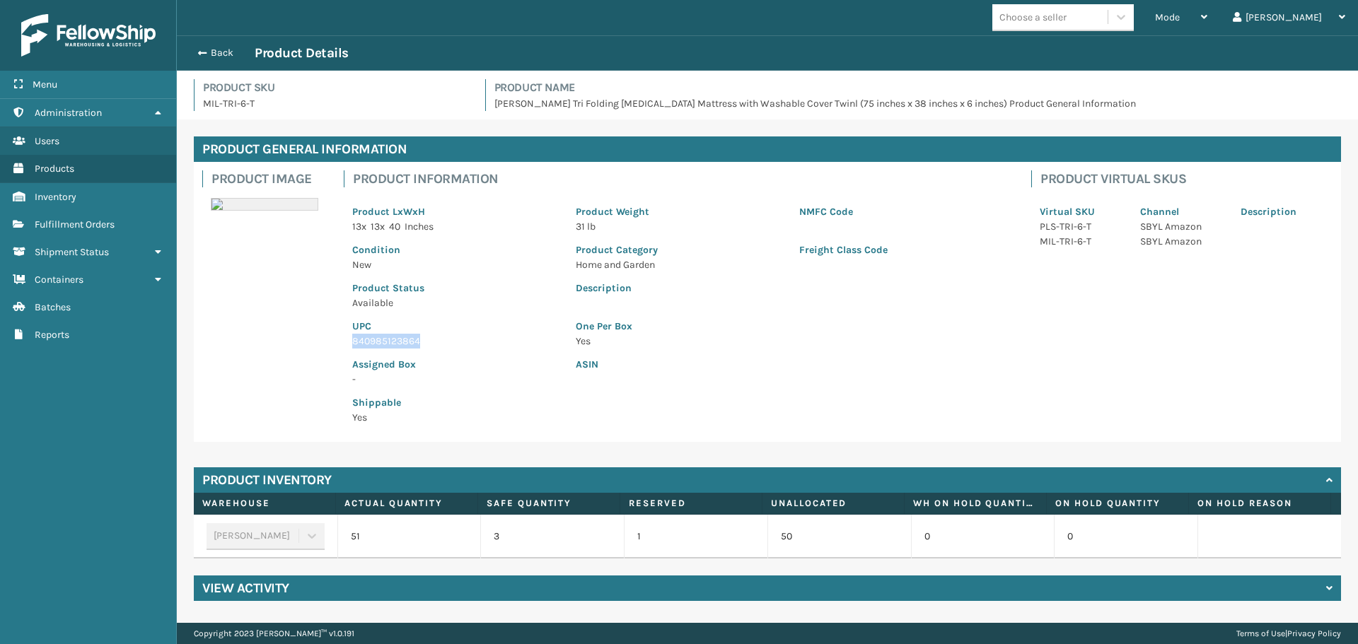
drag, startPoint x: 420, startPoint y: 337, endPoint x: 313, endPoint y: 347, distance: 107.3
click at [313, 347] on div "Product Image Product Information Product LxWxH 13 x 13 x 40 Inches Product Wei…" at bounding box center [767, 302] width 1147 height 280
click at [210, 64] on div "Back Product Details" at bounding box center [767, 52] width 1181 height 35
click at [219, 50] on button "Back" at bounding box center [222, 53] width 65 height 13
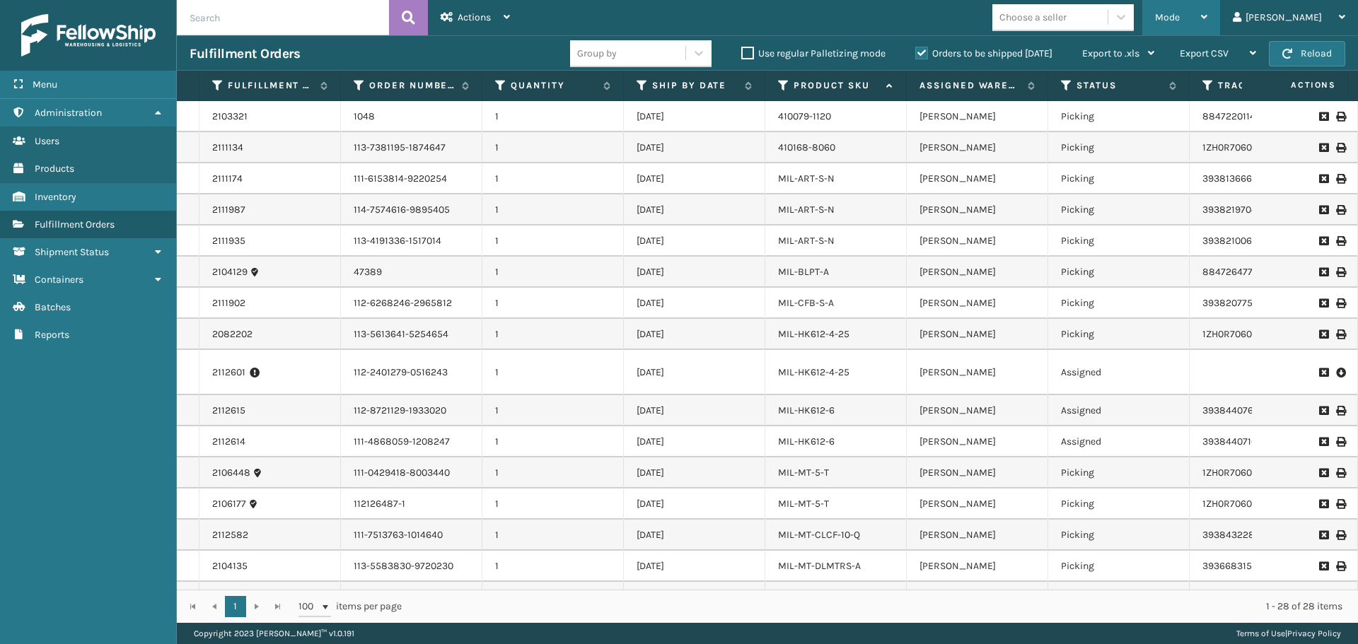
click at [1180, 18] on span "Mode" at bounding box center [1167, 17] width 25 height 12
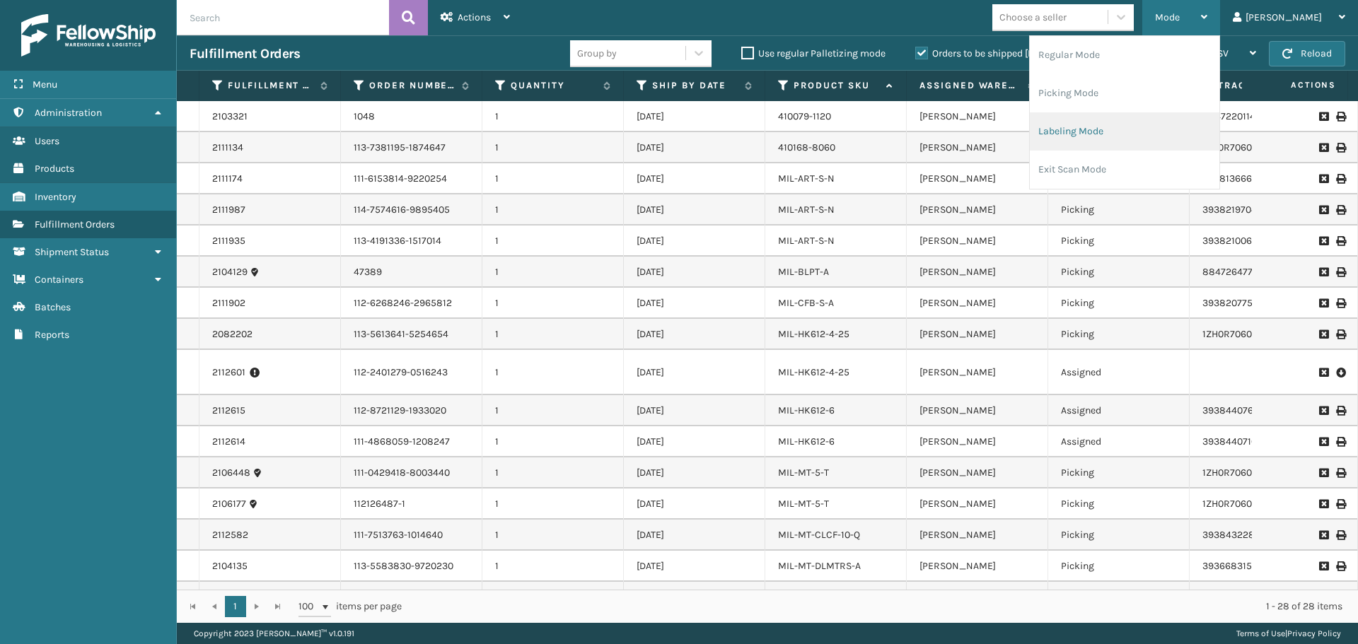
click at [1211, 140] on li "Labeling Mode" at bounding box center [1125, 131] width 190 height 38
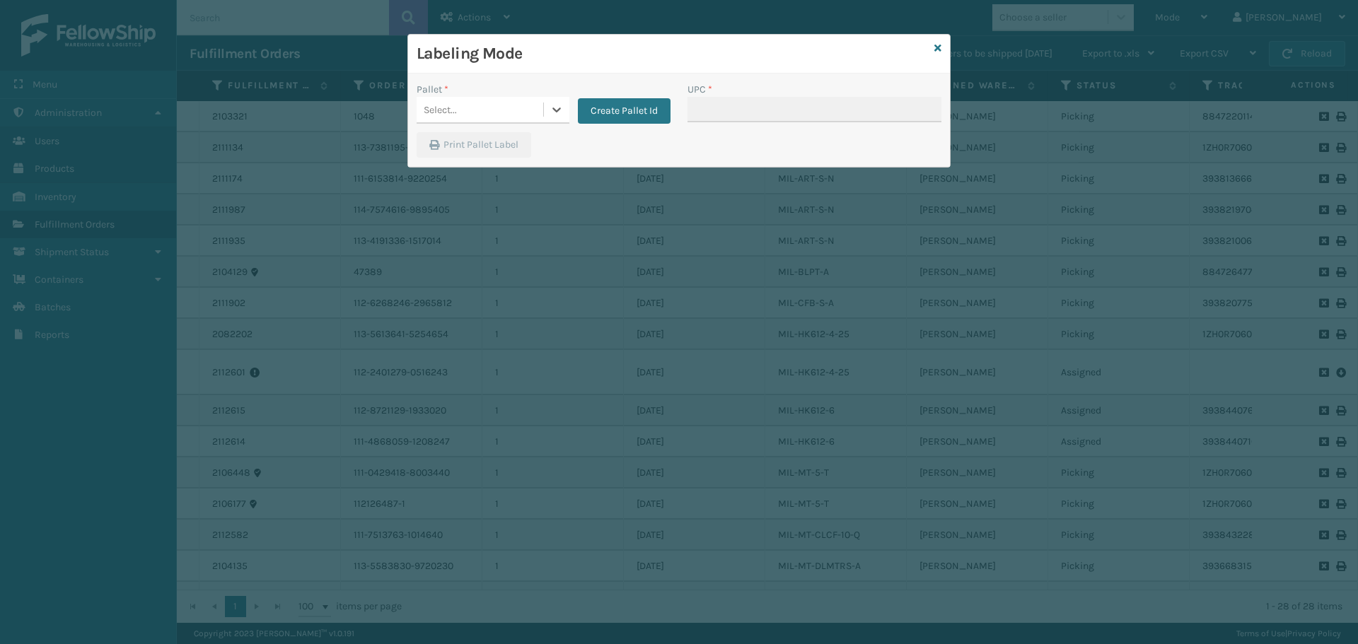
click at [464, 107] on div "Select..." at bounding box center [480, 109] width 127 height 23
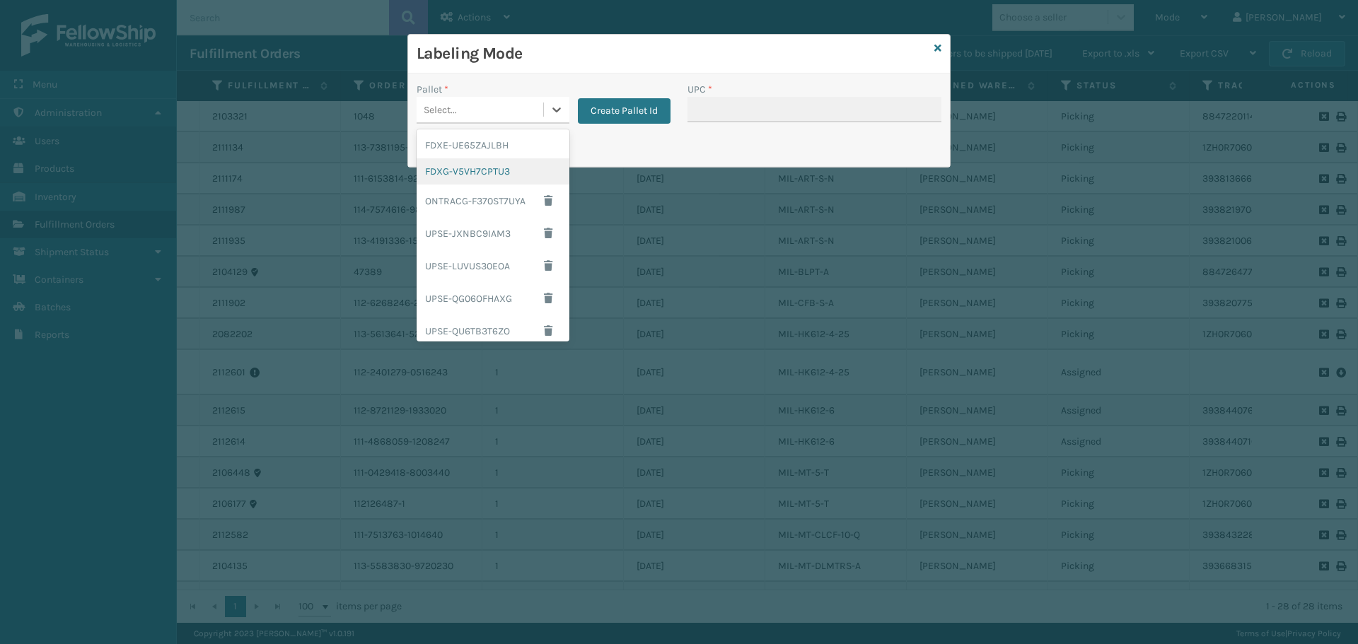
click at [489, 173] on div "FDXG-V5VH7CPTU3" at bounding box center [493, 171] width 153 height 26
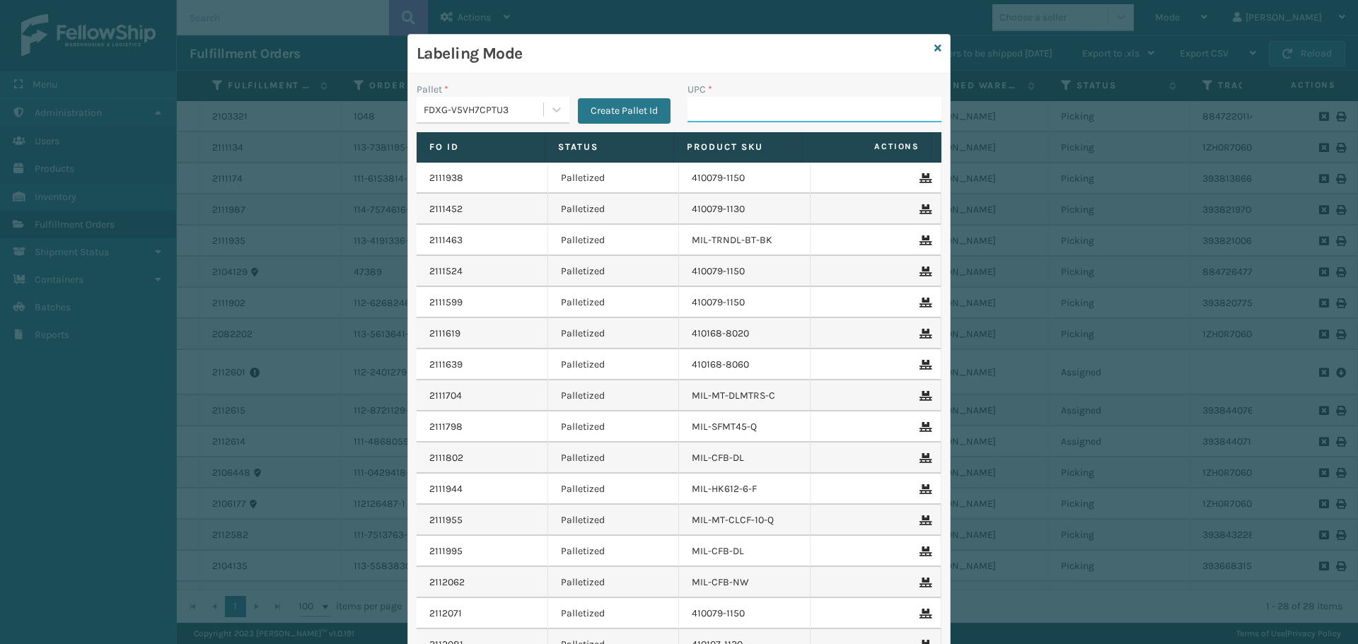
click at [705, 108] on input "UPC *" at bounding box center [814, 109] width 254 height 25
paste input "840985123864"
type input "840985123864"
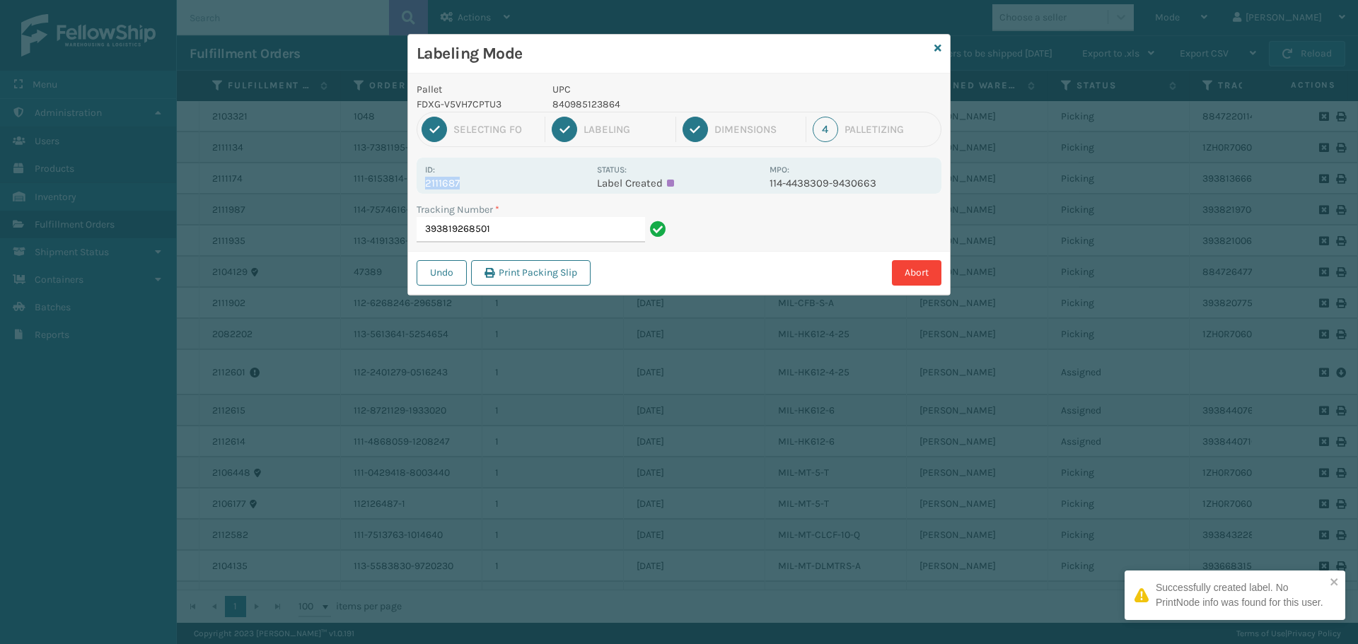
drag, startPoint x: 453, startPoint y: 190, endPoint x: 383, endPoint y: 186, distance: 69.4
click at [383, 186] on div "Labeling Mode Pallet FDXG-V5VH7CPTU3 UPC 840985123864 1 Selecting FO 2 Labeling…" at bounding box center [679, 322] width 1358 height 644
click at [526, 224] on input "393819268501" at bounding box center [531, 229] width 228 height 25
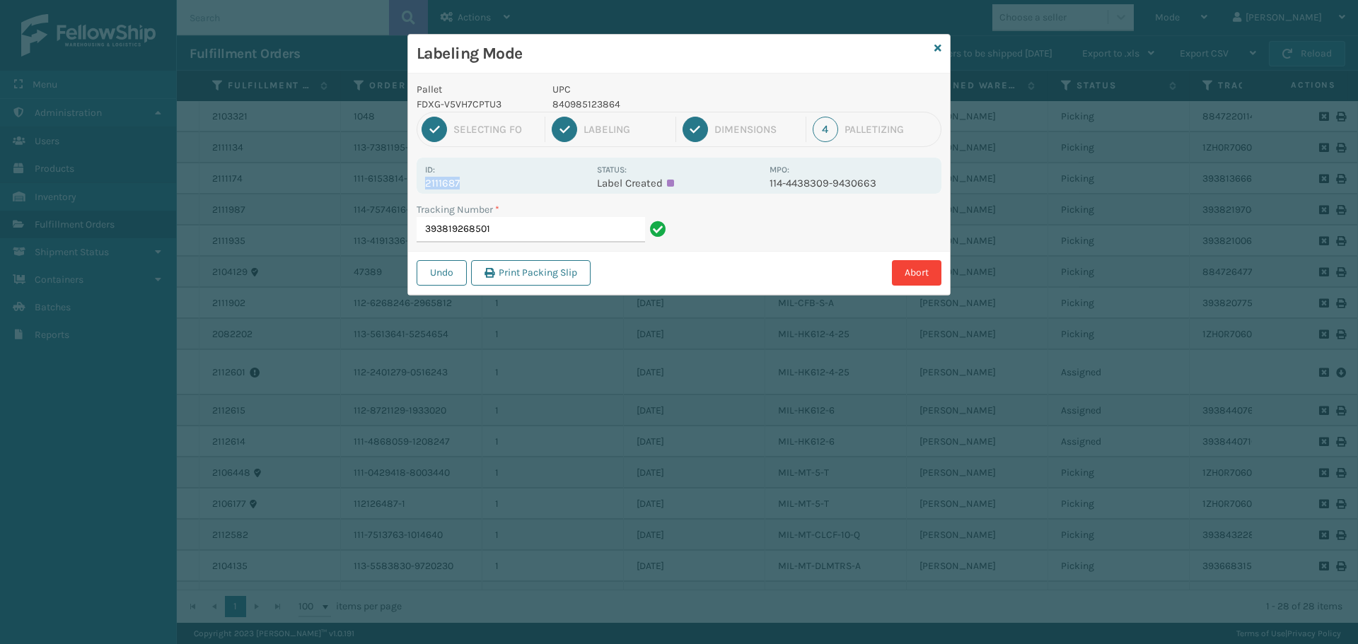
drag, startPoint x: 484, startPoint y: 183, endPoint x: 421, endPoint y: 185, distance: 63.7
click at [421, 185] on div "Id: 2111687 Status: Label Created MPO: 114-4438309-9430663" at bounding box center [679, 176] width 525 height 36
click at [513, 225] on input "393819268501" at bounding box center [531, 229] width 228 height 25
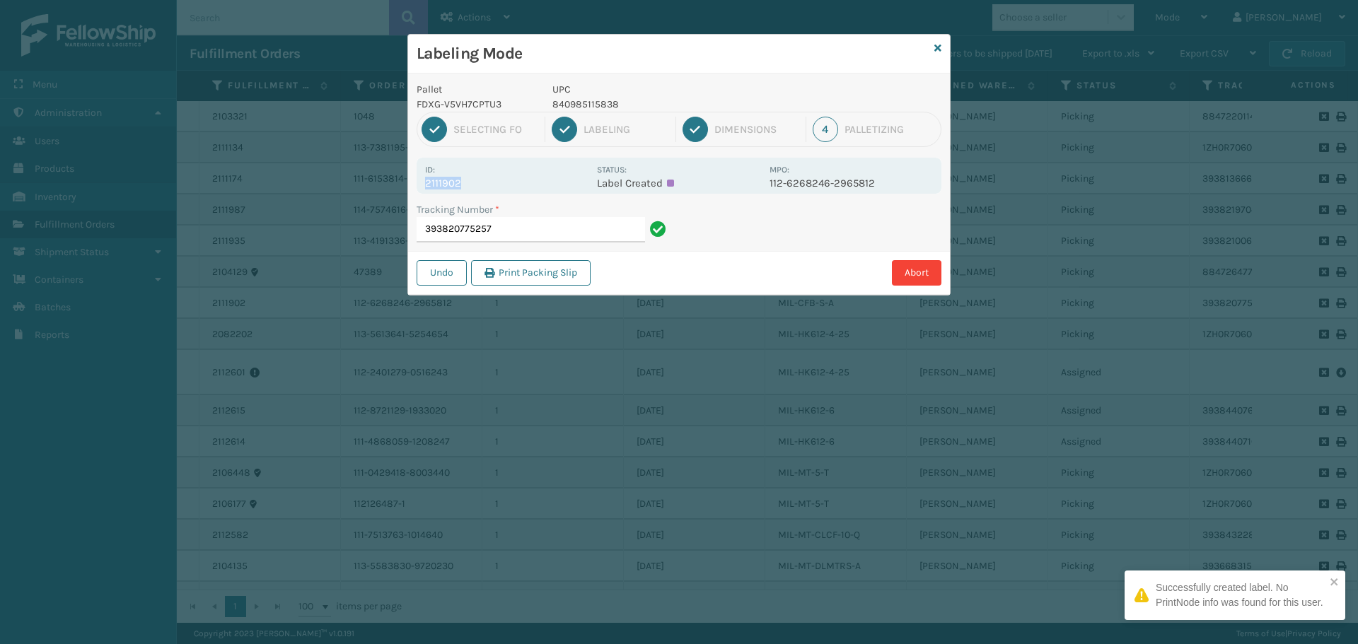
drag, startPoint x: 475, startPoint y: 184, endPoint x: 391, endPoint y: 182, distance: 84.2
click at [391, 182] on div "Labeling Mode Pallet FDXG-V5VH7CPTU3 UPC 840985115838 1 Selecting FO 2 Labeling…" at bounding box center [679, 322] width 1358 height 644
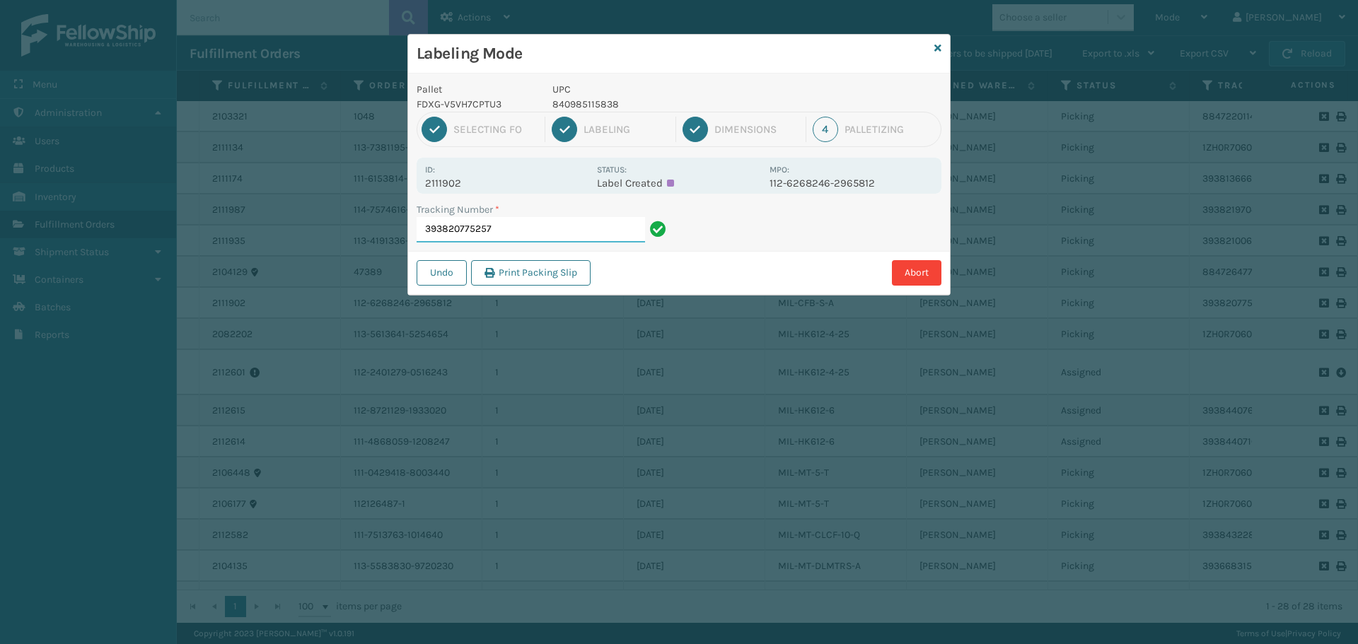
click at [576, 225] on input "393820775257" at bounding box center [531, 229] width 228 height 25
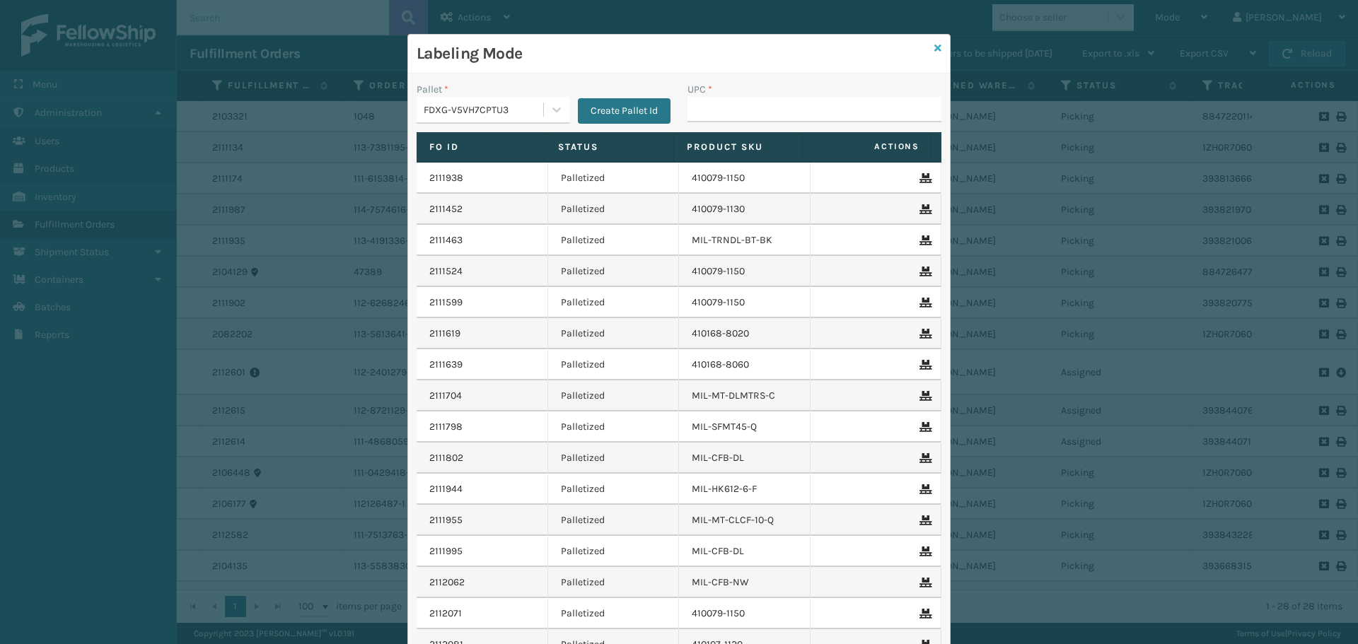
click at [935, 52] on icon at bounding box center [937, 48] width 7 height 10
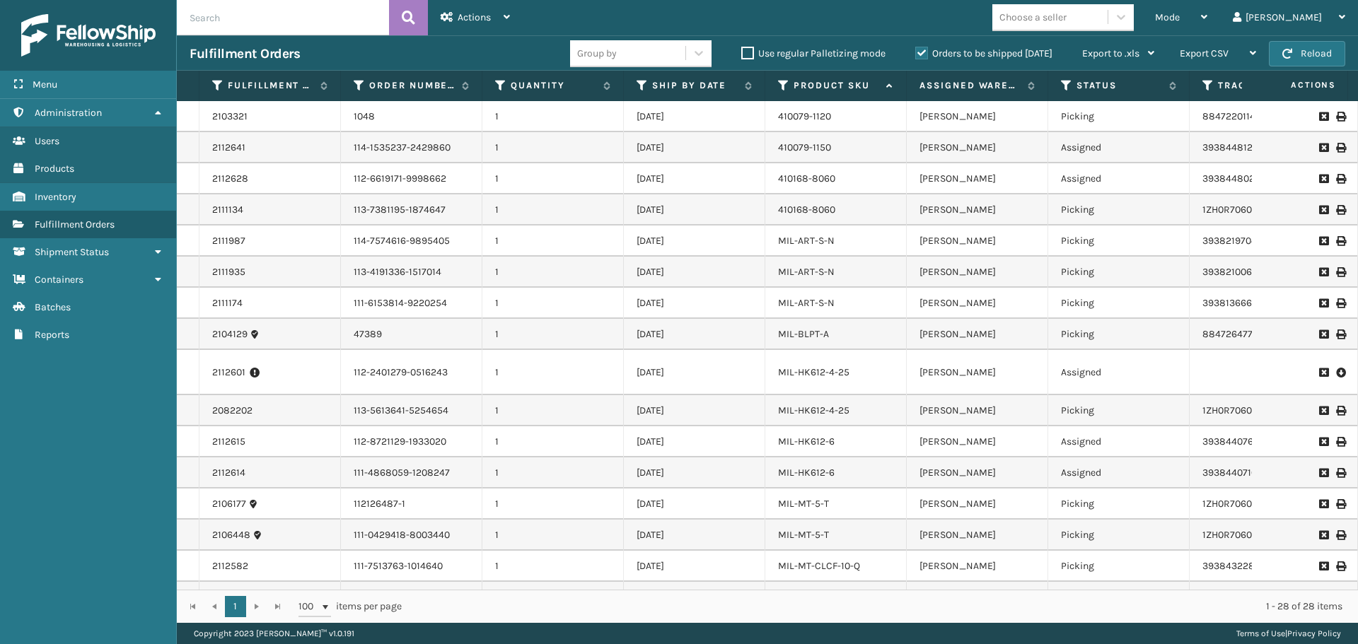
click at [919, 53] on label "Orders to be shipped [DATE]" at bounding box center [983, 53] width 137 height 12
click at [916, 53] on input "Orders to be shipped [DATE]" at bounding box center [915, 49] width 1 height 9
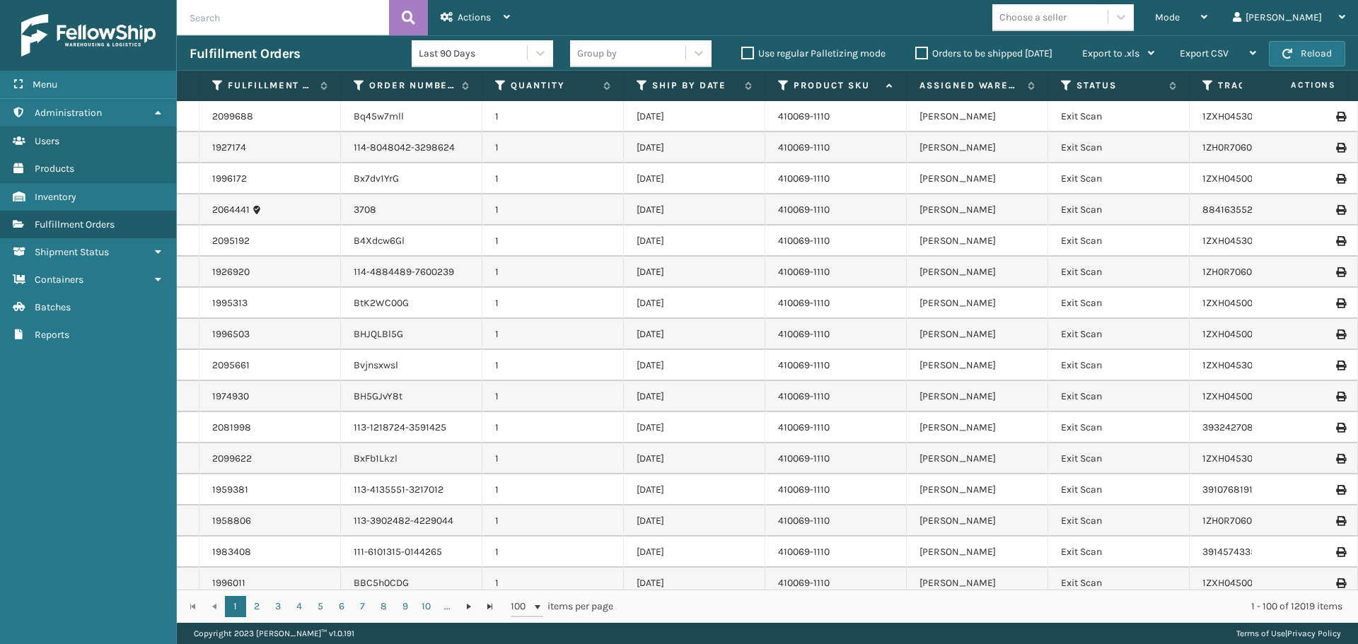
click at [303, 22] on input "text" at bounding box center [283, 17] width 212 height 35
paste input "2112290"
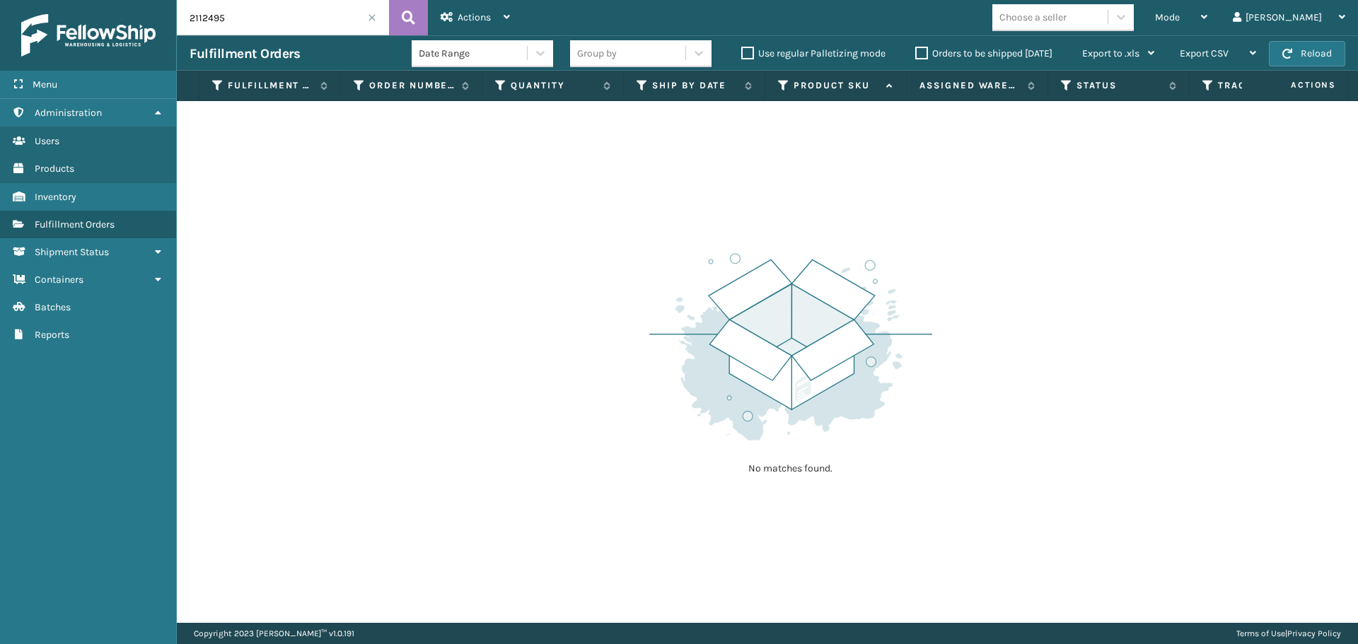
type input "2112495"
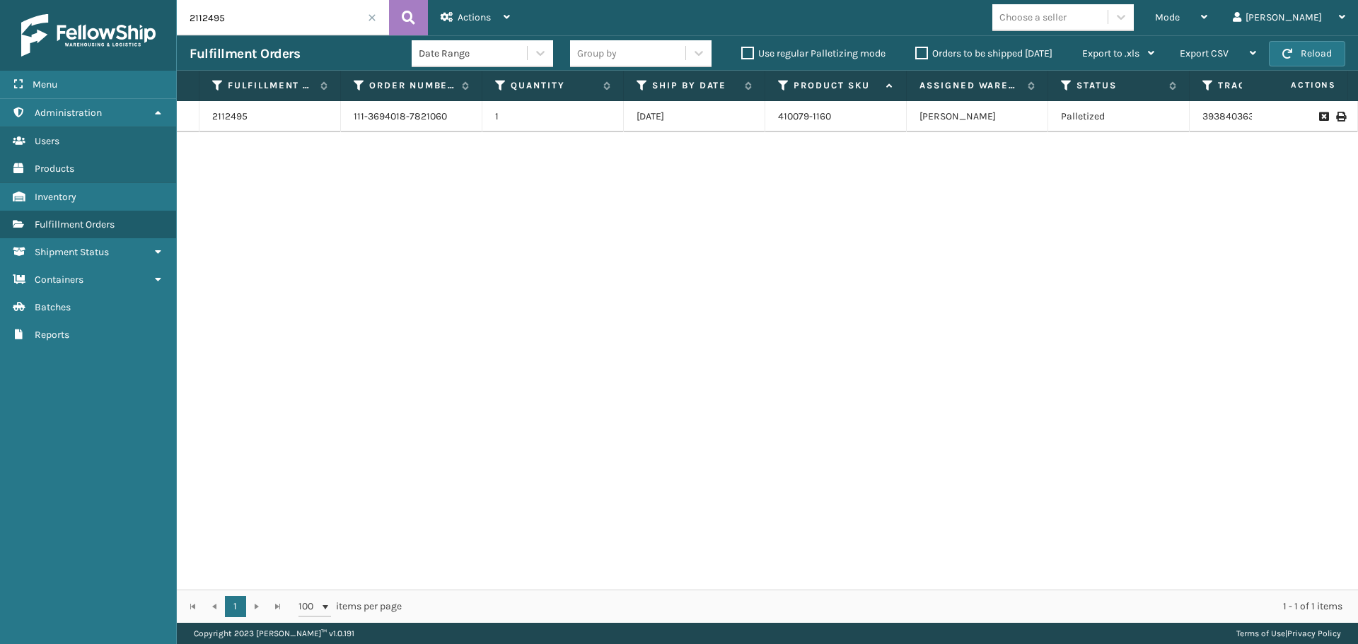
click at [916, 46] on div "Orders to be shipped [DATE]" at bounding box center [985, 53] width 167 height 17
click at [916, 49] on label "Orders to be shipped [DATE]" at bounding box center [983, 53] width 137 height 12
click at [916, 49] on input "Orders to be shipped [DATE]" at bounding box center [915, 49] width 1 height 9
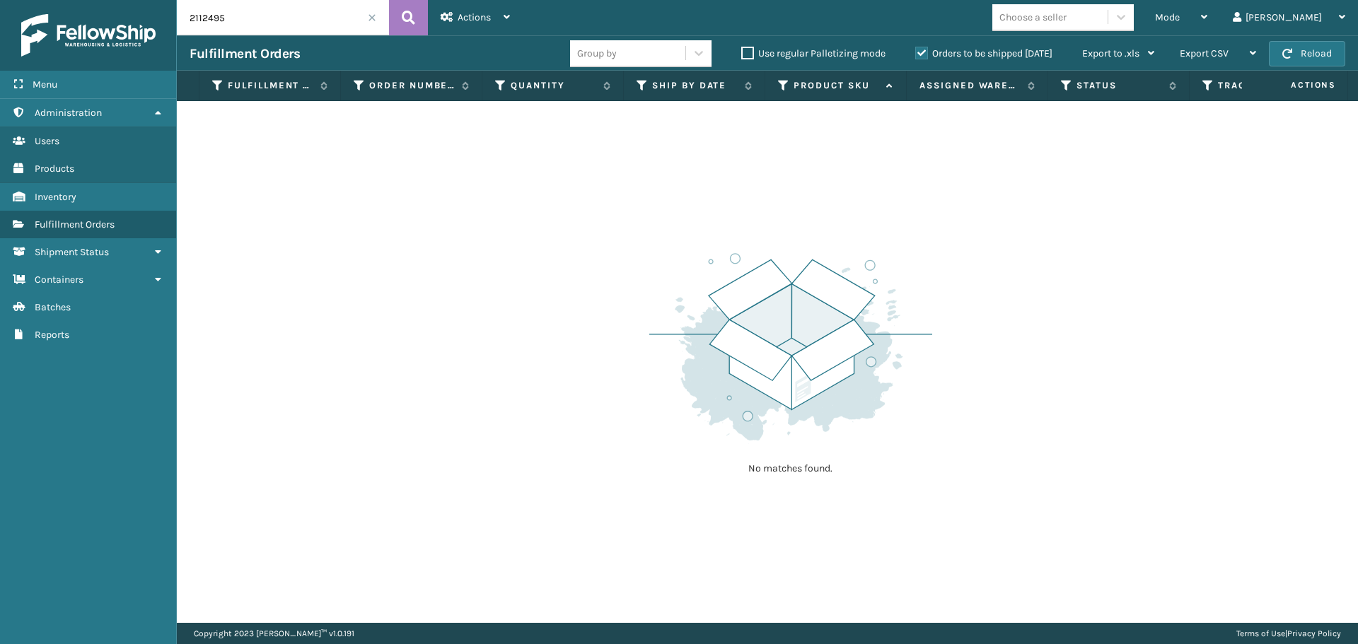
click at [375, 21] on span at bounding box center [372, 17] width 8 height 8
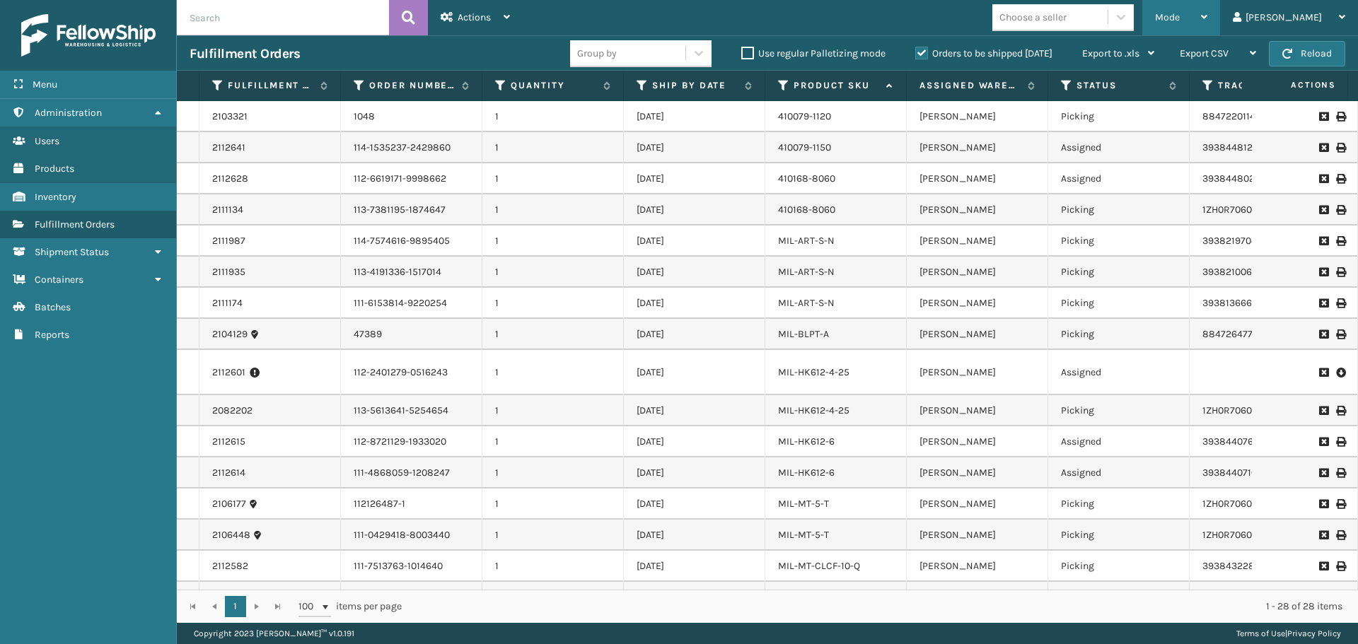
click at [1202, 30] on div "Mode" at bounding box center [1181, 17] width 52 height 35
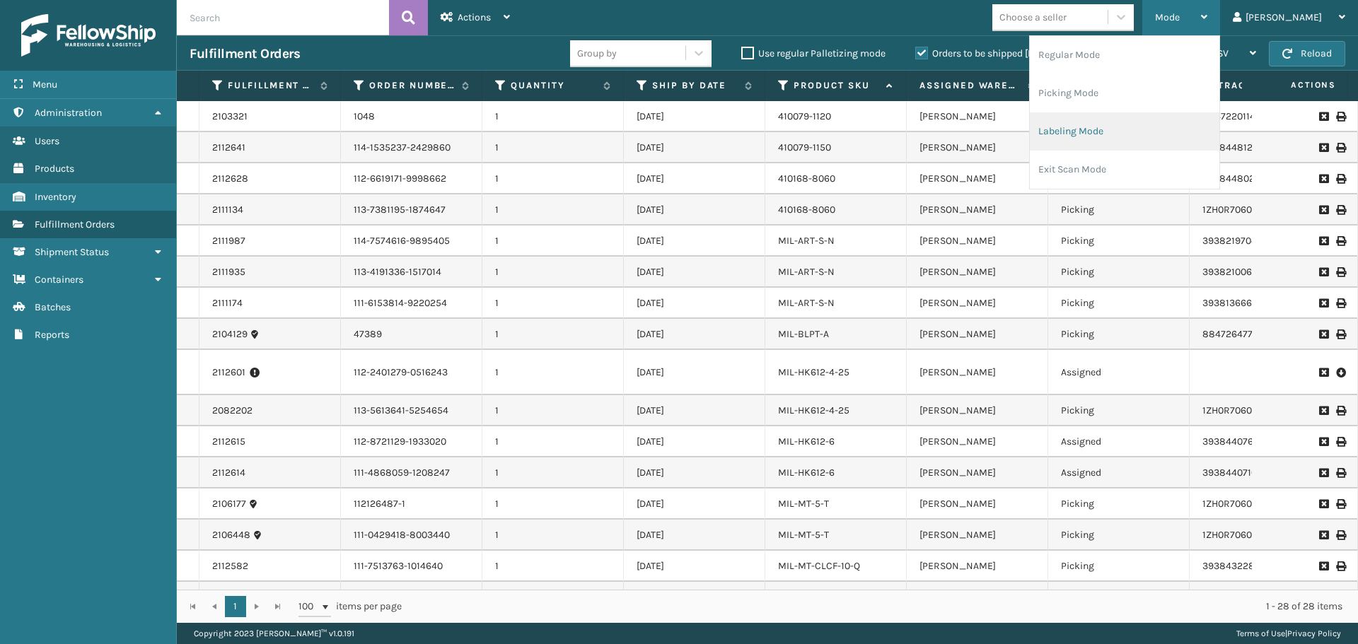
click at [1176, 134] on li "Labeling Mode" at bounding box center [1125, 131] width 190 height 38
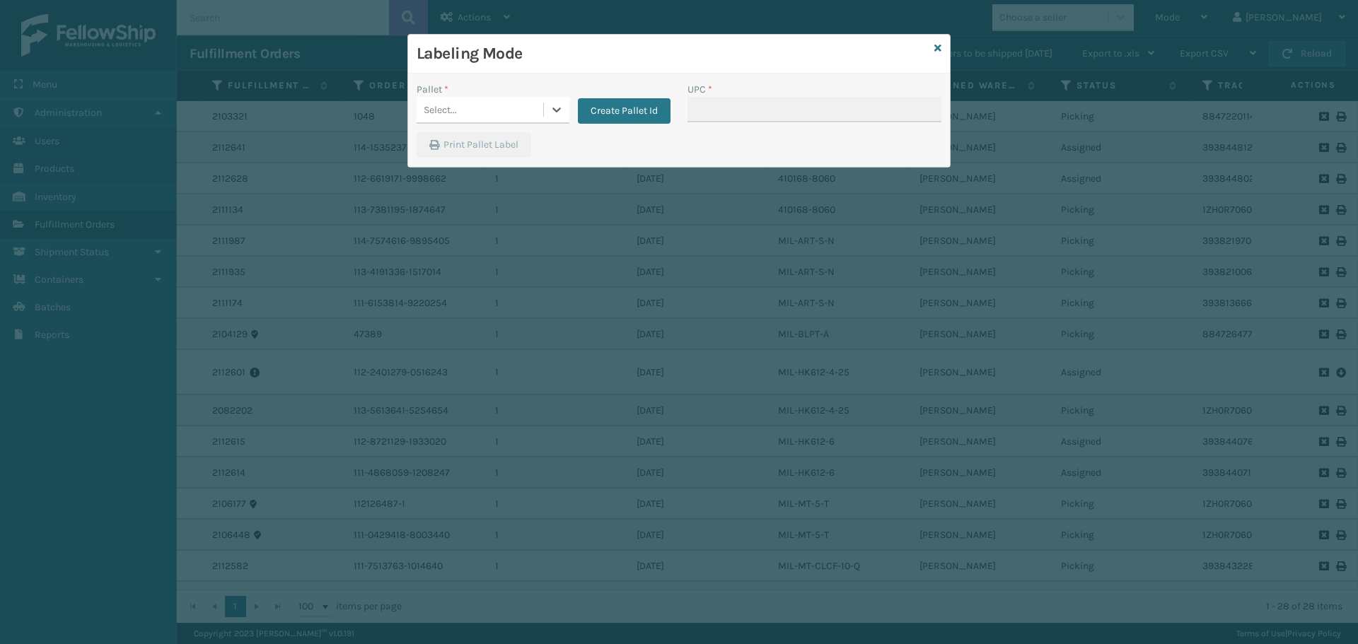
click at [539, 91] on div "Pallet *" at bounding box center [493, 89] width 153 height 15
click at [537, 95] on div "Pallet *" at bounding box center [493, 89] width 153 height 15
click at [534, 107] on div "Select..." at bounding box center [480, 109] width 127 height 23
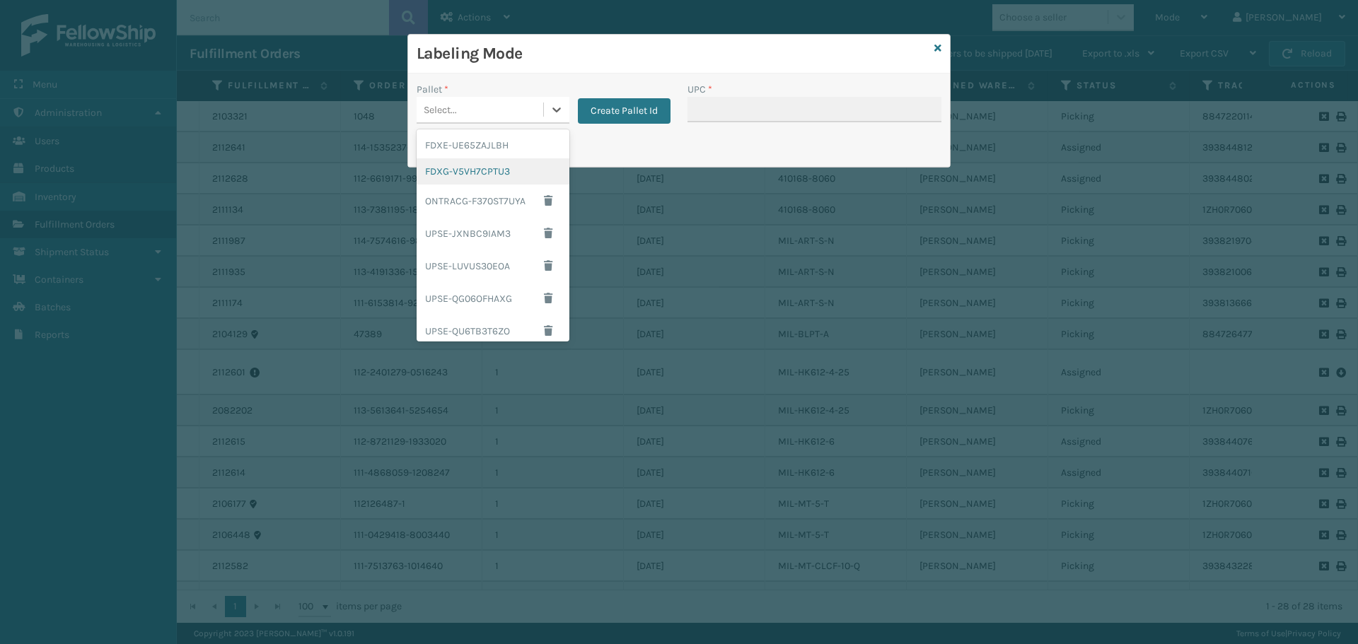
click at [511, 177] on div "FDXG-V5VH7CPTU3" at bounding box center [493, 171] width 153 height 26
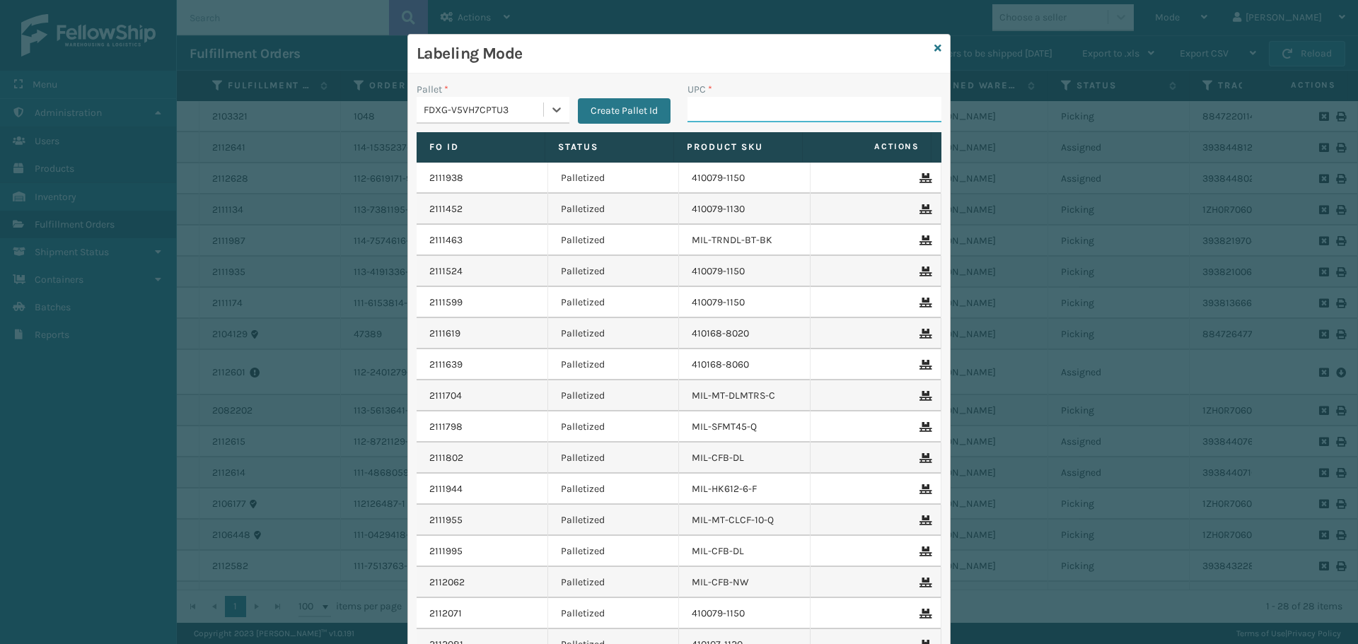
click at [786, 114] on input "UPC *" at bounding box center [814, 109] width 254 height 25
click at [934, 50] on icon at bounding box center [937, 48] width 7 height 10
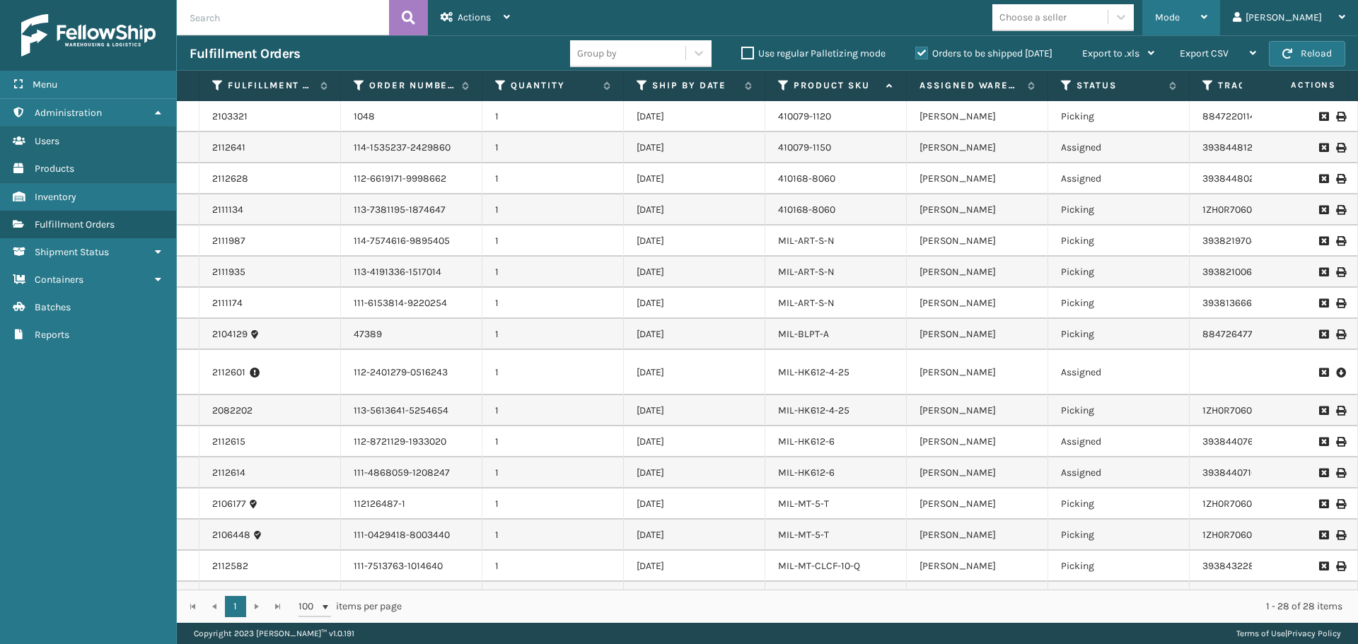
click at [1180, 13] on span "Mode" at bounding box center [1167, 17] width 25 height 12
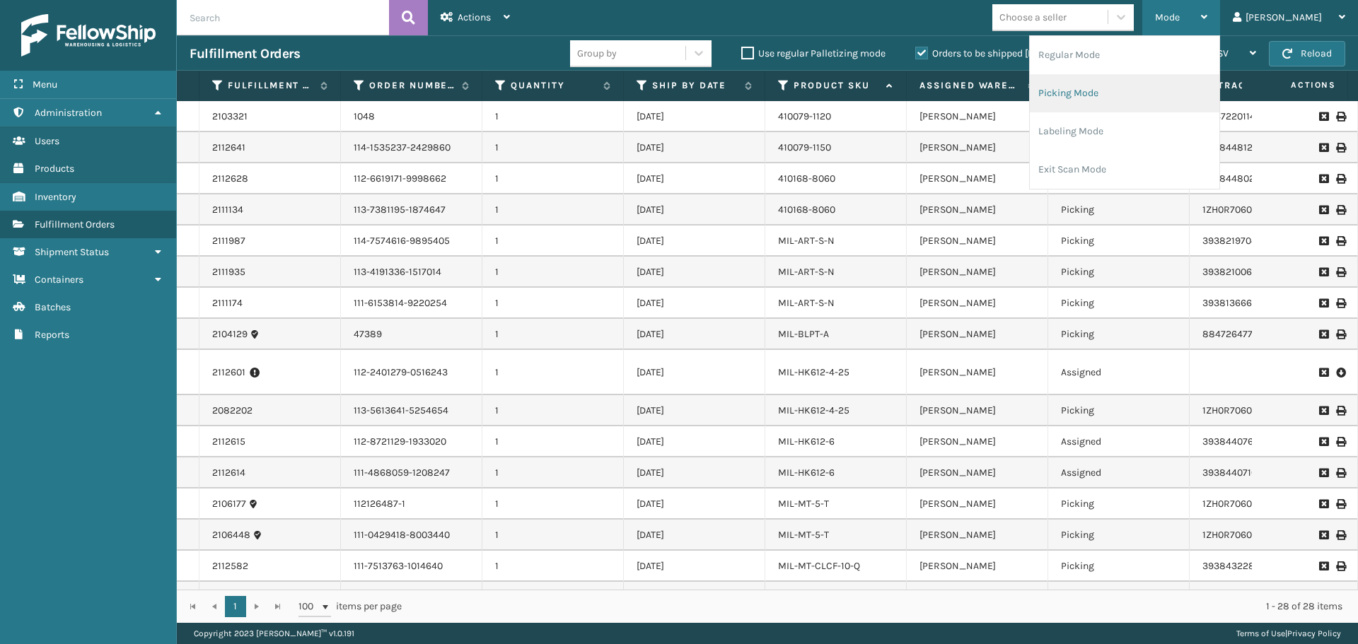
click at [1164, 78] on li "Picking Mode" at bounding box center [1125, 93] width 190 height 38
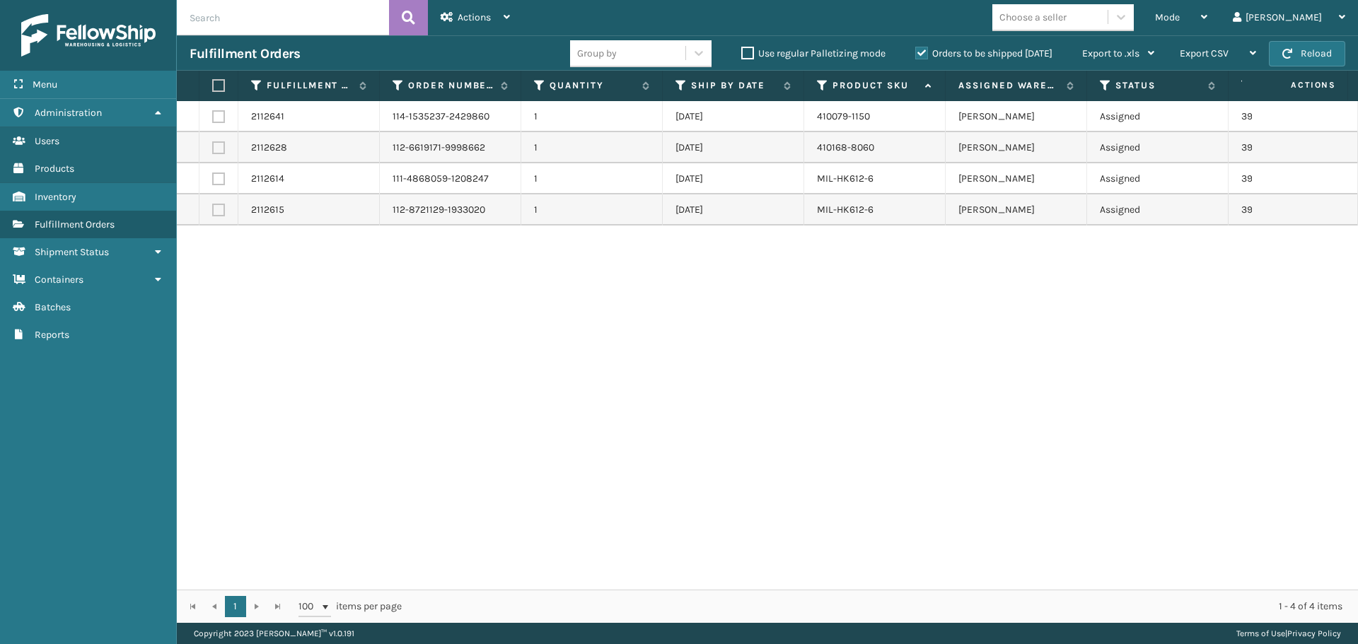
click at [218, 89] on label at bounding box center [216, 85] width 8 height 13
click at [213, 89] on input "checkbox" at bounding box center [212, 85] width 1 height 9
checkbox input "true"
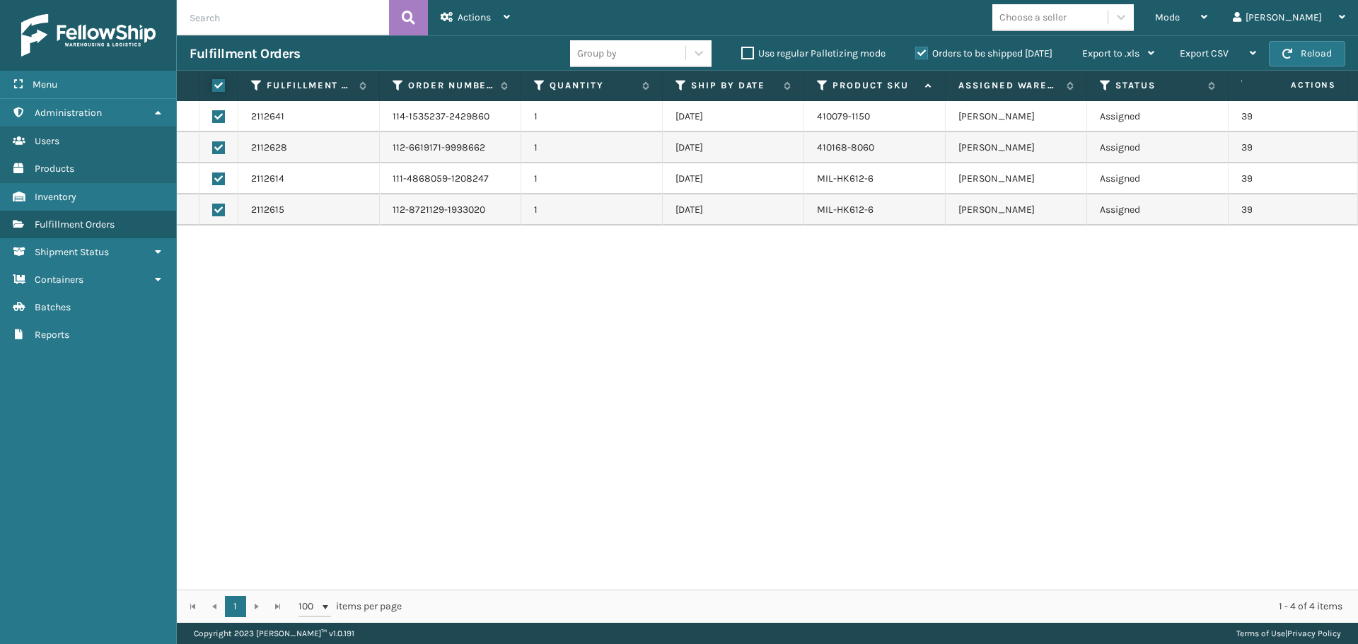
checkbox input "true"
click at [490, 10] on div "Actions" at bounding box center [475, 17] width 69 height 35
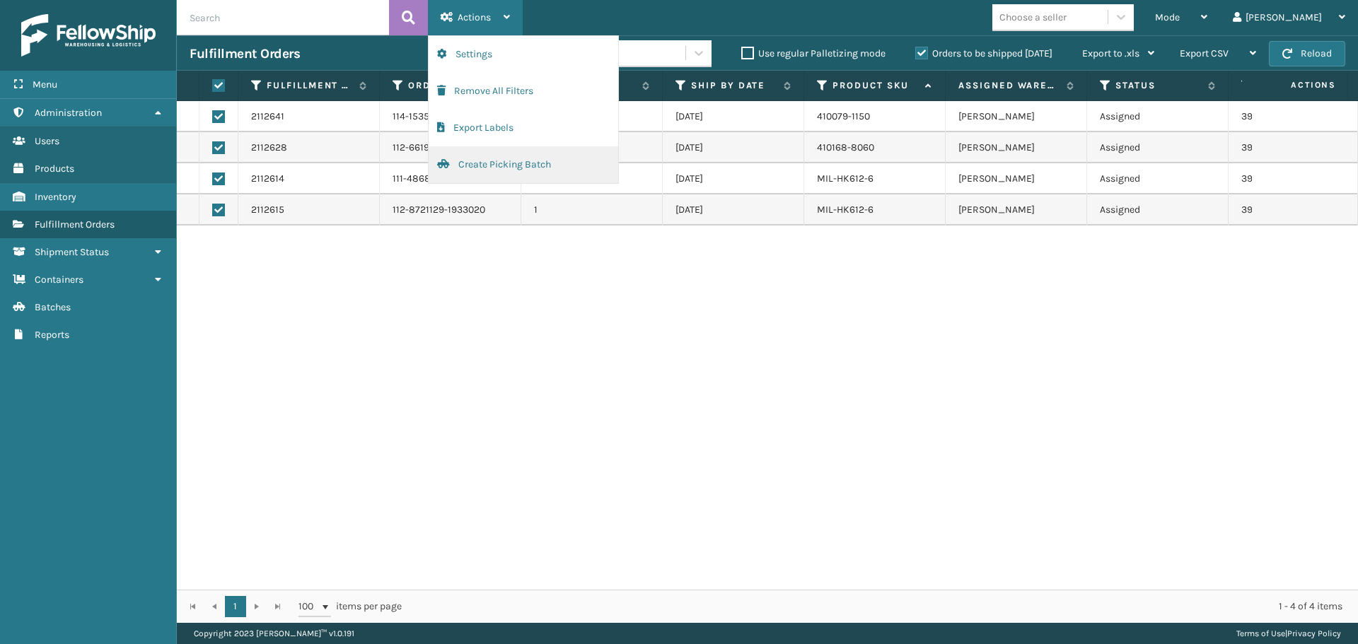
click at [540, 171] on button "Create Picking Batch" at bounding box center [524, 164] width 190 height 37
